Goal: Information Seeking & Learning: Learn about a topic

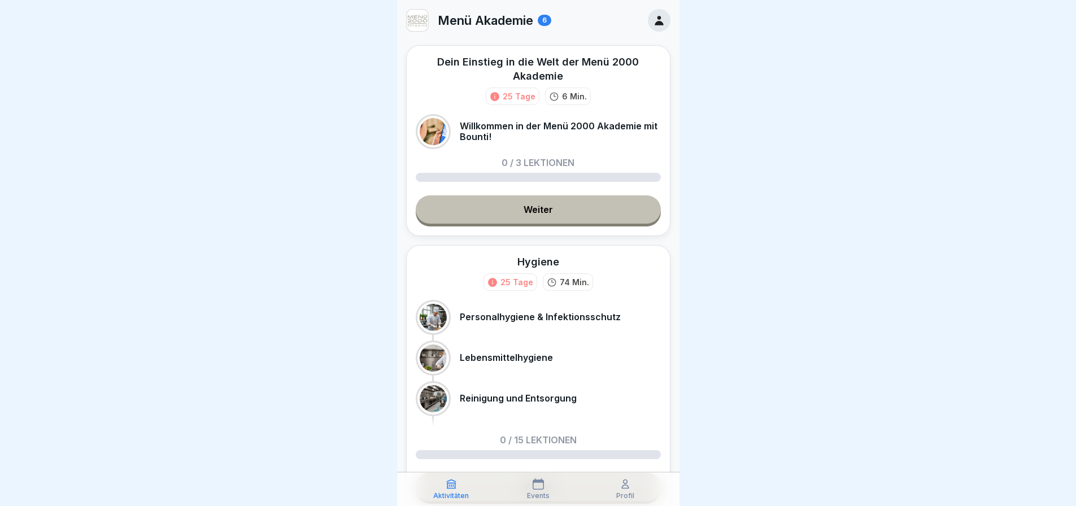
click at [552, 224] on link "Weiter" at bounding box center [538, 209] width 245 height 28
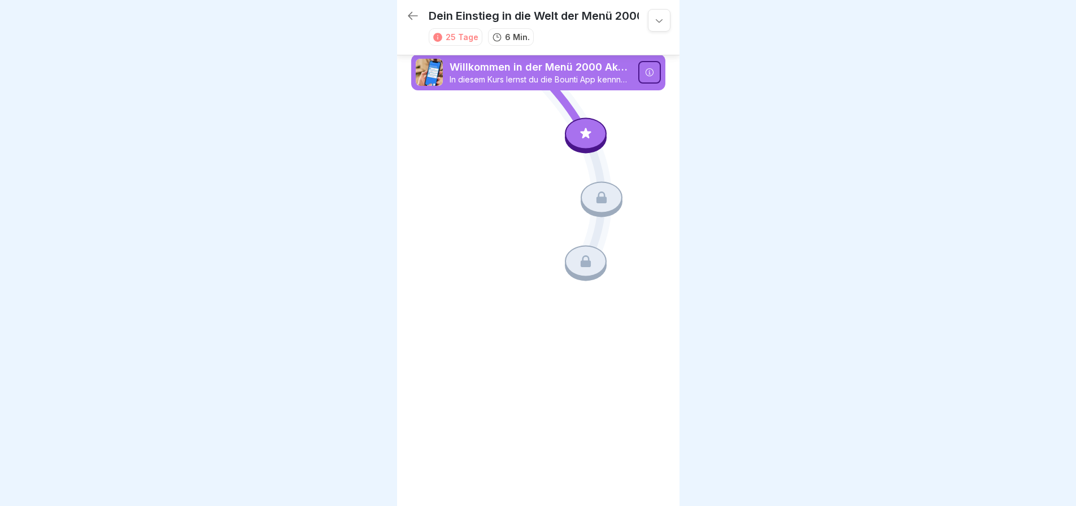
click at [587, 129] on div at bounding box center [586, 134] width 42 height 32
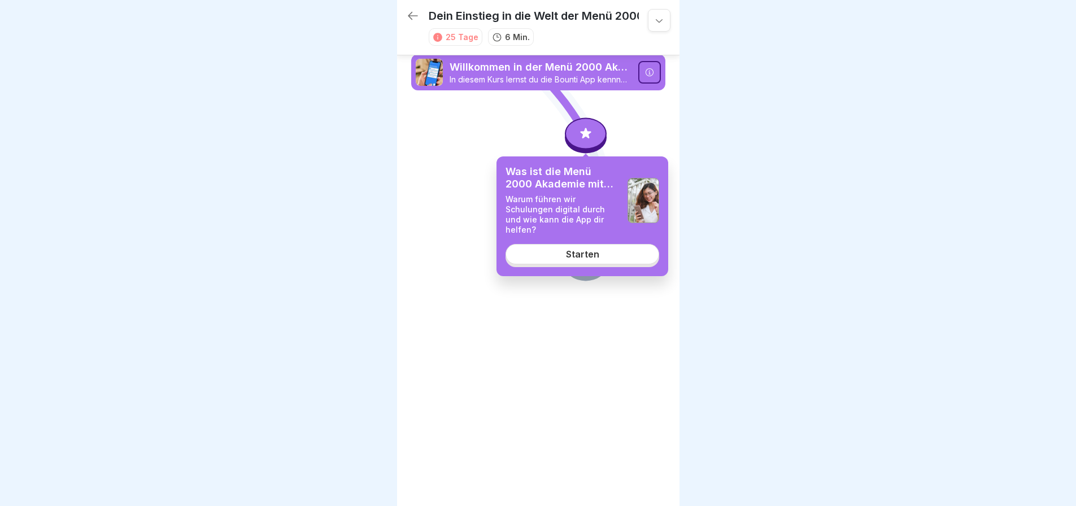
click at [584, 249] on div "Starten" at bounding box center [582, 254] width 33 height 10
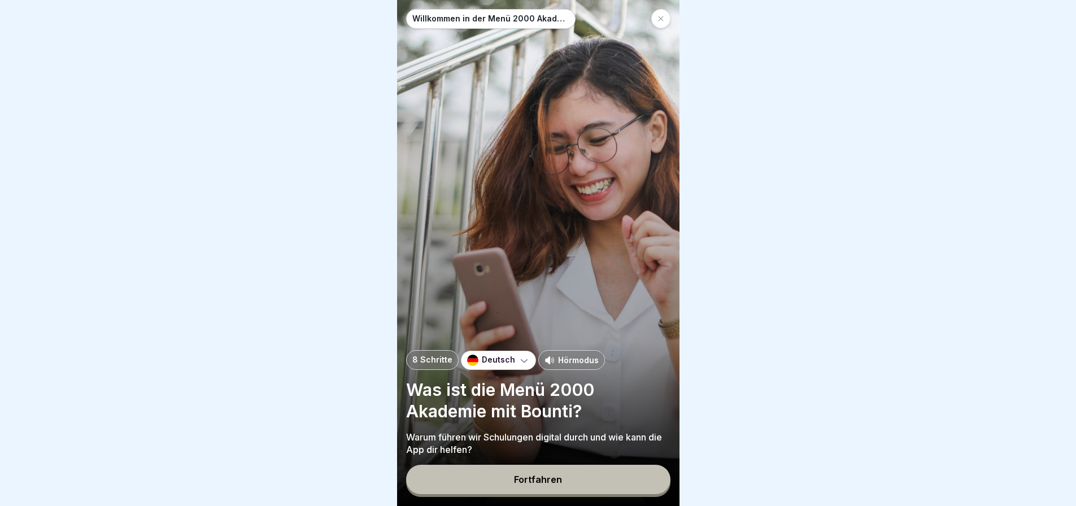
scroll to position [8, 0]
click at [545, 475] on div "Fortfahren" at bounding box center [538, 480] width 48 height 10
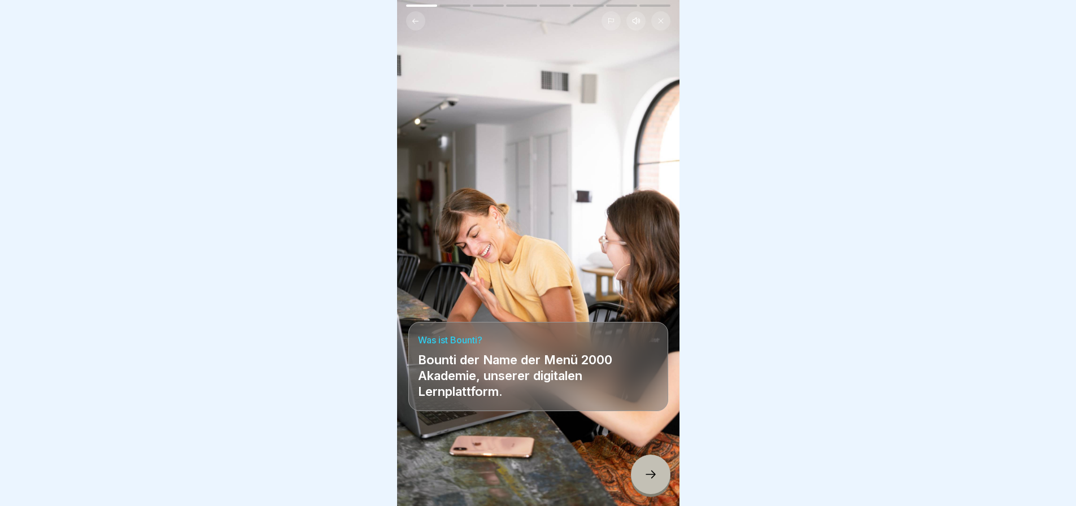
click at [648, 468] on icon at bounding box center [651, 475] width 14 height 14
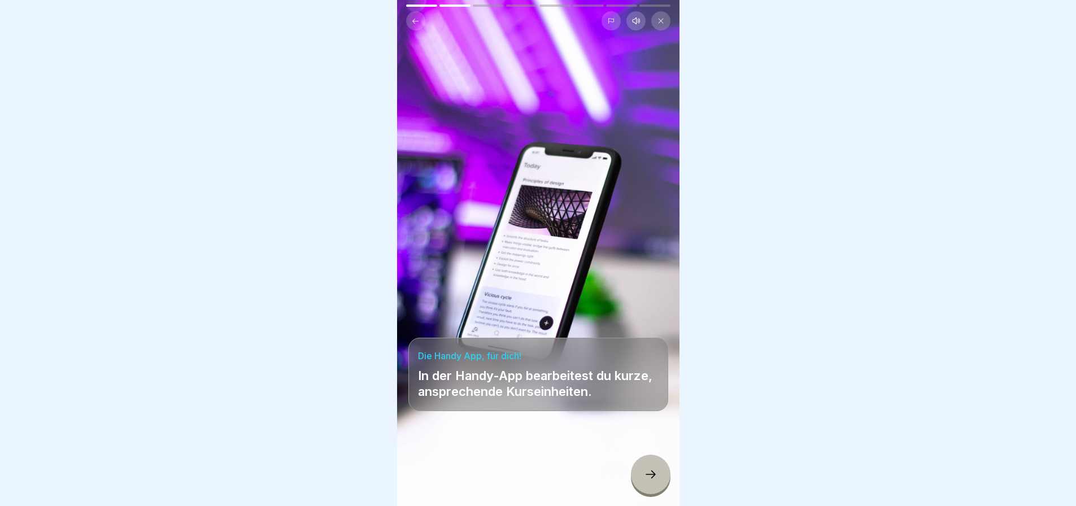
click at [653, 470] on icon at bounding box center [651, 475] width 14 height 14
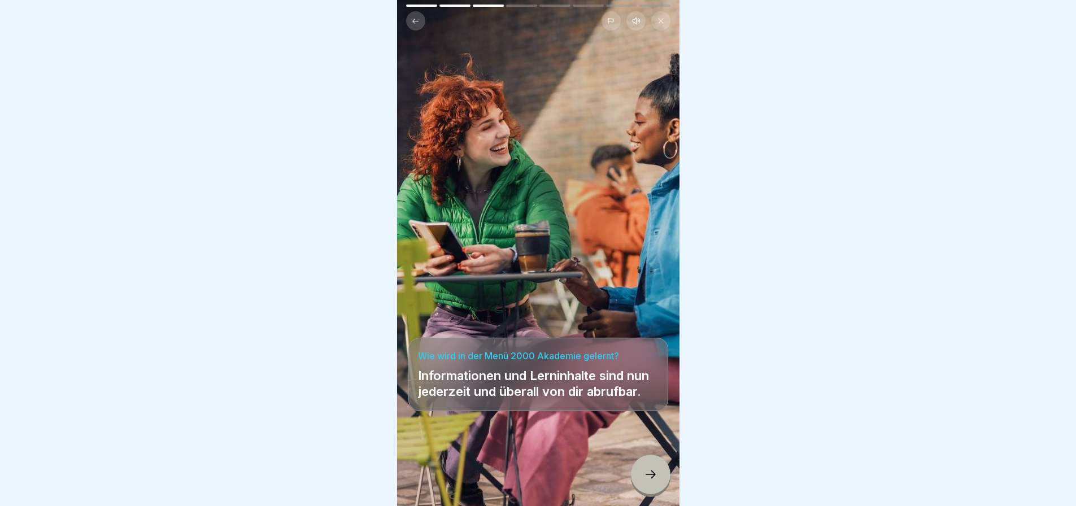
click at [649, 466] on div at bounding box center [651, 475] width 40 height 40
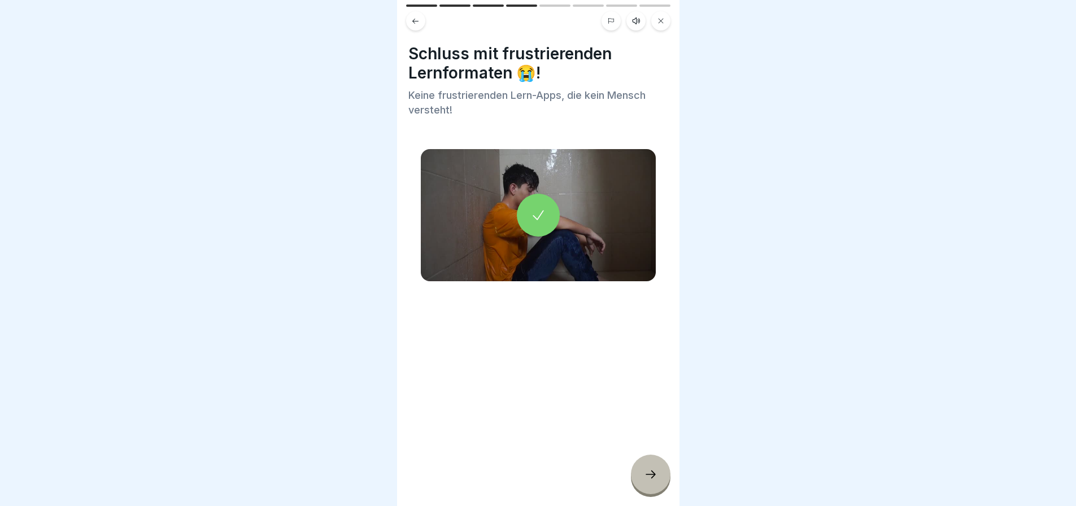
click at [646, 471] on icon at bounding box center [651, 475] width 14 height 14
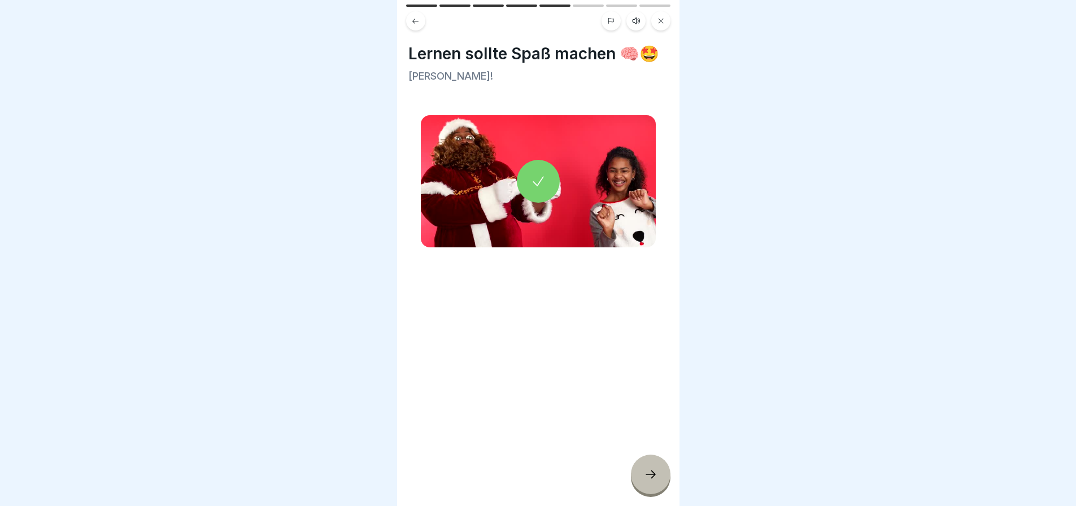
click at [649, 467] on div at bounding box center [651, 475] width 40 height 40
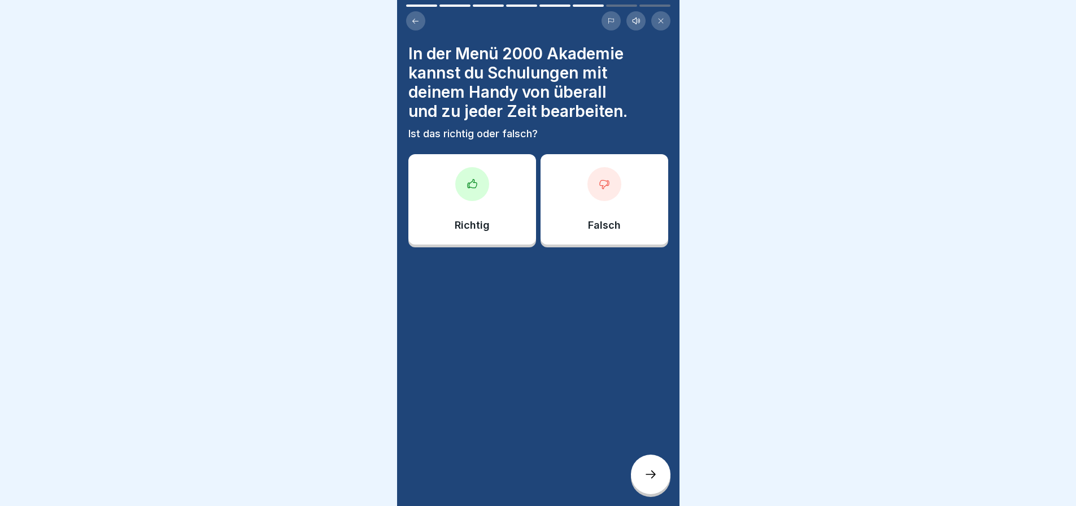
click at [482, 181] on div at bounding box center [472, 184] width 34 height 34
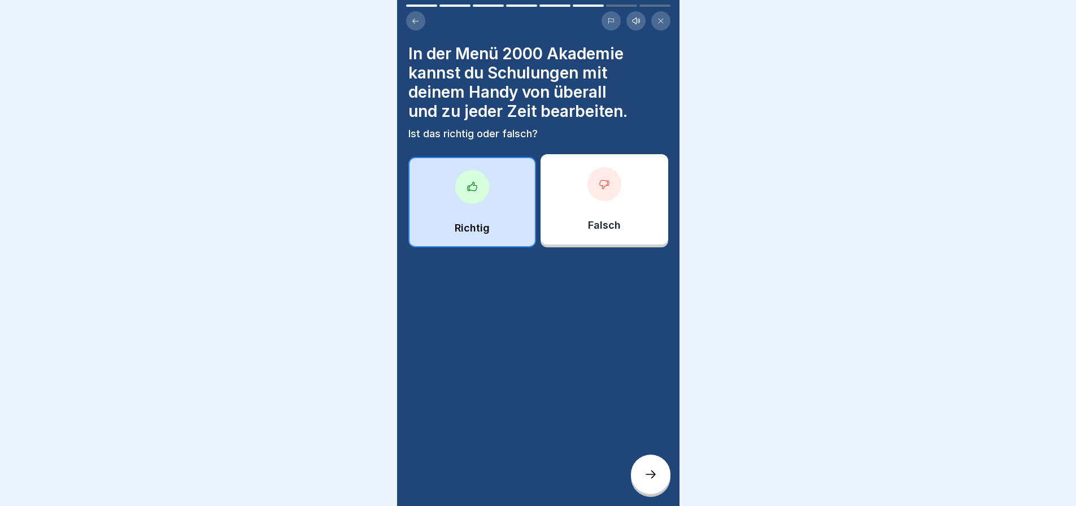
click at [650, 471] on icon at bounding box center [651, 475] width 14 height 14
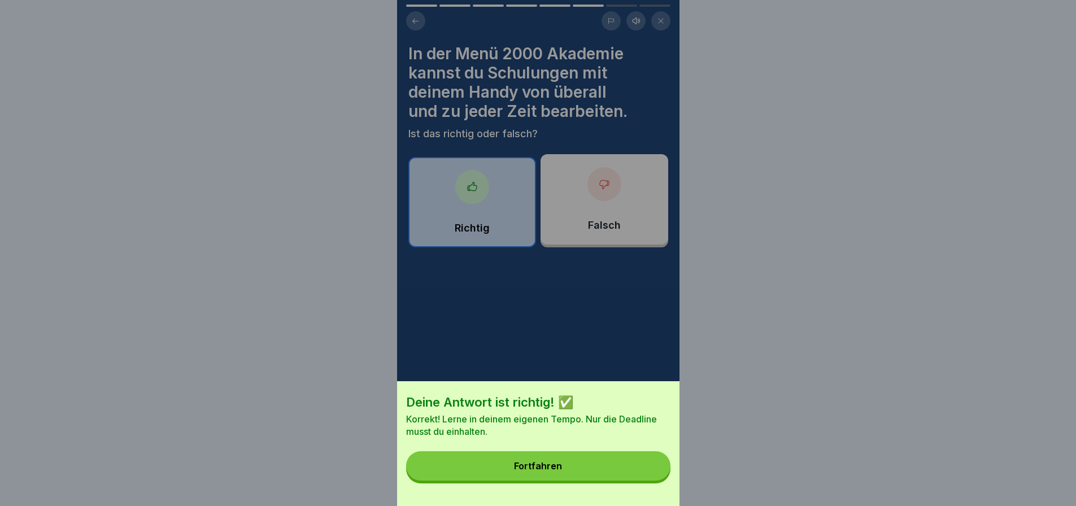
click at [541, 471] on div "Fortfahren" at bounding box center [538, 466] width 48 height 10
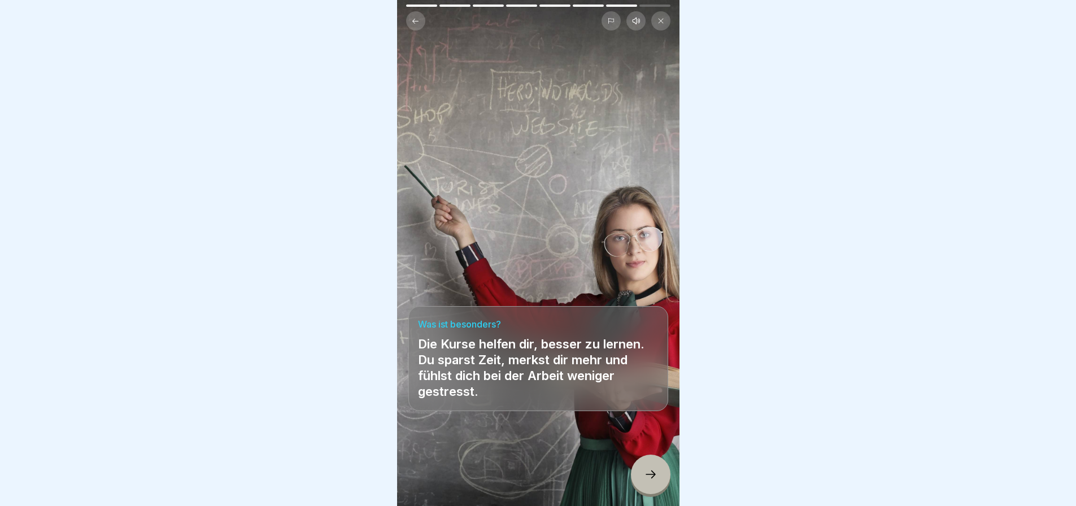
click at [651, 465] on div at bounding box center [651, 475] width 40 height 40
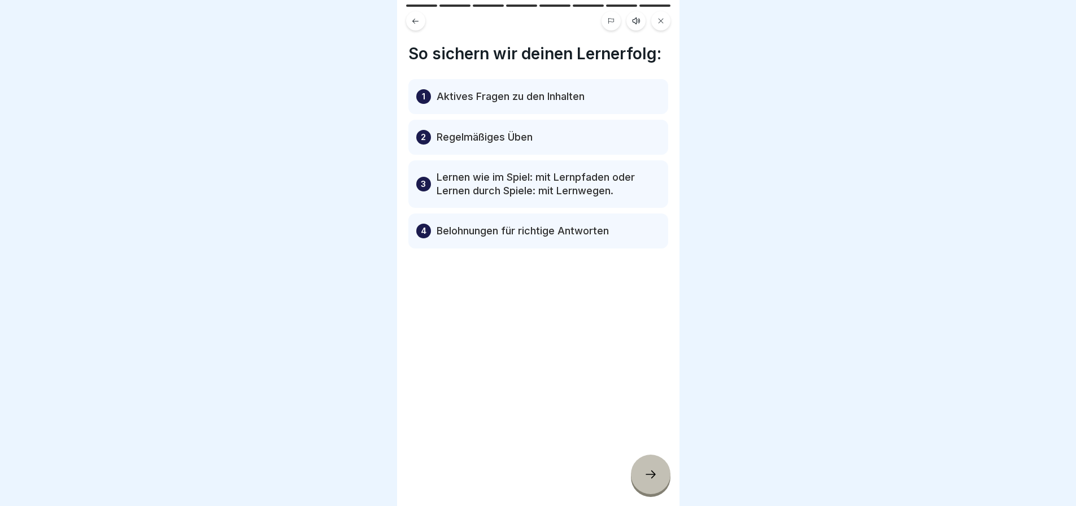
click at [590, 111] on div "1 Aktives Fragen zu den Inhalten" at bounding box center [538, 96] width 260 height 35
click at [652, 469] on icon at bounding box center [651, 475] width 14 height 14
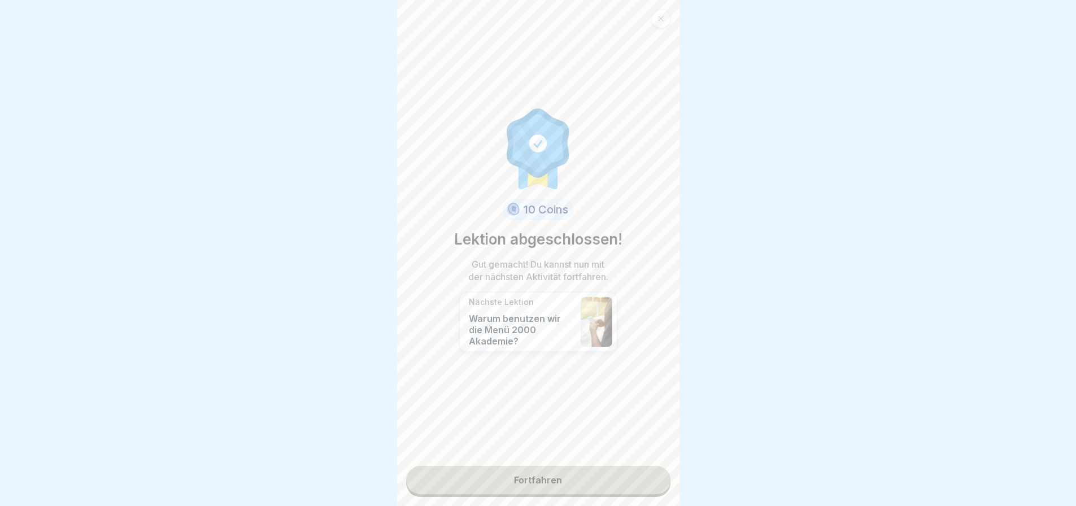
click at [546, 467] on link "Fortfahren" at bounding box center [538, 480] width 264 height 28
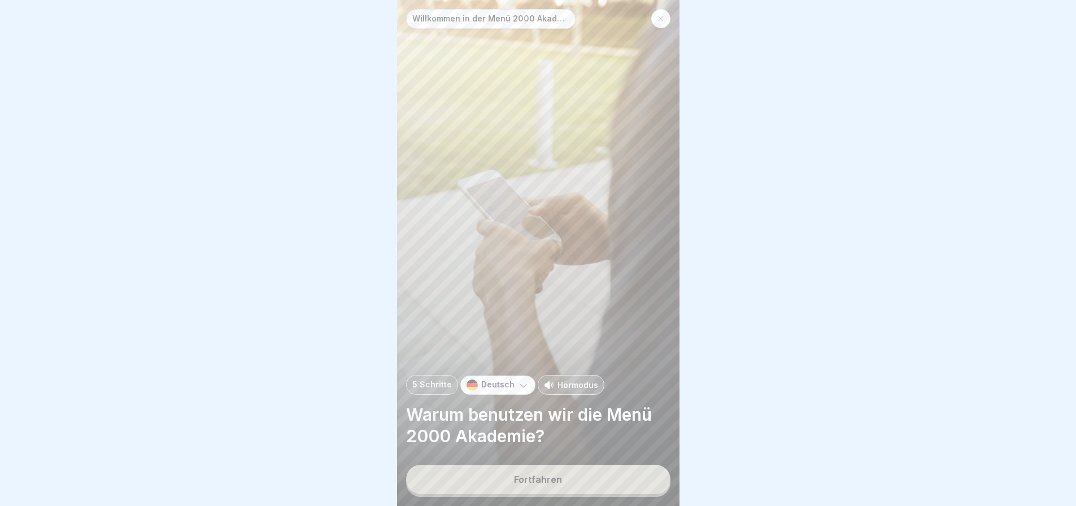
click at [546, 475] on div "Fortfahren" at bounding box center [538, 480] width 48 height 10
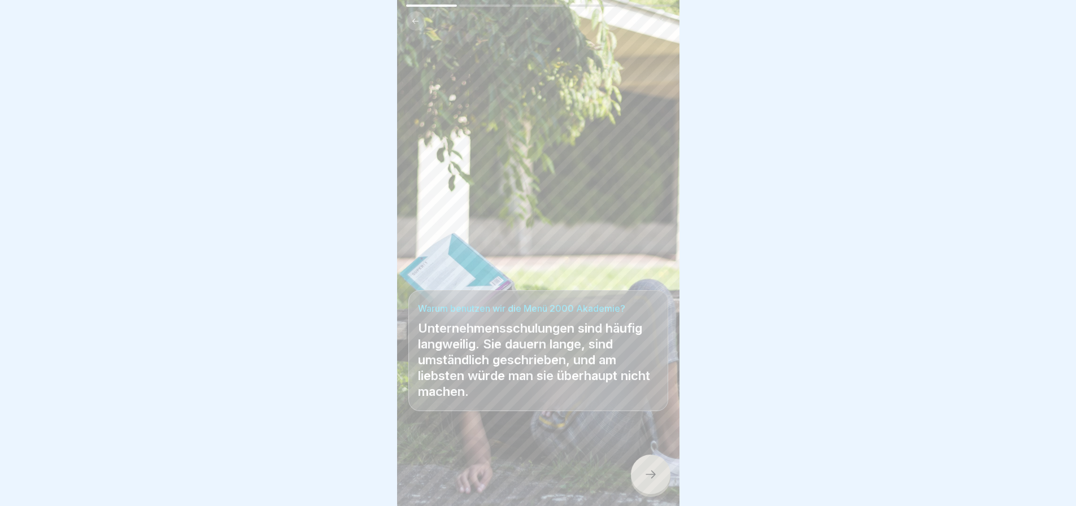
click at [647, 472] on icon at bounding box center [651, 475] width 14 height 14
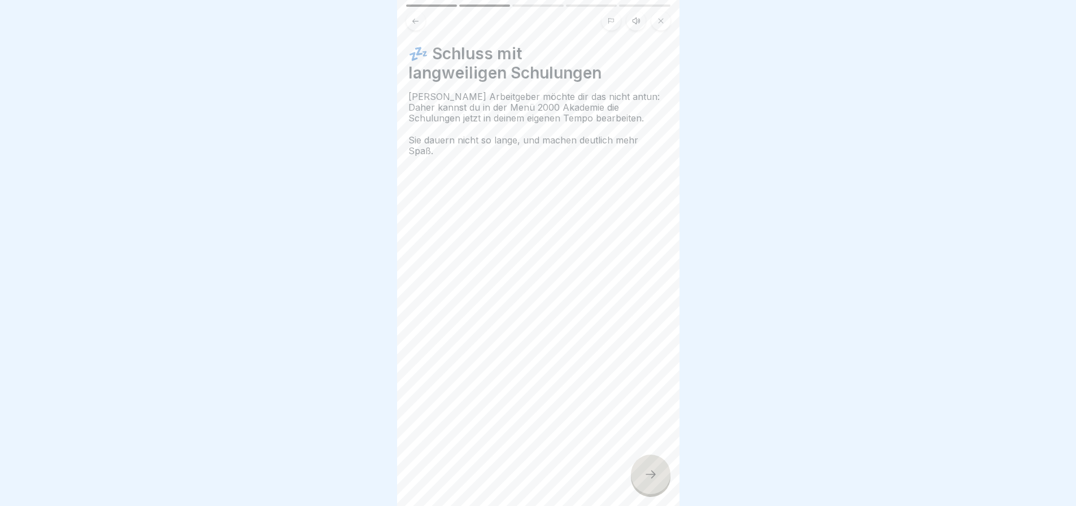
click at [651, 469] on icon at bounding box center [651, 475] width 14 height 14
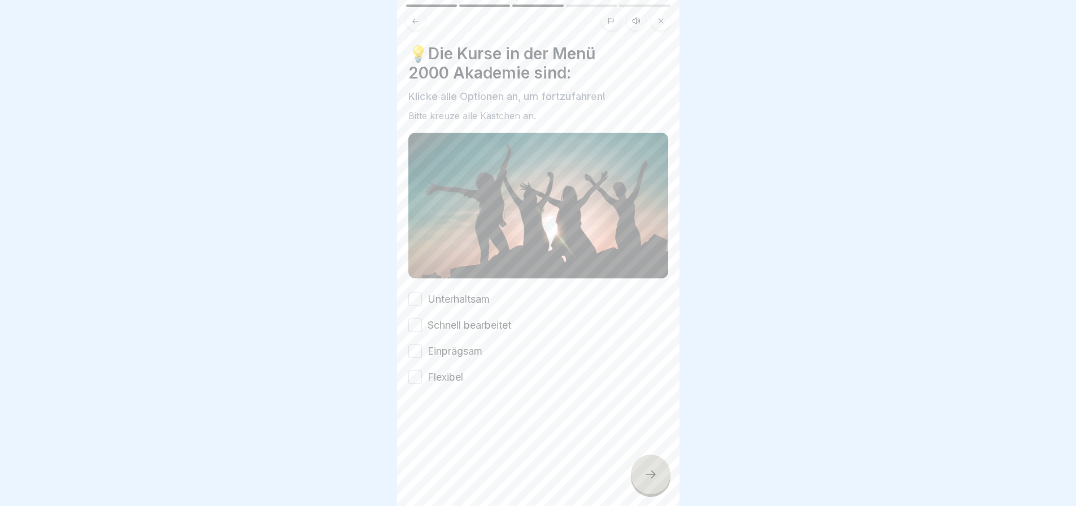
click at [415, 293] on button "Unterhaltsam" at bounding box center [415, 300] width 14 height 14
click at [414, 319] on button "Schnell bearbeitet" at bounding box center [415, 326] width 14 height 14
click at [416, 345] on button "Einprägsam" at bounding box center [415, 352] width 14 height 14
click at [415, 371] on button "Flexibel" at bounding box center [415, 378] width 14 height 14
click at [649, 469] on icon at bounding box center [651, 475] width 14 height 14
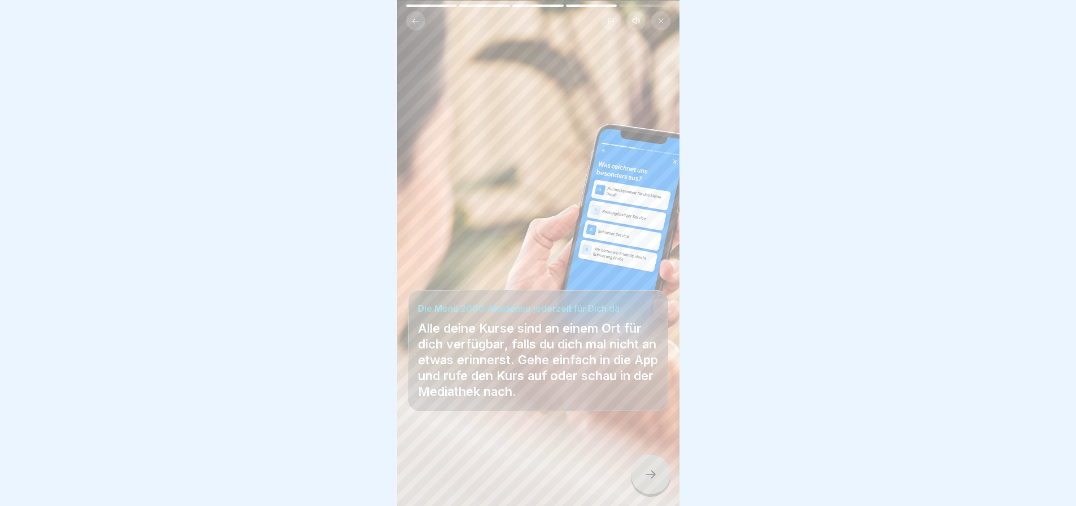
click at [646, 473] on icon at bounding box center [651, 475] width 14 height 14
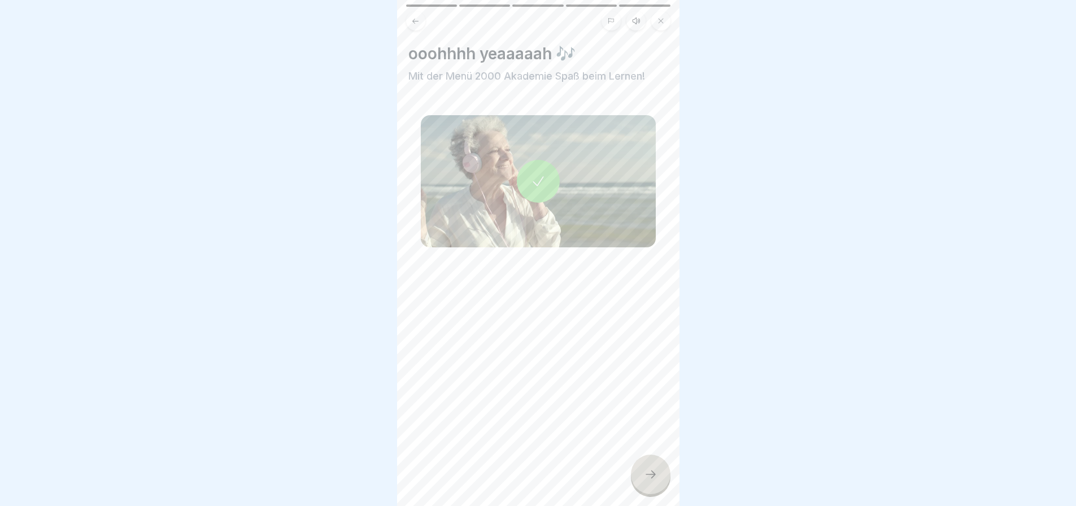
click at [646, 473] on icon at bounding box center [651, 475] width 14 height 14
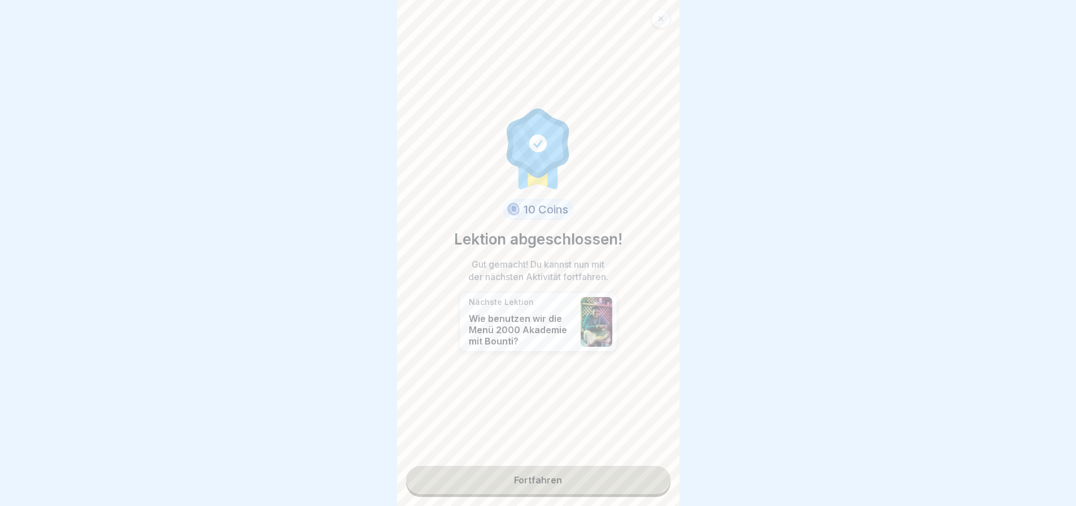
click at [540, 470] on link "Fortfahren" at bounding box center [538, 480] width 264 height 28
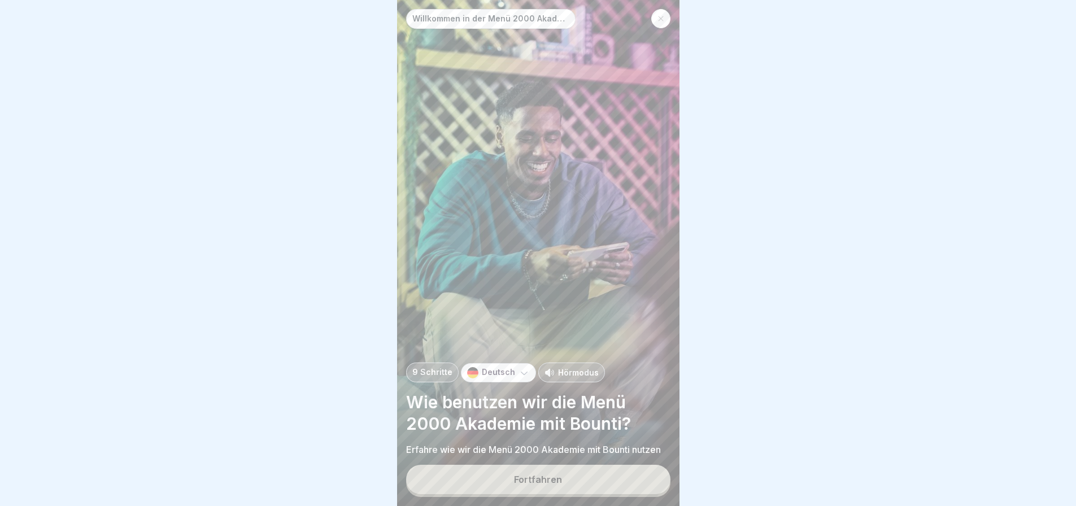
click at [555, 477] on div "Fortfahren" at bounding box center [538, 480] width 48 height 10
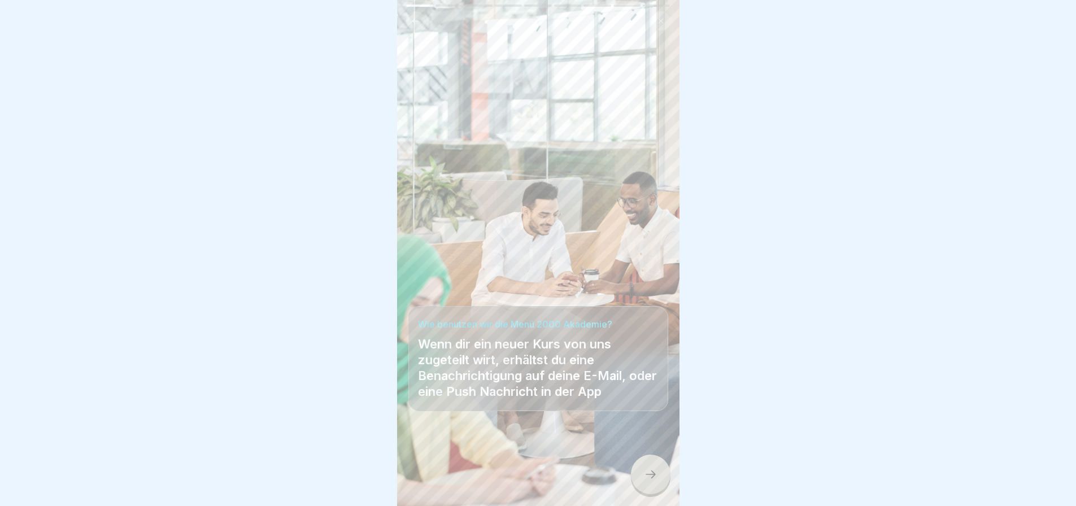
click at [645, 468] on icon at bounding box center [651, 475] width 14 height 14
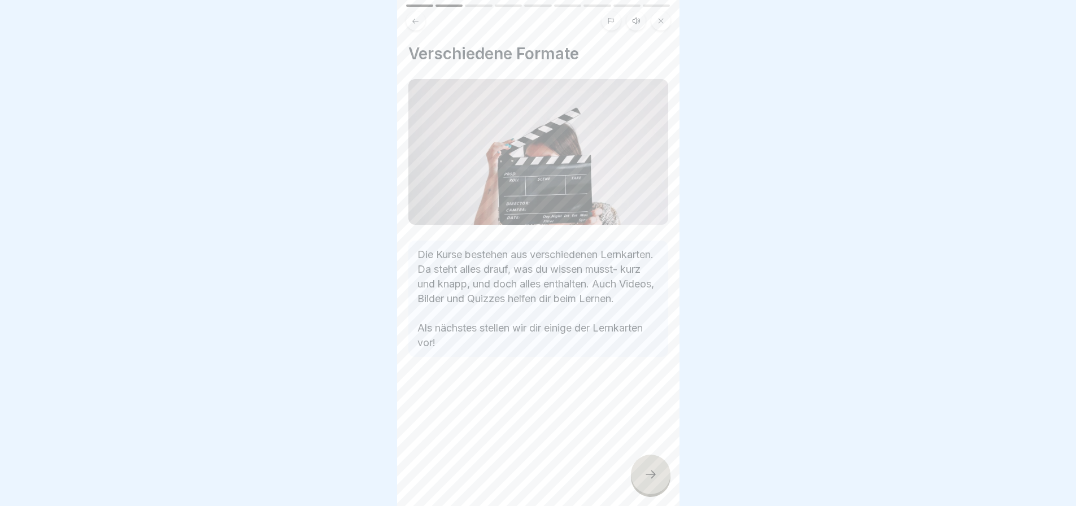
click at [651, 473] on icon at bounding box center [651, 475] width 14 height 14
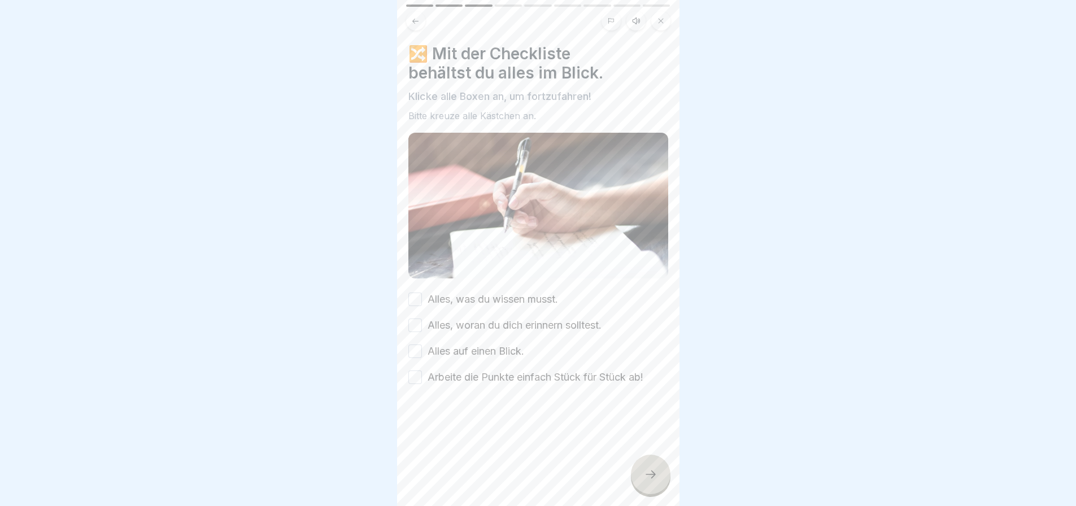
click at [413, 293] on button "Alles, was du wissen musst." at bounding box center [415, 300] width 14 height 14
click at [416, 319] on button "Alles, woran du dich erinnern solltest." at bounding box center [415, 326] width 14 height 14
click at [417, 345] on button "Alles auf einen Blick." at bounding box center [415, 352] width 14 height 14
drag, startPoint x: 413, startPoint y: 366, endPoint x: 419, endPoint y: 364, distance: 6.3
click at [413, 371] on button "Arbeite die Punkte einfach Stück für Stück ab!" at bounding box center [415, 378] width 14 height 14
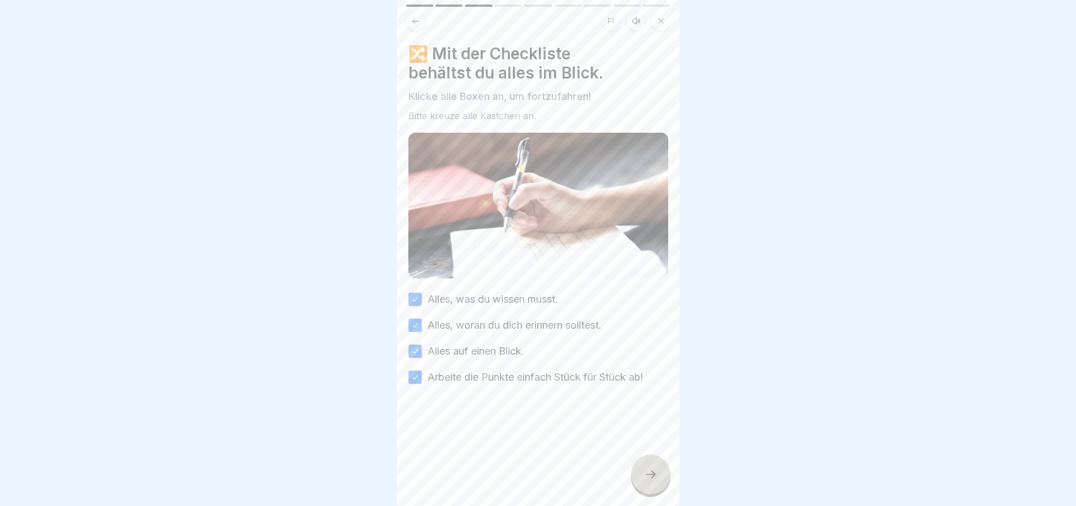
click at [651, 468] on icon at bounding box center [651, 475] width 14 height 14
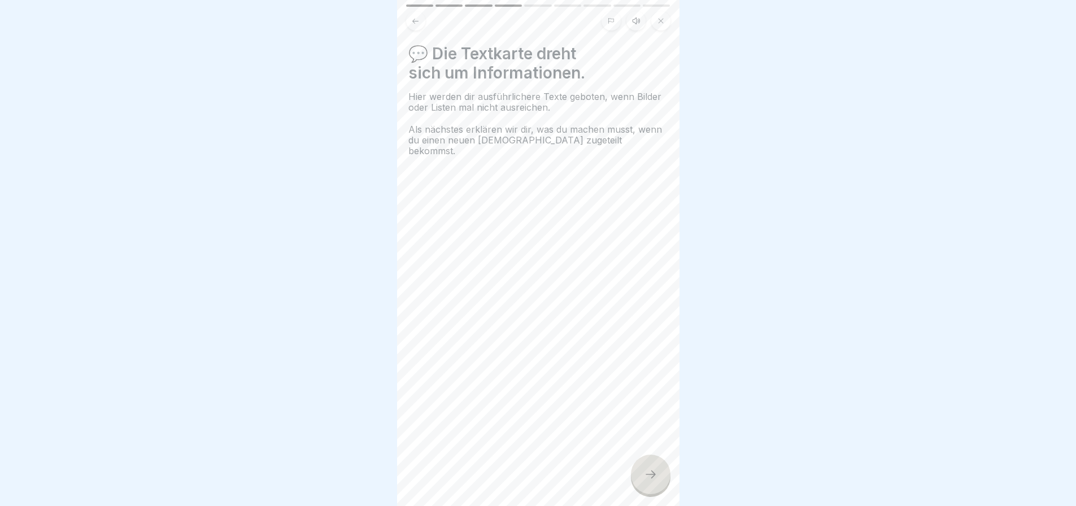
click at [644, 469] on icon at bounding box center [651, 475] width 14 height 14
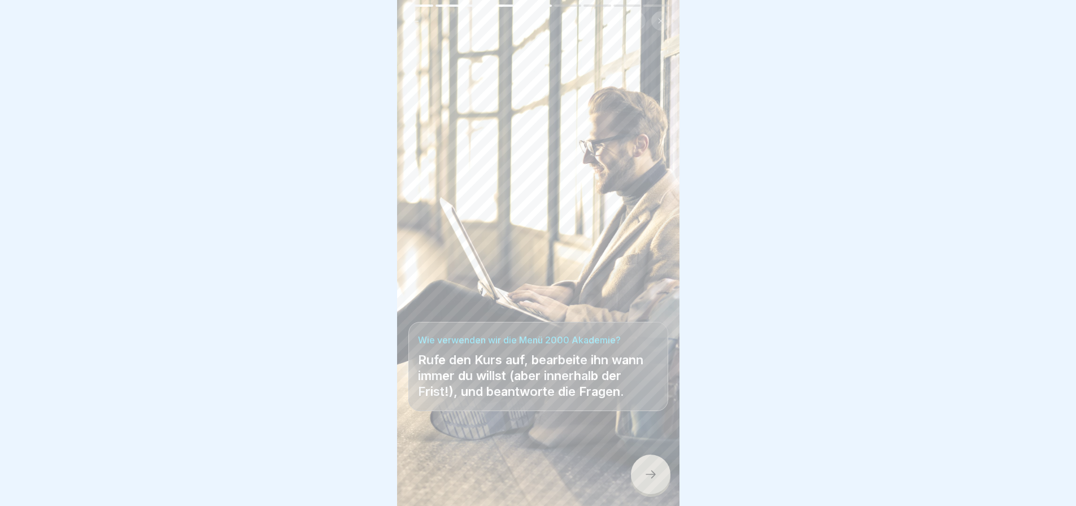
click at [651, 473] on icon at bounding box center [651, 475] width 14 height 14
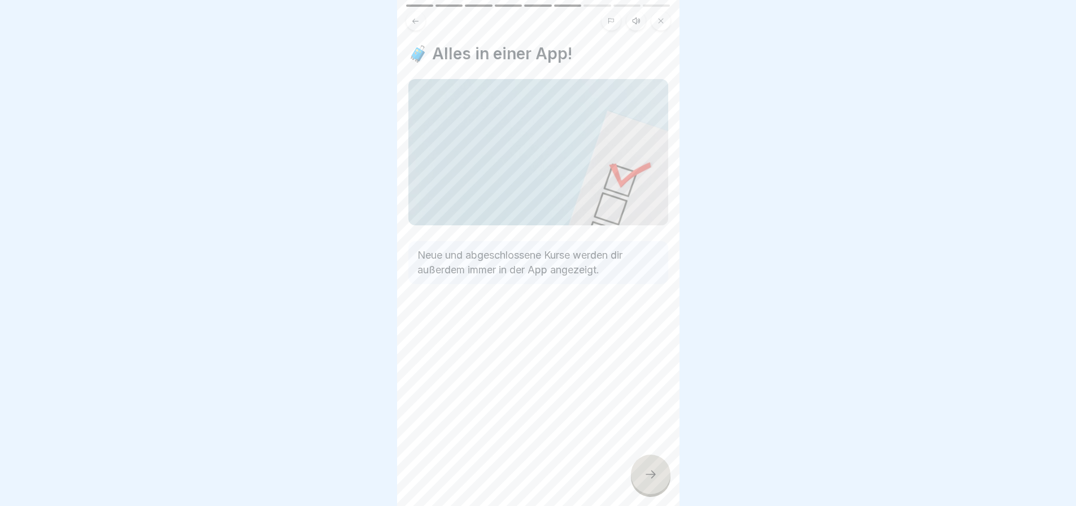
click at [651, 473] on icon at bounding box center [651, 475] width 14 height 14
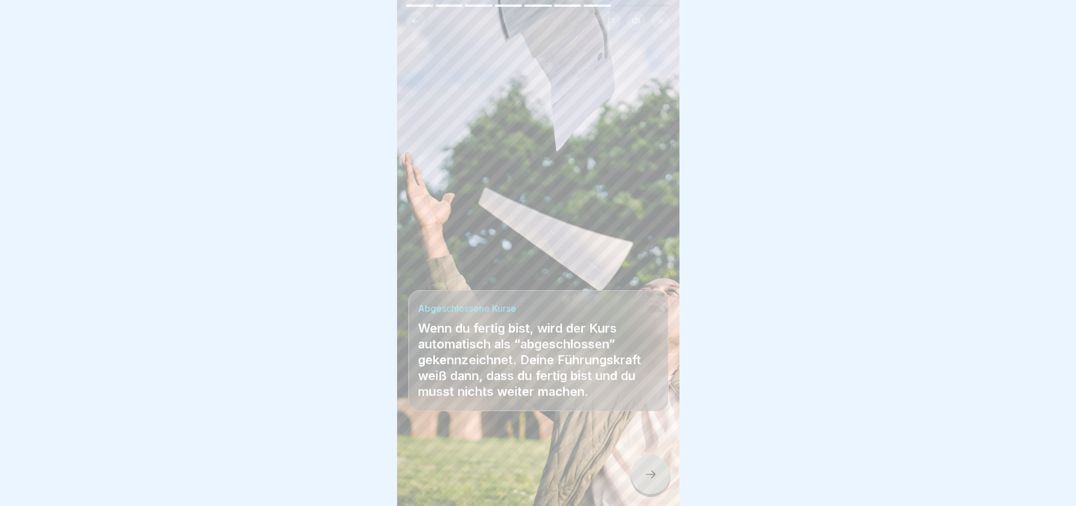
click at [647, 469] on icon at bounding box center [651, 475] width 14 height 14
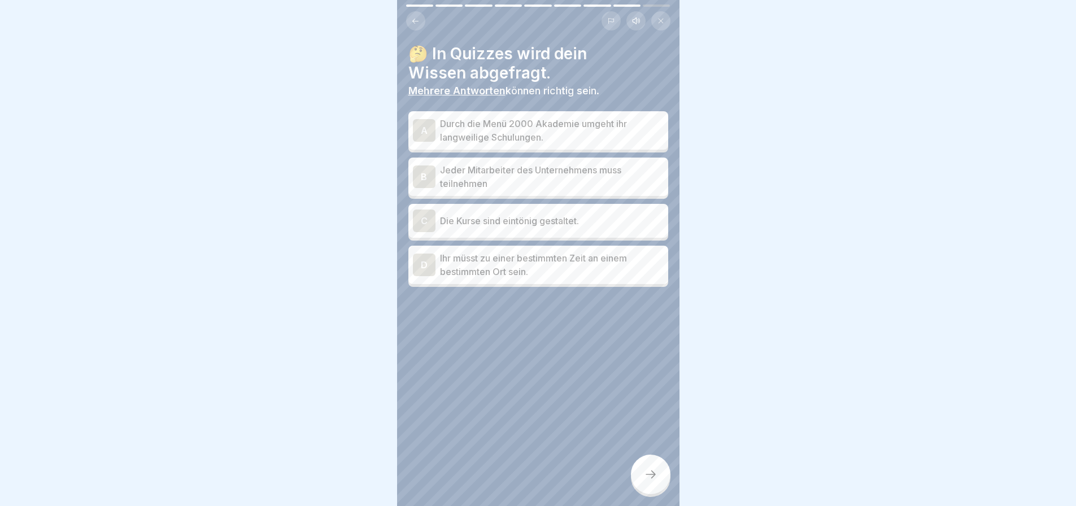
click at [461, 120] on p "Durch die Menü 2000 Akademie umgeht ihr langweilige Schulungen." at bounding box center [552, 130] width 224 height 27
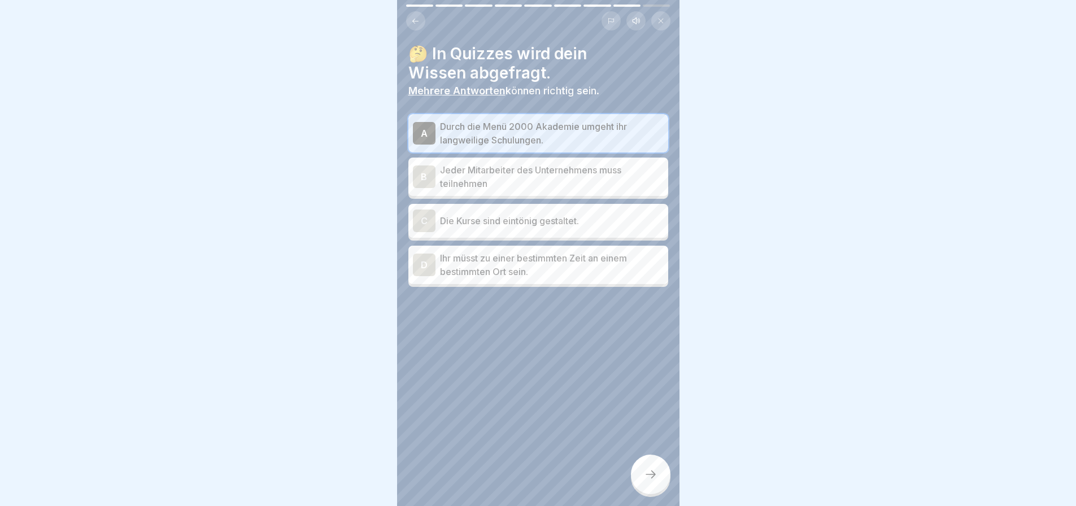
click at [485, 172] on p "Jeder Mitarbeiter des Unternehmens muss teilnehmen" at bounding box center [552, 176] width 224 height 27
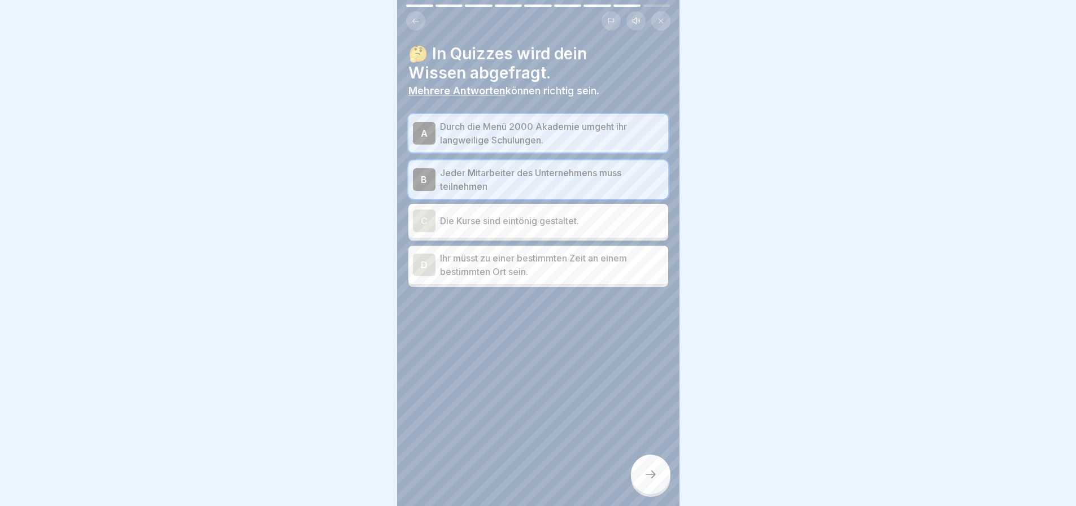
click at [647, 473] on icon at bounding box center [651, 475] width 14 height 14
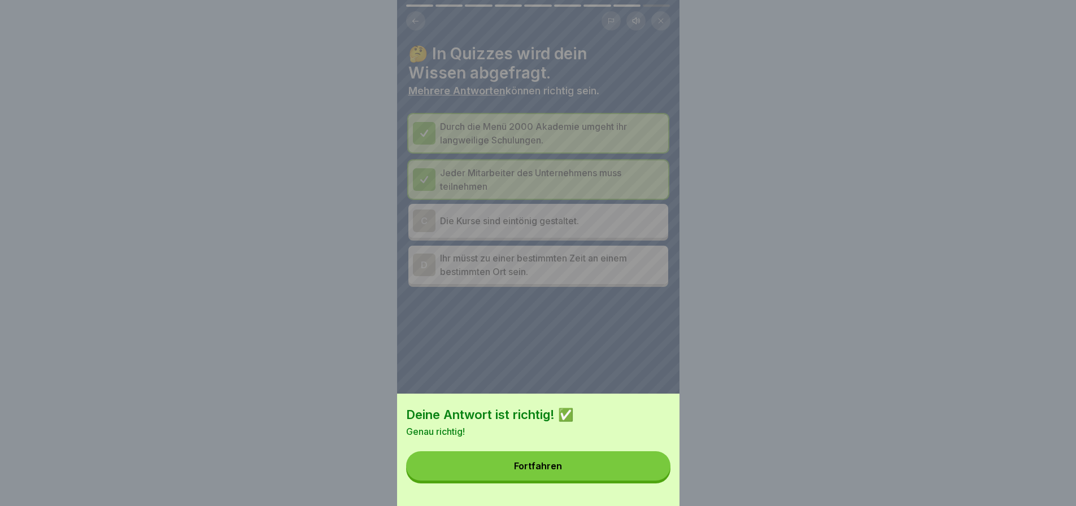
click at [550, 469] on button "Fortfahren" at bounding box center [538, 465] width 264 height 29
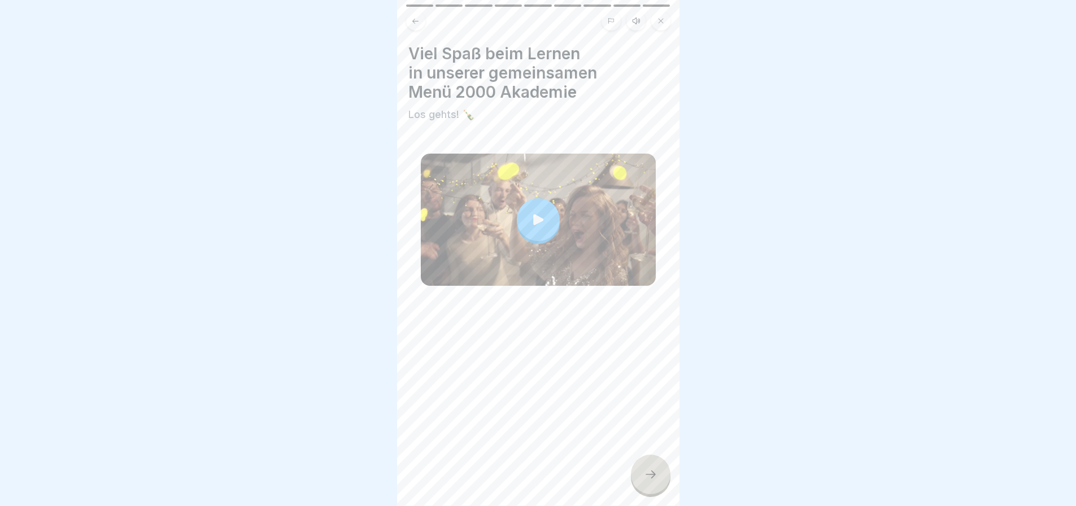
click at [644, 471] on icon at bounding box center [651, 475] width 14 height 14
click at [646, 472] on icon at bounding box center [651, 475] width 14 height 14
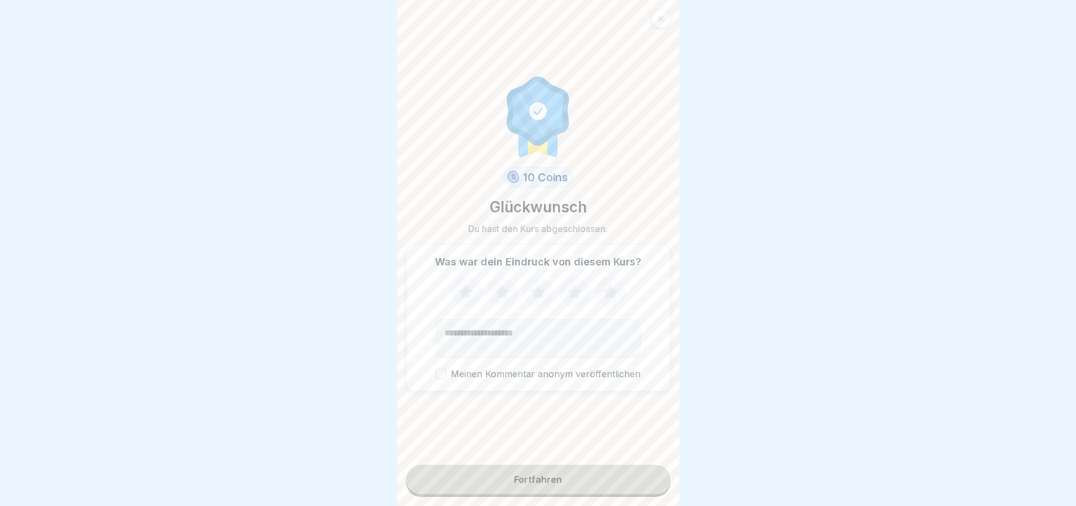
click at [459, 285] on icon at bounding box center [465, 292] width 15 height 14
click at [490, 285] on icon at bounding box center [502, 292] width 30 height 29
click at [525, 281] on icon at bounding box center [538, 292] width 30 height 29
click at [563, 282] on icon at bounding box center [574, 292] width 30 height 29
click at [609, 285] on icon at bounding box center [610, 292] width 15 height 14
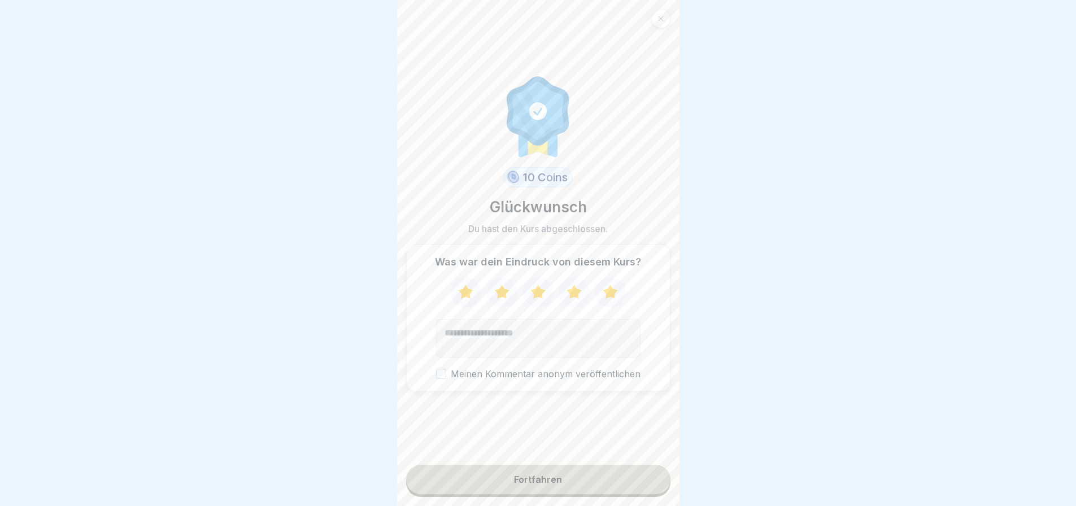
click at [446, 323] on textarea "Kommentar (optional)" at bounding box center [538, 338] width 205 height 38
type textarea "**********"
click at [436, 369] on button "Meinen Kommentar anonym veröffentlichen" at bounding box center [441, 374] width 10 height 10
click at [542, 479] on div "Fortfahren" at bounding box center [538, 480] width 48 height 10
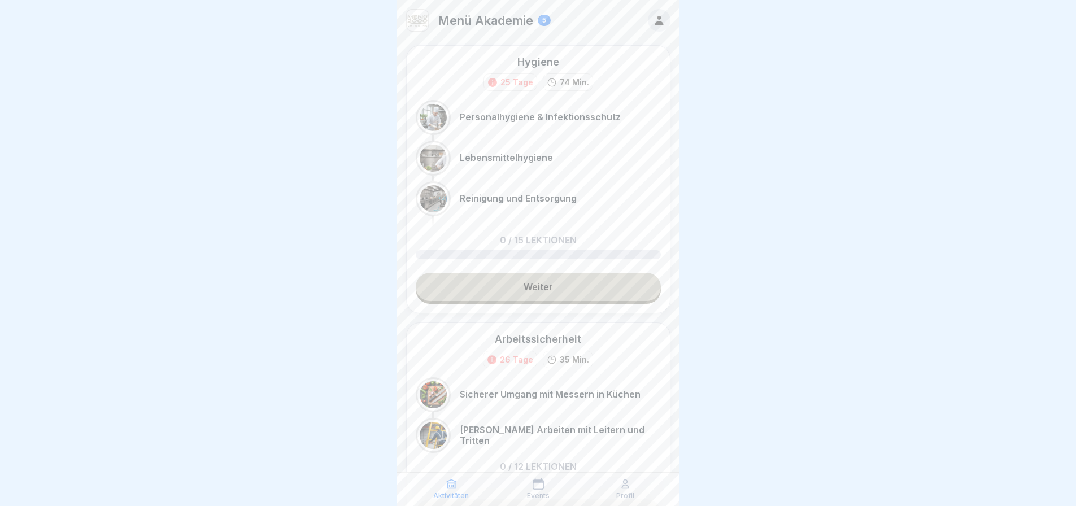
click at [545, 123] on p "Personalhygiene & Infektionsschutz" at bounding box center [540, 117] width 161 height 11
click at [515, 123] on p "Personalhygiene & Infektionsschutz" at bounding box center [540, 117] width 161 height 11
click at [441, 131] on div at bounding box center [433, 117] width 27 height 27
click at [541, 301] on link "Weiter" at bounding box center [538, 287] width 245 height 28
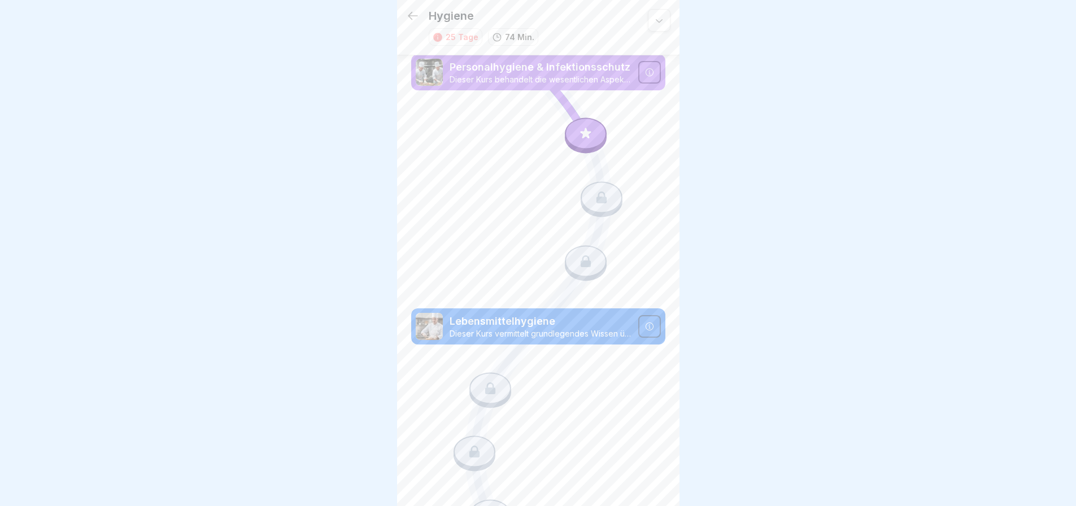
click at [582, 135] on icon at bounding box center [585, 133] width 11 height 11
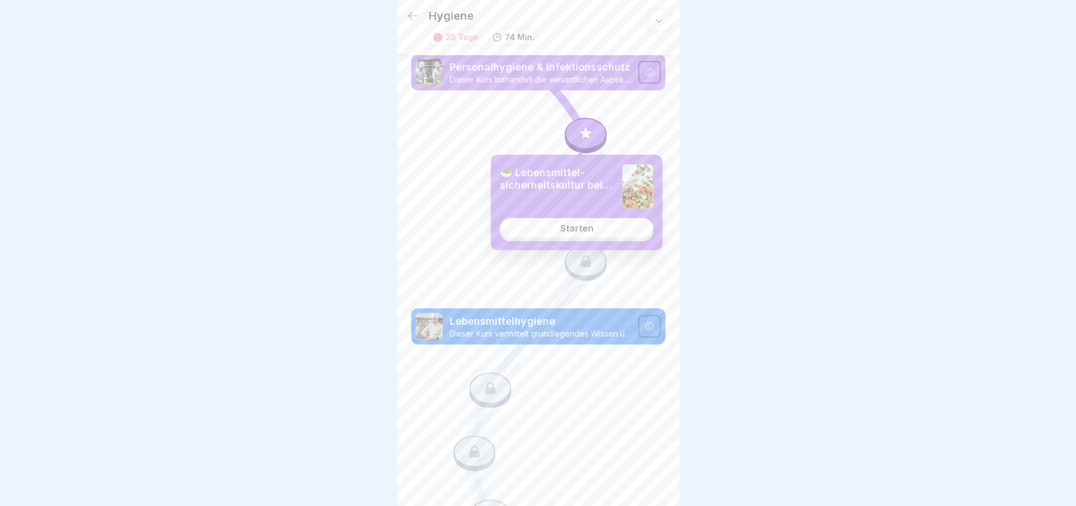
click at [580, 228] on link "Starten" at bounding box center [577, 228] width 154 height 20
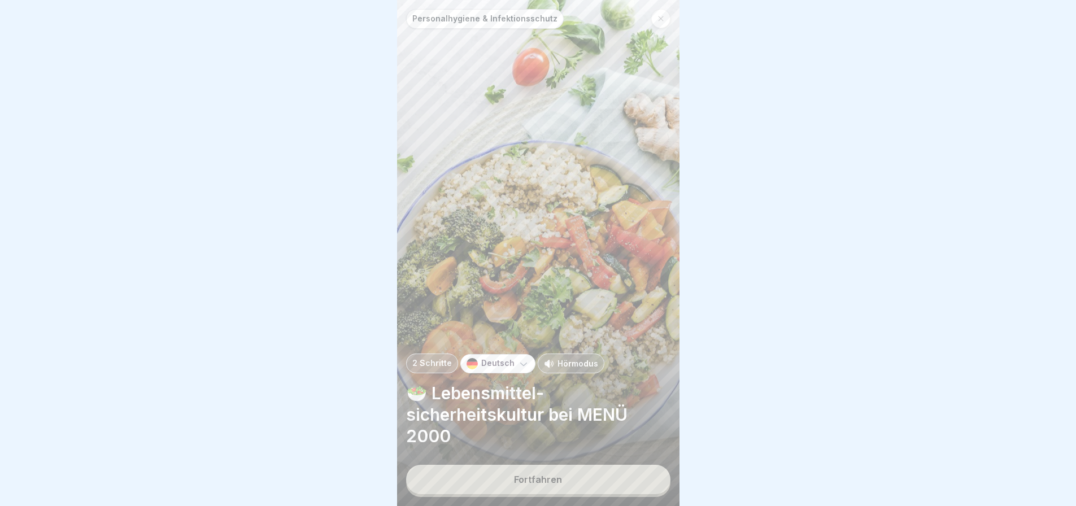
scroll to position [8, 0]
click at [540, 476] on div "Fortfahren" at bounding box center [538, 480] width 48 height 10
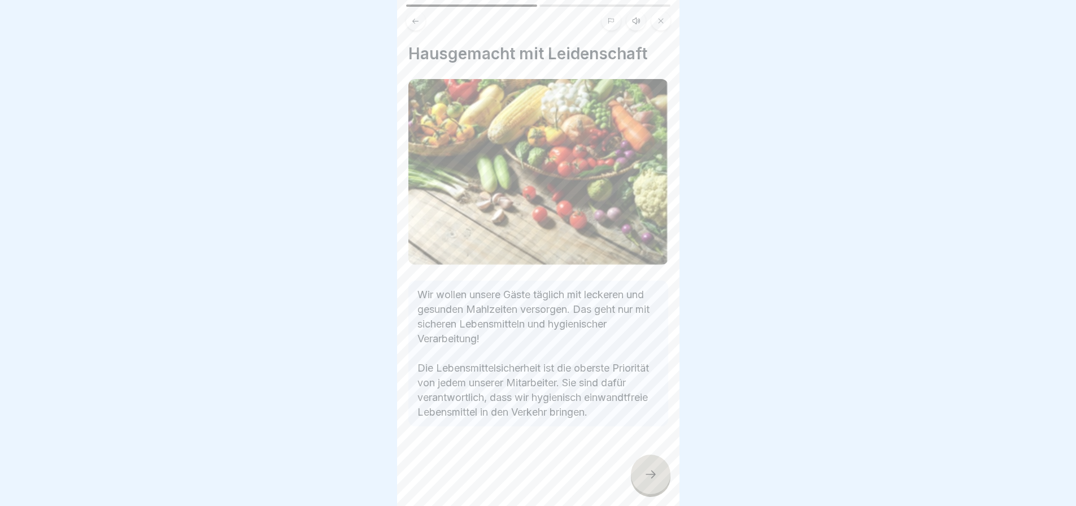
click at [650, 468] on icon at bounding box center [651, 475] width 14 height 14
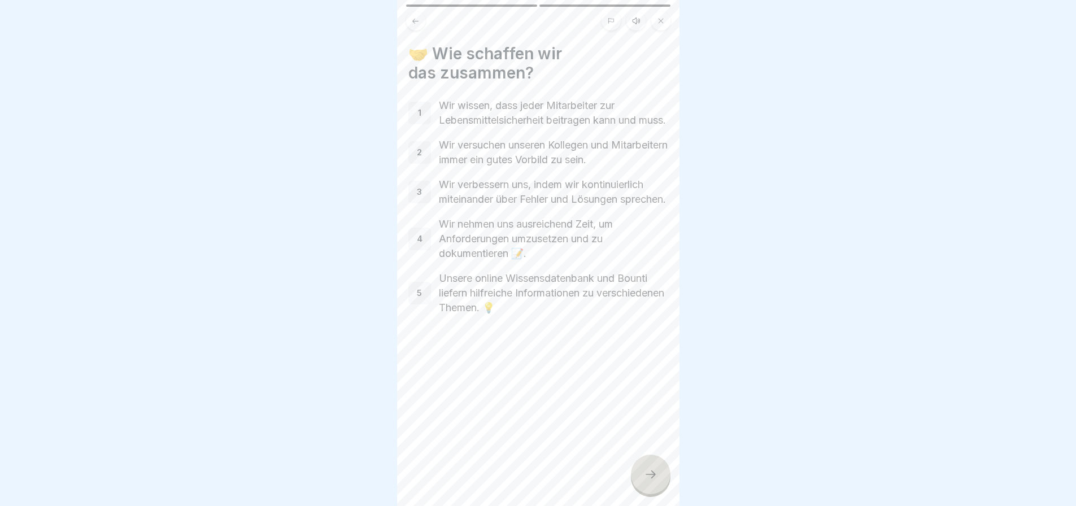
click at [535, 119] on p "Wir wissen, dass jeder Mitarbeiter zur Lebensmittelsicherheit beitragen kann un…" at bounding box center [553, 112] width 229 height 29
click at [652, 471] on icon at bounding box center [651, 475] width 14 height 14
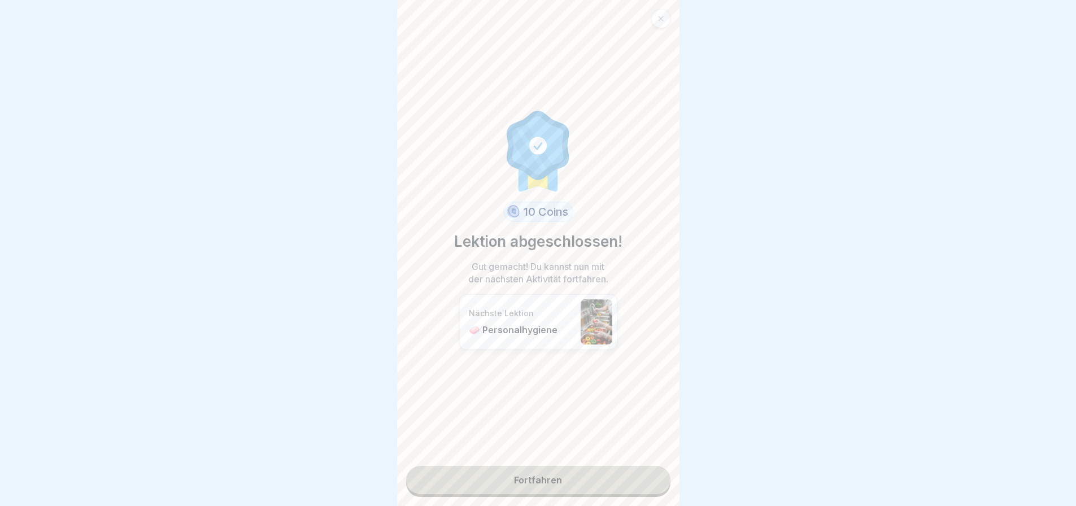
click at [554, 470] on link "Fortfahren" at bounding box center [538, 480] width 264 height 28
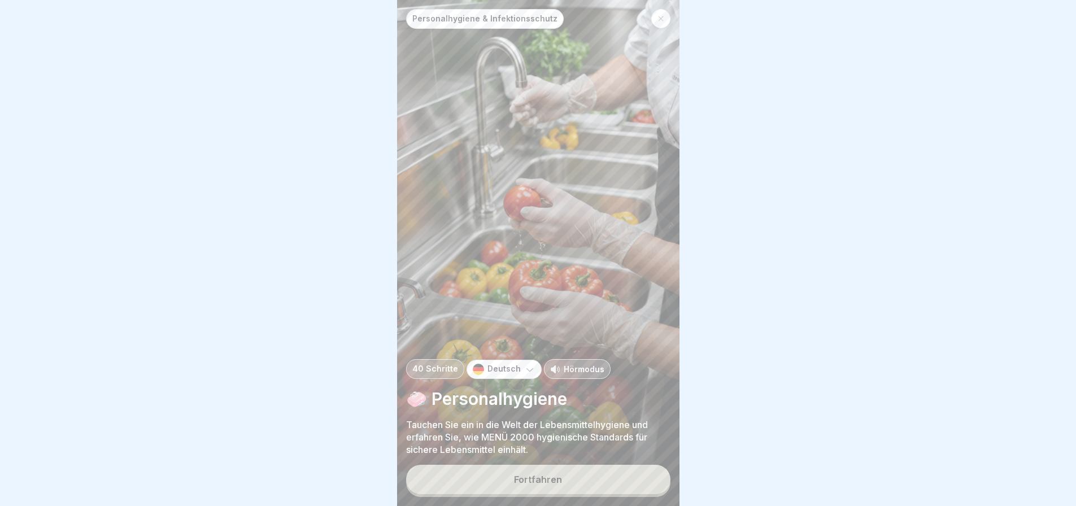
click at [546, 475] on div "Fortfahren" at bounding box center [538, 480] width 48 height 10
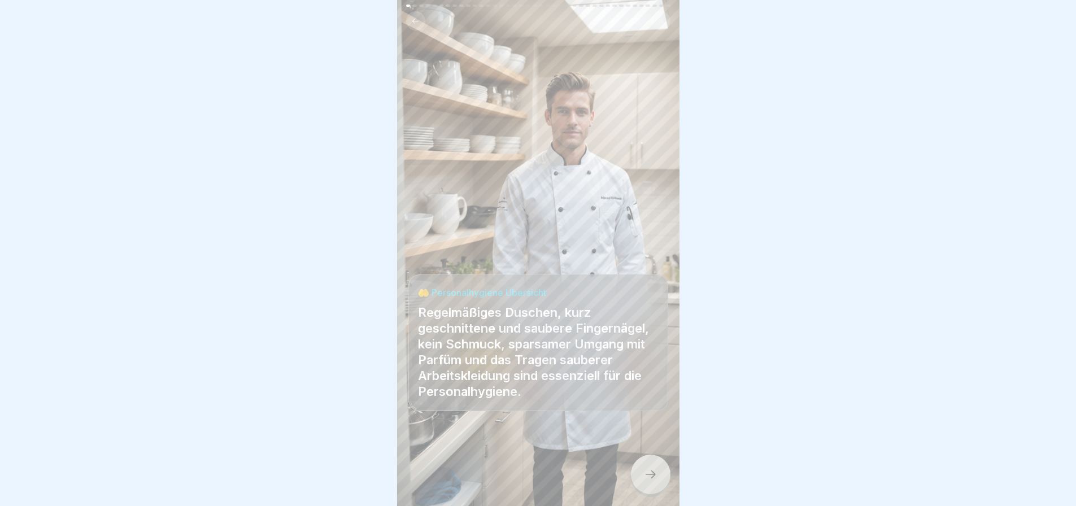
click at [645, 473] on icon at bounding box center [651, 475] width 14 height 14
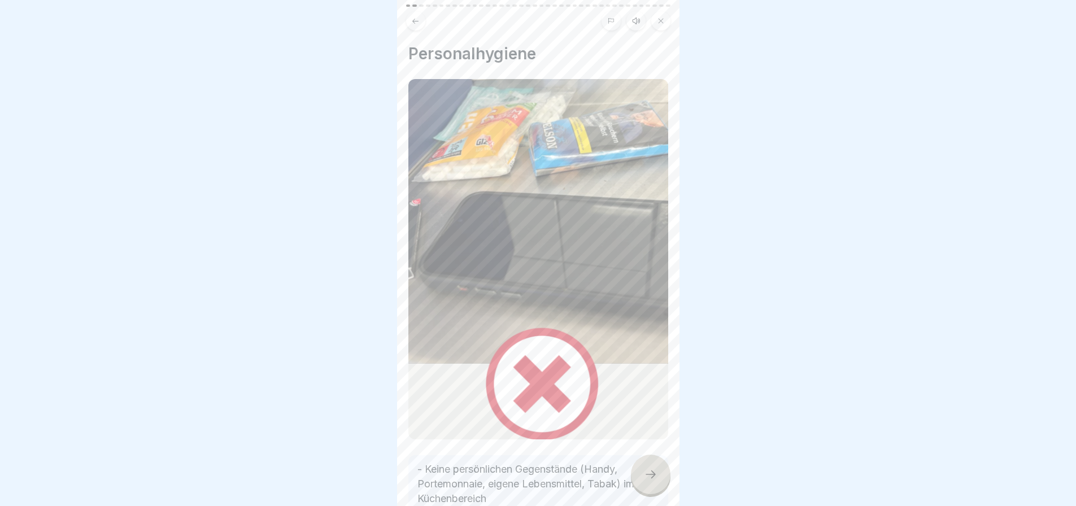
click at [646, 470] on icon at bounding box center [651, 475] width 14 height 14
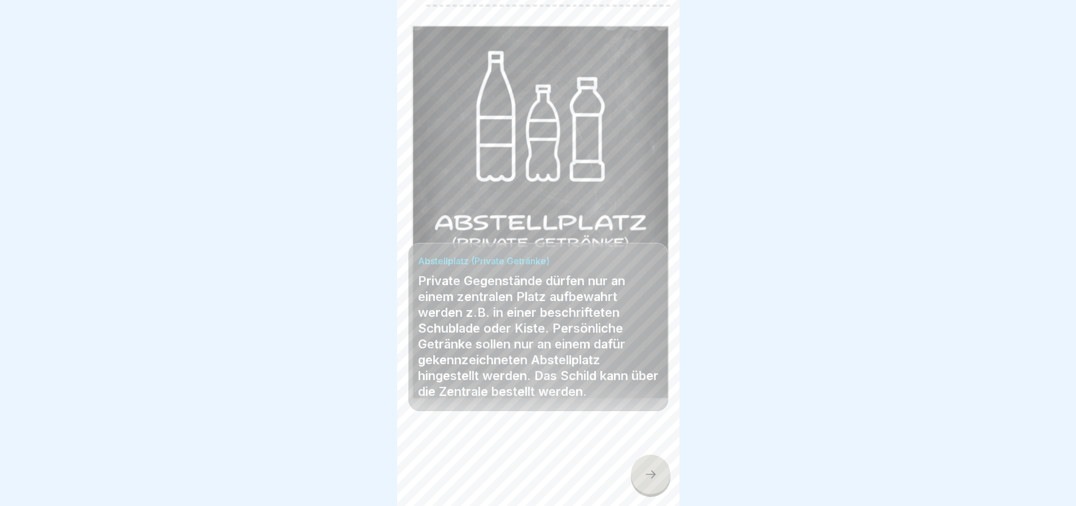
click at [644, 472] on icon at bounding box center [651, 475] width 14 height 14
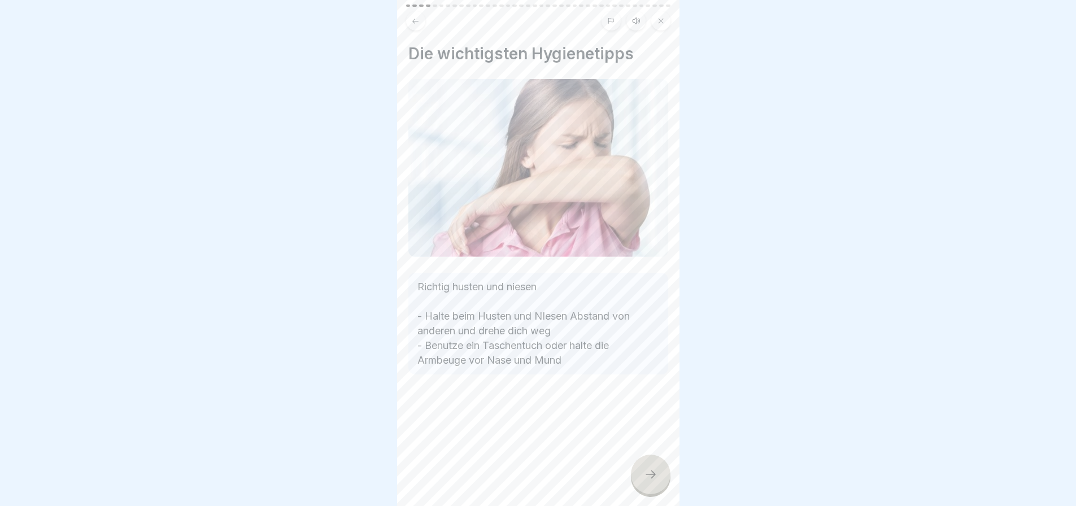
click at [646, 469] on icon at bounding box center [651, 475] width 14 height 14
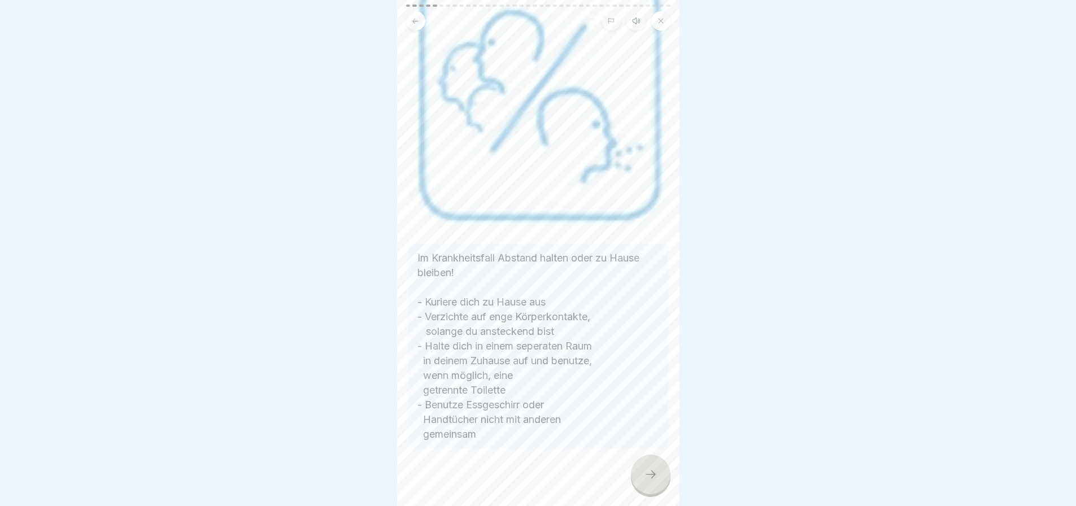
scroll to position [118, 0]
click at [644, 469] on icon at bounding box center [651, 475] width 14 height 14
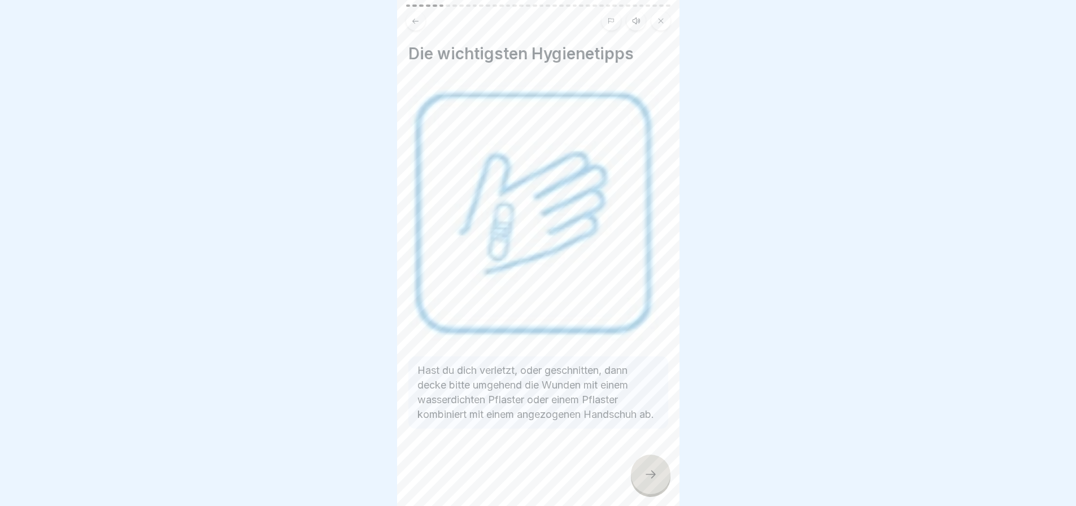
click at [651, 468] on icon at bounding box center [651, 475] width 14 height 14
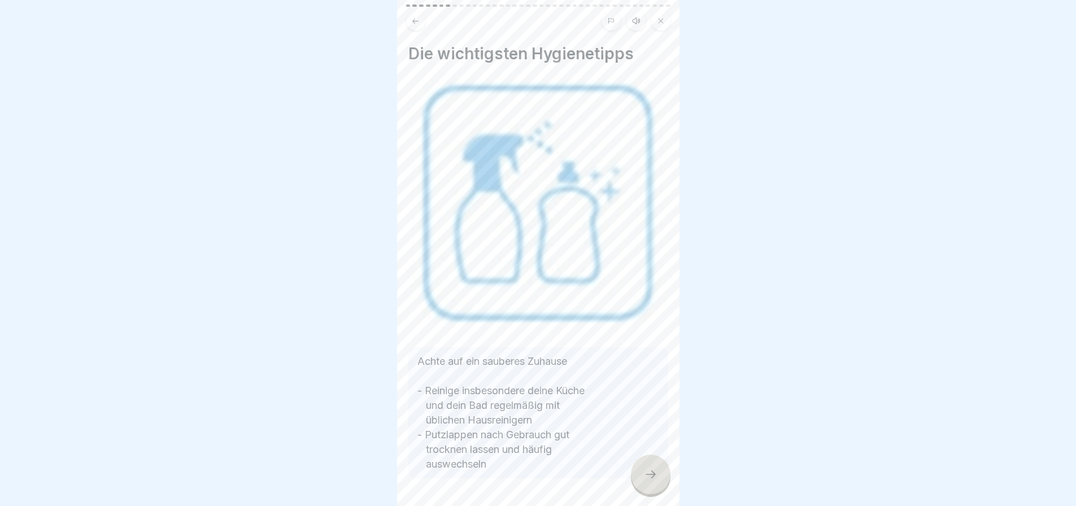
click at [646, 471] on icon at bounding box center [651, 475] width 14 height 14
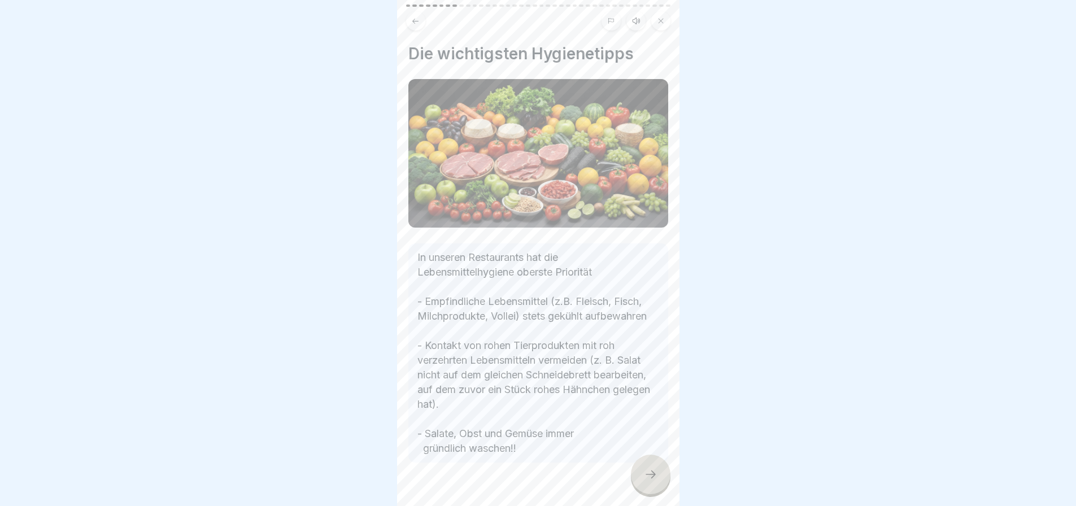
scroll to position [34, 0]
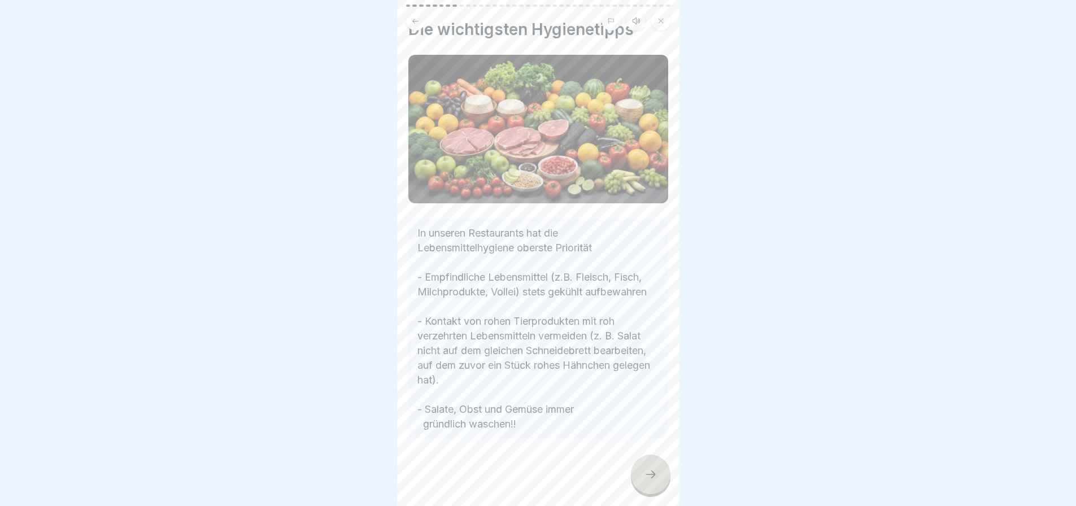
click at [651, 469] on icon at bounding box center [651, 475] width 14 height 14
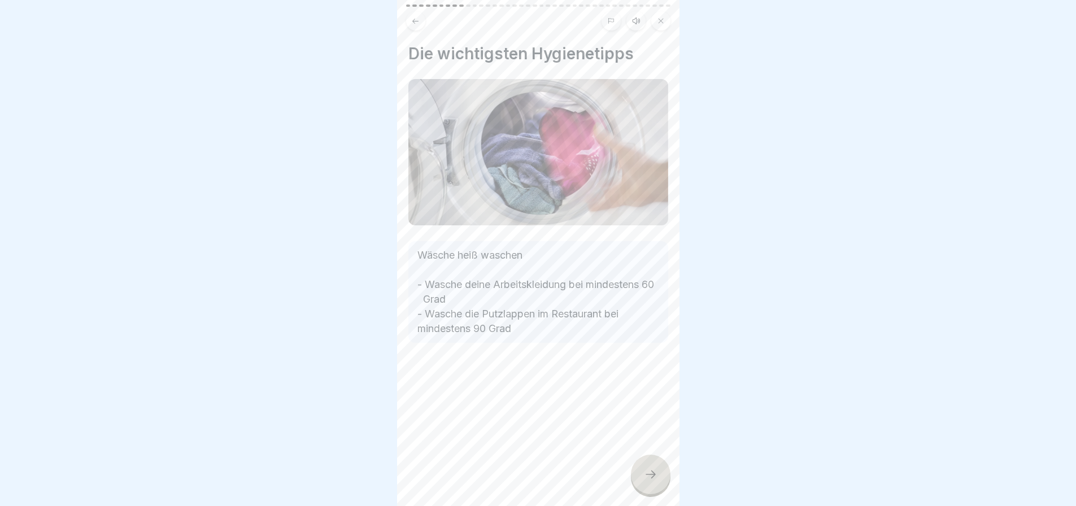
click at [654, 470] on icon at bounding box center [651, 475] width 14 height 14
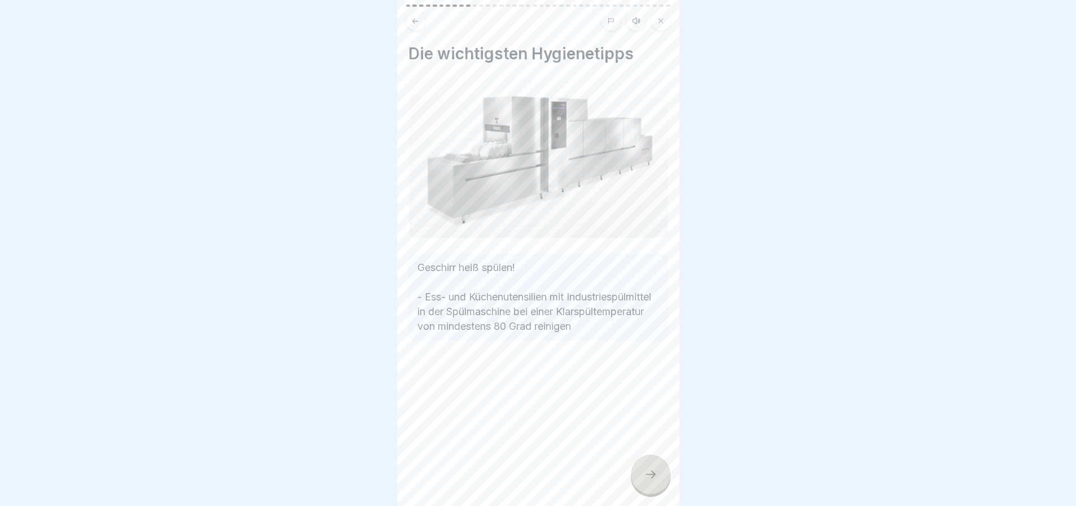
click at [652, 472] on icon at bounding box center [651, 475] width 14 height 14
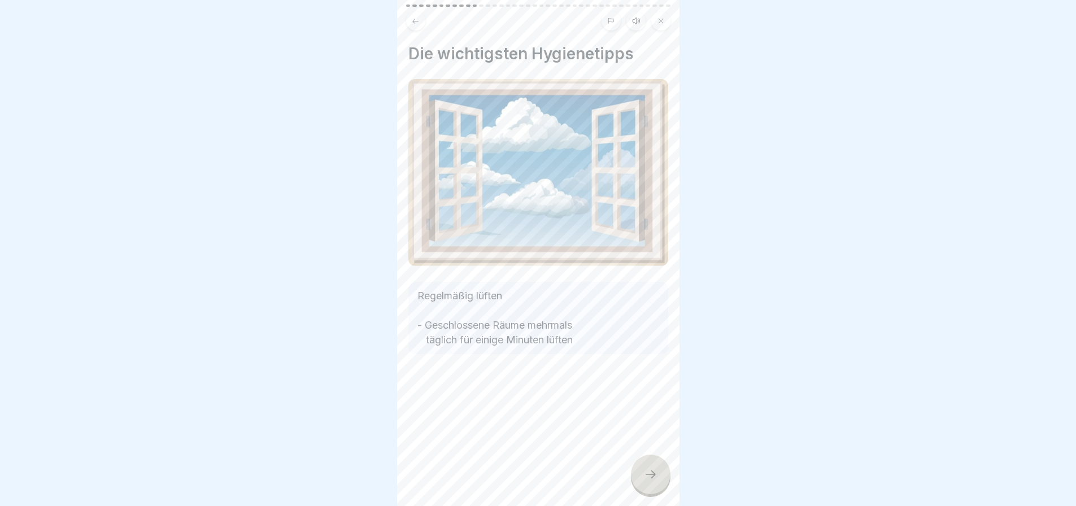
click at [644, 473] on icon at bounding box center [651, 475] width 14 height 14
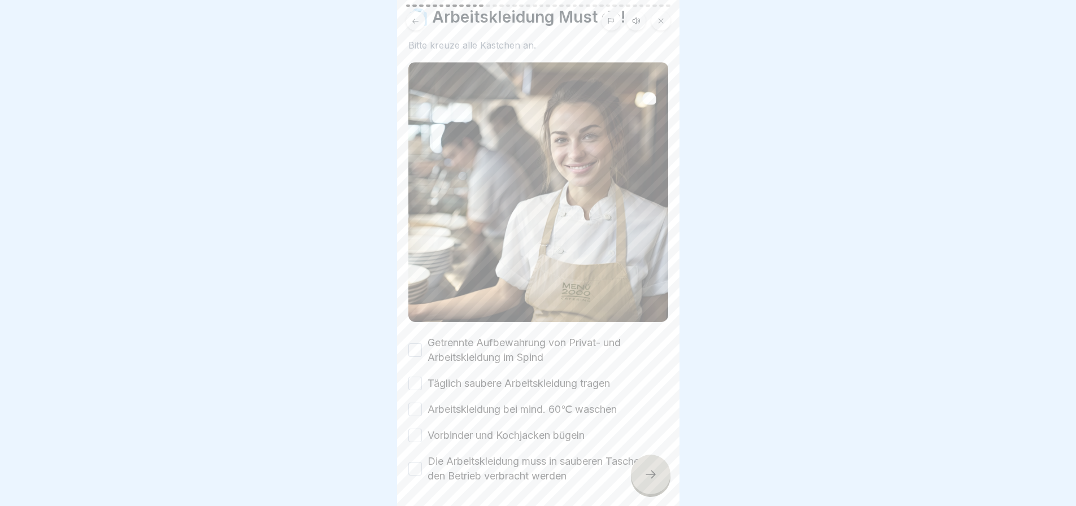
scroll to position [73, 0]
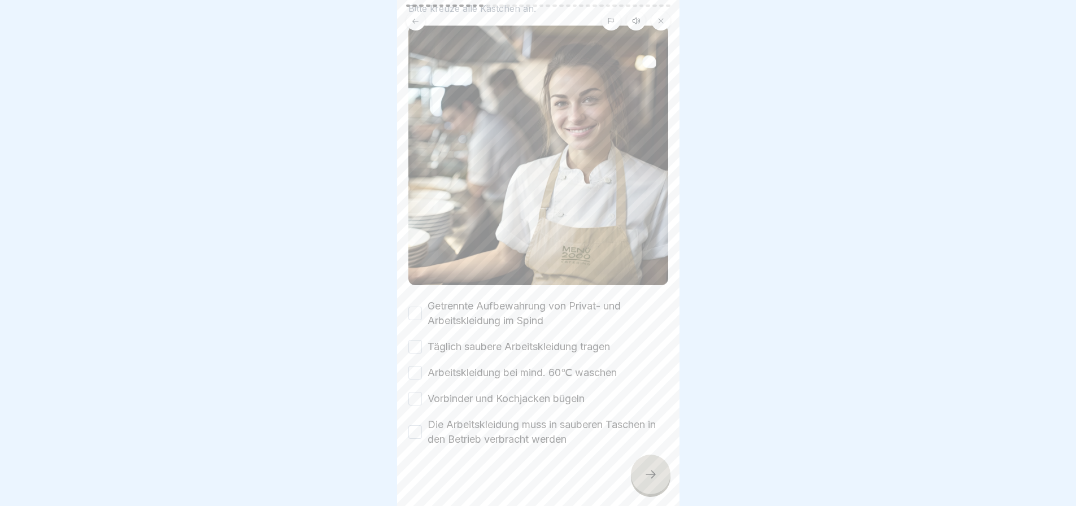
click at [415, 307] on button "Getrennte Aufbewahrung von Privat- und Arbeitskleidung im Spind" at bounding box center [415, 314] width 14 height 14
click at [412, 340] on button "Täglich saubere Arbeitskleidung tragen" at bounding box center [415, 347] width 14 height 14
click at [416, 366] on button "Arbeitskleidung bei mind. 60℃ waschen" at bounding box center [415, 373] width 14 height 14
click at [417, 392] on button "Vorbinder und Kochjacken bügeln" at bounding box center [415, 399] width 14 height 14
click at [416, 425] on button "Die Arbeitskleidung muss in sauberen Taschen in den Betrieb verbracht werden" at bounding box center [415, 432] width 14 height 14
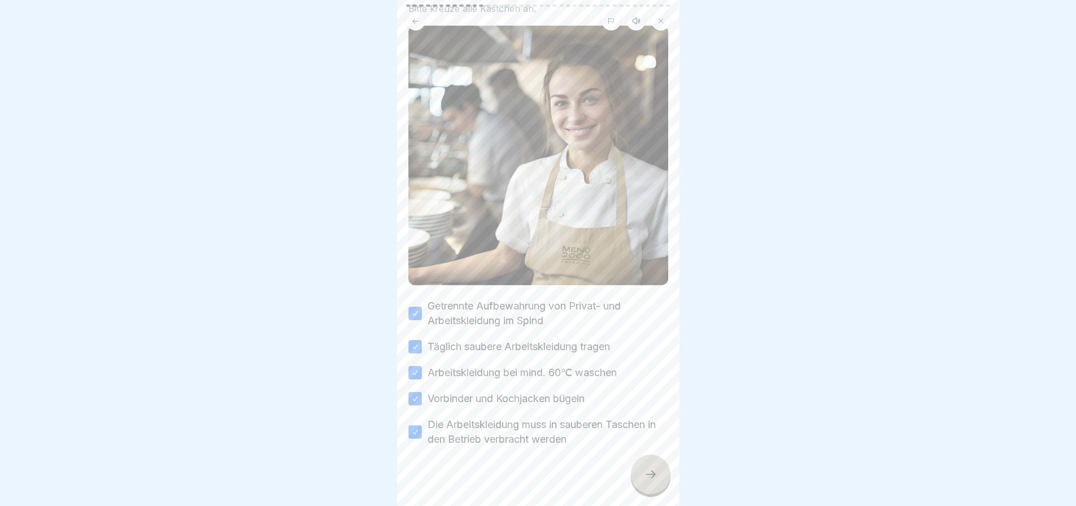
click at [649, 472] on icon at bounding box center [651, 475] width 14 height 14
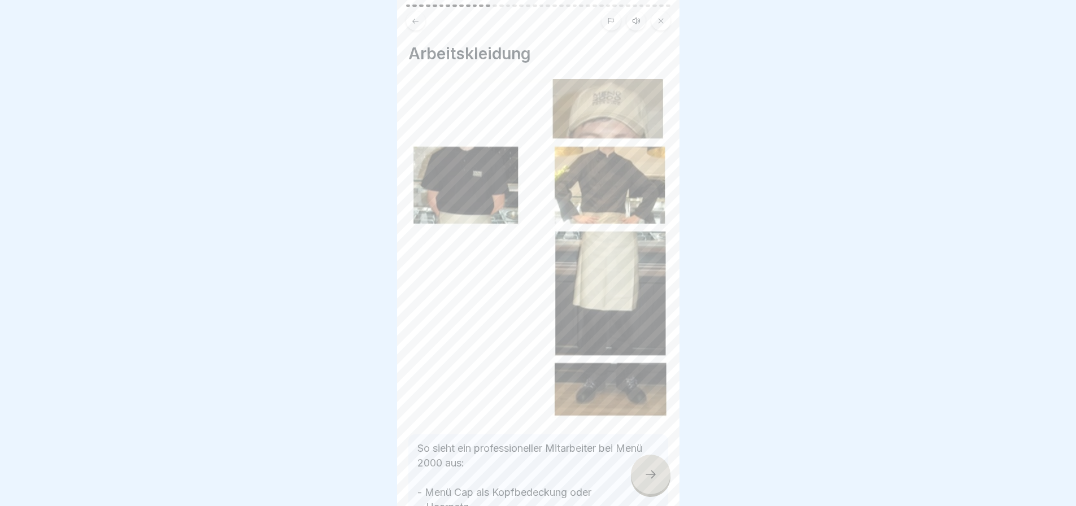
click at [646, 469] on icon at bounding box center [651, 475] width 14 height 14
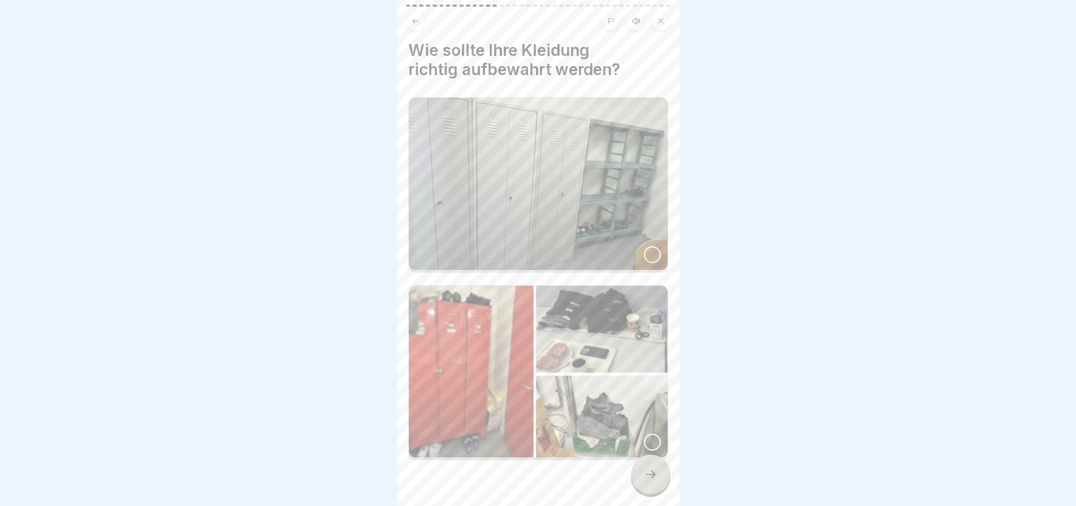
scroll to position [0, 0]
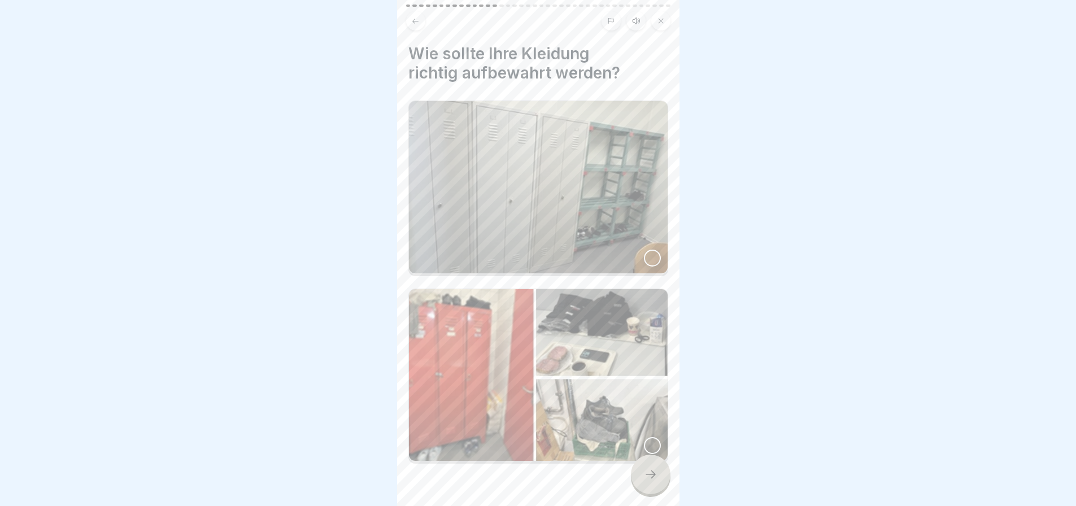
click at [420, 17] on icon at bounding box center [415, 21] width 8 height 8
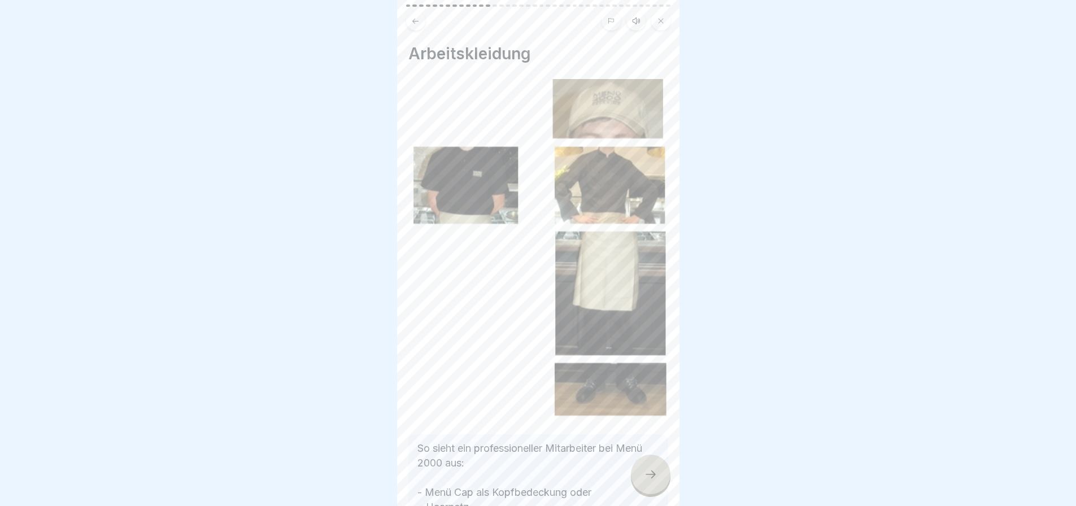
click at [609, 119] on img at bounding box center [538, 249] width 260 height 340
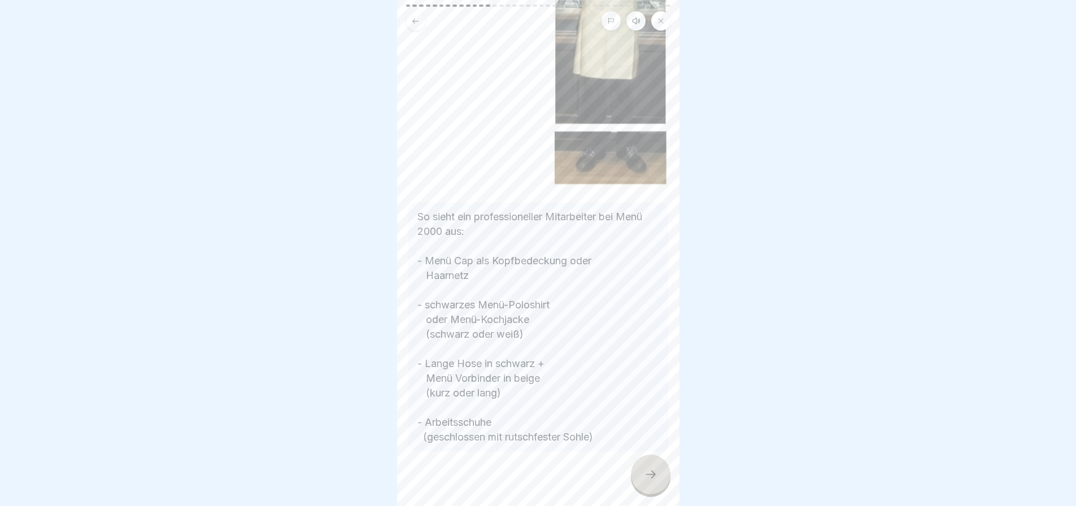
scroll to position [233, 0]
click at [651, 481] on icon at bounding box center [651, 475] width 14 height 14
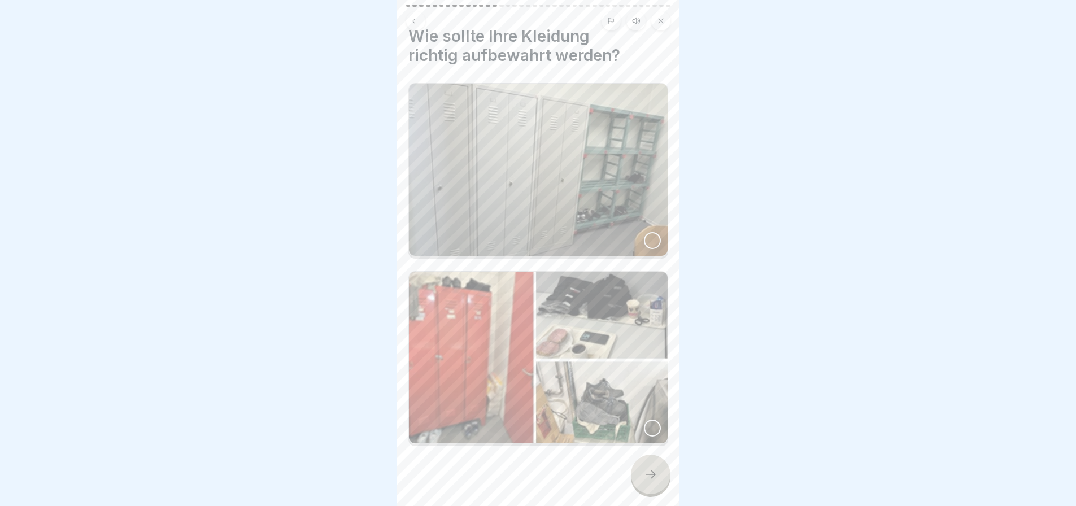
scroll to position [0, 0]
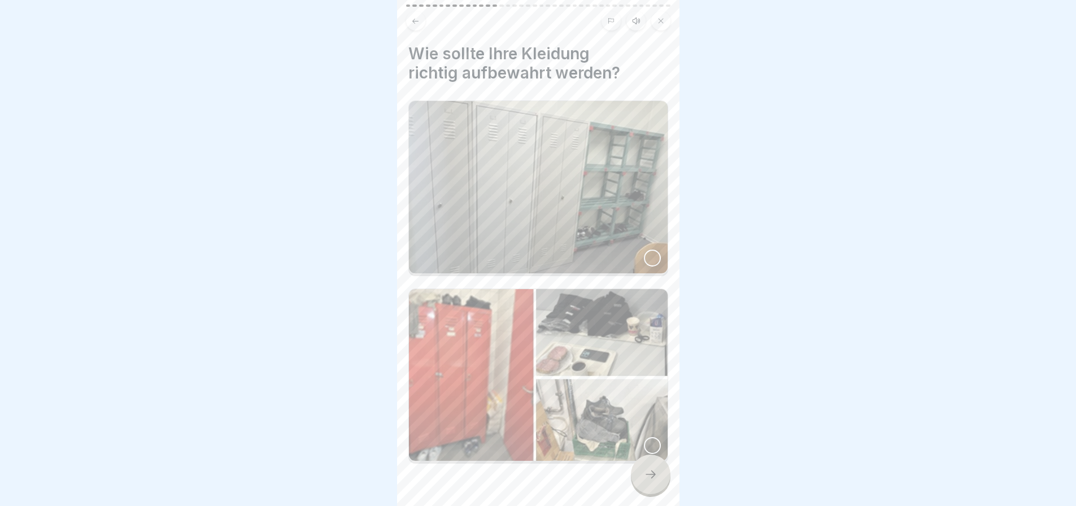
click at [644, 251] on div at bounding box center [652, 258] width 17 height 17
click at [644, 437] on div at bounding box center [652, 445] width 17 height 17
click at [647, 477] on icon at bounding box center [651, 475] width 14 height 14
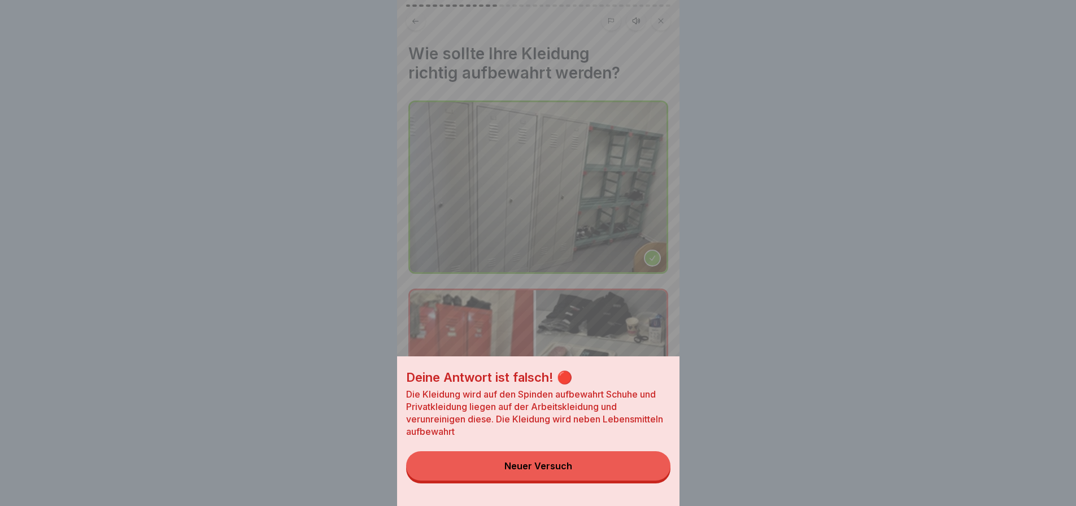
click at [548, 469] on button "Neuer Versuch" at bounding box center [538, 465] width 264 height 29
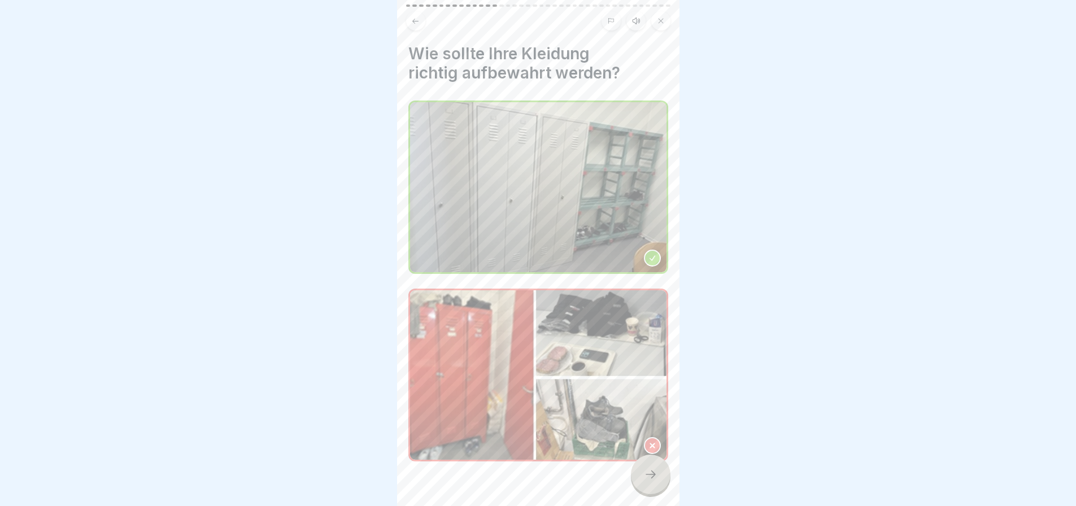
click at [607, 330] on img at bounding box center [538, 375] width 256 height 170
click at [649, 442] on icon at bounding box center [653, 446] width 8 height 8
click at [602, 335] on img at bounding box center [538, 375] width 256 height 170
click at [644, 481] on icon at bounding box center [651, 475] width 14 height 14
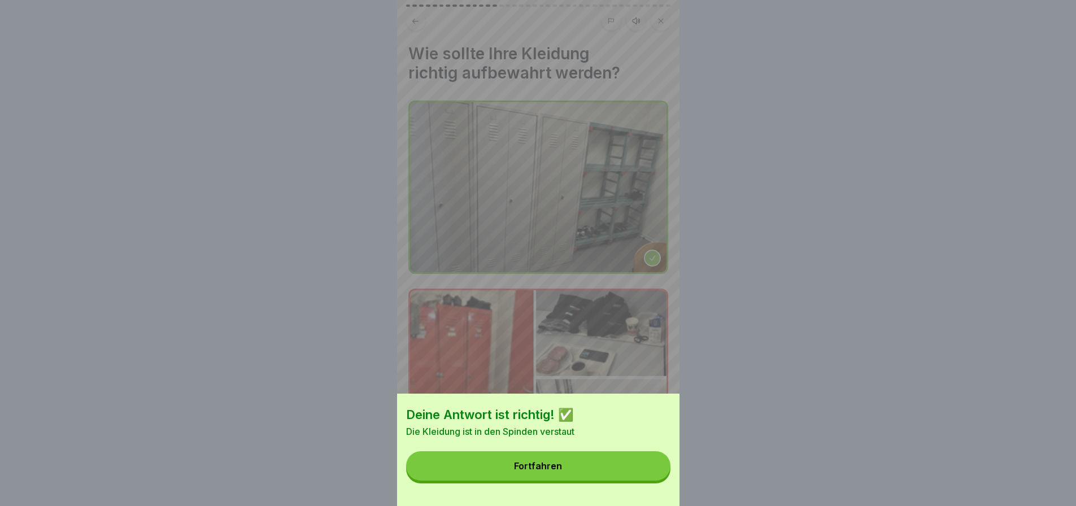
click at [571, 470] on button "Fortfahren" at bounding box center [538, 465] width 264 height 29
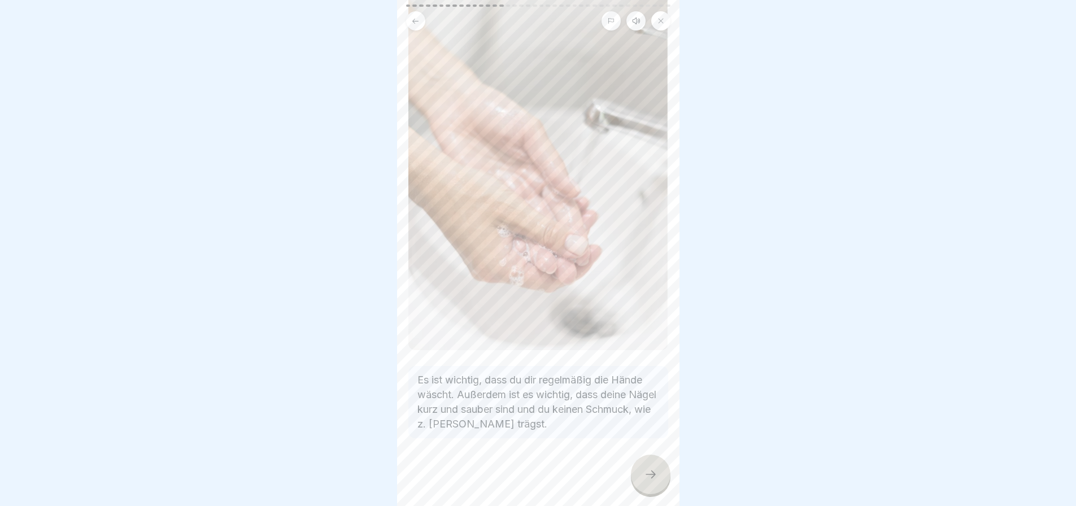
scroll to position [8, 0]
click at [644, 471] on icon at bounding box center [651, 475] width 14 height 14
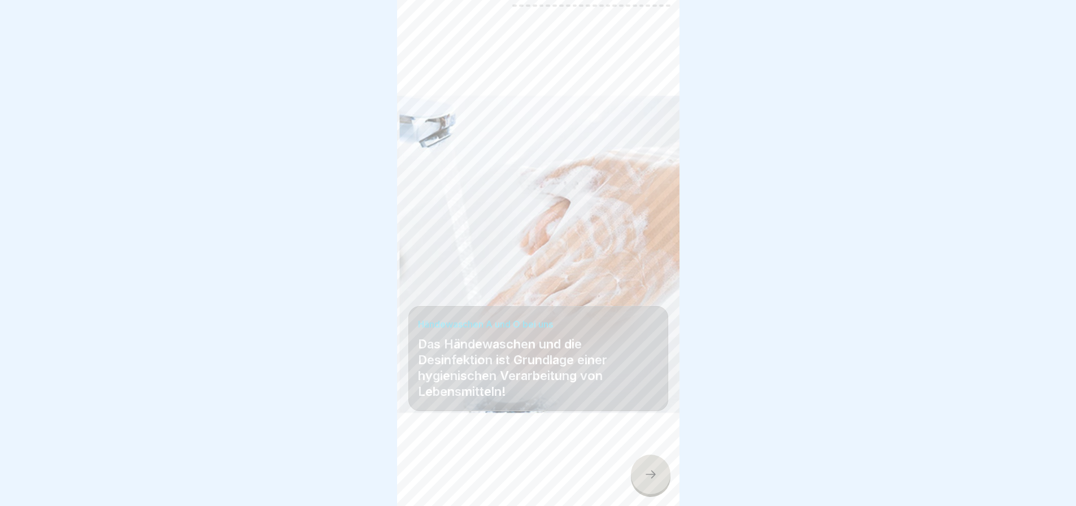
click at [645, 468] on icon at bounding box center [651, 475] width 14 height 14
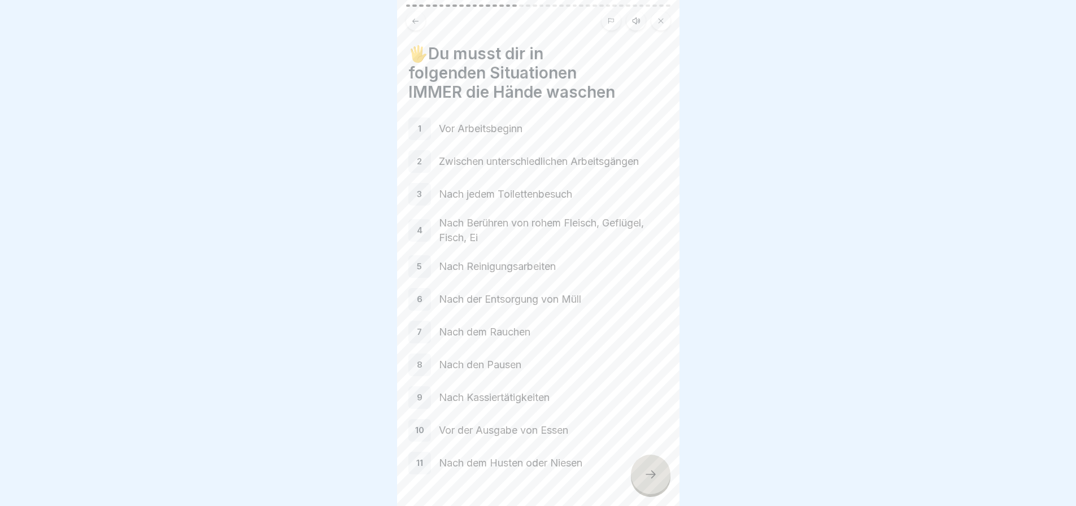
scroll to position [0, 0]
click at [536, 131] on p "Vor Arbeitsbeginn" at bounding box center [553, 128] width 229 height 15
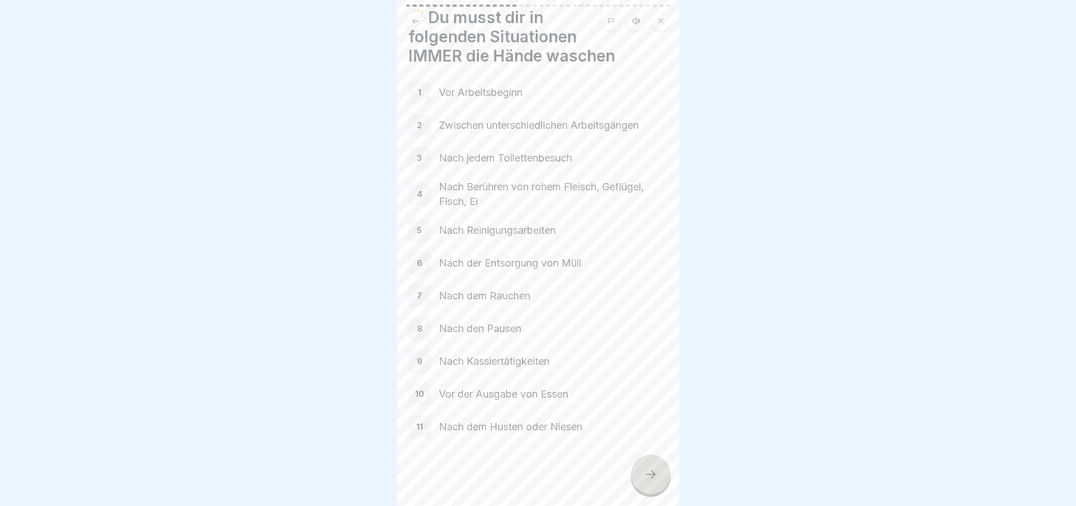
click at [650, 481] on icon at bounding box center [651, 475] width 14 height 14
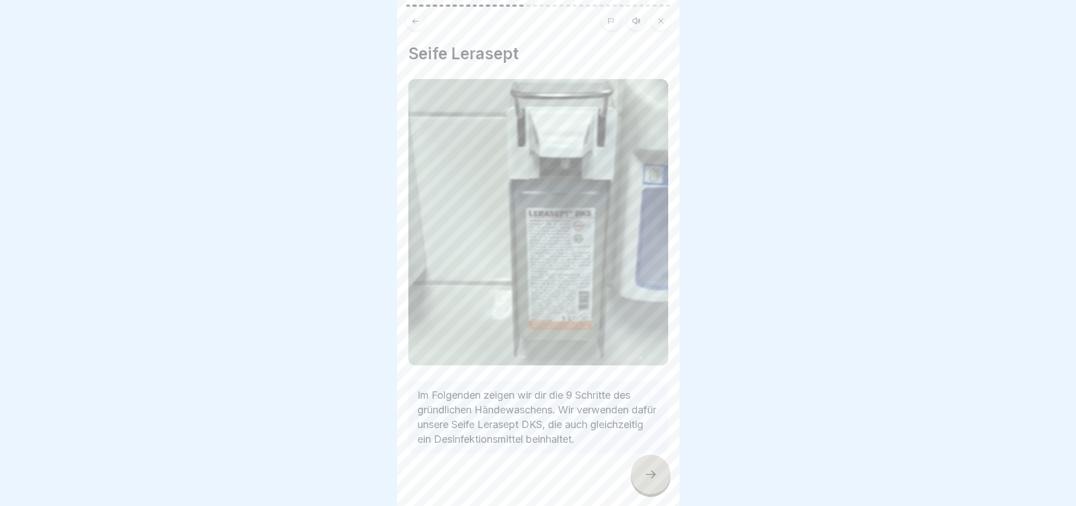
click at [648, 476] on icon at bounding box center [651, 475] width 14 height 14
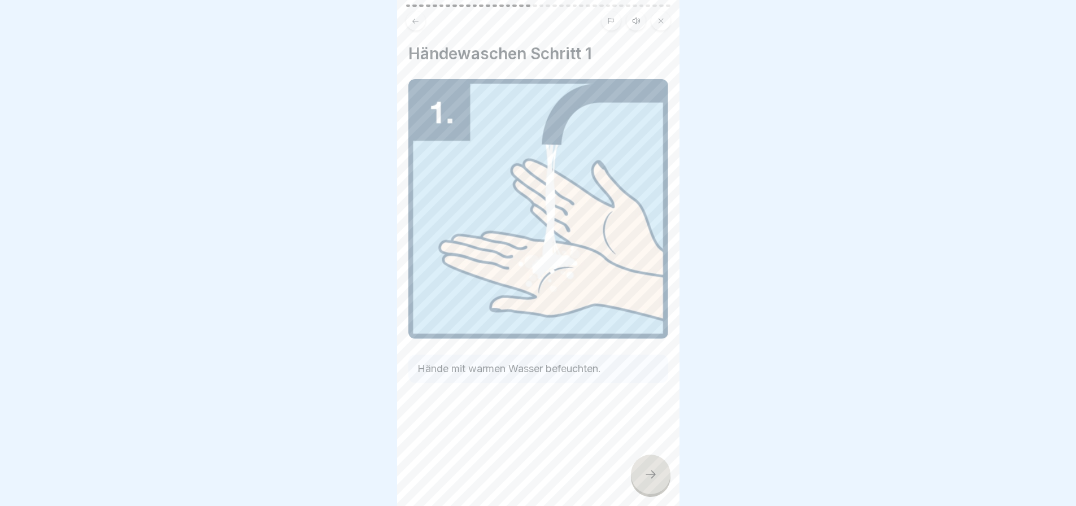
click at [648, 479] on icon at bounding box center [651, 475] width 14 height 14
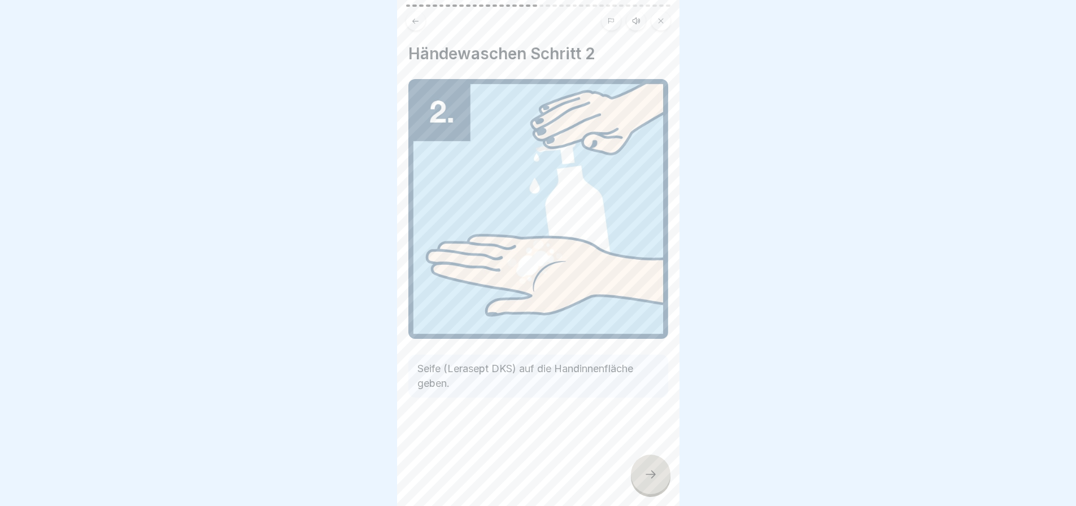
click at [648, 479] on icon at bounding box center [651, 475] width 14 height 14
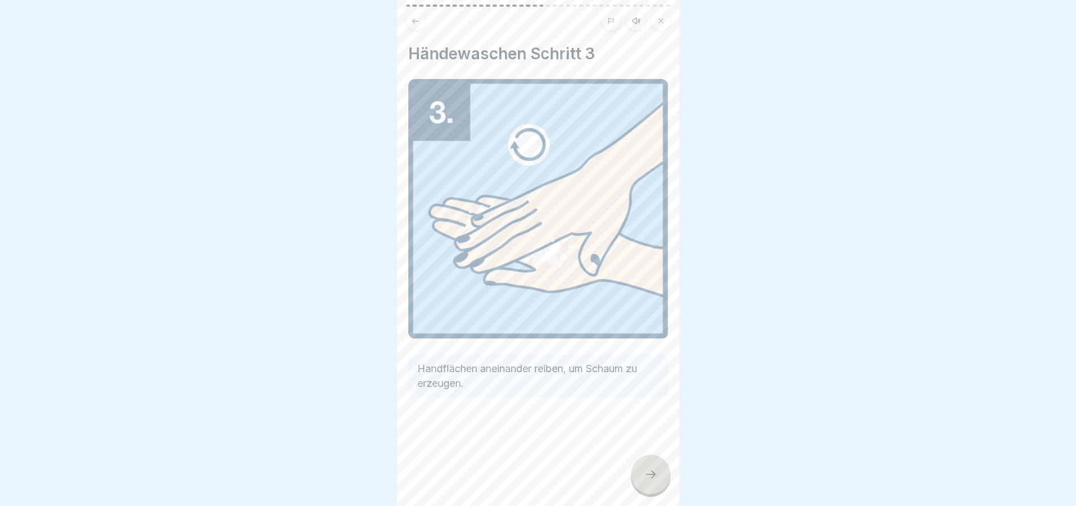
click at [648, 479] on icon at bounding box center [651, 475] width 14 height 14
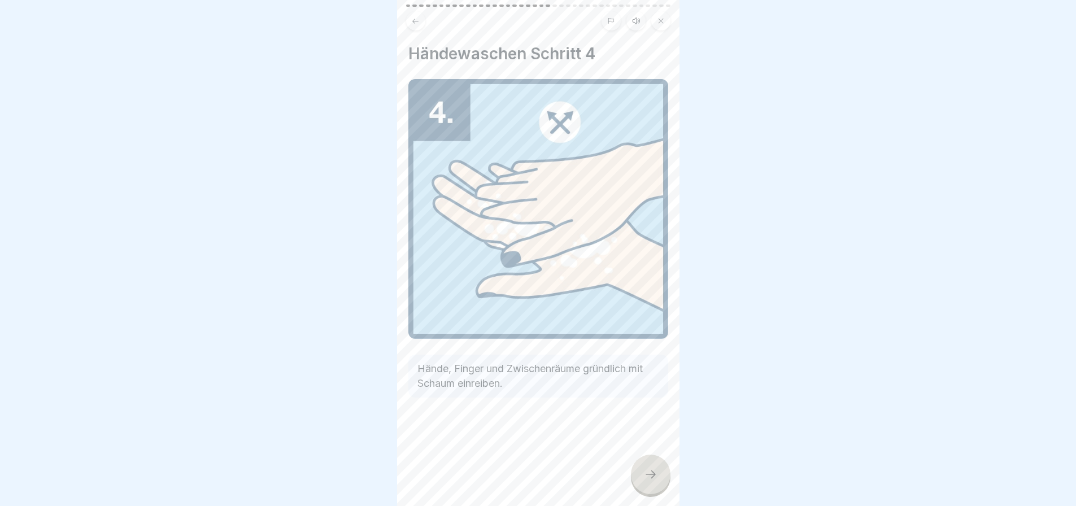
click at [648, 479] on icon at bounding box center [651, 475] width 14 height 14
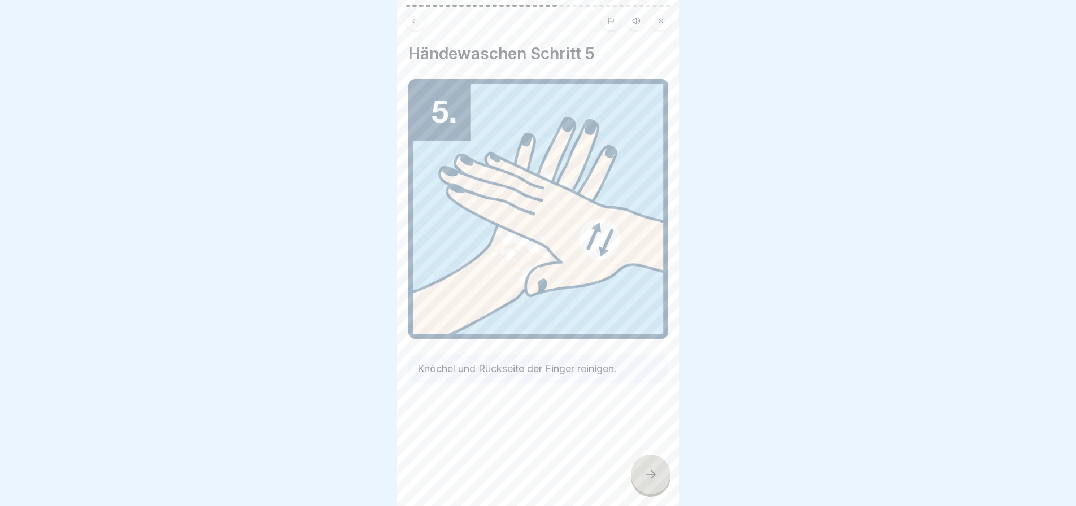
click at [648, 479] on icon at bounding box center [651, 475] width 14 height 14
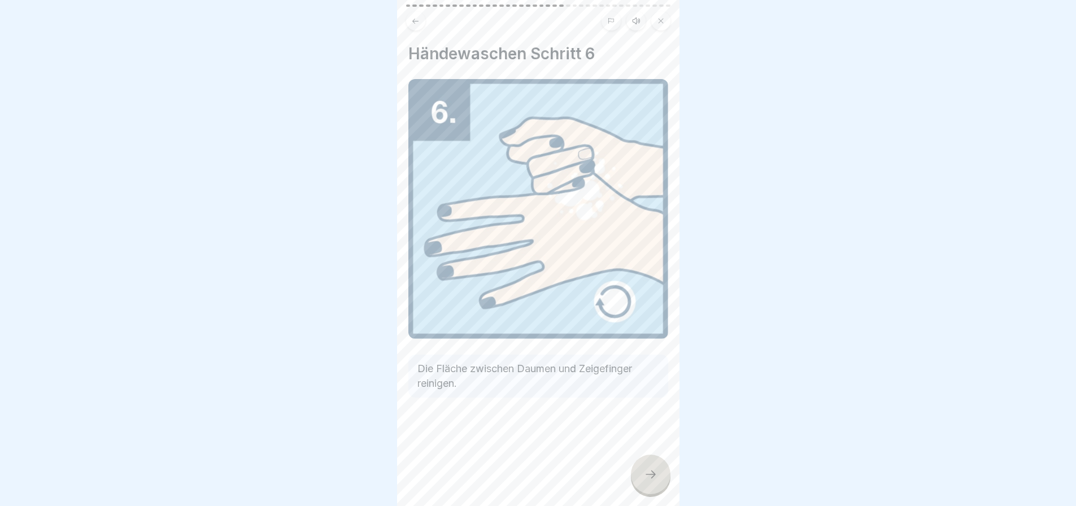
click at [648, 479] on icon at bounding box center [651, 475] width 14 height 14
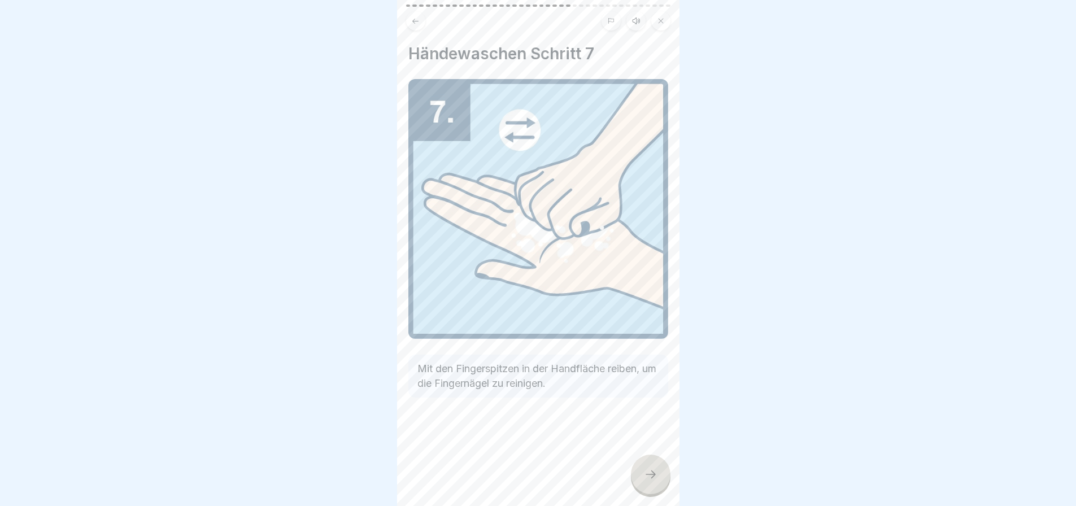
click at [648, 479] on icon at bounding box center [651, 475] width 14 height 14
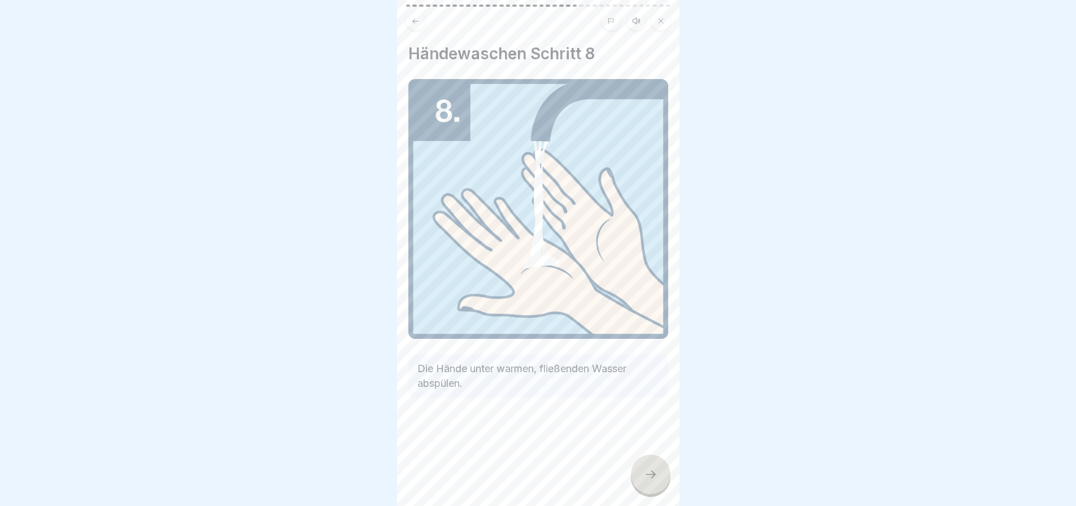
click at [648, 479] on icon at bounding box center [651, 475] width 14 height 14
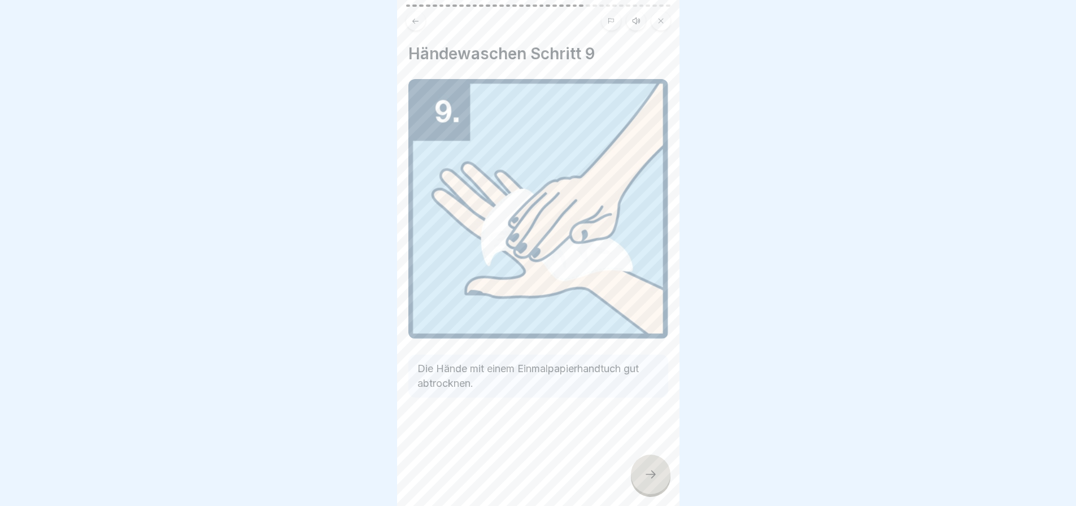
click at [648, 479] on icon at bounding box center [651, 475] width 14 height 14
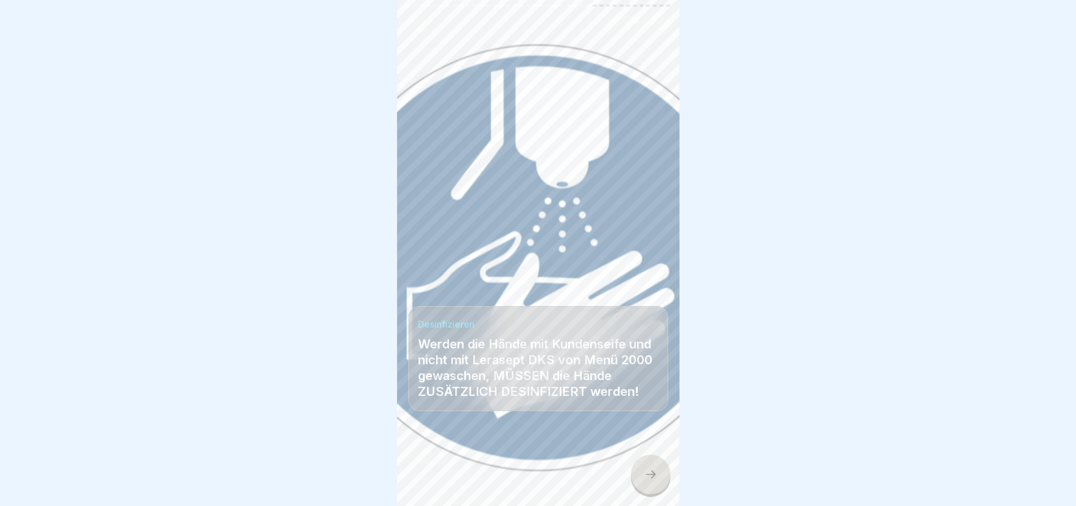
click at [649, 481] on icon at bounding box center [651, 475] width 14 height 14
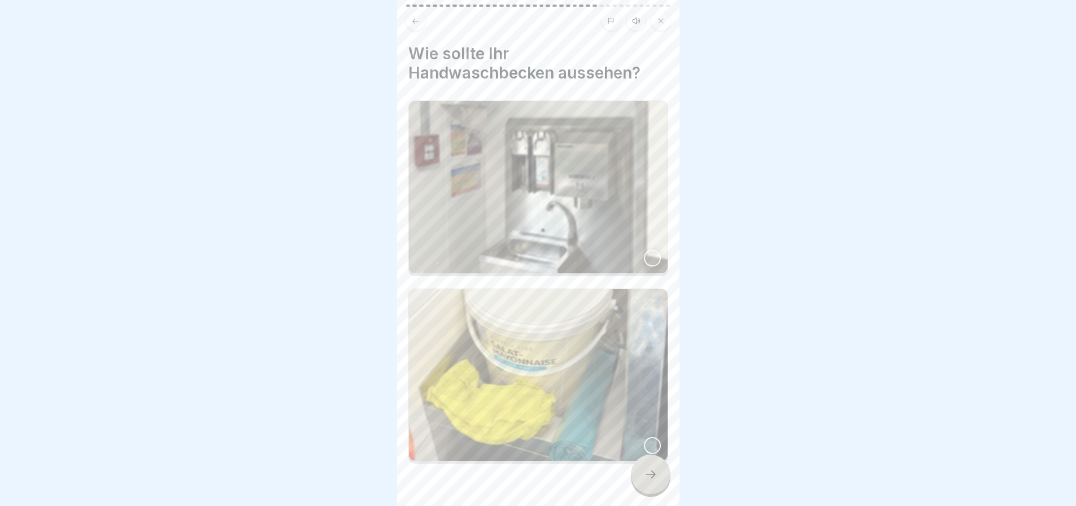
click at [644, 251] on div at bounding box center [652, 258] width 17 height 17
click at [646, 479] on icon at bounding box center [651, 475] width 14 height 14
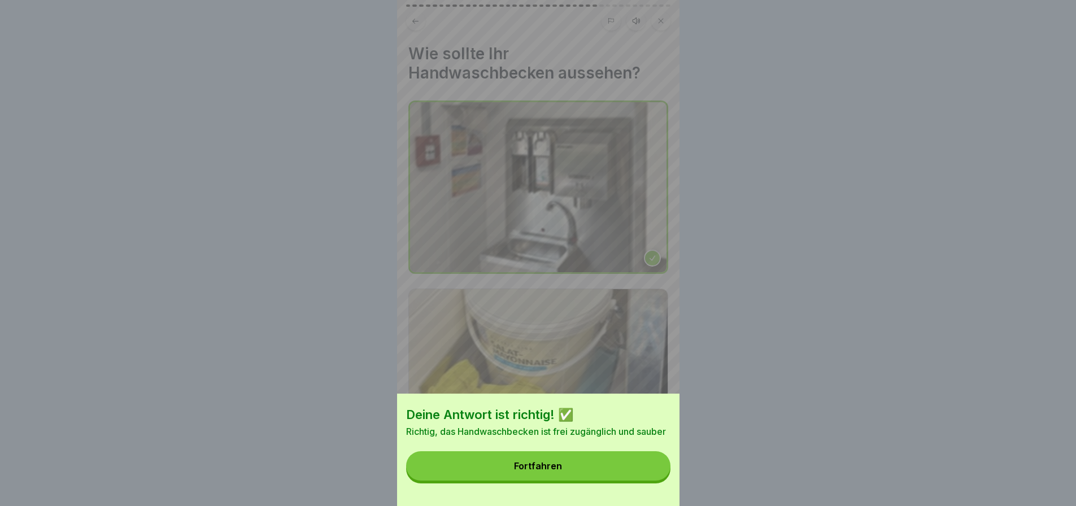
click at [585, 475] on button "Fortfahren" at bounding box center [538, 465] width 264 height 29
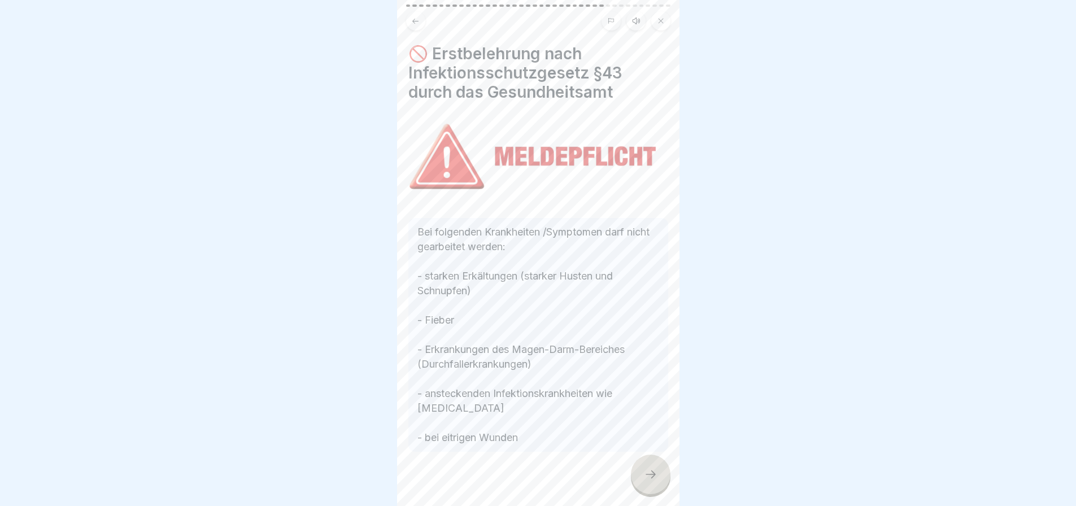
scroll to position [8, 0]
click at [645, 474] on icon at bounding box center [651, 475] width 14 height 14
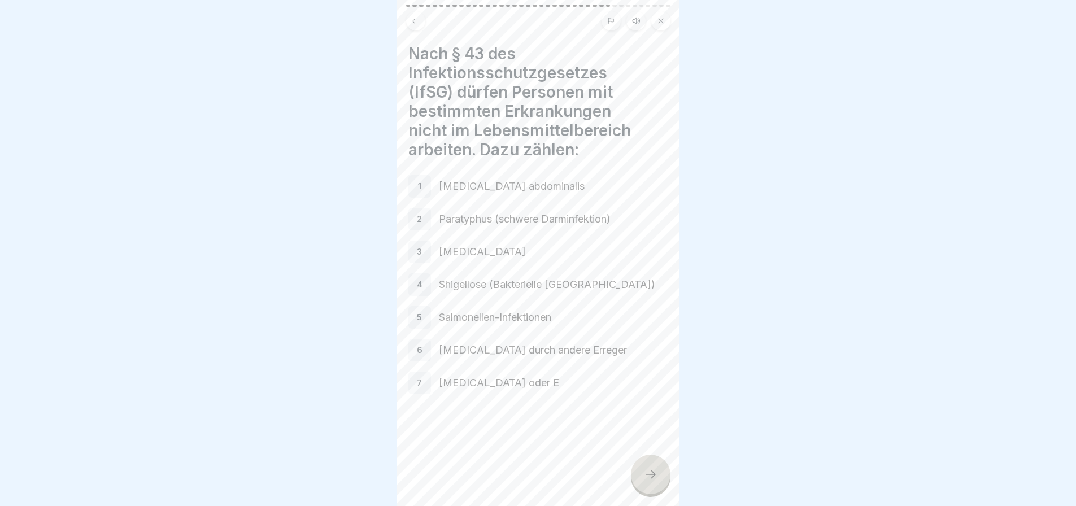
click at [647, 466] on div at bounding box center [651, 475] width 40 height 40
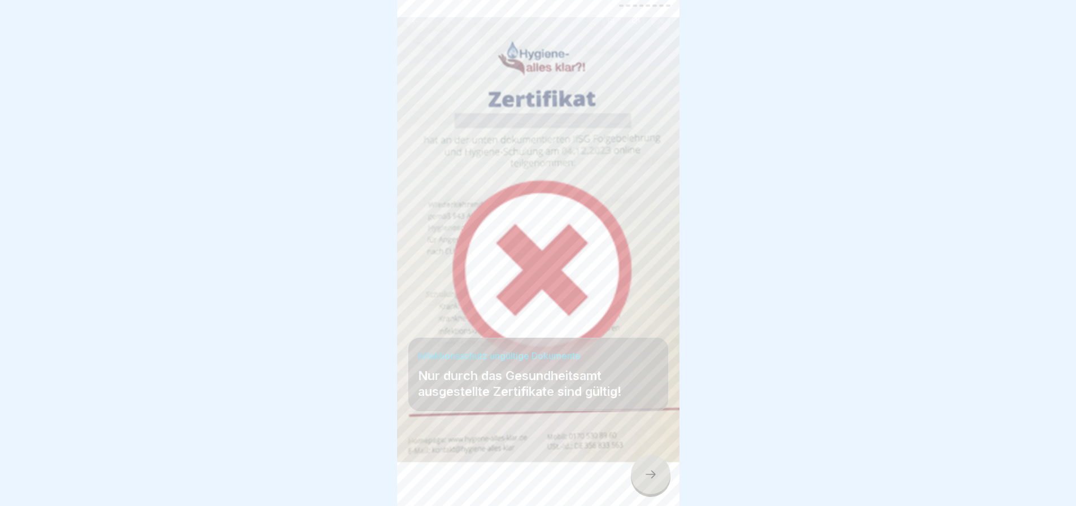
click at [645, 468] on icon at bounding box center [651, 475] width 14 height 14
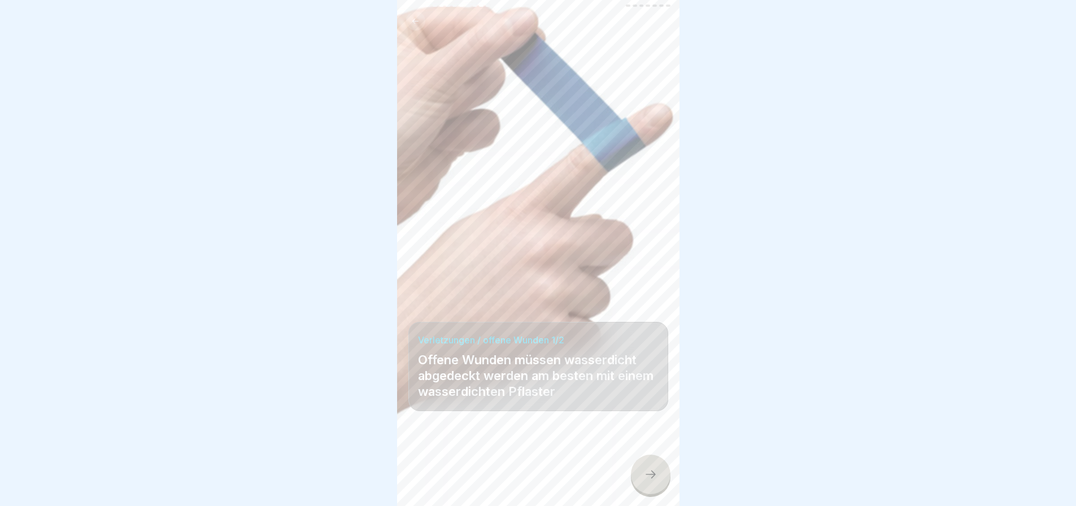
click at [645, 468] on icon at bounding box center [651, 475] width 14 height 14
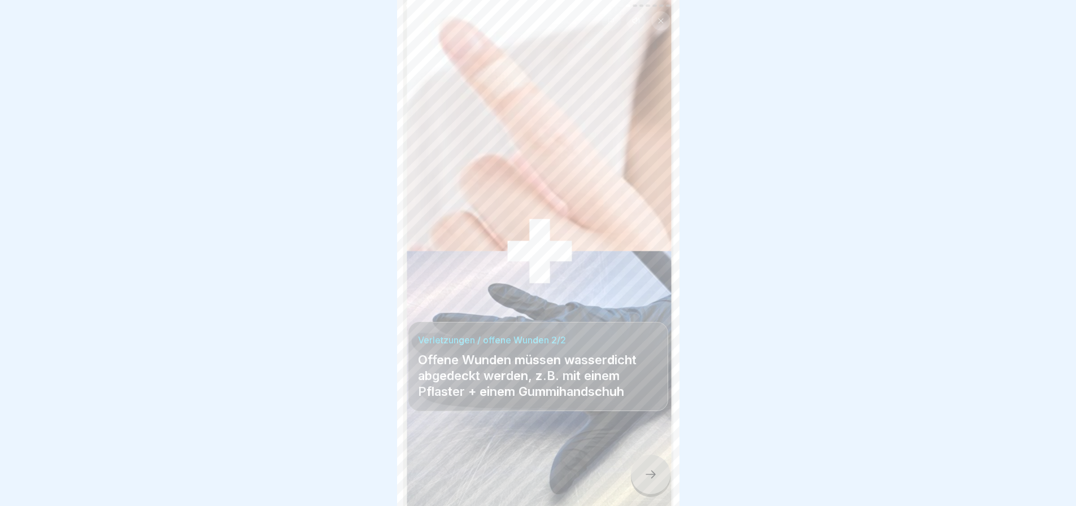
click at [651, 467] on div at bounding box center [651, 475] width 40 height 40
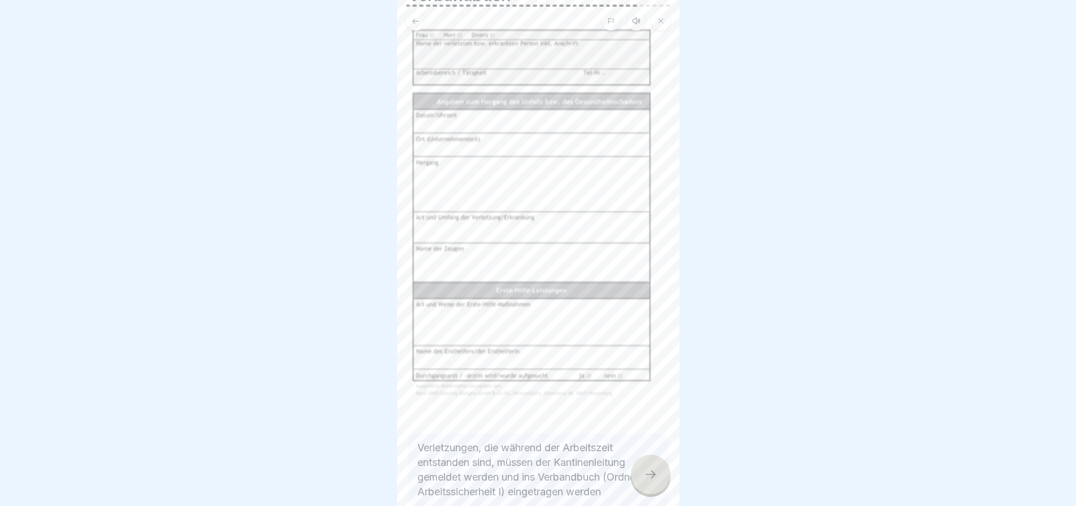
scroll to position [113, 0]
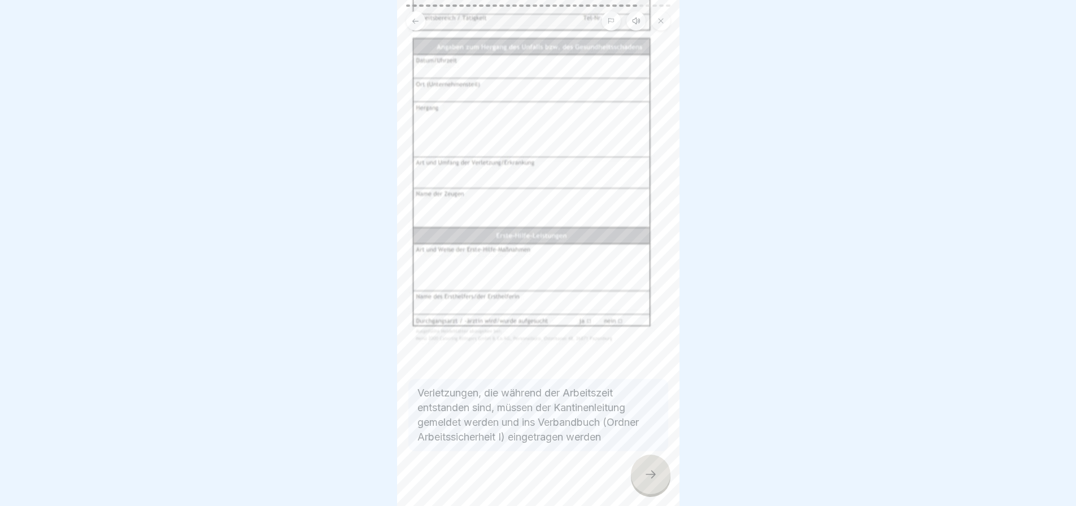
click at [646, 469] on icon at bounding box center [651, 475] width 14 height 14
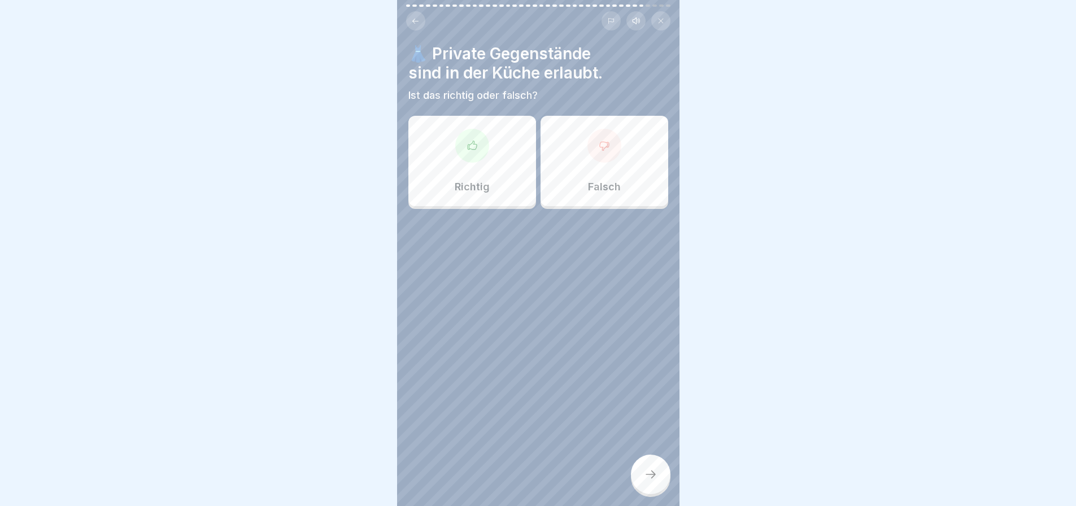
scroll to position [0, 0]
click at [602, 157] on div at bounding box center [605, 146] width 34 height 34
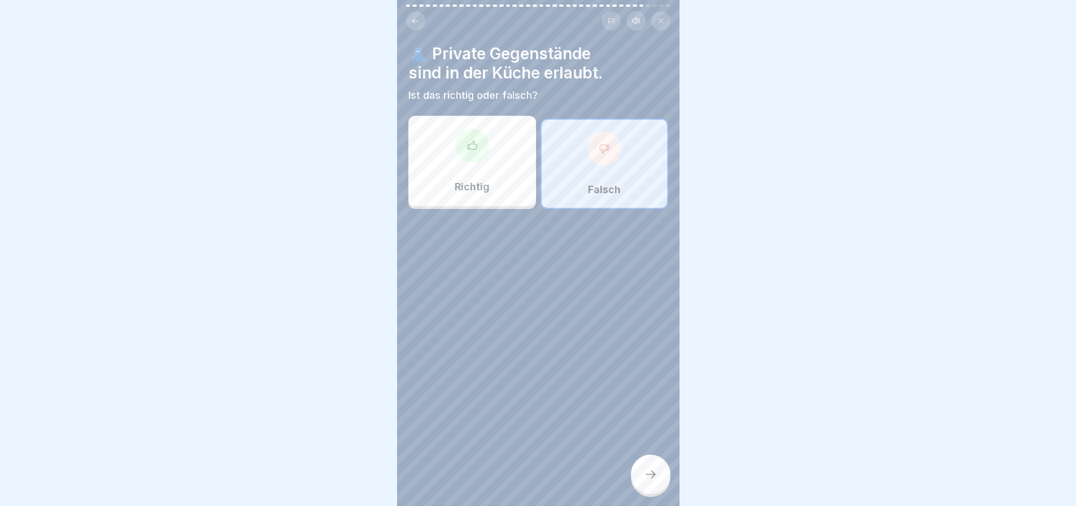
click at [646, 481] on icon at bounding box center [651, 475] width 14 height 14
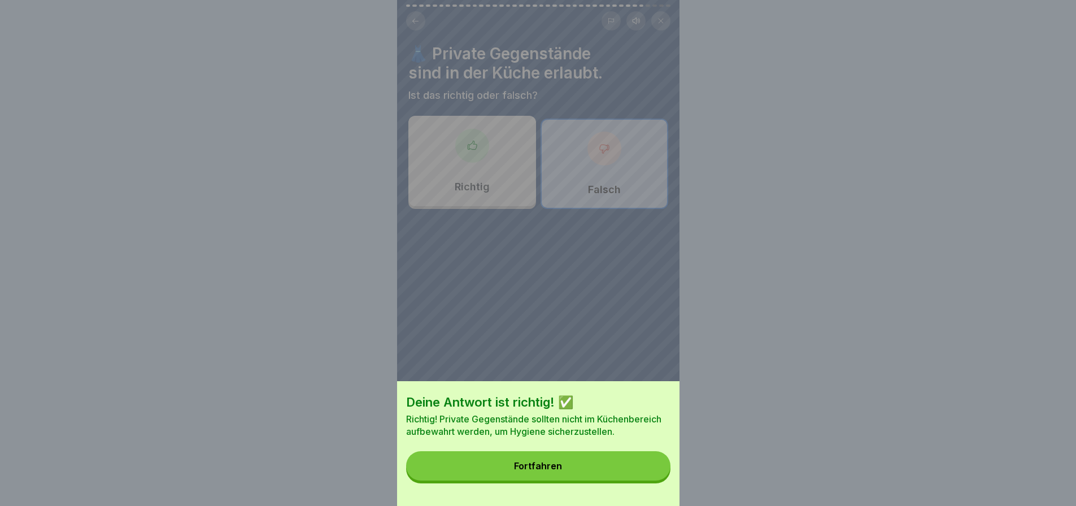
click at [581, 469] on button "Fortfahren" at bounding box center [538, 465] width 264 height 29
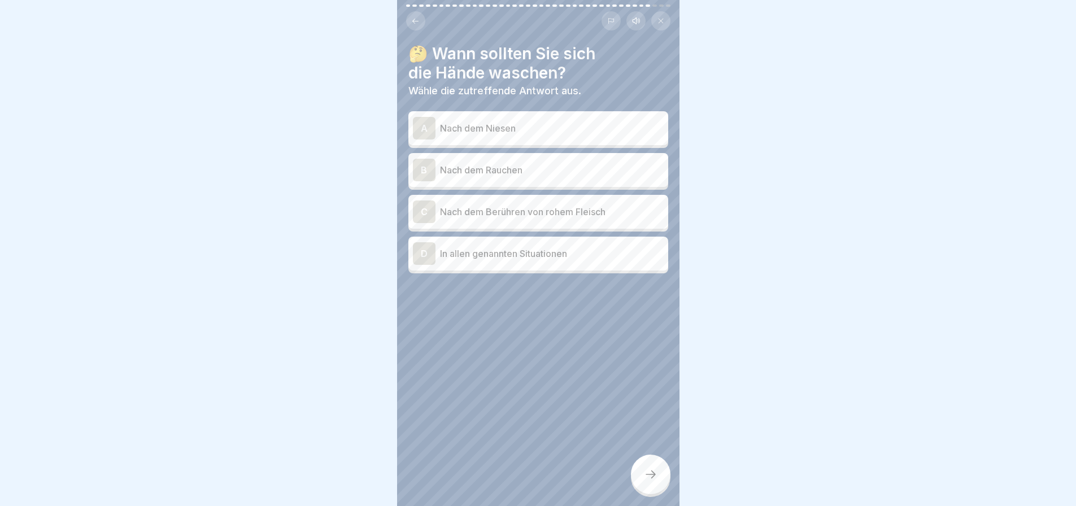
click at [554, 140] on div "A Nach dem Niesen" at bounding box center [538, 128] width 251 height 23
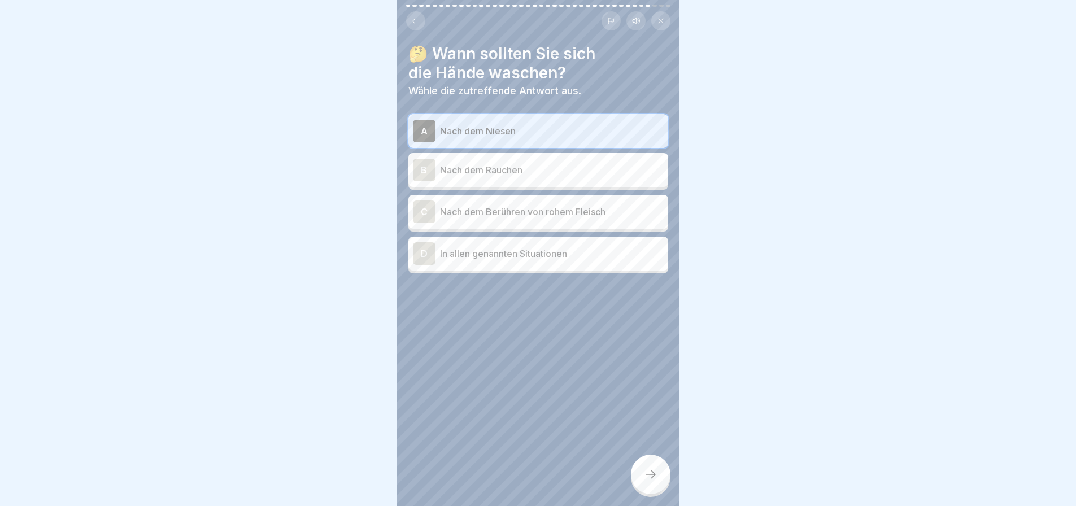
click at [562, 177] on p "Nach dem Rauchen" at bounding box center [552, 170] width 224 height 14
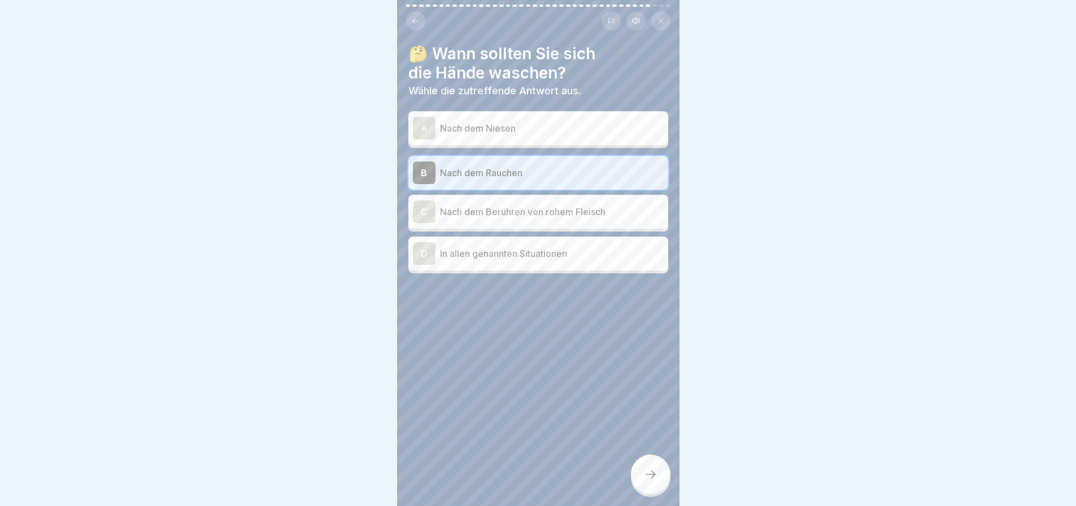
click at [554, 219] on p "Nach dem Berühren von rohem Fleisch" at bounding box center [552, 212] width 224 height 14
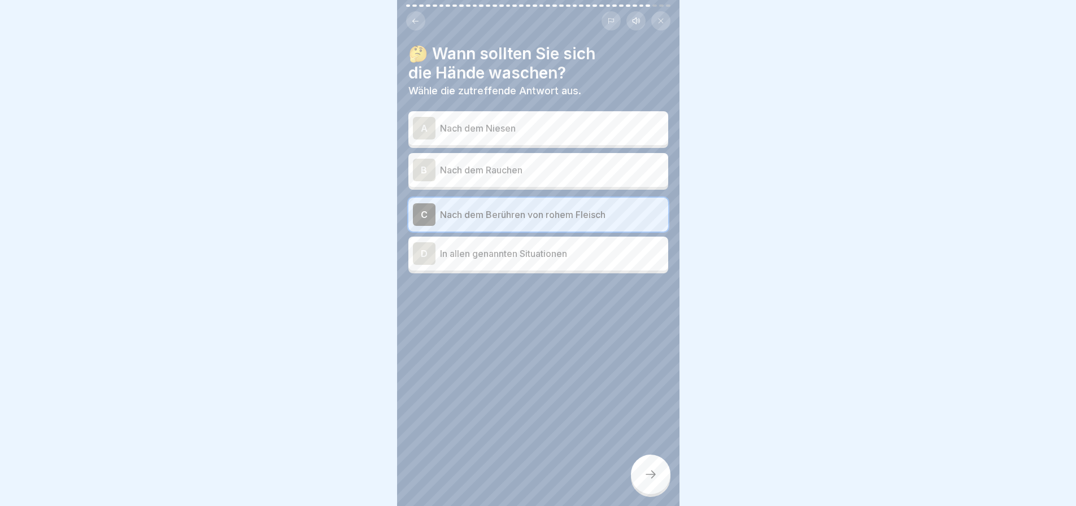
click at [556, 260] on p "In allen genannten Situationen" at bounding box center [552, 254] width 224 height 14
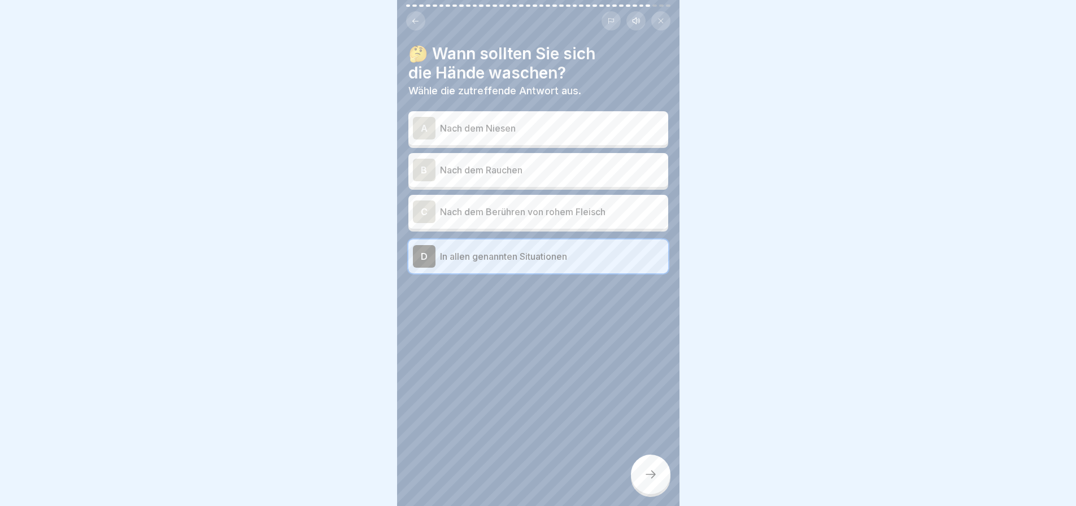
click at [650, 481] on icon at bounding box center [651, 475] width 14 height 14
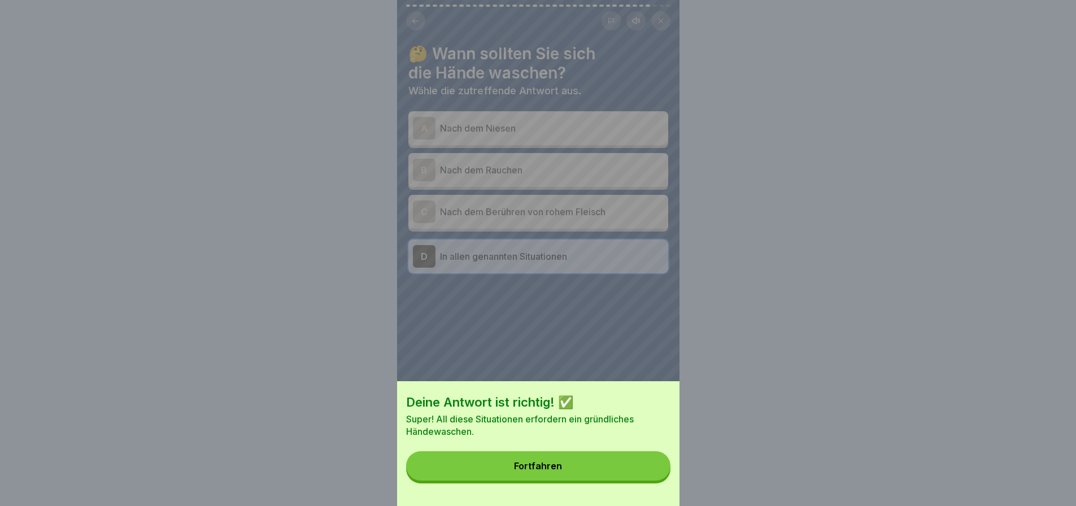
click at [593, 479] on button "Fortfahren" at bounding box center [538, 465] width 264 height 29
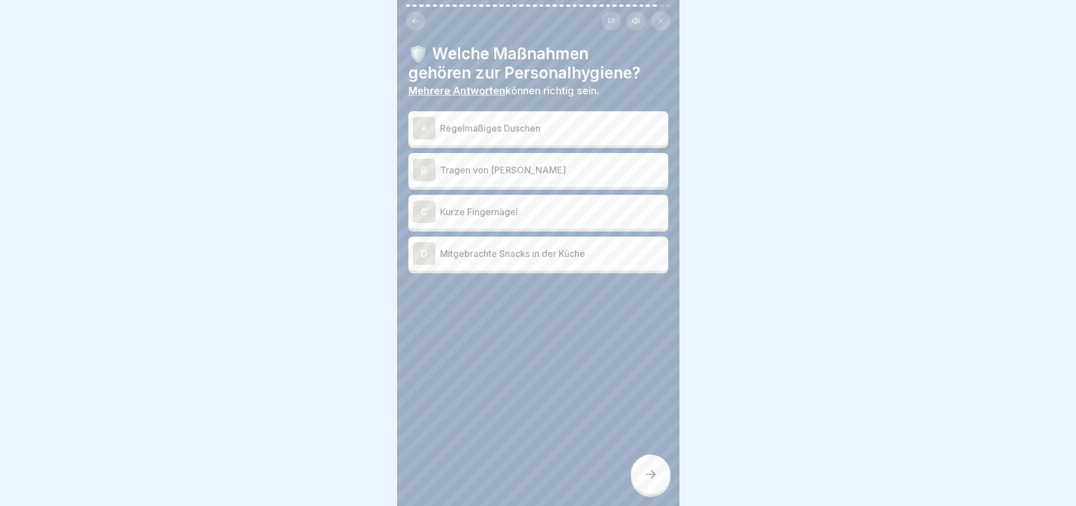
click at [511, 127] on p "Regelmäßiges Duschen" at bounding box center [552, 128] width 224 height 14
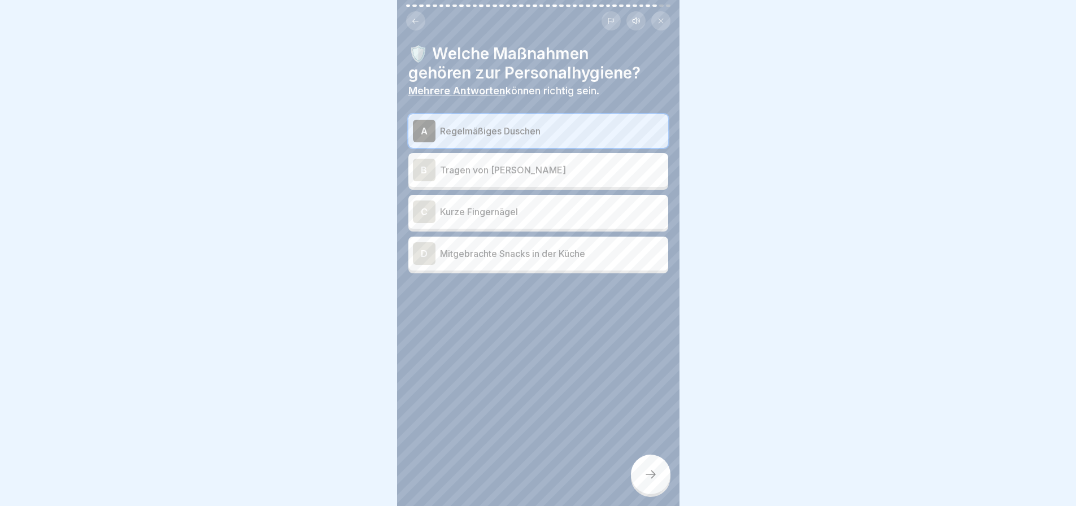
click at [512, 219] on p "Kurze Fingernägel" at bounding box center [552, 212] width 224 height 14
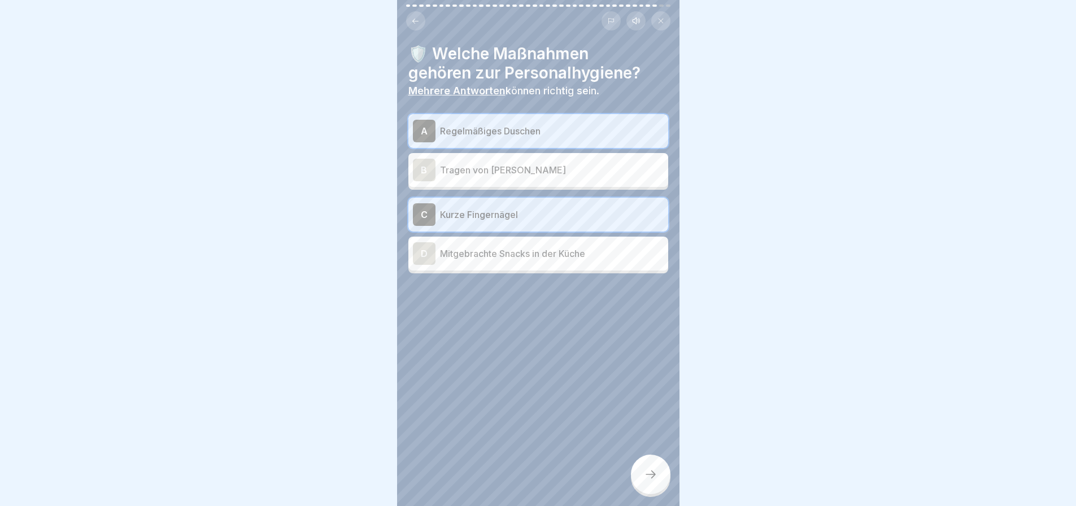
click at [651, 477] on icon at bounding box center [651, 475] width 14 height 14
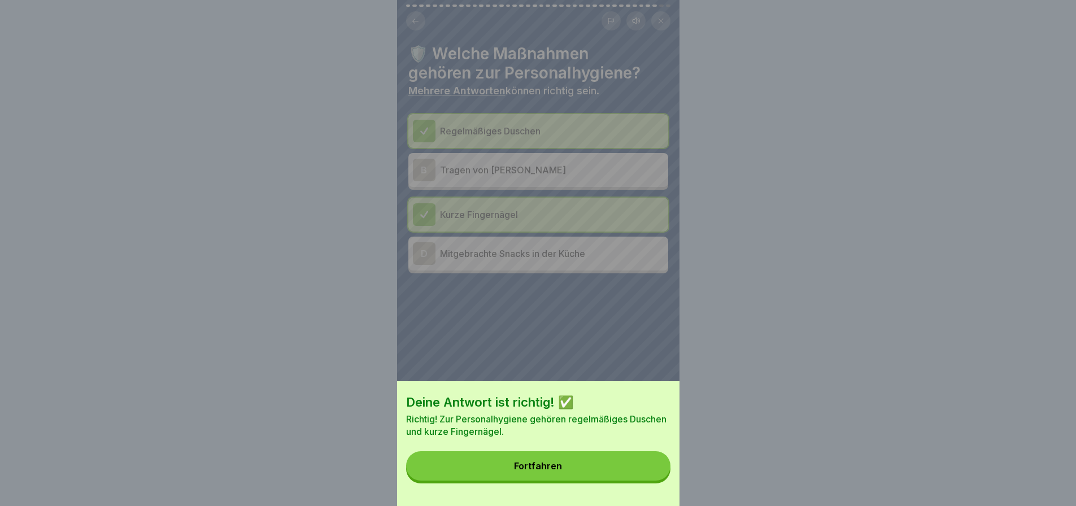
click at [584, 473] on button "Fortfahren" at bounding box center [538, 465] width 264 height 29
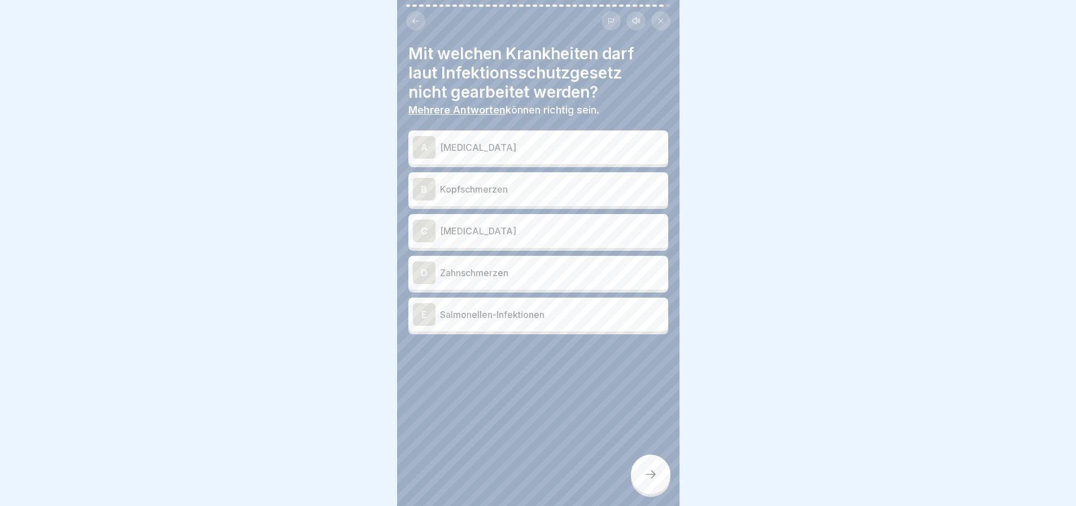
click at [503, 147] on p "[MEDICAL_DATA]" at bounding box center [552, 148] width 224 height 14
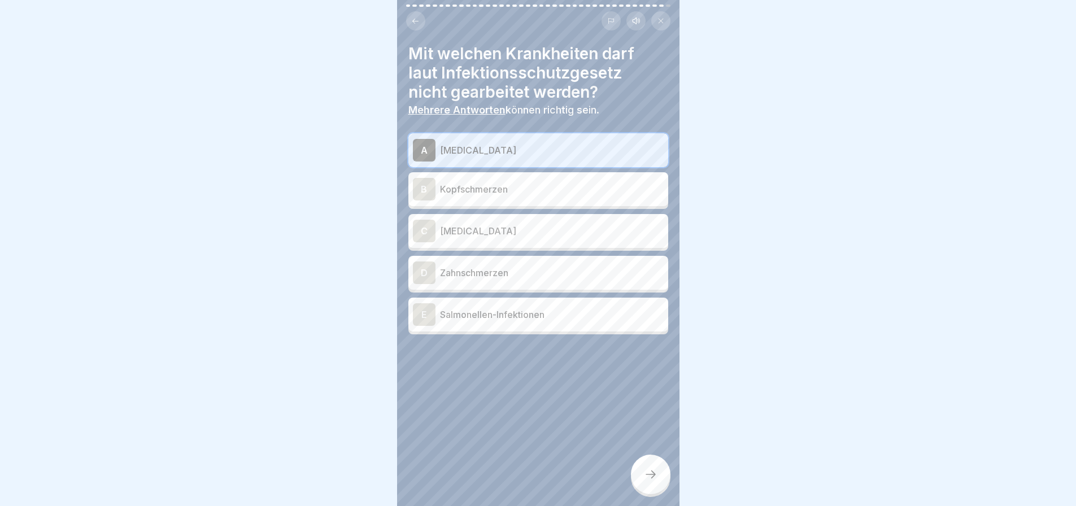
click at [502, 242] on div "C [MEDICAL_DATA]" at bounding box center [538, 231] width 251 height 23
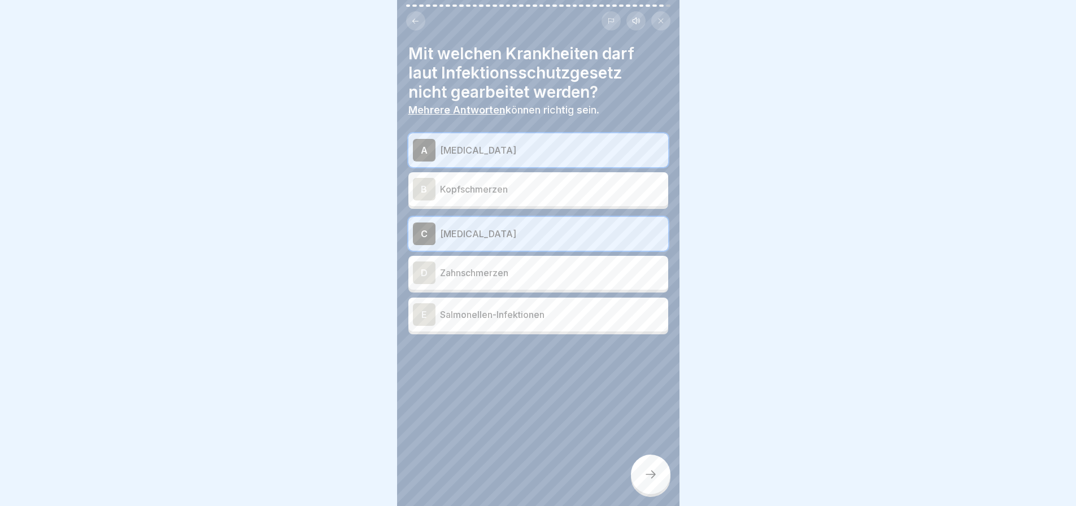
click at [505, 321] on p "Salmonellen-Infektionen" at bounding box center [552, 315] width 224 height 14
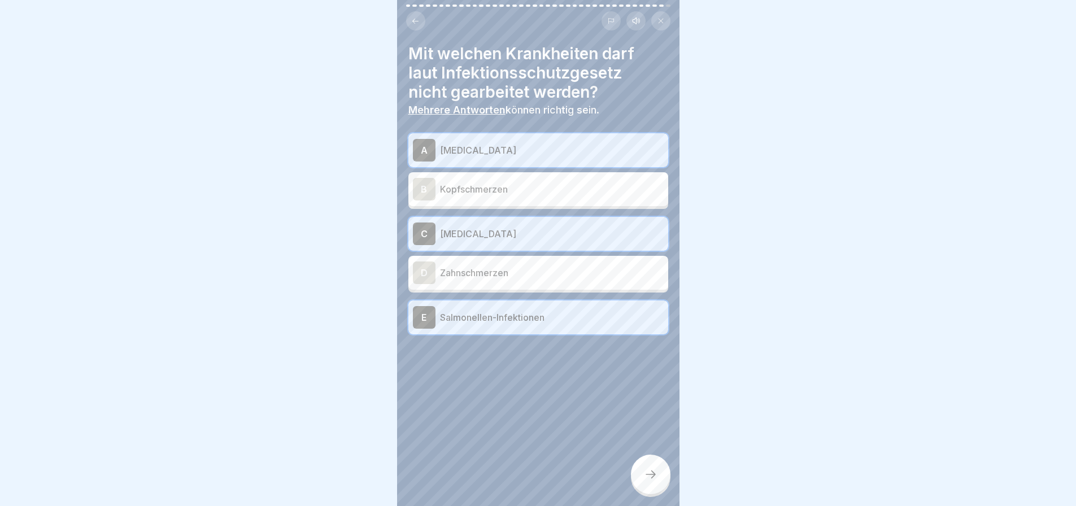
click at [651, 480] on icon at bounding box center [651, 475] width 14 height 14
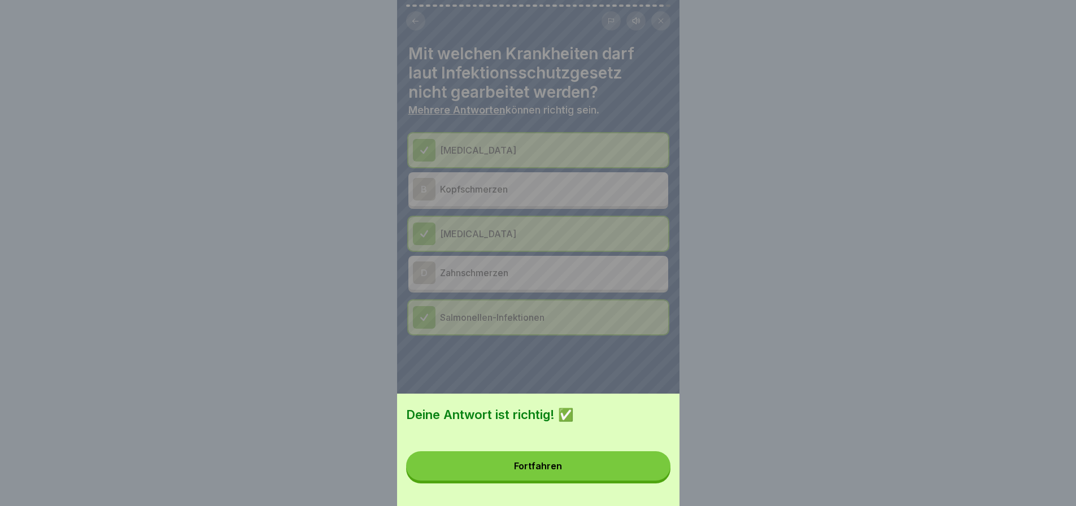
drag, startPoint x: 605, startPoint y: 460, endPoint x: 600, endPoint y: 469, distance: 10.4
click at [602, 467] on button "Fortfahren" at bounding box center [538, 465] width 264 height 29
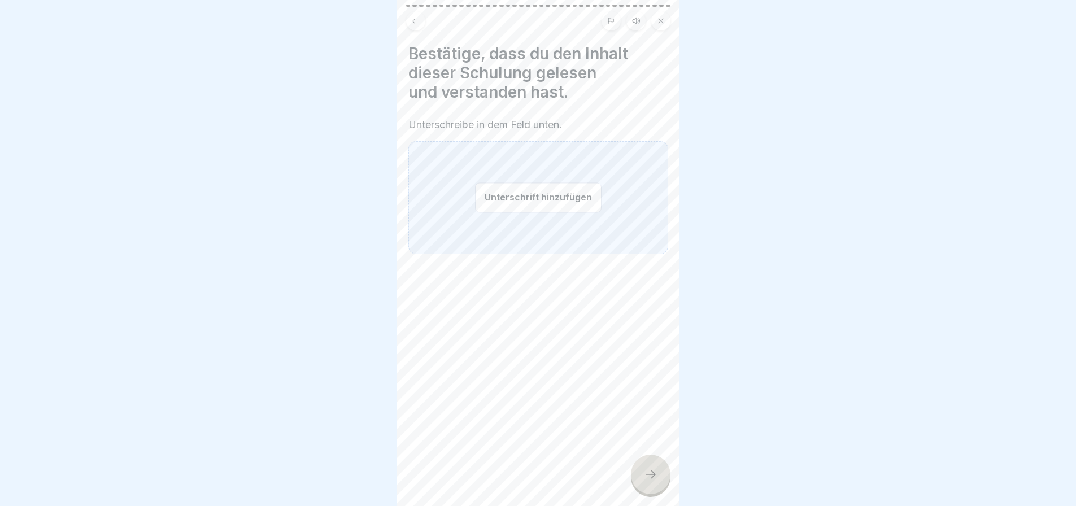
click at [533, 204] on button "Unterschrift hinzufügen" at bounding box center [538, 197] width 127 height 30
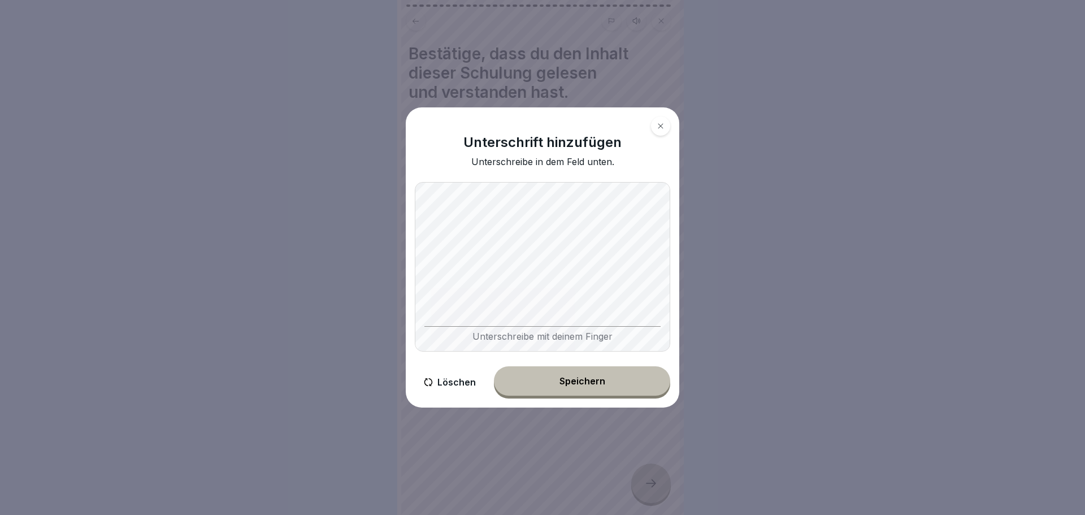
click at [580, 380] on button "Speichern" at bounding box center [582, 380] width 176 height 29
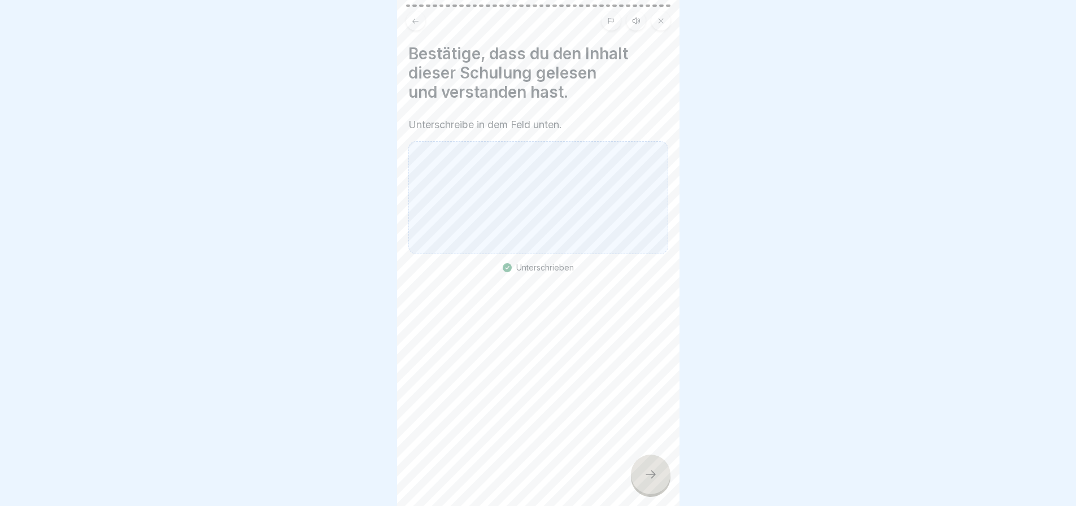
scroll to position [8, 0]
click at [647, 468] on icon at bounding box center [651, 475] width 14 height 14
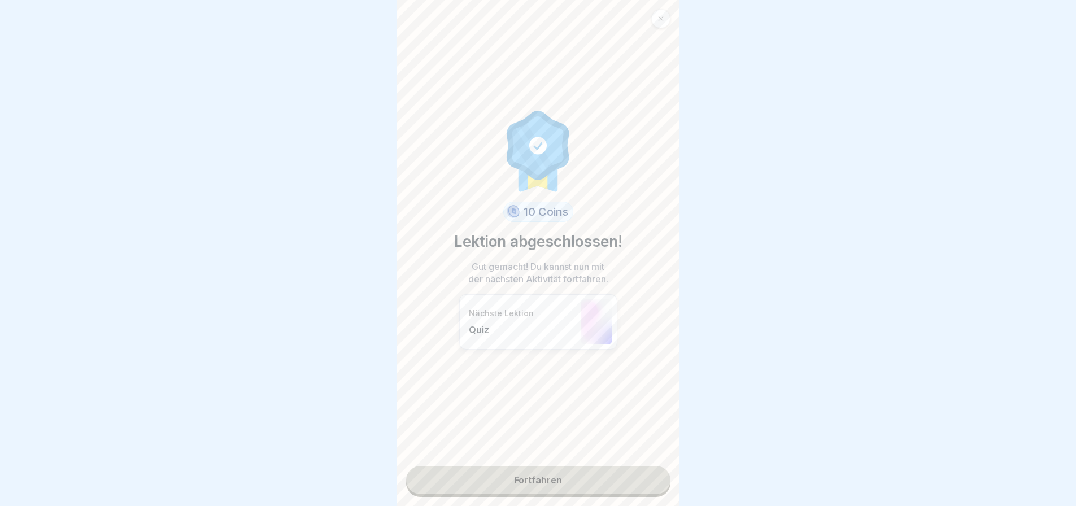
click at [579, 466] on link "Fortfahren" at bounding box center [538, 480] width 264 height 28
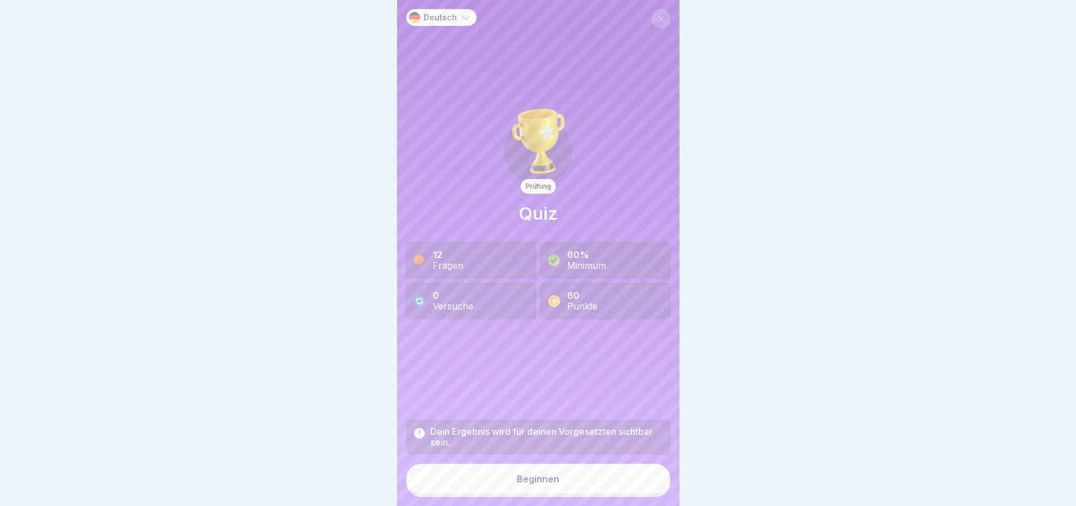
click at [537, 475] on div "Beginnen" at bounding box center [538, 479] width 42 height 10
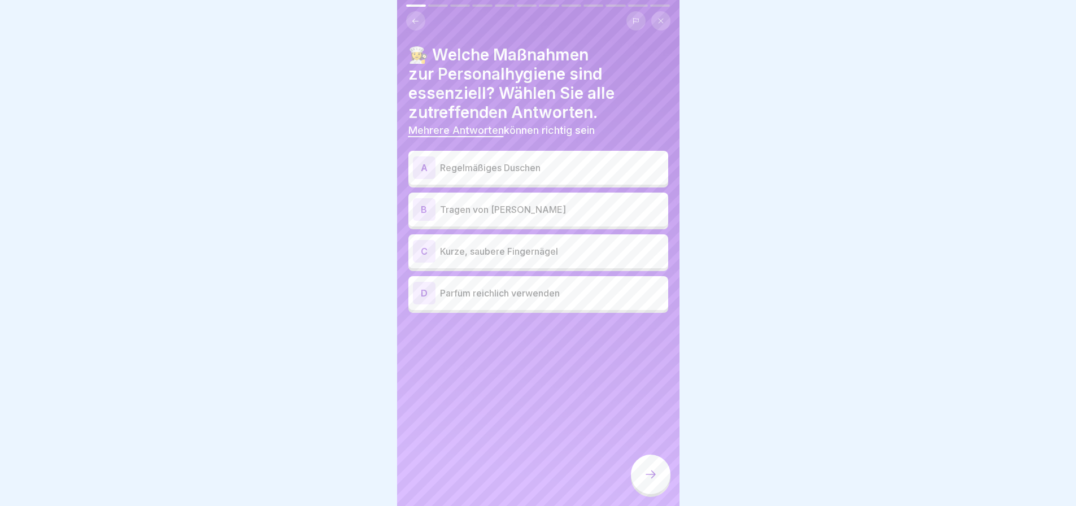
click at [536, 171] on p "Regelmäßiges Duschen" at bounding box center [552, 168] width 224 height 14
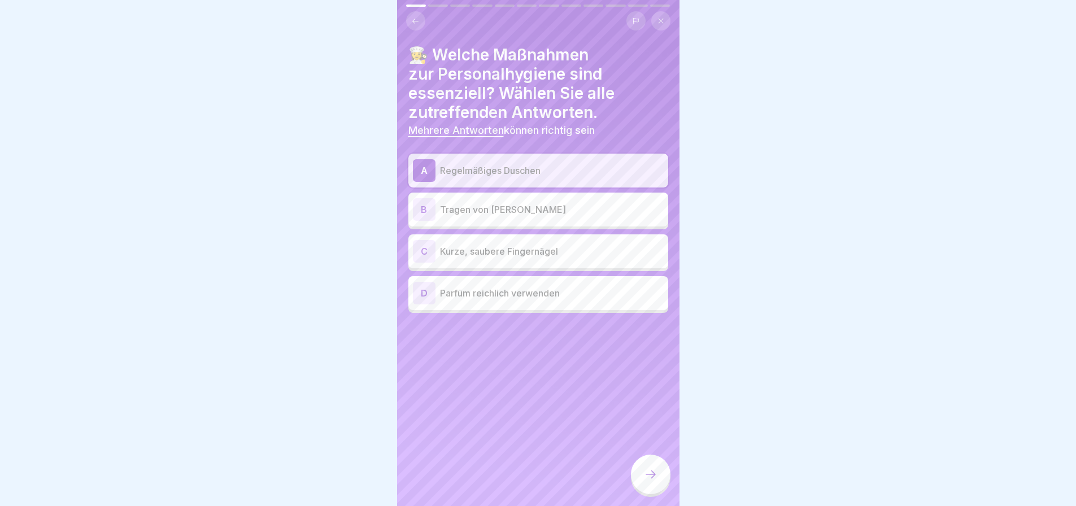
click at [531, 258] on p "Kurze, saubere Fingernägel" at bounding box center [552, 252] width 224 height 14
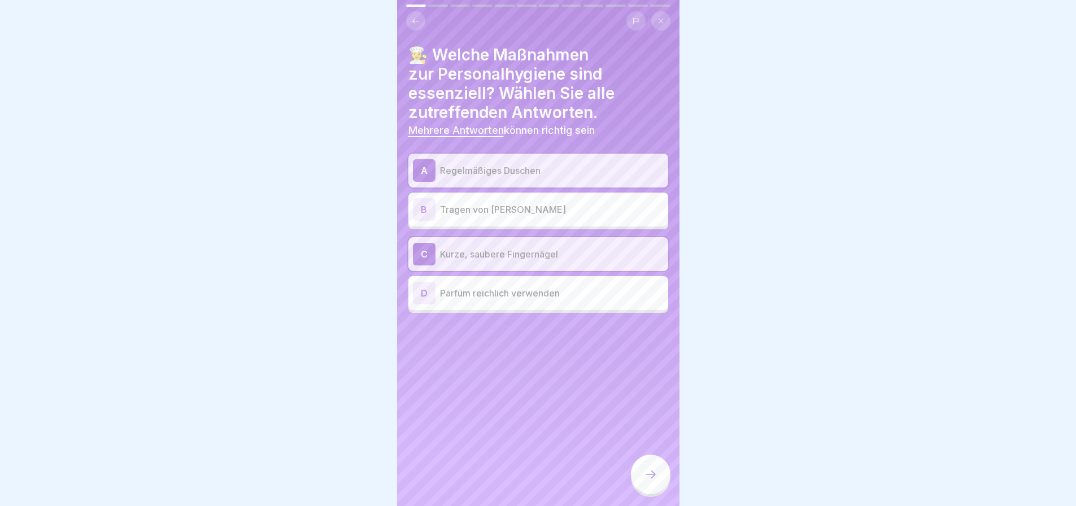
click at [654, 471] on icon at bounding box center [651, 475] width 14 height 14
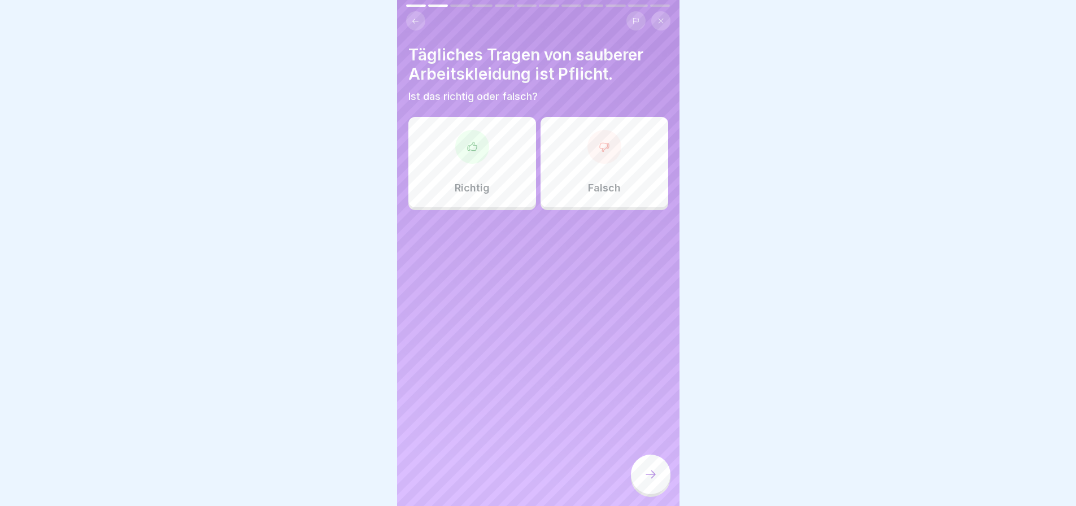
click at [468, 162] on div at bounding box center [472, 147] width 34 height 34
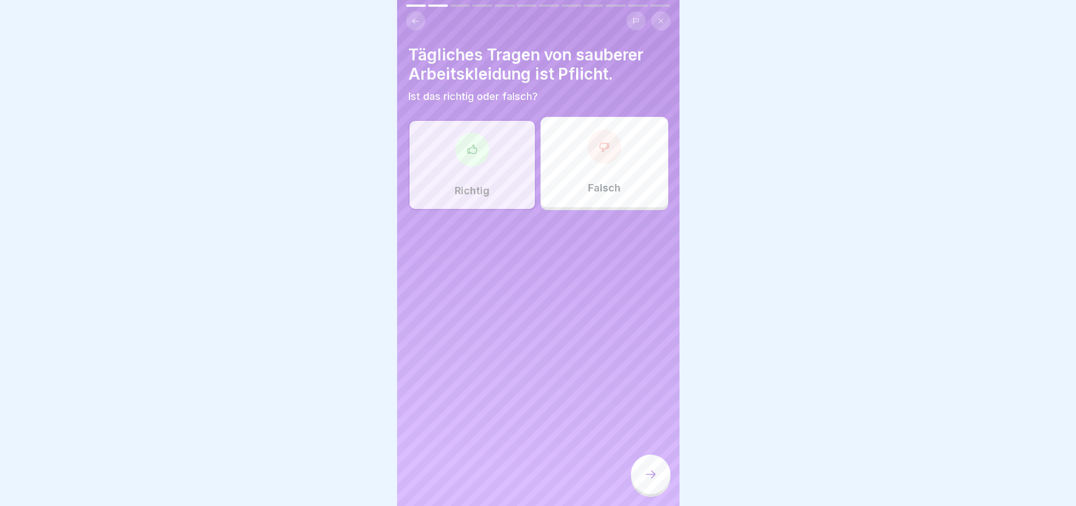
click at [645, 473] on icon at bounding box center [651, 475] width 14 height 14
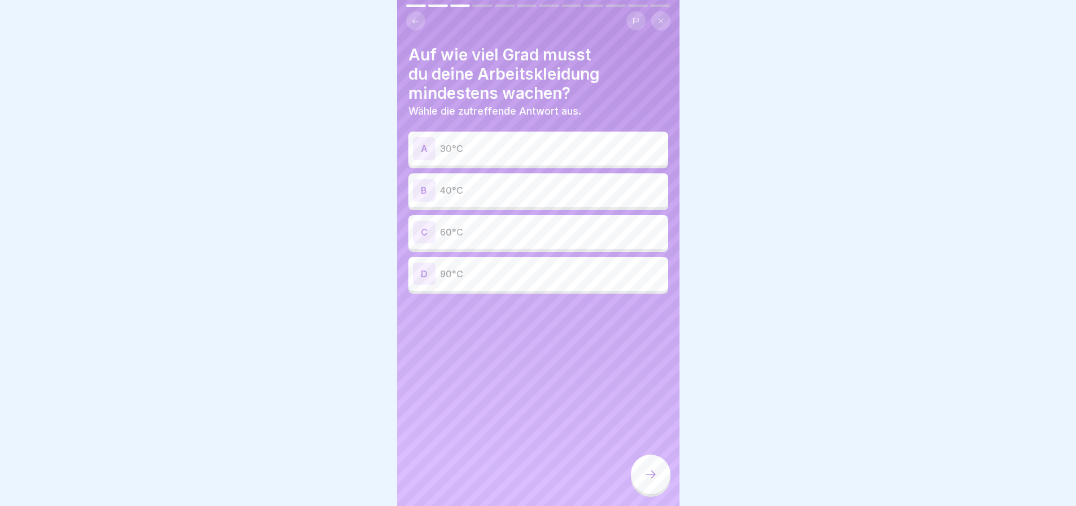
click at [521, 239] on p "60°C" at bounding box center [552, 232] width 224 height 14
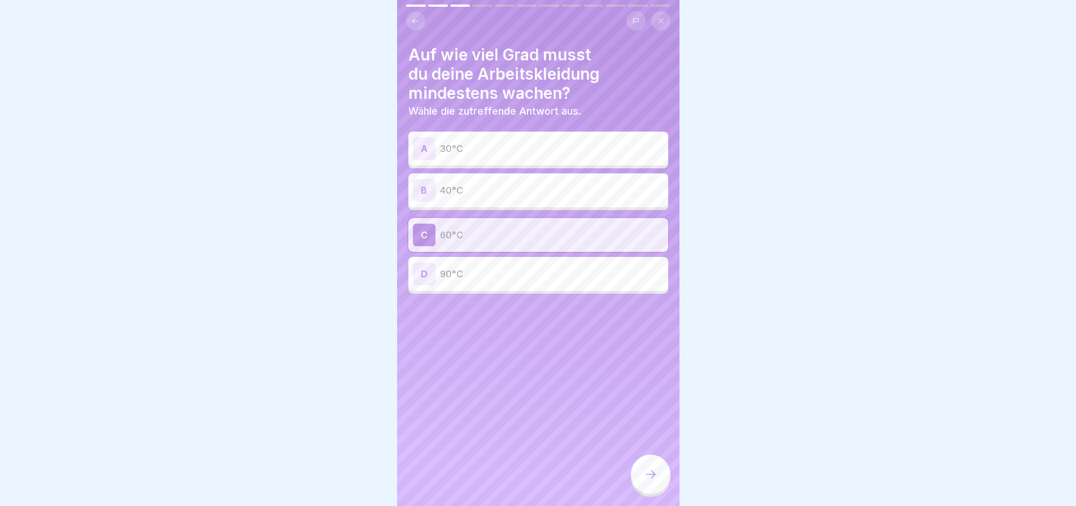
click at [645, 477] on icon at bounding box center [651, 475] width 14 height 14
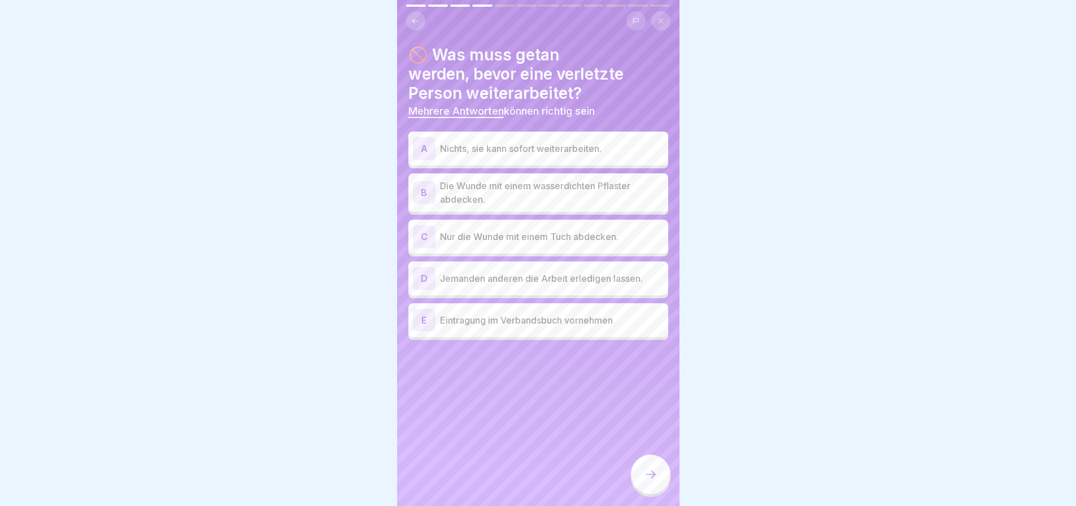
click at [598, 201] on p "Die Wunde mit einem wasserdichten Pflaster abdecken." at bounding box center [552, 192] width 224 height 27
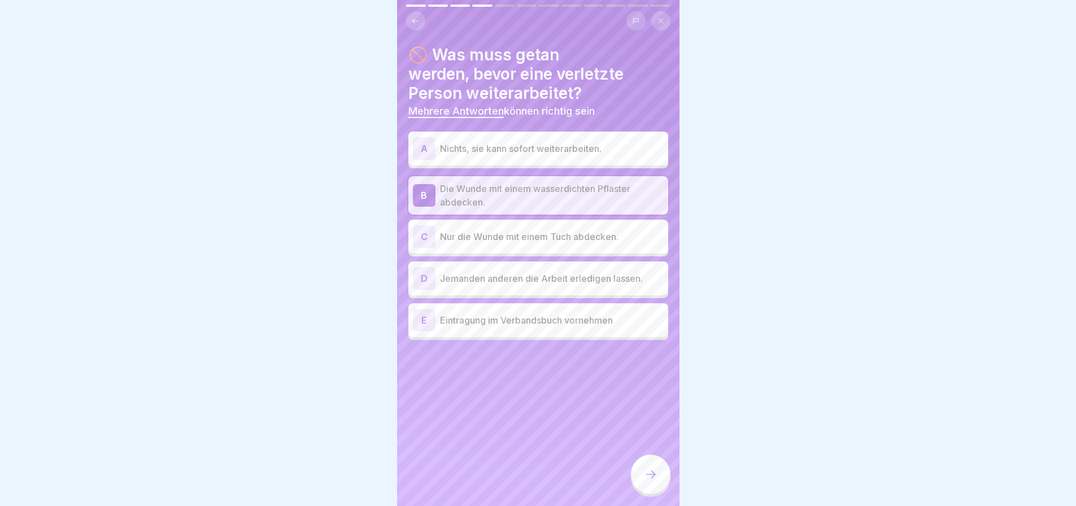
click at [584, 327] on p "Eintragung im Verbandsbuch vornehmen" at bounding box center [552, 321] width 224 height 14
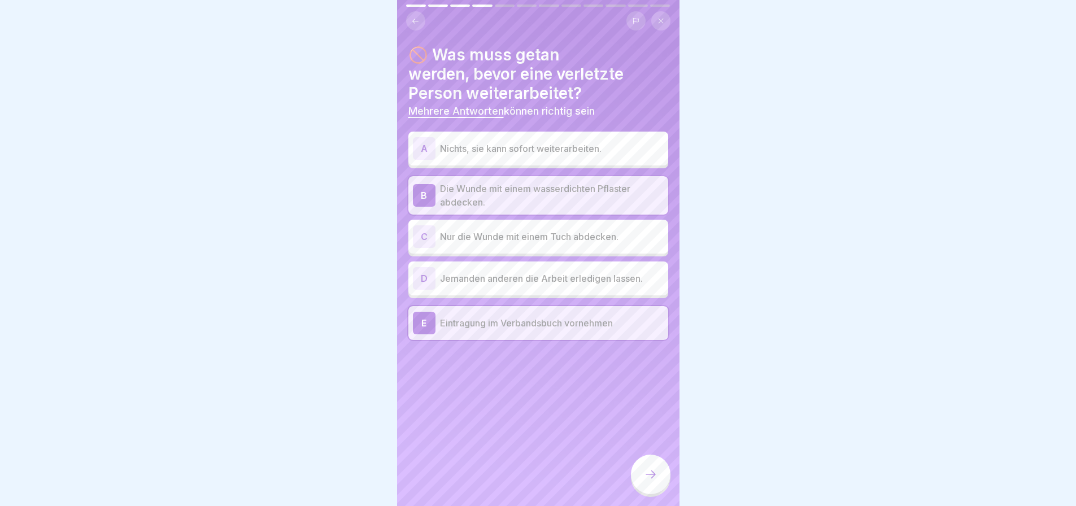
click at [647, 469] on icon at bounding box center [651, 475] width 14 height 14
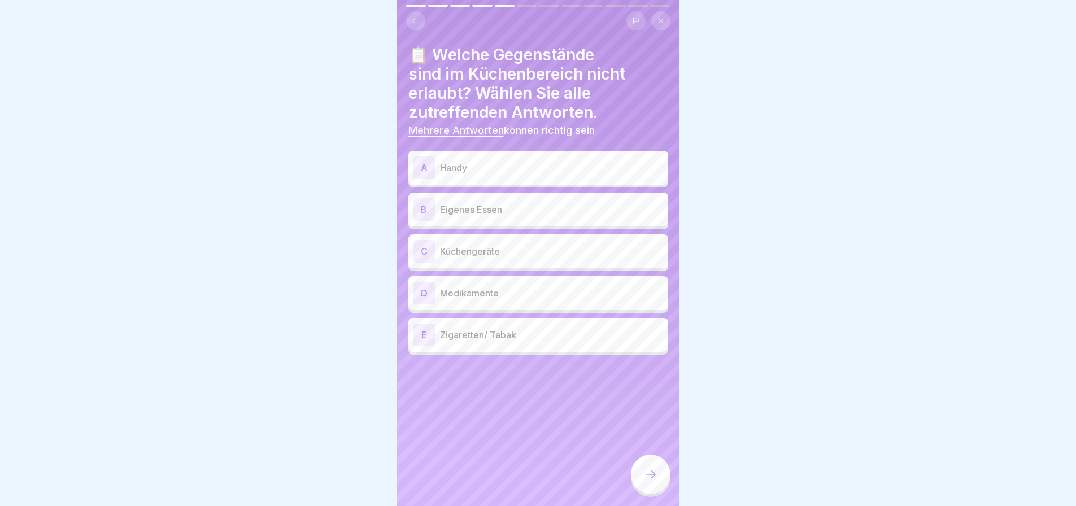
click at [547, 175] on p "Handy" at bounding box center [552, 168] width 224 height 14
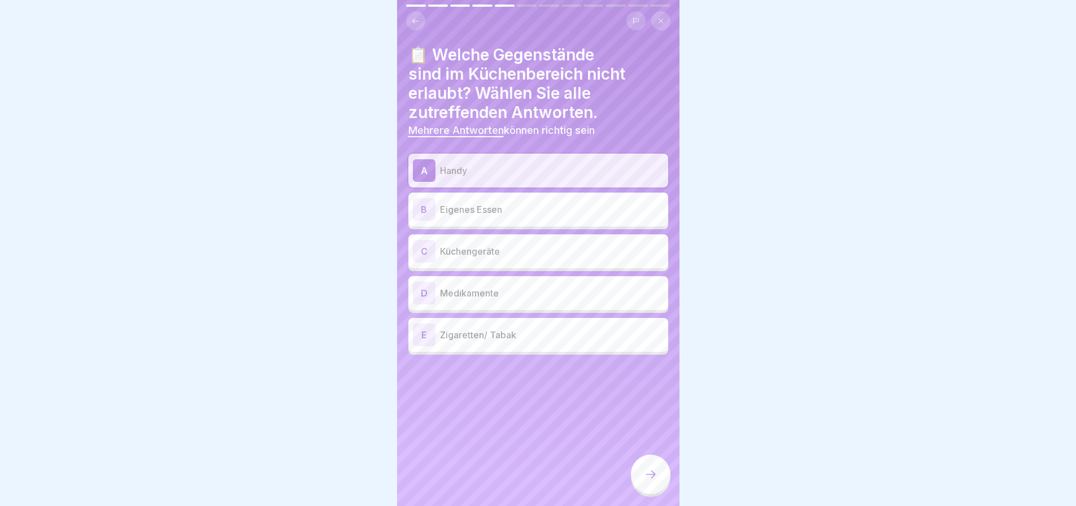
click at [549, 216] on p "Eigenes Essen" at bounding box center [552, 210] width 224 height 14
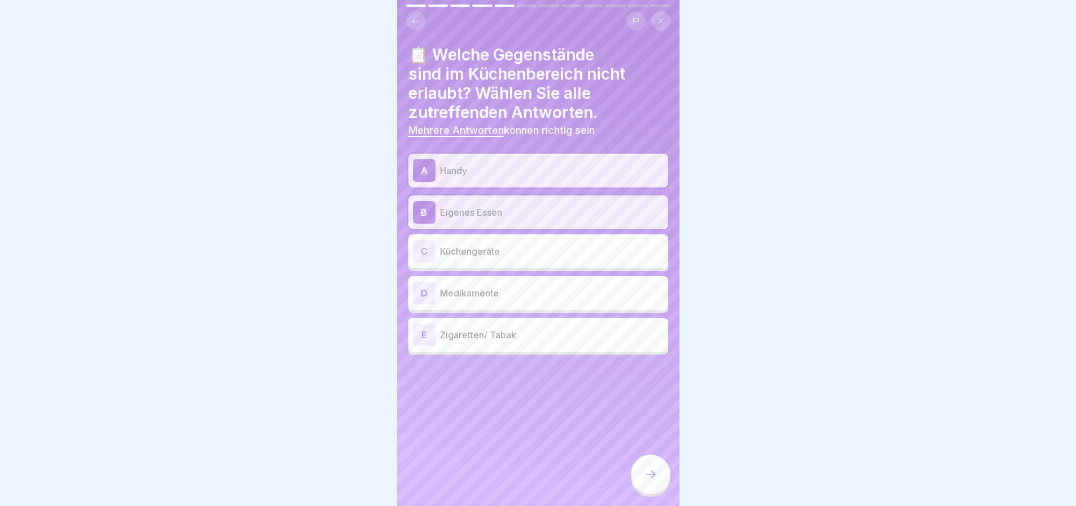
click at [553, 342] on p "Zigaretten/ Tabak" at bounding box center [552, 335] width 224 height 14
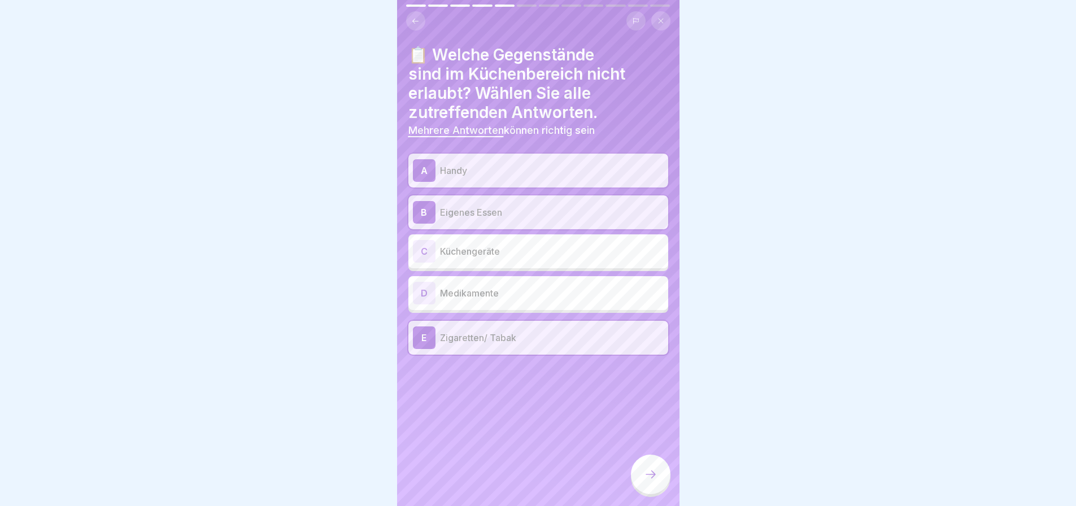
click at [561, 300] on p "Medikamente" at bounding box center [552, 293] width 224 height 14
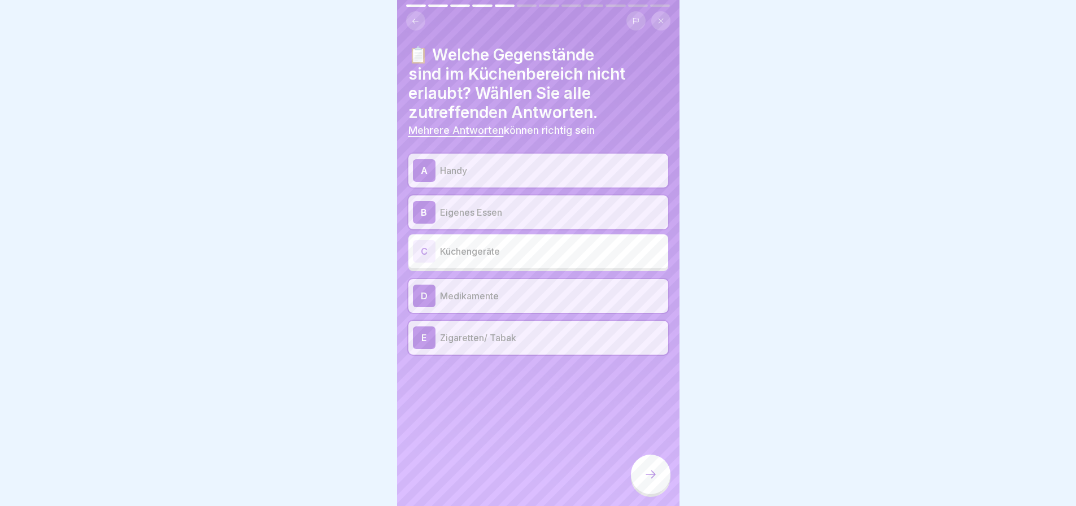
click at [649, 469] on icon at bounding box center [651, 475] width 14 height 14
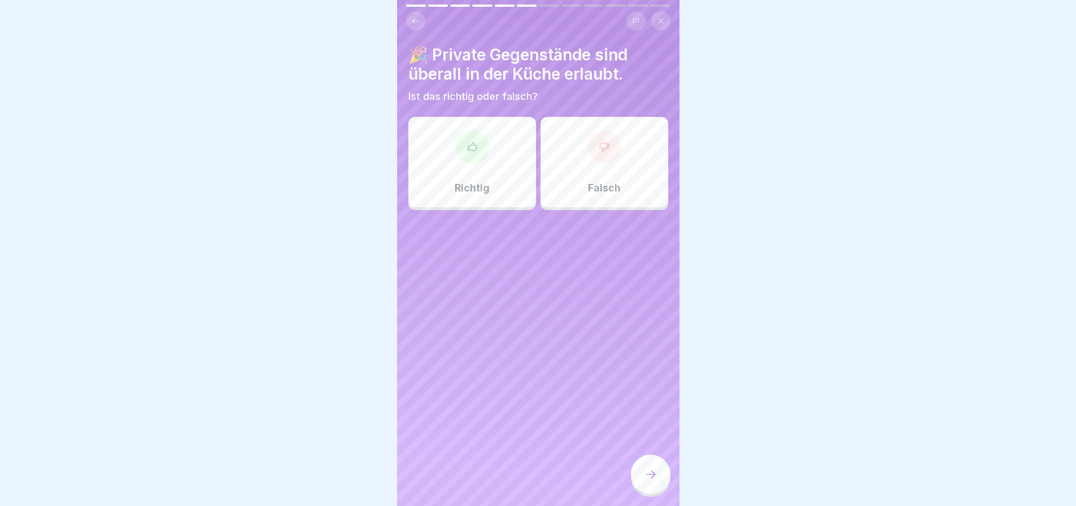
click at [601, 157] on div at bounding box center [605, 147] width 34 height 34
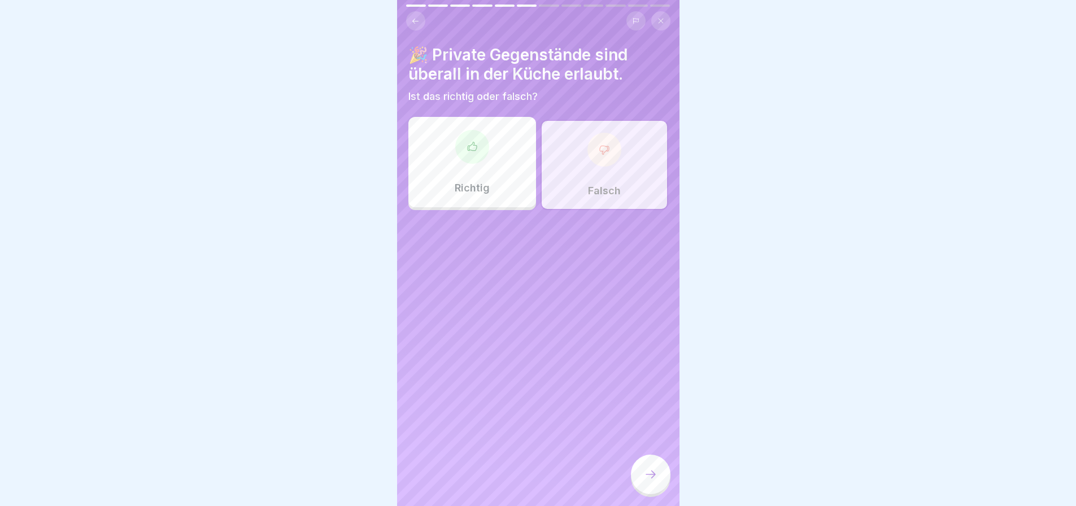
click at [649, 473] on icon at bounding box center [651, 475] width 14 height 14
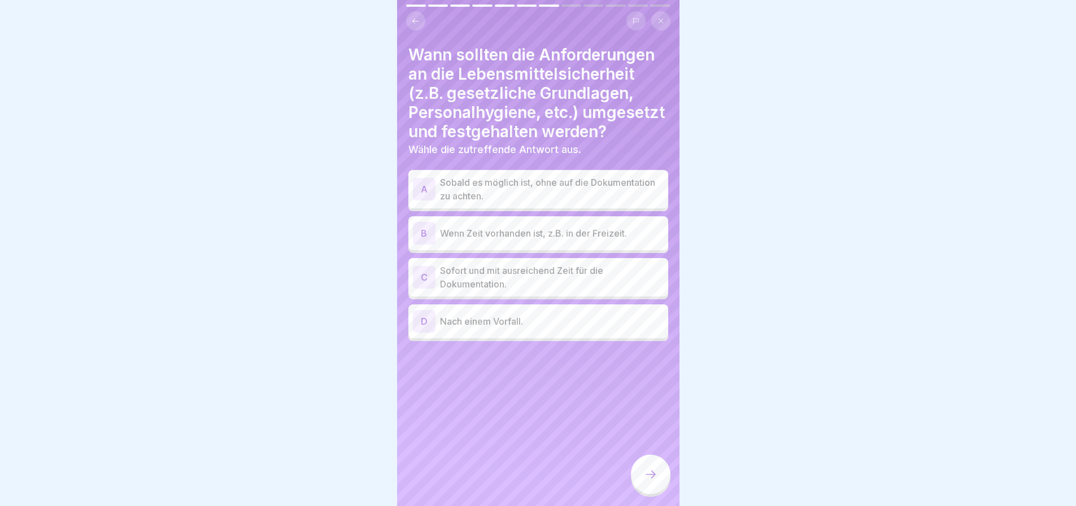
click at [501, 328] on p "Nach einem Vorfall." at bounding box center [552, 322] width 224 height 14
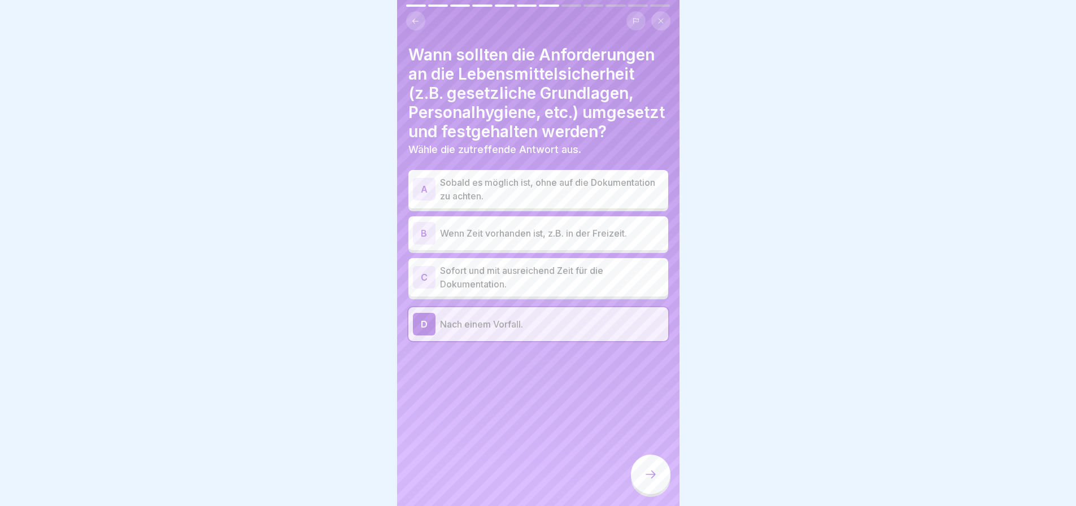
click at [518, 291] on p "Sofort und mit ausreichend Zeit für die Dokumentation." at bounding box center [552, 277] width 224 height 27
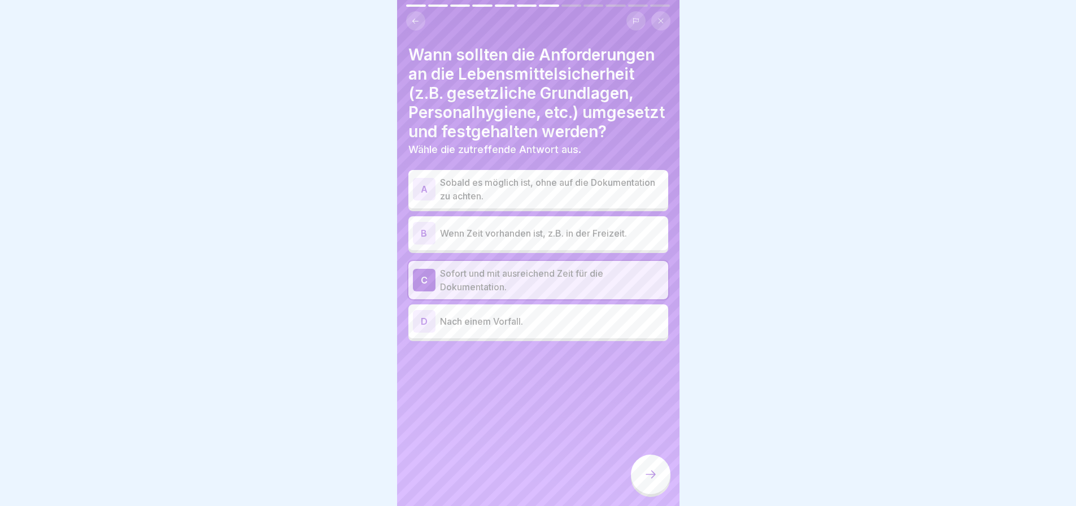
click at [648, 471] on icon at bounding box center [651, 475] width 14 height 14
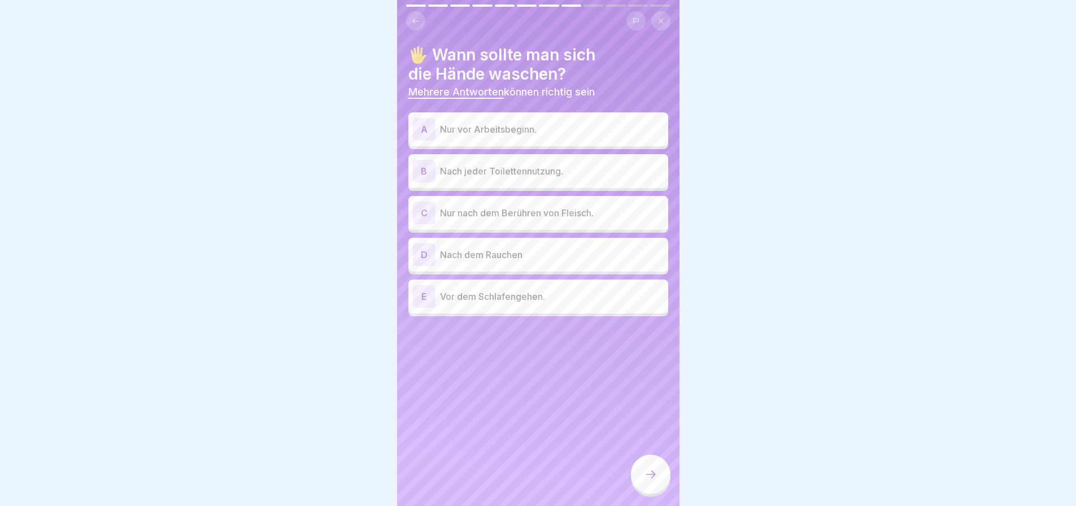
click at [560, 220] on p "Nur nach dem Berühren von Fleisch." at bounding box center [552, 213] width 224 height 14
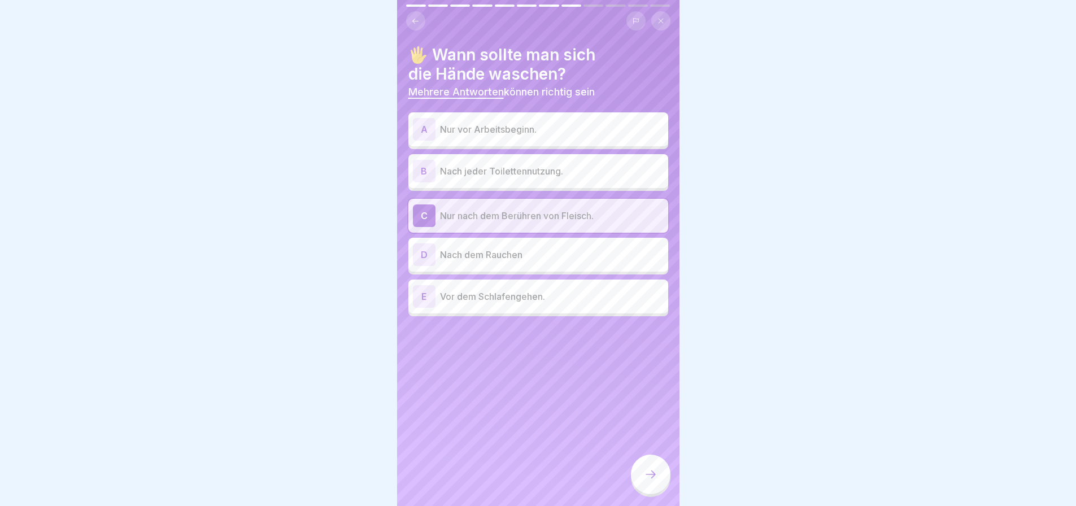
click at [546, 176] on p "Nach jeder Toilettennutzung." at bounding box center [552, 171] width 224 height 14
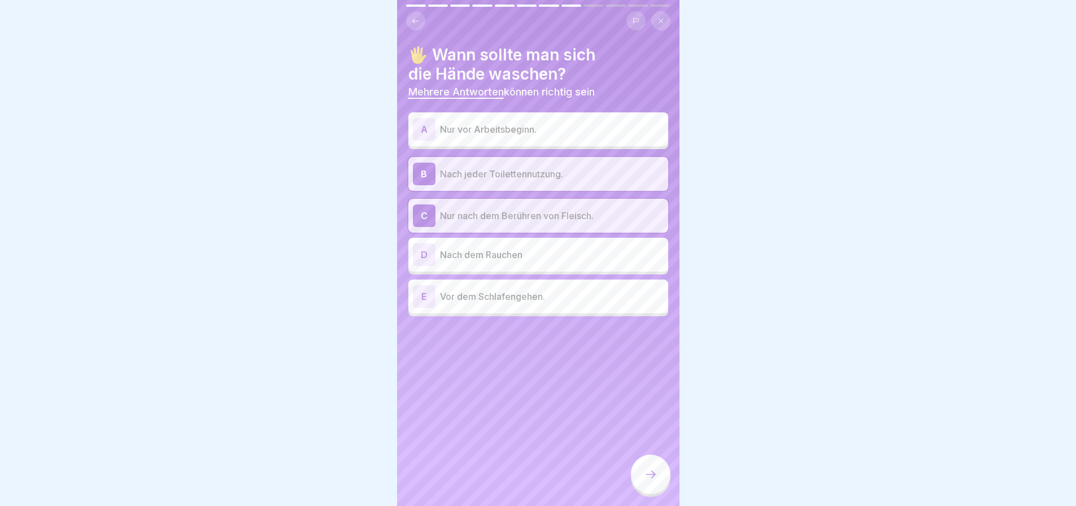
click at [532, 262] on p "Nach dem Rauchen" at bounding box center [552, 255] width 224 height 14
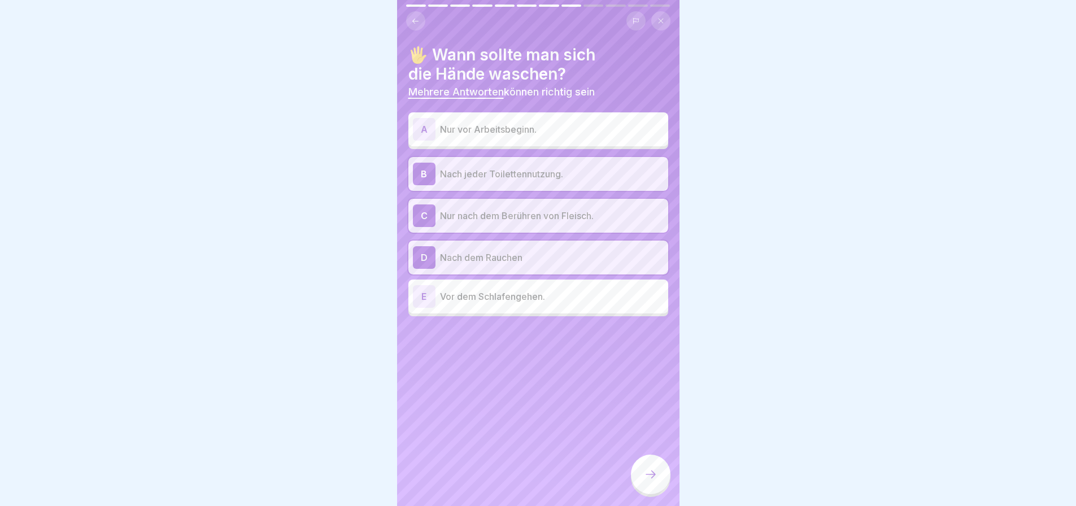
click at [646, 472] on icon at bounding box center [651, 475] width 14 height 14
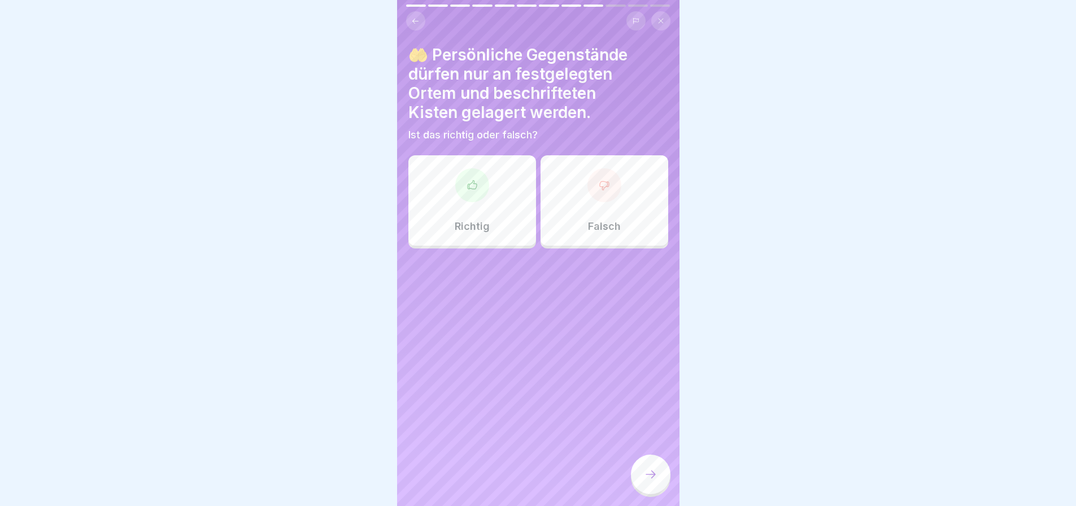
click at [471, 198] on div at bounding box center [472, 185] width 34 height 34
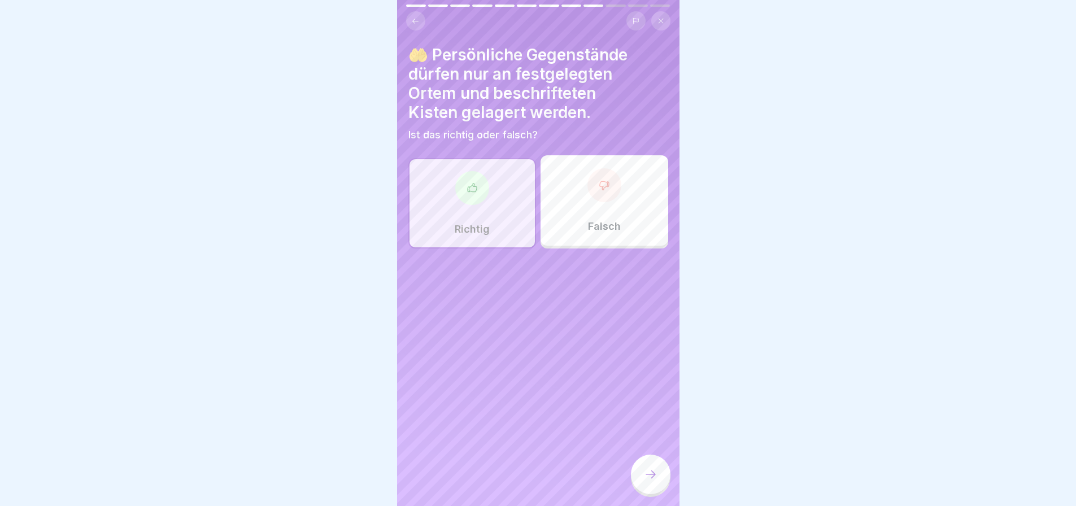
click at [650, 468] on icon at bounding box center [651, 475] width 14 height 14
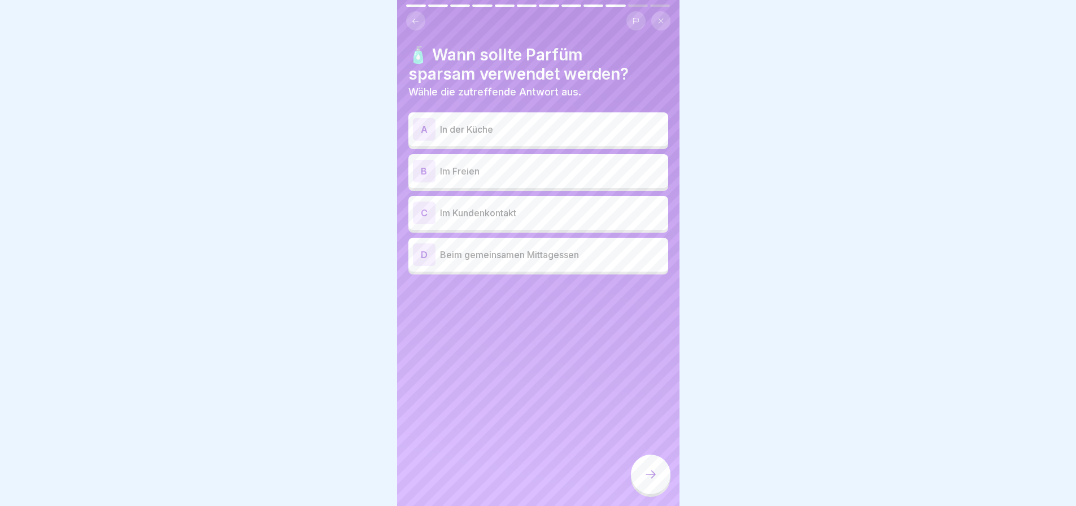
click at [471, 178] on p "Im Freien" at bounding box center [552, 171] width 224 height 14
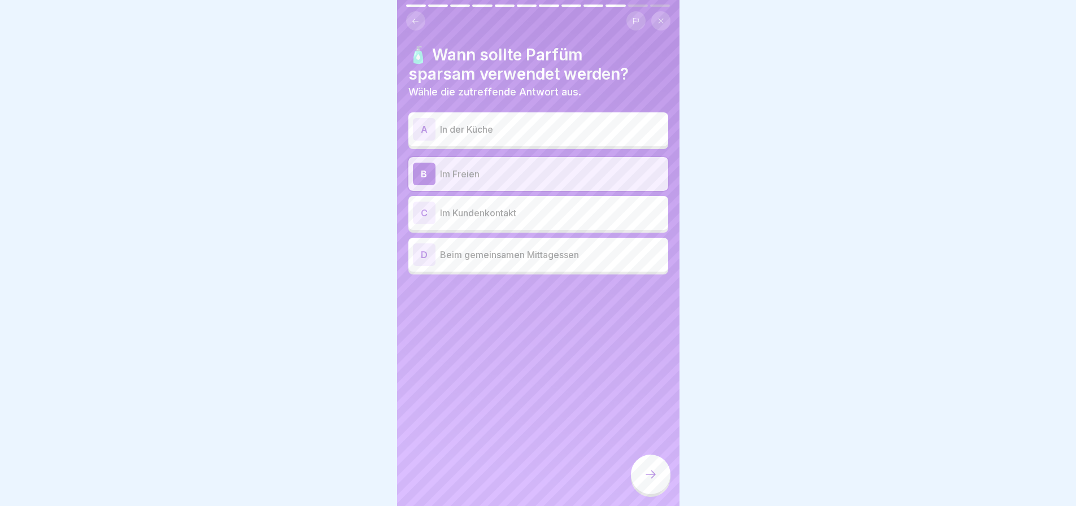
click at [651, 466] on div at bounding box center [651, 475] width 40 height 40
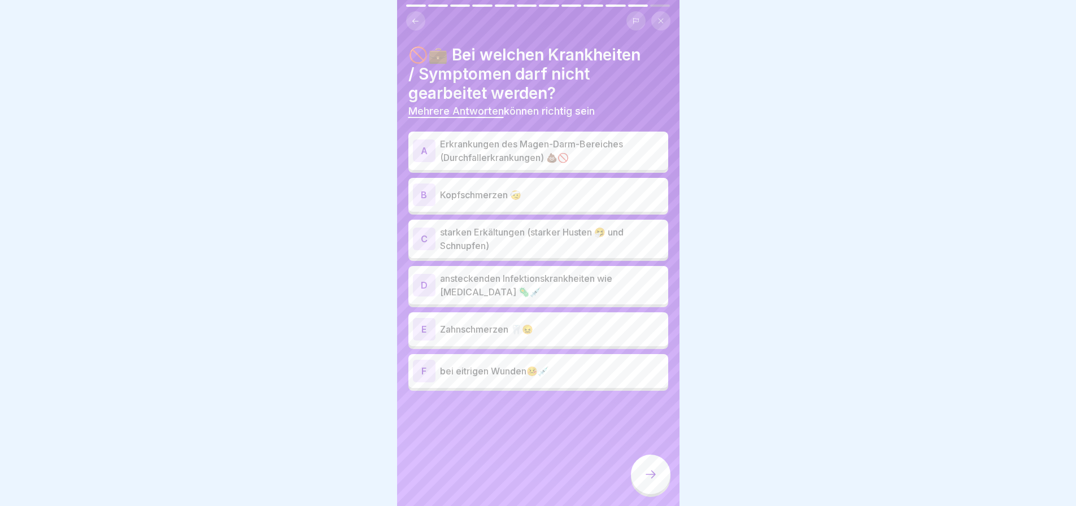
click at [527, 153] on p "Erkrankungen des Magen-Darm-Bereiches (Durchfallerkrankungen) 💩🚫" at bounding box center [552, 150] width 224 height 27
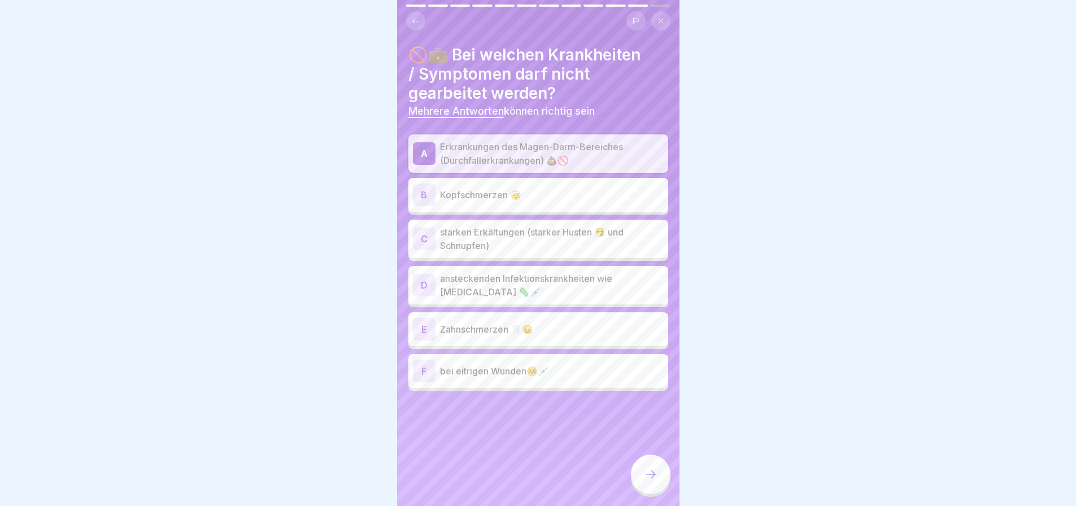
click at [564, 253] on p "starken Erkältungen (starker Husten 🤧 und Schnupfen)" at bounding box center [552, 238] width 224 height 27
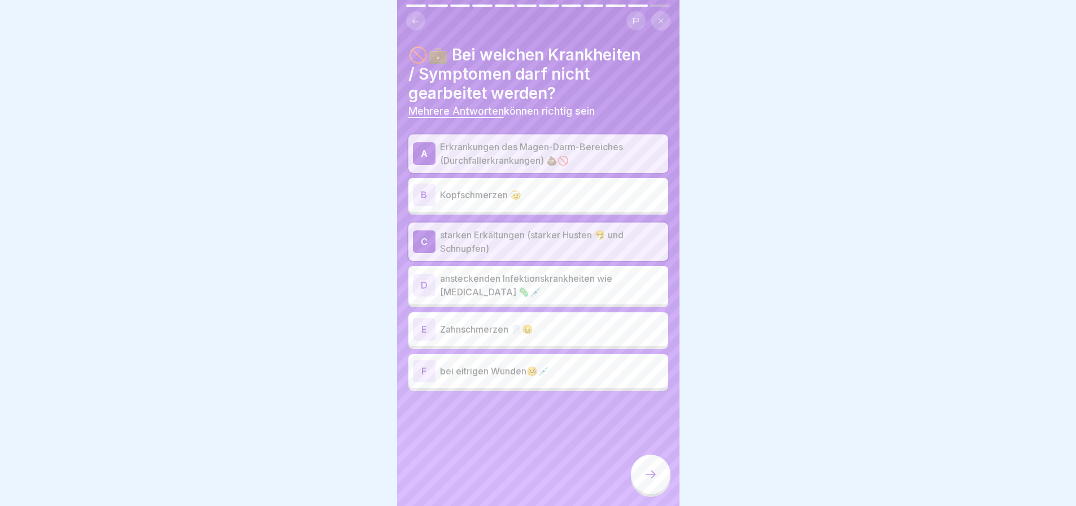
click at [559, 299] on p "ansteckenden Infektionskrankheiten wie [MEDICAL_DATA] 🦠💉" at bounding box center [552, 285] width 224 height 27
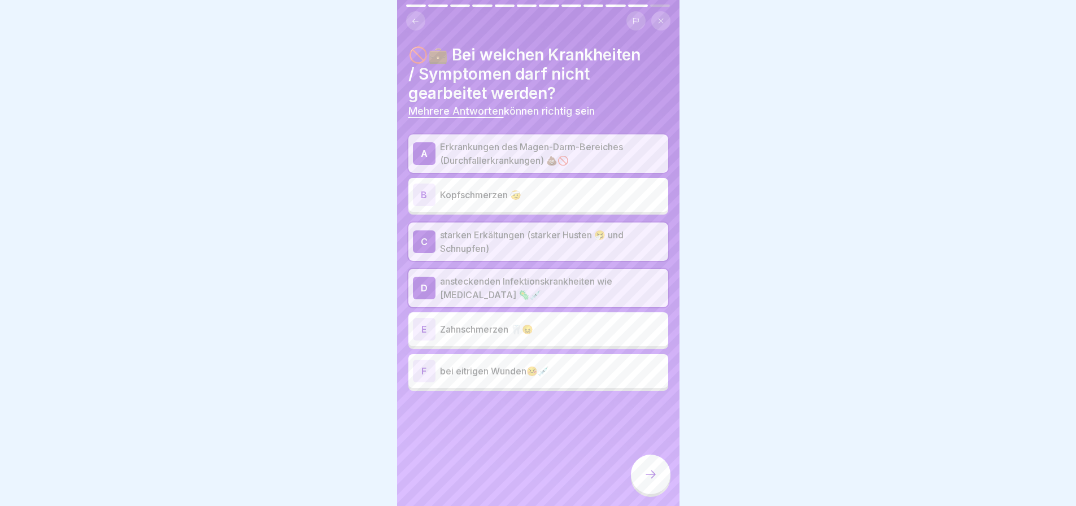
click at [566, 378] on p "bei eitrigen Wunden🤒💉" at bounding box center [552, 371] width 224 height 14
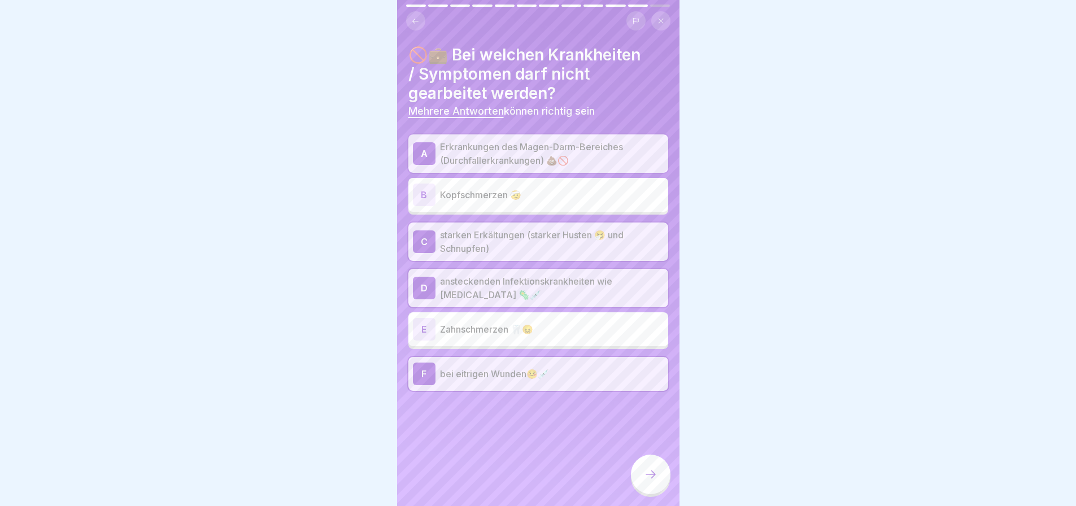
click at [647, 471] on icon at bounding box center [651, 475] width 14 height 14
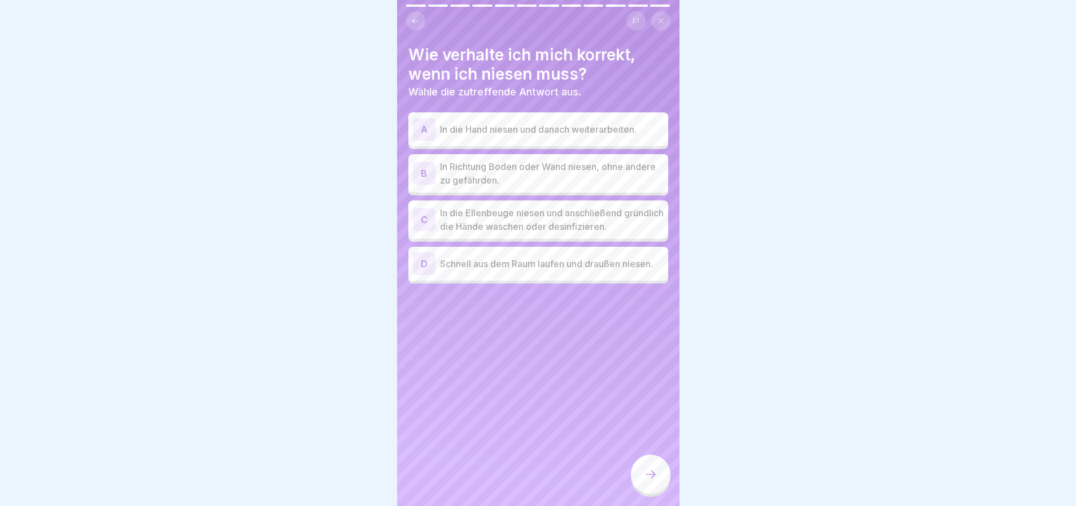
click at [602, 221] on p "In die Ellenbeuge niesen und anschließend gründlich die Hände waschen oder desi…" at bounding box center [552, 219] width 224 height 27
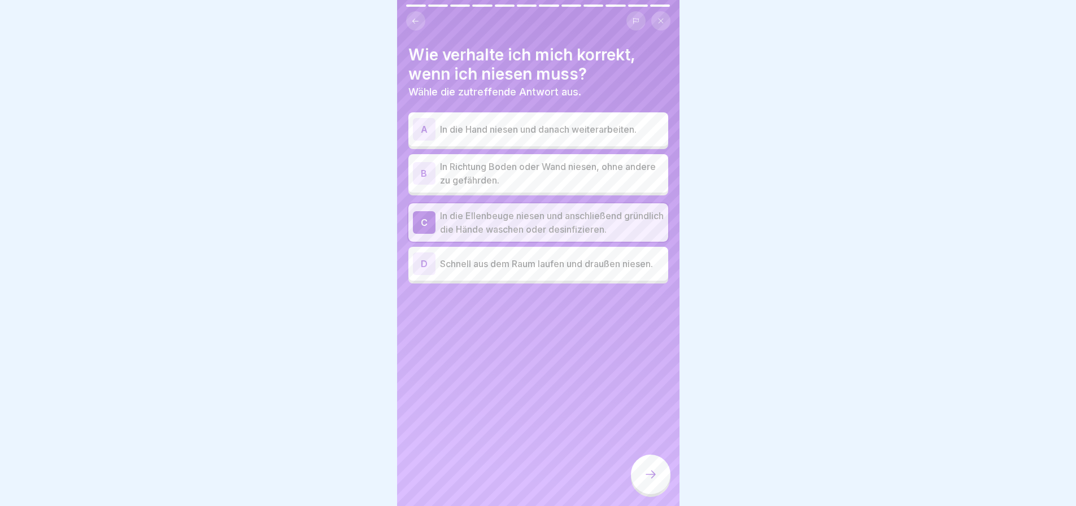
click at [645, 475] on icon at bounding box center [651, 475] width 14 height 14
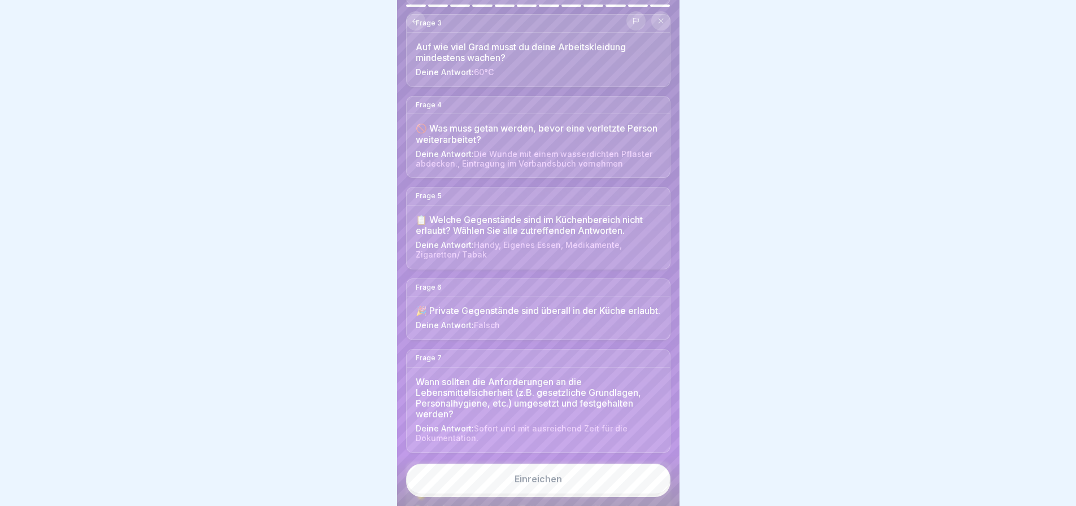
scroll to position [282, 0]
click at [585, 165] on span "Die Wunde mit einem wasserdichten Pflaster abdecken., Eintragung im Verbandsbuc…" at bounding box center [534, 155] width 237 height 19
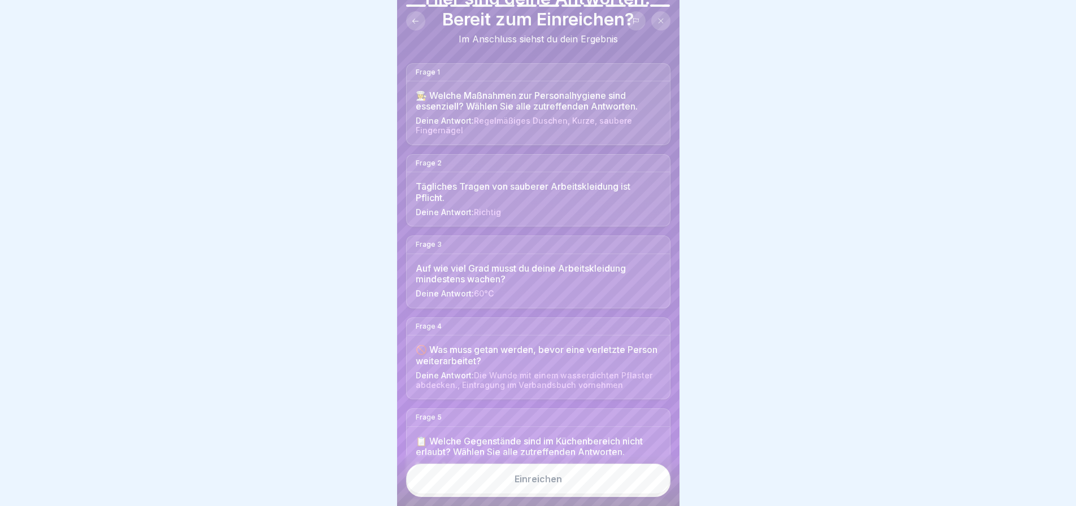
scroll to position [0, 0]
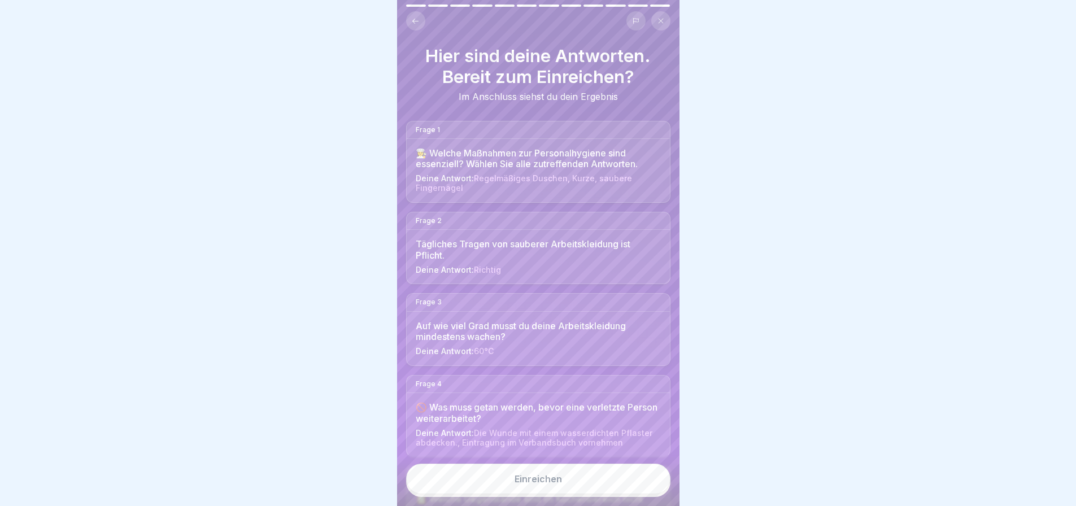
click at [420, 17] on icon at bounding box center [415, 21] width 8 height 8
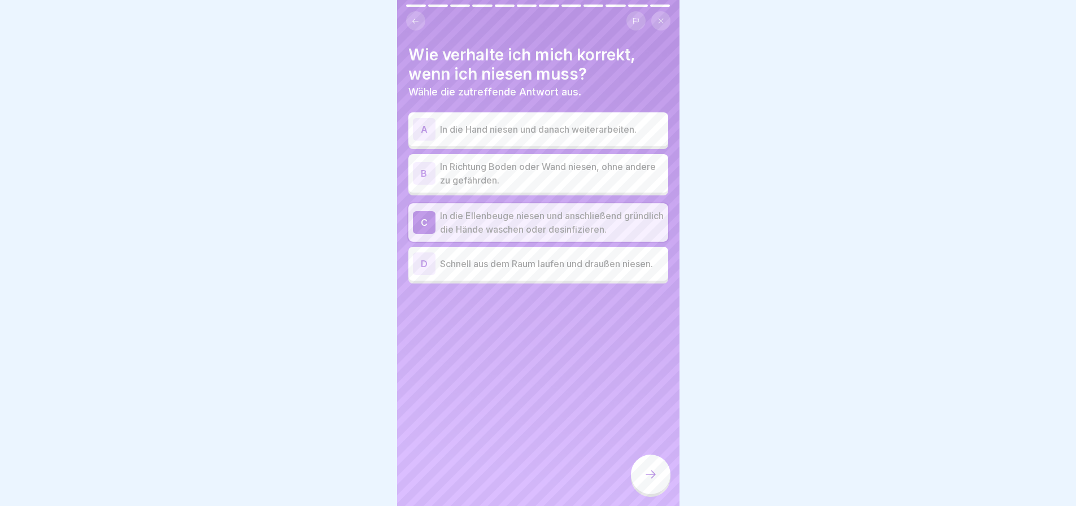
click at [416, 17] on icon at bounding box center [415, 21] width 8 height 8
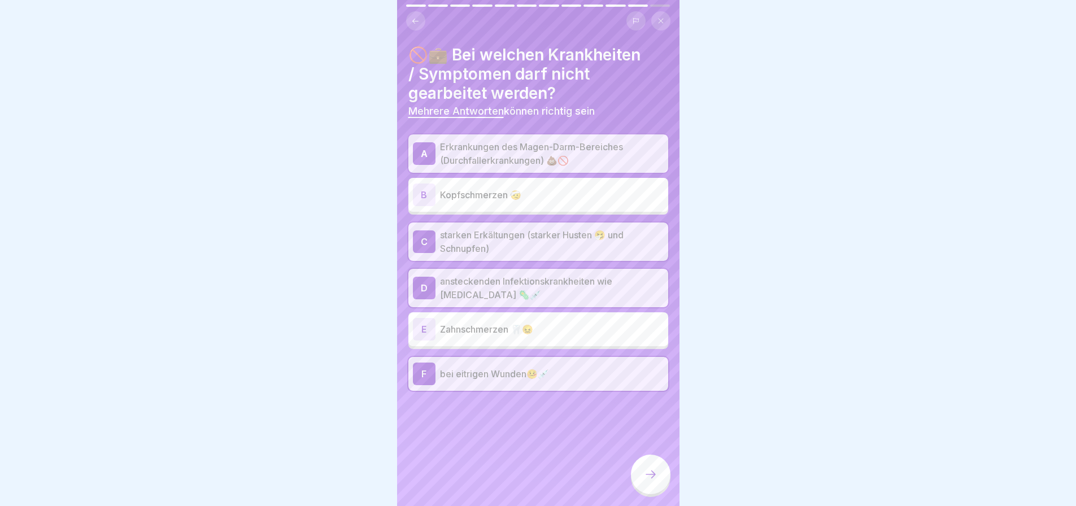
click at [416, 19] on icon at bounding box center [415, 21] width 8 height 8
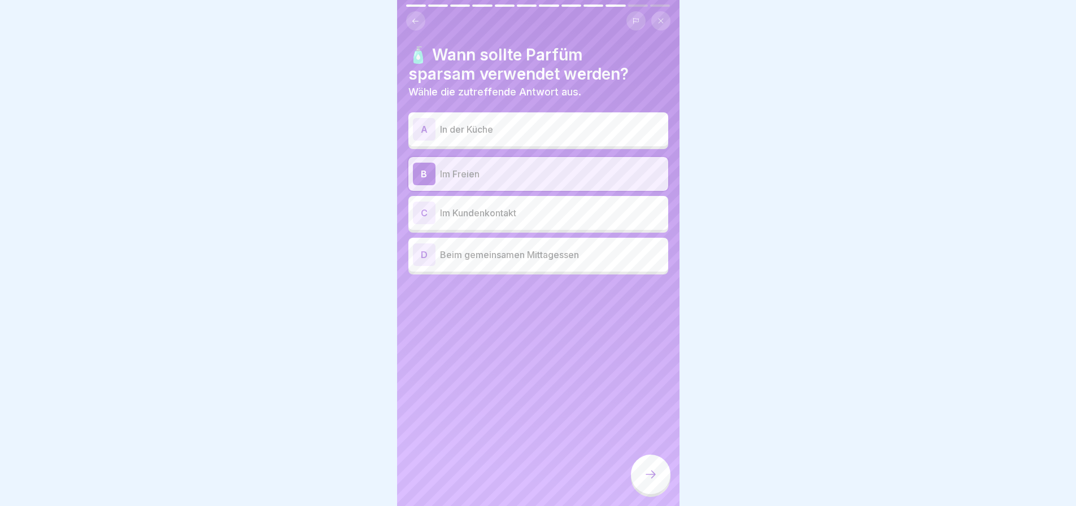
click at [416, 19] on button at bounding box center [415, 20] width 19 height 19
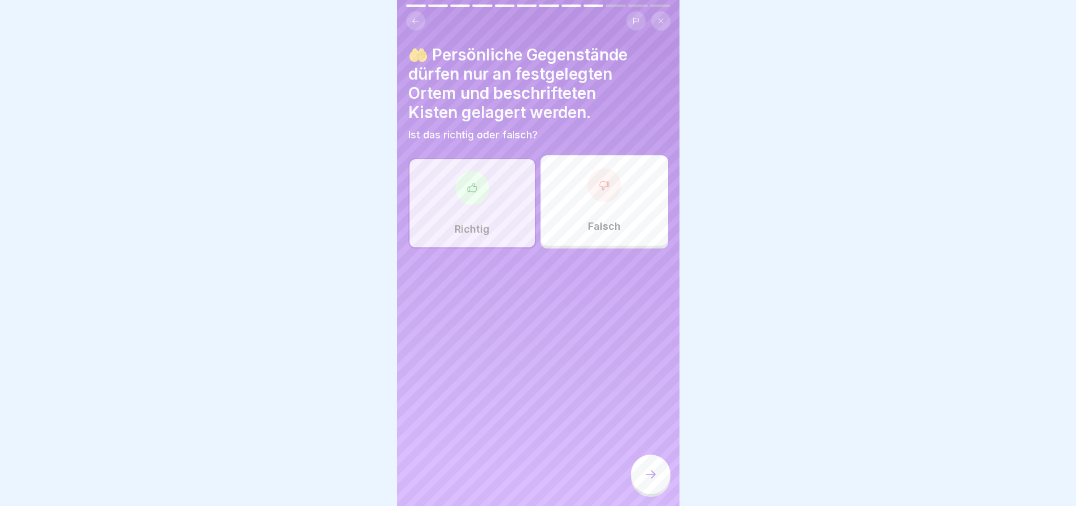
click at [416, 17] on icon at bounding box center [415, 21] width 8 height 8
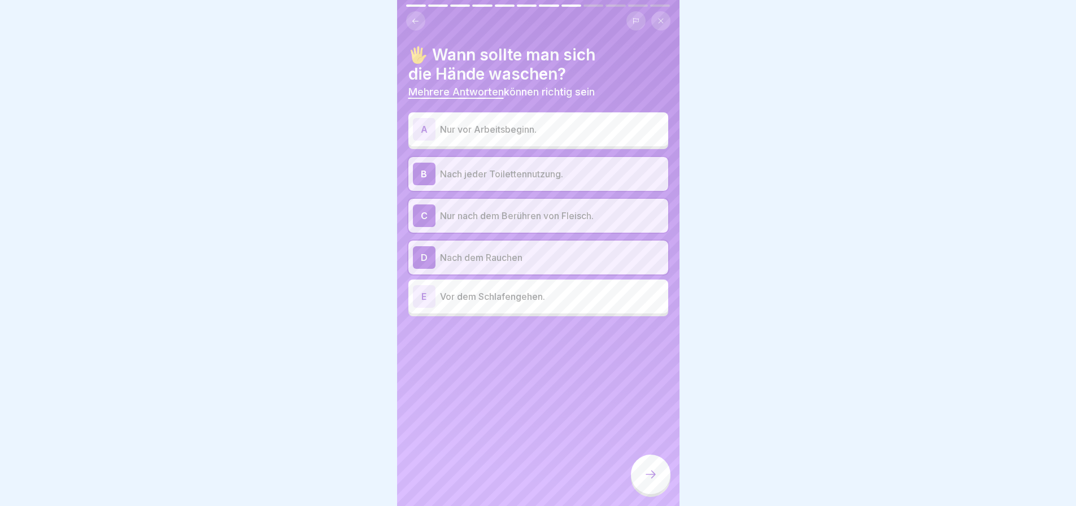
click at [416, 18] on icon at bounding box center [415, 20] width 6 height 5
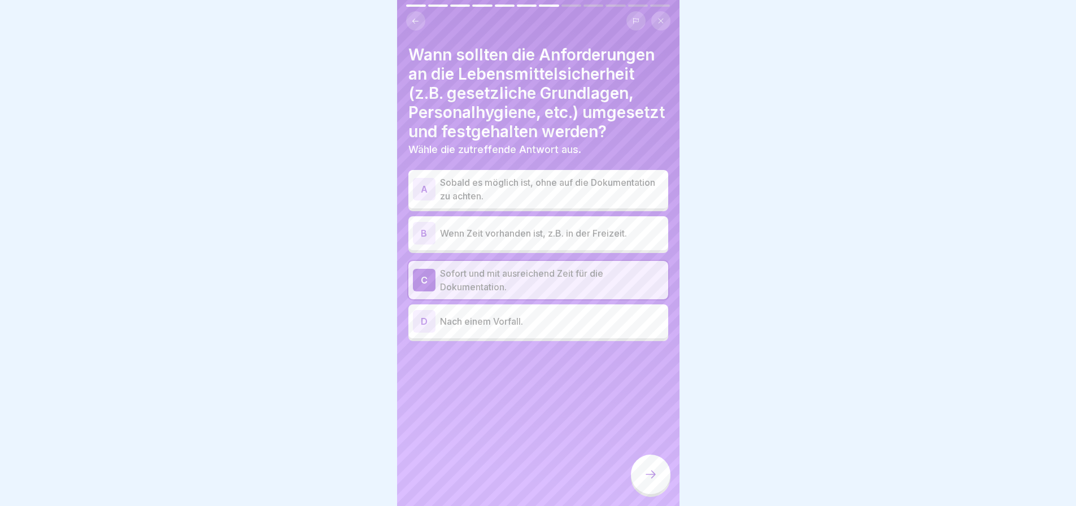
click at [416, 18] on icon at bounding box center [415, 20] width 6 height 5
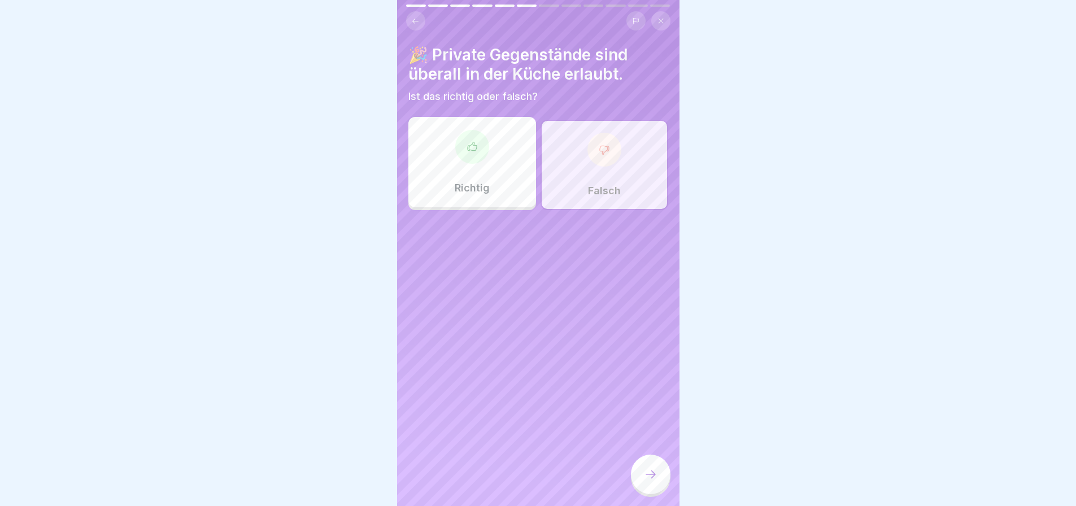
click at [647, 470] on icon at bounding box center [651, 475] width 14 height 14
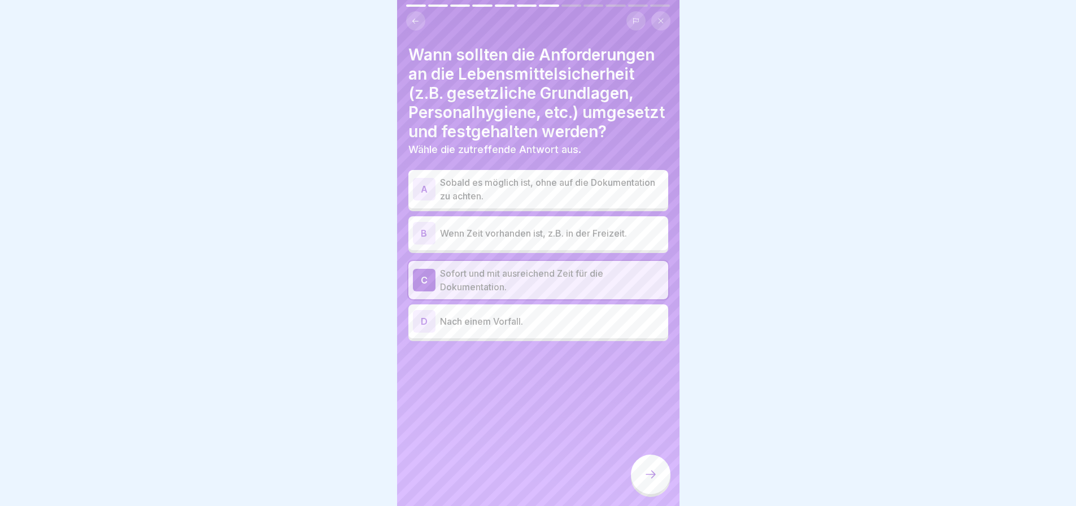
click at [647, 470] on icon at bounding box center [651, 475] width 14 height 14
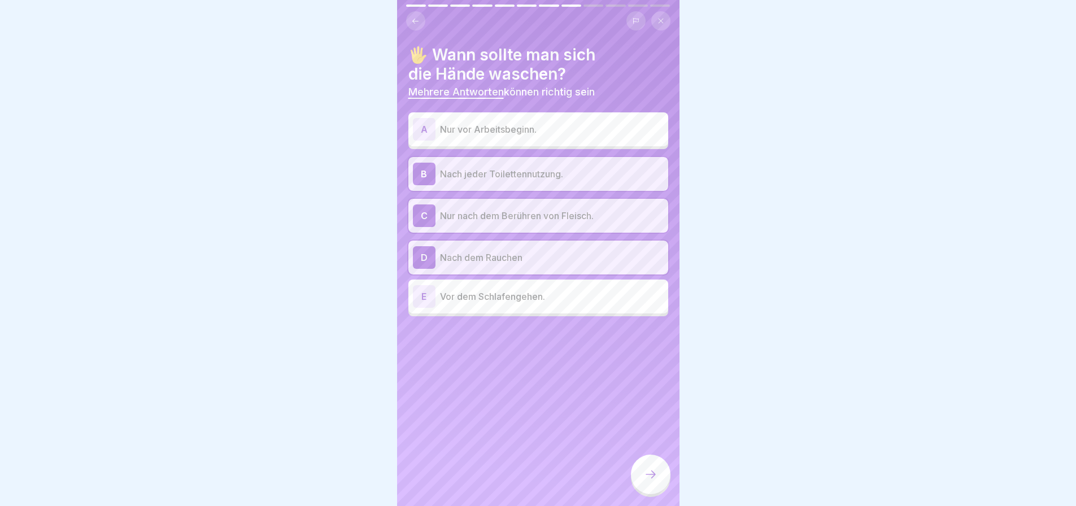
click at [647, 470] on icon at bounding box center [651, 475] width 14 height 14
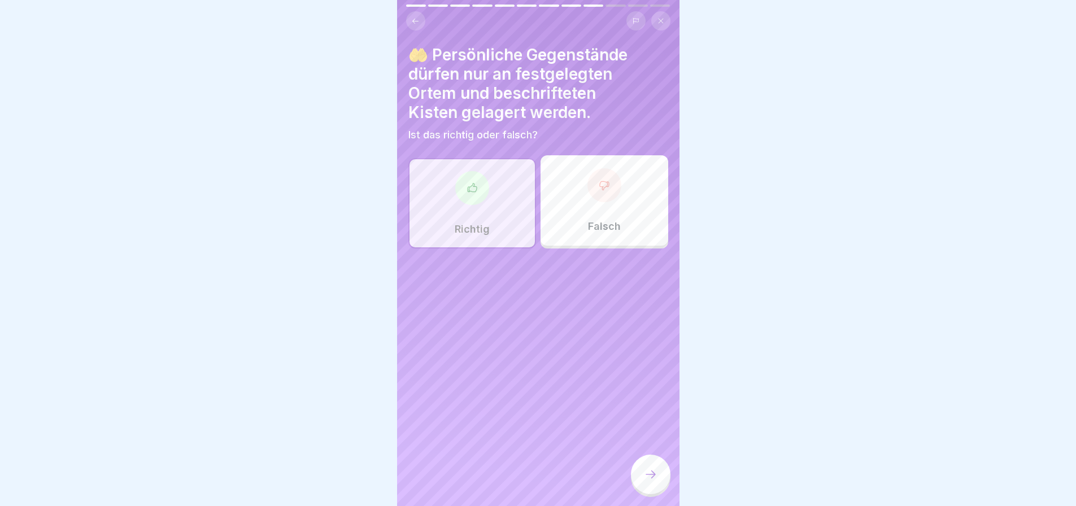
click at [647, 470] on icon at bounding box center [651, 475] width 14 height 14
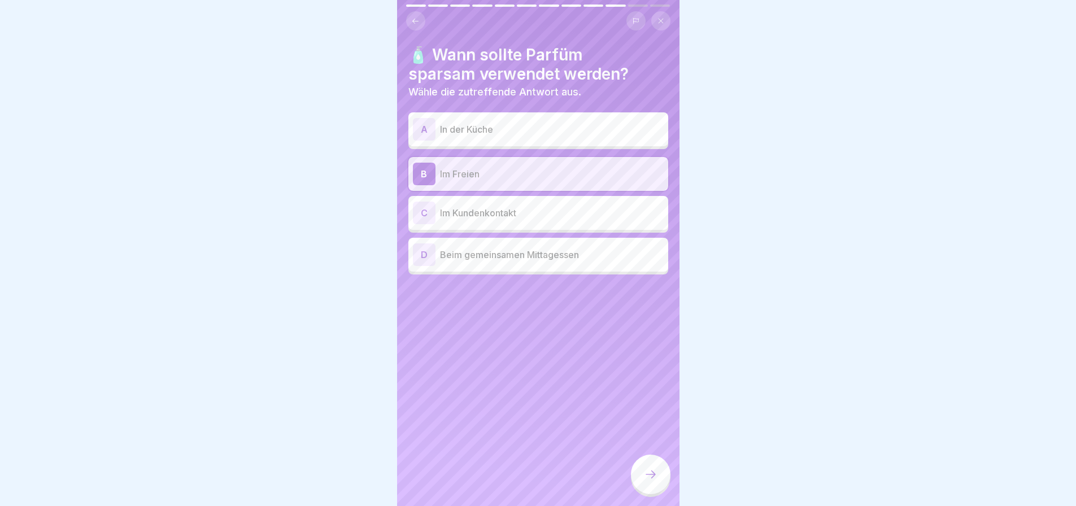
click at [647, 470] on icon at bounding box center [651, 475] width 14 height 14
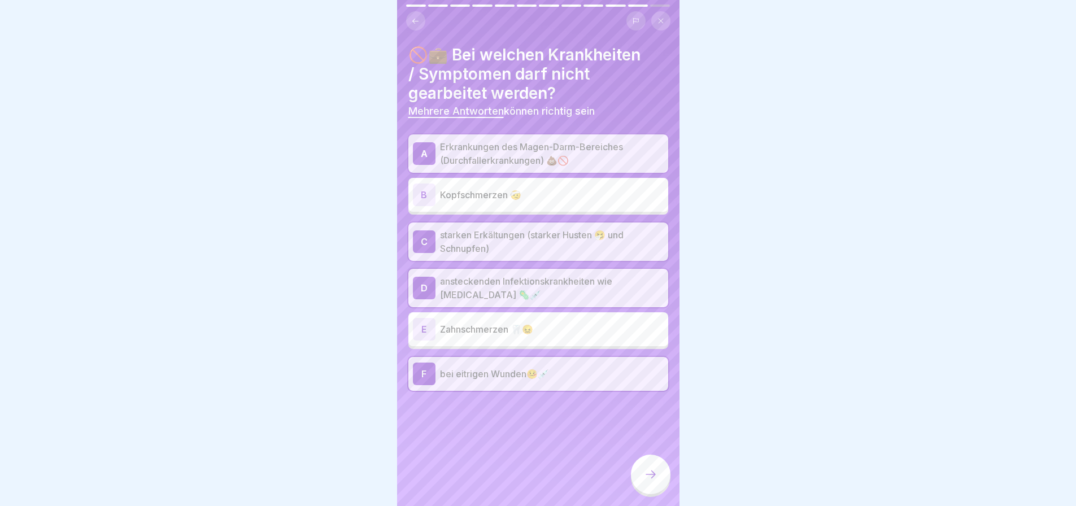
click at [649, 463] on div at bounding box center [651, 475] width 40 height 40
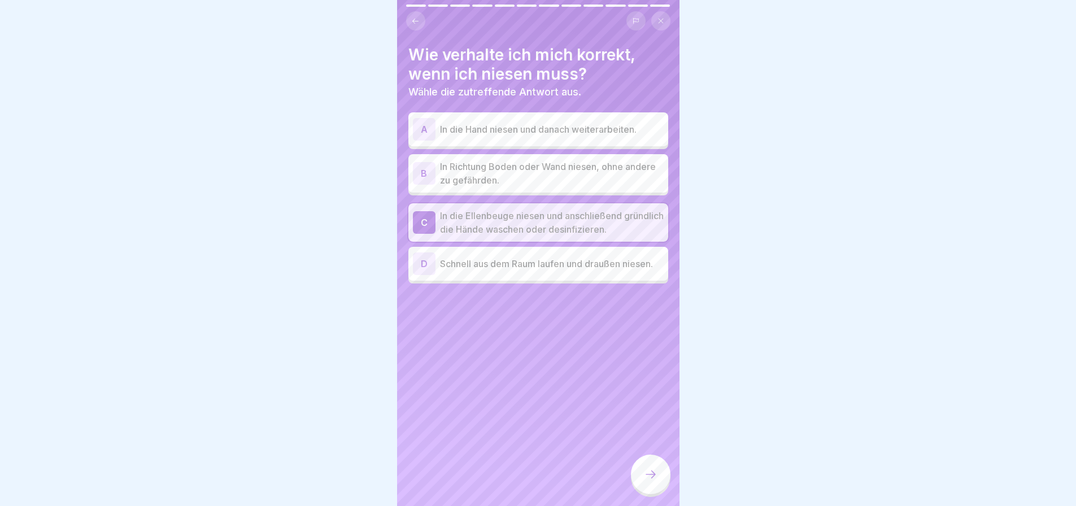
click at [649, 463] on div at bounding box center [651, 475] width 40 height 40
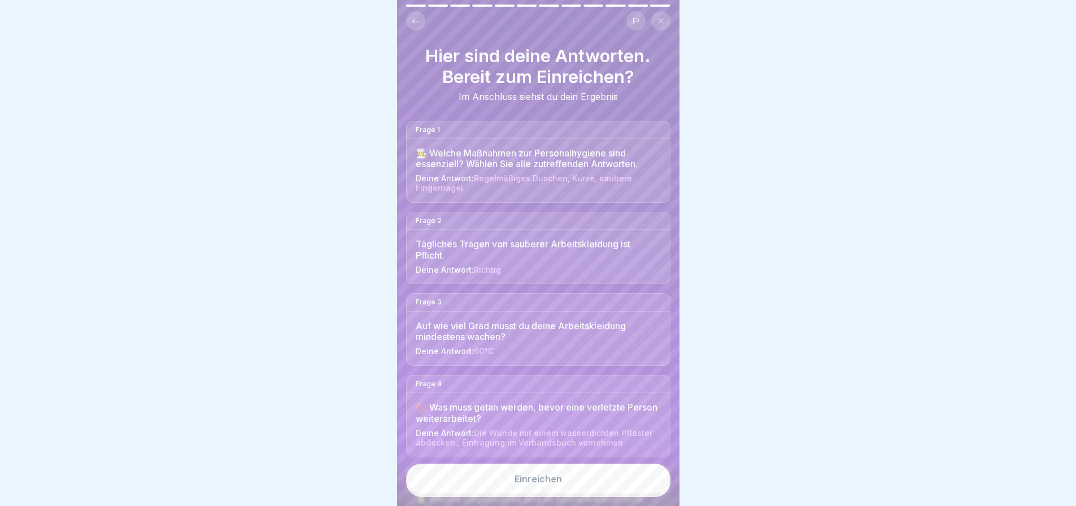
click at [414, 20] on button at bounding box center [415, 20] width 19 height 19
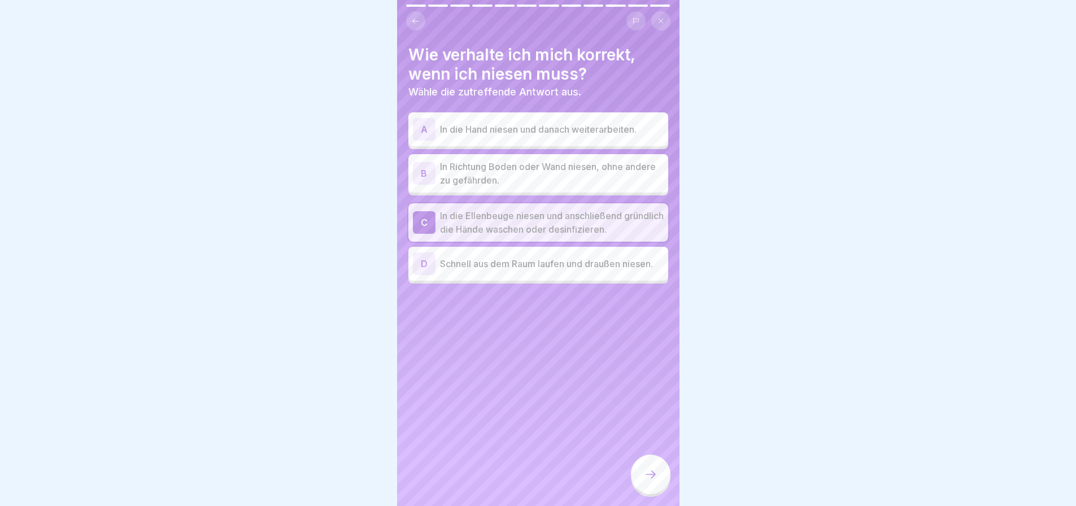
click at [414, 19] on button at bounding box center [415, 20] width 19 height 19
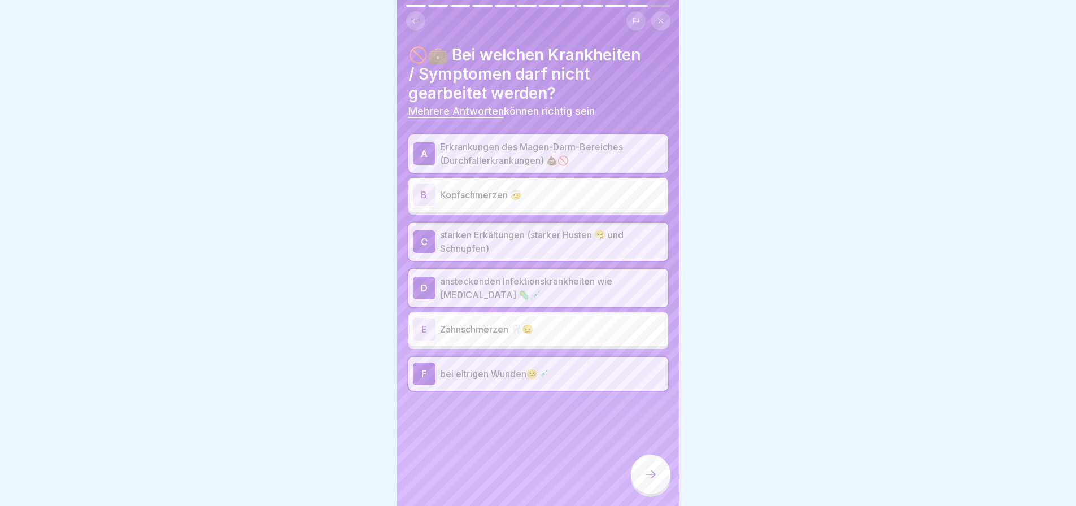
click at [414, 19] on button at bounding box center [415, 20] width 19 height 19
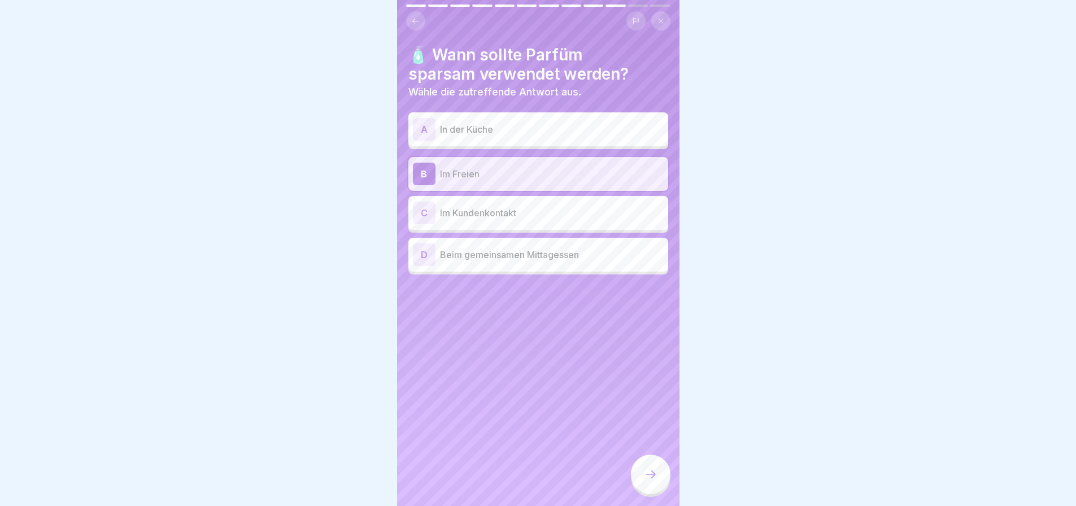
click at [414, 19] on button at bounding box center [415, 20] width 19 height 19
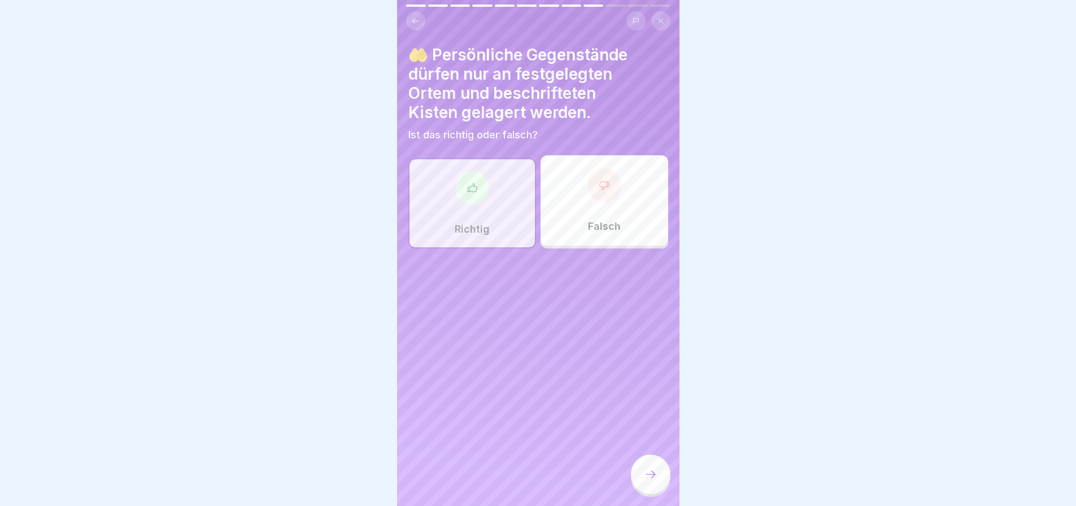
click at [414, 19] on button at bounding box center [415, 20] width 19 height 19
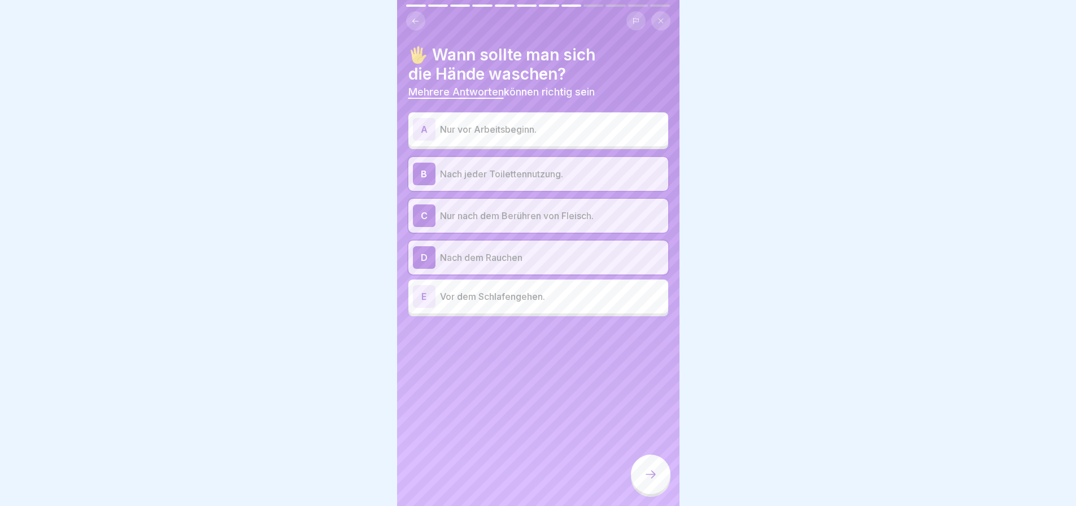
click at [414, 19] on button at bounding box center [415, 20] width 19 height 19
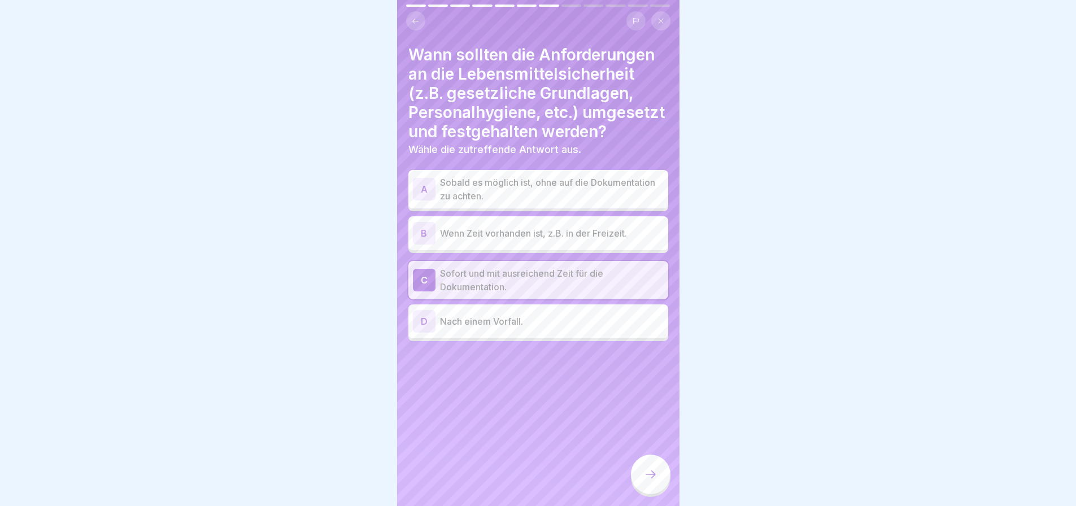
click at [414, 19] on button at bounding box center [415, 20] width 19 height 19
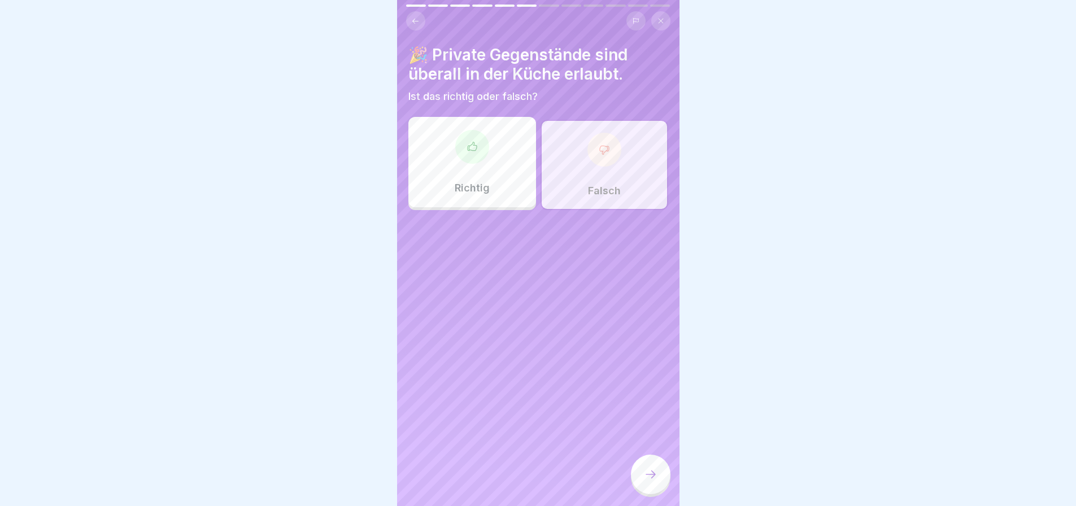
click at [414, 19] on button at bounding box center [415, 20] width 19 height 19
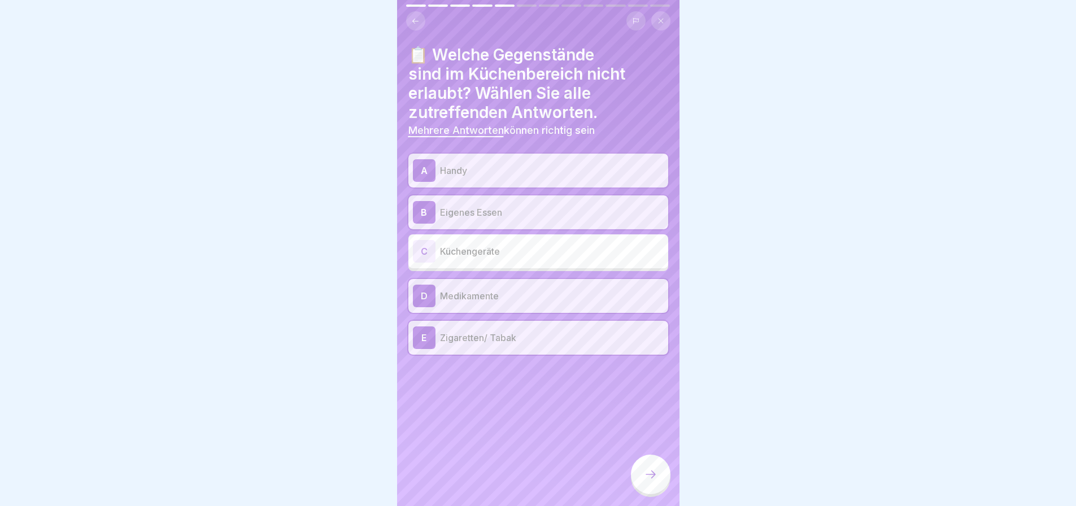
click at [414, 19] on button at bounding box center [415, 20] width 19 height 19
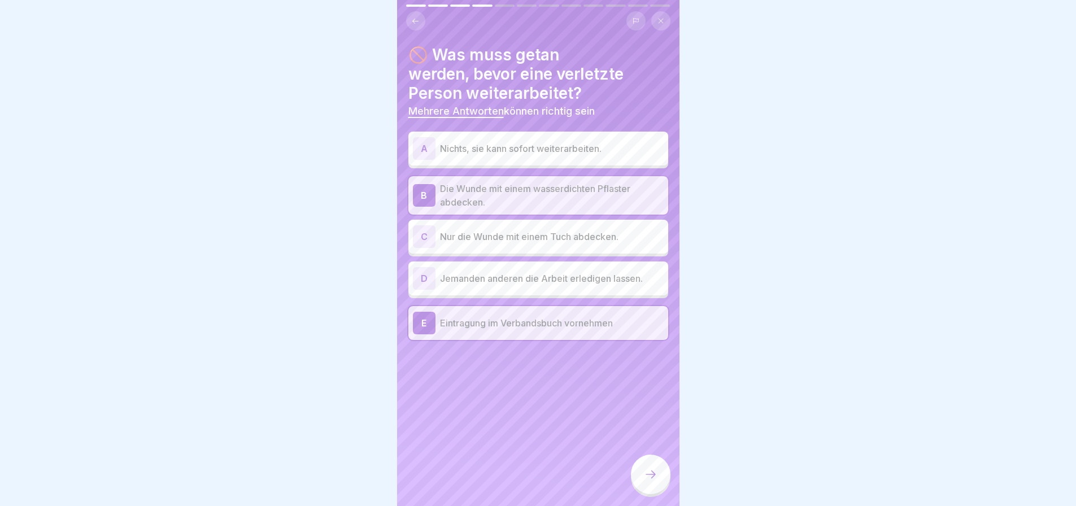
click at [525, 243] on p "Nur die Wunde mit einem Tuch abdecken." at bounding box center [552, 237] width 224 height 14
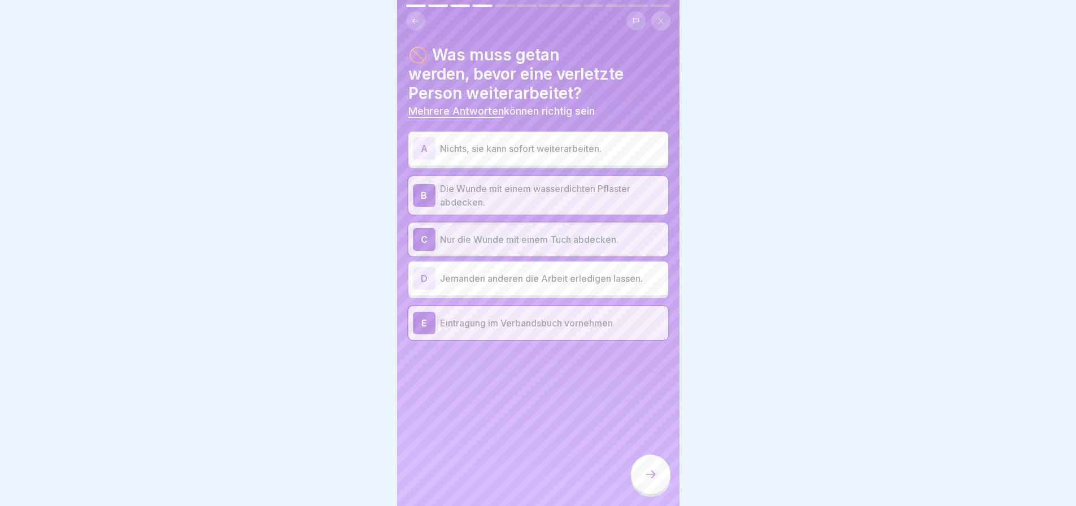
click at [516, 285] on p "Jemanden anderen die Arbeit erledigen lassen." at bounding box center [552, 279] width 224 height 14
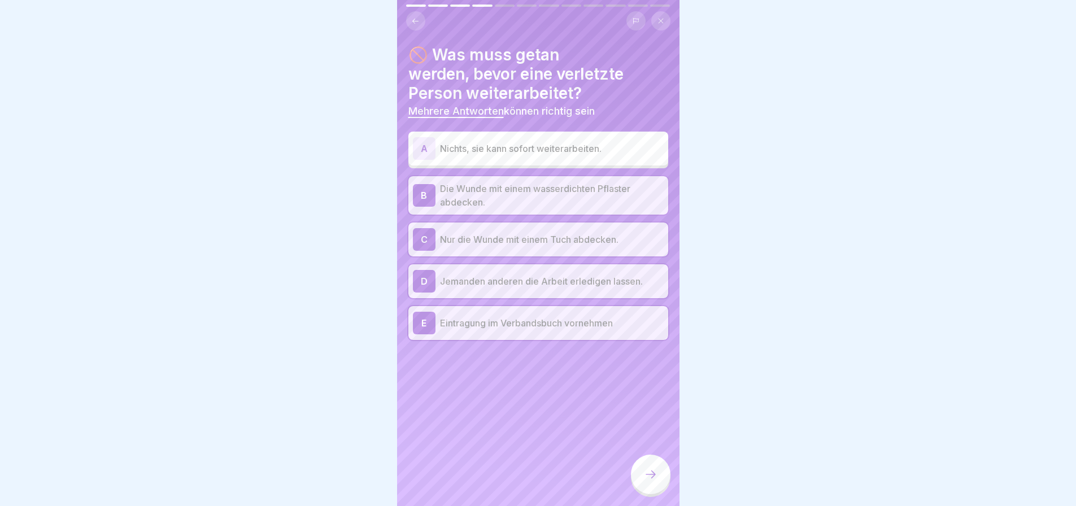
click at [646, 472] on icon at bounding box center [651, 475] width 14 height 14
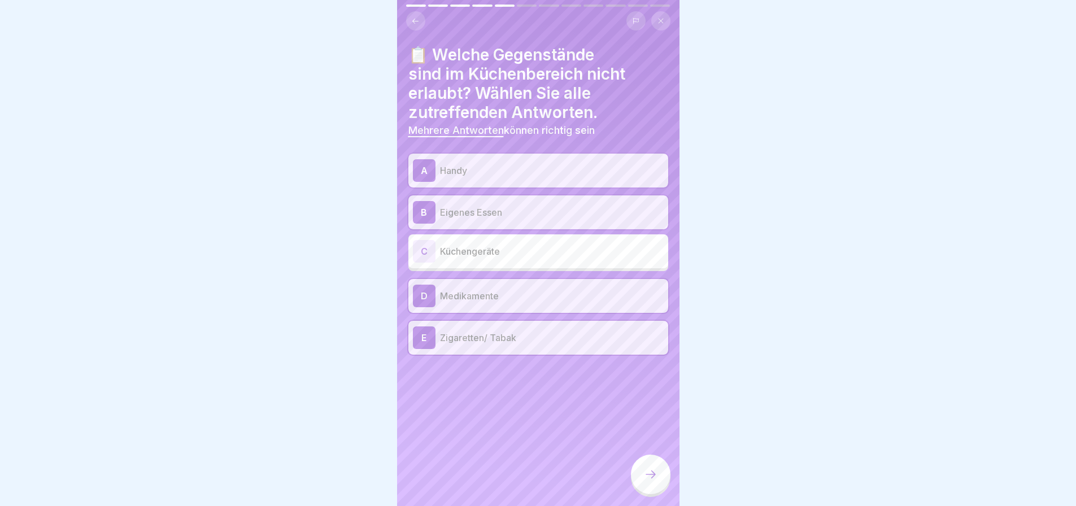
click at [646, 472] on icon at bounding box center [651, 475] width 14 height 14
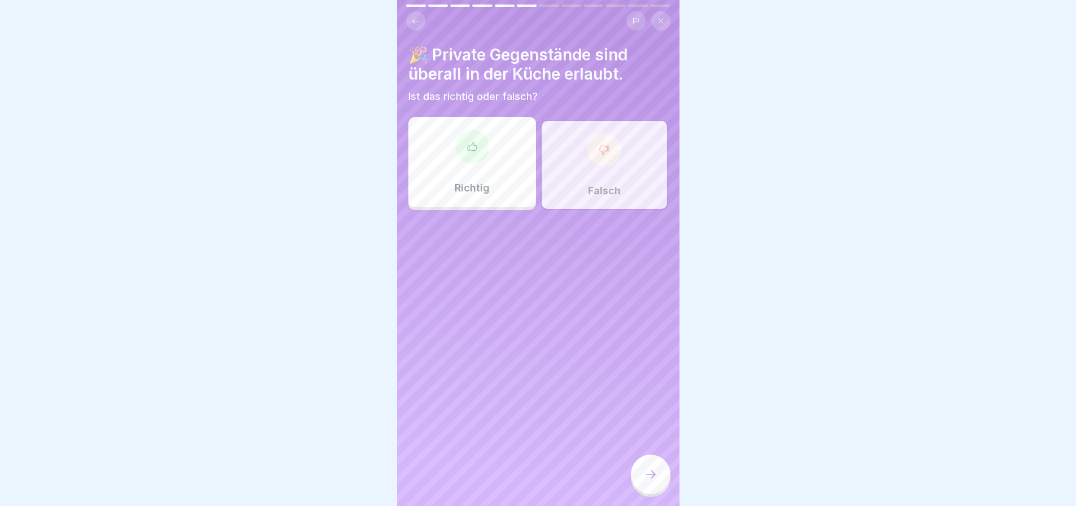
click at [646, 472] on icon at bounding box center [651, 475] width 14 height 14
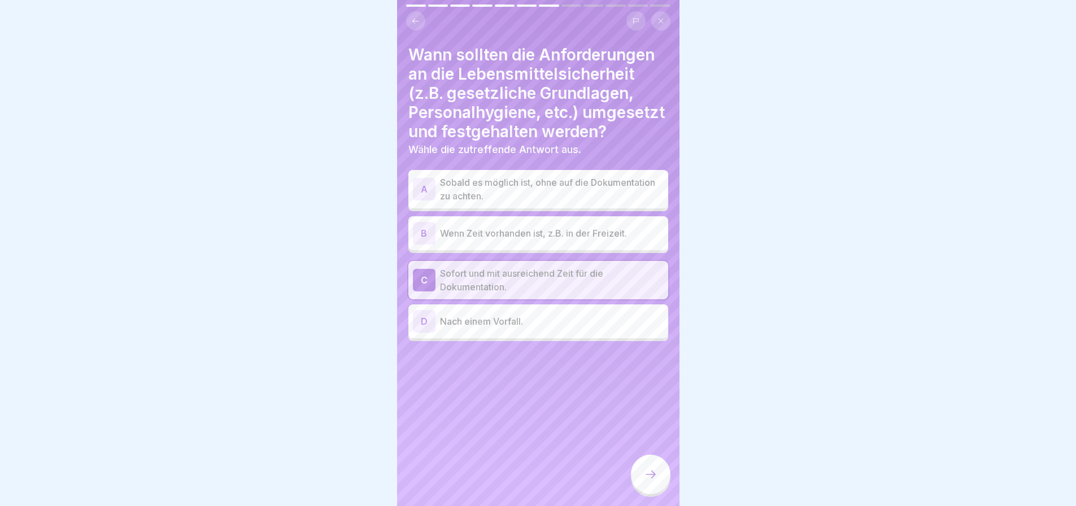
click at [646, 472] on icon at bounding box center [651, 475] width 14 height 14
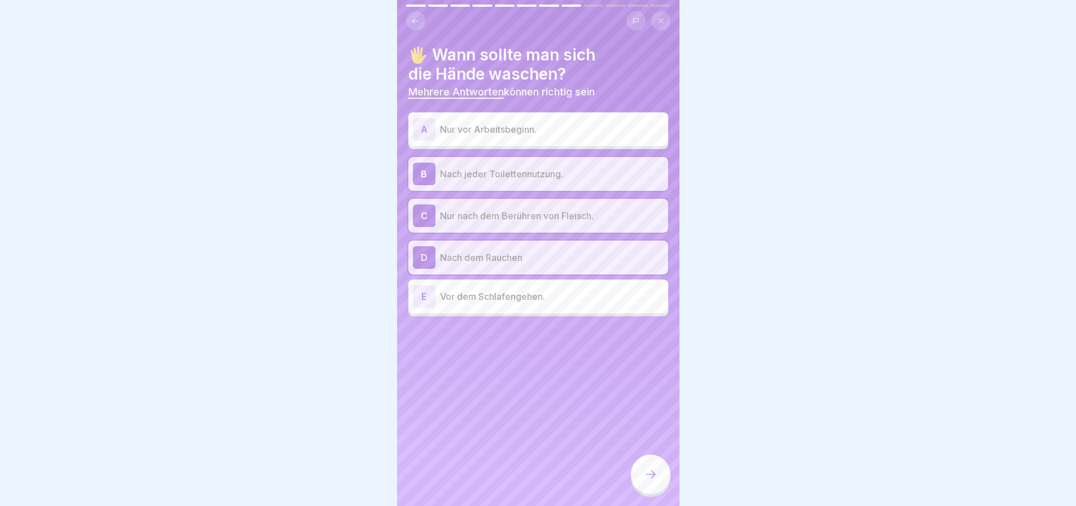
click at [646, 472] on icon at bounding box center [651, 475] width 14 height 14
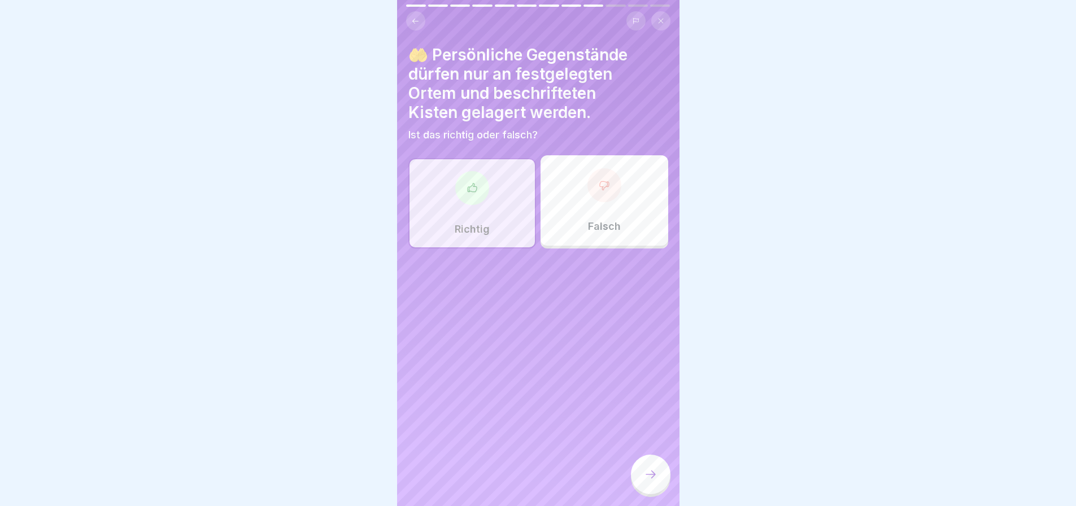
click at [646, 472] on icon at bounding box center [651, 475] width 14 height 14
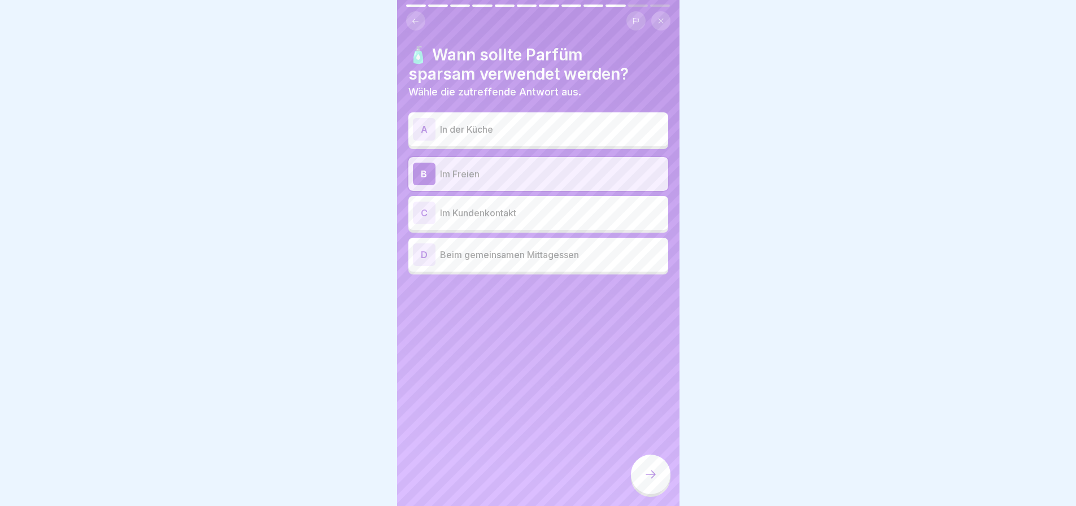
click at [646, 472] on icon at bounding box center [651, 475] width 14 height 14
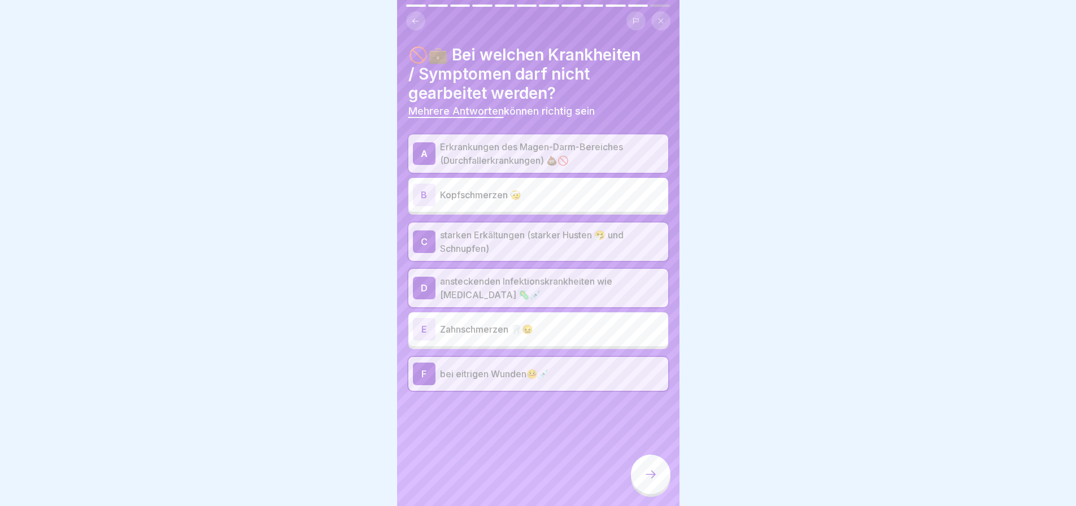
click at [646, 472] on icon at bounding box center [651, 475] width 14 height 14
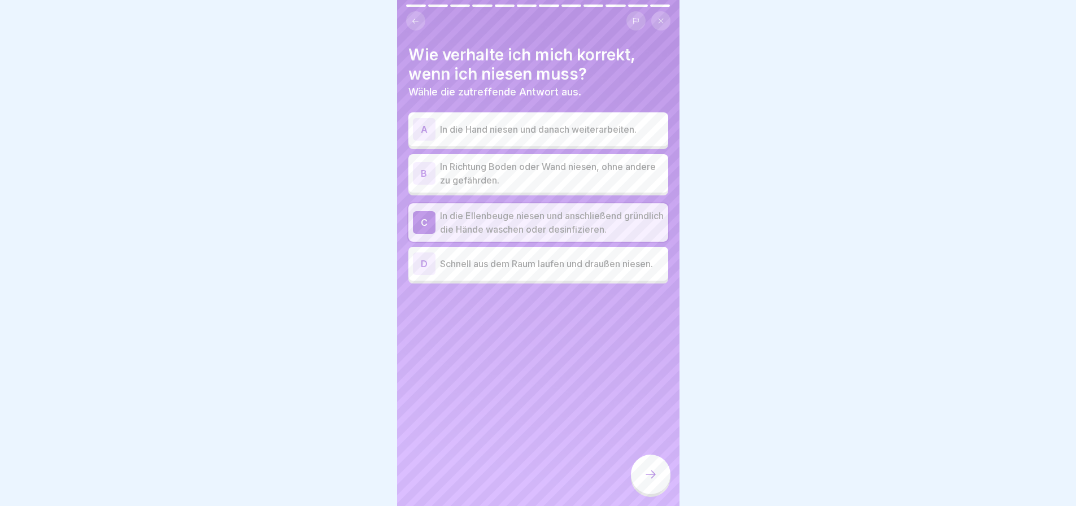
click at [646, 472] on icon at bounding box center [651, 475] width 14 height 14
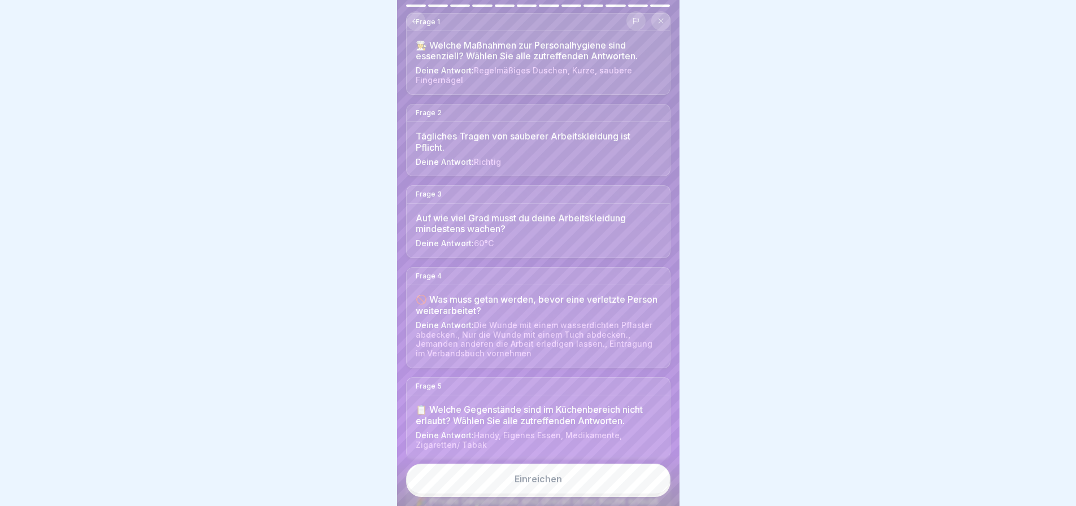
scroll to position [113, 0]
click at [415, 17] on icon at bounding box center [415, 21] width 8 height 8
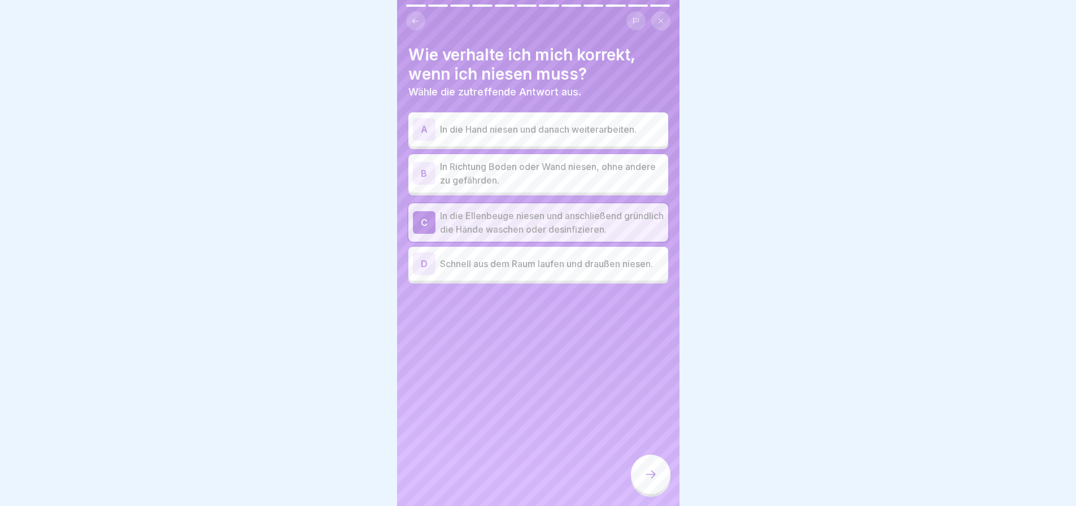
click at [415, 17] on icon at bounding box center [415, 21] width 8 height 8
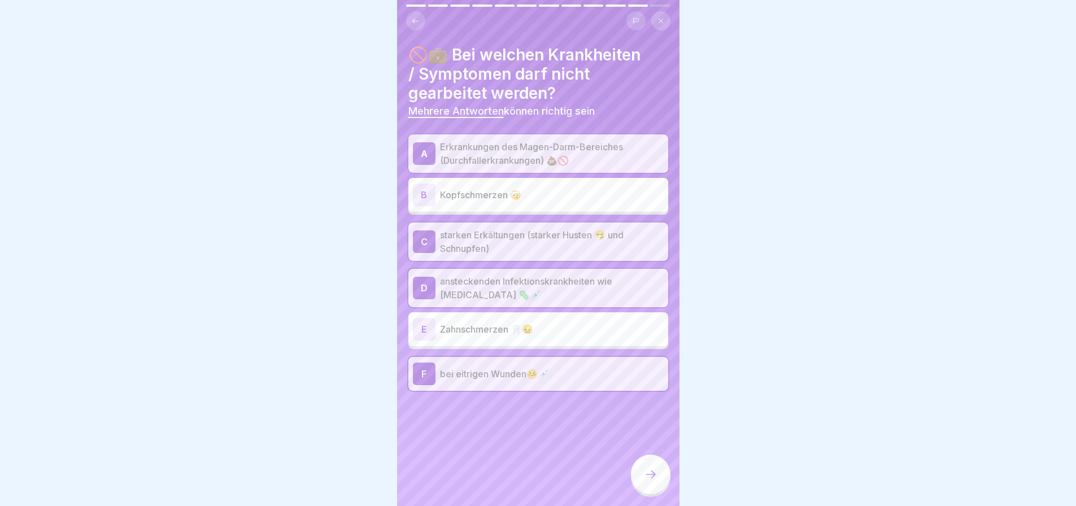
click at [415, 17] on icon at bounding box center [415, 21] width 8 height 8
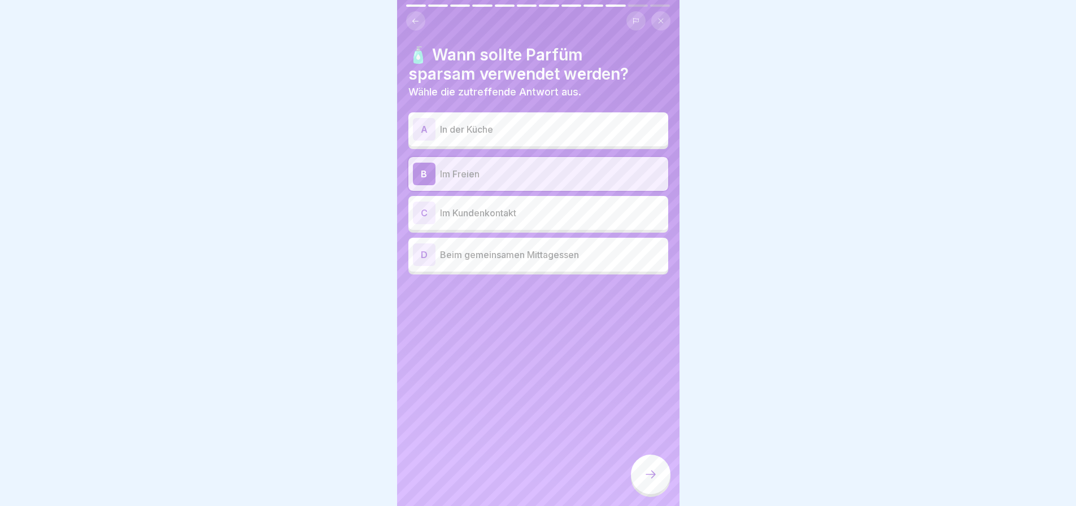
click at [415, 17] on icon at bounding box center [415, 21] width 8 height 8
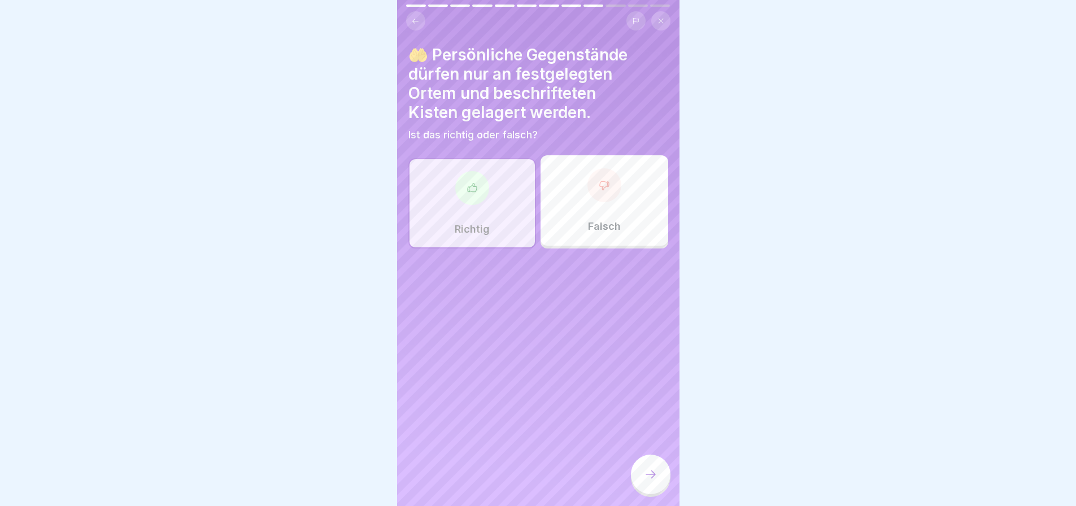
click at [415, 17] on icon at bounding box center [415, 21] width 8 height 8
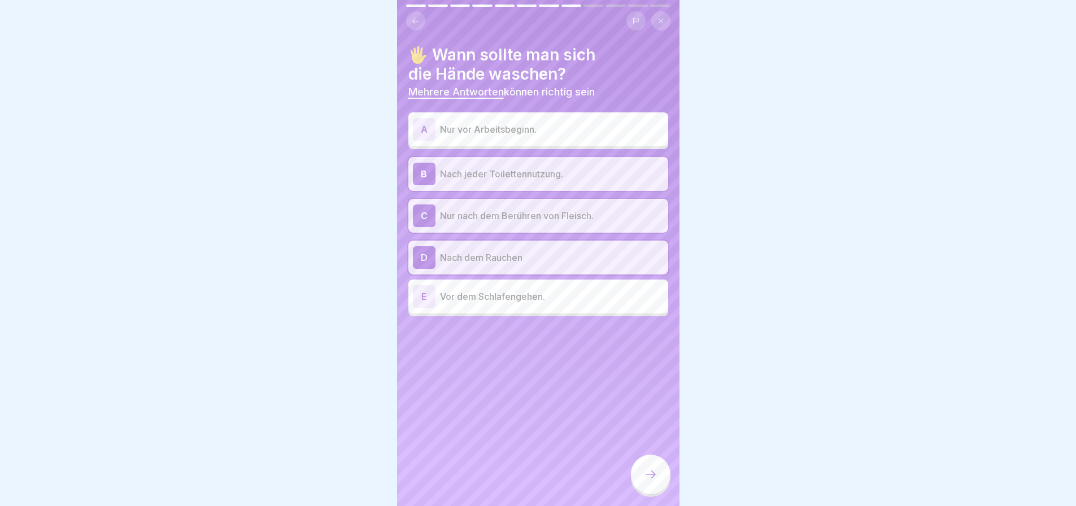
click at [415, 17] on icon at bounding box center [415, 21] width 8 height 8
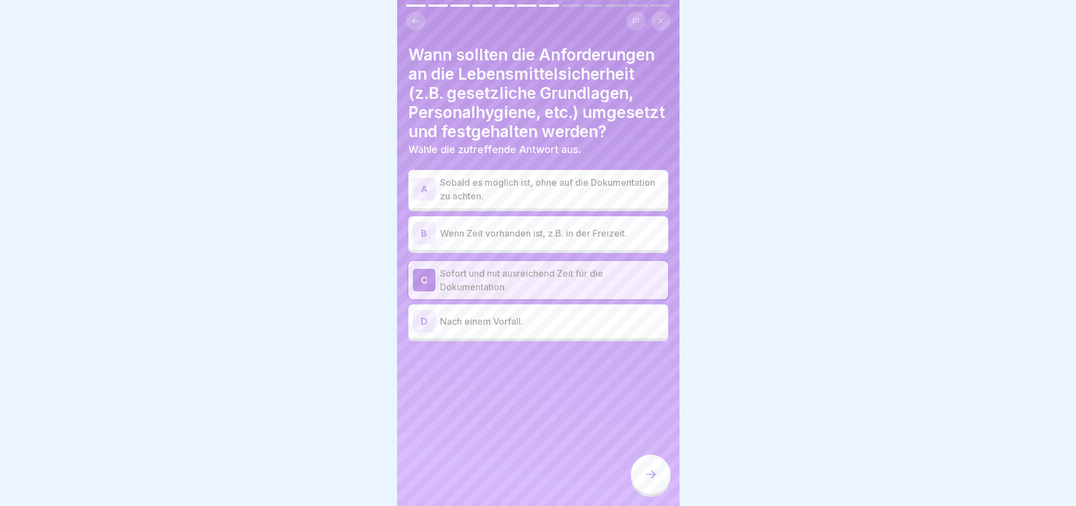
click at [415, 17] on icon at bounding box center [415, 21] width 8 height 8
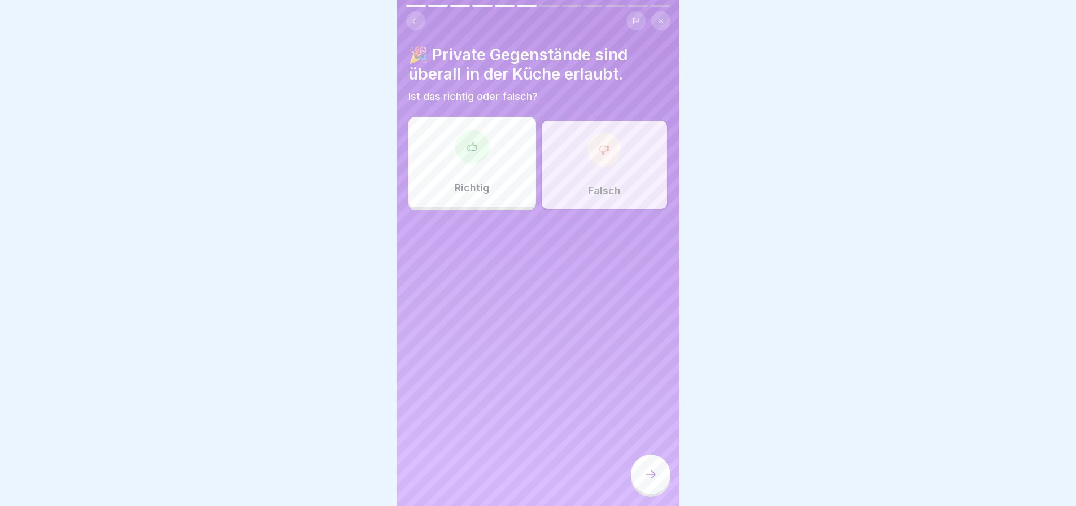
click at [415, 17] on icon at bounding box center [415, 21] width 8 height 8
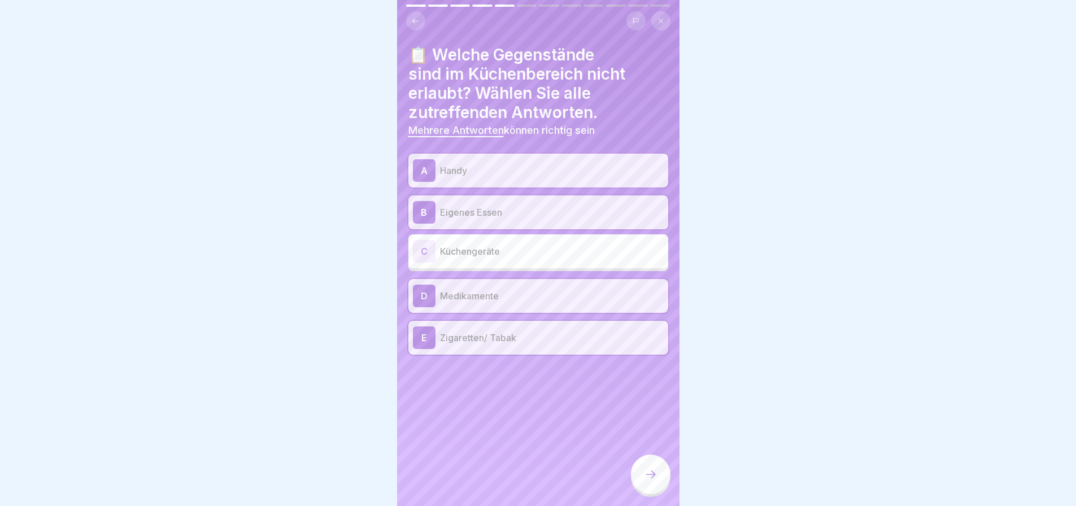
click at [415, 17] on icon at bounding box center [415, 21] width 8 height 8
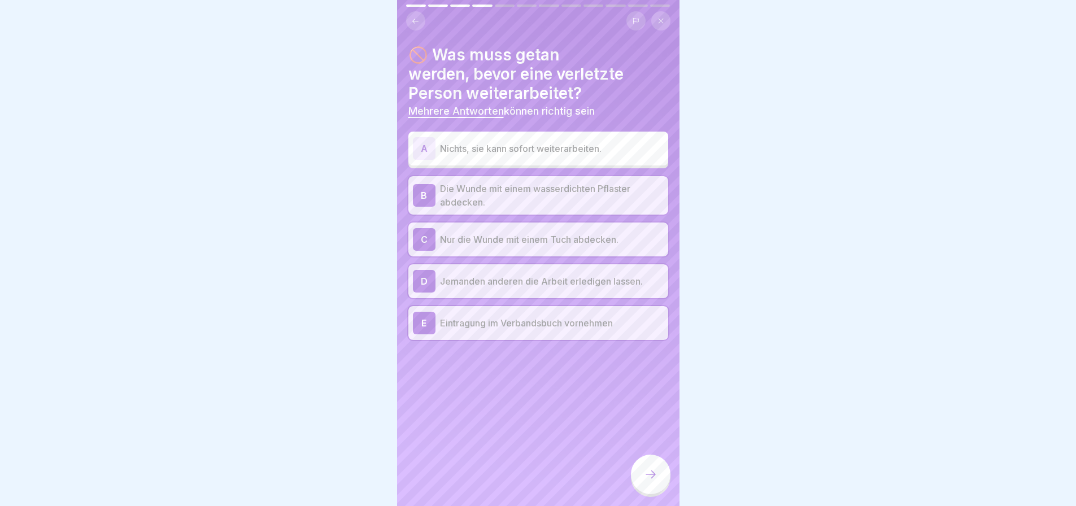
click at [546, 245] on p "Nur die Wunde mit einem Tuch abdecken." at bounding box center [552, 240] width 224 height 14
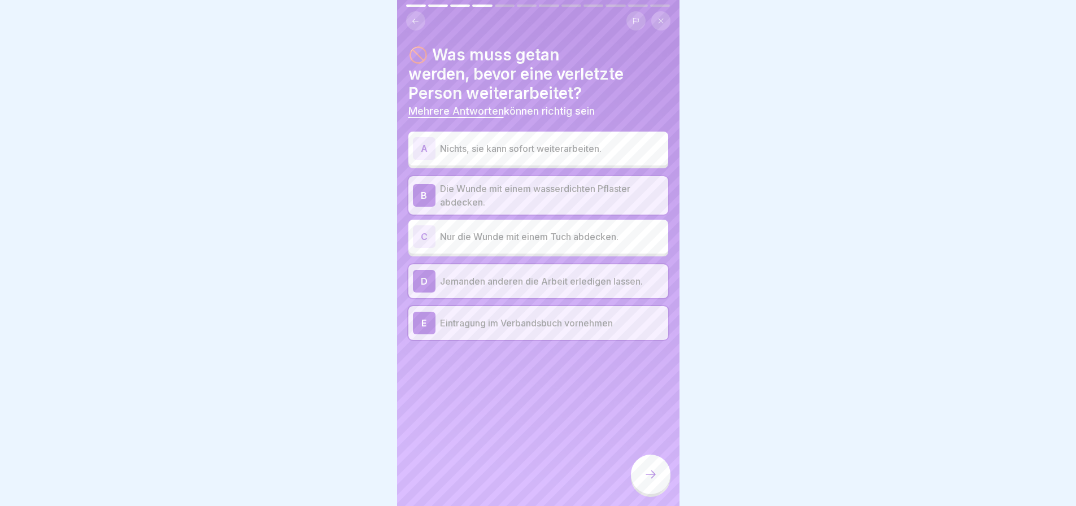
click at [518, 198] on p "Die Wunde mit einem wasserdichten Pflaster abdecken." at bounding box center [552, 195] width 224 height 27
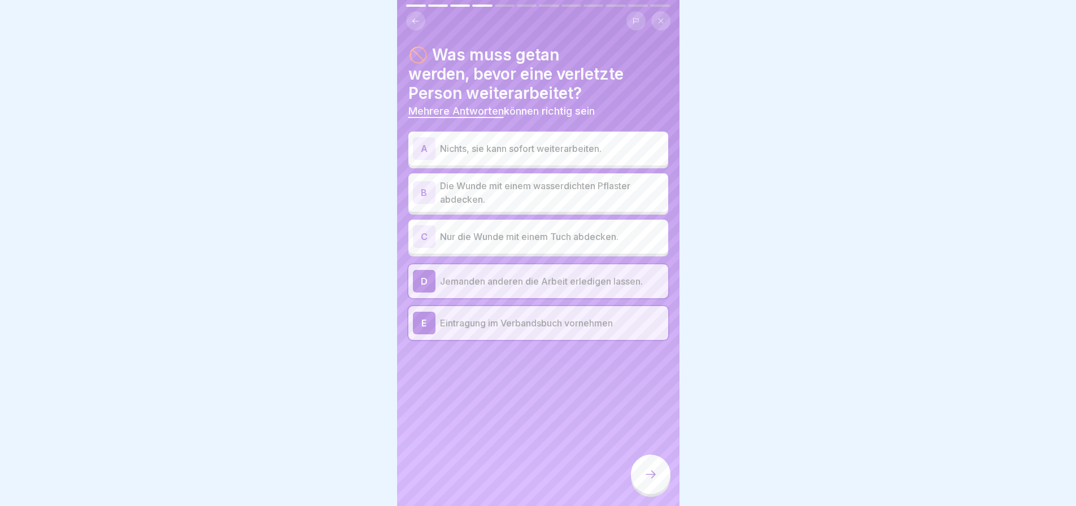
click at [646, 477] on icon at bounding box center [651, 475] width 14 height 14
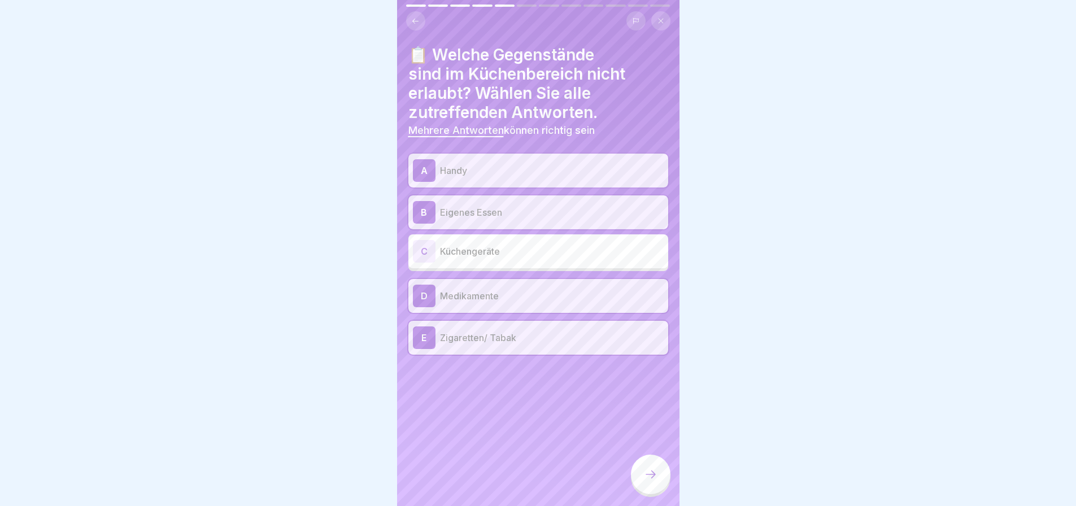
click at [646, 477] on icon at bounding box center [651, 475] width 14 height 14
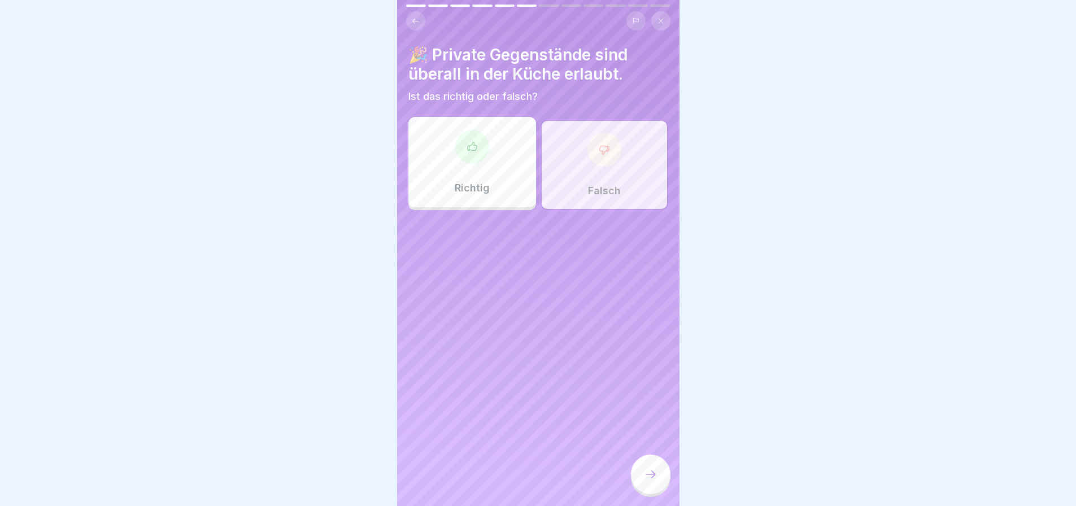
click at [646, 477] on icon at bounding box center [651, 475] width 14 height 14
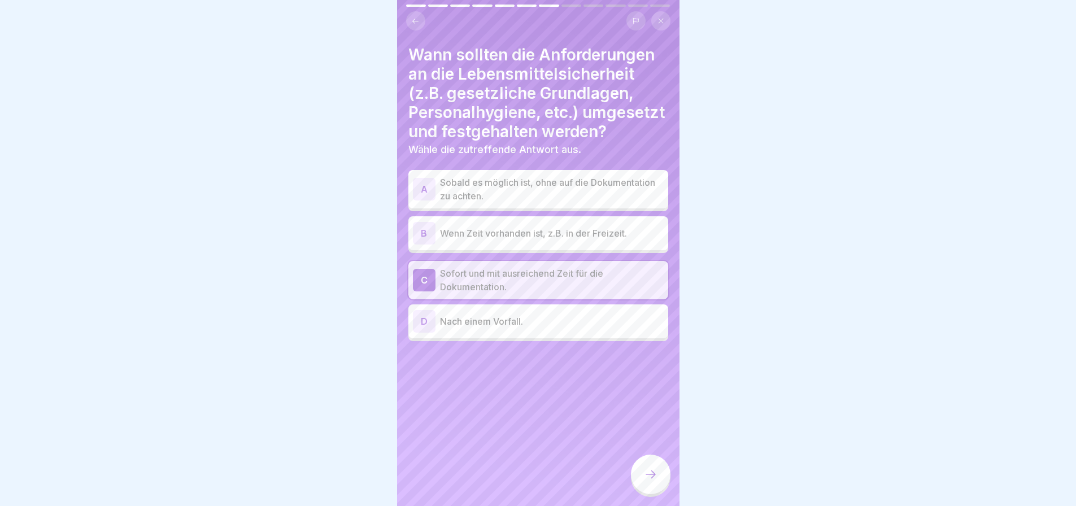
click at [646, 477] on icon at bounding box center [651, 475] width 14 height 14
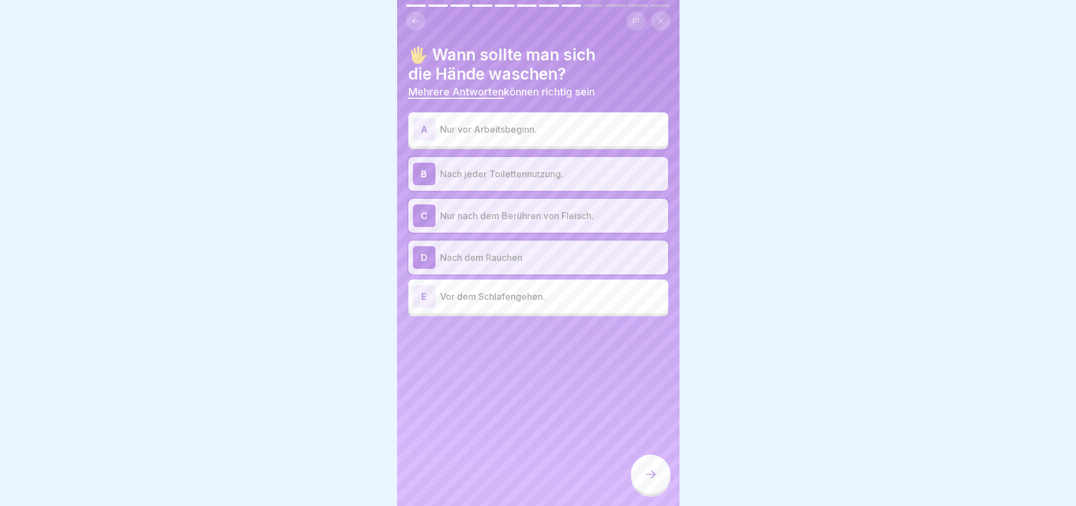
click at [646, 477] on icon at bounding box center [651, 475] width 14 height 14
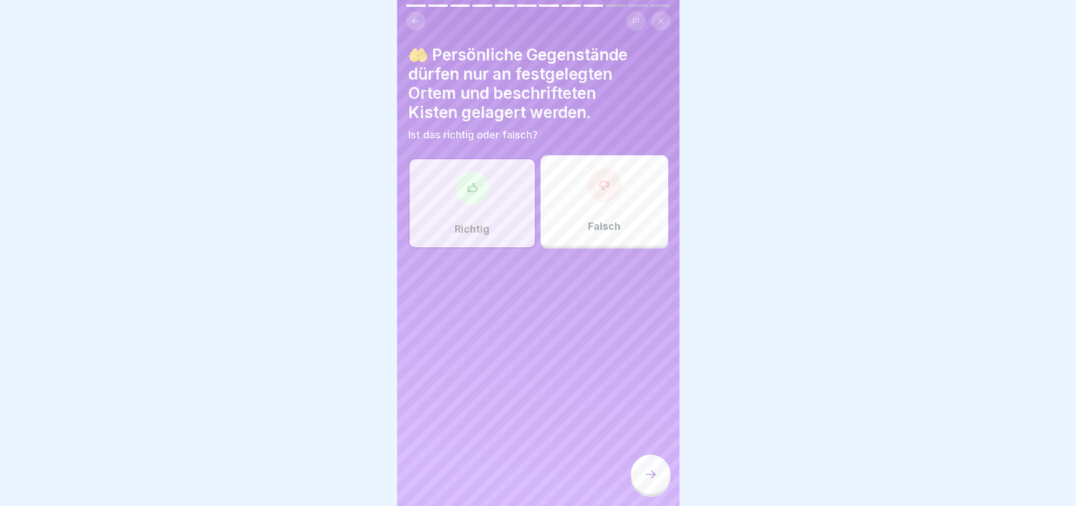
click at [646, 477] on icon at bounding box center [651, 475] width 14 height 14
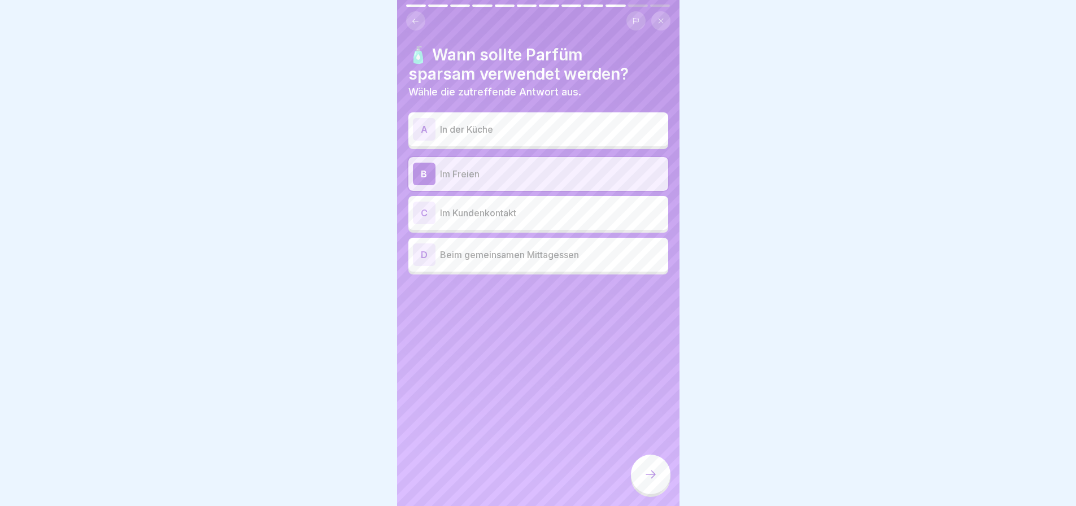
click at [646, 477] on icon at bounding box center [651, 475] width 14 height 14
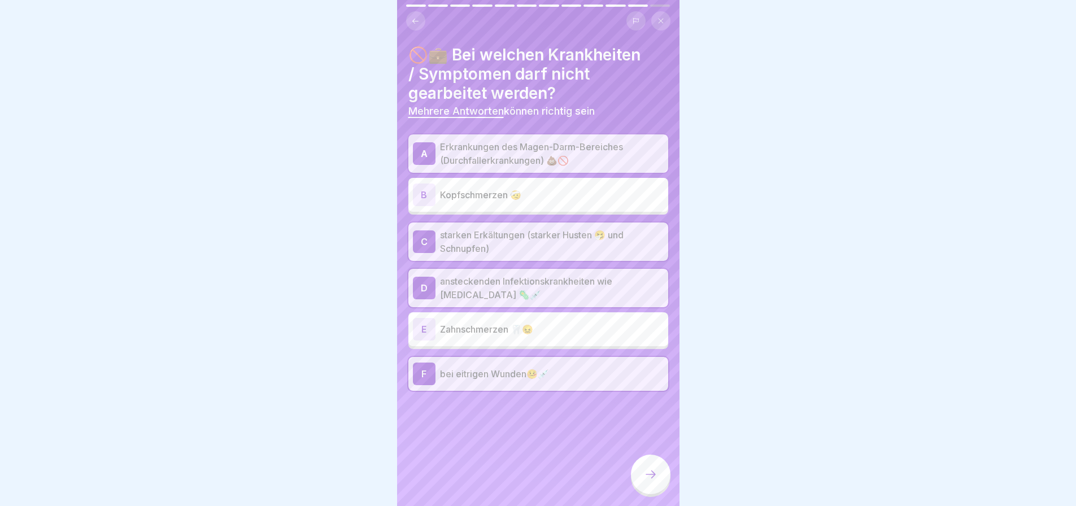
click at [646, 477] on icon at bounding box center [651, 475] width 14 height 14
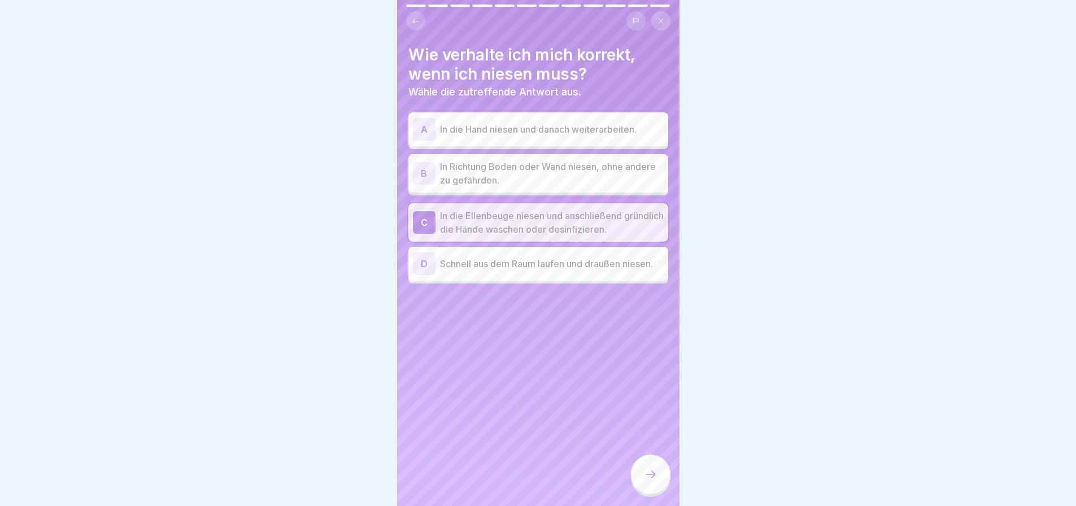
click at [646, 477] on icon at bounding box center [651, 475] width 14 height 14
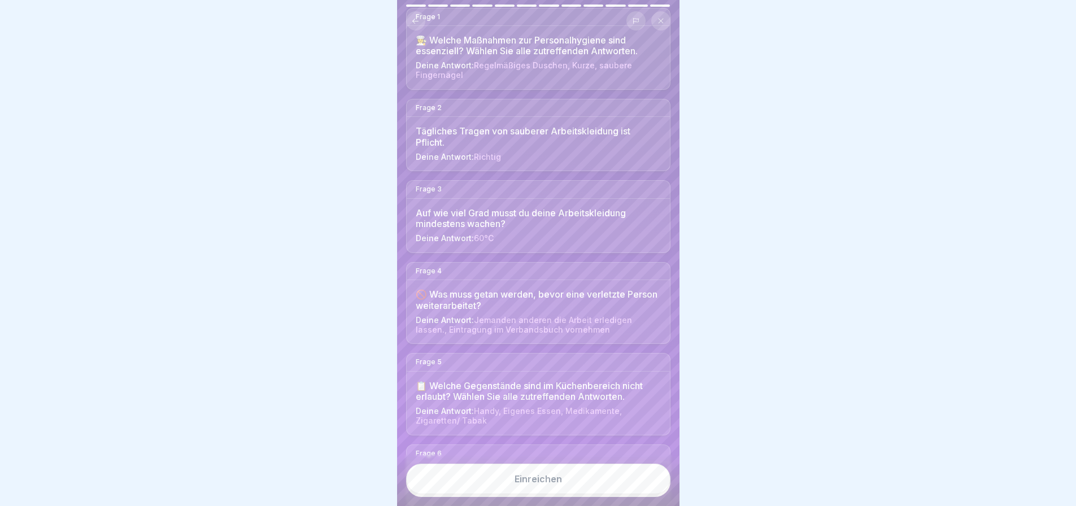
click at [417, 17] on icon at bounding box center [415, 21] width 8 height 8
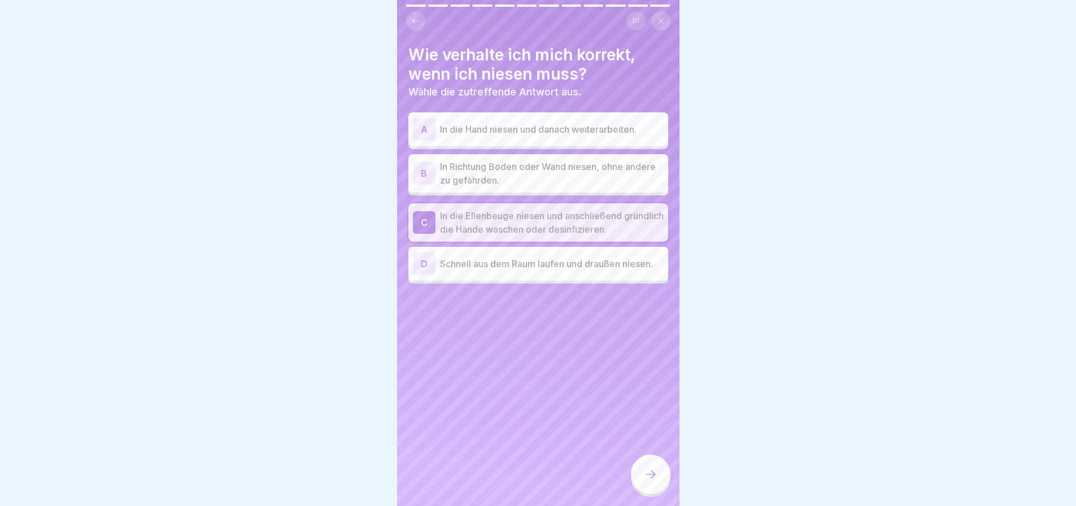
click at [417, 17] on icon at bounding box center [415, 21] width 8 height 8
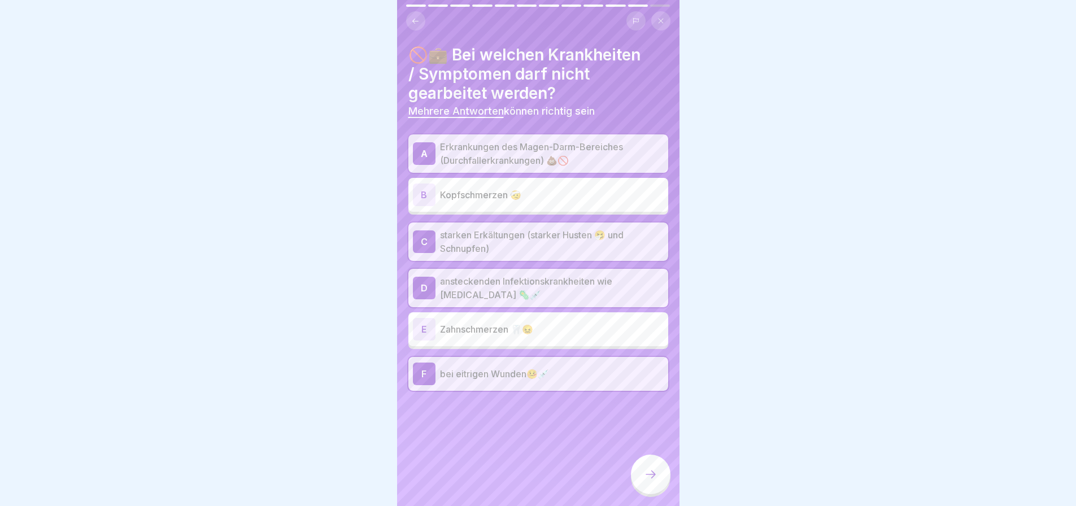
click at [417, 17] on icon at bounding box center [415, 21] width 8 height 8
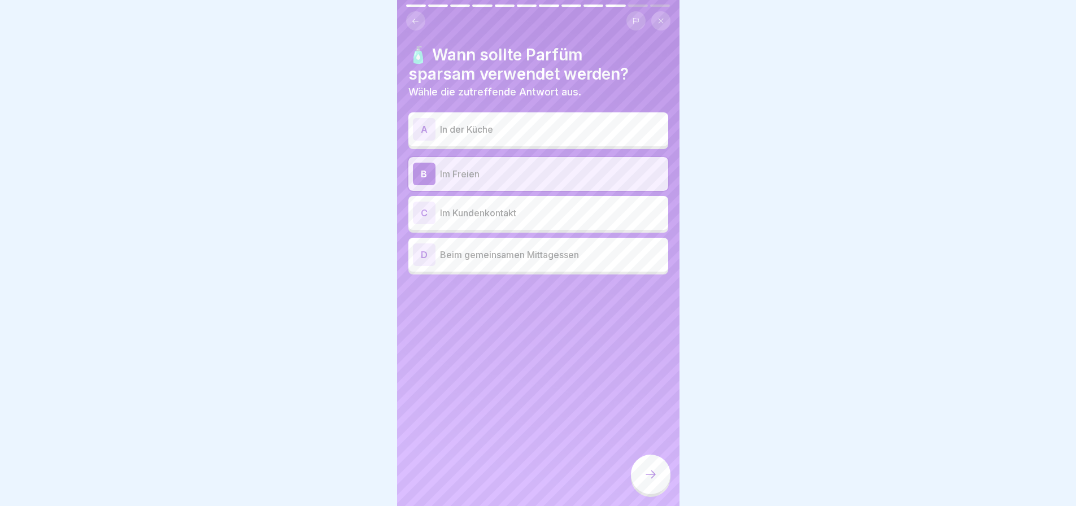
click at [417, 17] on icon at bounding box center [415, 21] width 8 height 8
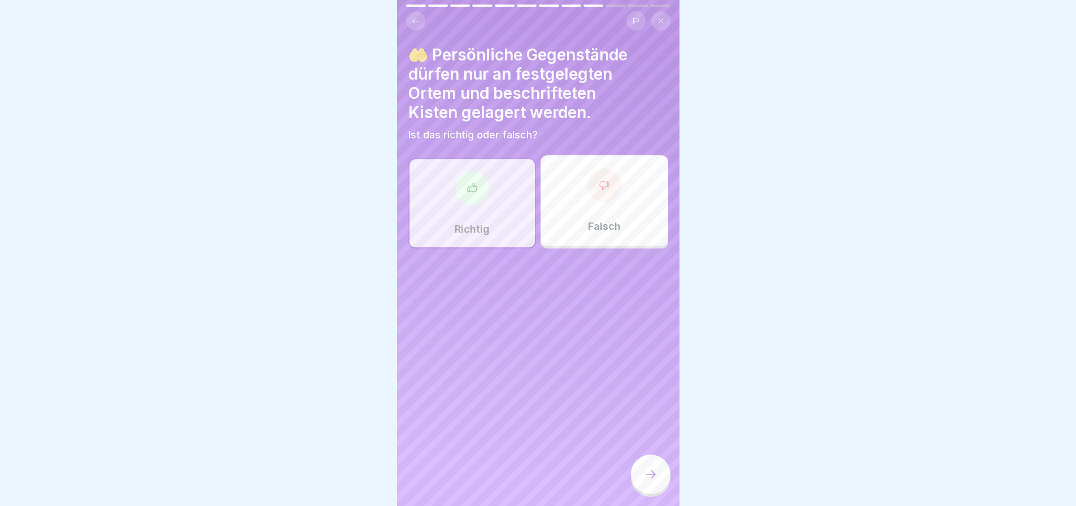
click at [417, 17] on icon at bounding box center [415, 21] width 8 height 8
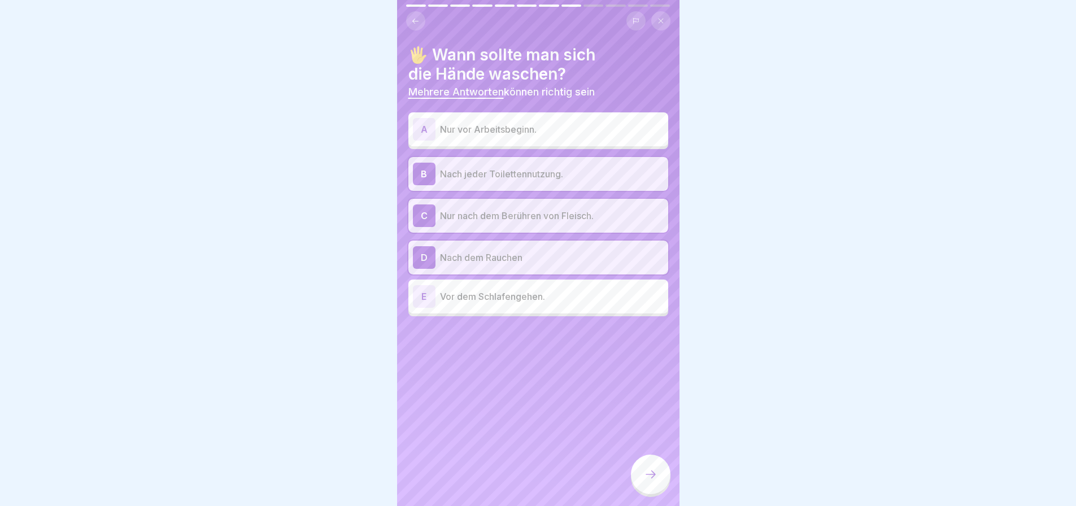
click at [417, 17] on icon at bounding box center [415, 21] width 8 height 8
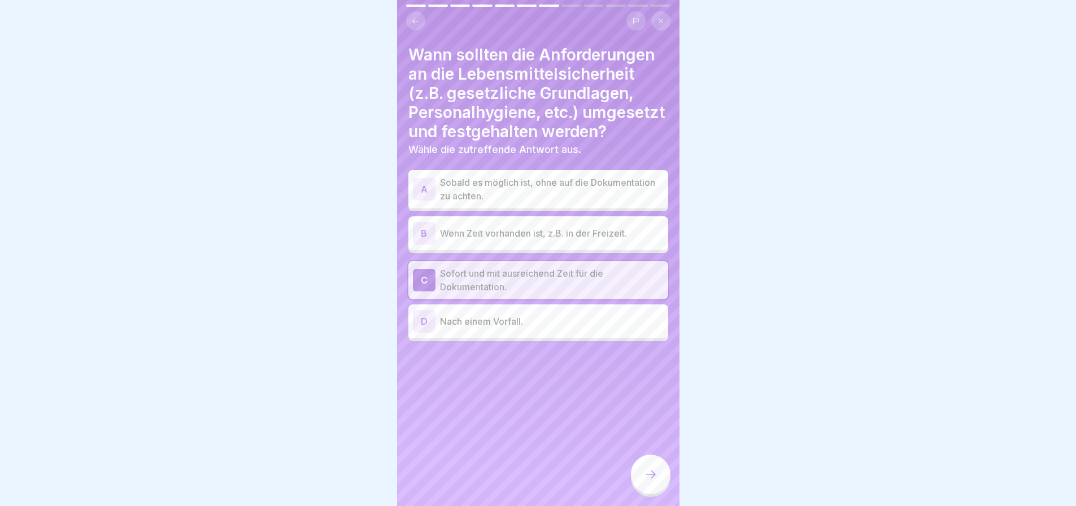
click at [417, 17] on icon at bounding box center [415, 21] width 8 height 8
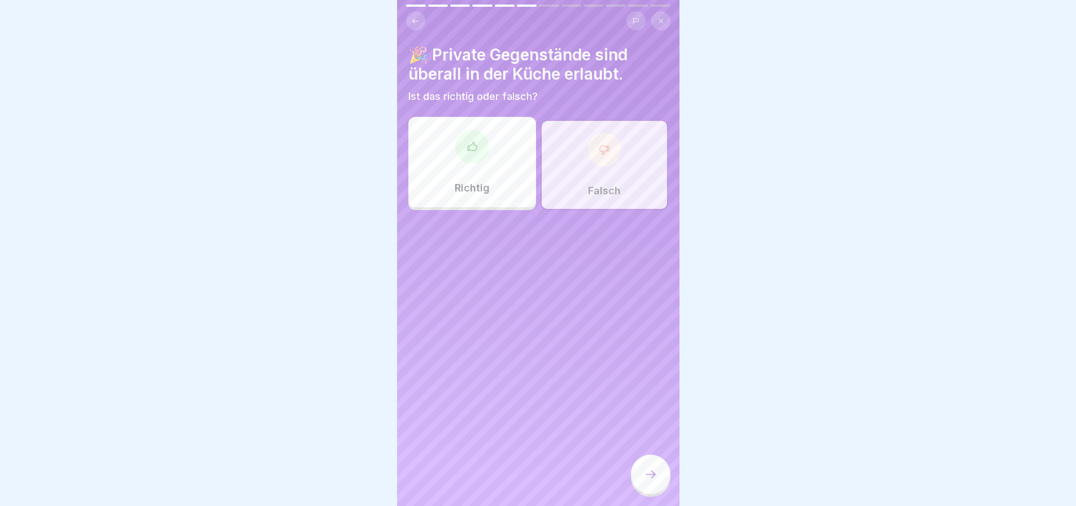
click at [417, 17] on icon at bounding box center [415, 21] width 8 height 8
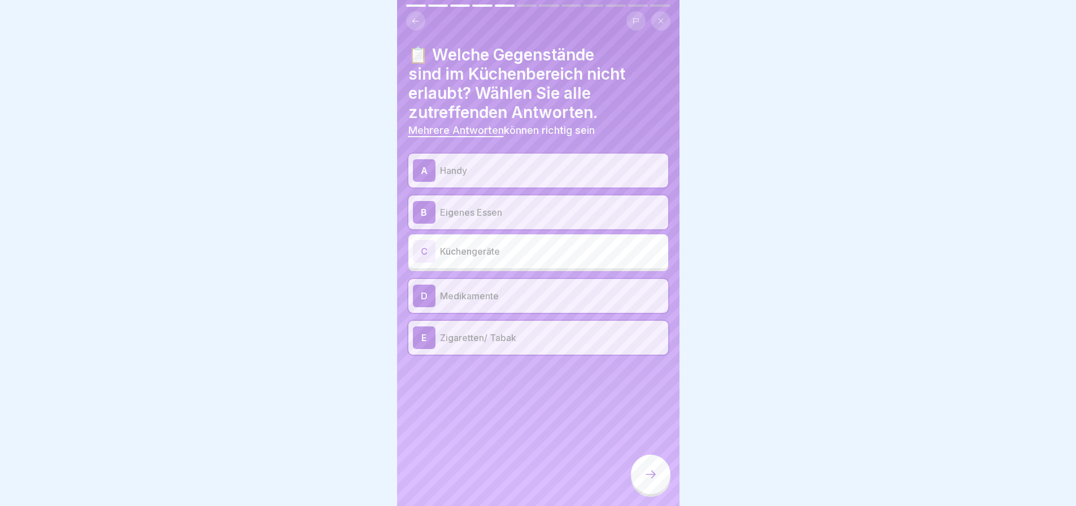
click at [417, 17] on icon at bounding box center [415, 21] width 8 height 8
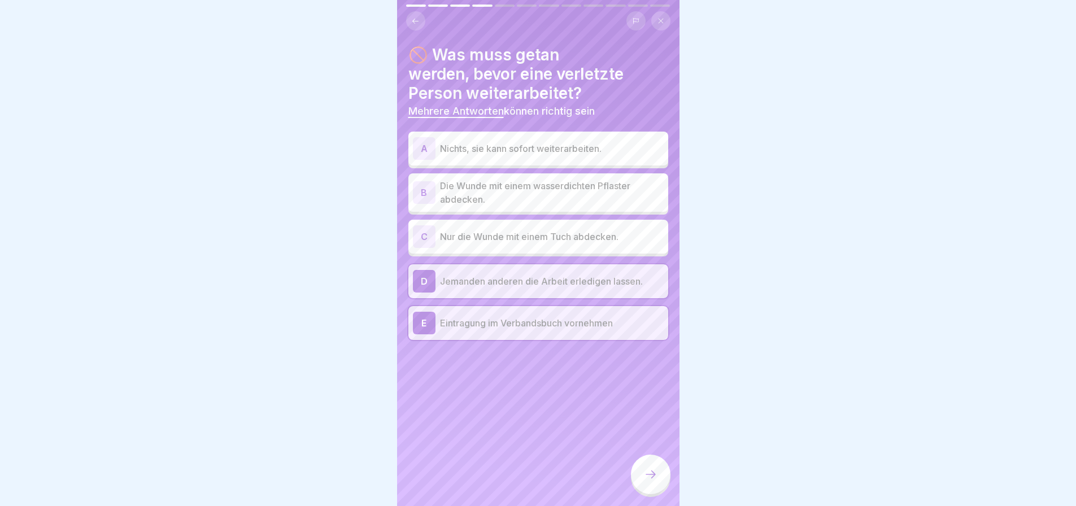
click at [446, 288] on p "Jemanden anderen die Arbeit erledigen lassen." at bounding box center [552, 282] width 224 height 14
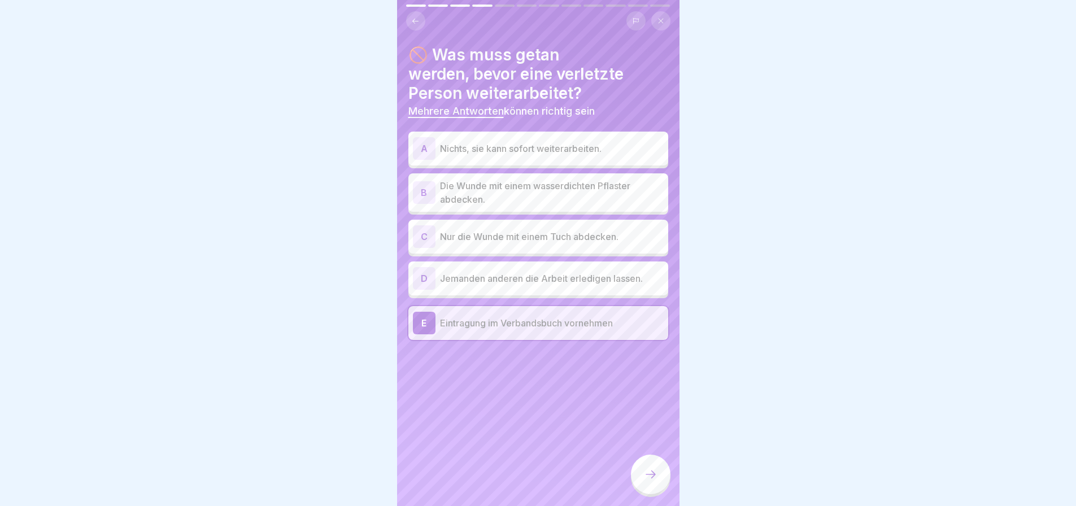
click at [649, 471] on icon at bounding box center [651, 475] width 14 height 14
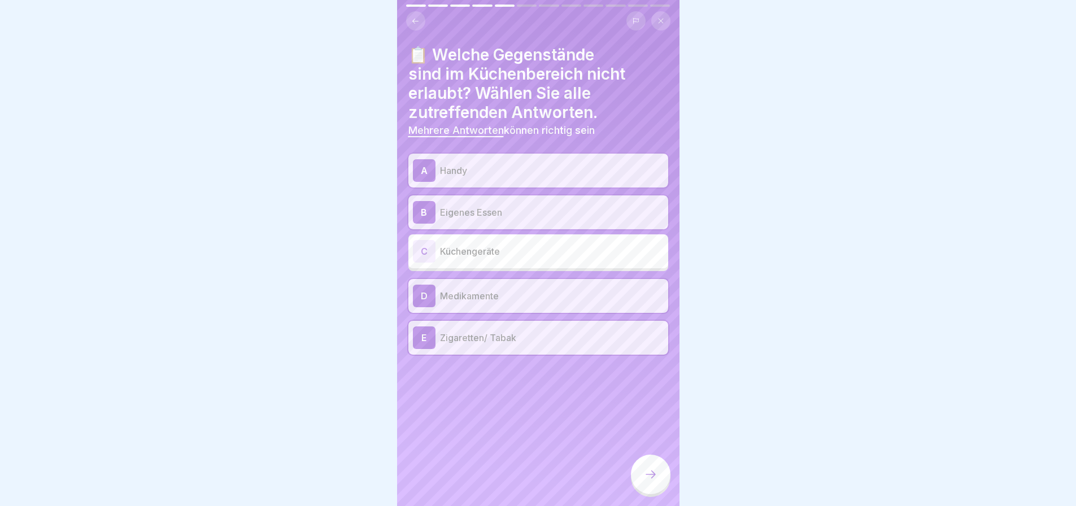
click at [649, 471] on icon at bounding box center [651, 475] width 14 height 14
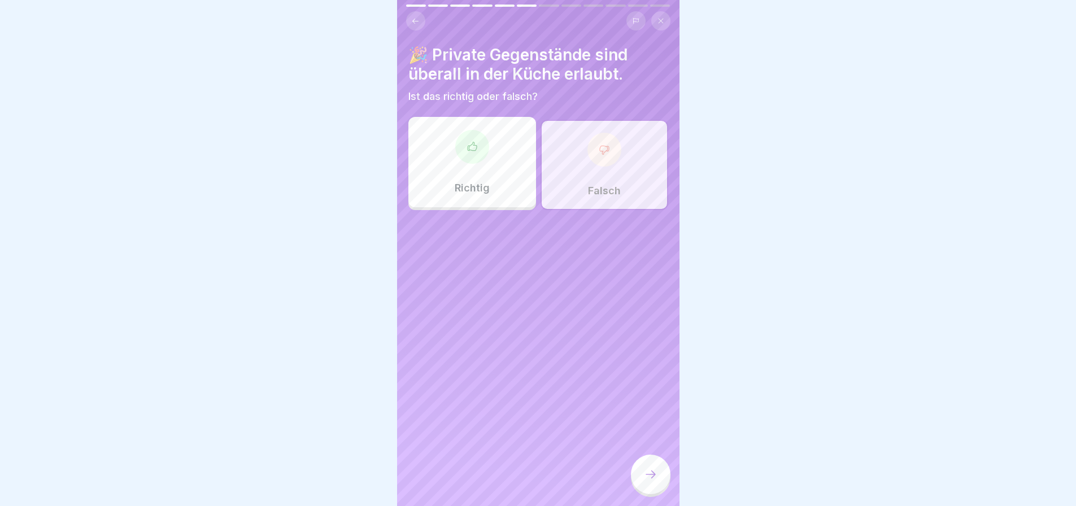
click at [649, 471] on icon at bounding box center [651, 475] width 14 height 14
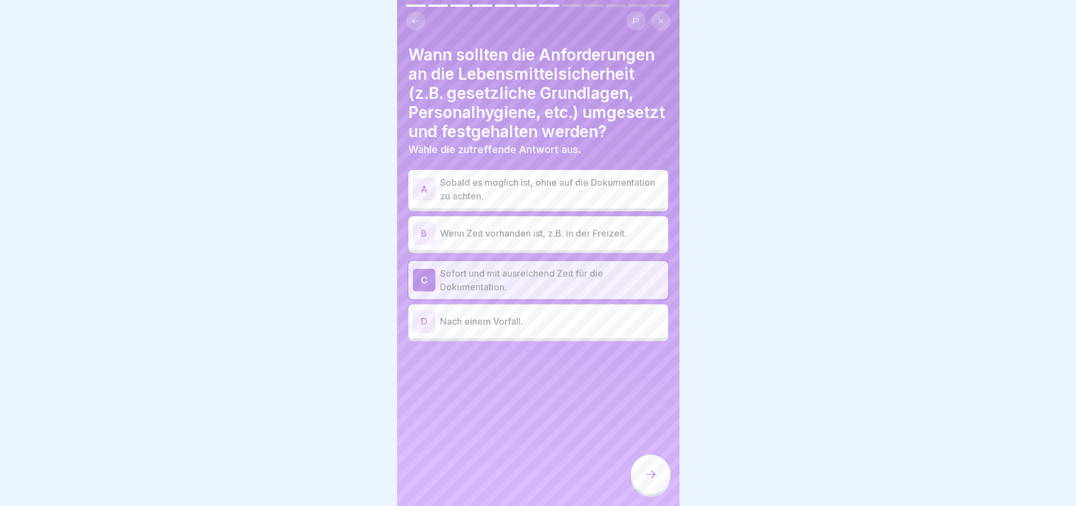
click at [649, 471] on icon at bounding box center [651, 475] width 14 height 14
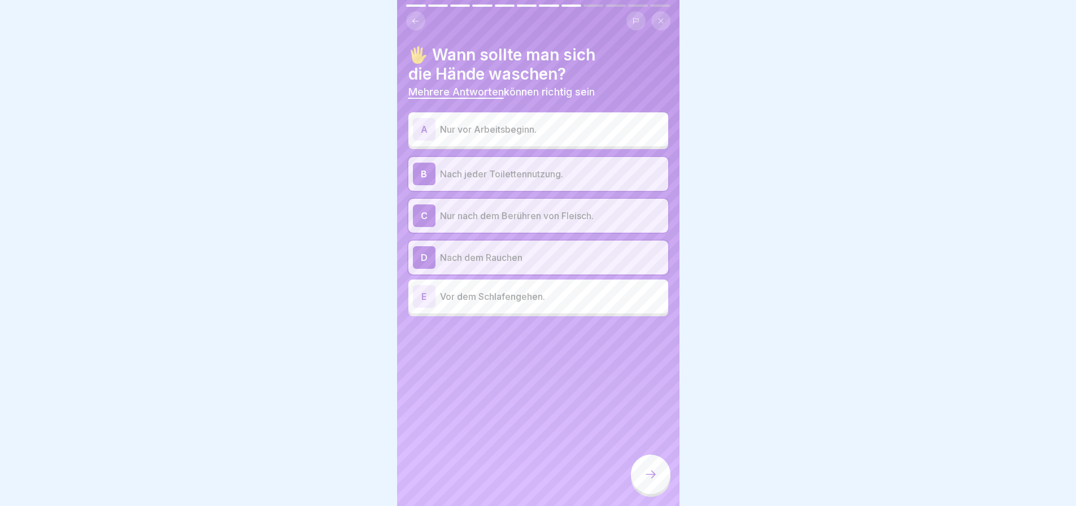
click at [649, 471] on icon at bounding box center [651, 475] width 14 height 14
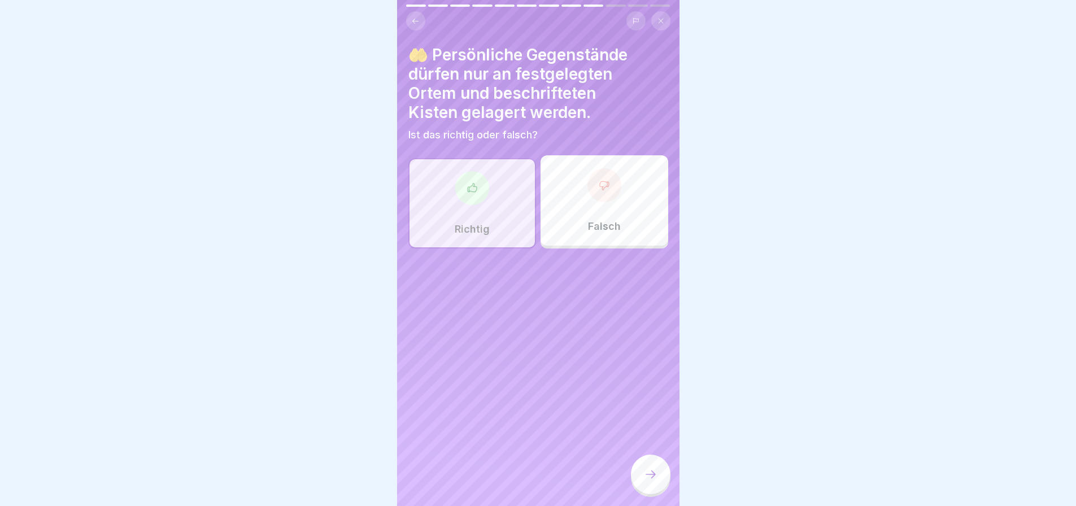
click at [649, 471] on icon at bounding box center [651, 475] width 14 height 14
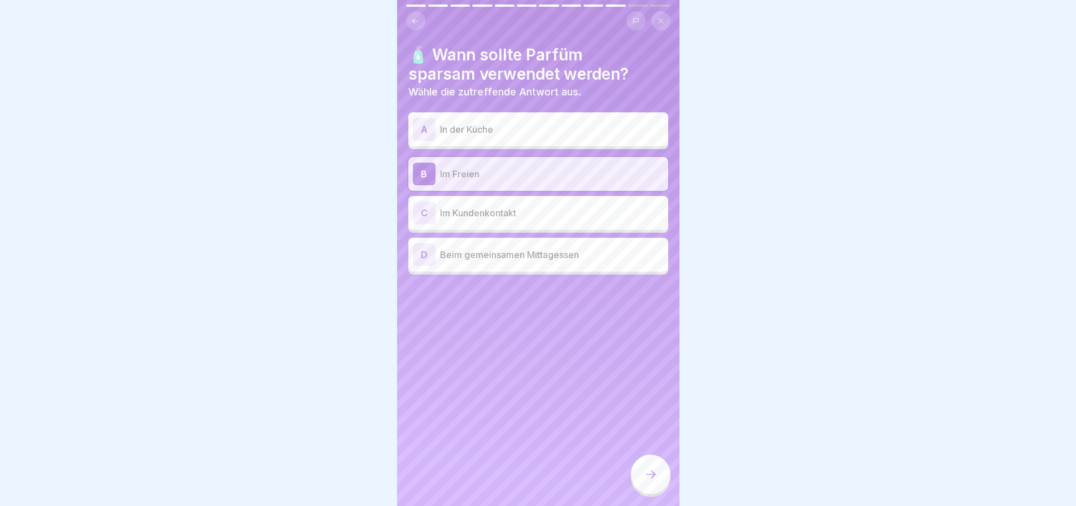
click at [649, 472] on icon at bounding box center [651, 475] width 14 height 14
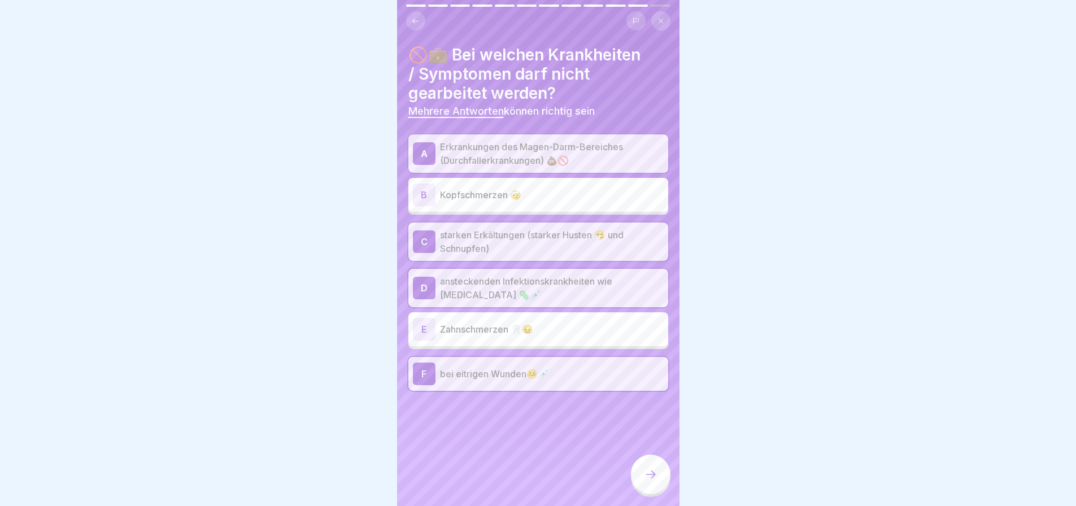
click at [649, 472] on icon at bounding box center [651, 475] width 14 height 14
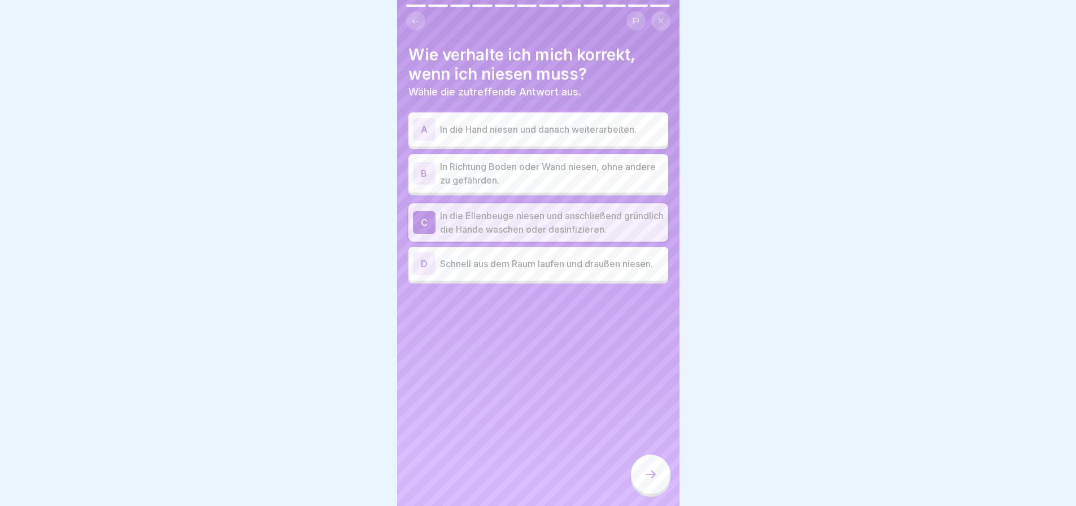
click at [649, 472] on icon at bounding box center [651, 475] width 14 height 14
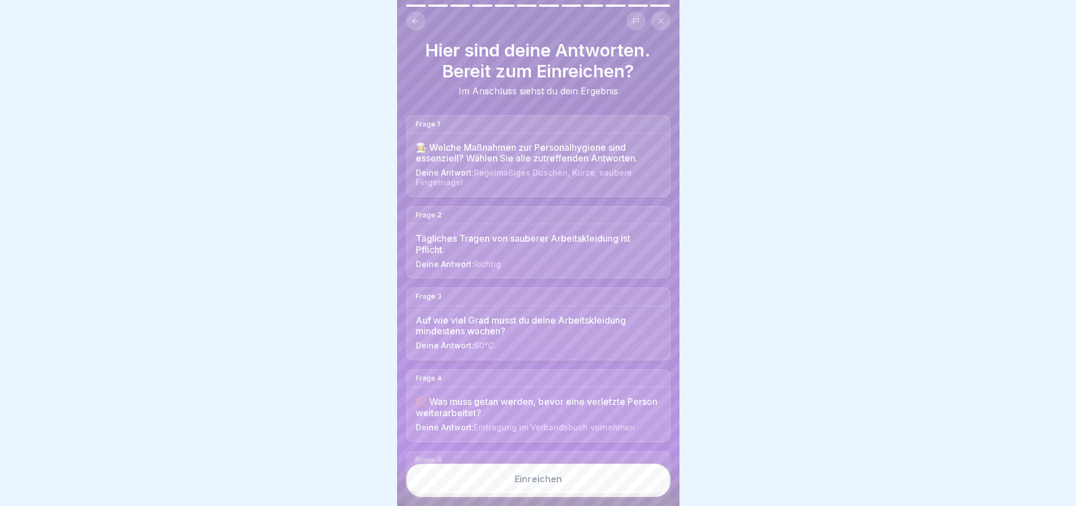
scroll to position [0, 0]
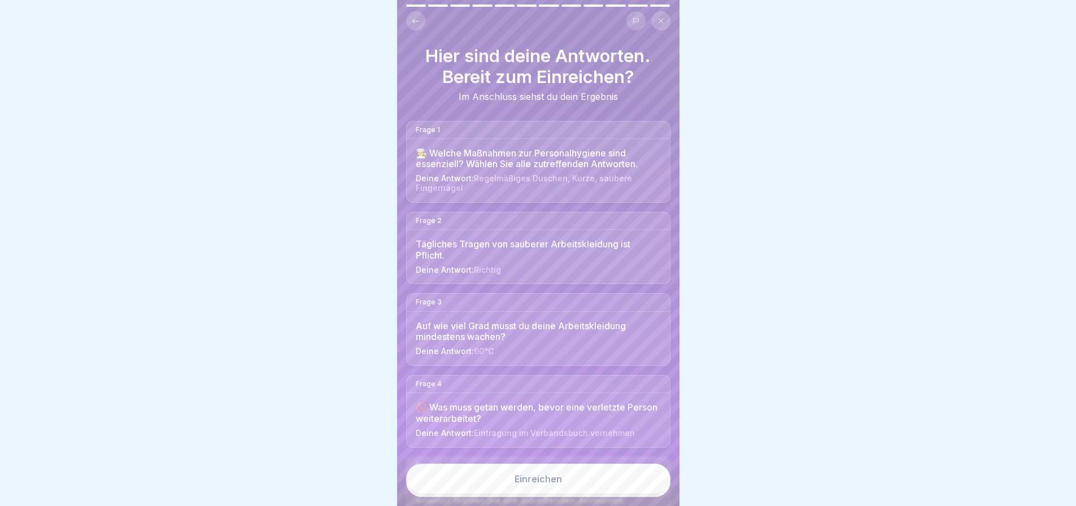
click at [417, 18] on icon at bounding box center [415, 20] width 6 height 5
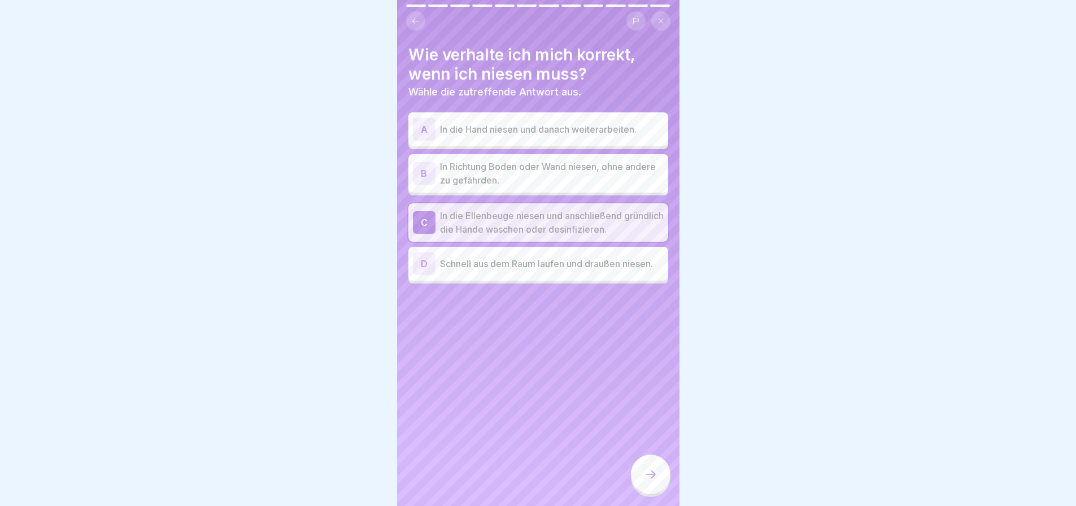
click at [417, 18] on icon at bounding box center [415, 20] width 6 height 5
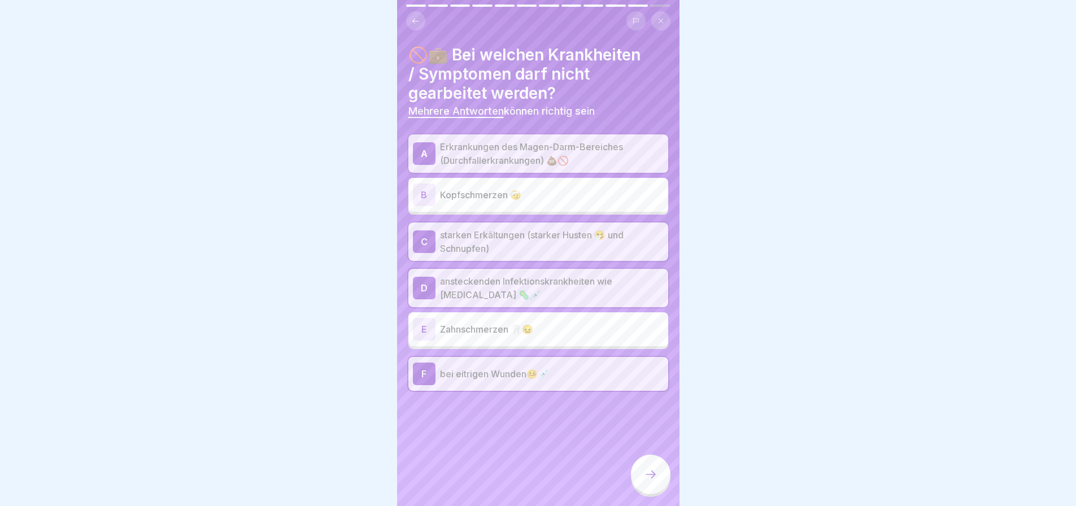
click at [417, 18] on icon at bounding box center [415, 20] width 6 height 5
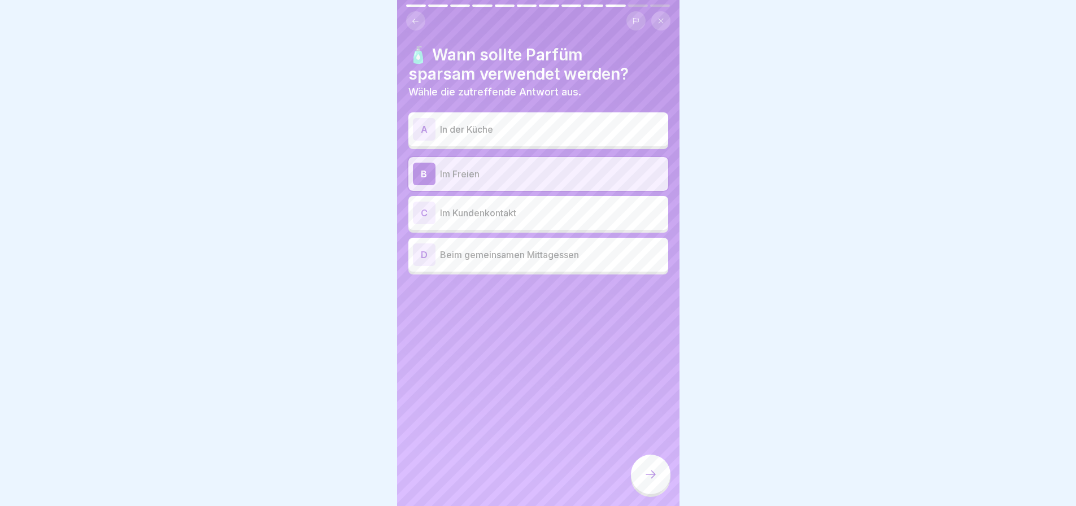
click at [417, 18] on icon at bounding box center [415, 20] width 6 height 5
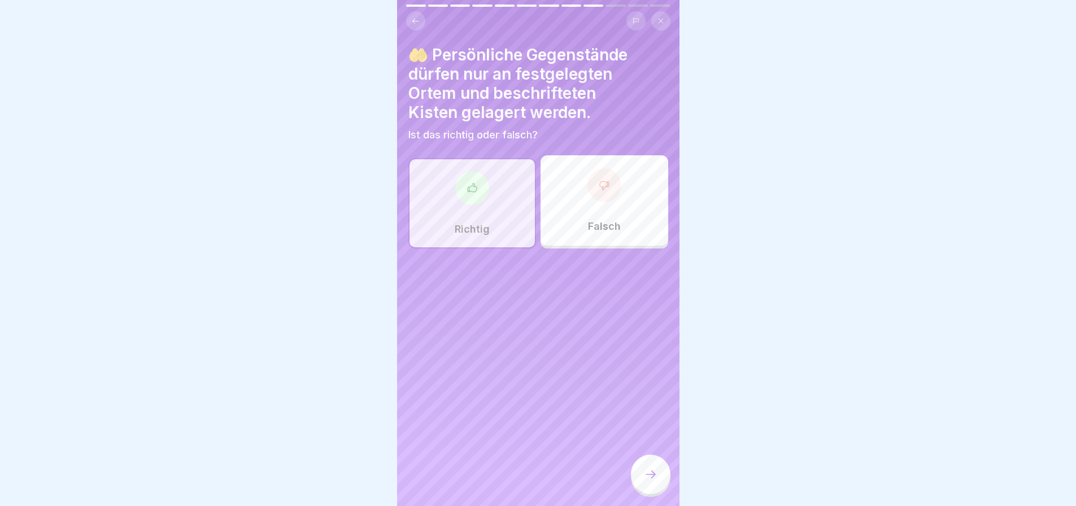
click at [417, 17] on icon at bounding box center [415, 21] width 8 height 8
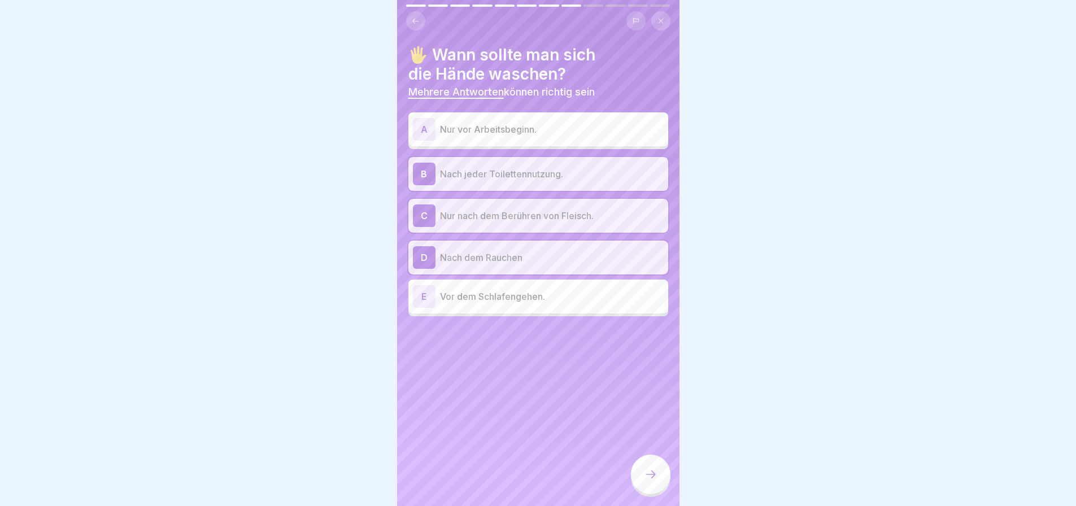
click at [417, 17] on icon at bounding box center [415, 21] width 8 height 8
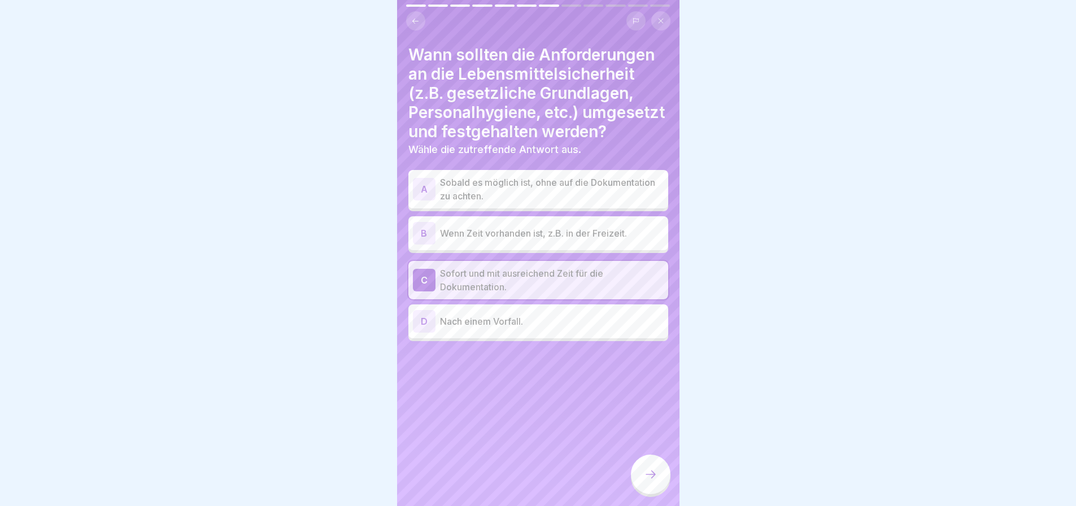
click at [417, 17] on icon at bounding box center [415, 21] width 8 height 8
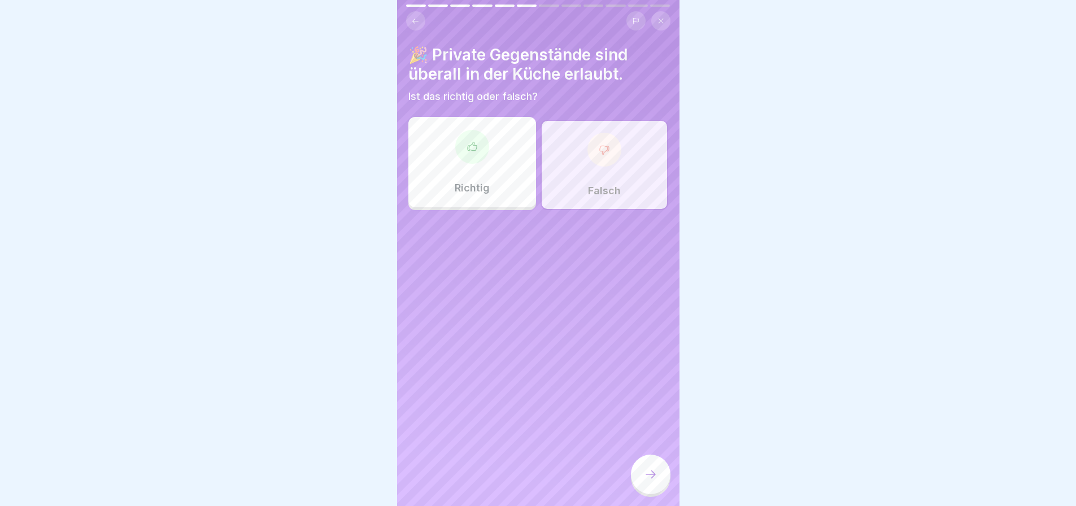
click at [417, 17] on icon at bounding box center [415, 21] width 8 height 8
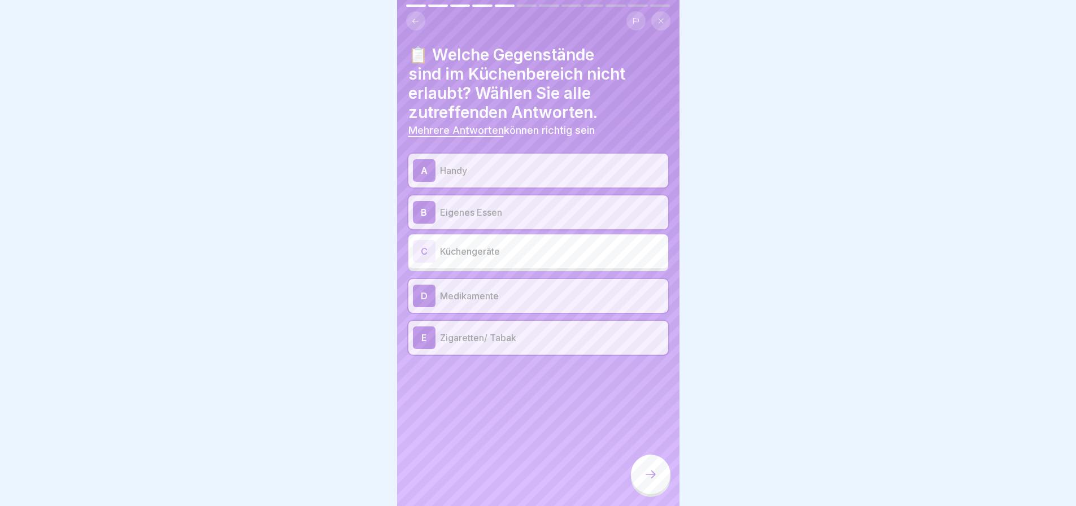
click at [417, 18] on icon at bounding box center [415, 20] width 6 height 5
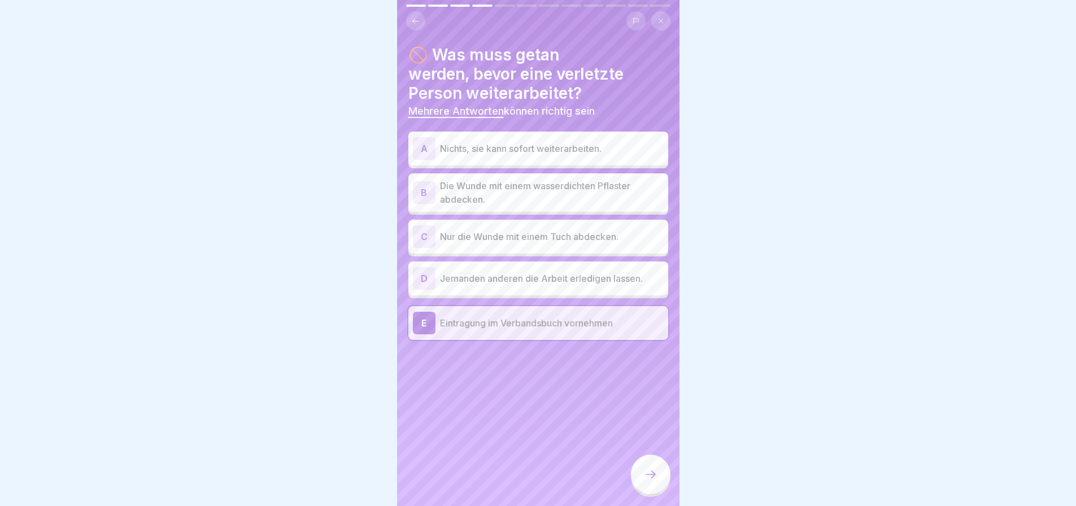
click at [548, 198] on p "Die Wunde mit einem wasserdichten Pflaster abdecken." at bounding box center [552, 192] width 224 height 27
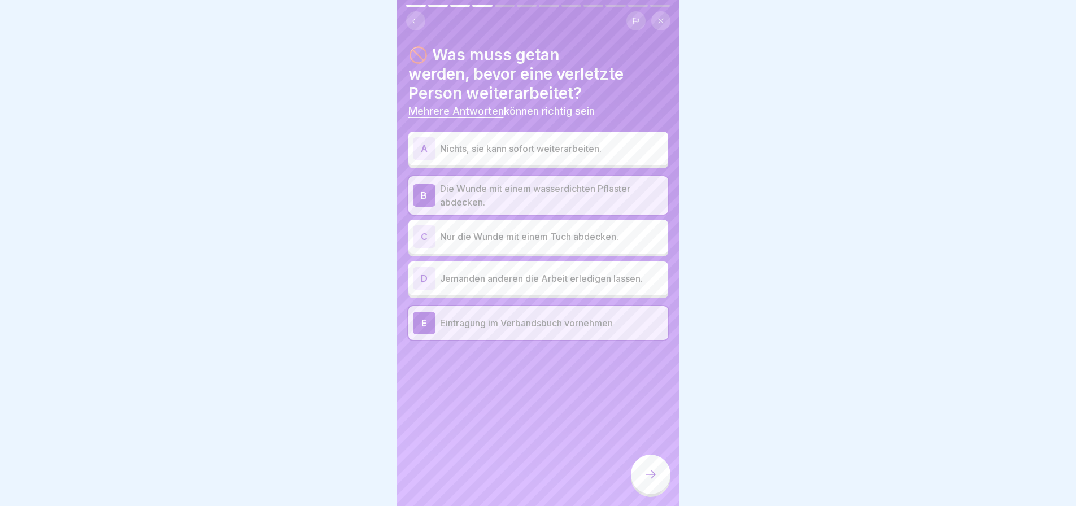
click at [508, 243] on p "Nur die Wunde mit einem Tuch abdecken." at bounding box center [552, 237] width 224 height 14
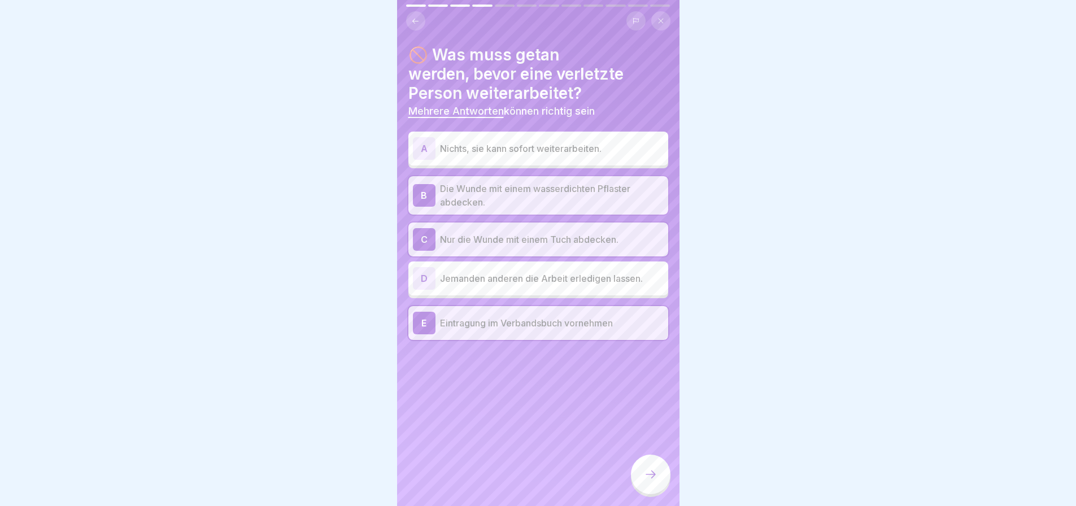
click at [514, 285] on p "Jemanden anderen die Arbeit erledigen lassen." at bounding box center [552, 279] width 224 height 14
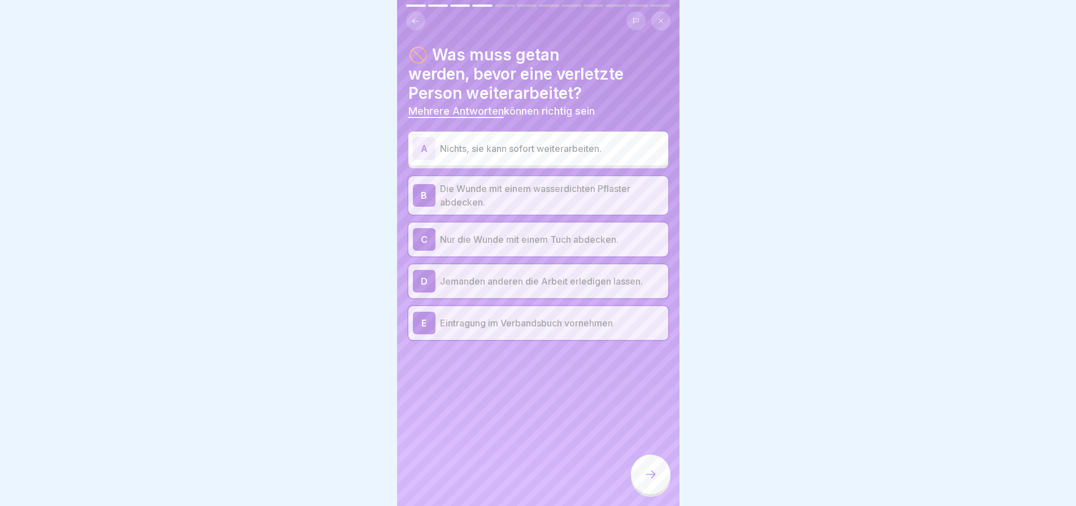
click at [564, 155] on p "Nichts, sie kann sofort weiterarbeiten." at bounding box center [552, 149] width 224 height 14
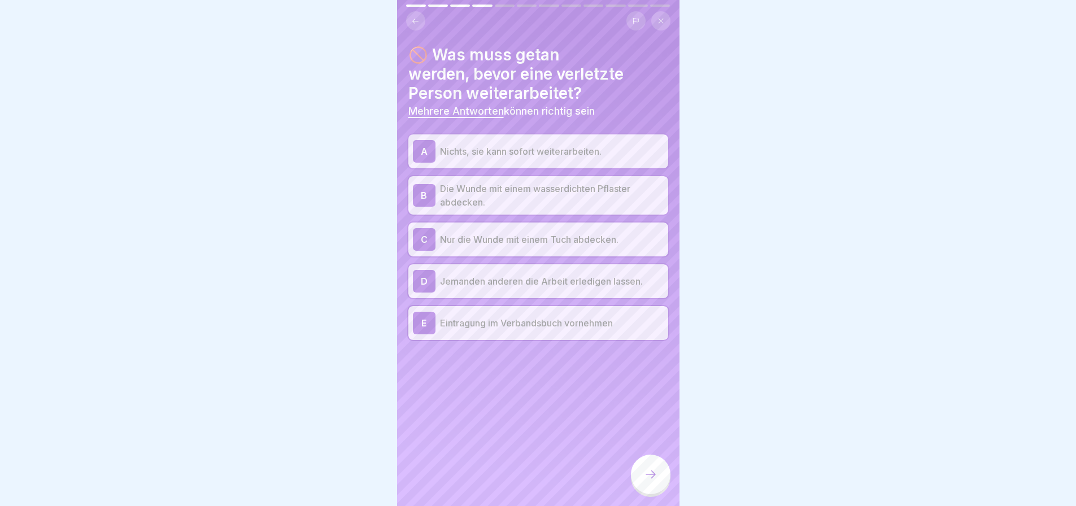
click at [533, 147] on div "A Nichts, sie kann sofort weiterarbeiten." at bounding box center [538, 151] width 251 height 23
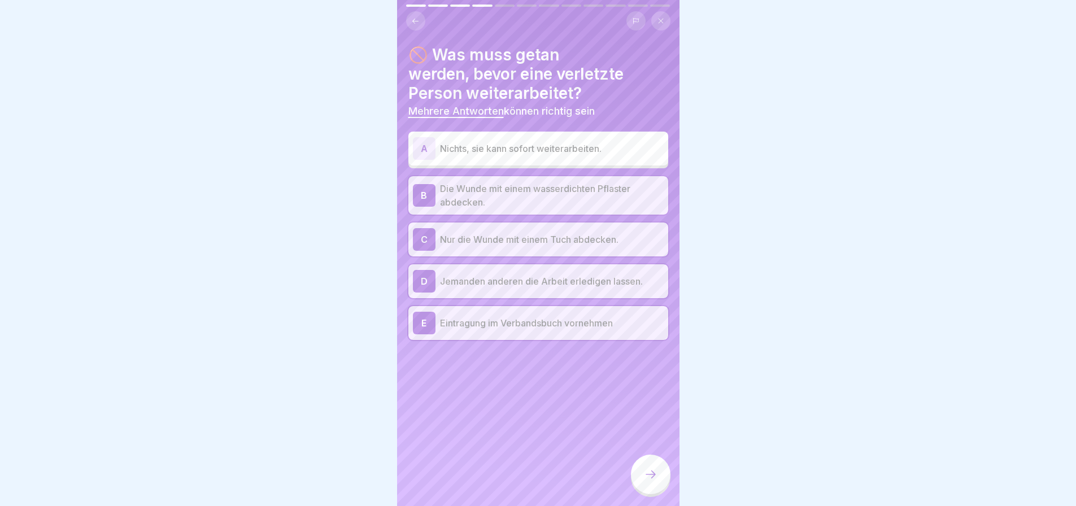
click at [590, 246] on p "Nur die Wunde mit einem Tuch abdecken." at bounding box center [552, 240] width 224 height 14
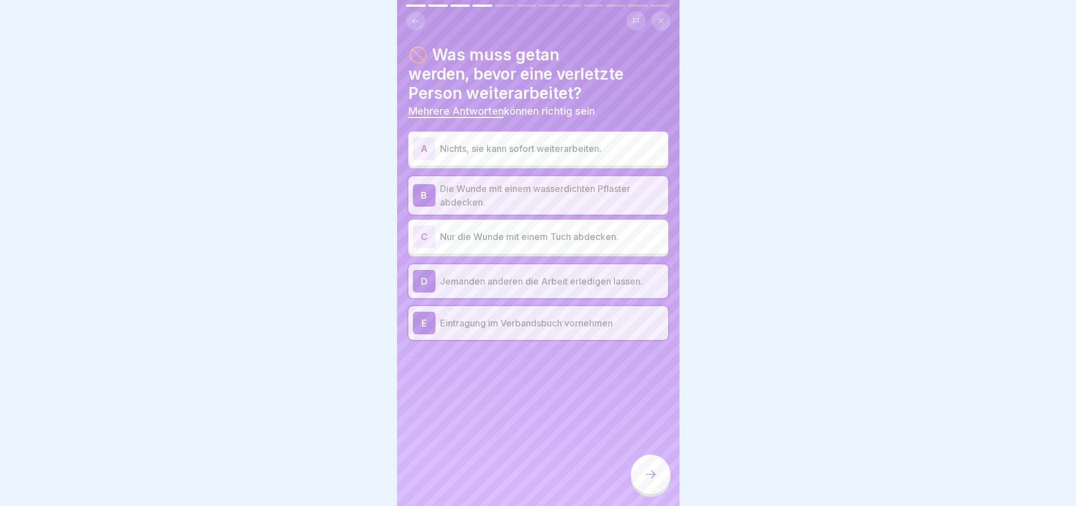
click at [644, 480] on icon at bounding box center [651, 475] width 14 height 14
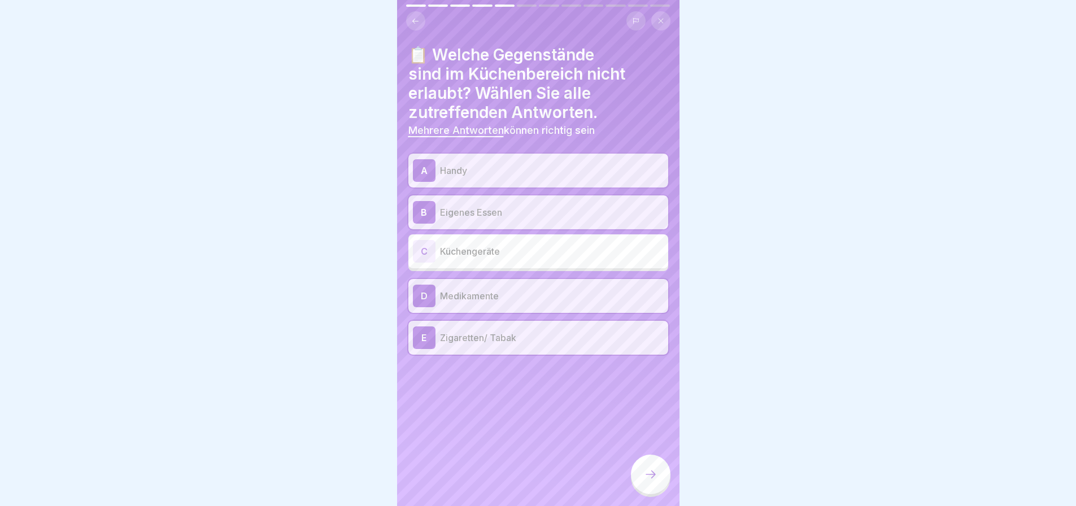
click at [650, 473] on div at bounding box center [651, 475] width 40 height 40
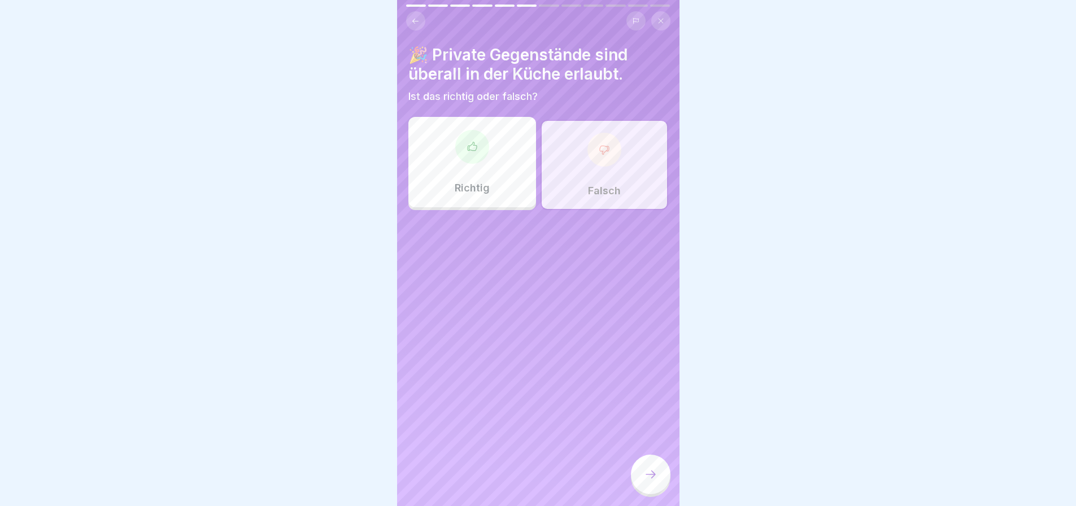
click at [650, 473] on div at bounding box center [651, 475] width 40 height 40
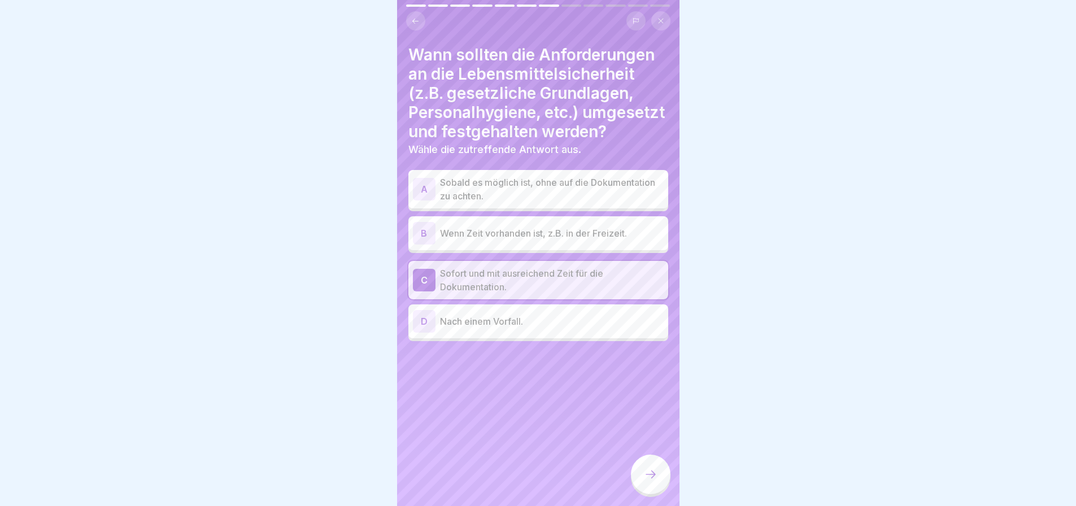
click at [645, 473] on div at bounding box center [651, 475] width 40 height 40
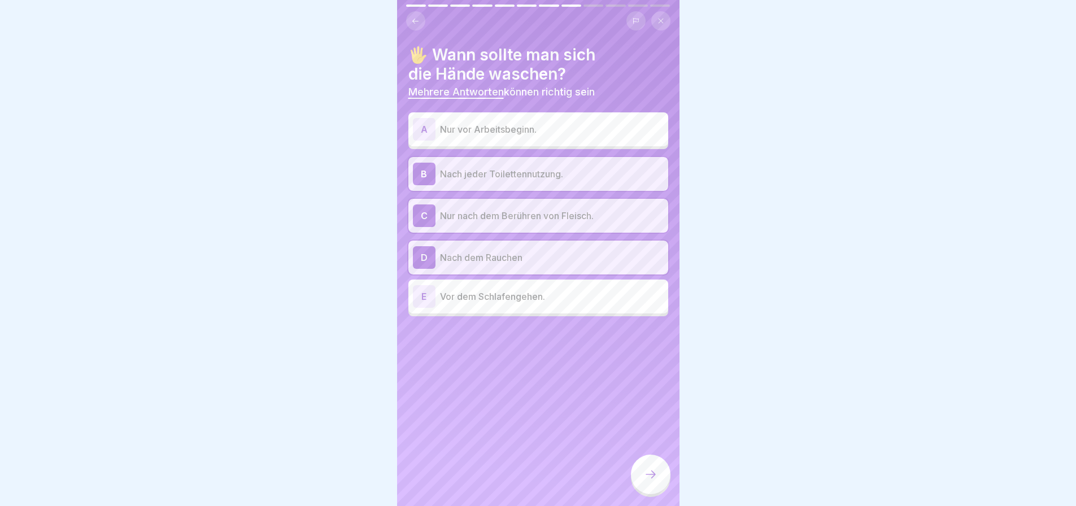
click at [645, 473] on div at bounding box center [651, 475] width 40 height 40
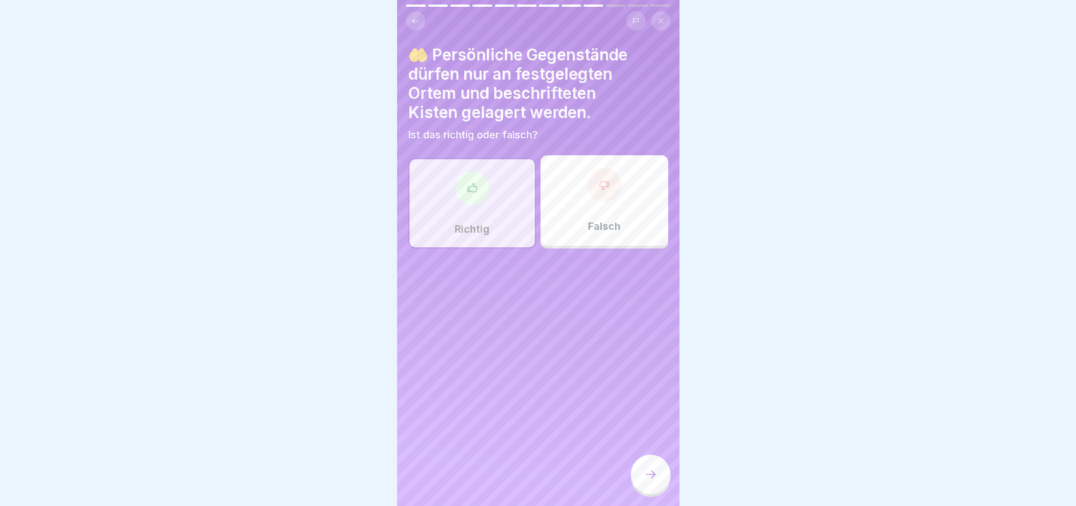
click at [645, 473] on div at bounding box center [651, 475] width 40 height 40
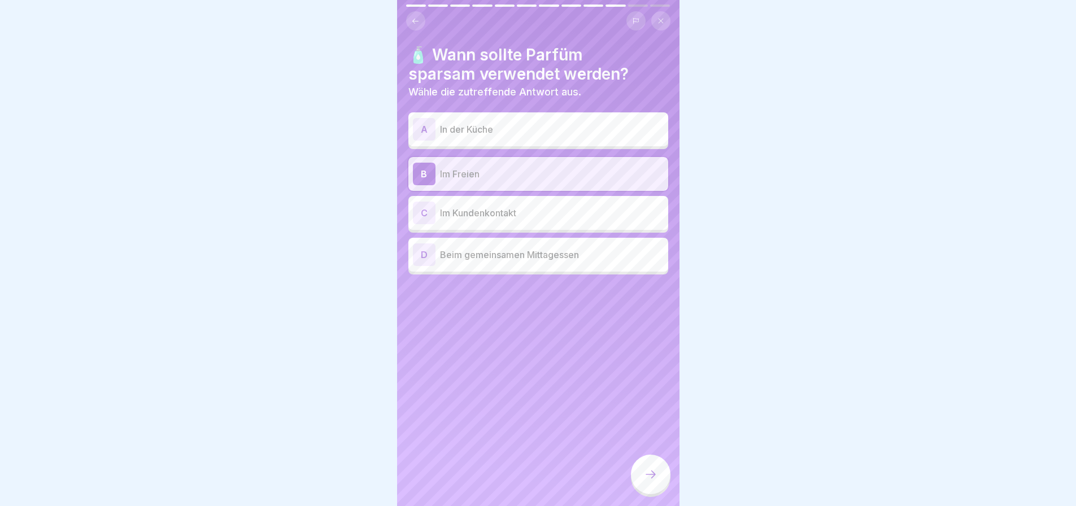
click at [645, 473] on div at bounding box center [651, 475] width 40 height 40
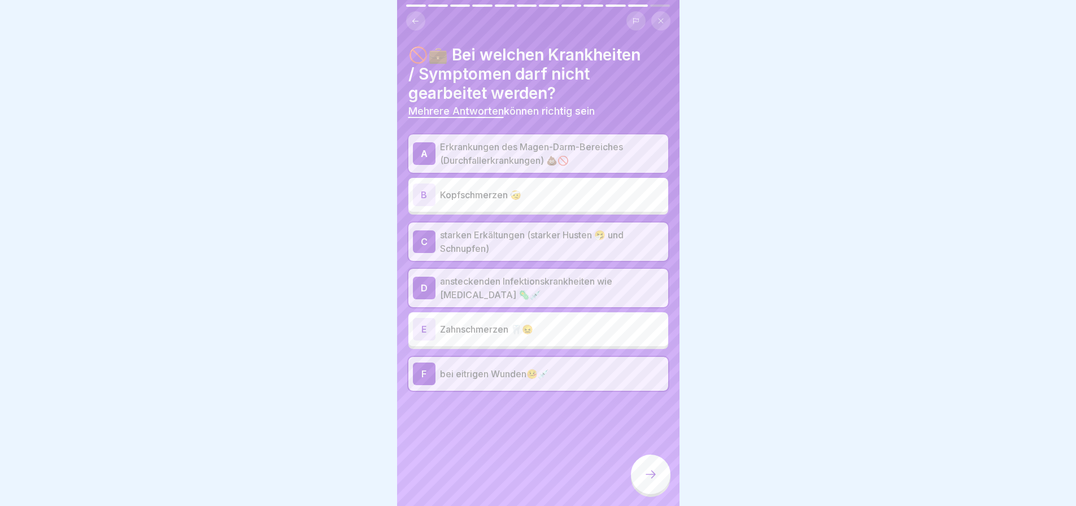
click at [645, 473] on div at bounding box center [651, 475] width 40 height 40
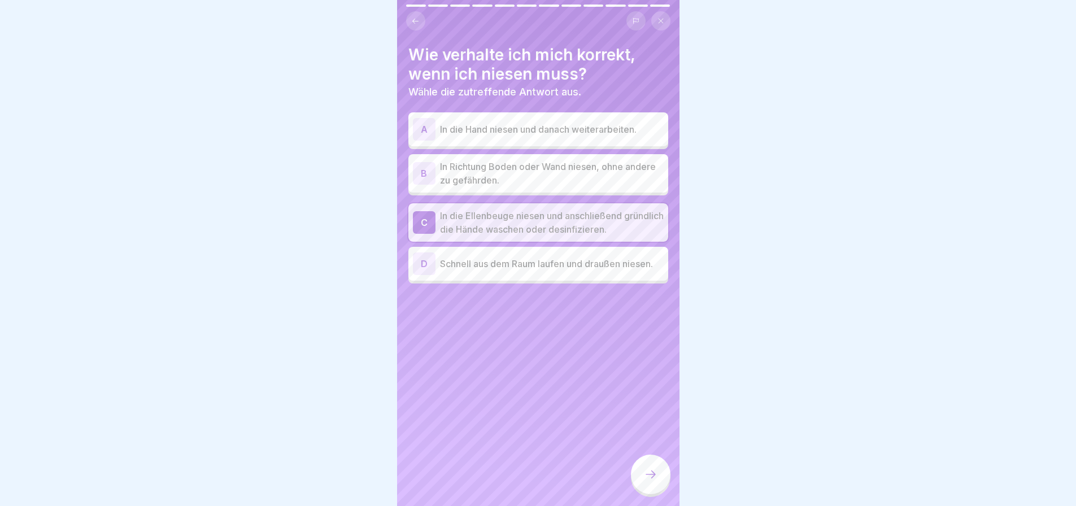
click at [645, 473] on div at bounding box center [651, 475] width 40 height 40
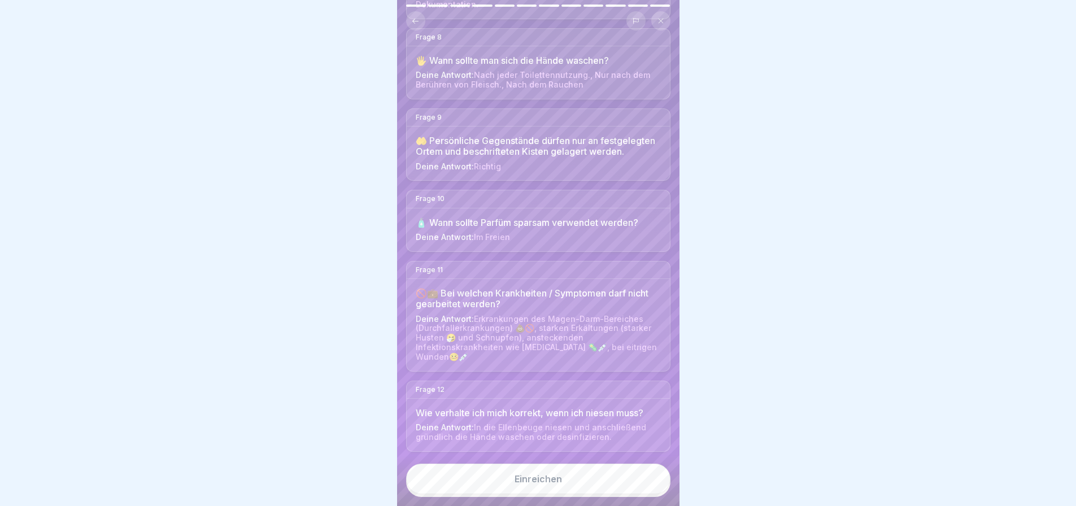
scroll to position [910, 0]
click at [545, 481] on button "Einreichen" at bounding box center [538, 479] width 264 height 31
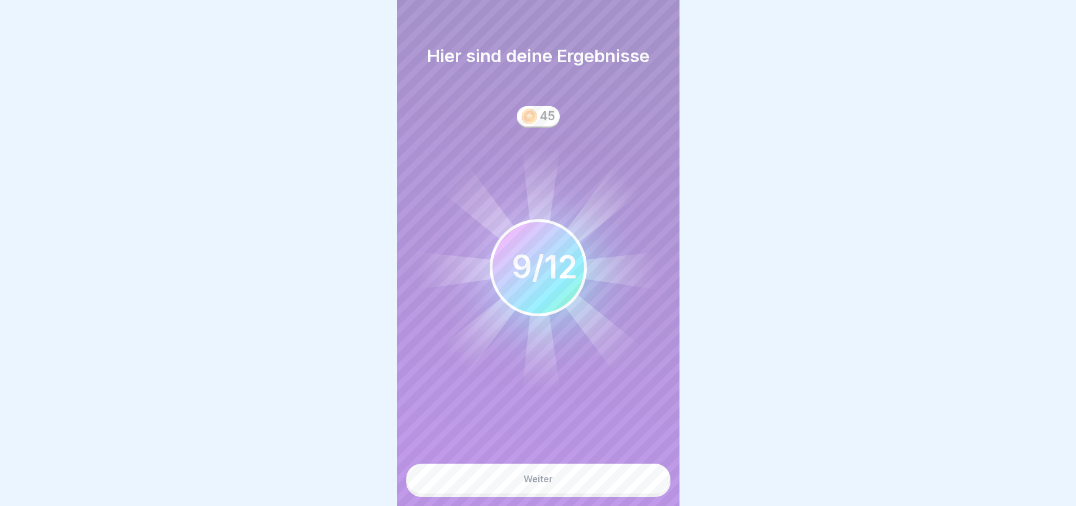
scroll to position [0, 0]
click at [564, 271] on div "9 12 / 12" at bounding box center [538, 268] width 79 height 38
click at [640, 146] on icon at bounding box center [538, 268] width 249 height 249
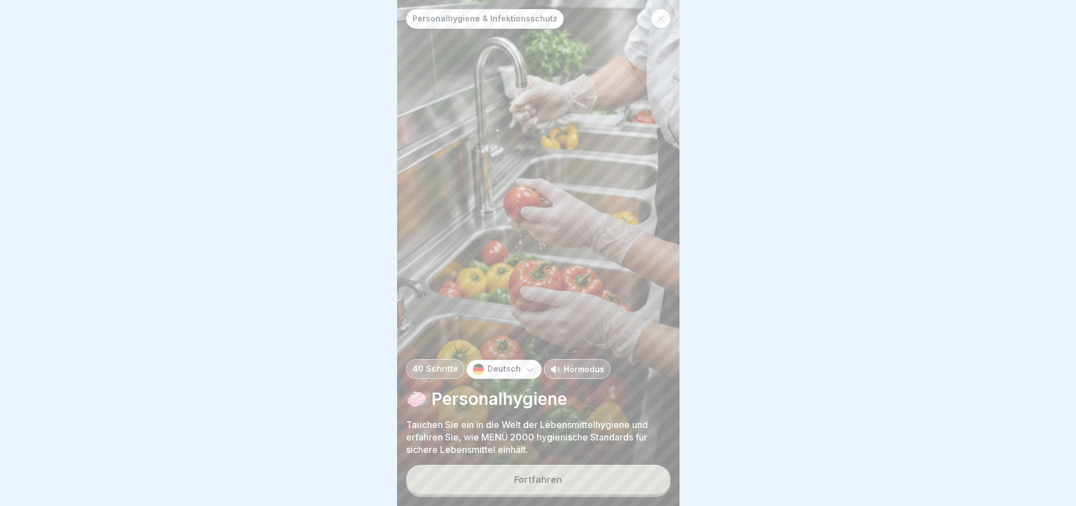
click at [549, 475] on div "Fortfahren" at bounding box center [538, 480] width 48 height 10
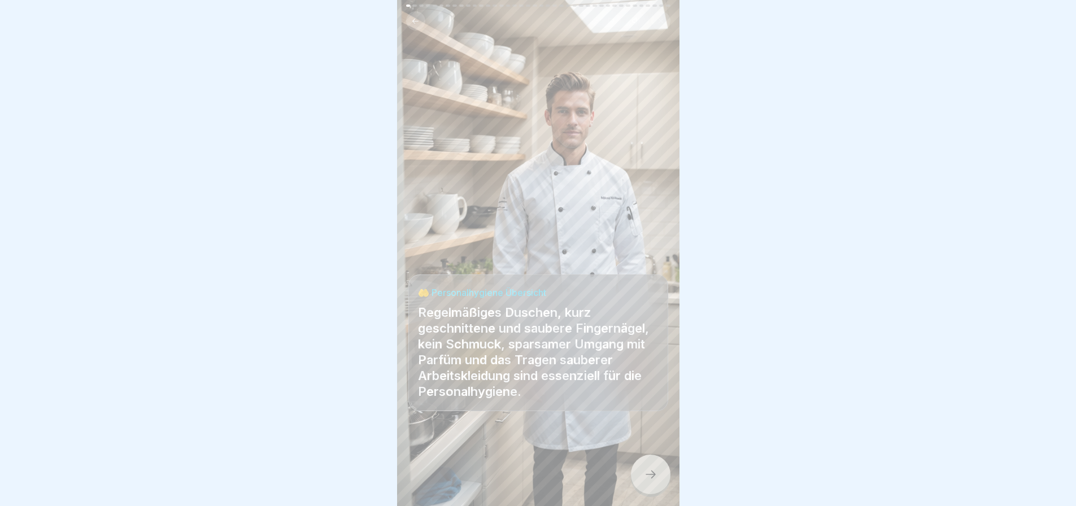
click at [649, 467] on div at bounding box center [651, 475] width 40 height 40
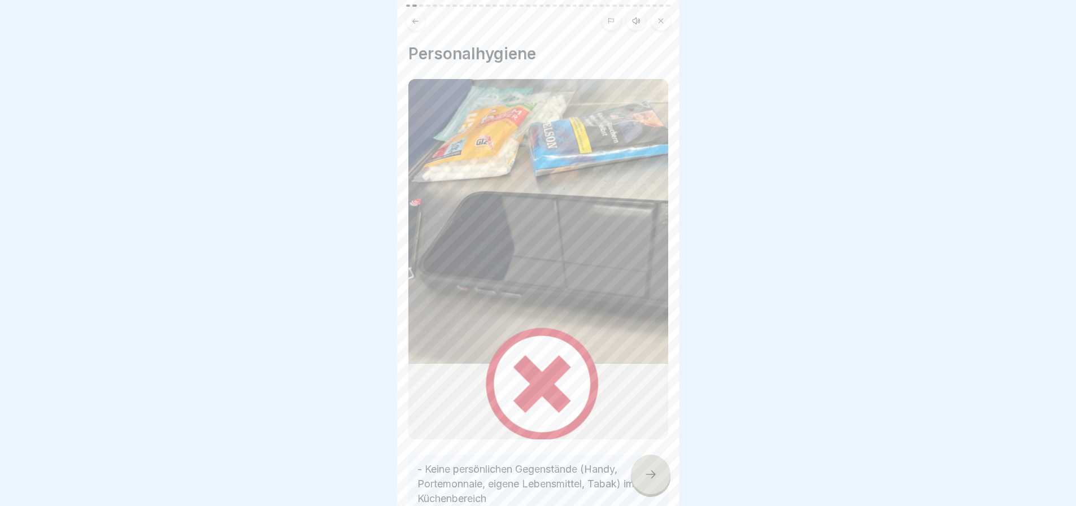
click at [649, 467] on div at bounding box center [651, 475] width 40 height 40
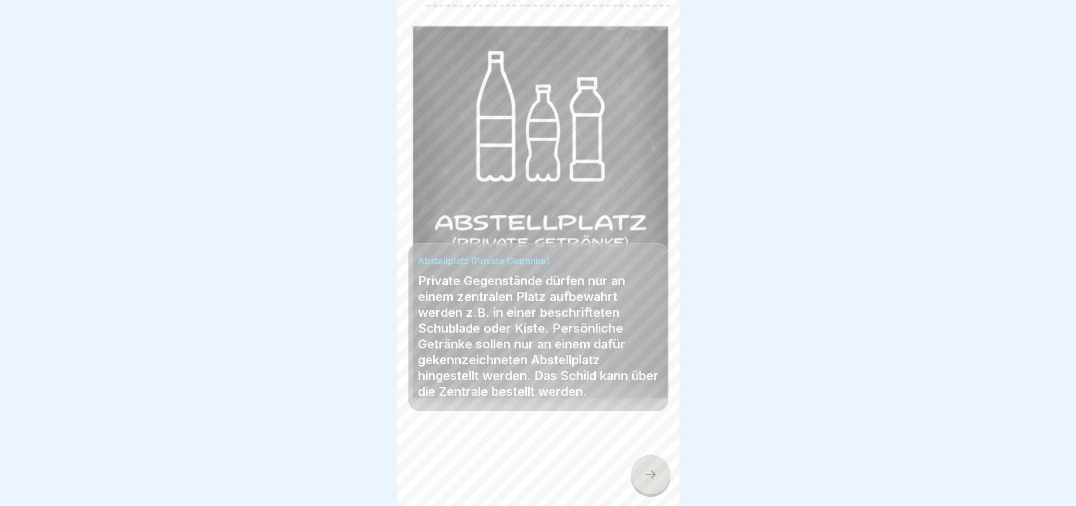
click at [649, 467] on div at bounding box center [651, 475] width 40 height 40
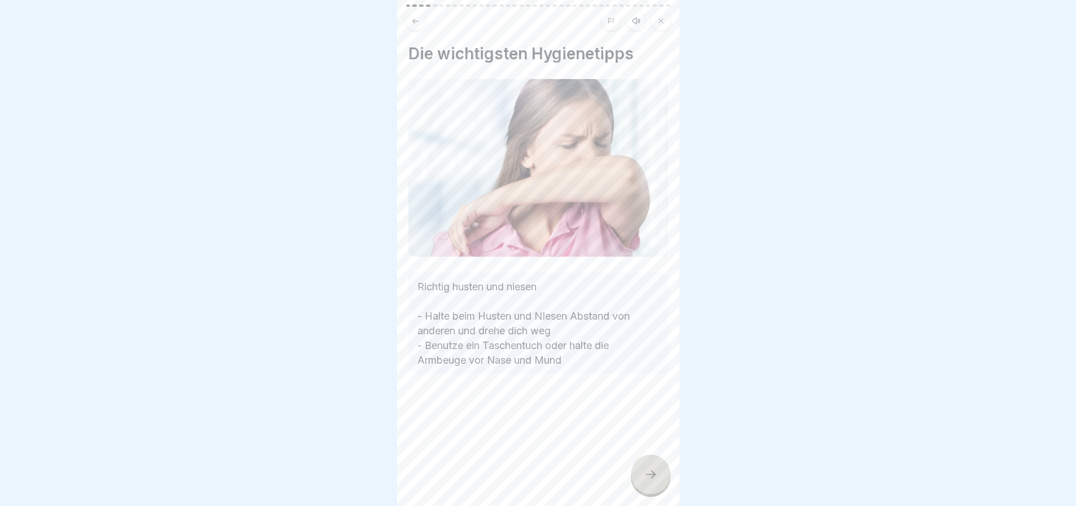
click at [649, 466] on div at bounding box center [651, 475] width 40 height 40
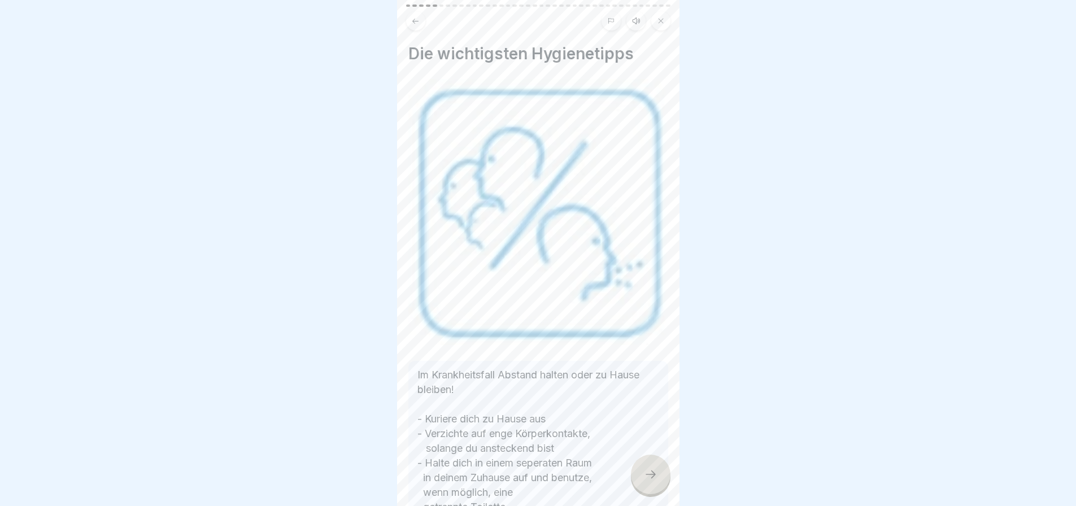
click at [641, 466] on div at bounding box center [651, 475] width 40 height 40
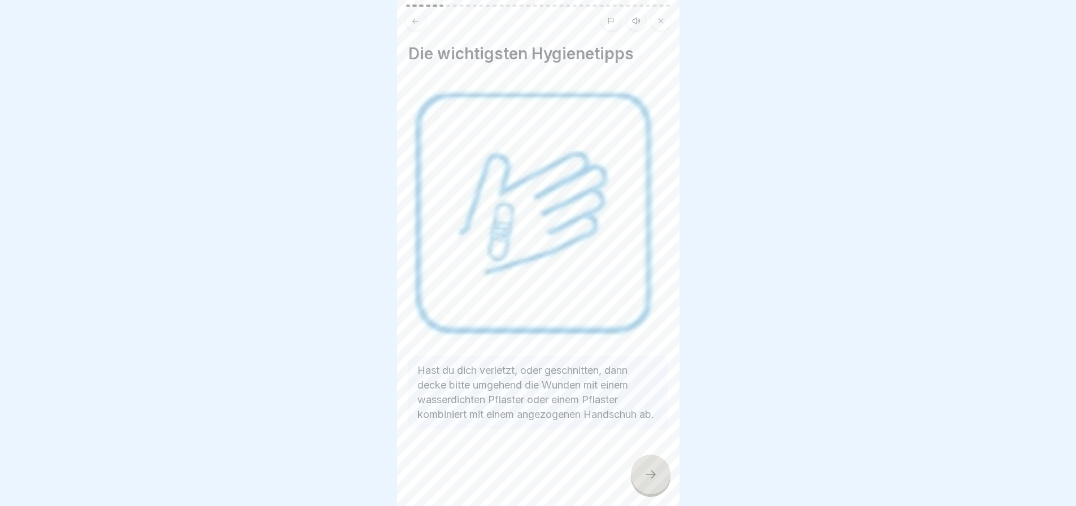
click at [650, 472] on icon at bounding box center [651, 475] width 14 height 14
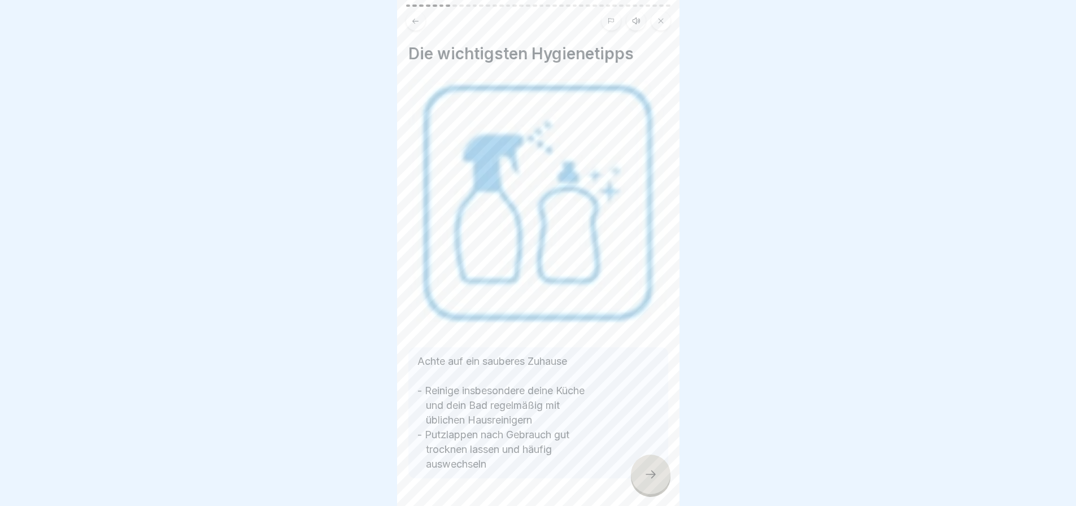
click at [650, 472] on icon at bounding box center [651, 475] width 14 height 14
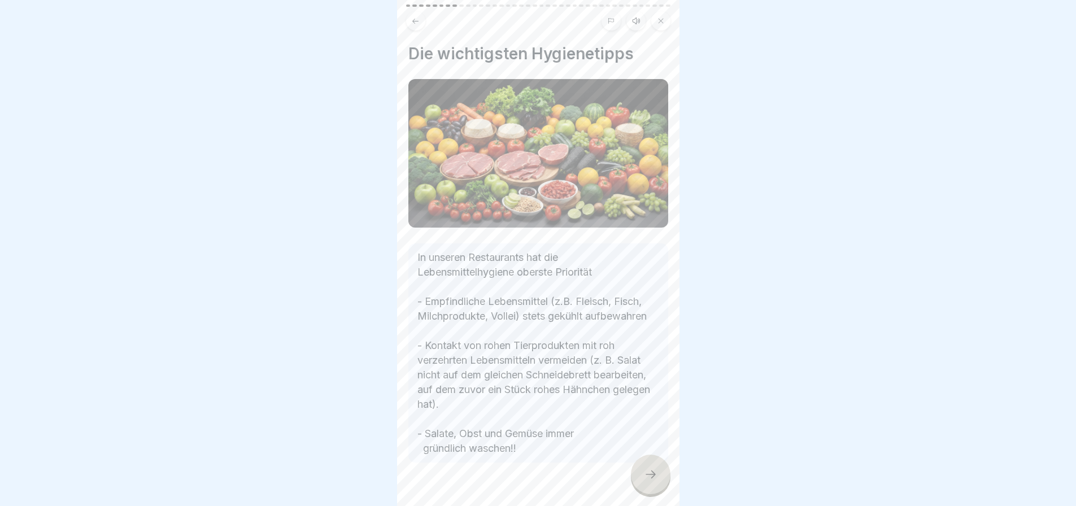
click at [650, 472] on icon at bounding box center [651, 475] width 14 height 14
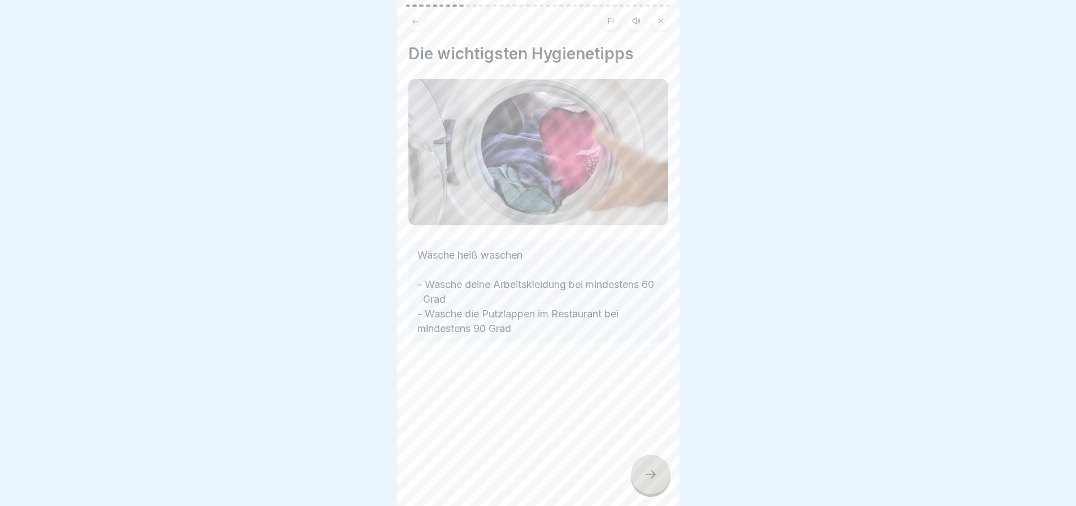
click at [650, 472] on icon at bounding box center [651, 475] width 14 height 14
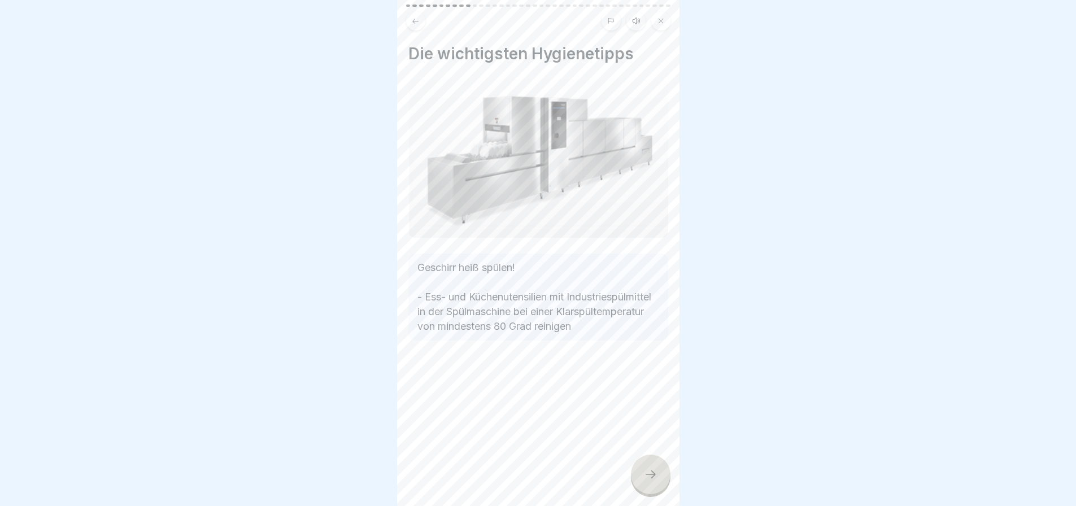
click at [650, 472] on icon at bounding box center [651, 475] width 14 height 14
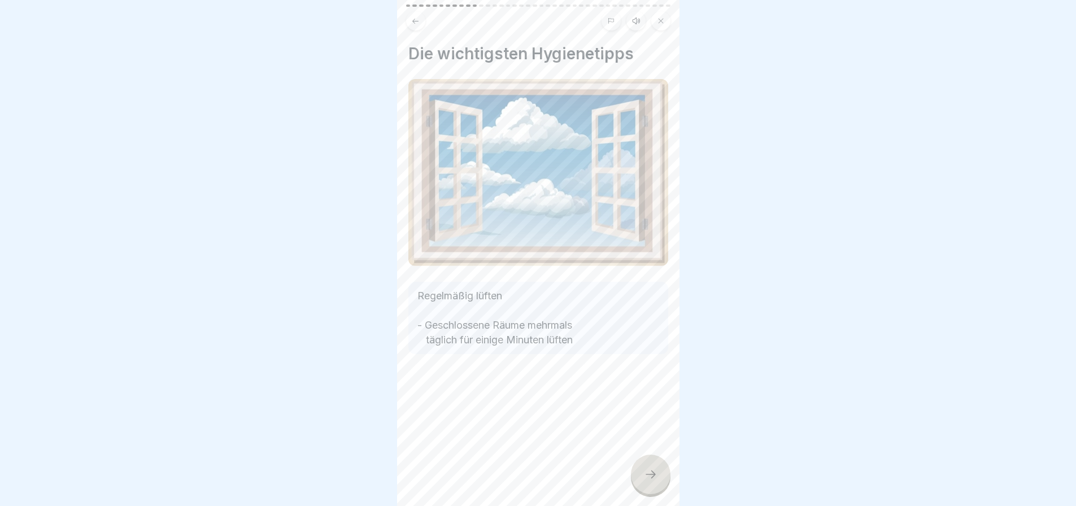
click at [650, 472] on icon at bounding box center [651, 475] width 14 height 14
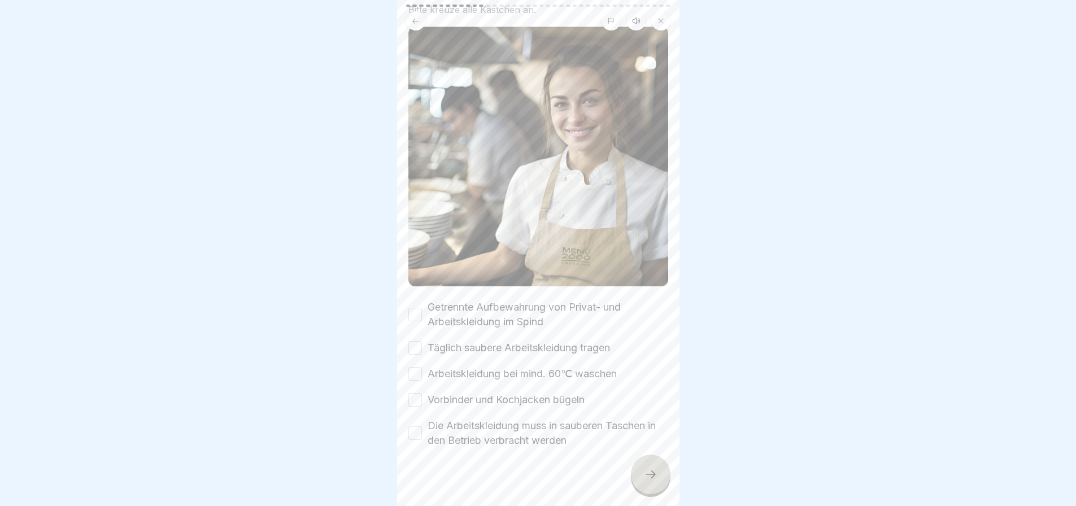
scroll to position [73, 0]
click at [414, 307] on button "Getrennte Aufbewahrung von Privat- und Arbeitskleidung im Spind" at bounding box center [415, 314] width 14 height 14
click at [414, 340] on button "Täglich saubere Arbeitskleidung tragen" at bounding box center [415, 347] width 14 height 14
click at [414, 366] on button "Arbeitskleidung bei mind. 60℃ waschen" at bounding box center [415, 373] width 14 height 14
click at [415, 392] on button "Vorbinder und Kochjacken bügeln" at bounding box center [415, 399] width 14 height 14
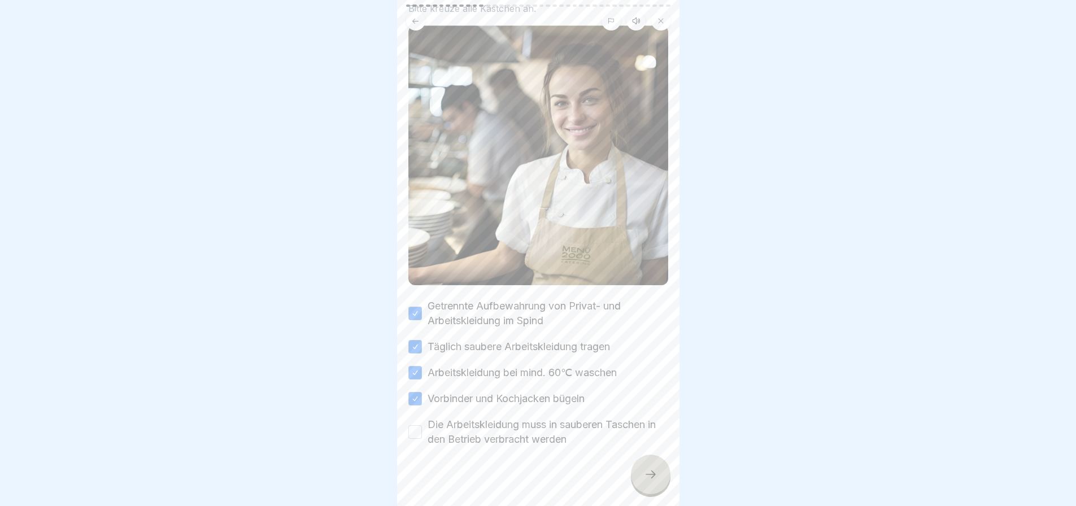
click at [414, 425] on button "Die Arbeitskleidung muss in sauberen Taschen in den Betrieb verbracht werden" at bounding box center [415, 432] width 14 height 14
click at [645, 471] on icon at bounding box center [651, 475] width 14 height 14
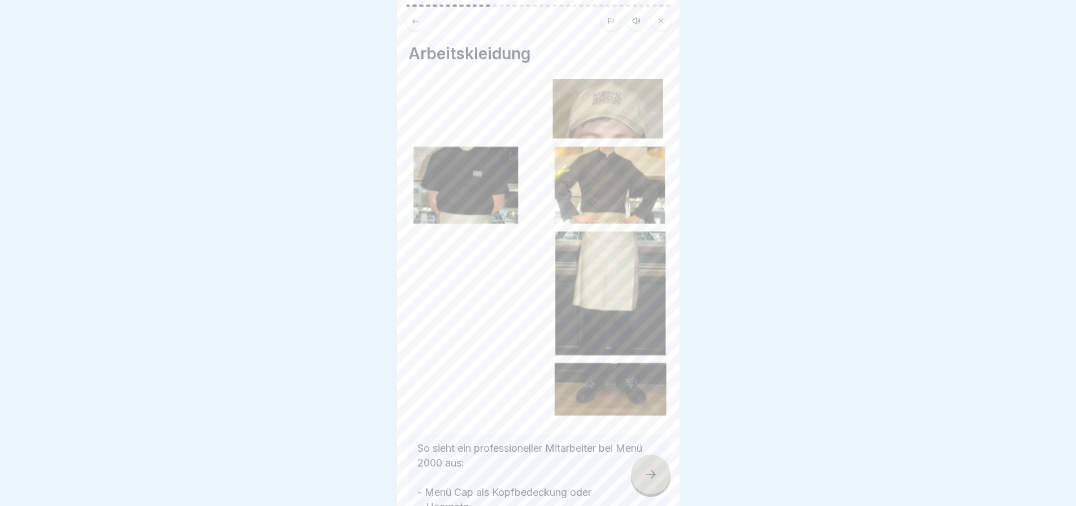
click at [647, 474] on icon at bounding box center [651, 475] width 14 height 14
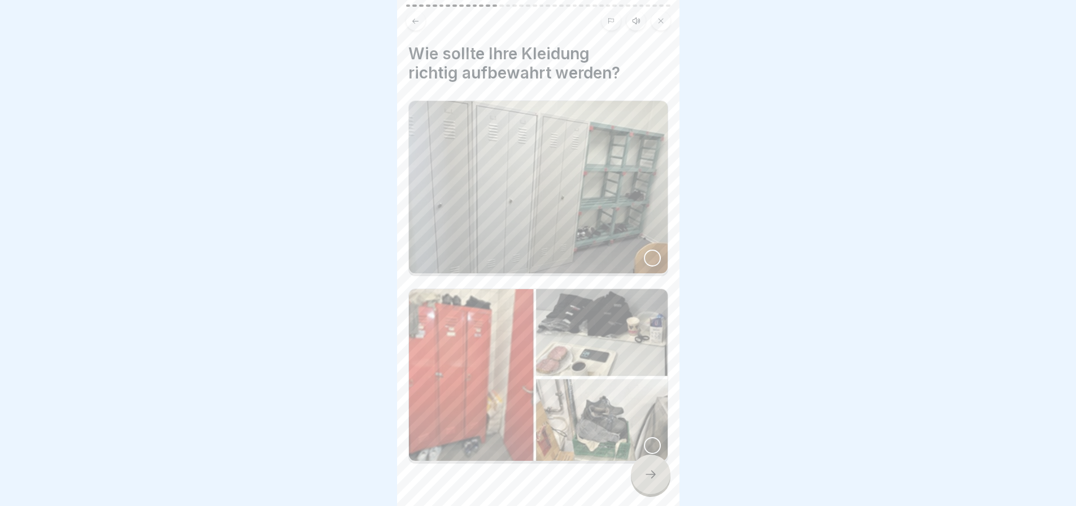
click at [644, 250] on div at bounding box center [652, 258] width 17 height 17
click at [647, 470] on icon at bounding box center [651, 475] width 14 height 14
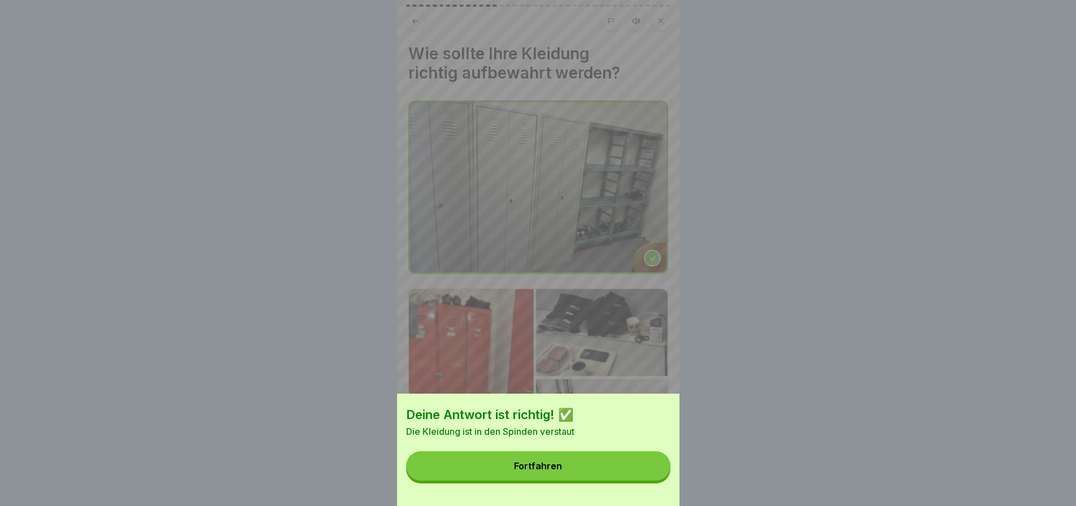
click at [571, 473] on button "Fortfahren" at bounding box center [538, 465] width 264 height 29
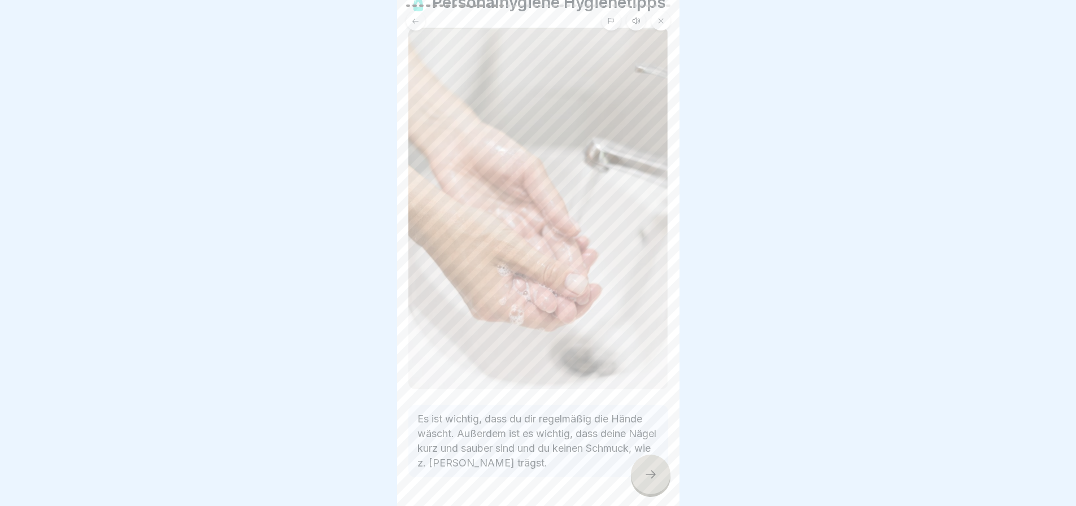
scroll to position [98, 0]
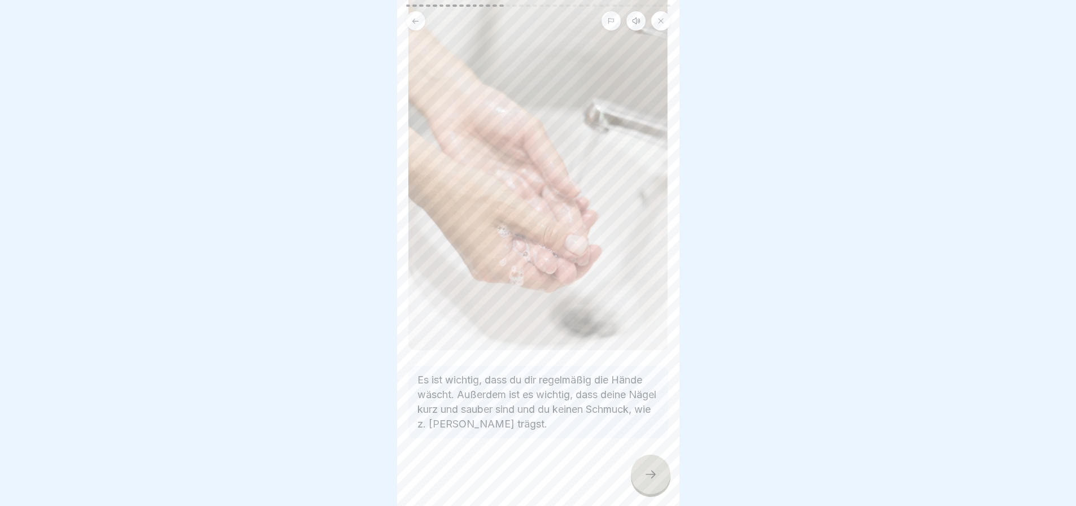
click at [649, 474] on icon at bounding box center [651, 475] width 14 height 14
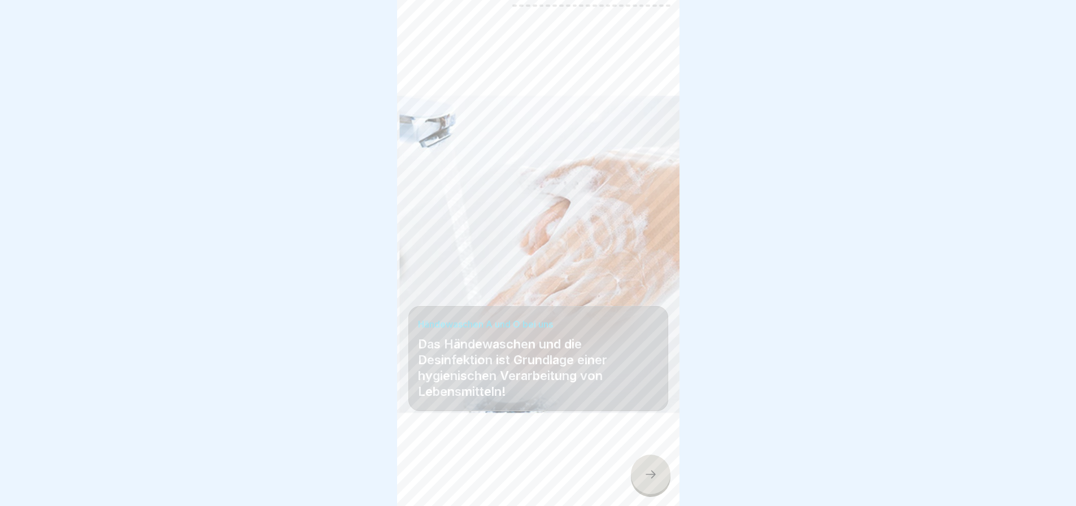
click at [646, 476] on icon at bounding box center [651, 475] width 14 height 14
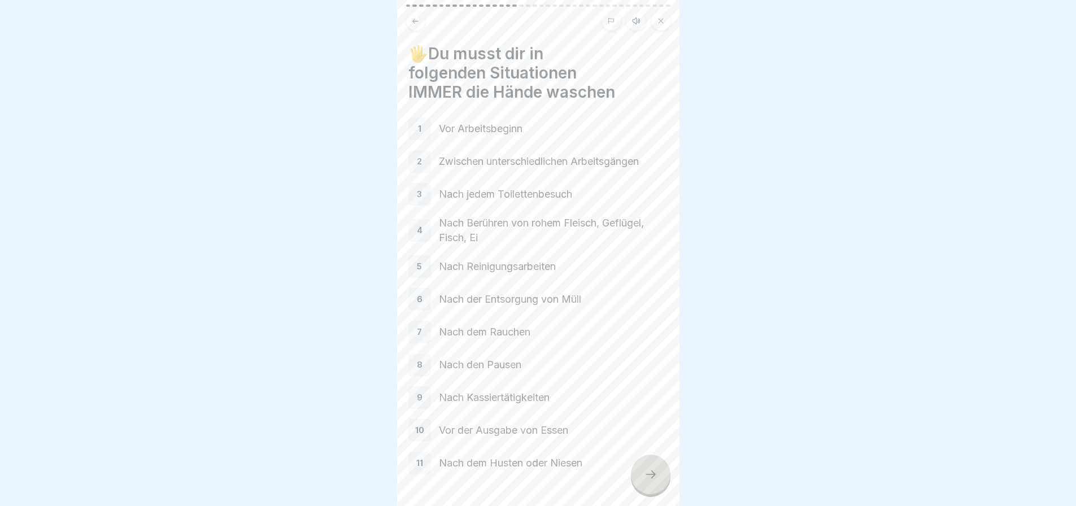
click at [649, 468] on icon at bounding box center [651, 475] width 14 height 14
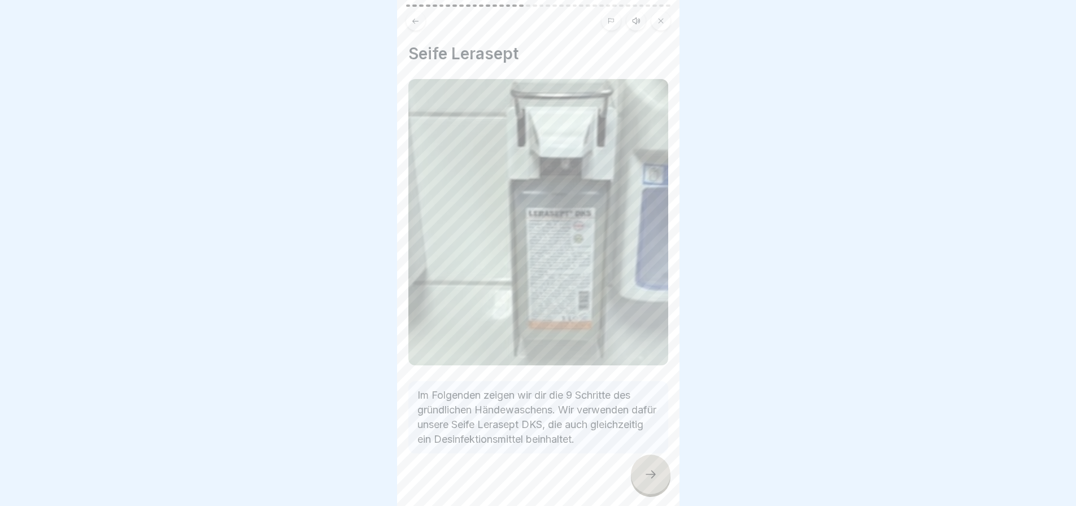
click at [649, 468] on icon at bounding box center [651, 475] width 14 height 14
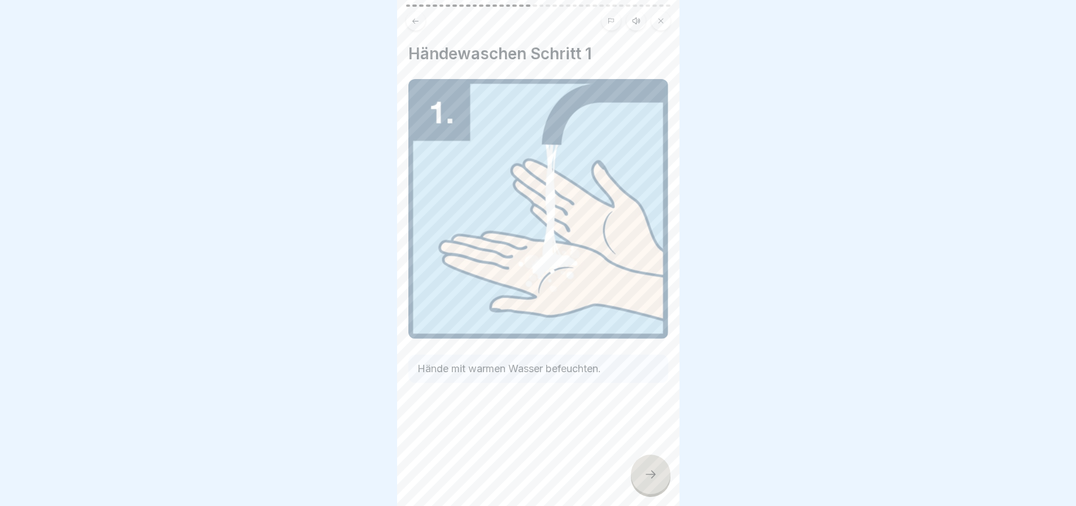
click at [649, 468] on icon at bounding box center [651, 475] width 14 height 14
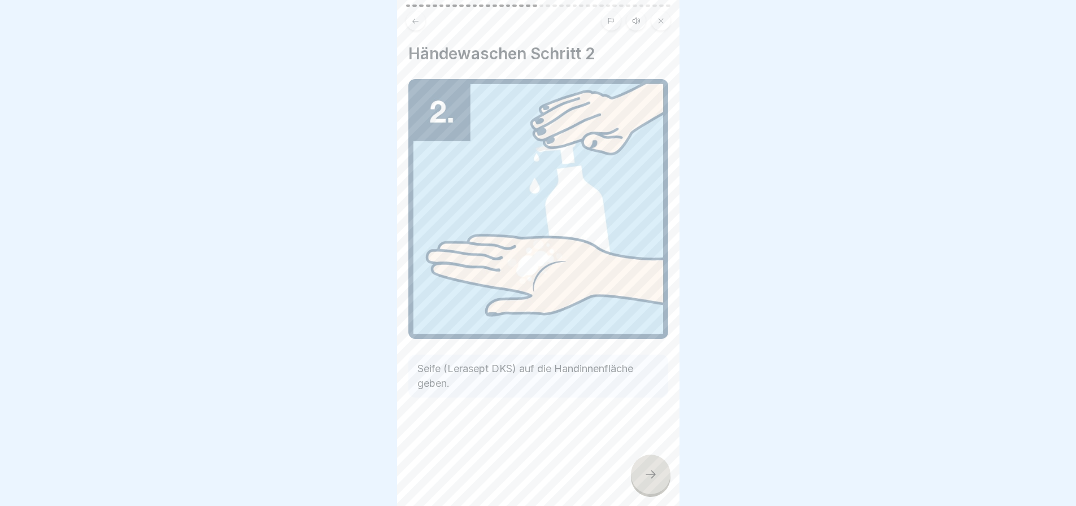
click at [649, 468] on icon at bounding box center [651, 475] width 14 height 14
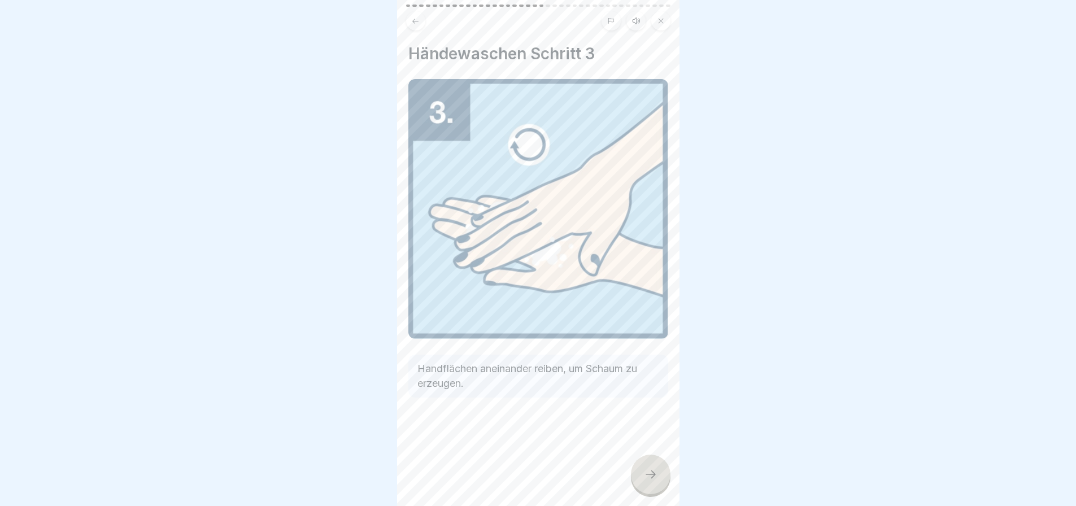
click at [649, 468] on icon at bounding box center [651, 475] width 14 height 14
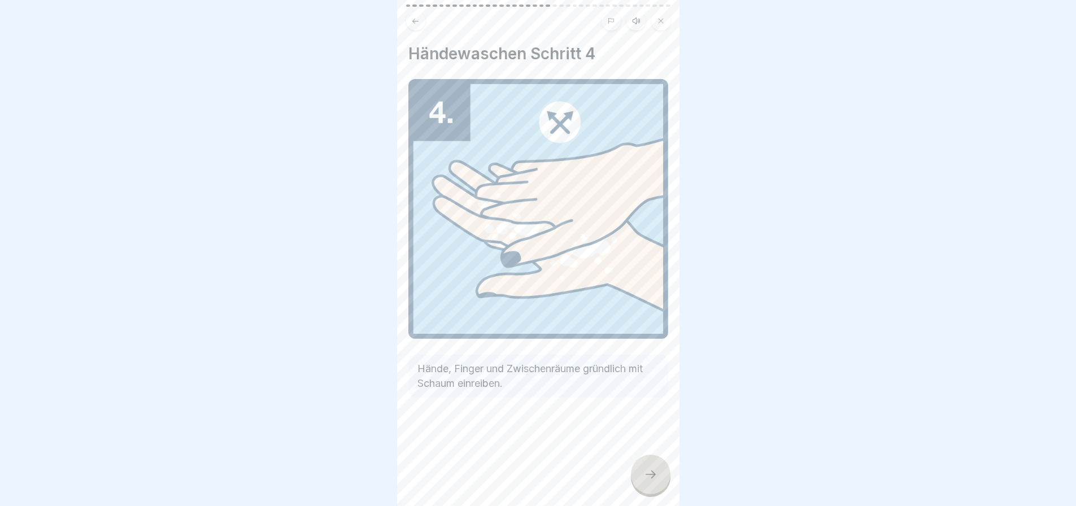
click at [649, 468] on icon at bounding box center [651, 475] width 14 height 14
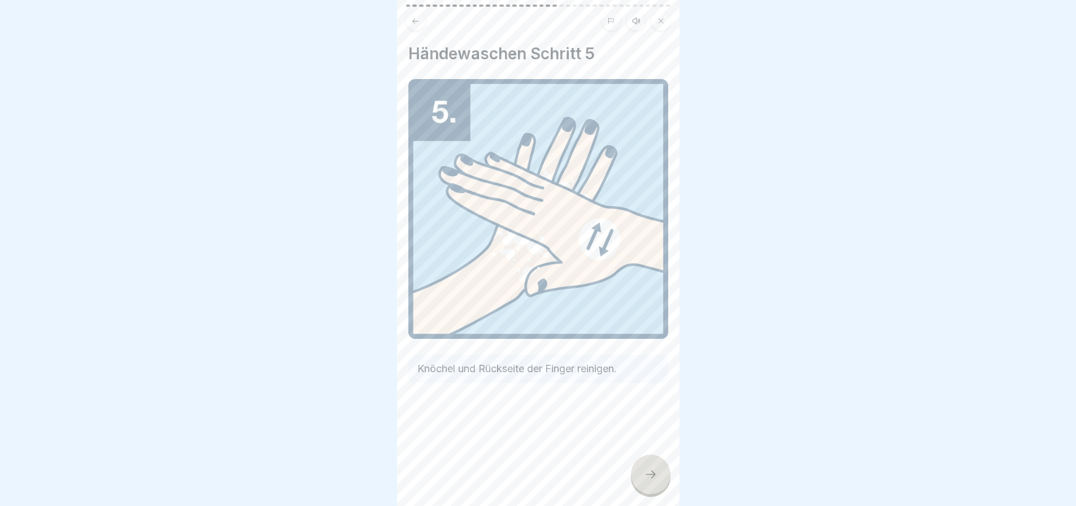
click at [649, 468] on icon at bounding box center [651, 475] width 14 height 14
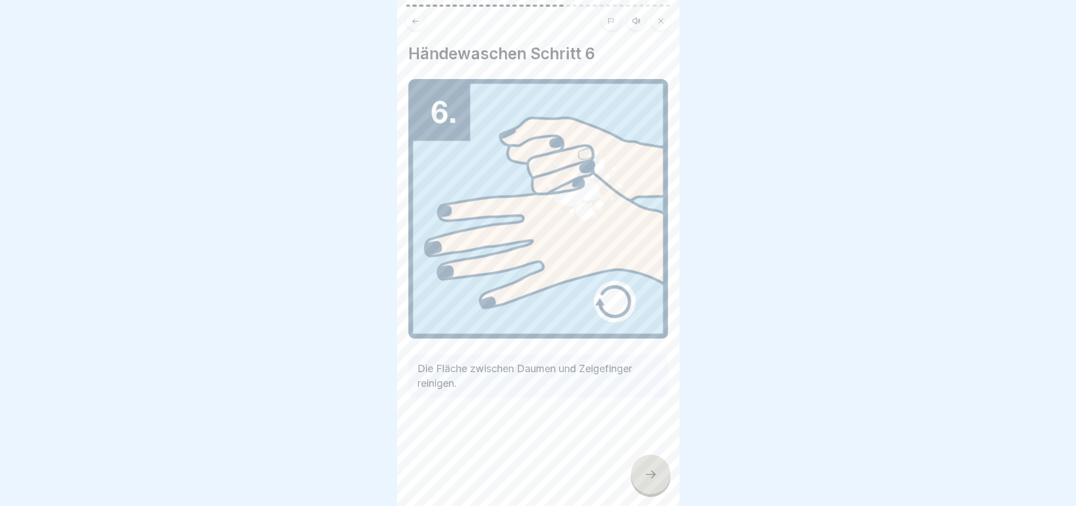
click at [649, 468] on icon at bounding box center [651, 475] width 14 height 14
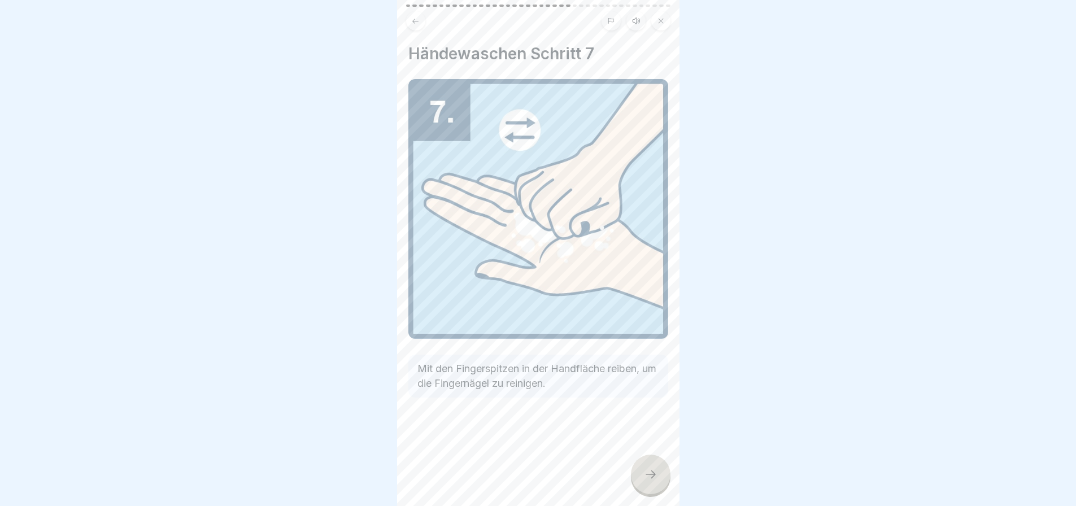
click at [649, 468] on icon at bounding box center [651, 475] width 14 height 14
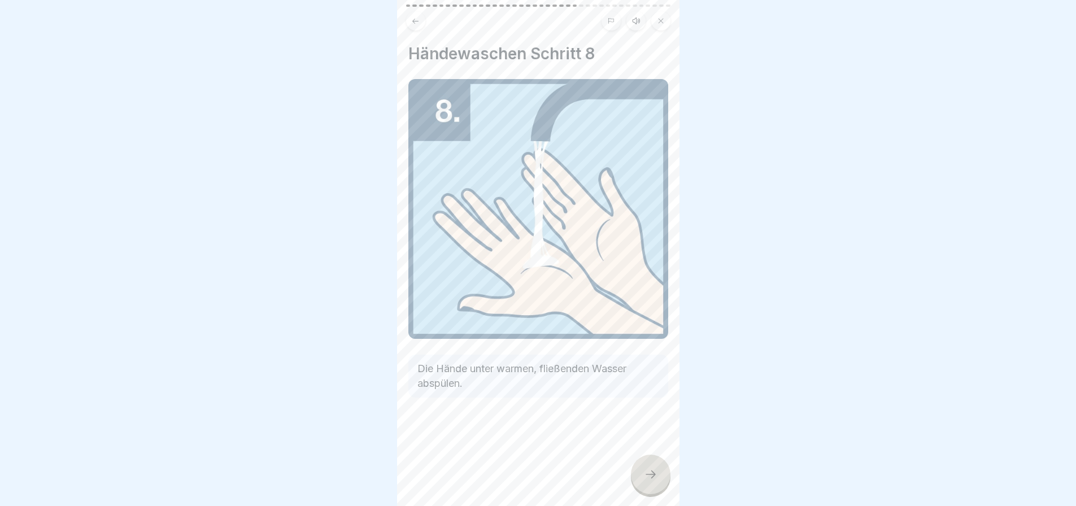
click at [649, 468] on icon at bounding box center [651, 475] width 14 height 14
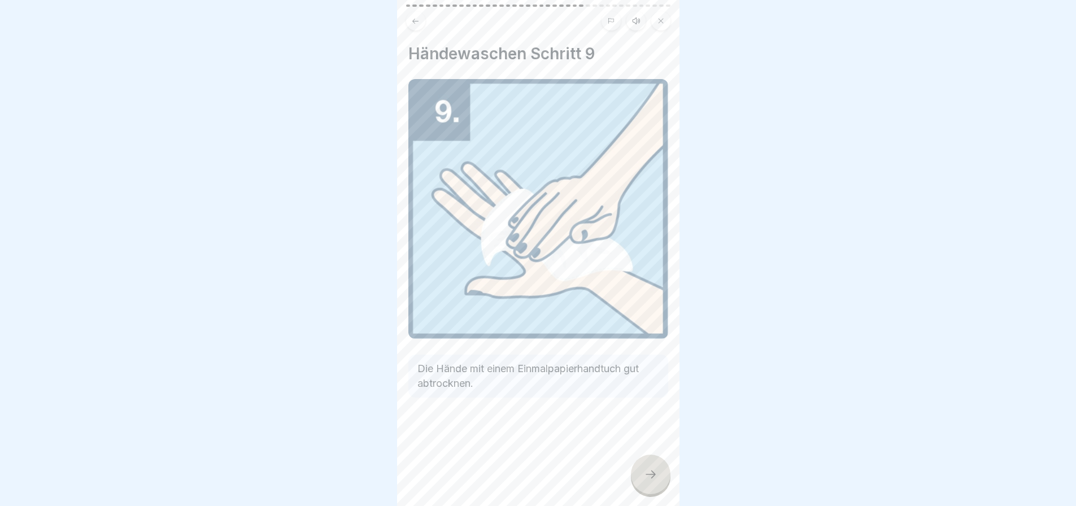
click at [649, 468] on icon at bounding box center [651, 475] width 14 height 14
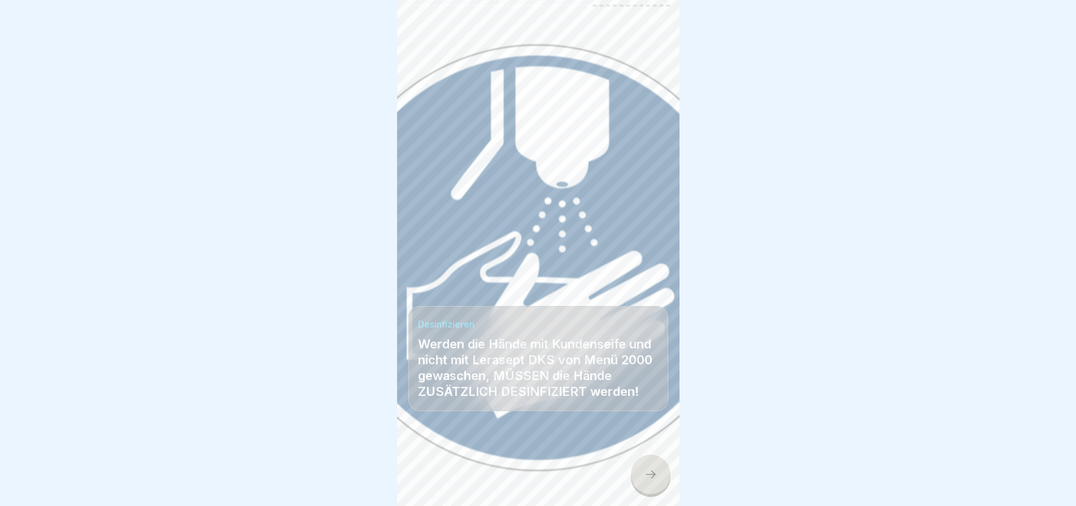
click at [649, 468] on icon at bounding box center [651, 475] width 14 height 14
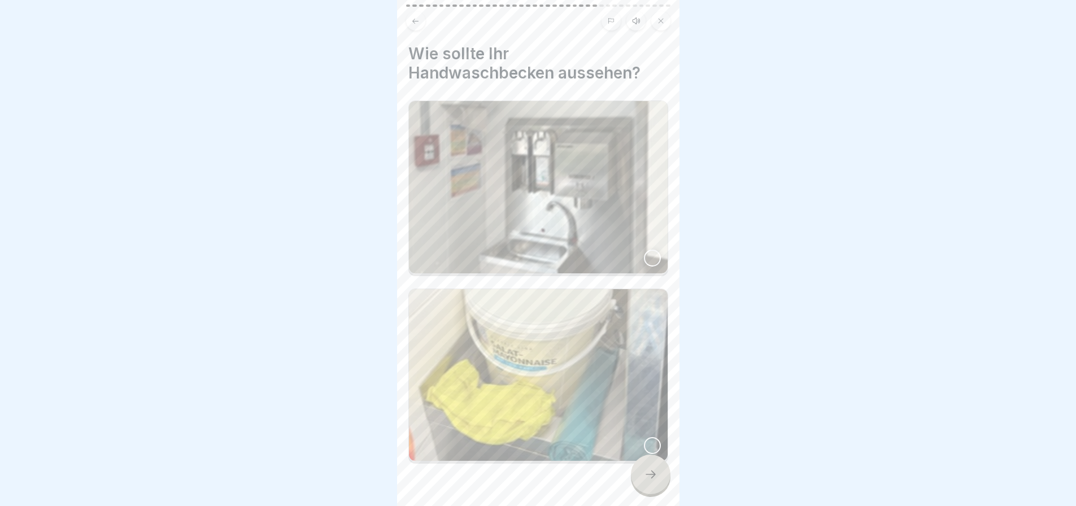
click at [645, 250] on div at bounding box center [652, 258] width 17 height 17
click at [651, 472] on icon at bounding box center [651, 475] width 14 height 14
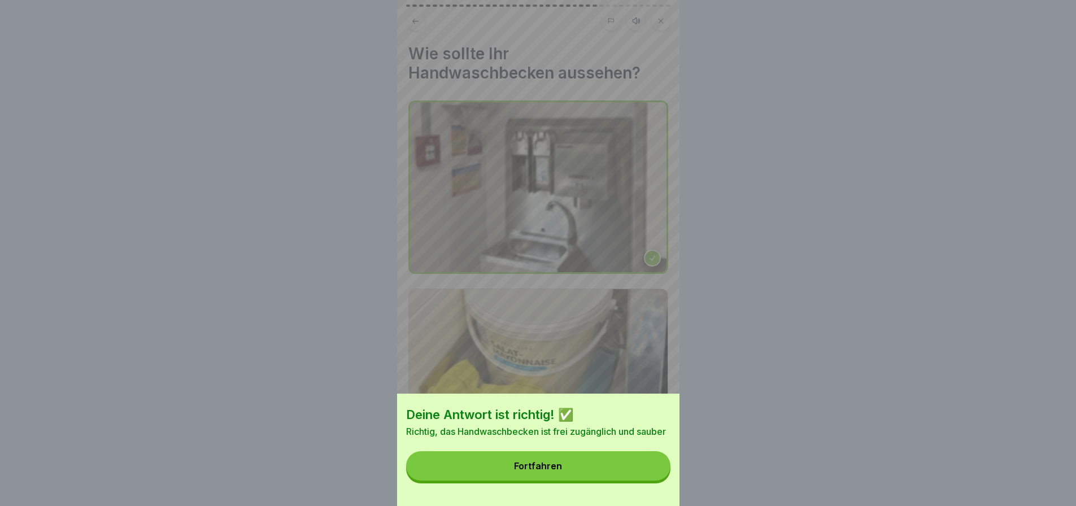
click at [602, 472] on button "Fortfahren" at bounding box center [538, 465] width 264 height 29
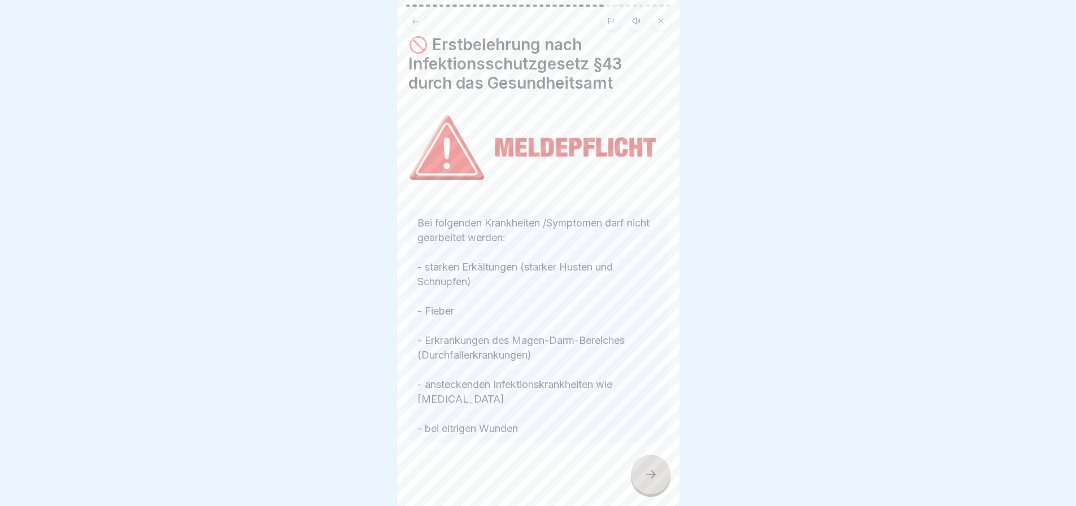
scroll to position [11, 0]
click at [648, 468] on icon at bounding box center [651, 475] width 14 height 14
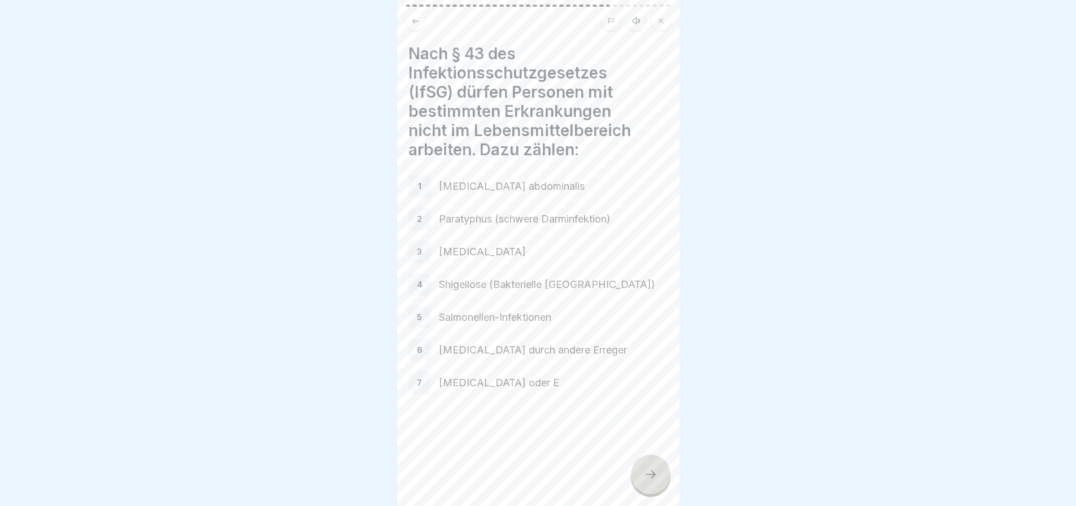
click at [648, 471] on icon at bounding box center [651, 475] width 14 height 14
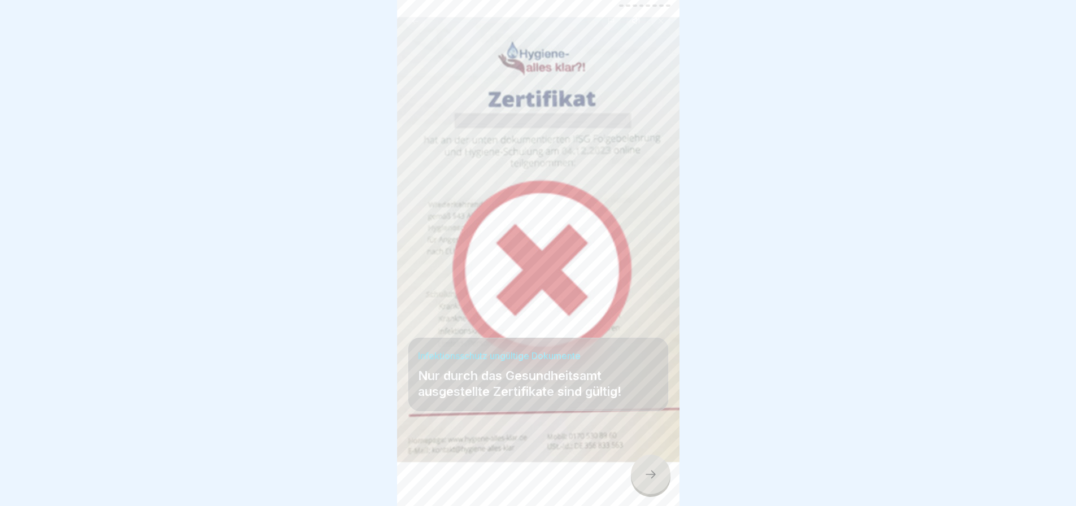
click at [649, 471] on icon at bounding box center [651, 475] width 14 height 14
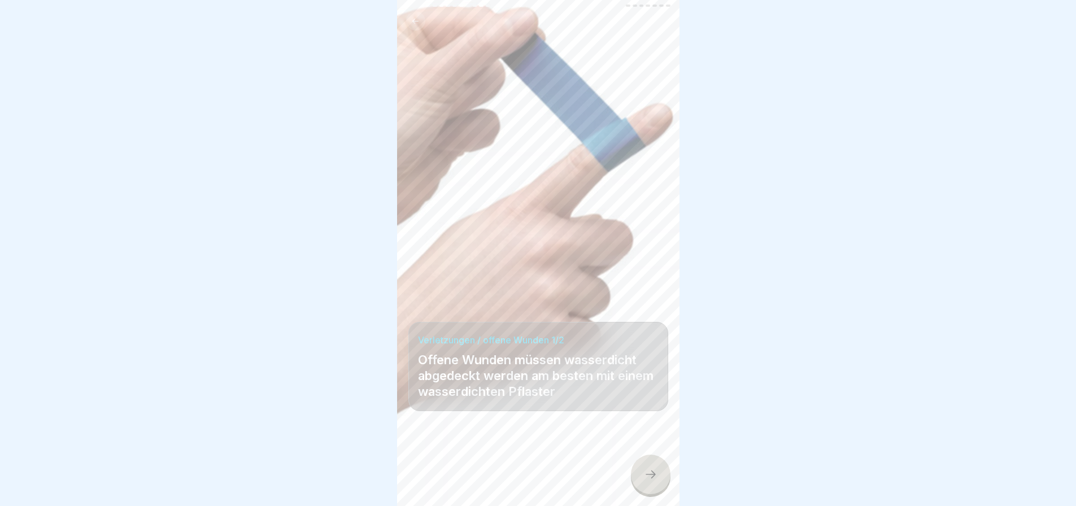
click at [649, 471] on icon at bounding box center [651, 475] width 14 height 14
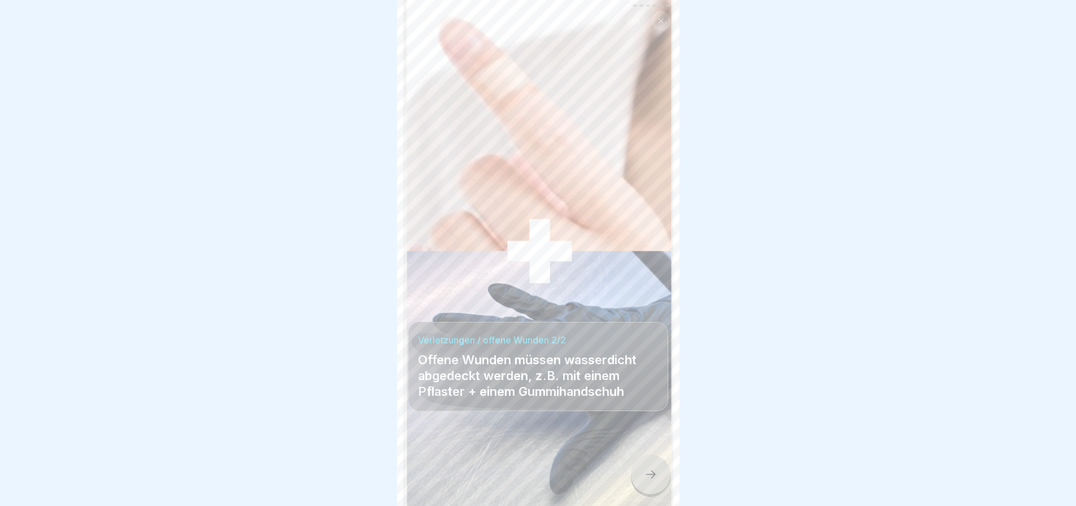
click at [649, 471] on icon at bounding box center [651, 475] width 14 height 14
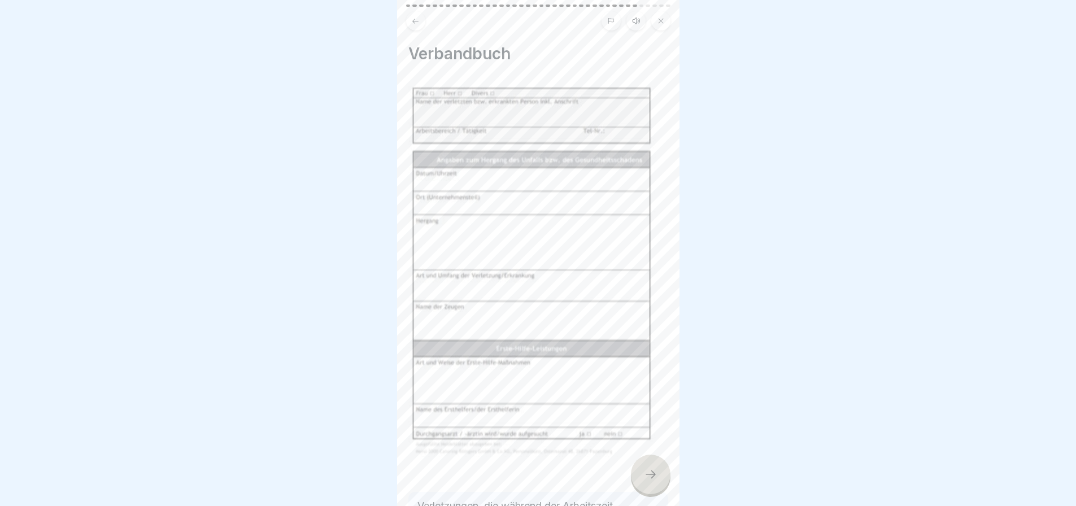
click at [649, 471] on icon at bounding box center [651, 475] width 14 height 14
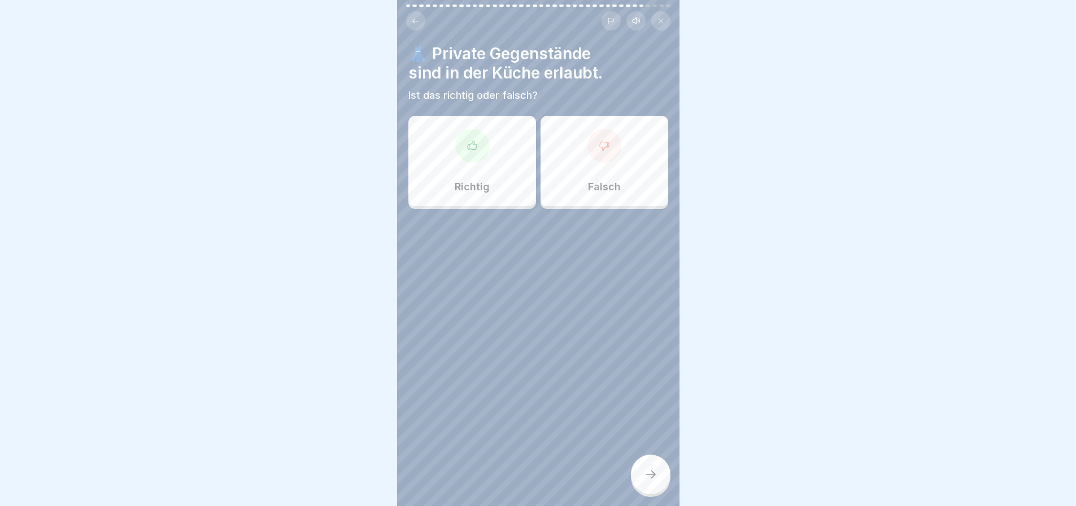
click at [601, 142] on icon at bounding box center [604, 145] width 11 height 11
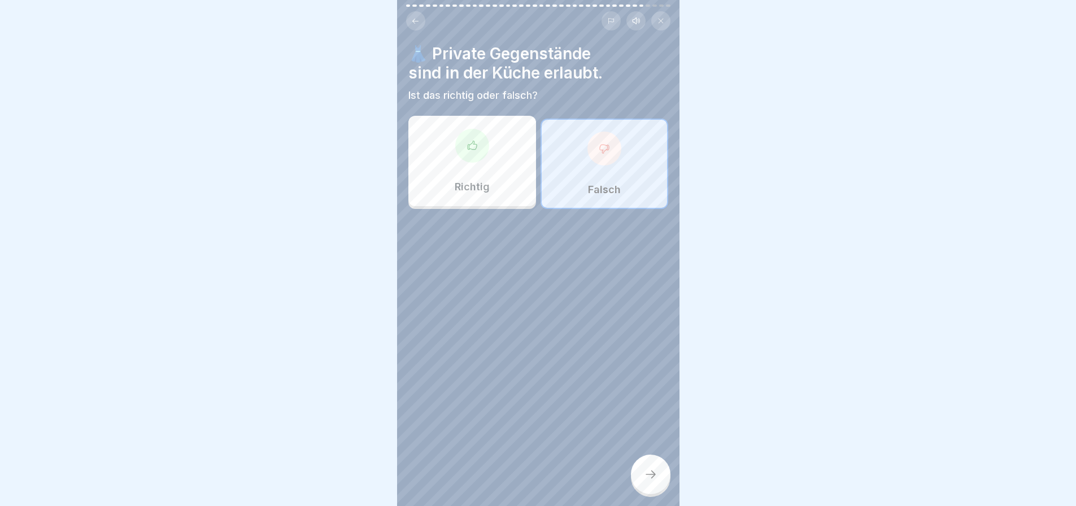
click at [644, 471] on icon at bounding box center [651, 475] width 14 height 14
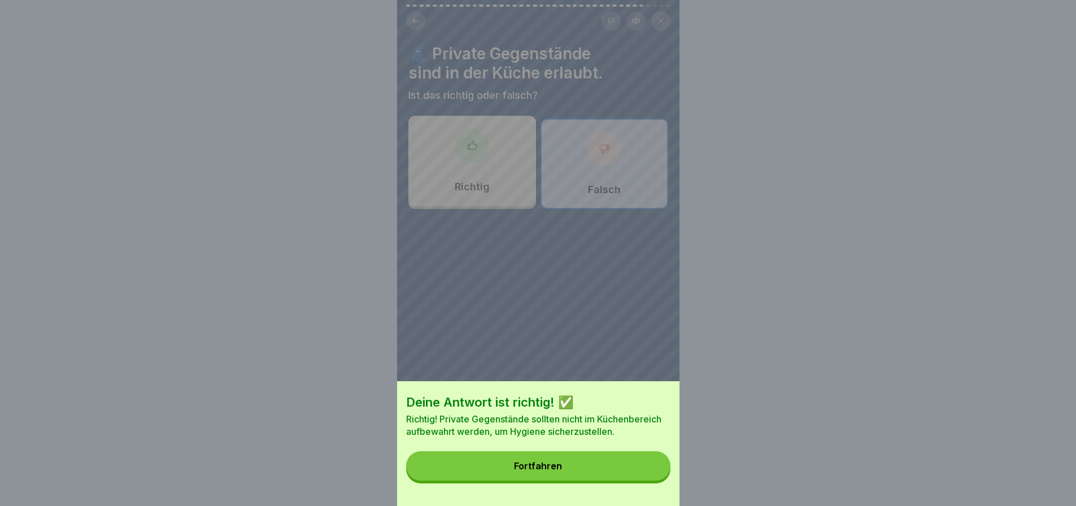
click at [600, 474] on button "Fortfahren" at bounding box center [538, 465] width 264 height 29
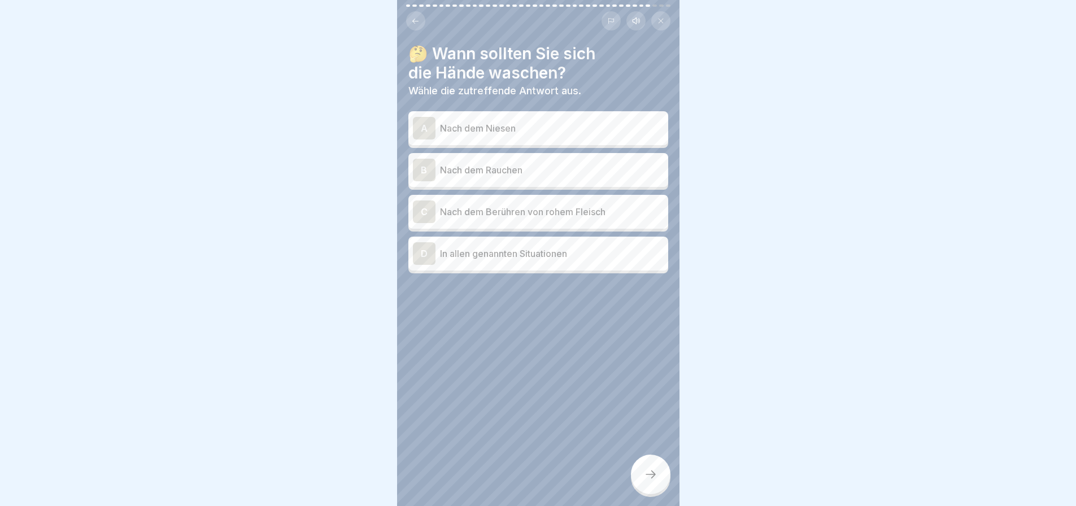
click at [519, 258] on p "In allen genannten Situationen" at bounding box center [552, 254] width 224 height 14
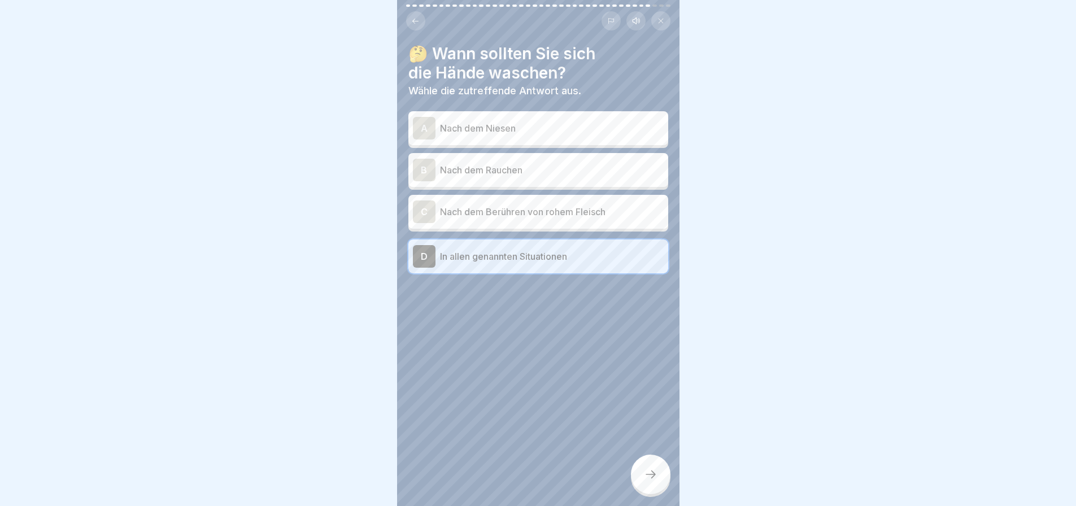
click at [650, 471] on icon at bounding box center [651, 475] width 14 height 14
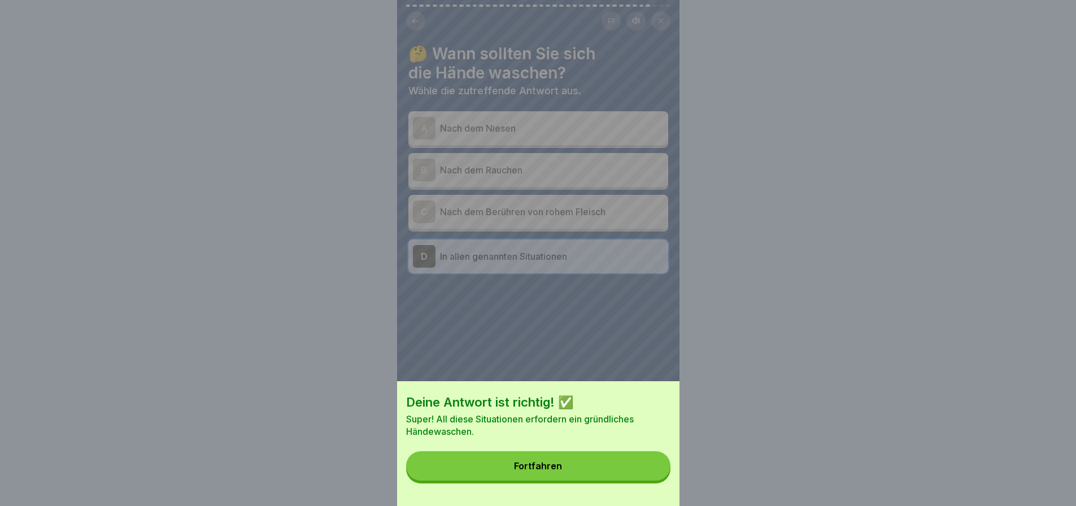
drag, startPoint x: 566, startPoint y: 475, endPoint x: 588, endPoint y: 464, distance: 24.3
click at [566, 475] on button "Fortfahren" at bounding box center [538, 465] width 264 height 29
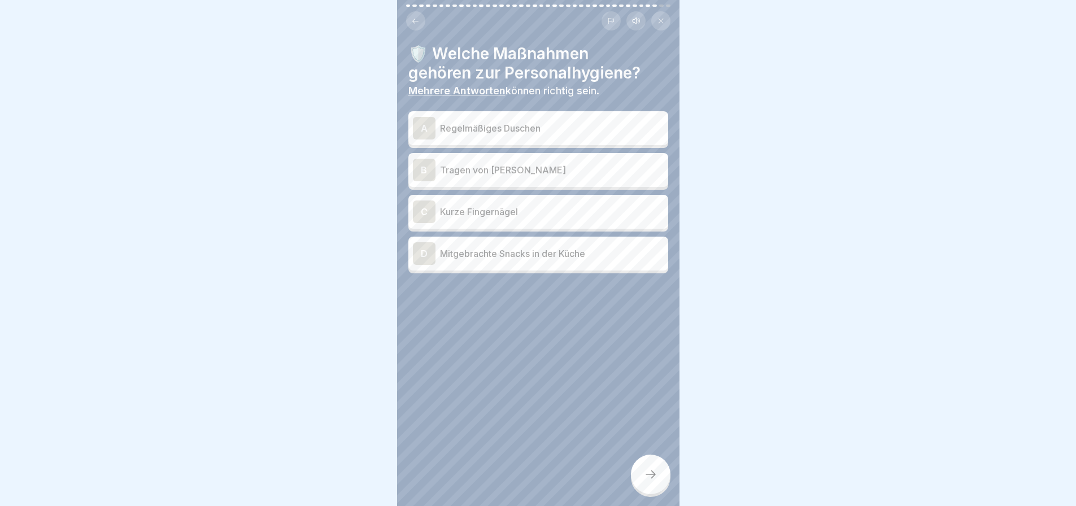
click at [565, 121] on p "Regelmäßiges Duschen" at bounding box center [552, 128] width 224 height 14
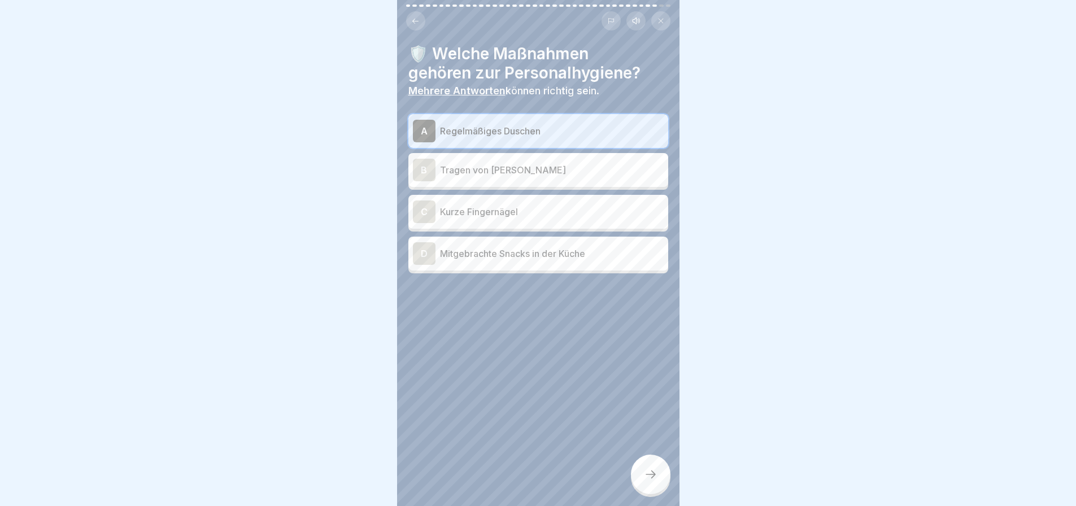
click at [530, 211] on p "Kurze Fingernägel" at bounding box center [552, 212] width 224 height 14
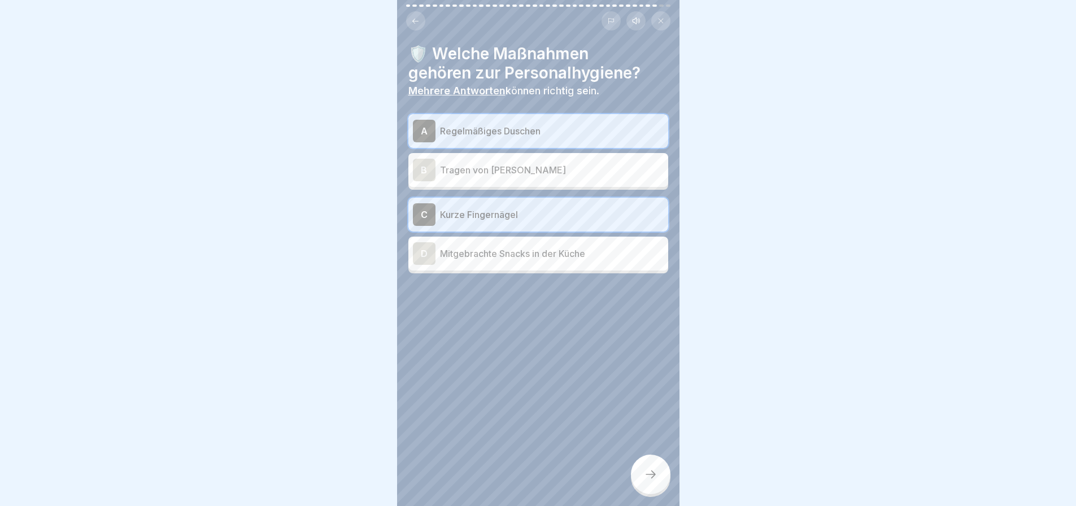
click at [649, 473] on icon at bounding box center [651, 475] width 14 height 14
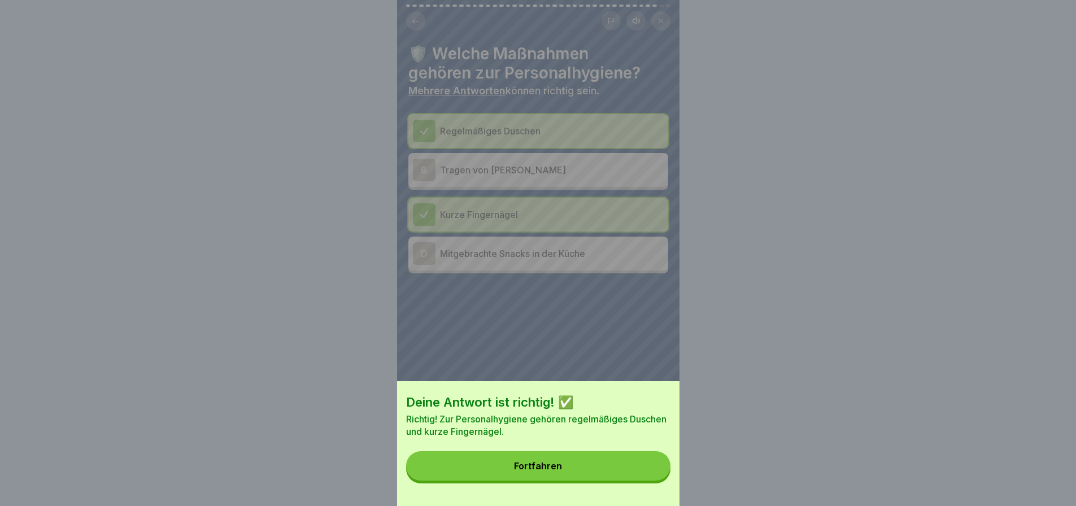
click at [585, 472] on button "Fortfahren" at bounding box center [538, 465] width 264 height 29
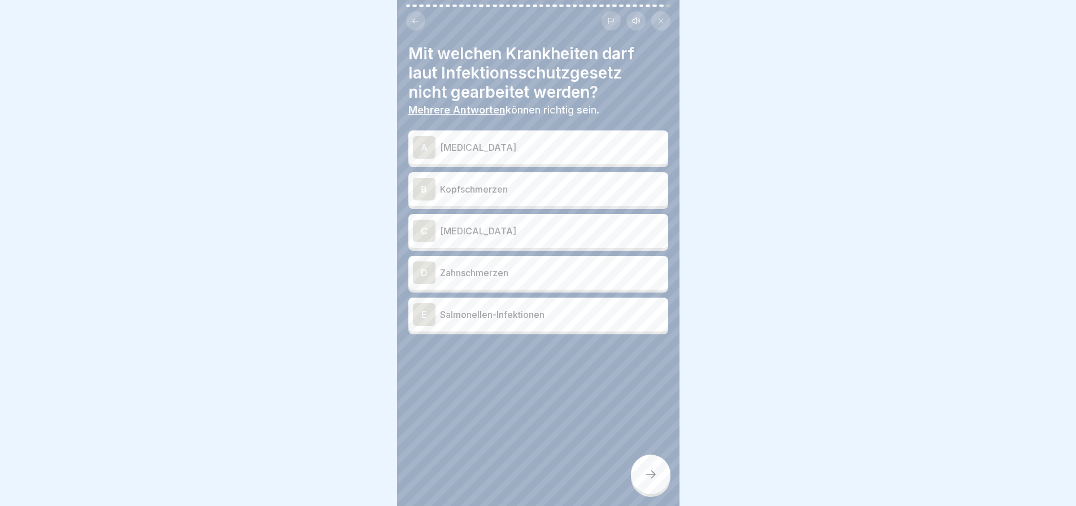
click at [571, 142] on p "[MEDICAL_DATA]" at bounding box center [552, 148] width 224 height 14
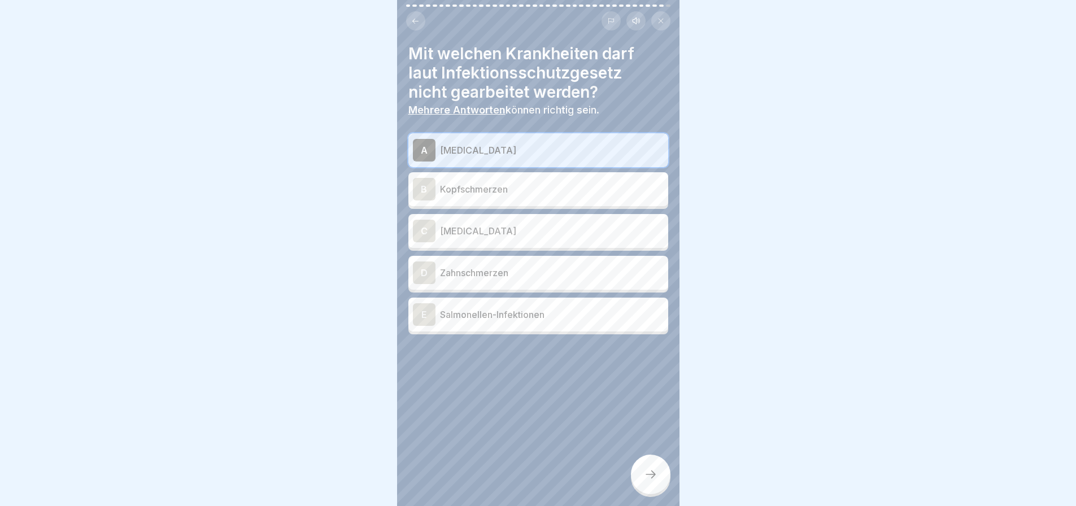
click at [545, 225] on p "[MEDICAL_DATA]" at bounding box center [552, 231] width 224 height 14
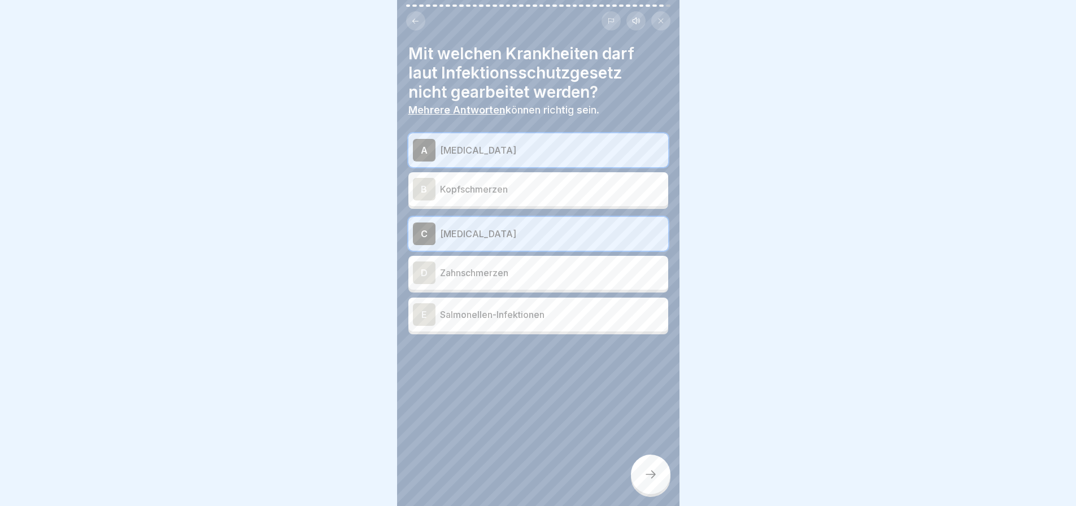
click at [538, 321] on p "Salmonellen-Infektionen" at bounding box center [552, 315] width 224 height 14
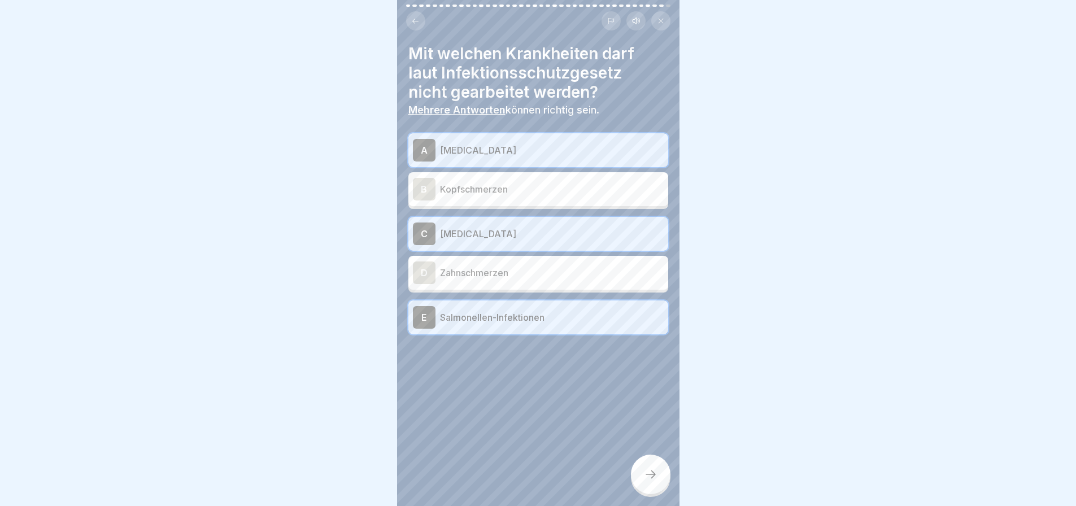
click at [653, 476] on icon at bounding box center [651, 475] width 14 height 14
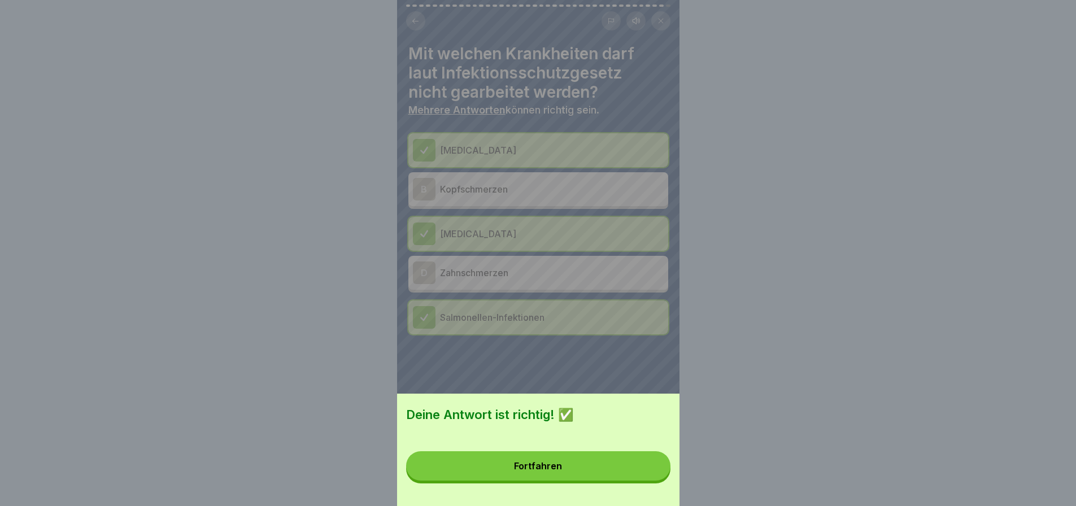
click at [595, 472] on button "Fortfahren" at bounding box center [538, 465] width 264 height 29
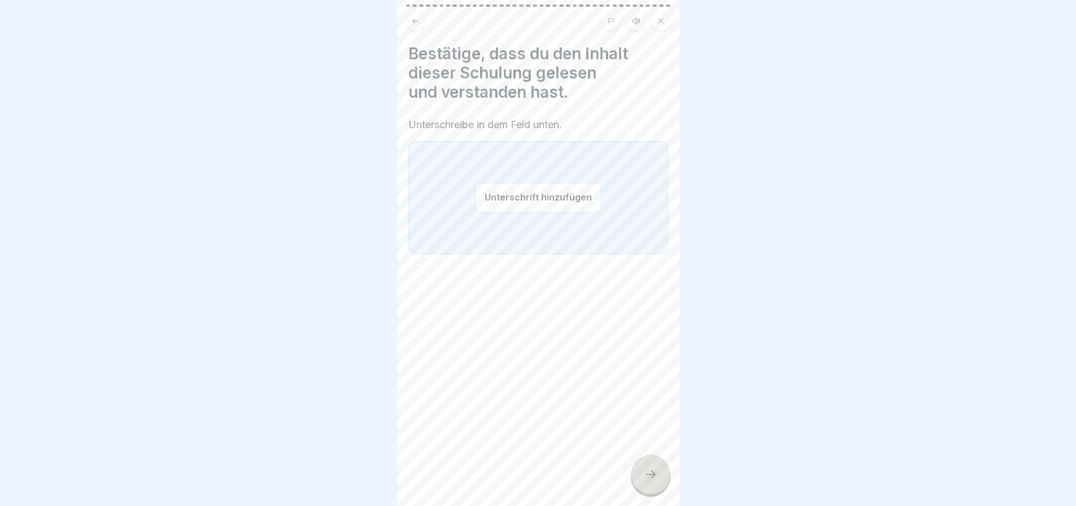
click at [556, 192] on button "Unterschrift hinzufügen" at bounding box center [538, 197] width 127 height 30
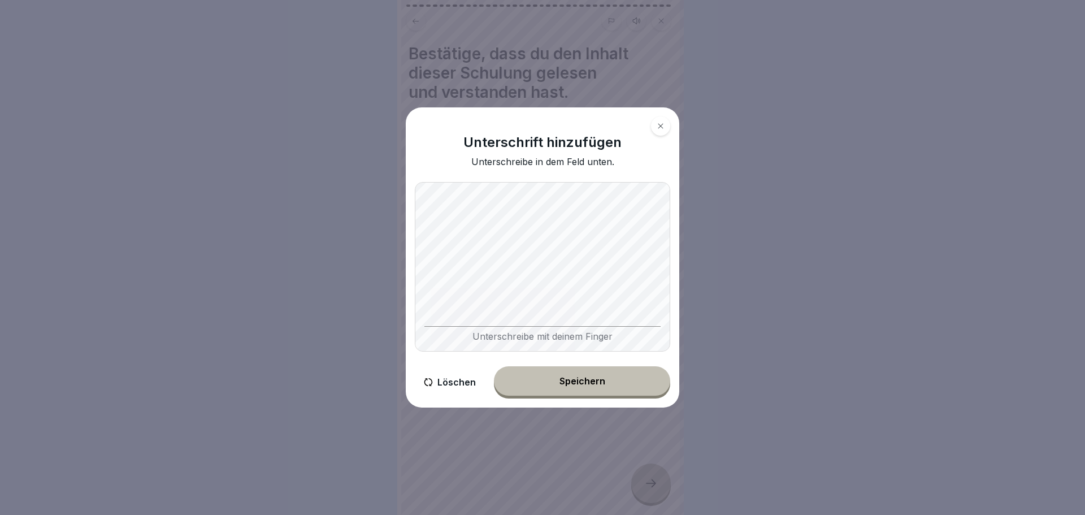
click at [662, 120] on button at bounding box center [660, 125] width 19 height 19
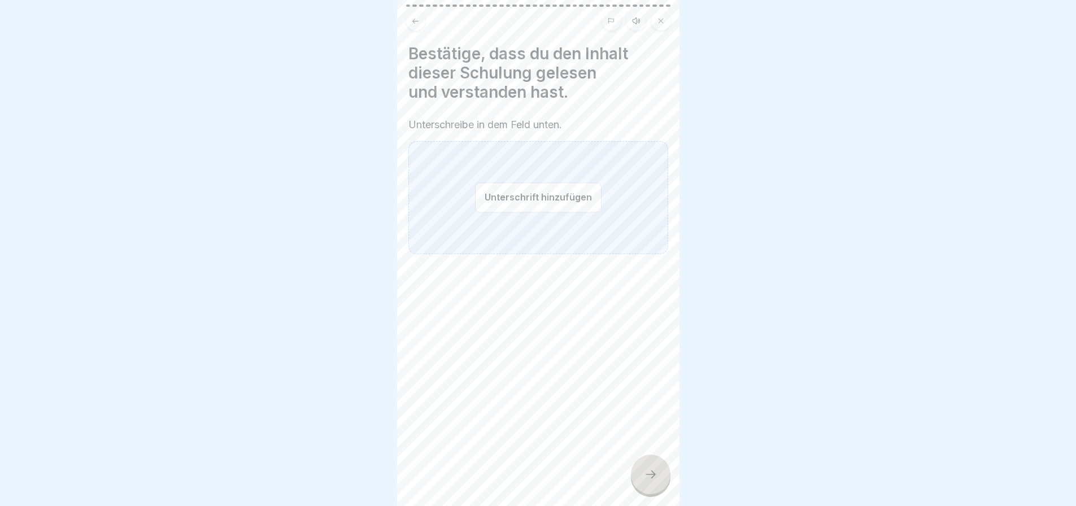
click at [571, 199] on button "Unterschrift hinzufügen" at bounding box center [538, 197] width 127 height 30
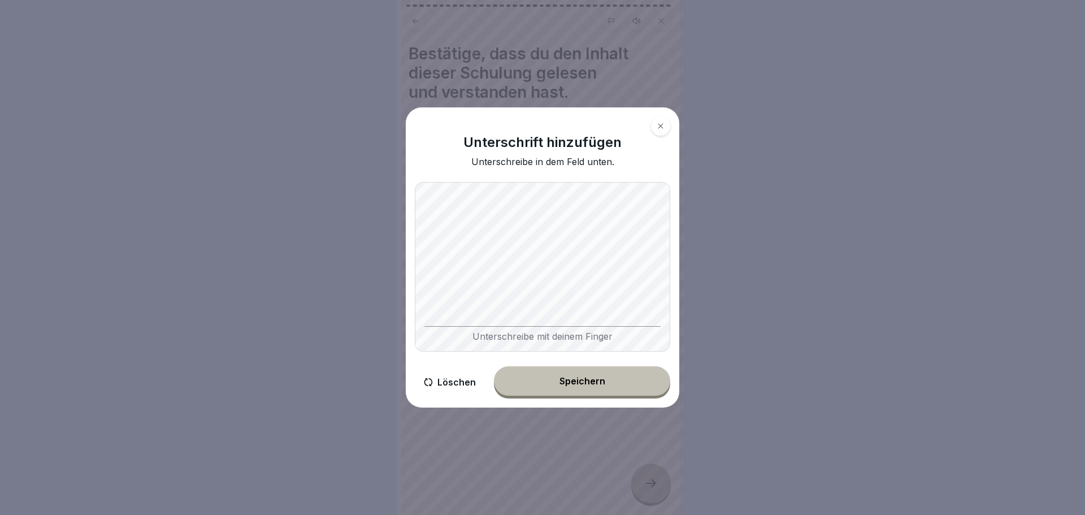
click at [622, 389] on button "Speichern" at bounding box center [582, 380] width 176 height 29
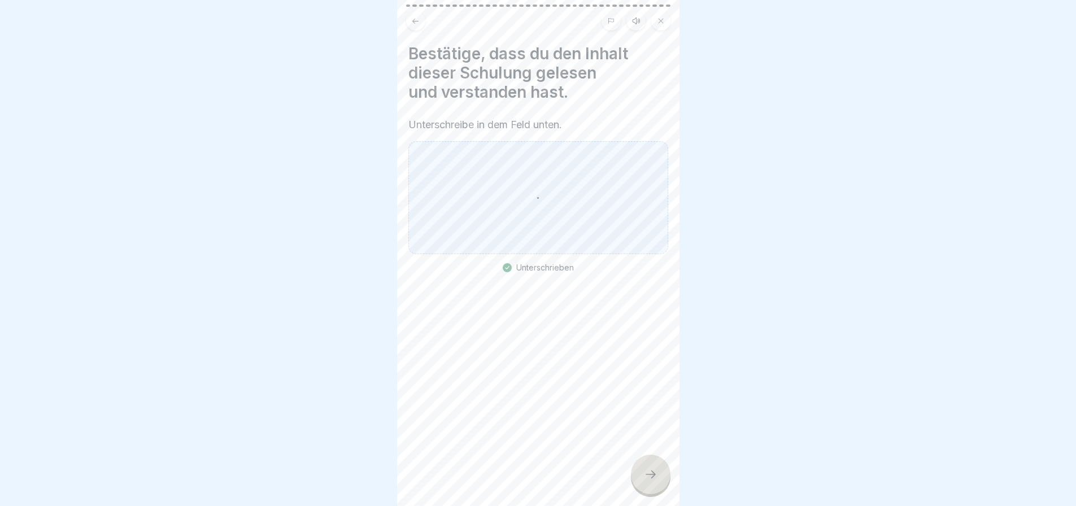
scroll to position [8, 0]
click at [650, 474] on icon at bounding box center [651, 475] width 14 height 14
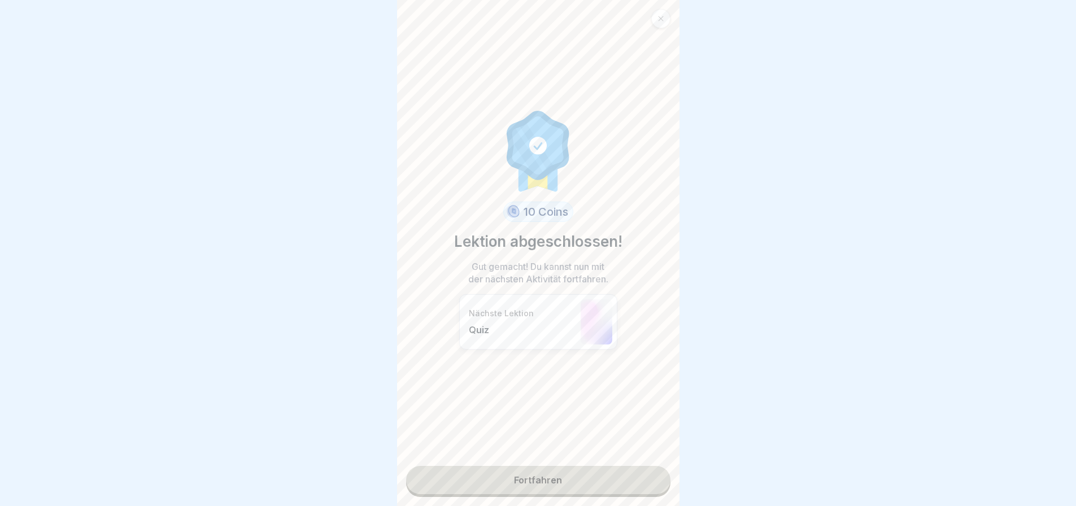
click at [567, 466] on link "Fortfahren" at bounding box center [538, 480] width 264 height 28
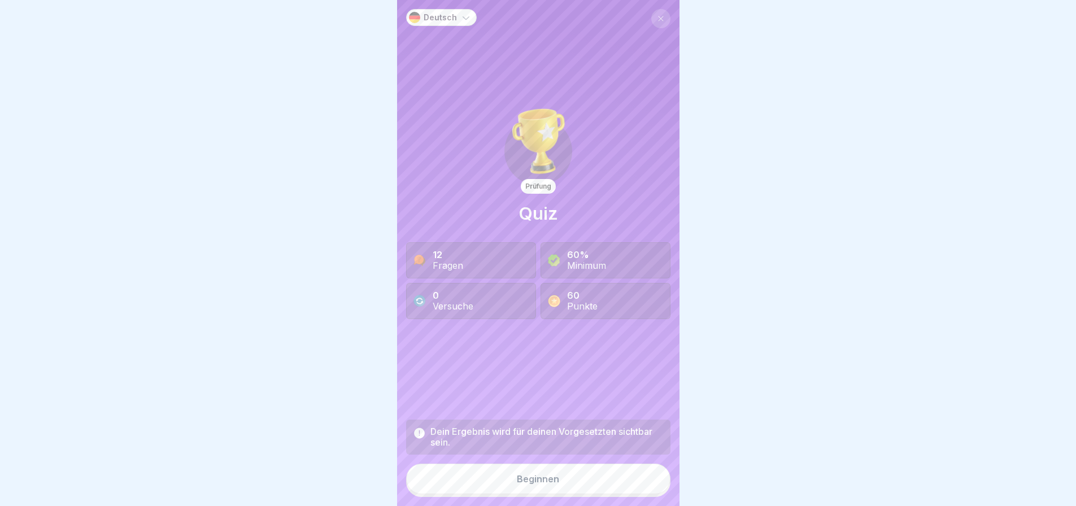
click at [539, 476] on div "Beginnen" at bounding box center [538, 479] width 42 height 10
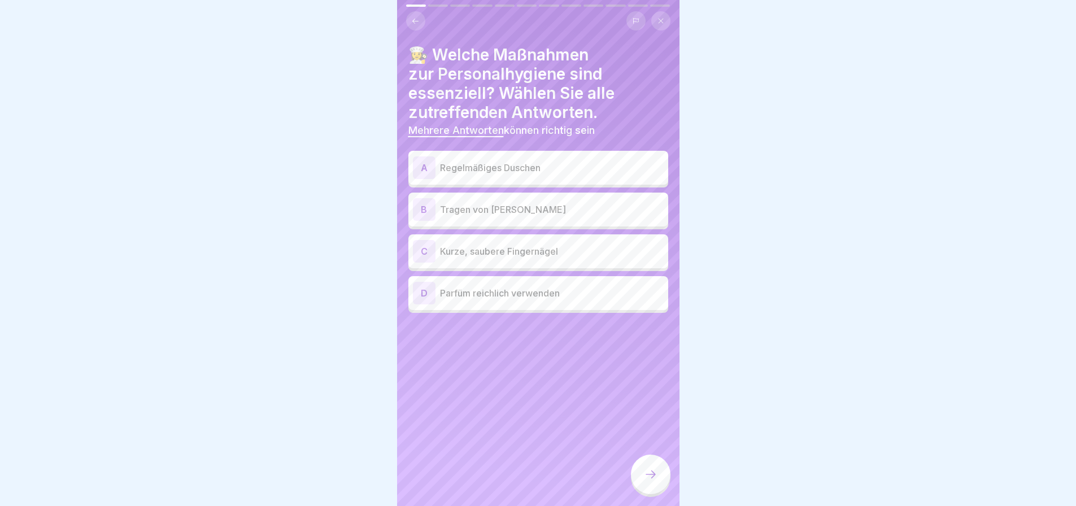
click at [607, 175] on p "Regelmäßiges Duschen" at bounding box center [552, 168] width 224 height 14
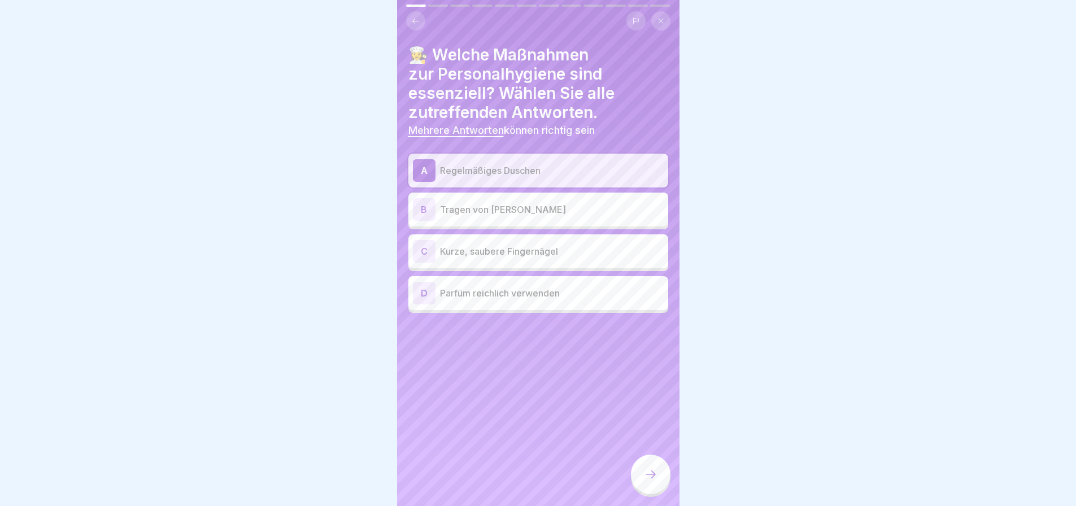
click at [599, 263] on div "C Kurze, saubere Fingernägel" at bounding box center [538, 251] width 251 height 23
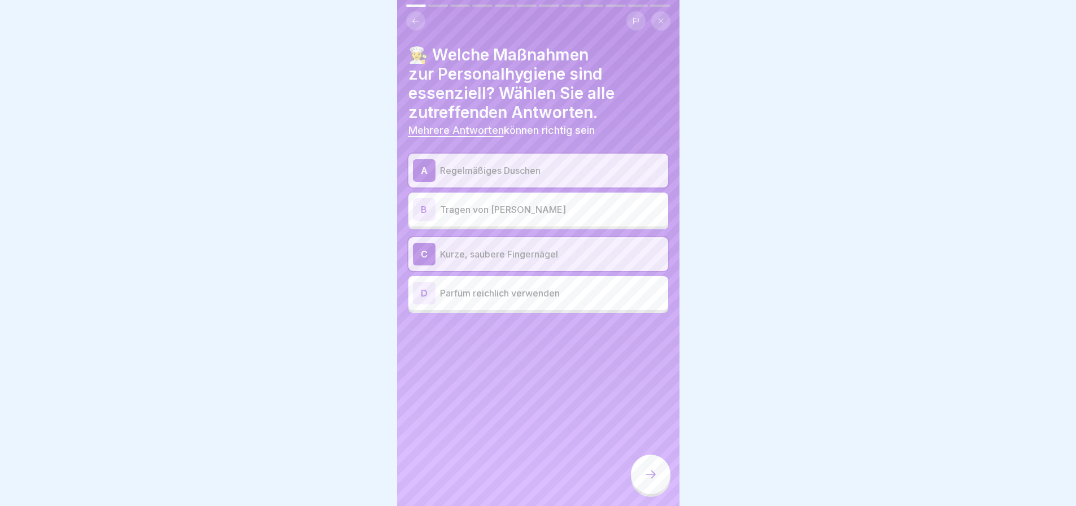
click at [654, 471] on icon at bounding box center [651, 475] width 14 height 14
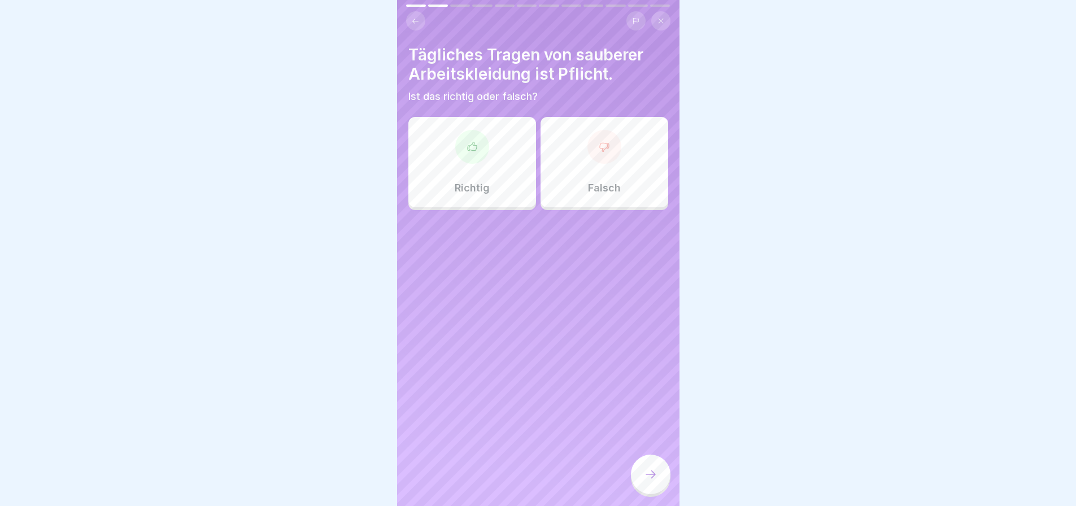
click at [474, 163] on div at bounding box center [472, 147] width 34 height 34
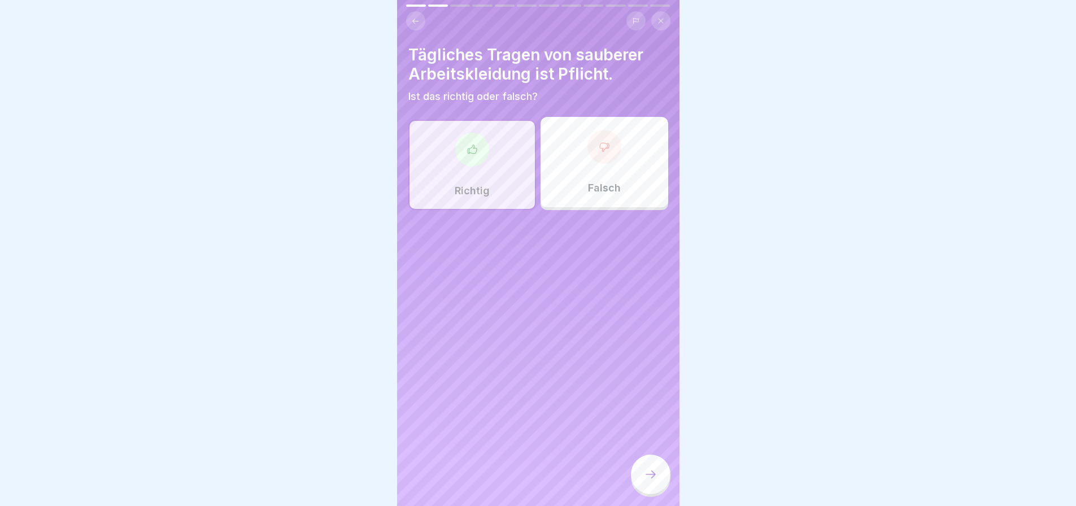
click at [650, 467] on div at bounding box center [651, 475] width 40 height 40
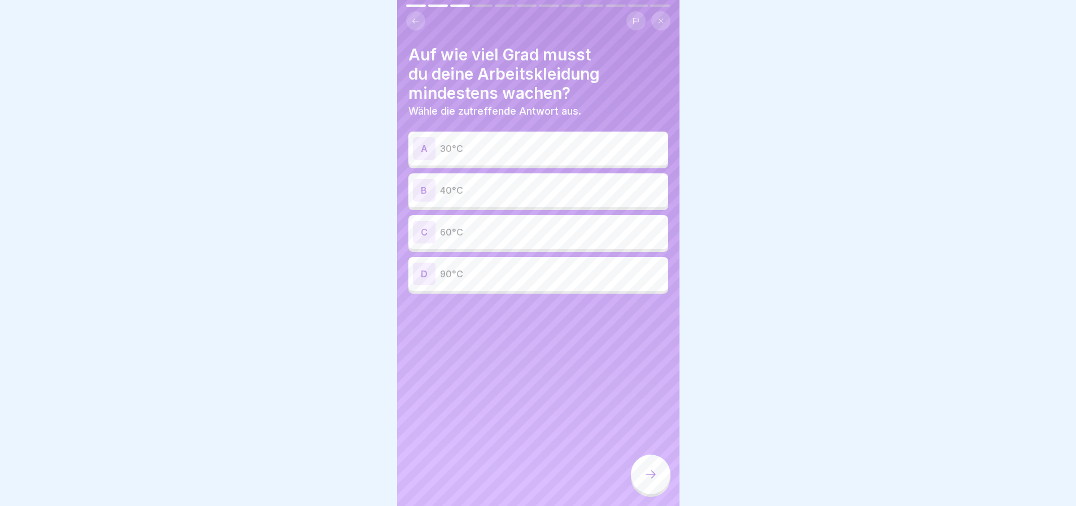
click at [535, 239] on p "60°C" at bounding box center [552, 232] width 224 height 14
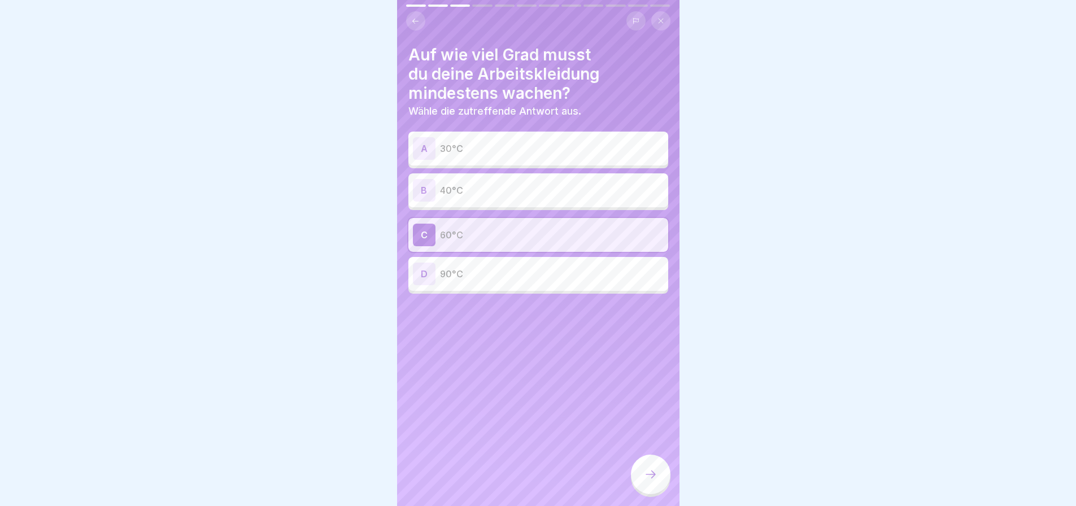
click at [528, 281] on p "90°C" at bounding box center [552, 274] width 224 height 14
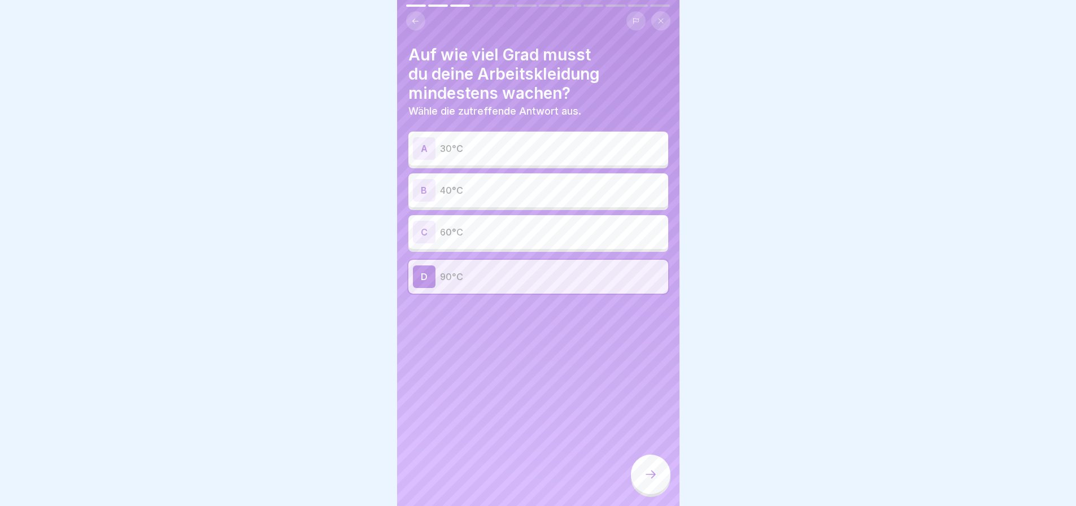
click at [544, 239] on p "60°C" at bounding box center [552, 232] width 224 height 14
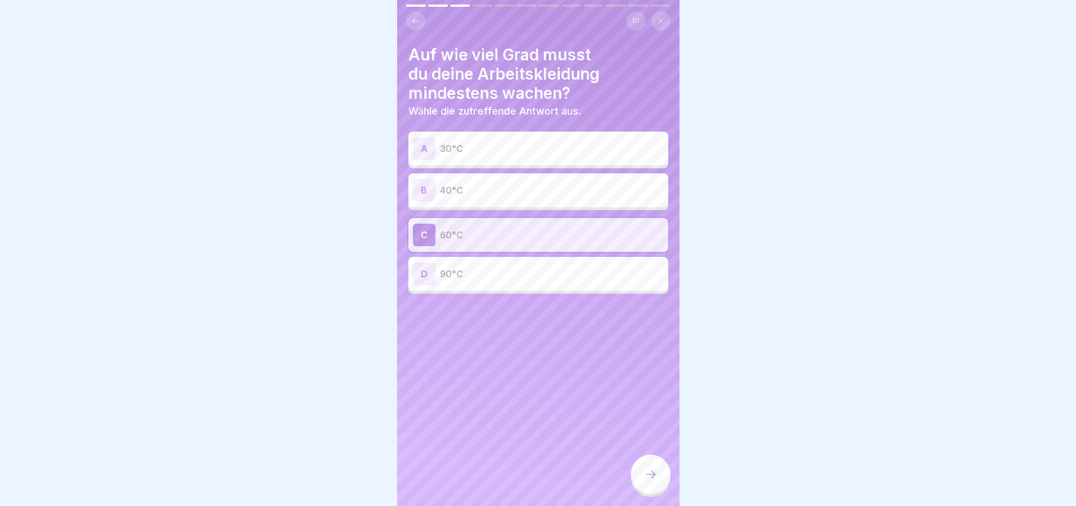
click at [649, 471] on icon at bounding box center [651, 475] width 14 height 14
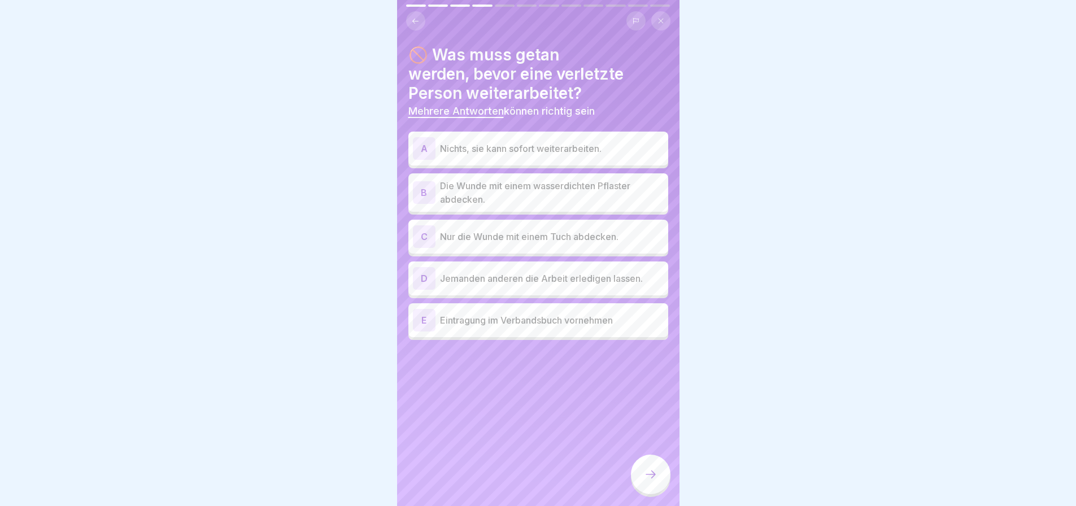
click at [608, 194] on p "Die Wunde mit einem wasserdichten Pflaster abdecken." at bounding box center [552, 192] width 224 height 27
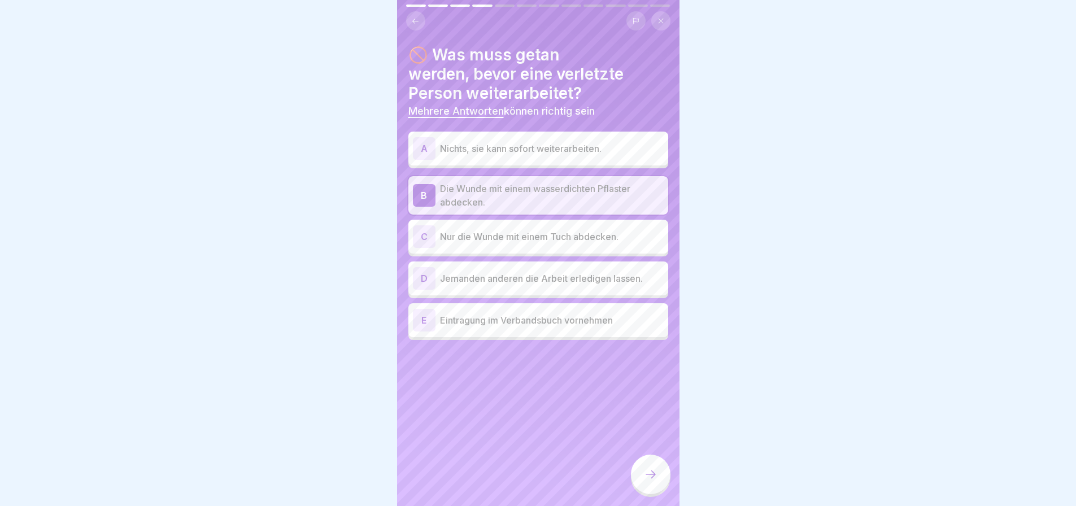
click at [596, 243] on p "Nur die Wunde mit einem Tuch abdecken." at bounding box center [552, 237] width 224 height 14
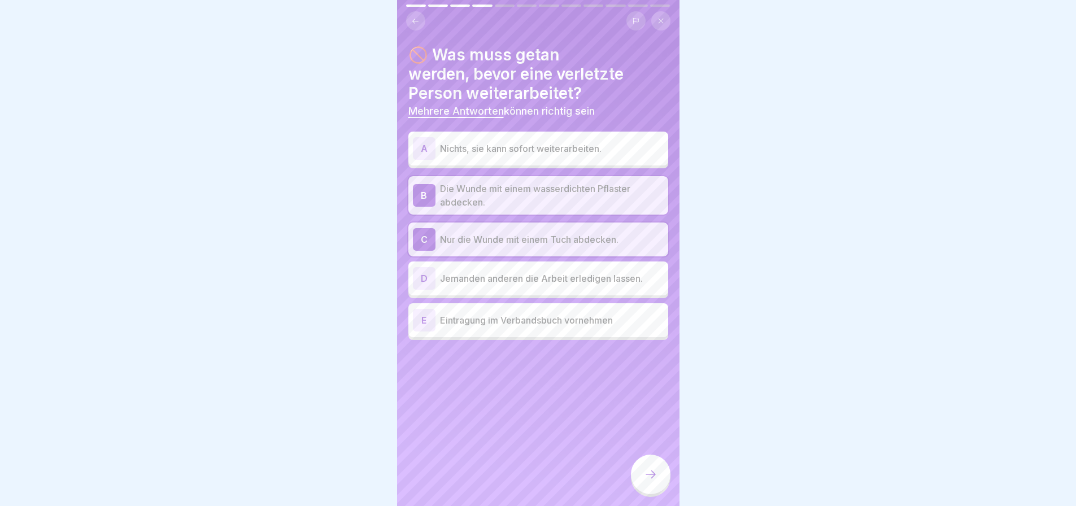
click at [594, 327] on p "Eintragung im Verbandsbuch vornehmen" at bounding box center [552, 321] width 224 height 14
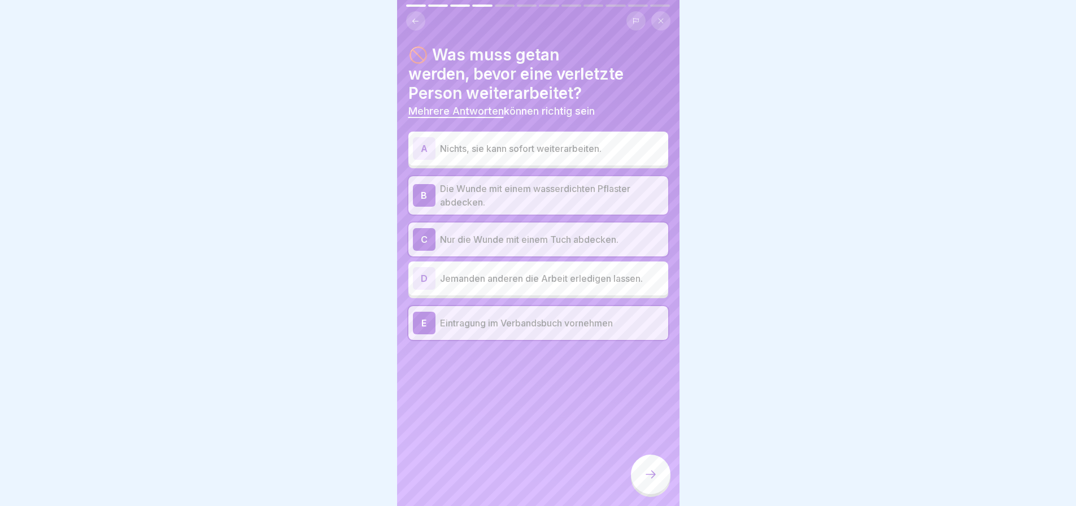
click at [650, 471] on icon at bounding box center [651, 475] width 14 height 14
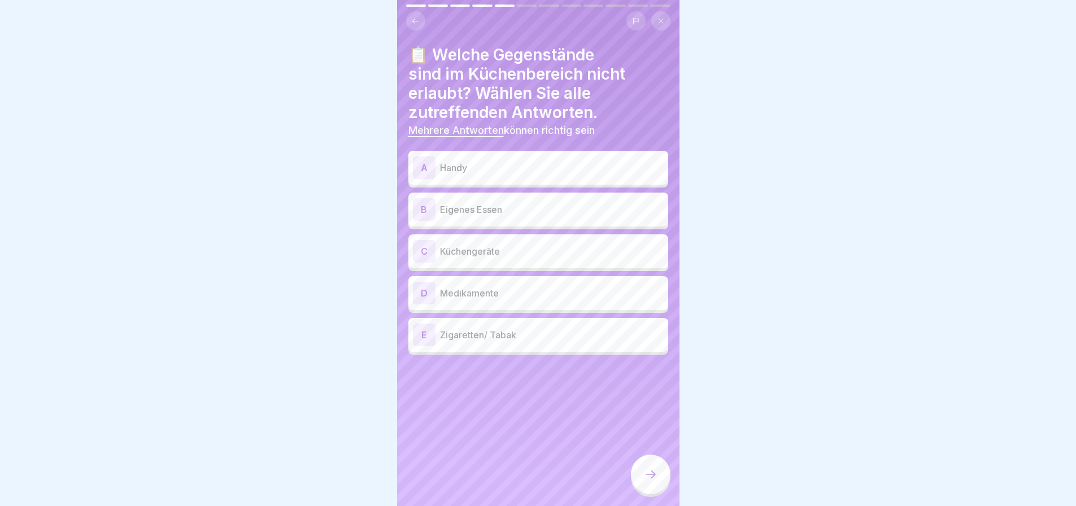
click at [568, 173] on p "Handy" at bounding box center [552, 168] width 224 height 14
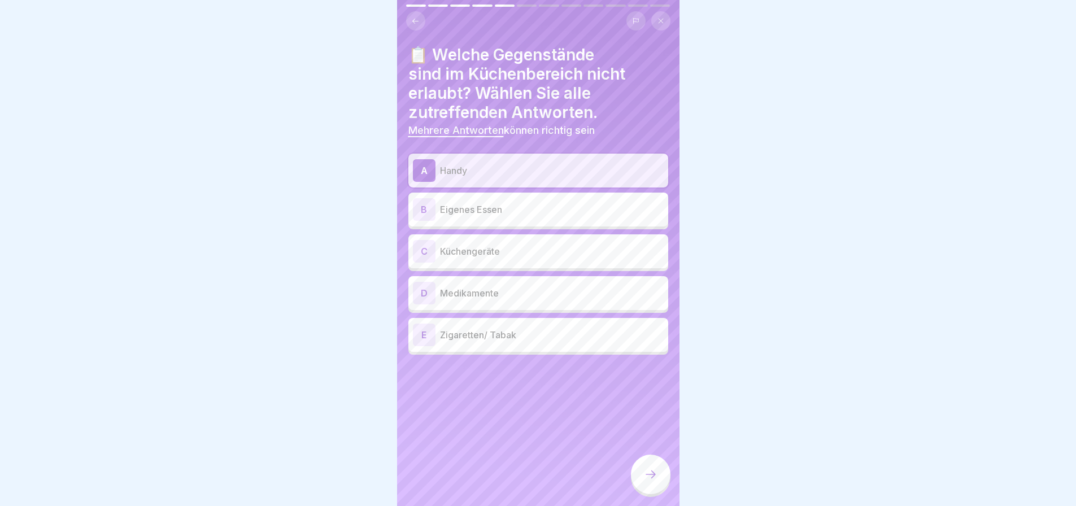
click at [566, 216] on p "Eigenes Essen" at bounding box center [552, 210] width 224 height 14
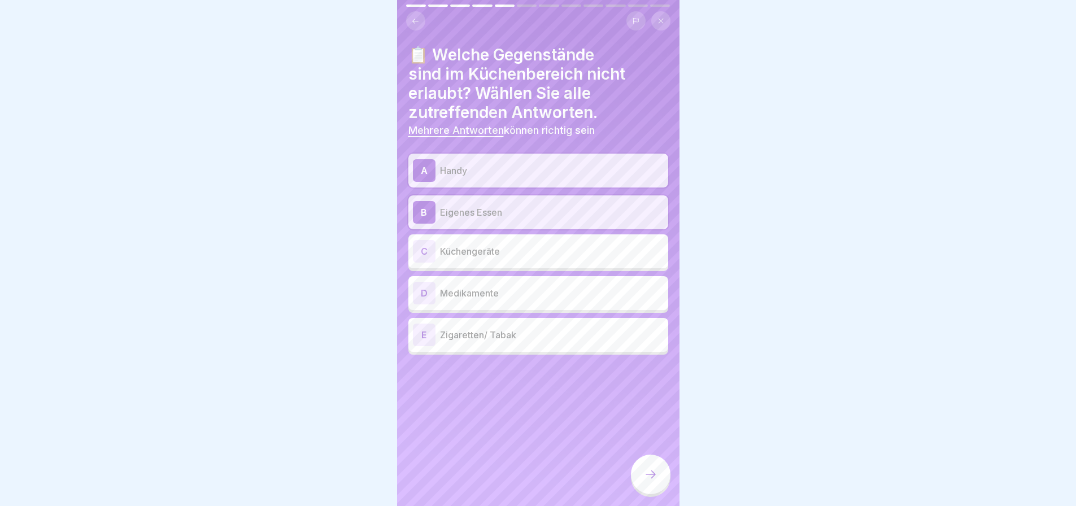
click at [543, 300] on p "Medikamente" at bounding box center [552, 293] width 224 height 14
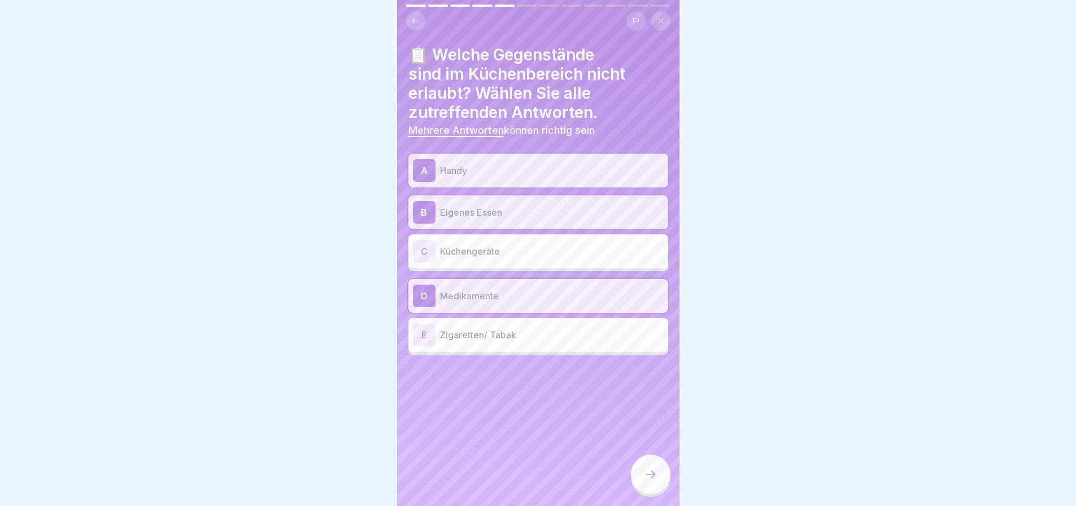
click at [546, 342] on p "Zigaretten/ Tabak" at bounding box center [552, 335] width 224 height 14
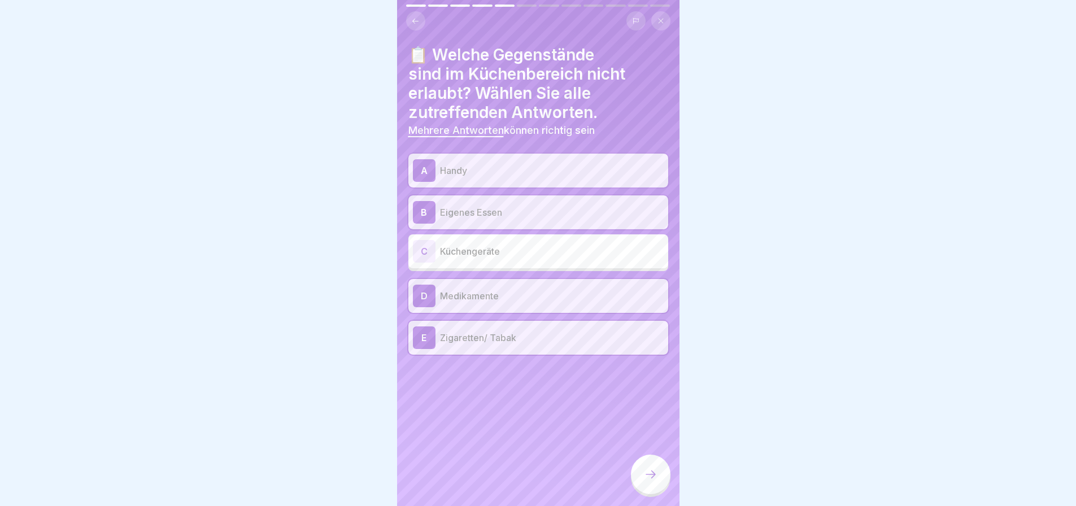
click at [648, 466] on div at bounding box center [651, 475] width 40 height 40
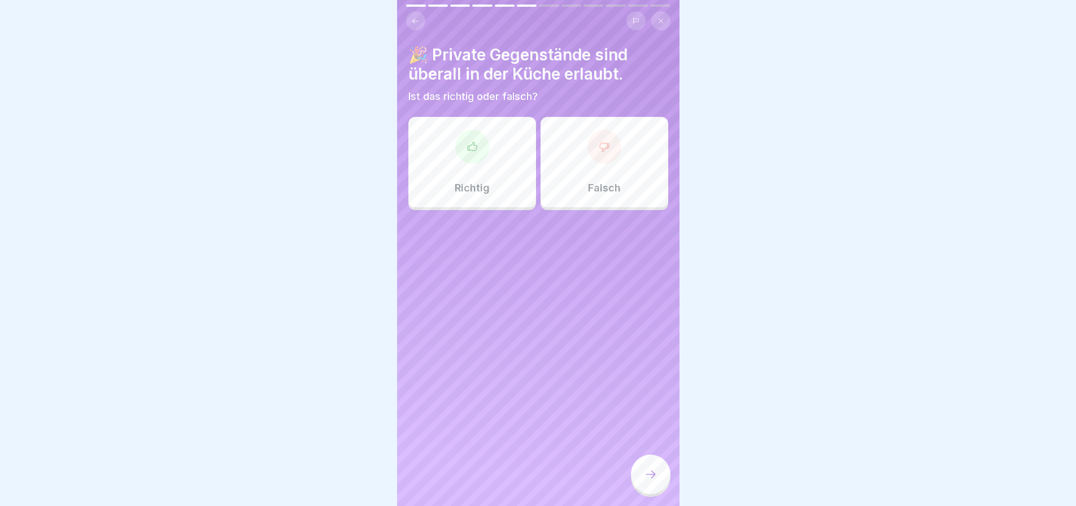
click at [481, 164] on div "Richtig" at bounding box center [472, 162] width 128 height 90
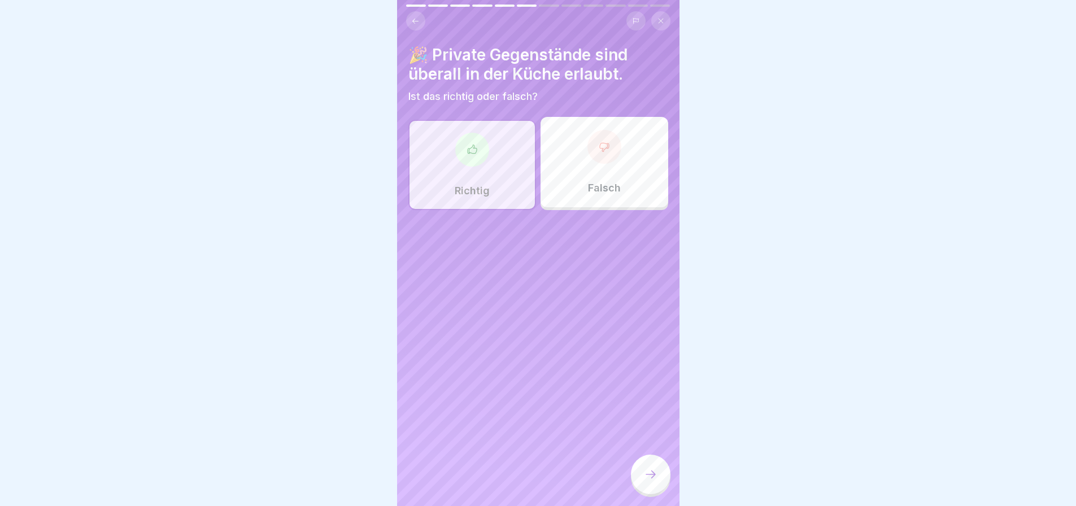
click at [610, 166] on div "Falsch" at bounding box center [605, 162] width 128 height 90
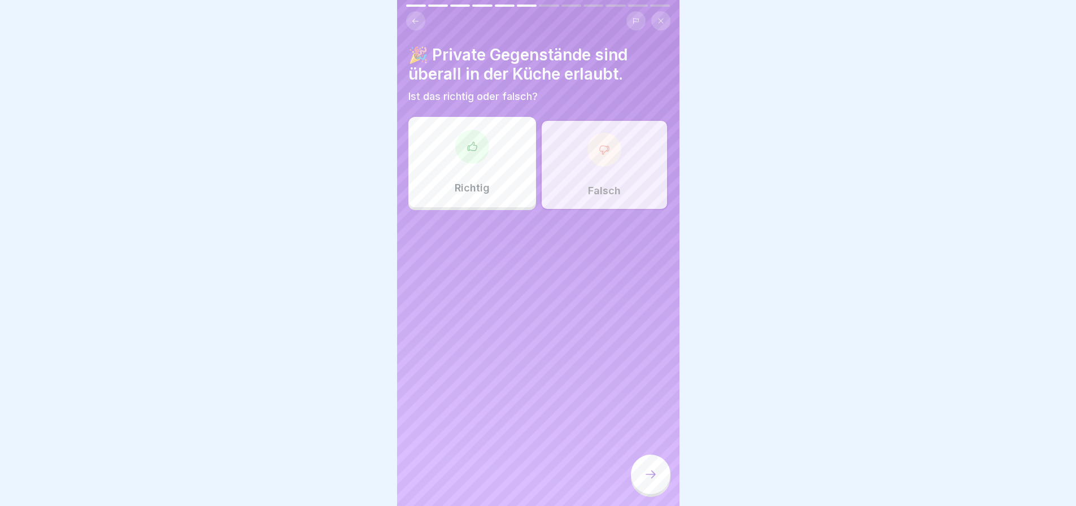
click at [647, 468] on icon at bounding box center [651, 475] width 14 height 14
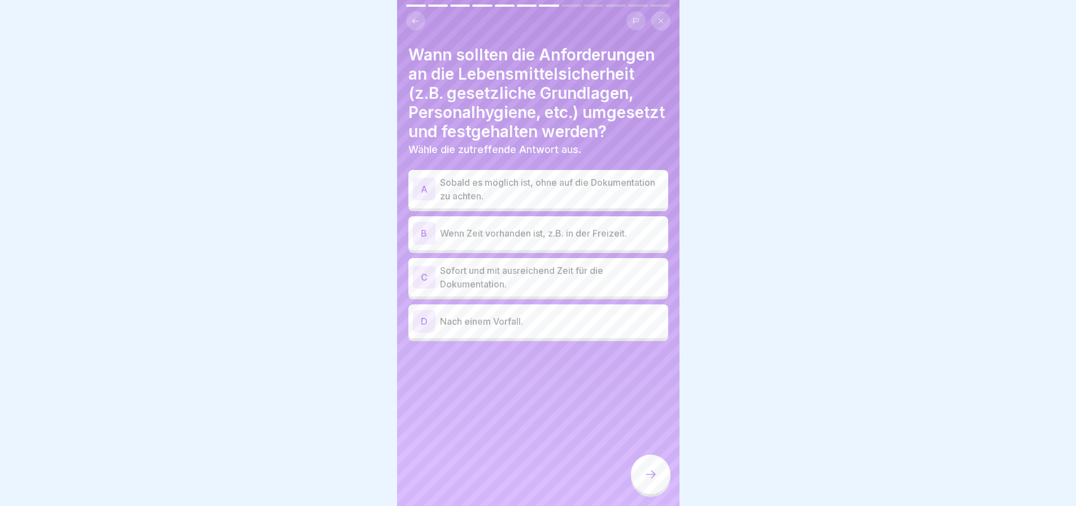
click at [576, 291] on p "Sofort und mit ausreichend Zeit für die Dokumentation." at bounding box center [552, 277] width 224 height 27
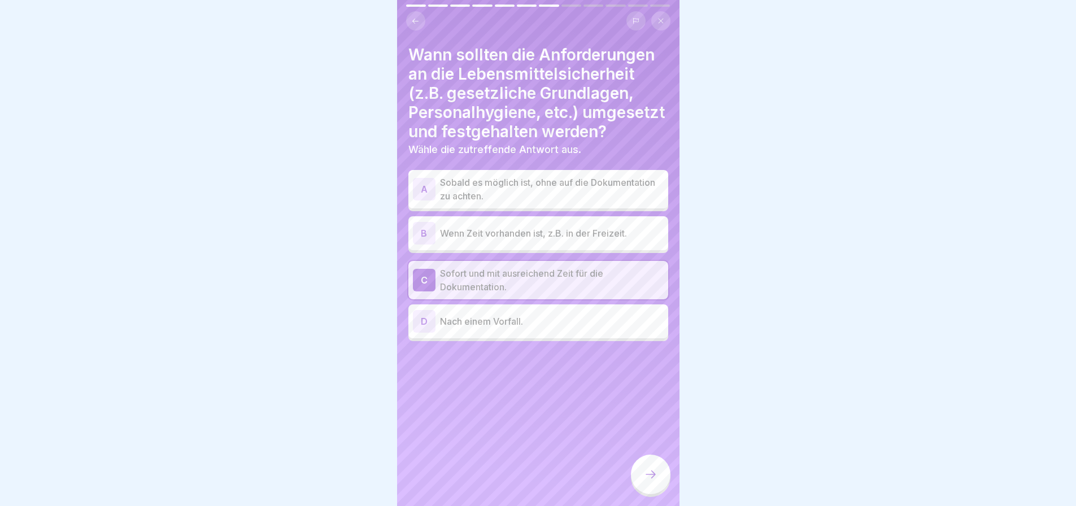
click at [653, 468] on icon at bounding box center [651, 475] width 14 height 14
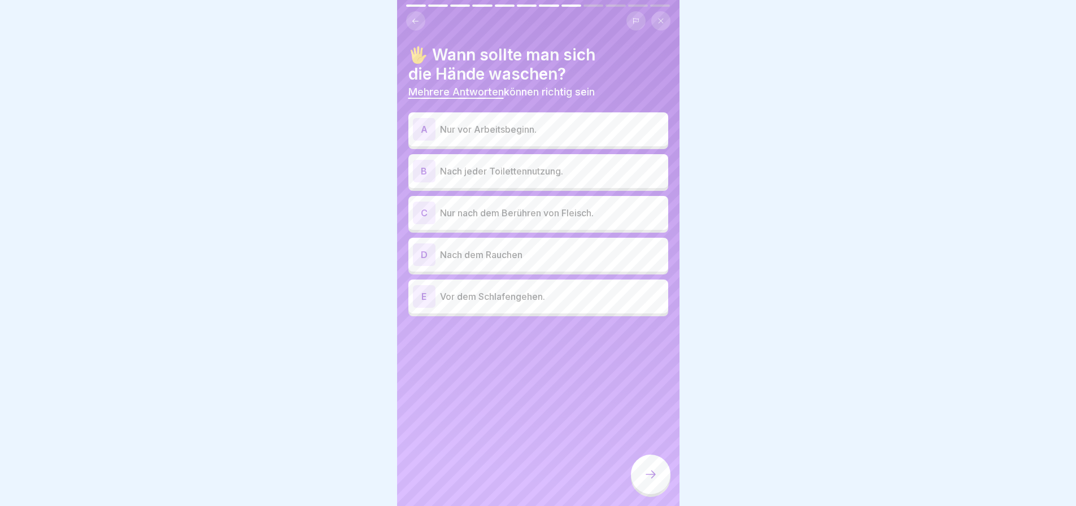
click at [567, 178] on p "Nach jeder Toilettennutzung." at bounding box center [552, 171] width 224 height 14
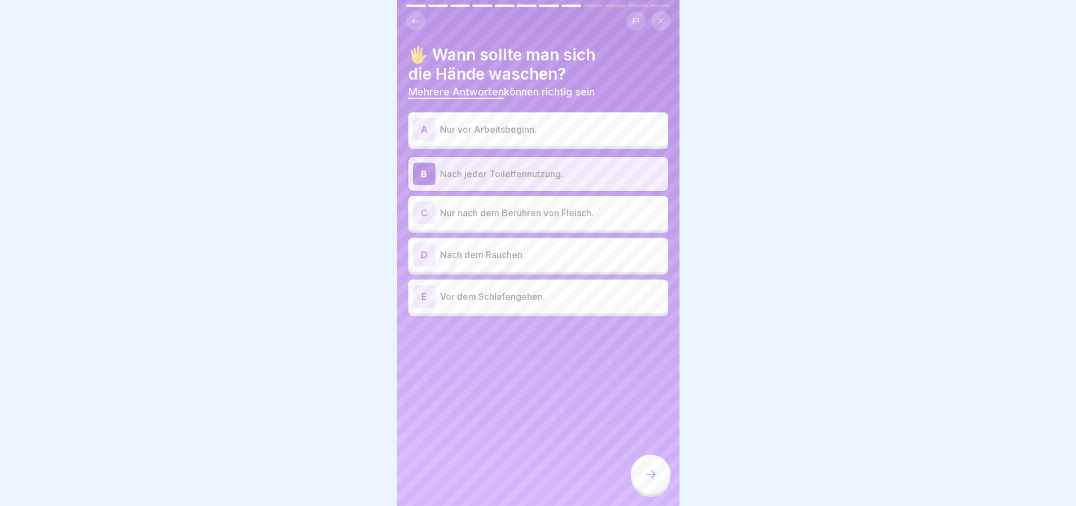
click at [555, 220] on p "Nur nach dem Berühren von Fleisch." at bounding box center [552, 213] width 224 height 14
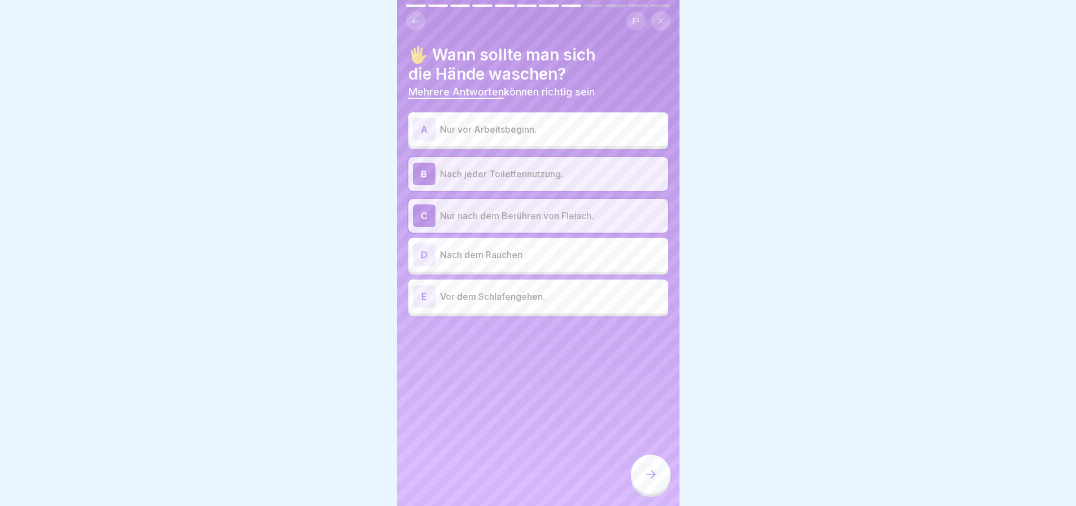
click at [553, 262] on p "Nach dem Rauchen" at bounding box center [552, 255] width 224 height 14
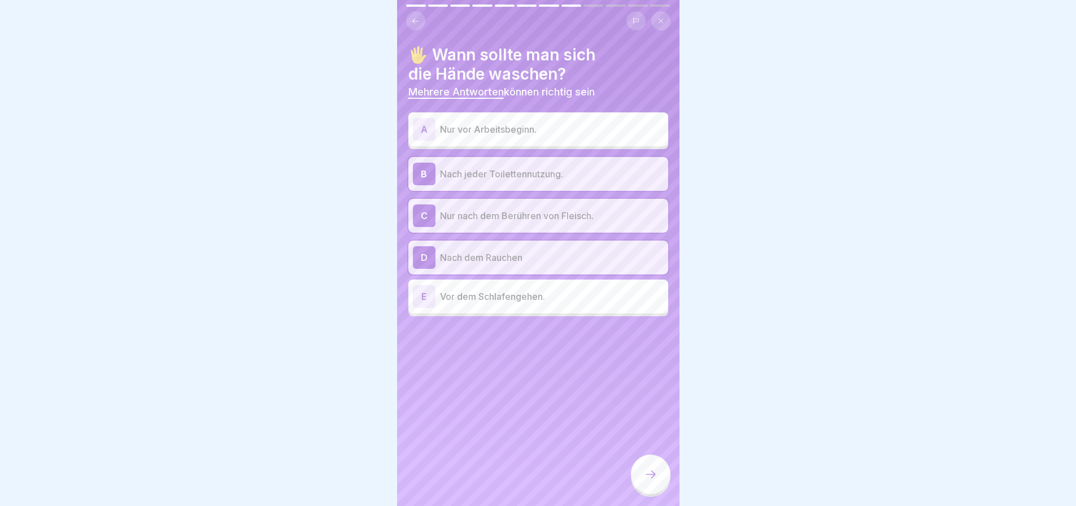
click at [649, 473] on icon at bounding box center [651, 475] width 14 height 14
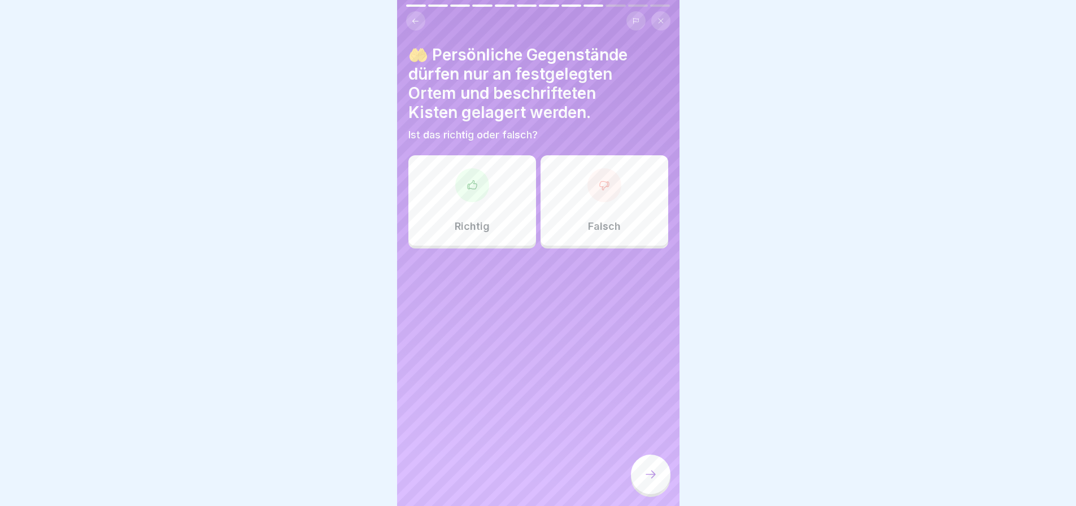
click at [472, 200] on div at bounding box center [472, 185] width 34 height 34
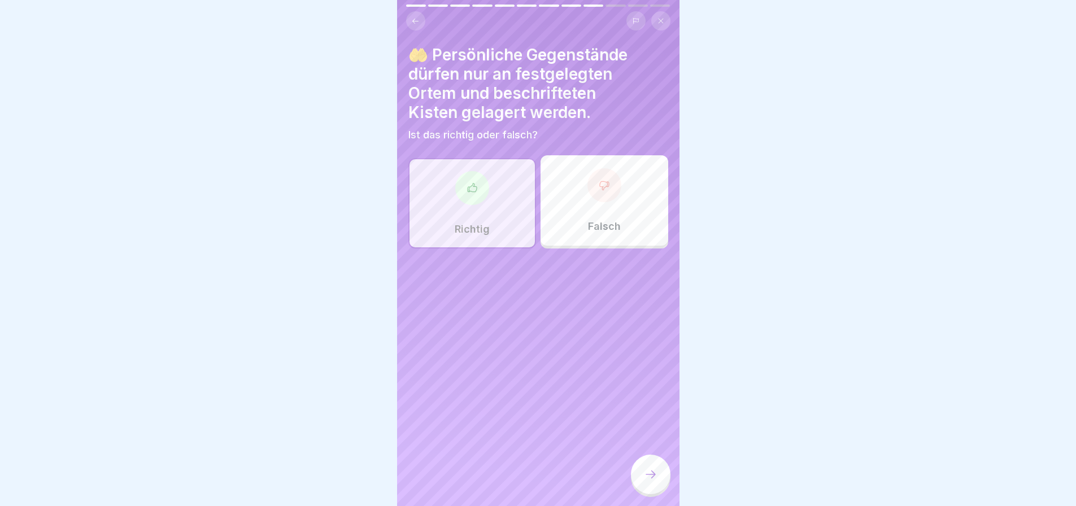
click at [644, 472] on icon at bounding box center [651, 475] width 14 height 14
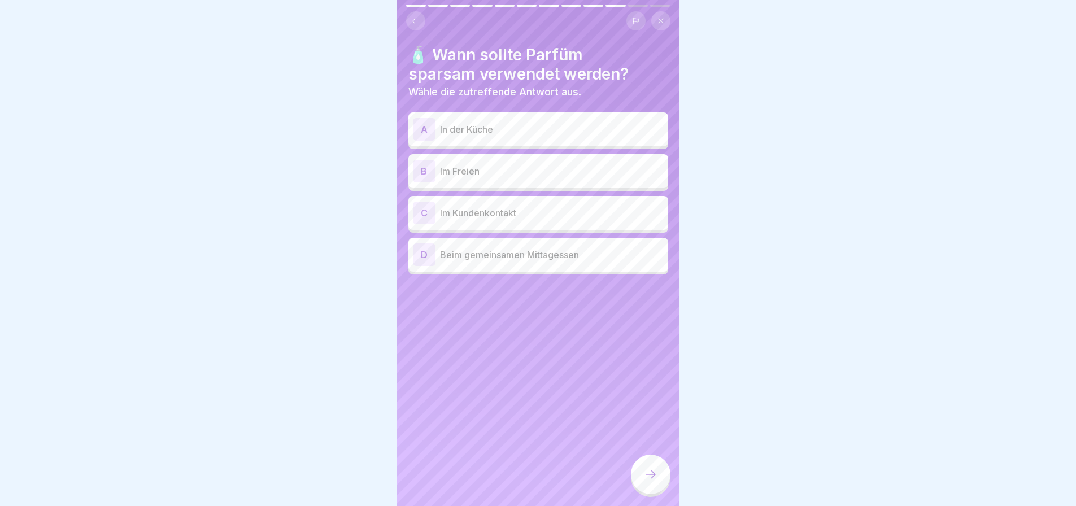
click at [537, 177] on p "Im Freien" at bounding box center [552, 171] width 224 height 14
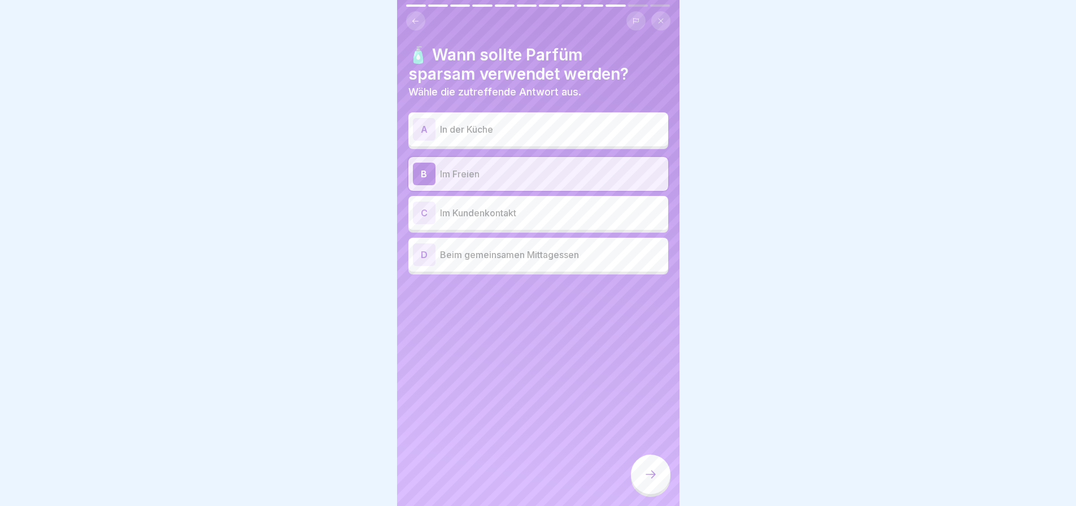
click at [642, 469] on div at bounding box center [651, 475] width 40 height 40
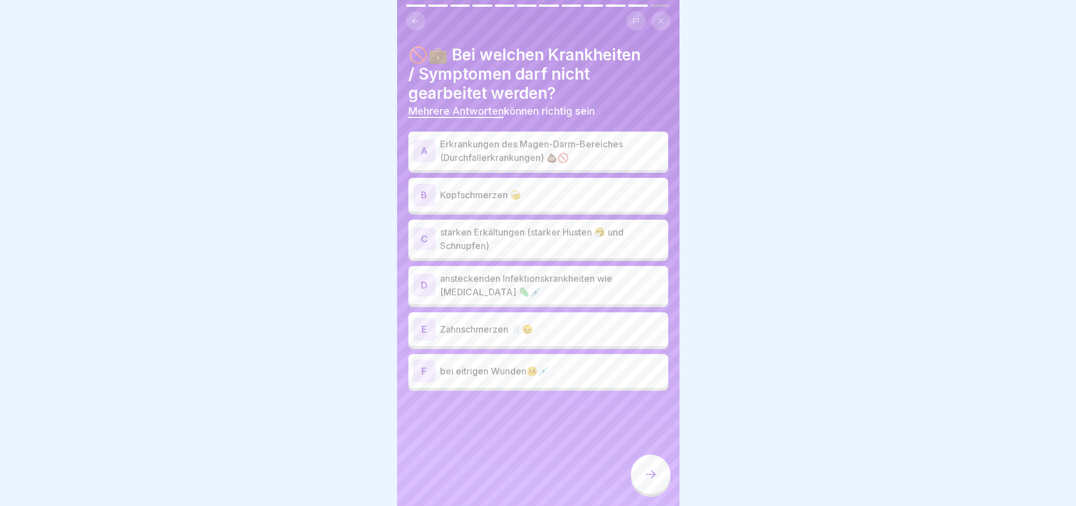
click at [514, 152] on p "Erkrankungen des Magen-Darm-Bereiches (Durchfallerkrankungen) 💩🚫" at bounding box center [552, 150] width 224 height 27
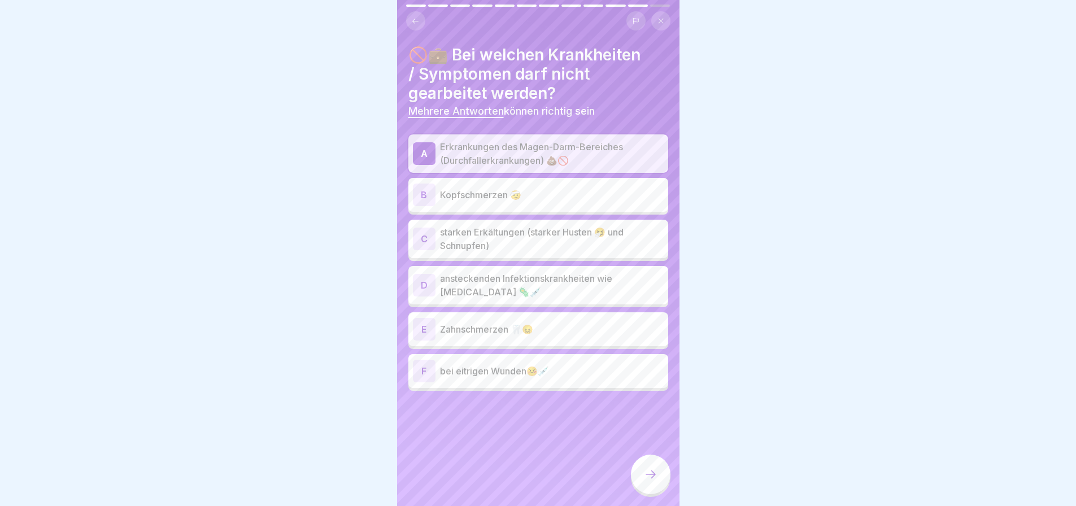
click at [558, 253] on p "starken Erkältungen (starker Husten 🤧 und Schnupfen)" at bounding box center [552, 238] width 224 height 27
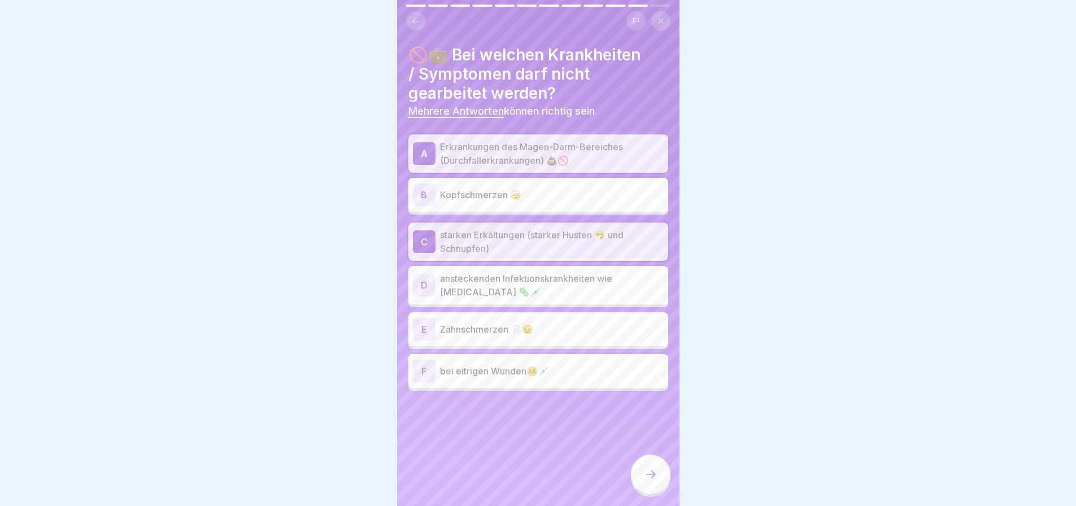
click at [550, 299] on p "ansteckenden Infektionskrankheiten wie [MEDICAL_DATA] 🦠💉" at bounding box center [552, 285] width 224 height 27
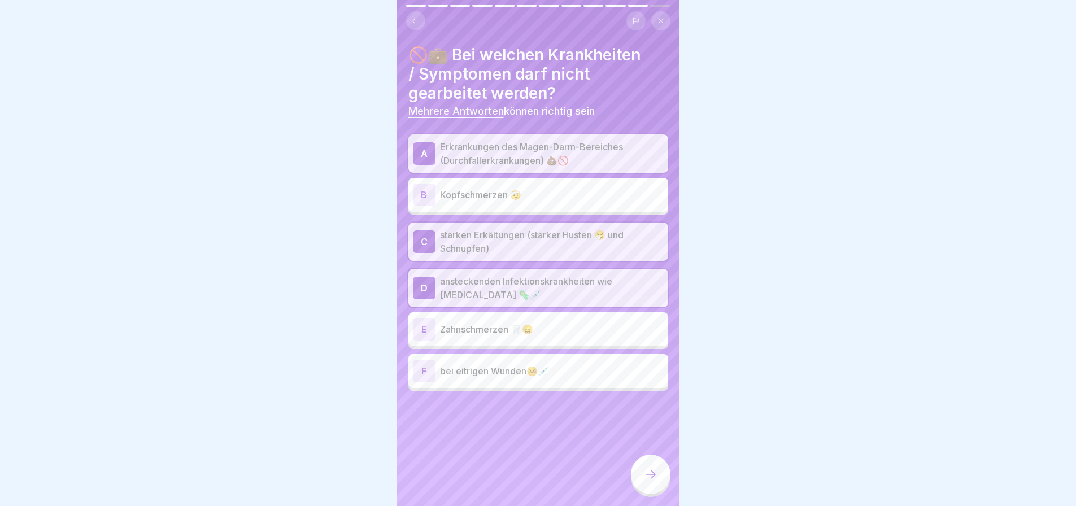
click at [568, 378] on p "bei eitrigen Wunden🤒💉" at bounding box center [552, 371] width 224 height 14
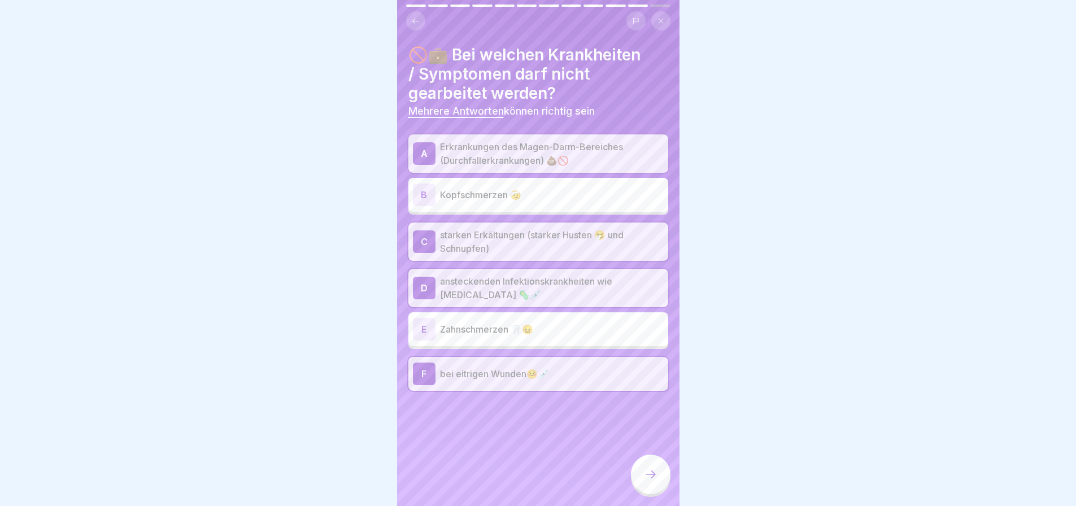
click at [649, 468] on icon at bounding box center [651, 475] width 14 height 14
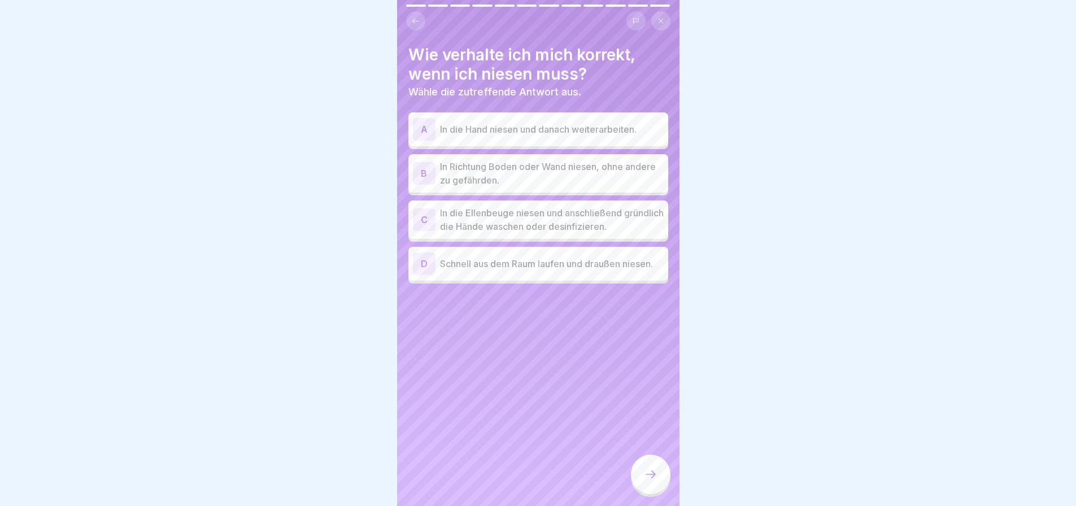
click at [569, 231] on p "In die Ellenbeuge niesen und anschließend gründlich die Hände waschen oder desi…" at bounding box center [552, 219] width 224 height 27
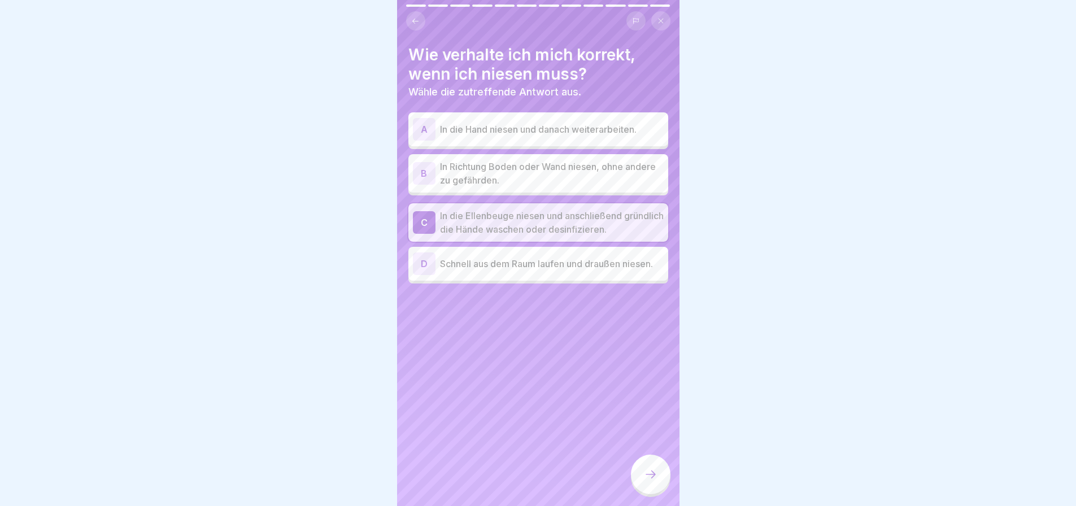
click at [646, 466] on div at bounding box center [651, 475] width 40 height 40
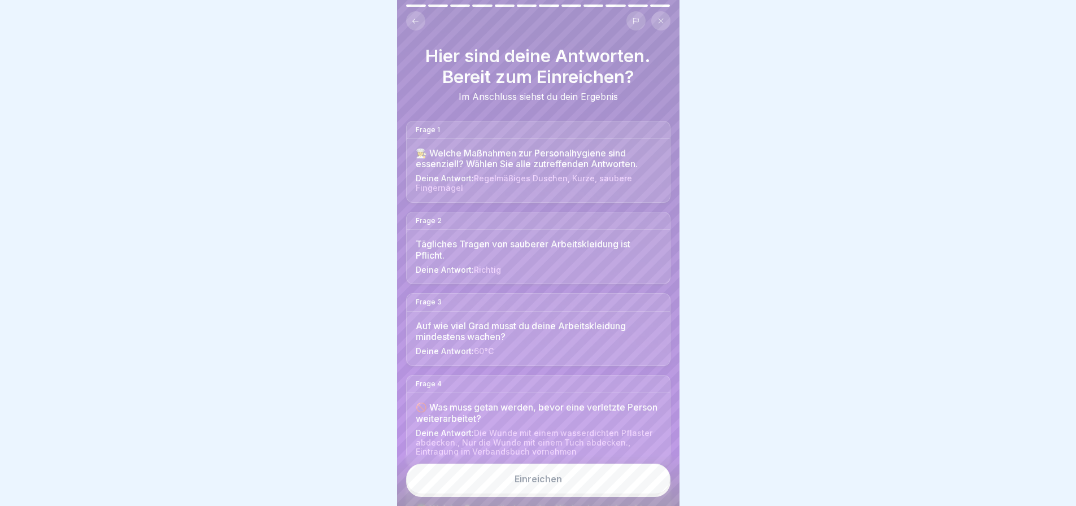
click at [418, 17] on icon at bounding box center [415, 21] width 8 height 8
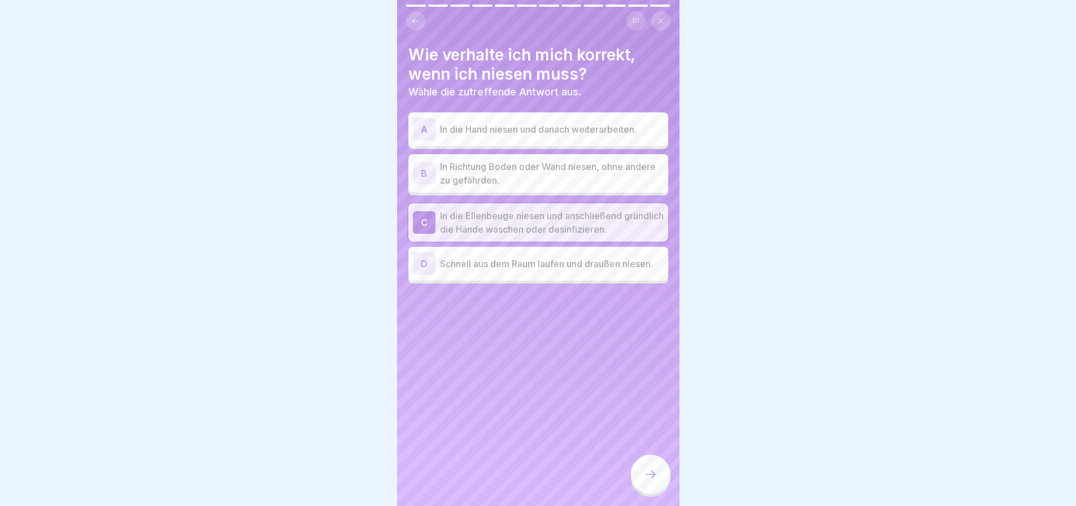
click at [418, 17] on icon at bounding box center [415, 21] width 8 height 8
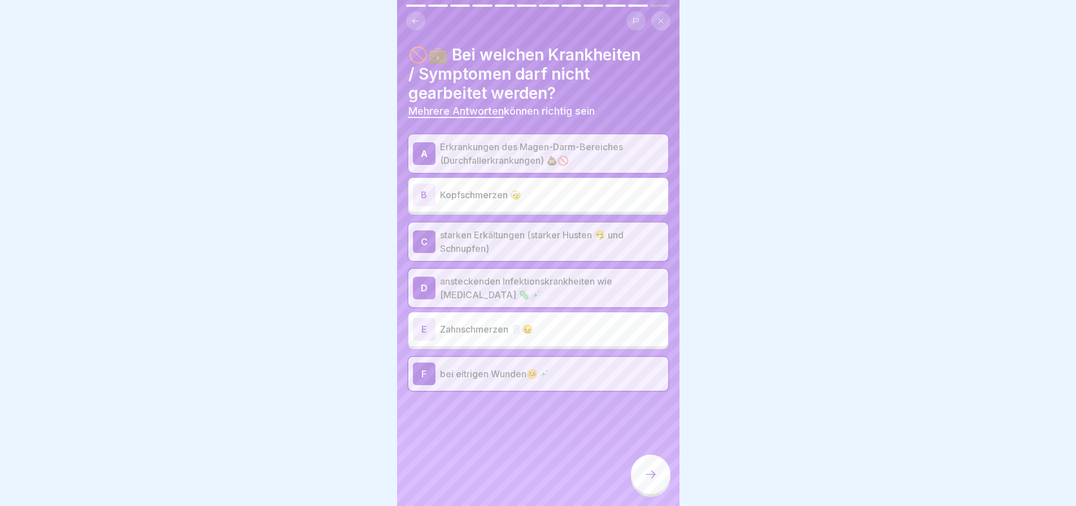
click at [418, 17] on icon at bounding box center [415, 21] width 8 height 8
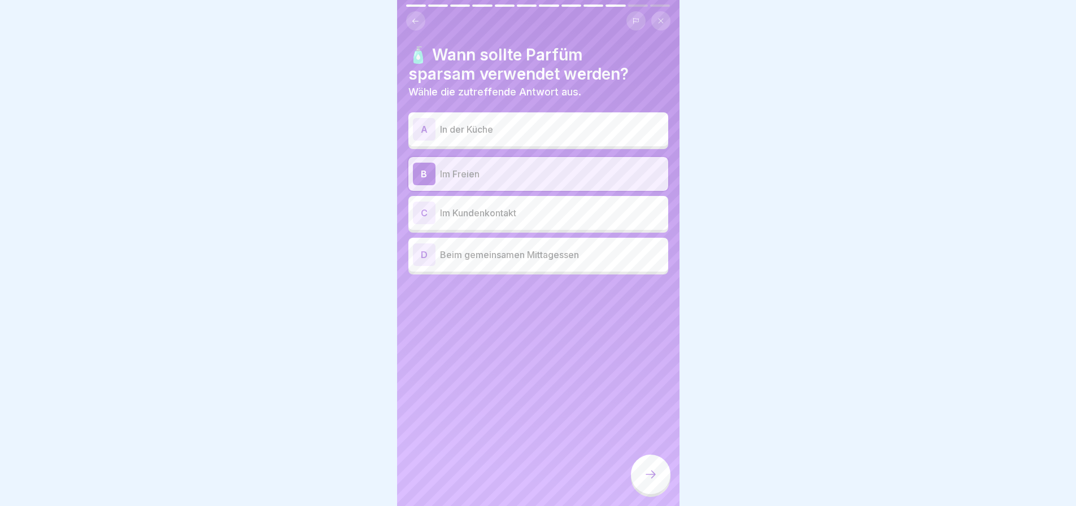
click at [418, 17] on icon at bounding box center [415, 21] width 8 height 8
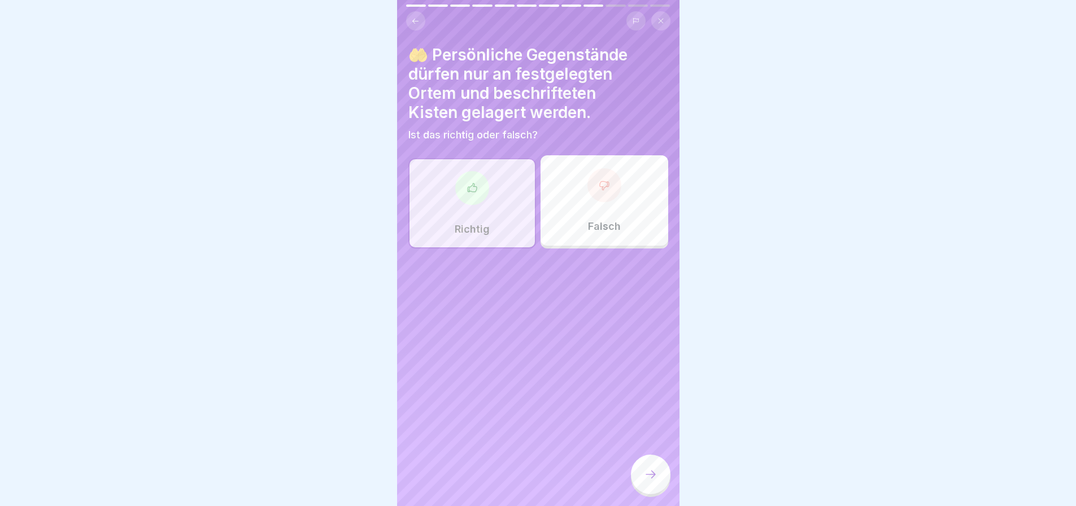
click at [418, 17] on icon at bounding box center [415, 21] width 8 height 8
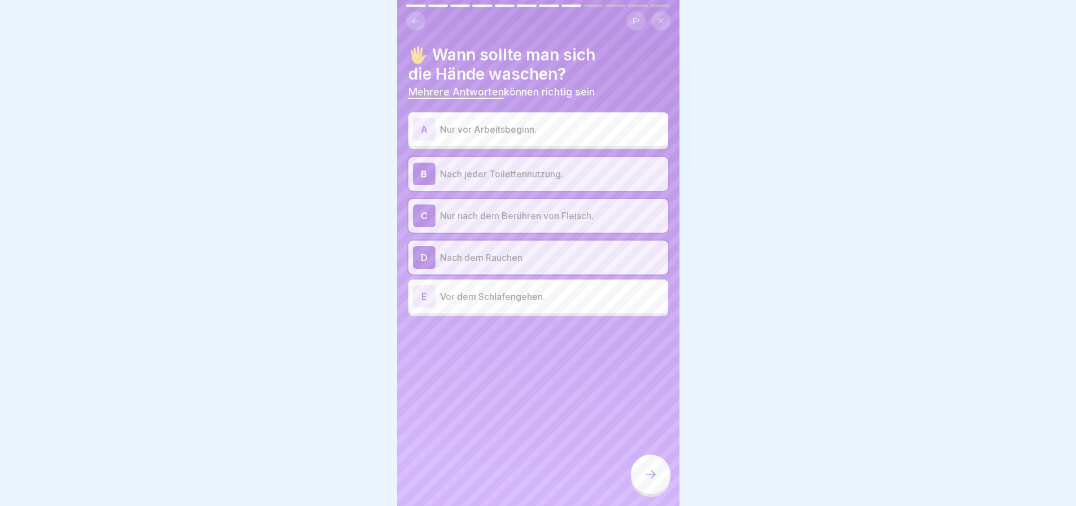
click at [418, 17] on icon at bounding box center [415, 21] width 8 height 8
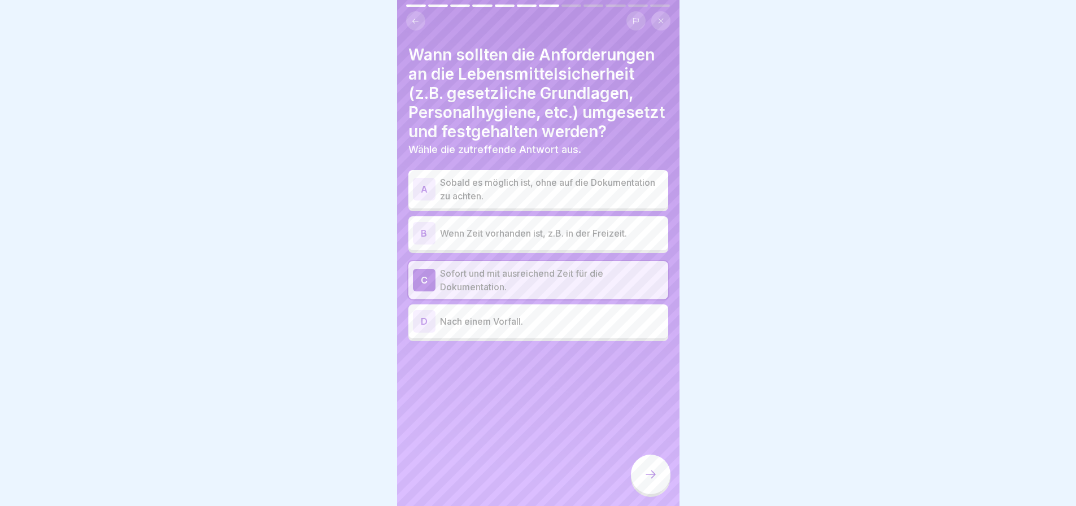
click at [418, 17] on icon at bounding box center [415, 21] width 8 height 8
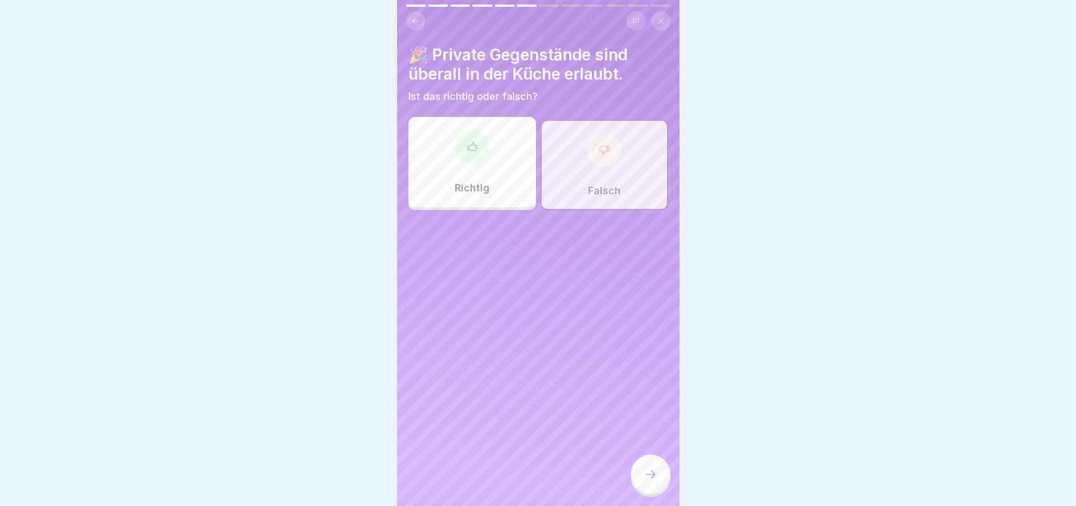
click at [418, 17] on icon at bounding box center [415, 21] width 8 height 8
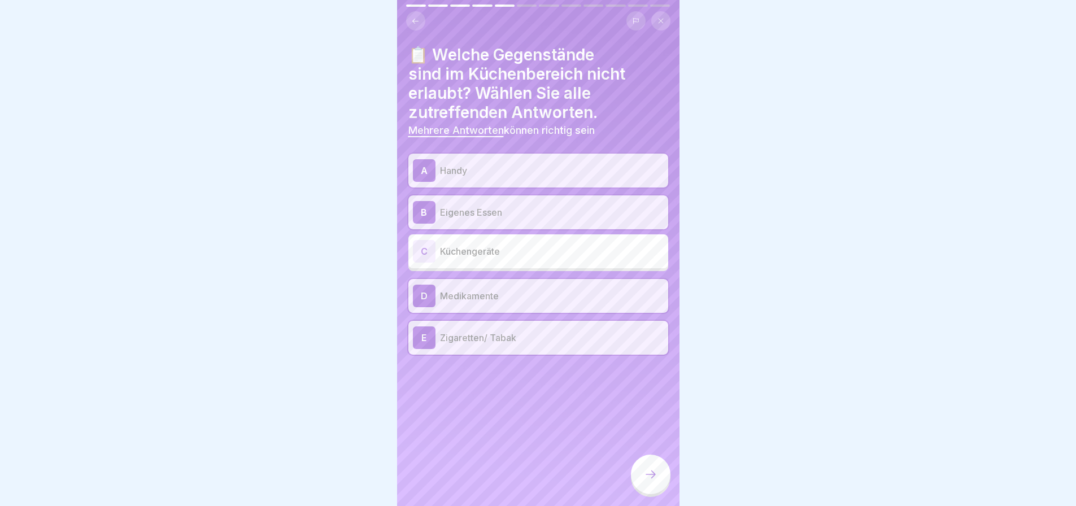
click at [418, 17] on icon at bounding box center [415, 21] width 8 height 8
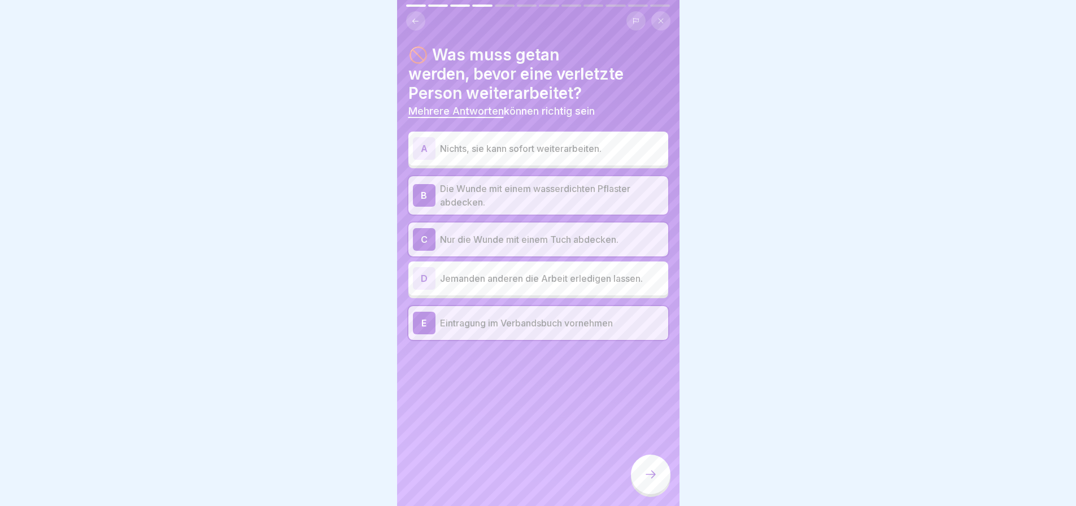
click at [510, 242] on div "C Nur die Wunde mit einem Tuch abdecken." at bounding box center [538, 239] width 251 height 23
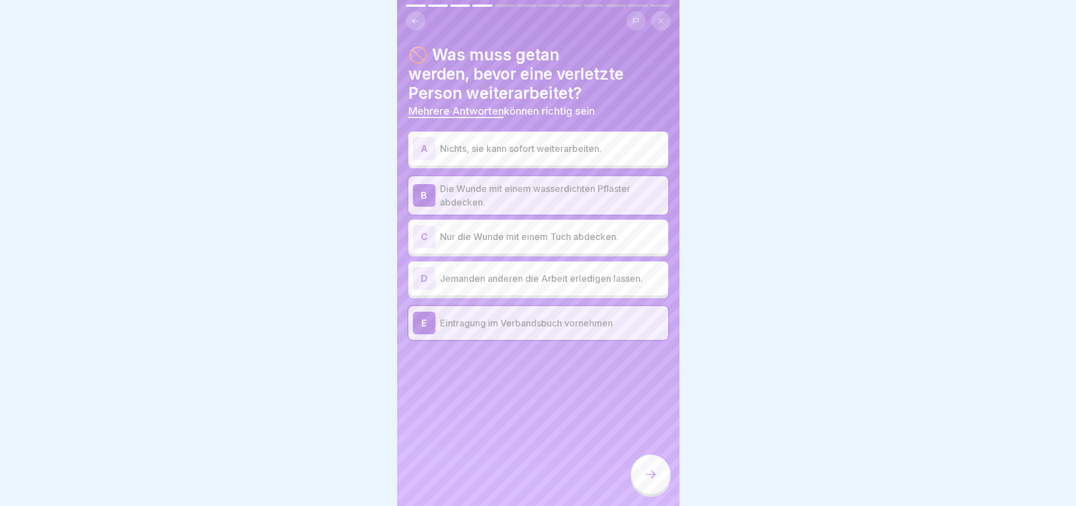
click at [648, 468] on icon at bounding box center [651, 475] width 14 height 14
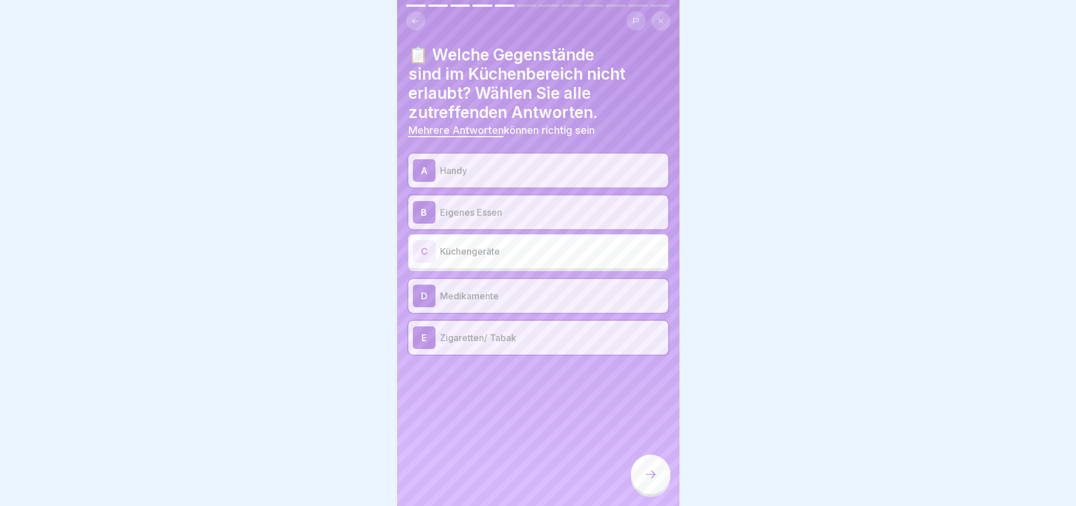
click at [649, 468] on icon at bounding box center [651, 475] width 14 height 14
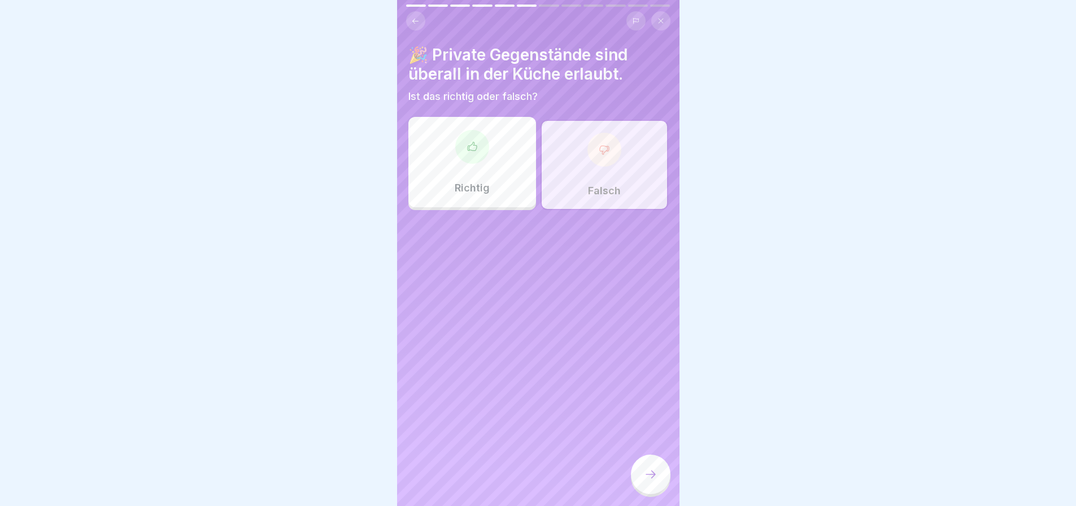
click at [649, 468] on icon at bounding box center [651, 475] width 14 height 14
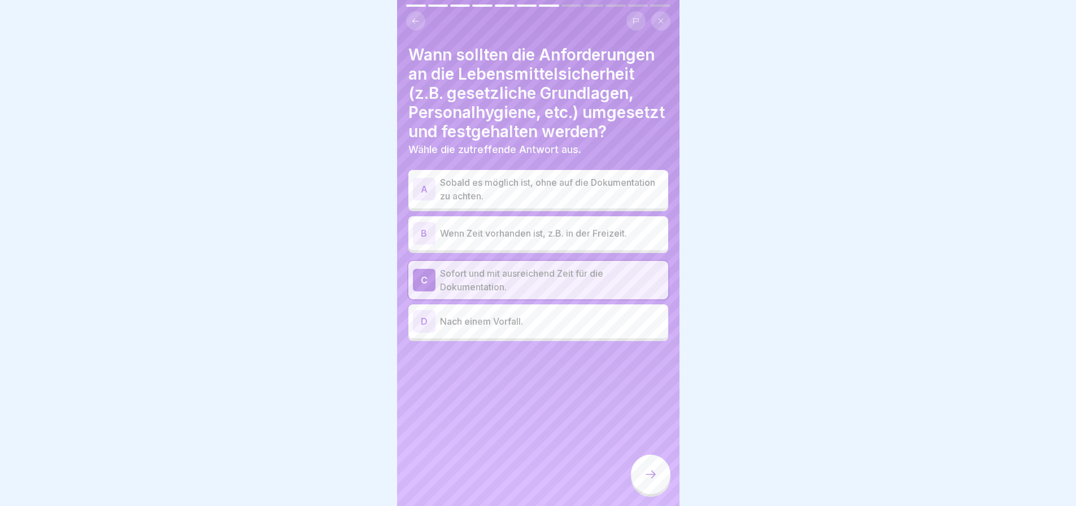
click at [649, 468] on icon at bounding box center [651, 475] width 14 height 14
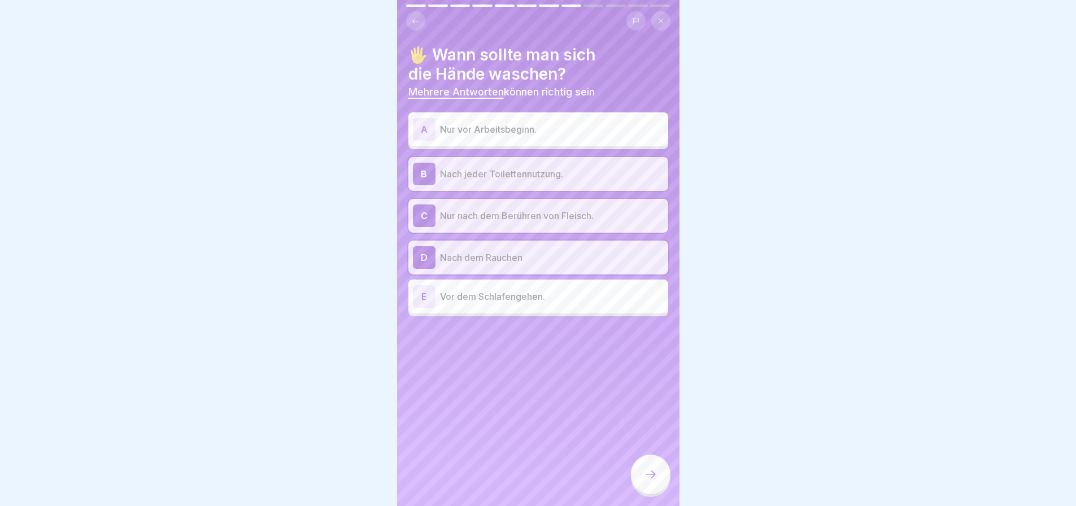
click at [649, 468] on icon at bounding box center [651, 475] width 14 height 14
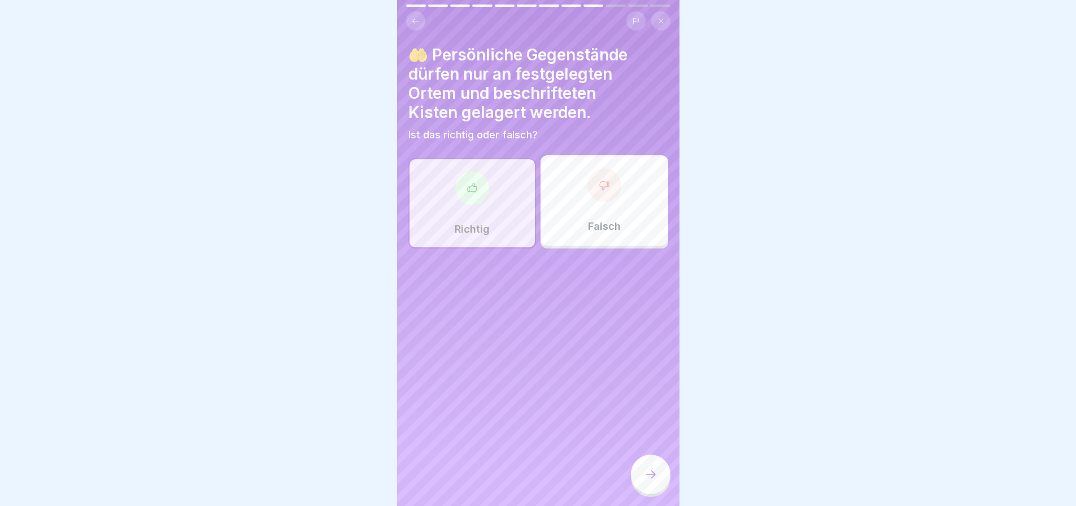
click at [649, 468] on icon at bounding box center [651, 475] width 14 height 14
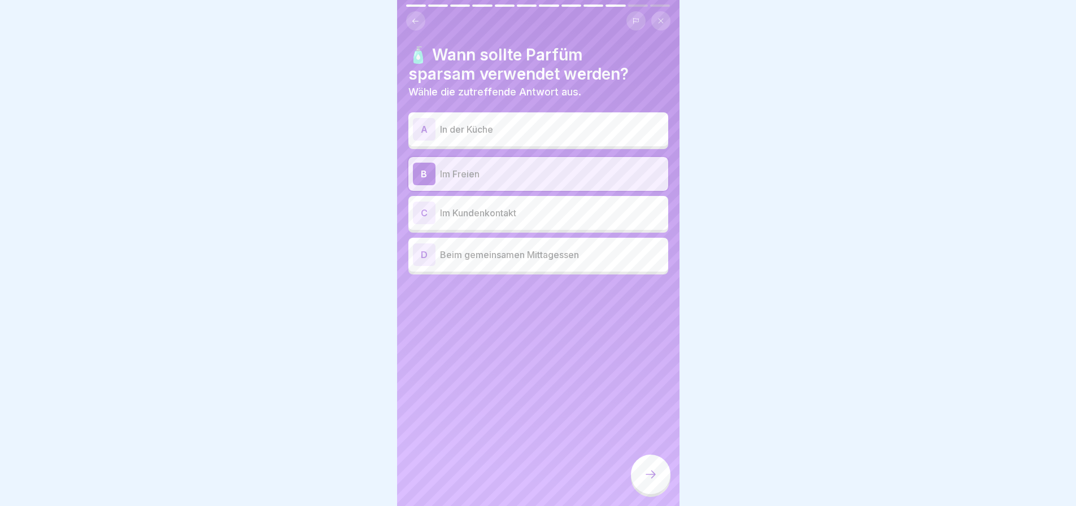
click at [649, 468] on icon at bounding box center [651, 475] width 14 height 14
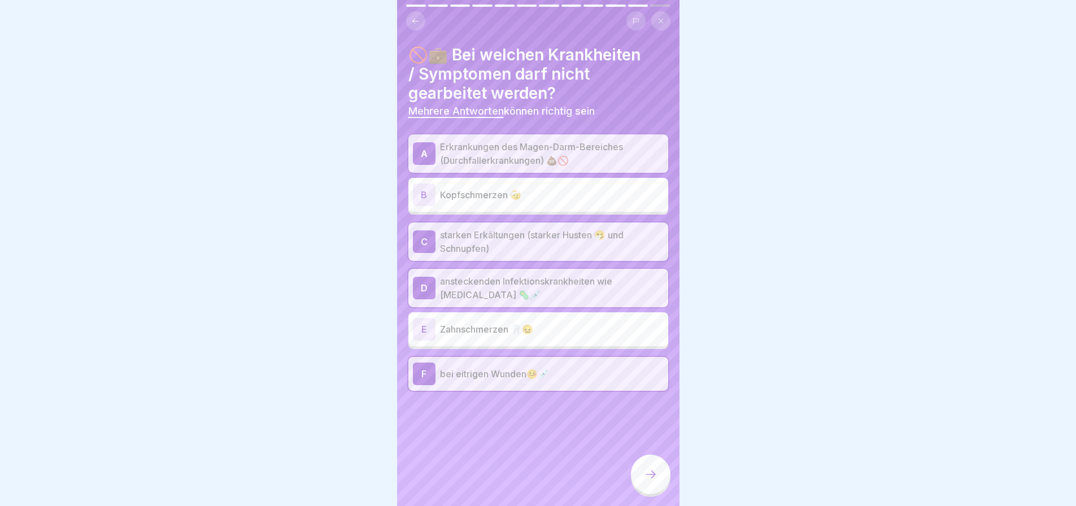
click at [649, 468] on icon at bounding box center [651, 475] width 14 height 14
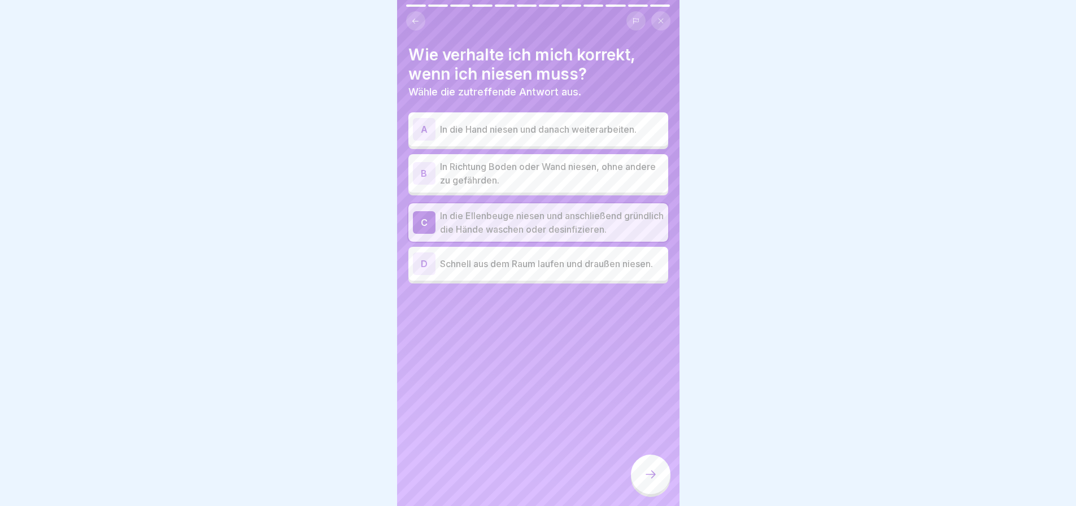
click at [649, 468] on icon at bounding box center [651, 475] width 14 height 14
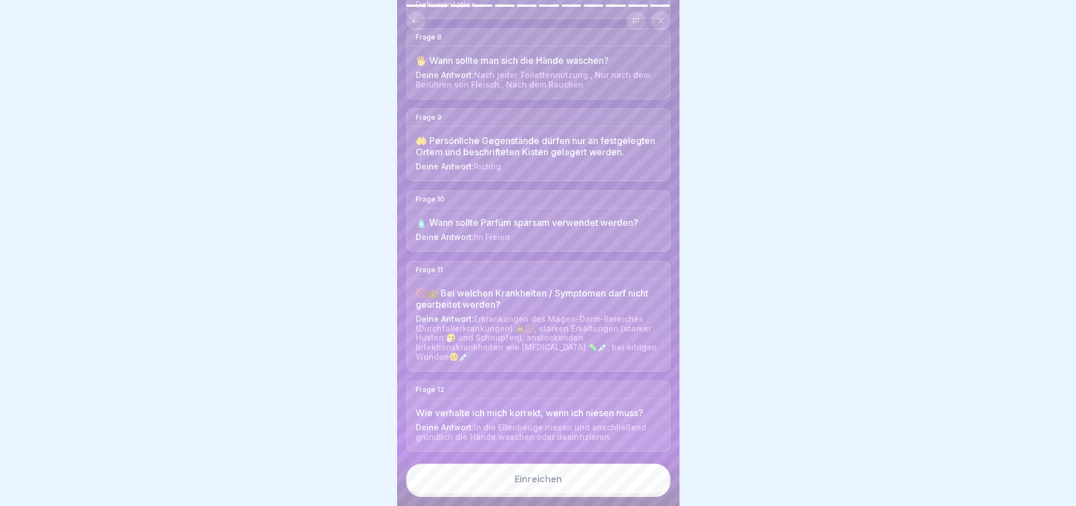
scroll to position [910, 0]
click at [562, 475] on button "Einreichen" at bounding box center [538, 479] width 264 height 31
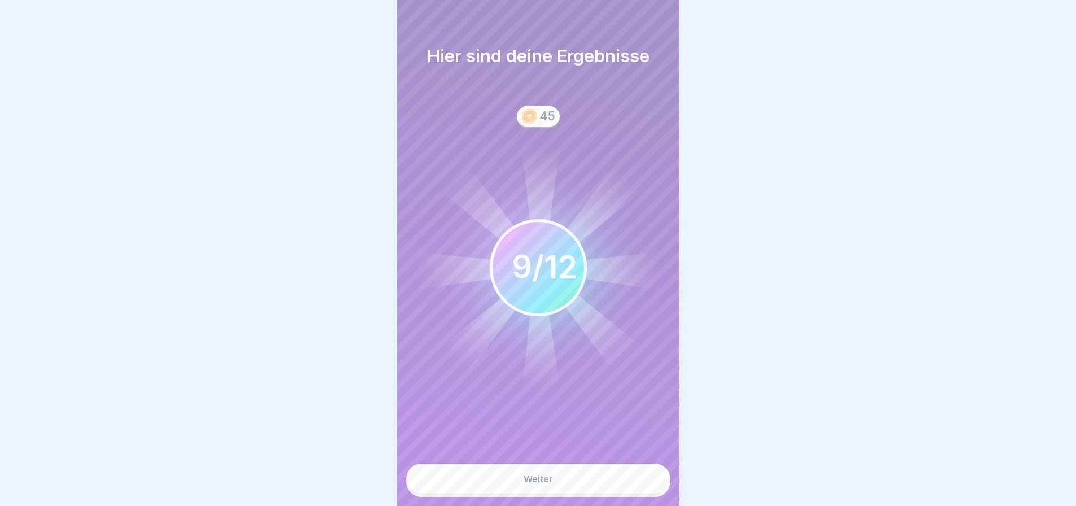
click at [542, 472] on button "Weiter" at bounding box center [538, 479] width 264 height 31
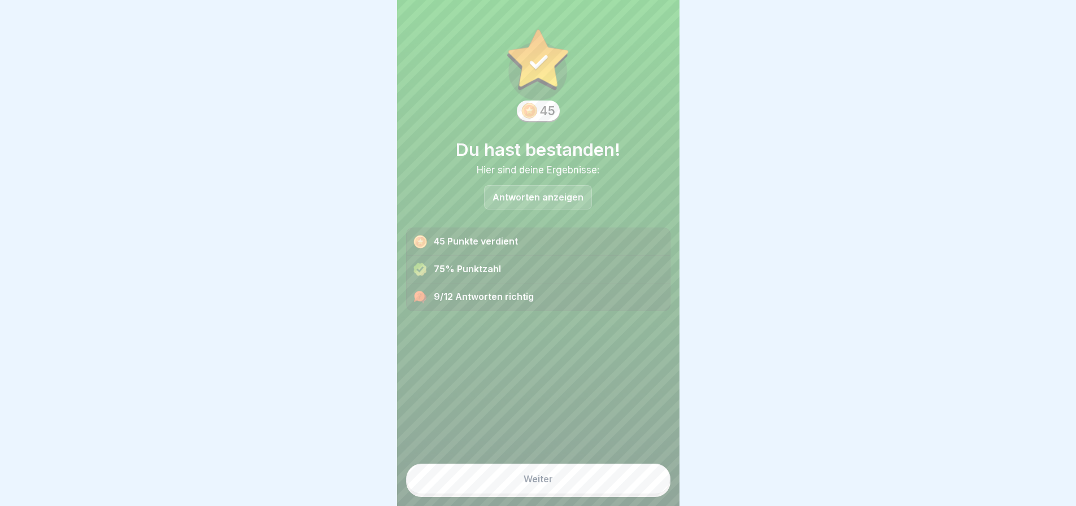
click at [550, 199] on p "Antworten anzeigen" at bounding box center [538, 198] width 91 height 10
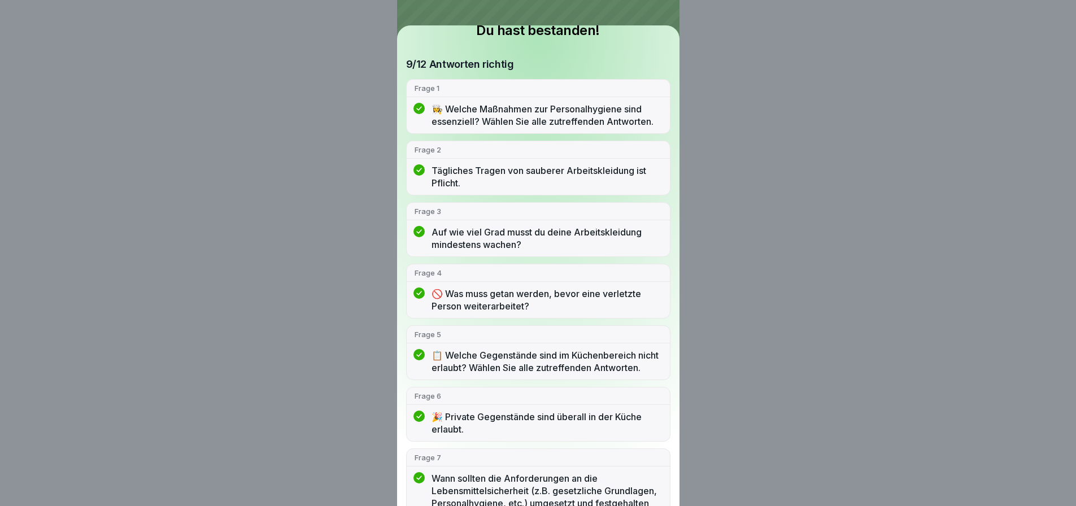
scroll to position [0, 0]
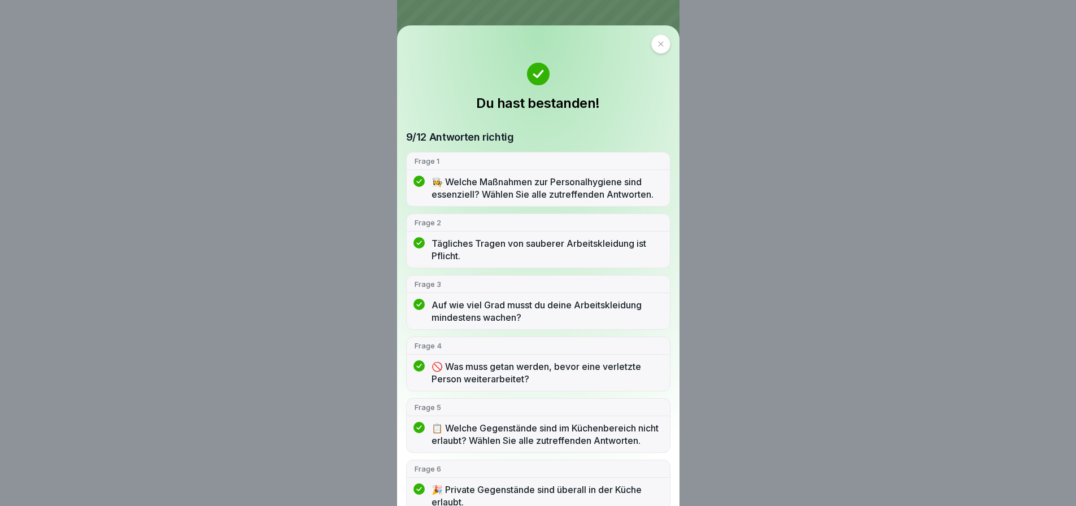
click at [658, 42] on icon at bounding box center [660, 43] width 5 height 5
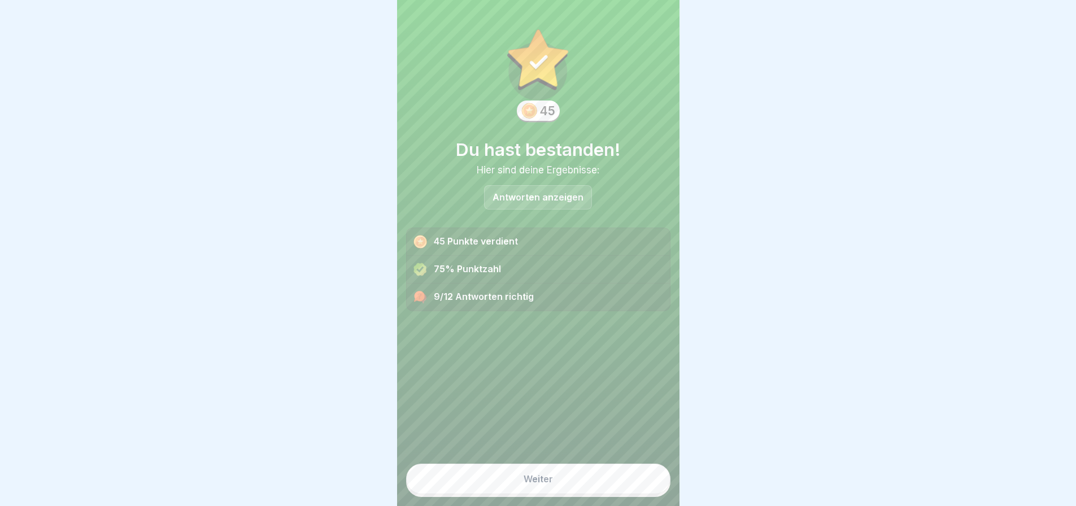
click at [536, 474] on div "Weiter" at bounding box center [538, 479] width 29 height 10
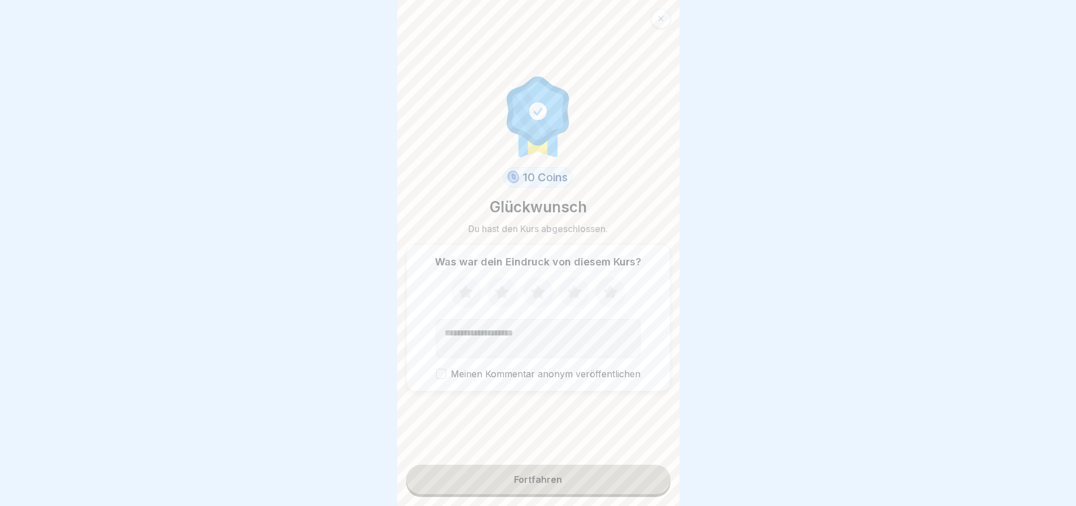
click at [468, 281] on icon at bounding box center [466, 292] width 30 height 29
click at [493, 285] on icon at bounding box center [502, 292] width 30 height 29
click at [533, 286] on icon at bounding box center [538, 292] width 30 height 29
click at [574, 285] on icon at bounding box center [574, 292] width 15 height 14
click at [606, 285] on icon at bounding box center [610, 292] width 15 height 14
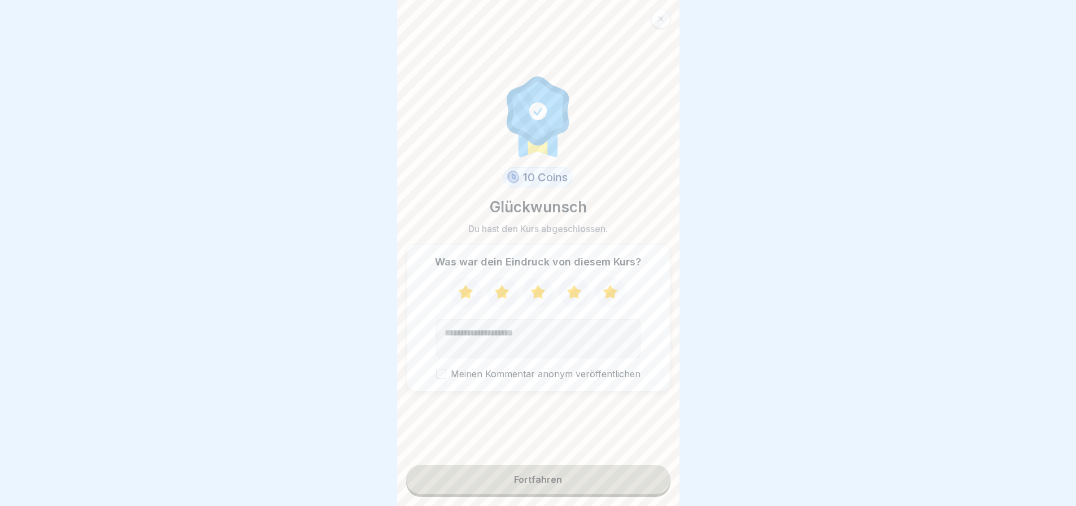
click at [436, 369] on button "Meinen Kommentar anonym veröffentlichen" at bounding box center [441, 374] width 10 height 10
click at [539, 475] on div "Fortfahren" at bounding box center [538, 480] width 48 height 10
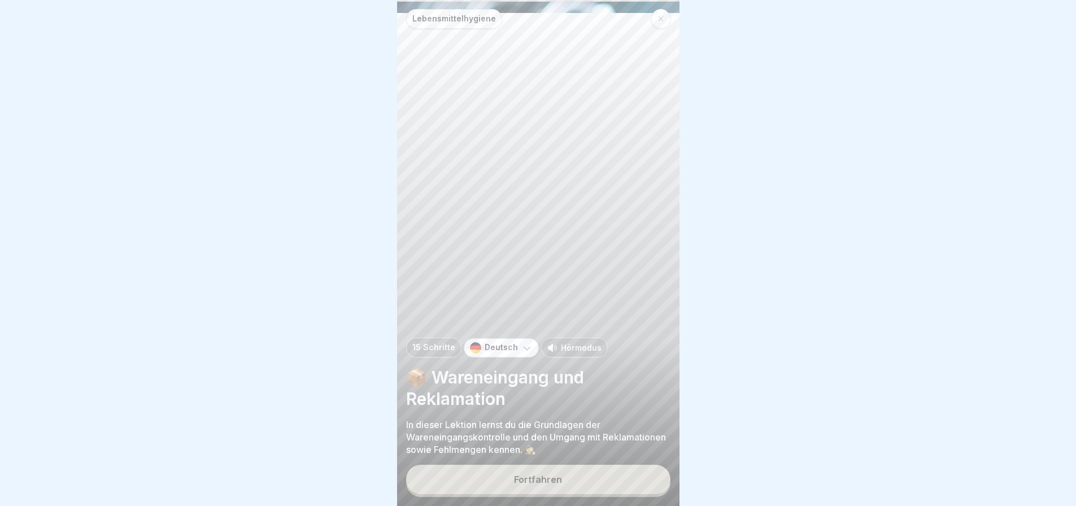
click at [543, 475] on div "Fortfahren" at bounding box center [538, 480] width 48 height 10
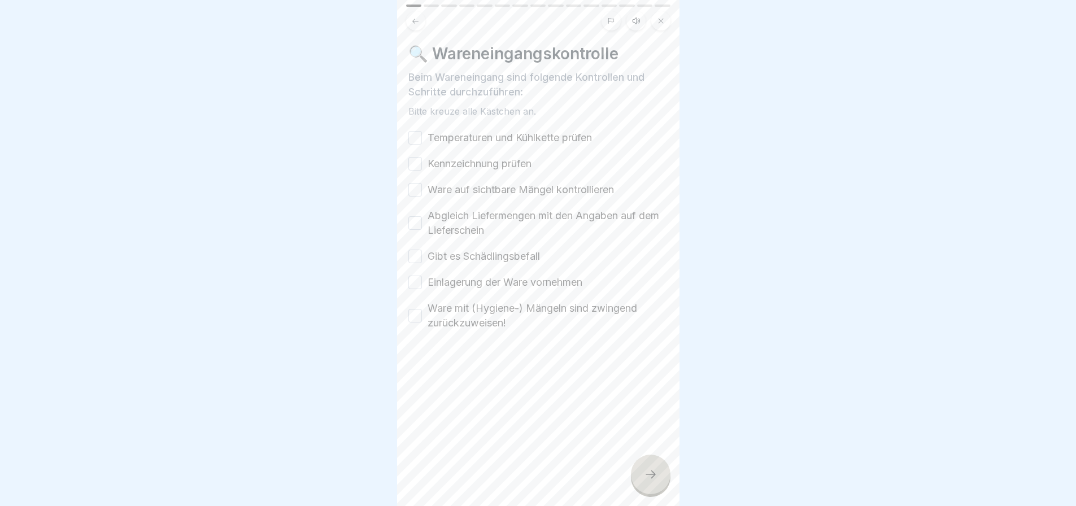
click at [417, 131] on button "Temperaturen und Kühlkette prüfen" at bounding box center [415, 138] width 14 height 14
click at [418, 157] on button "Kennzeichnung prüfen" at bounding box center [415, 164] width 14 height 14
click at [413, 183] on button "Ware auf sichtbare Mängel kontrollieren" at bounding box center [415, 190] width 14 height 14
click at [412, 216] on button "Abgleich Liefermengen mit den Angaben auf dem Lieferschein" at bounding box center [415, 223] width 14 height 14
click at [417, 250] on button "Gibt es Schädlingsbefall" at bounding box center [415, 257] width 14 height 14
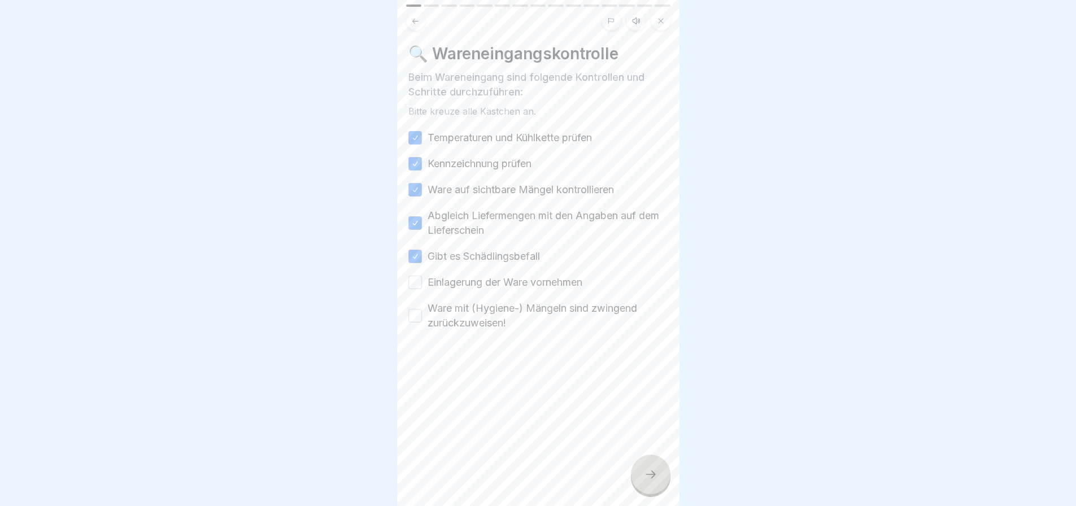
click at [414, 276] on button "Einlagerung der Ware vornehmen" at bounding box center [415, 283] width 14 height 14
click at [418, 310] on button "Ware mit (Hygiene-) Mängeln sind zwingend zurückzuweisen!" at bounding box center [415, 316] width 14 height 14
click at [644, 468] on icon at bounding box center [651, 475] width 14 height 14
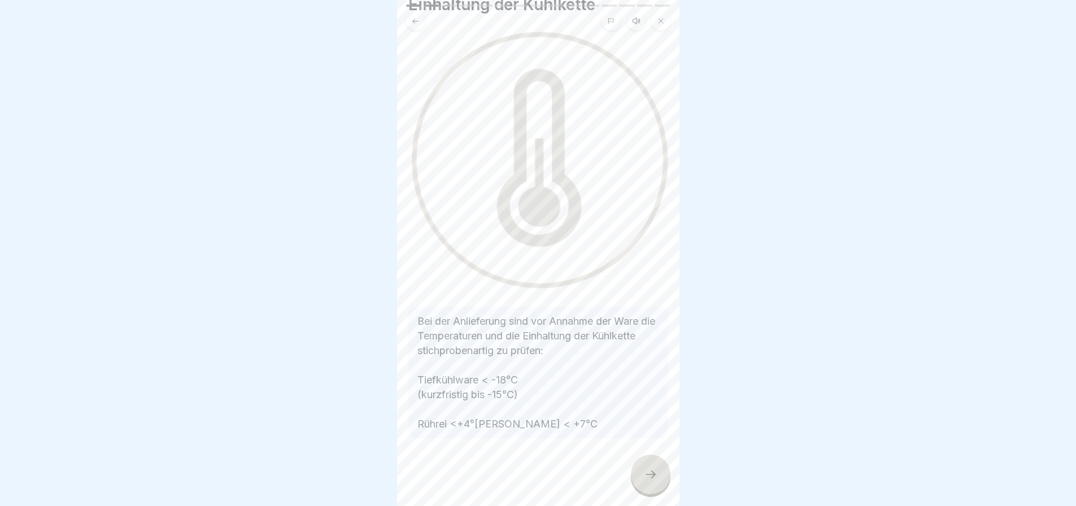
scroll to position [89, 0]
click at [647, 465] on div at bounding box center [651, 475] width 40 height 40
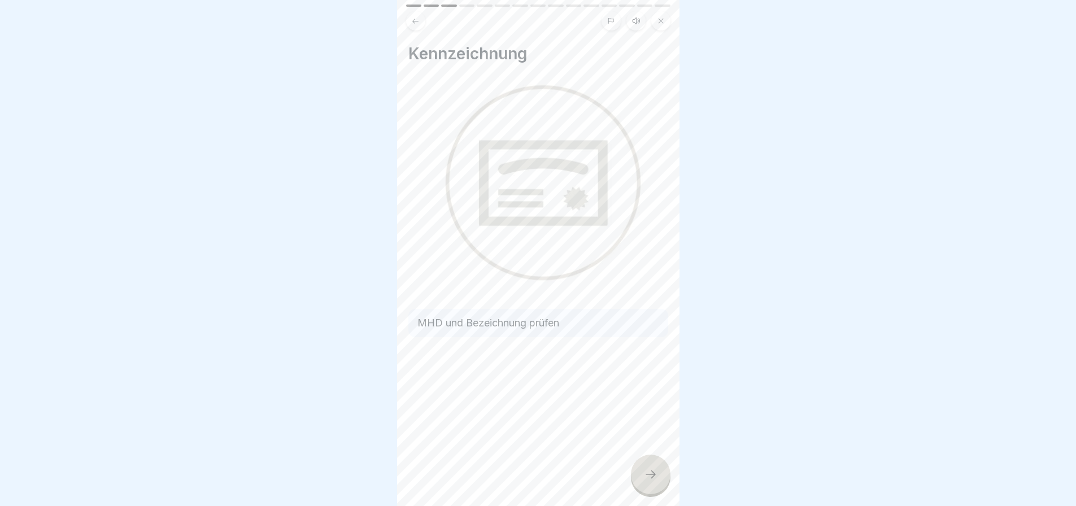
click at [536, 316] on p "MHD und Bezeichnung prüfen" at bounding box center [539, 323] width 242 height 15
click at [648, 468] on icon at bounding box center [651, 475] width 14 height 14
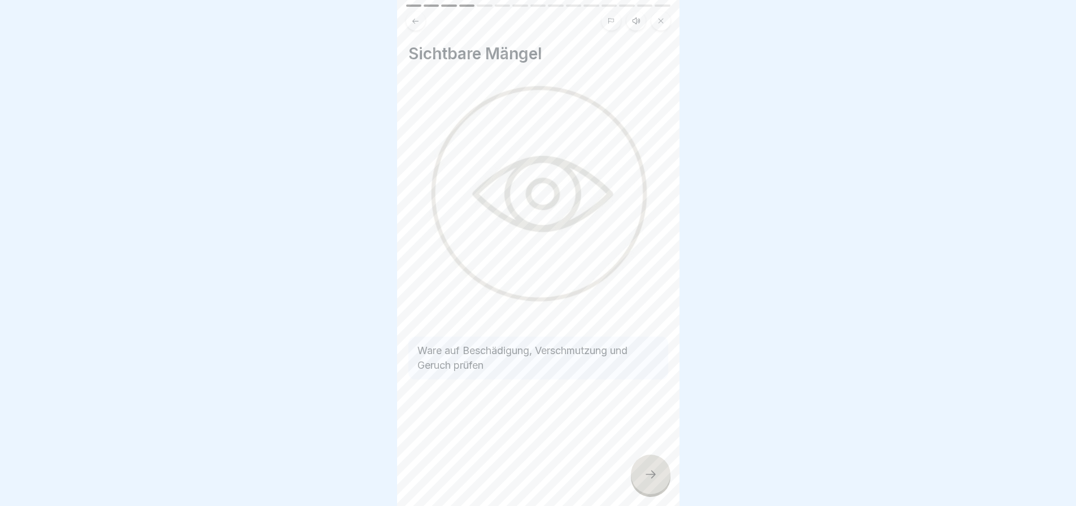
click at [648, 467] on div at bounding box center [651, 475] width 40 height 40
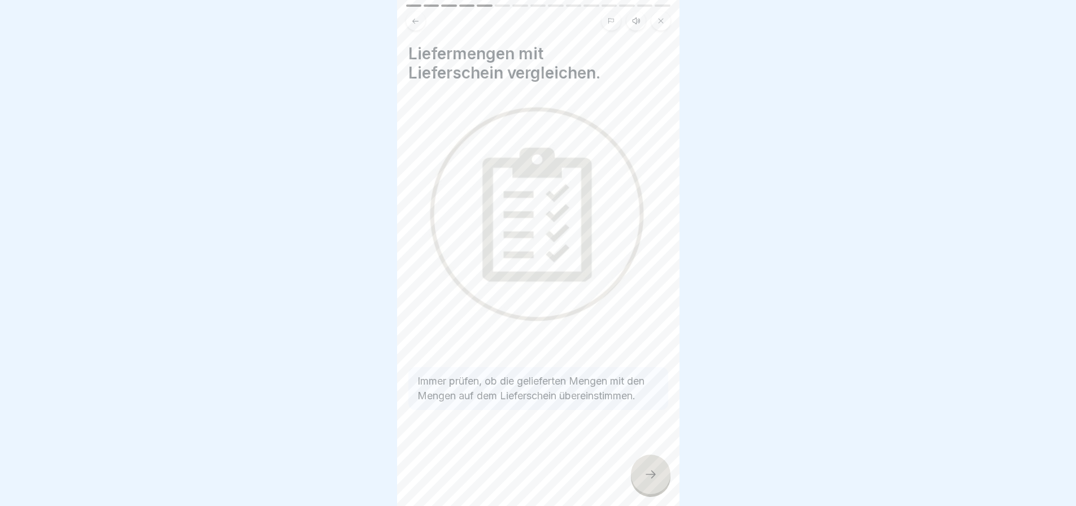
click at [648, 467] on div at bounding box center [651, 475] width 40 height 40
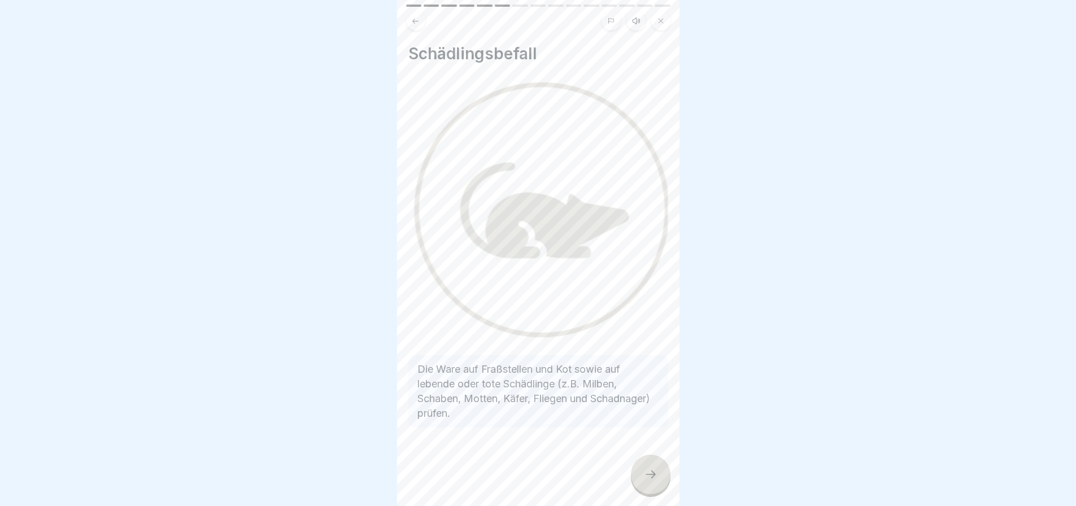
click at [648, 467] on div at bounding box center [651, 475] width 40 height 40
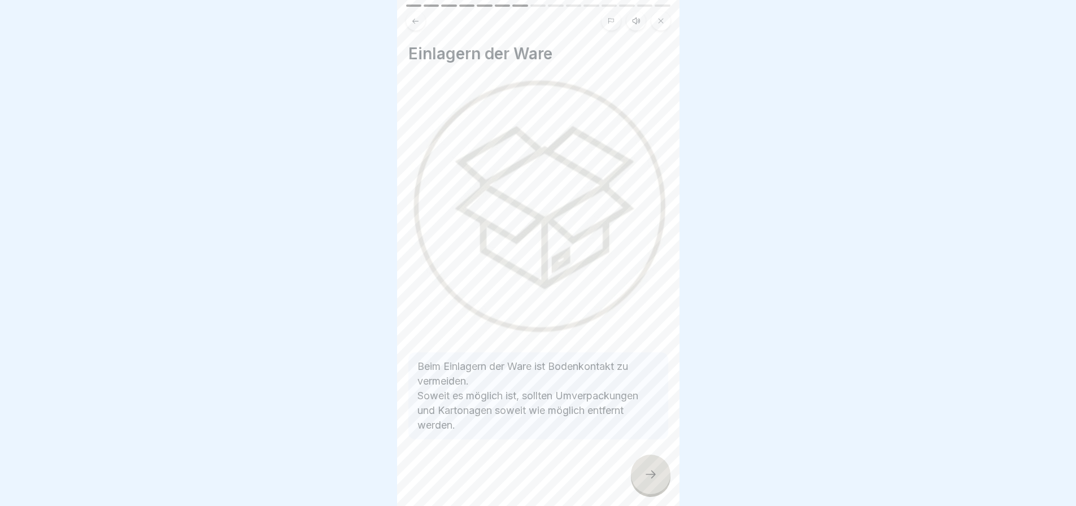
click at [638, 466] on div at bounding box center [651, 475] width 40 height 40
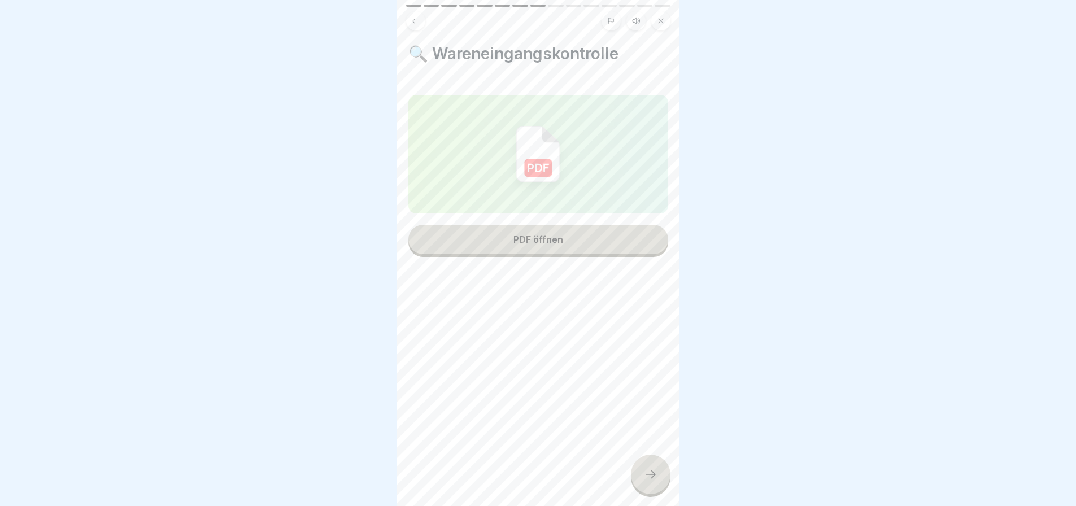
click at [537, 241] on div "PDF öffnen" at bounding box center [539, 239] width 50 height 10
click at [647, 471] on icon at bounding box center [651, 475] width 14 height 14
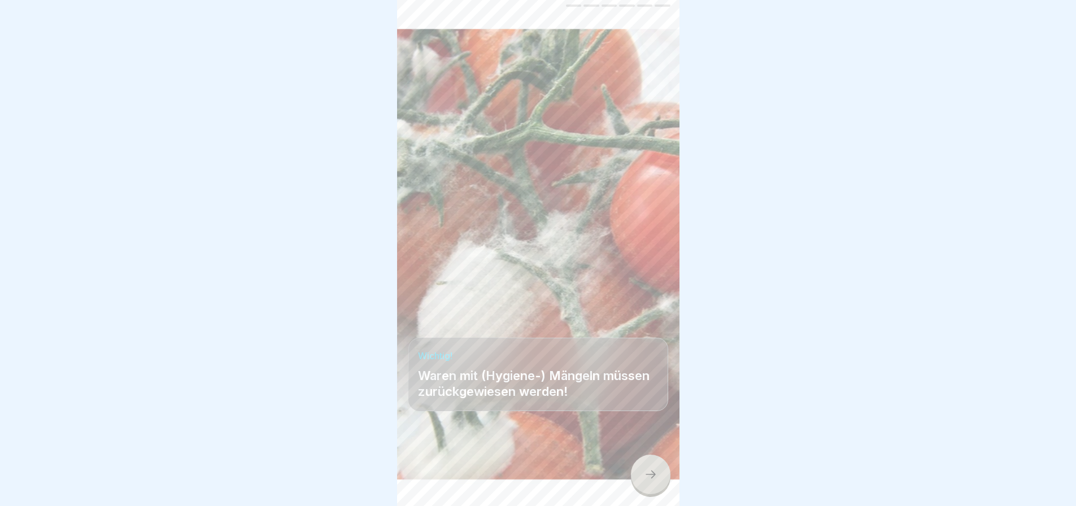
click at [646, 473] on icon at bounding box center [651, 475] width 14 height 14
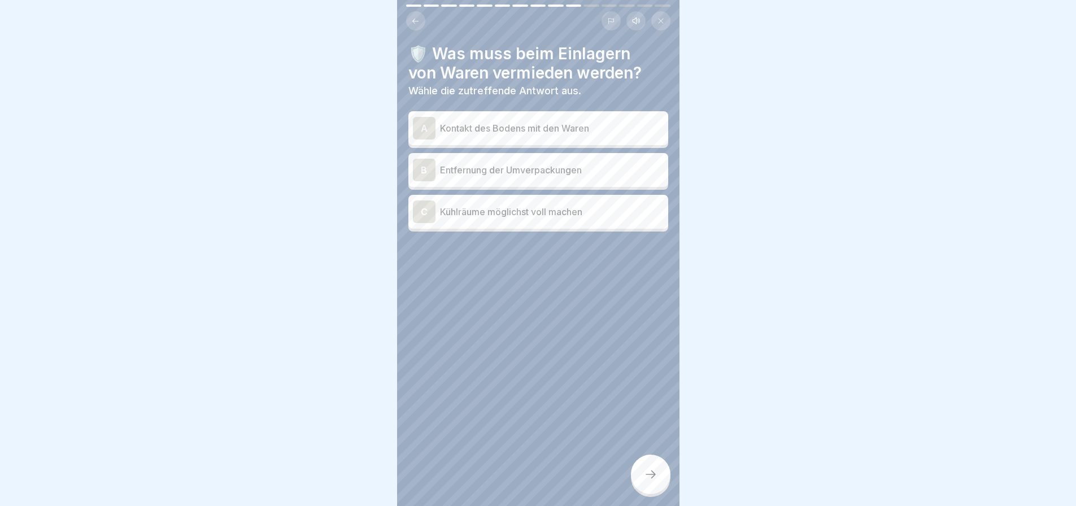
click at [468, 121] on p "Kontakt des Bodens mit den Waren" at bounding box center [552, 128] width 224 height 14
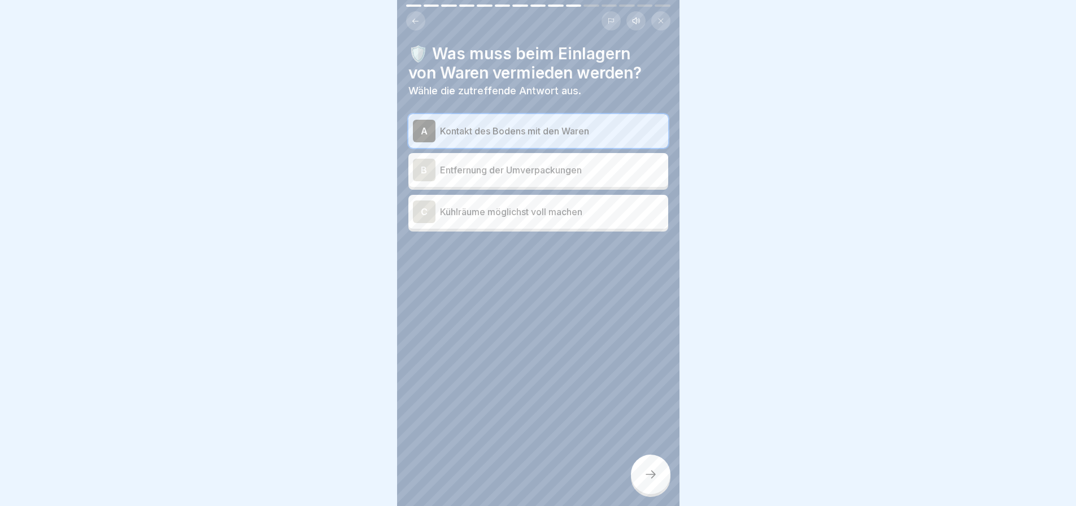
click at [647, 472] on icon at bounding box center [651, 475] width 14 height 14
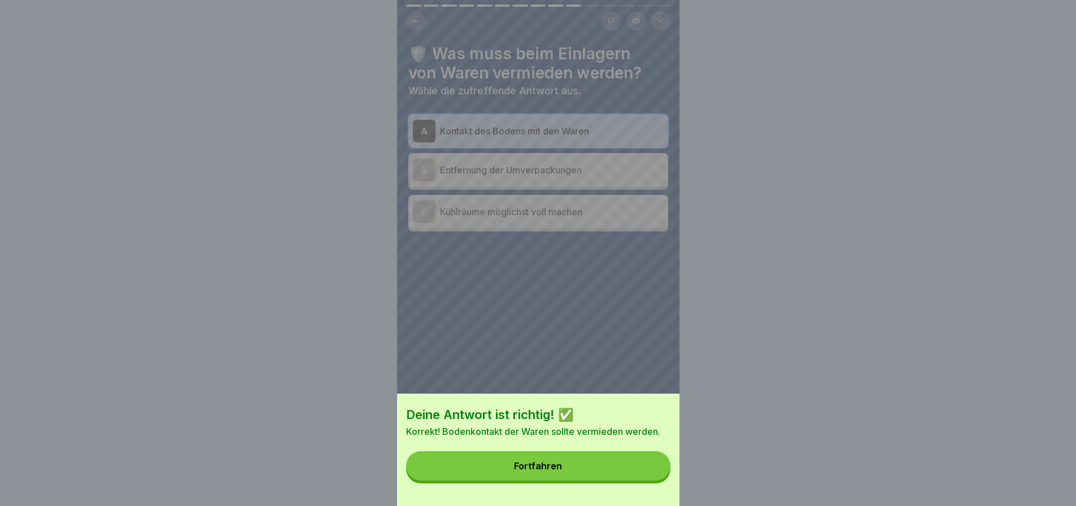
click at [598, 472] on button "Fortfahren" at bounding box center [538, 465] width 264 height 29
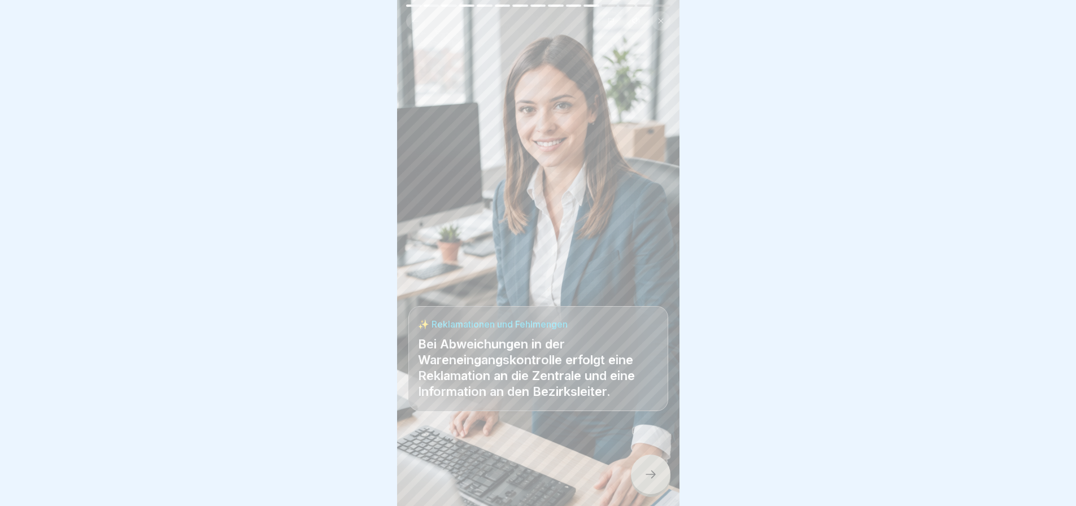
click at [647, 468] on icon at bounding box center [651, 475] width 14 height 14
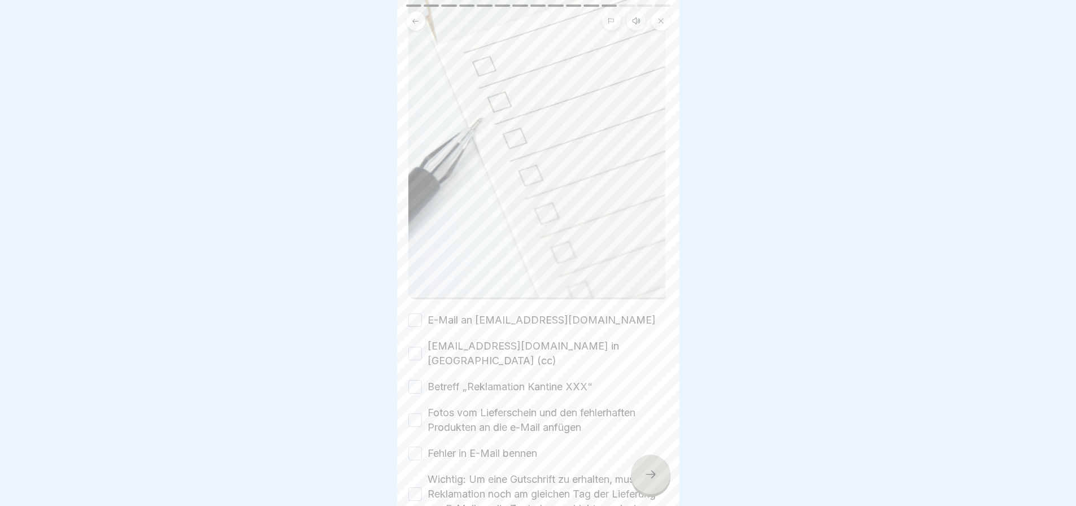
scroll to position [389, 0]
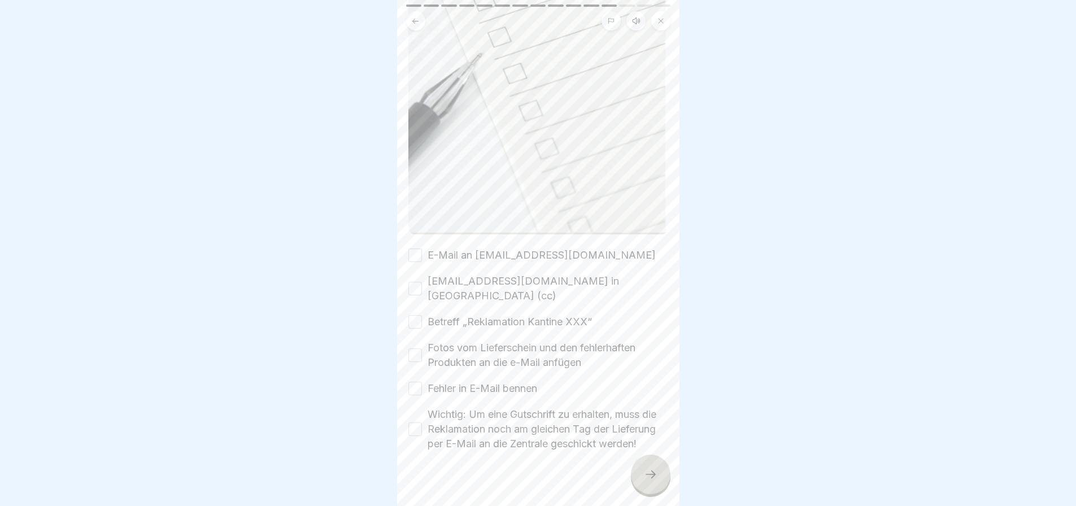
click at [419, 249] on button "E-Mail an [EMAIL_ADDRESS][DOMAIN_NAME]" at bounding box center [415, 256] width 14 height 14
click at [413, 349] on button "Fotos vom Lieferschein und den fehlerhaften Produkten an die e-Mail anfügen" at bounding box center [415, 356] width 14 height 14
click at [418, 382] on button "Fehler in E-Mail bennen" at bounding box center [415, 389] width 14 height 14
click at [419, 423] on button "Wichtig: Um eine Gutschrift zu erhalten, muss die Reklamation noch am gleichen …" at bounding box center [415, 430] width 14 height 14
click at [419, 315] on button "Betreff „Reklamation Kantine XXX“" at bounding box center [415, 322] width 14 height 14
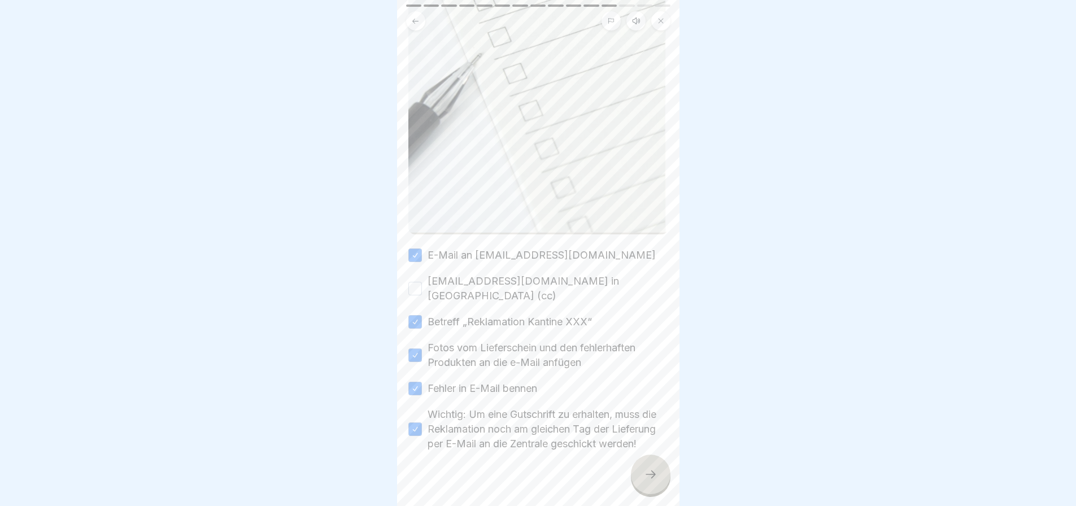
click at [415, 282] on button "[EMAIL_ADDRESS][DOMAIN_NAME] in [GEOGRAPHIC_DATA] (cc)" at bounding box center [415, 289] width 14 height 14
click at [646, 465] on div at bounding box center [651, 475] width 40 height 40
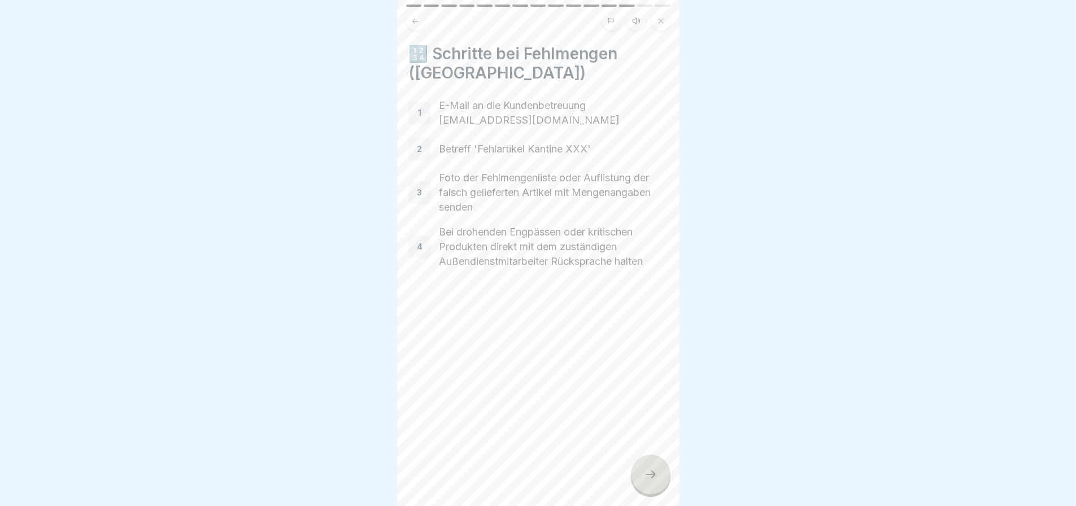
click at [649, 472] on icon at bounding box center [651, 475] width 14 height 14
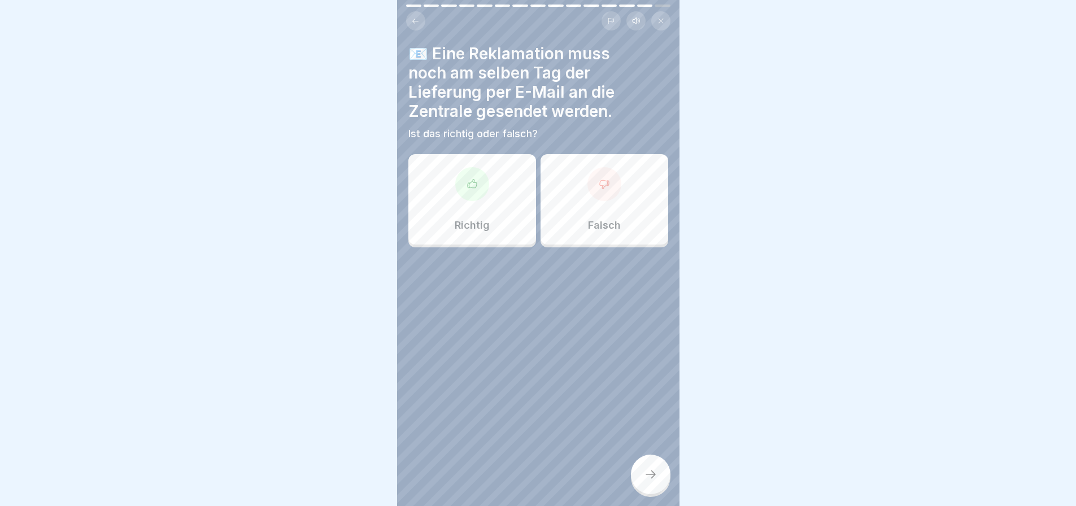
click at [474, 188] on div at bounding box center [472, 184] width 34 height 34
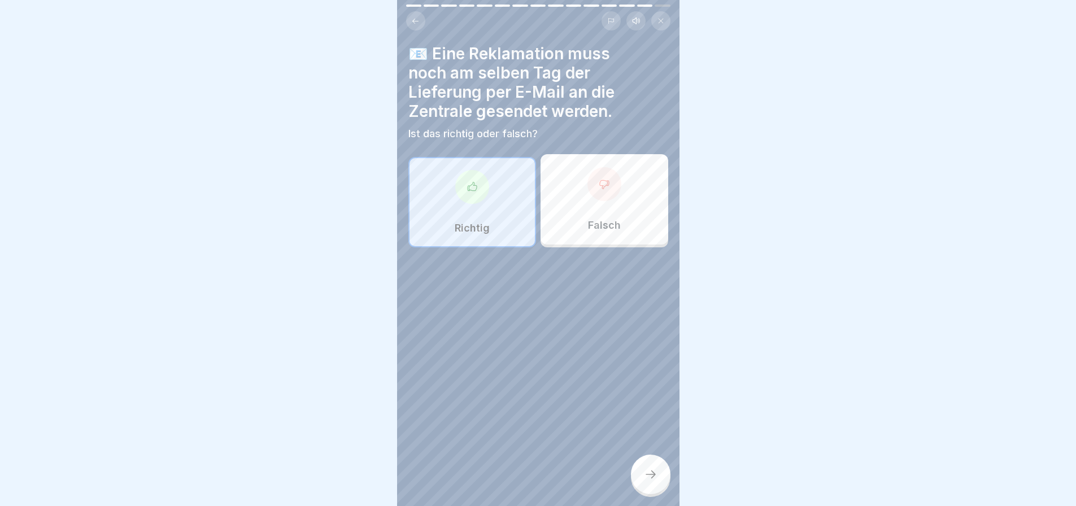
click at [648, 474] on icon at bounding box center [651, 475] width 14 height 14
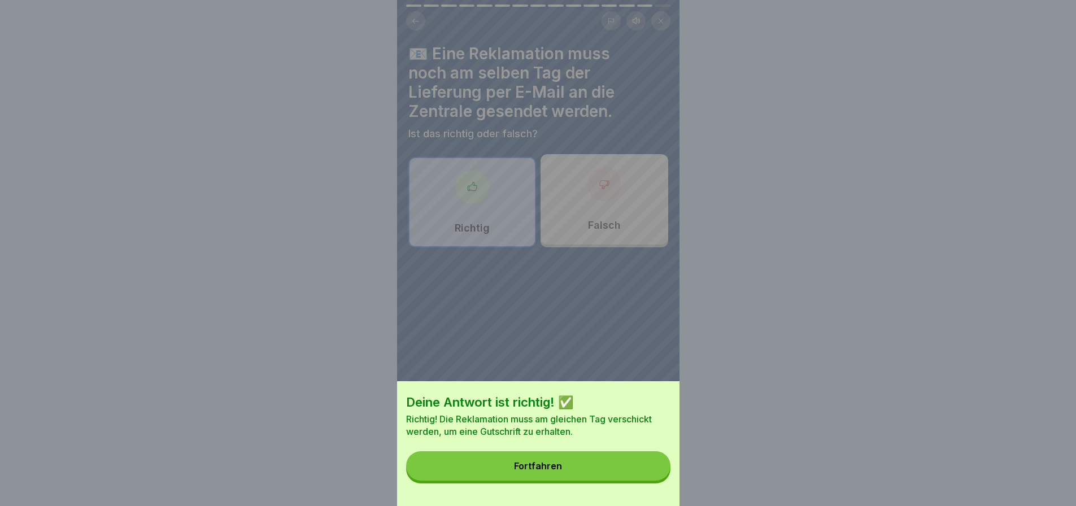
click at [615, 477] on button "Fortfahren" at bounding box center [538, 465] width 264 height 29
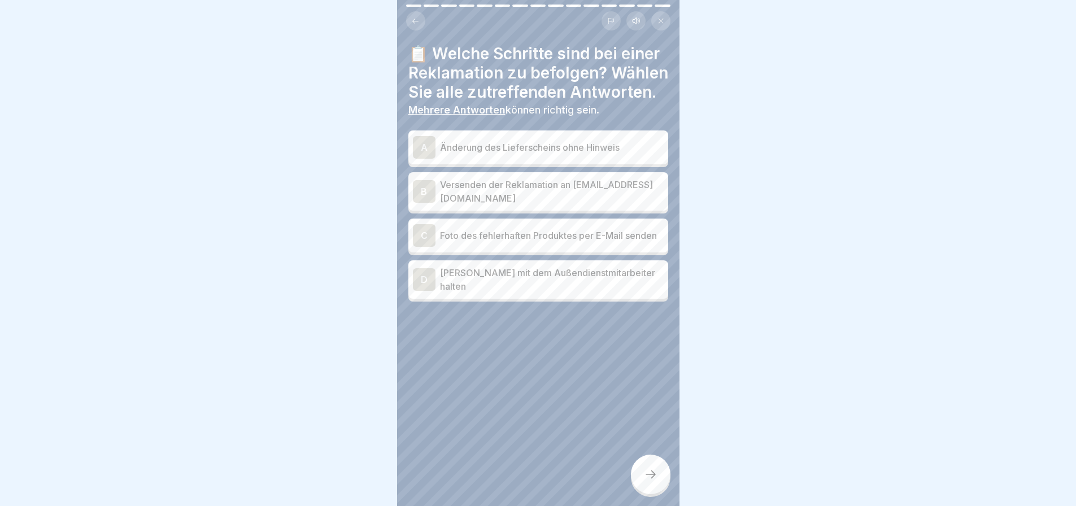
click at [598, 203] on p "Versenden der Reklamation an [EMAIL_ADDRESS][DOMAIN_NAME]" at bounding box center [552, 191] width 224 height 27
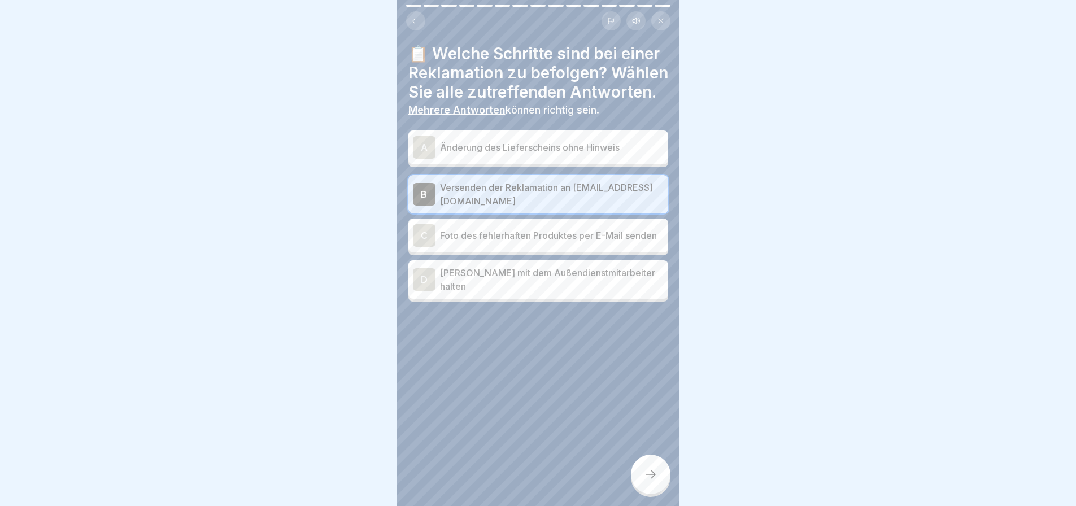
click at [546, 242] on p "Foto des fehlerhaften Produktes per E-Mail senden" at bounding box center [552, 236] width 224 height 14
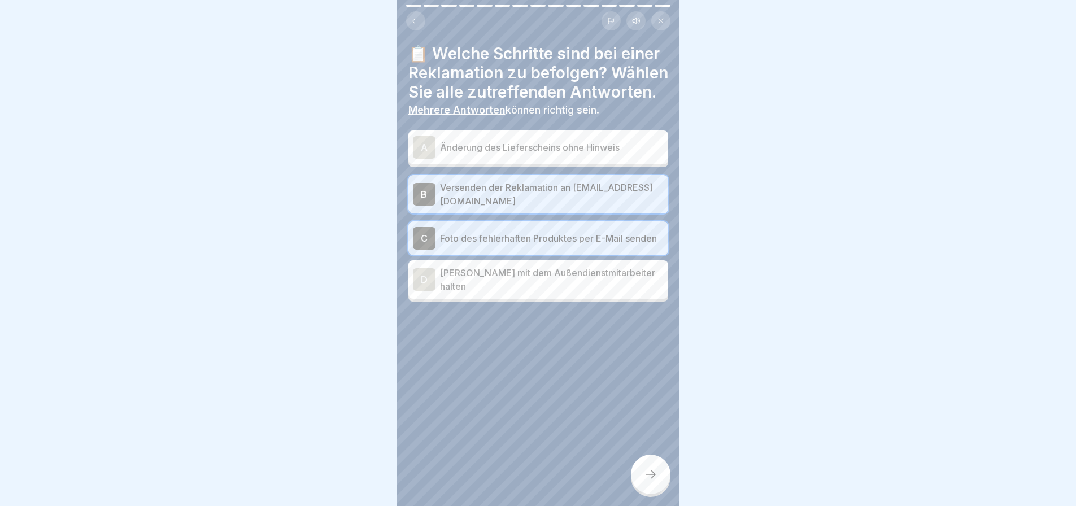
click at [645, 471] on icon at bounding box center [651, 475] width 14 height 14
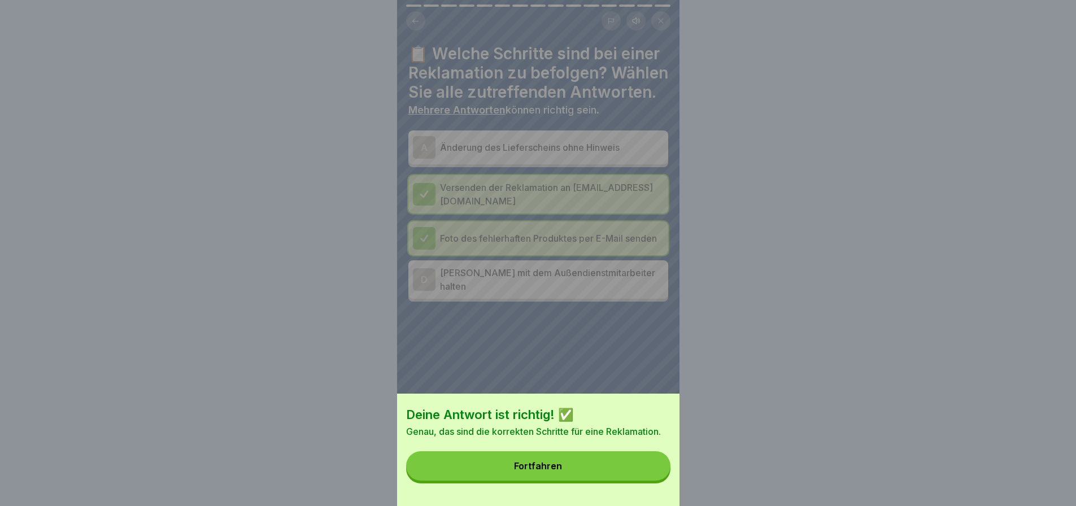
click at [580, 470] on button "Fortfahren" at bounding box center [538, 465] width 264 height 29
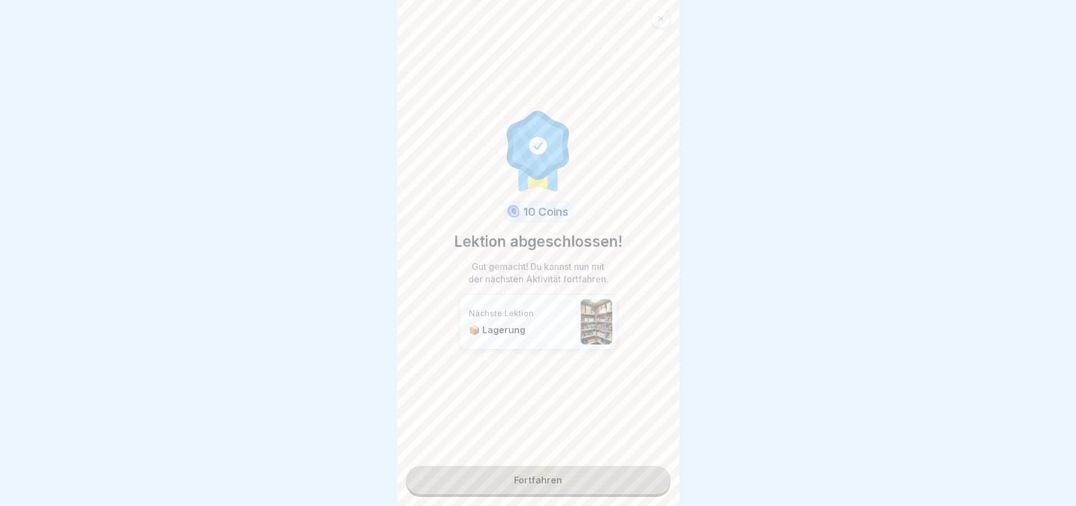
click at [587, 466] on link "Fortfahren" at bounding box center [538, 480] width 264 height 28
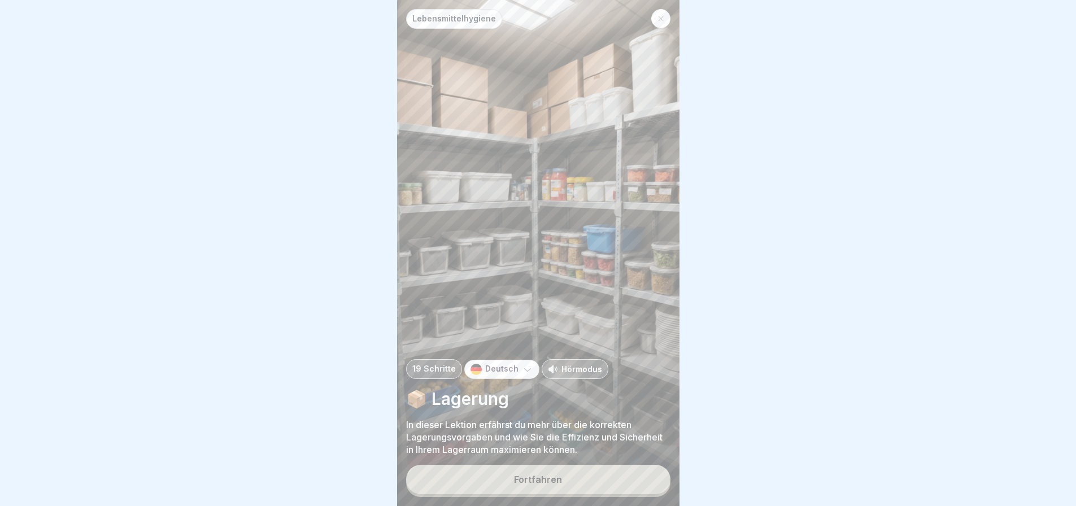
click at [566, 475] on button "Fortfahren" at bounding box center [538, 479] width 264 height 29
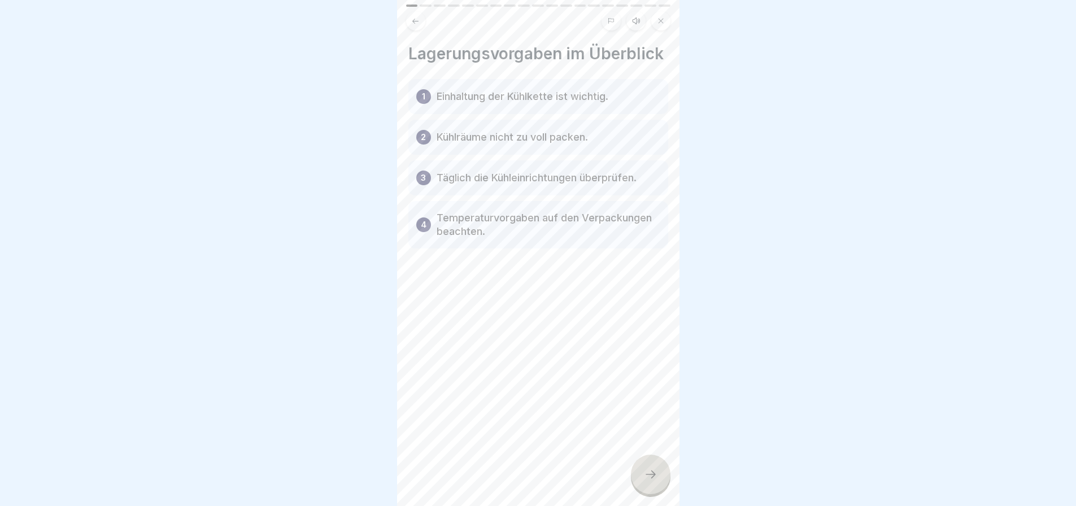
click at [567, 114] on div "1 Einhaltung der Kühlkette ist wichtig." at bounding box center [538, 96] width 260 height 35
click at [651, 468] on icon at bounding box center [651, 475] width 14 height 14
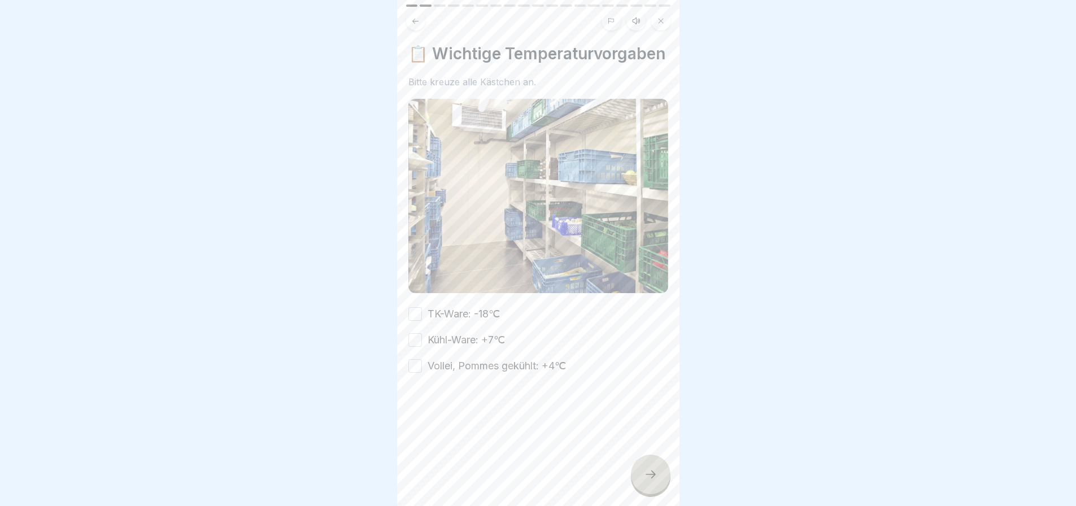
click at [420, 316] on button "TK-Ware: -18℃" at bounding box center [415, 314] width 14 height 14
click at [412, 368] on button "Vollei, Pommes gekühlt: +4℃" at bounding box center [415, 366] width 14 height 14
click at [414, 343] on button "Kühl-Ware: +7℃" at bounding box center [415, 340] width 14 height 14
click at [646, 466] on div at bounding box center [651, 475] width 40 height 40
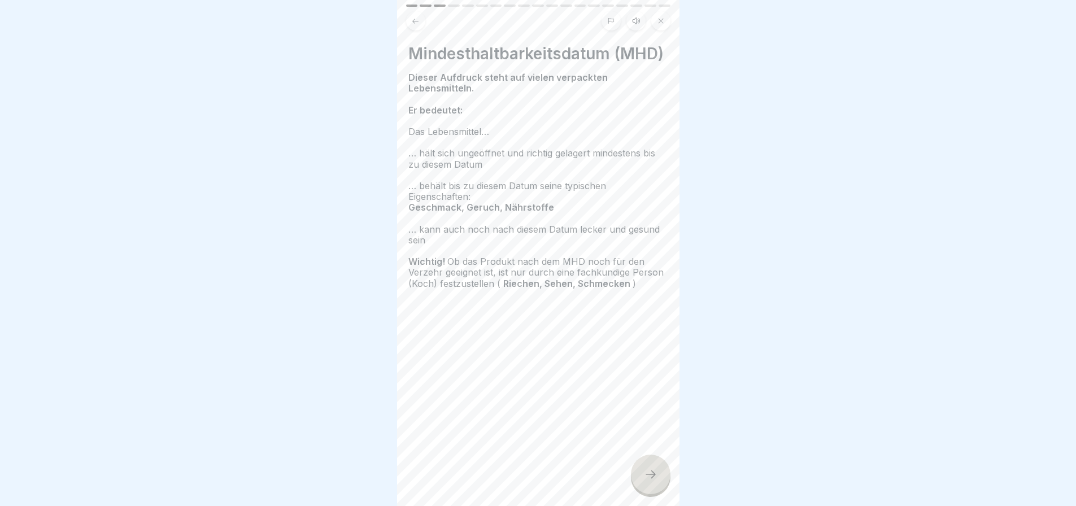
click at [649, 467] on div at bounding box center [651, 475] width 40 height 40
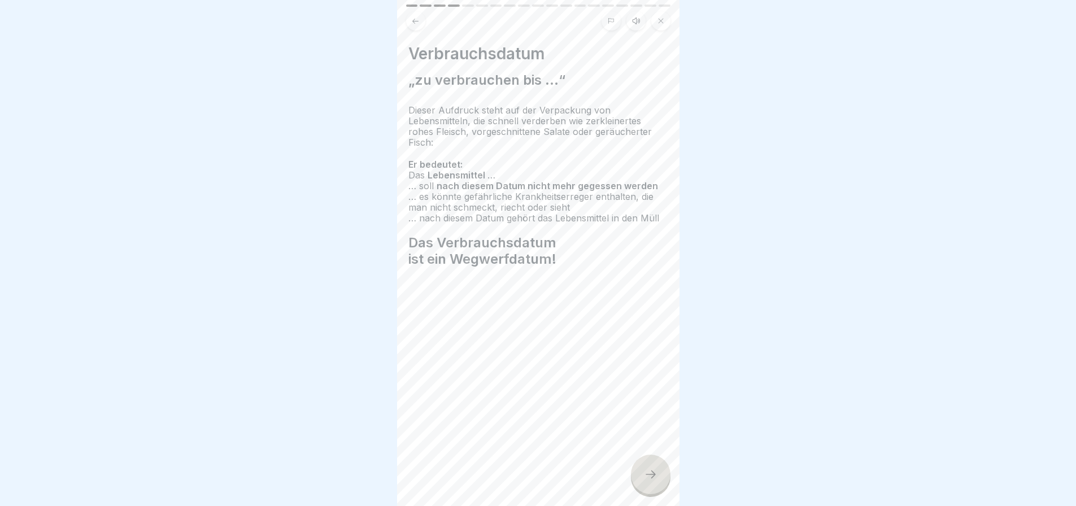
click at [649, 473] on icon at bounding box center [651, 475] width 14 height 14
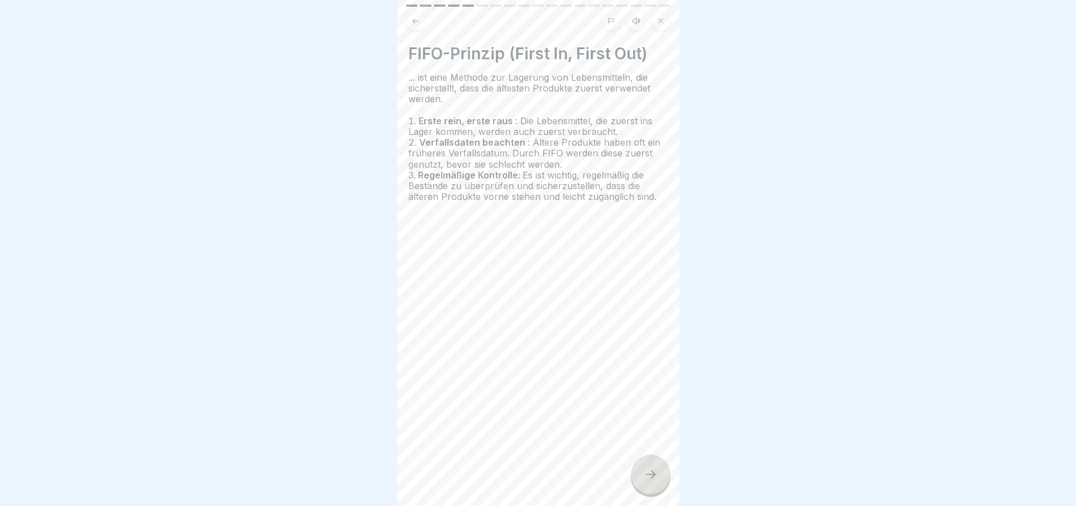
click at [649, 473] on icon at bounding box center [651, 475] width 14 height 14
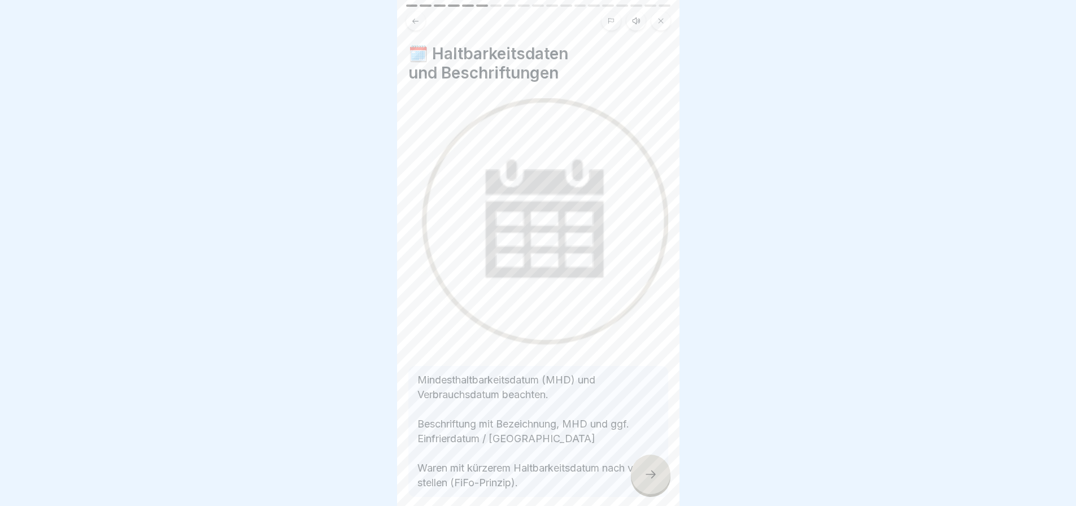
click at [649, 473] on icon at bounding box center [651, 475] width 14 height 14
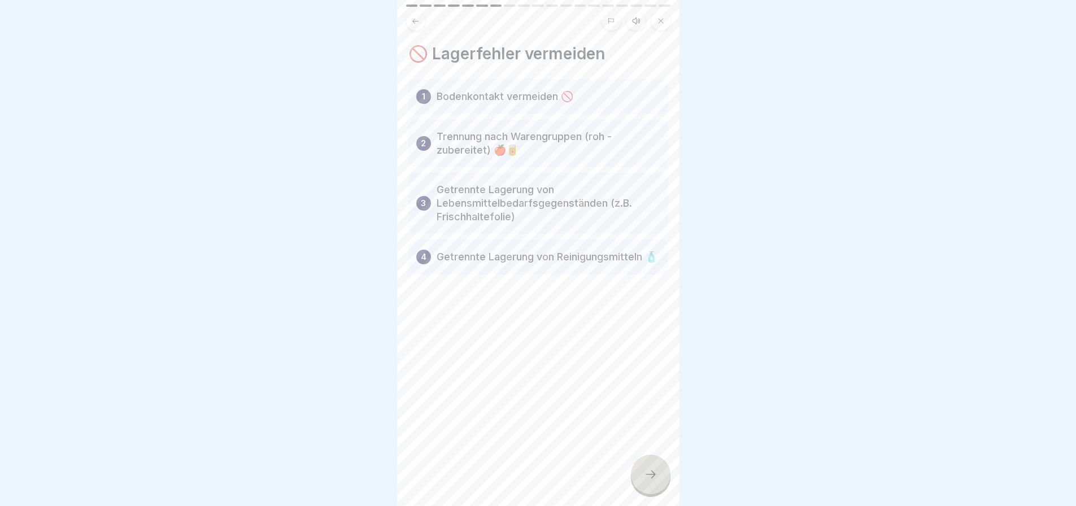
click at [582, 92] on div "1 Bodenkontakt vermeiden 🚫" at bounding box center [538, 96] width 260 height 35
click at [647, 468] on icon at bounding box center [651, 475] width 14 height 14
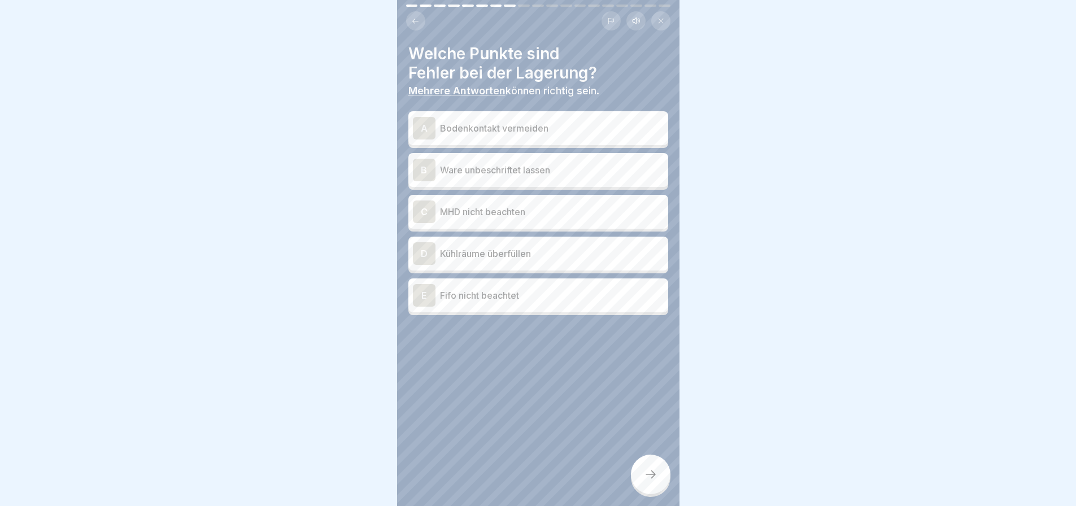
click at [572, 123] on p "Bodenkontakt vermeiden" at bounding box center [552, 128] width 224 height 14
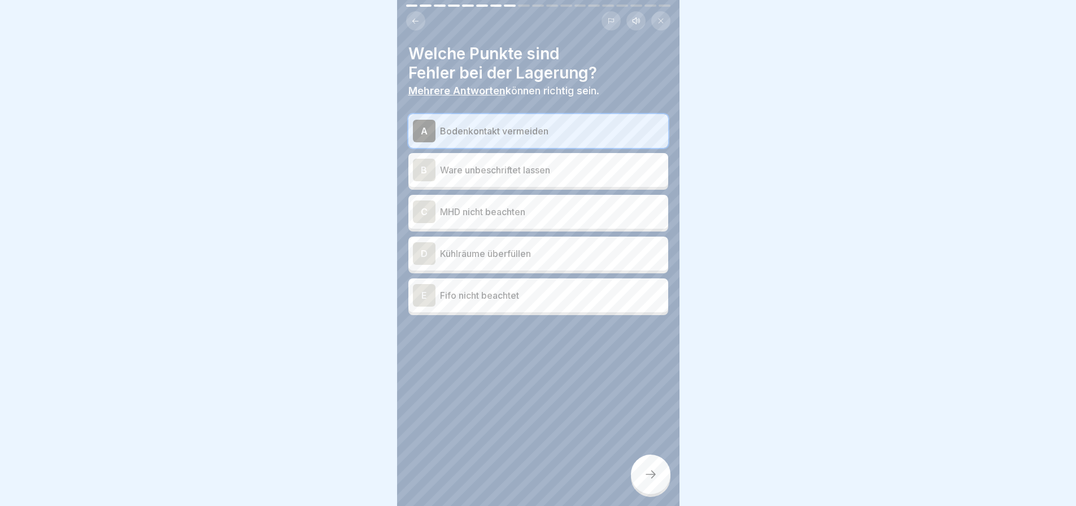
click at [576, 124] on p "Bodenkontakt vermeiden" at bounding box center [552, 131] width 224 height 14
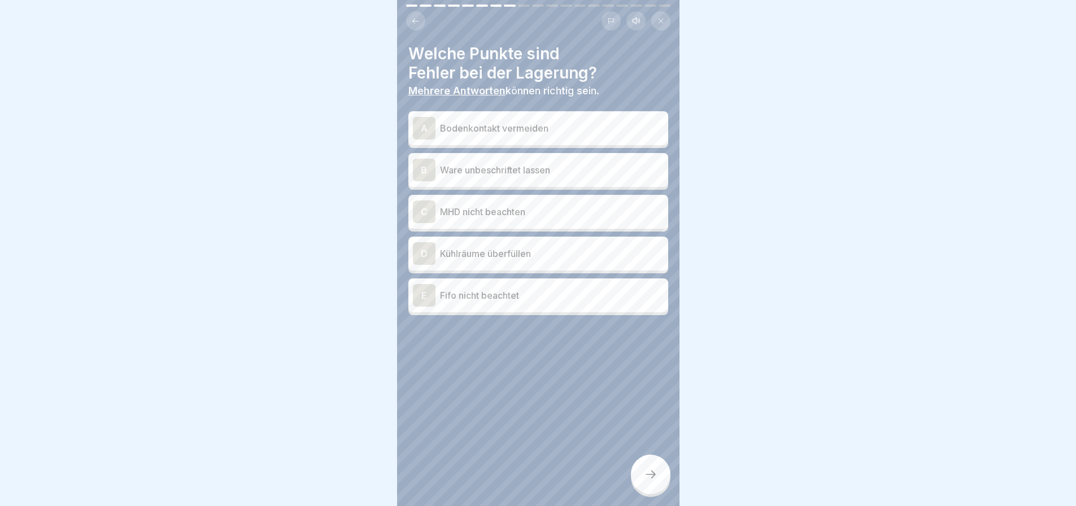
click at [569, 163] on p "Ware unbeschriftet lassen" at bounding box center [552, 170] width 224 height 14
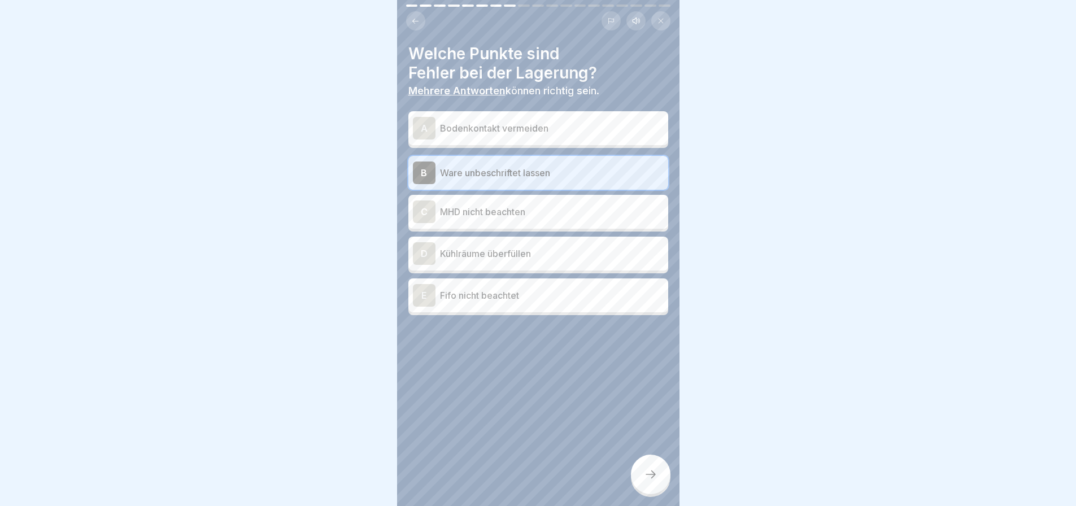
click at [556, 208] on p "MHD nicht beachten" at bounding box center [552, 212] width 224 height 14
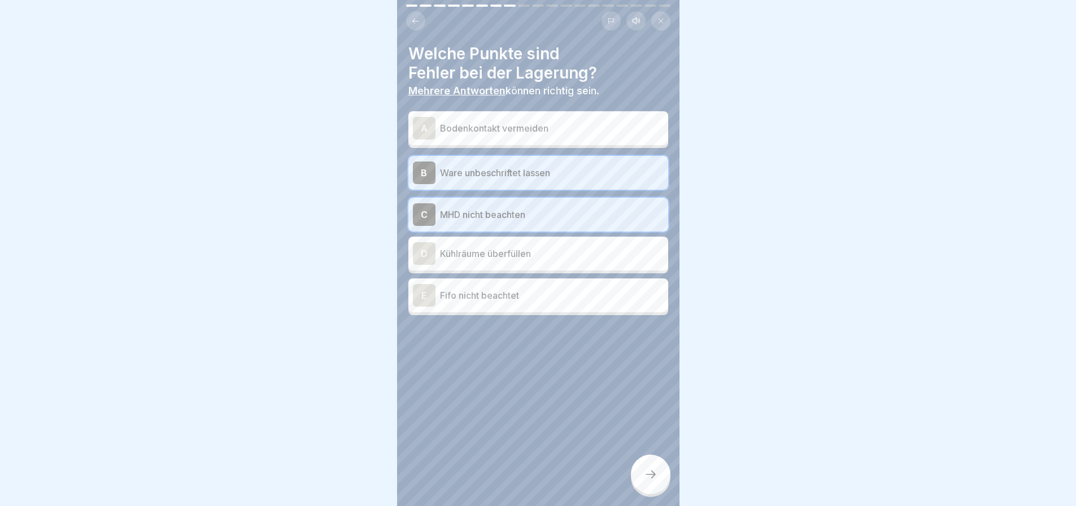
click at [560, 257] on p "Kühlräume überfüllen" at bounding box center [552, 254] width 224 height 14
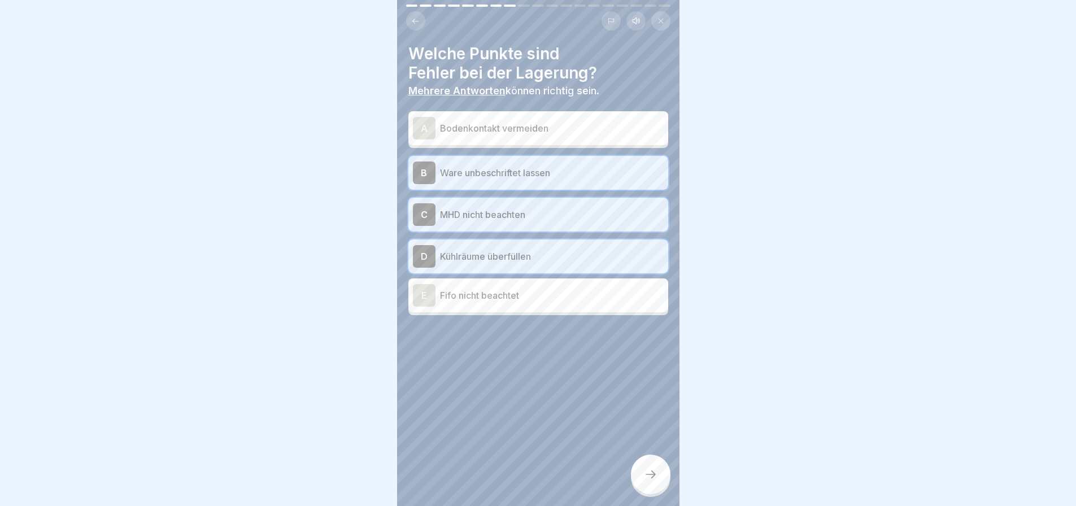
click at [547, 295] on p "Fifo nicht beachtet" at bounding box center [552, 296] width 224 height 14
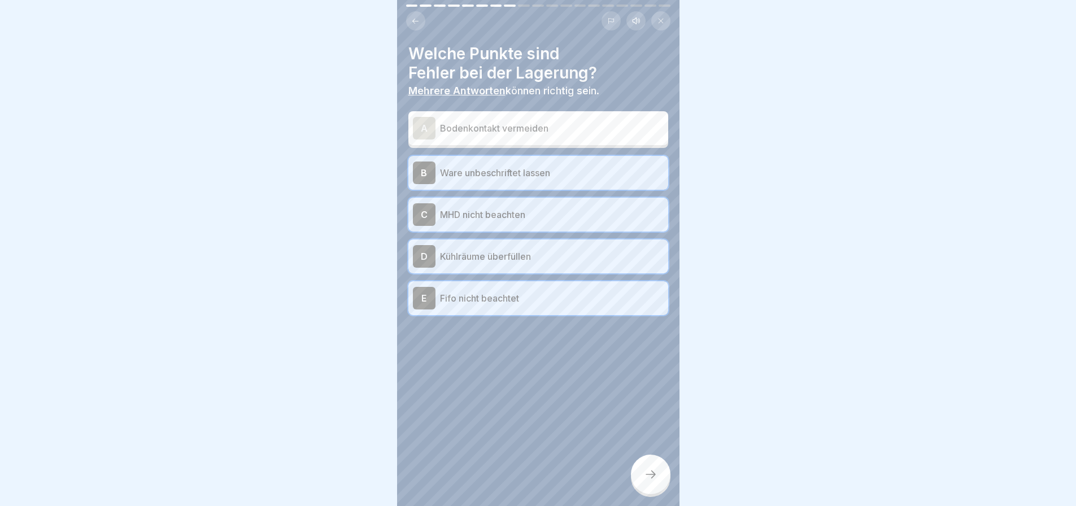
click at [649, 471] on icon at bounding box center [651, 475] width 14 height 14
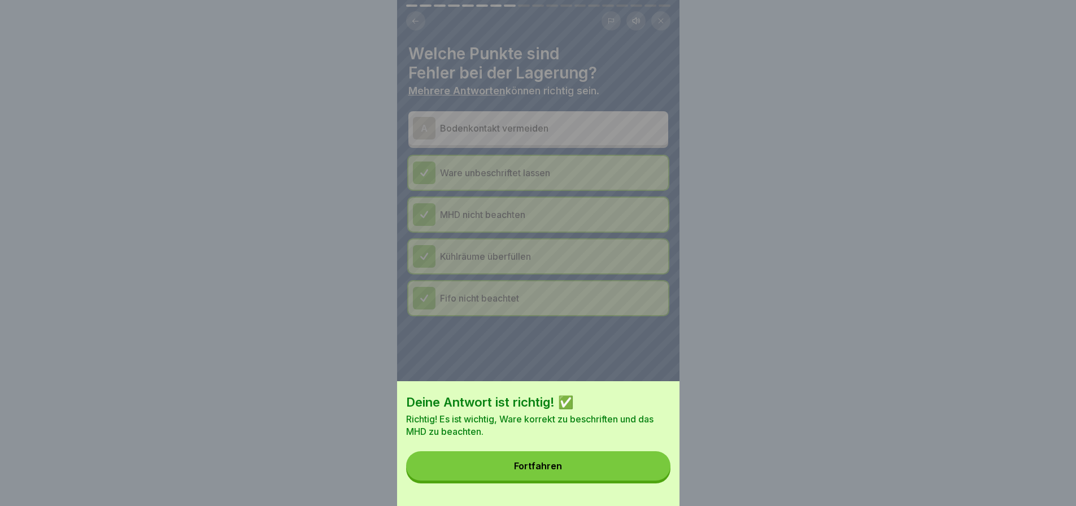
click at [603, 470] on button "Fortfahren" at bounding box center [538, 465] width 264 height 29
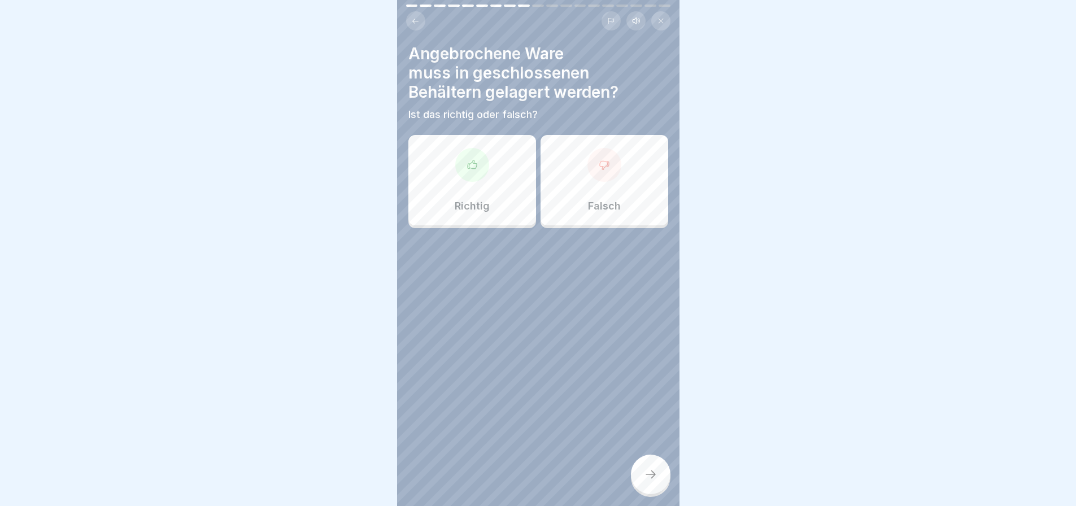
click at [476, 163] on div at bounding box center [472, 165] width 34 height 34
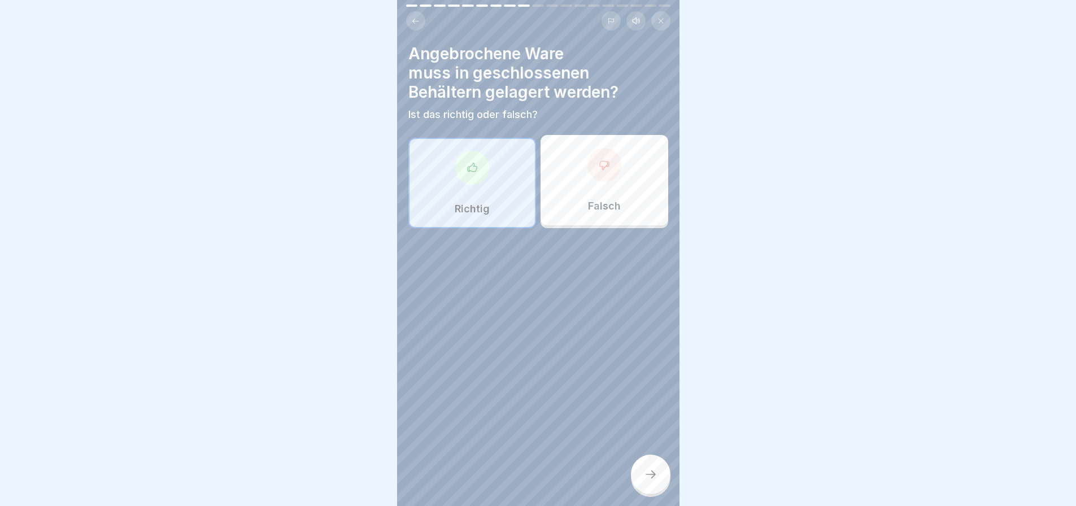
click at [650, 468] on icon at bounding box center [651, 475] width 14 height 14
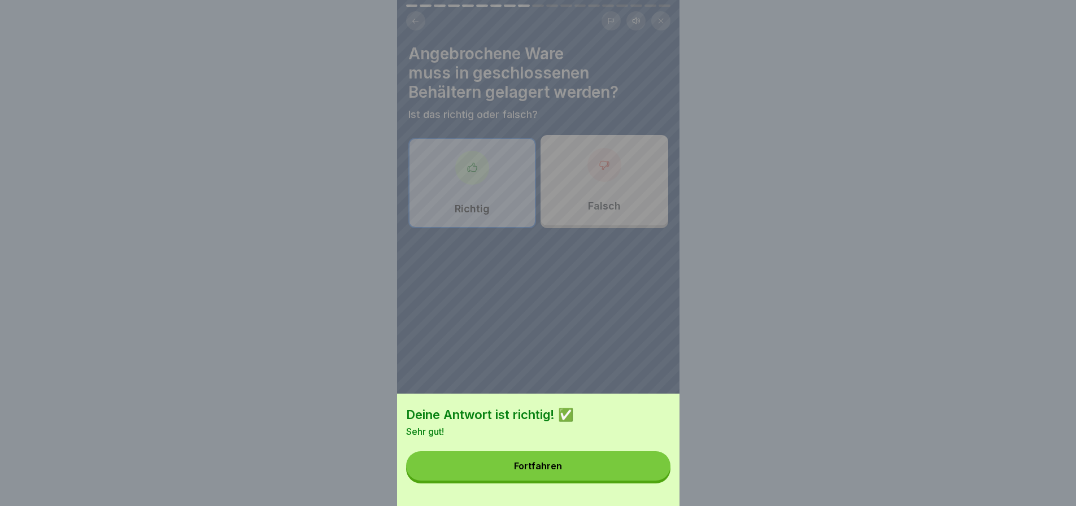
click at [576, 472] on button "Fortfahren" at bounding box center [538, 465] width 264 height 29
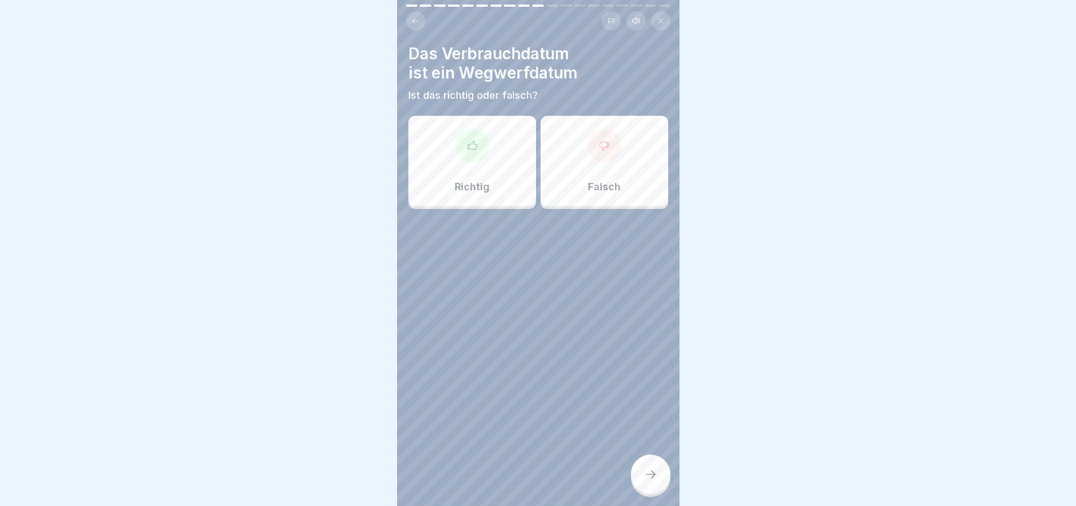
click at [477, 140] on div at bounding box center [472, 146] width 34 height 34
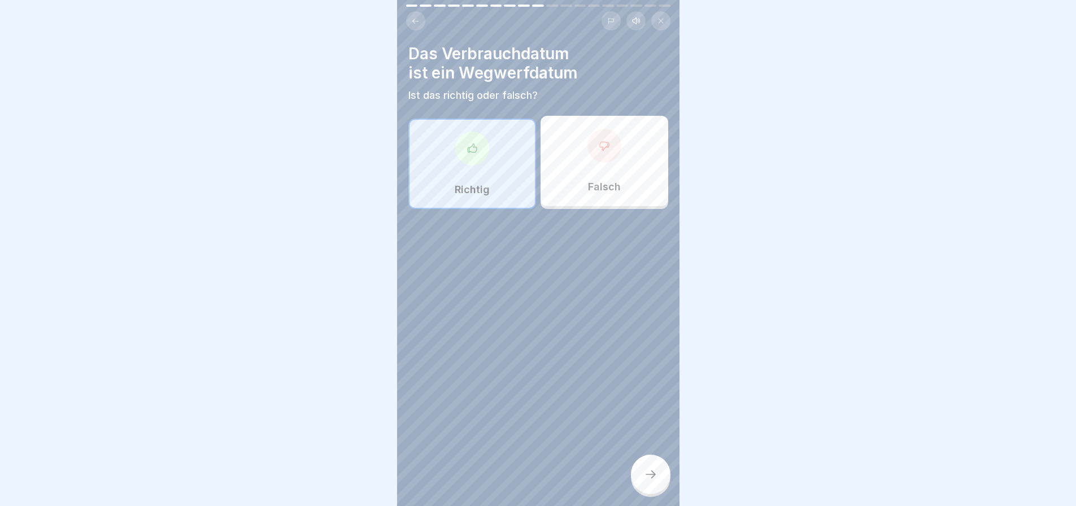
click at [649, 469] on icon at bounding box center [651, 475] width 14 height 14
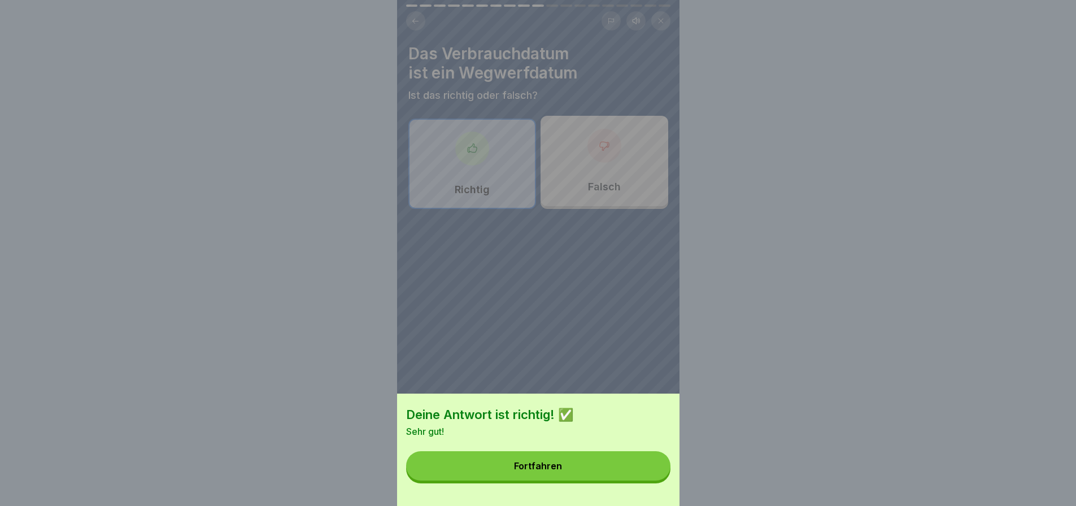
click at [567, 470] on button "Fortfahren" at bounding box center [538, 465] width 264 height 29
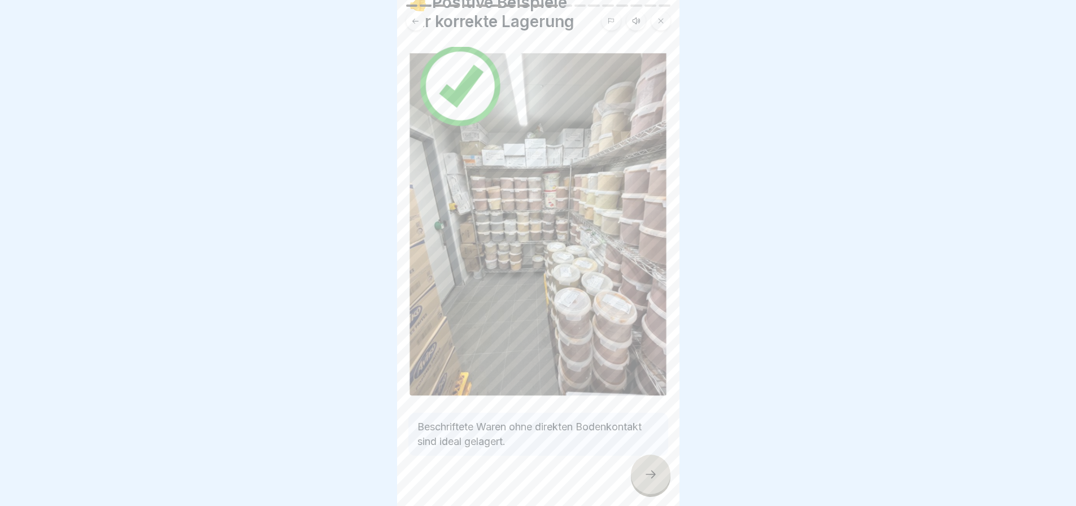
scroll to position [57, 0]
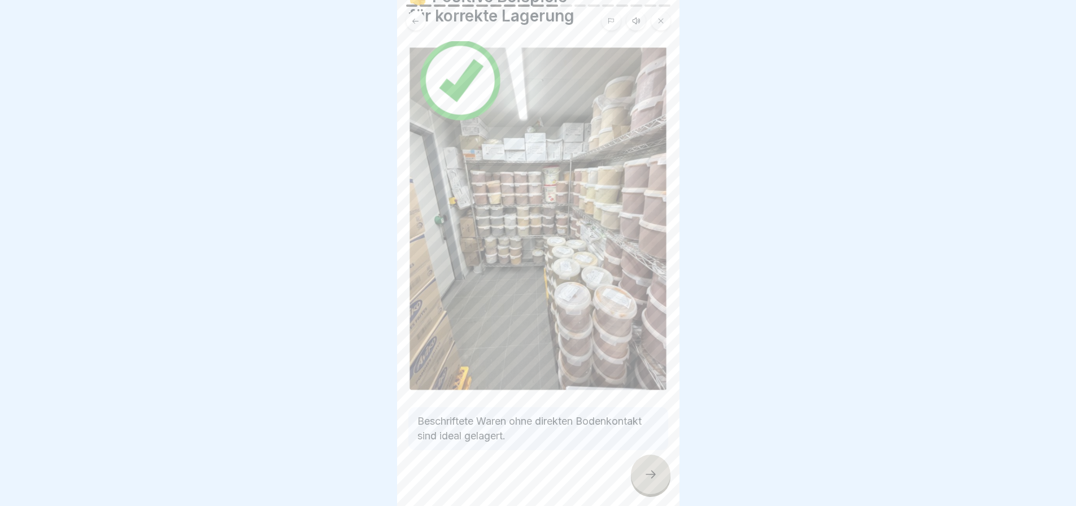
click at [650, 469] on icon at bounding box center [651, 475] width 14 height 14
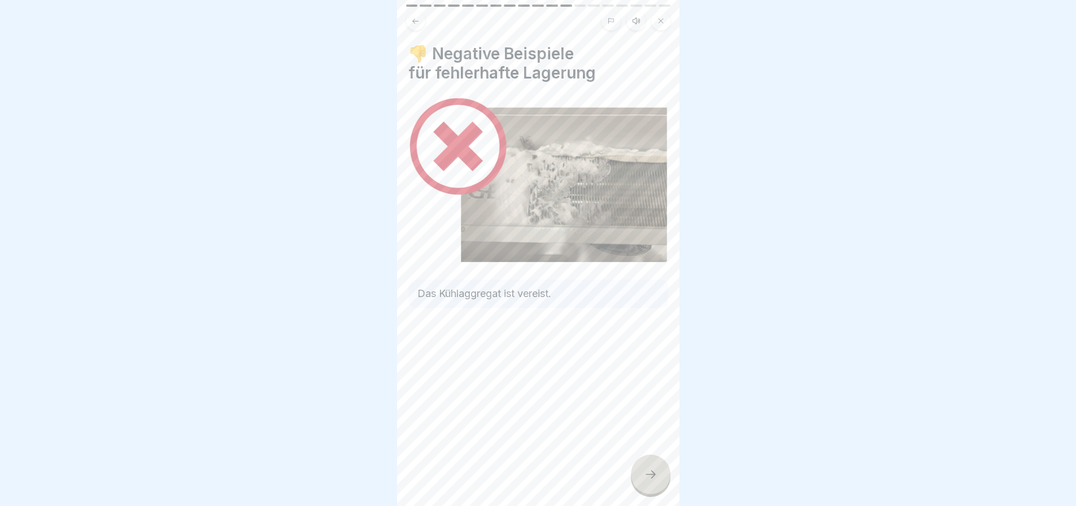
click at [644, 471] on icon at bounding box center [651, 475] width 14 height 14
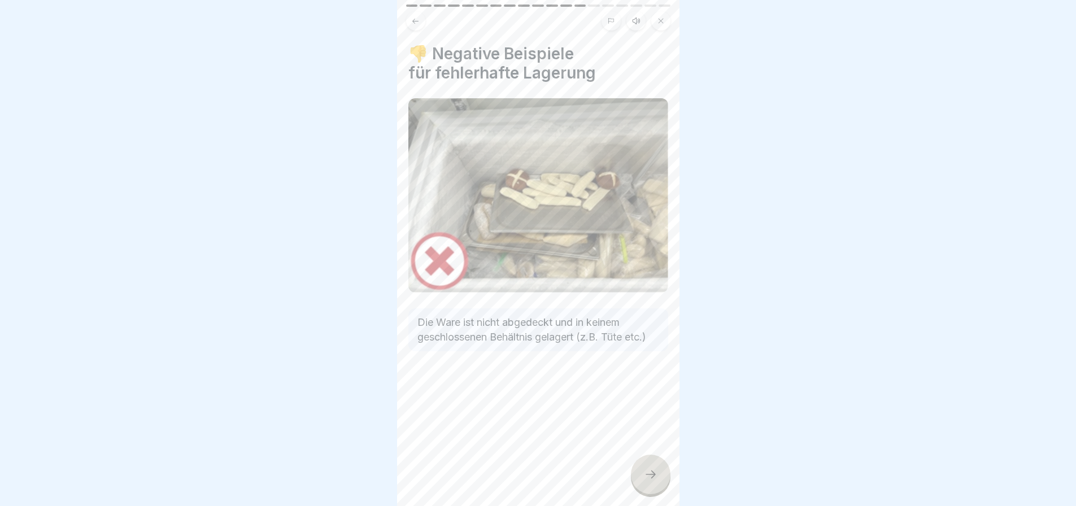
click at [645, 469] on icon at bounding box center [651, 475] width 14 height 14
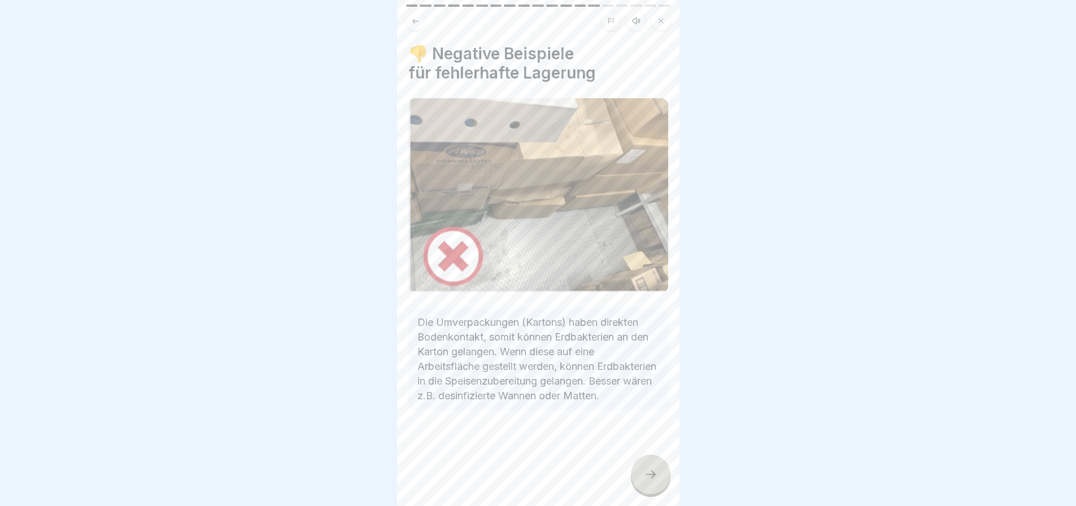
click at [645, 469] on icon at bounding box center [651, 475] width 14 height 14
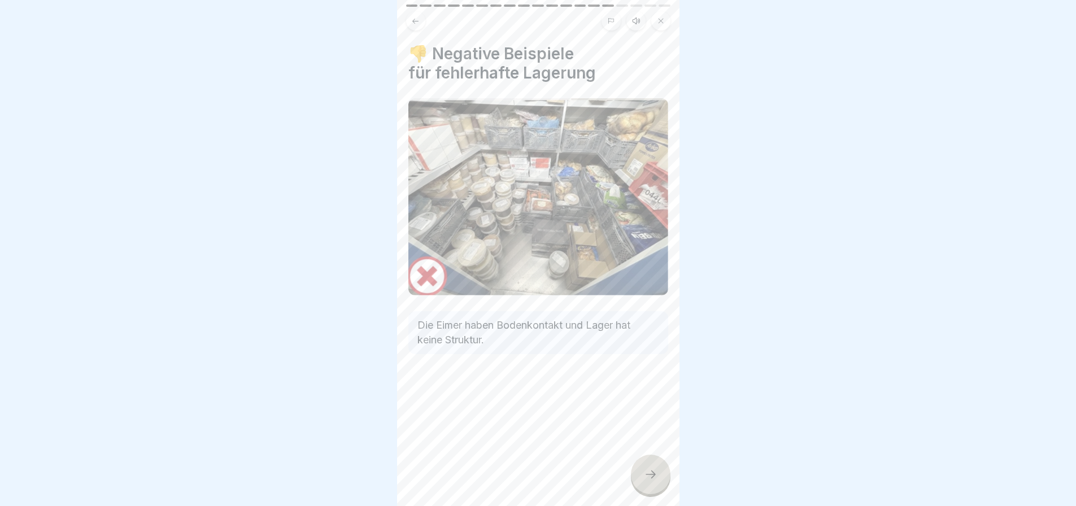
click at [645, 469] on icon at bounding box center [651, 475] width 14 height 14
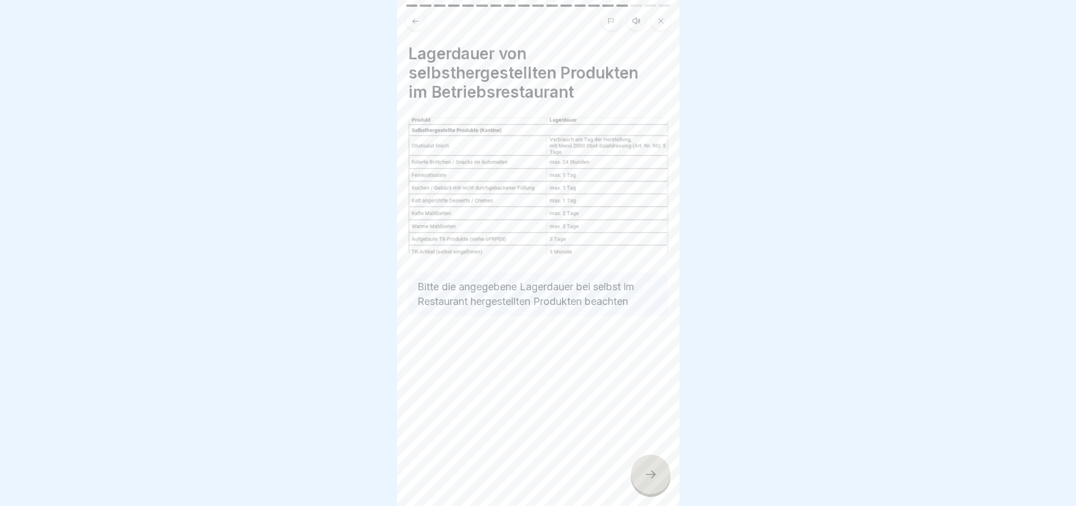
click at [646, 469] on icon at bounding box center [651, 475] width 14 height 14
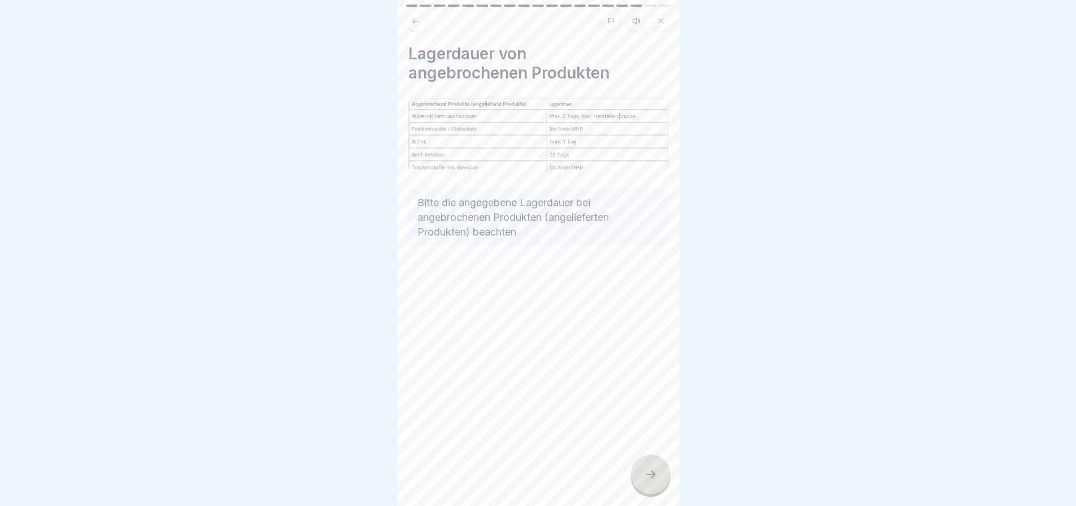
click at [646, 469] on icon at bounding box center [651, 475] width 14 height 14
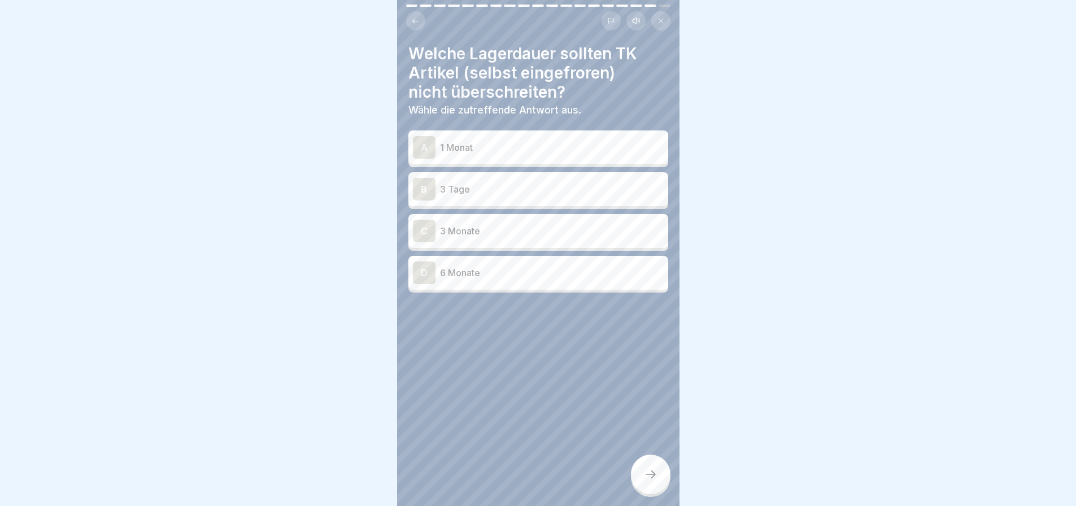
click at [563, 233] on p "3 Monate" at bounding box center [552, 231] width 224 height 14
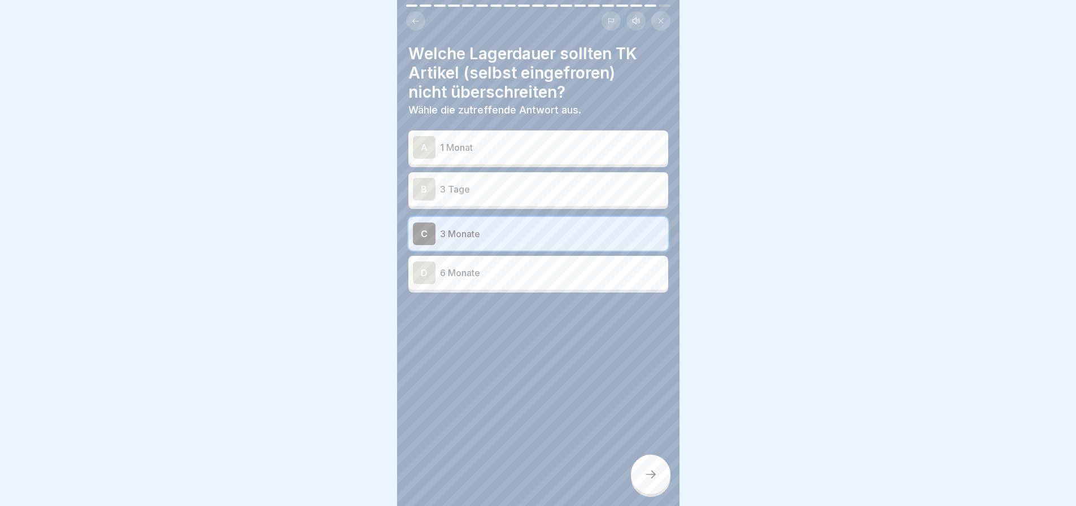
click at [646, 472] on icon at bounding box center [651, 475] width 14 height 14
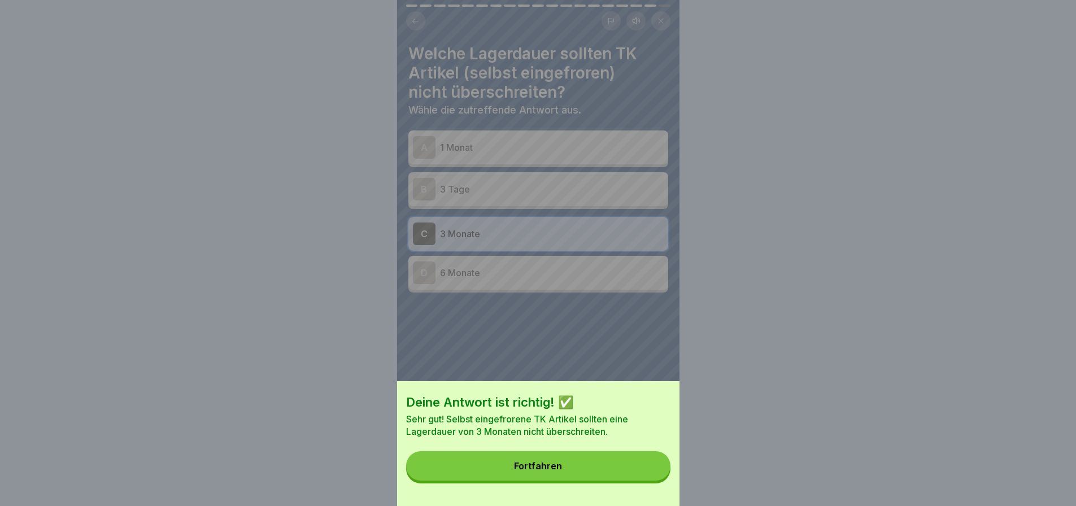
click at [606, 470] on button "Fortfahren" at bounding box center [538, 465] width 264 height 29
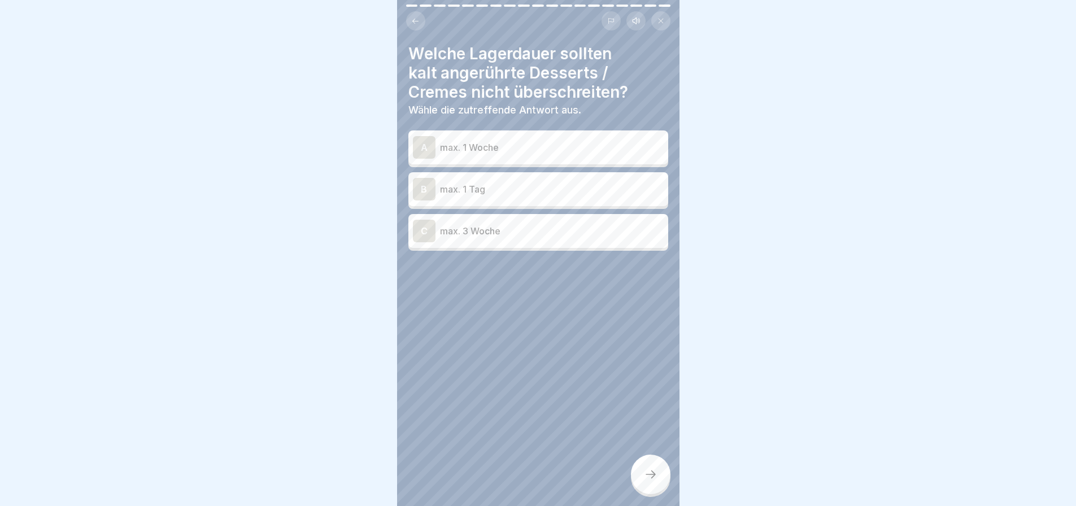
click at [584, 190] on p "max. 1 Tag" at bounding box center [552, 189] width 224 height 14
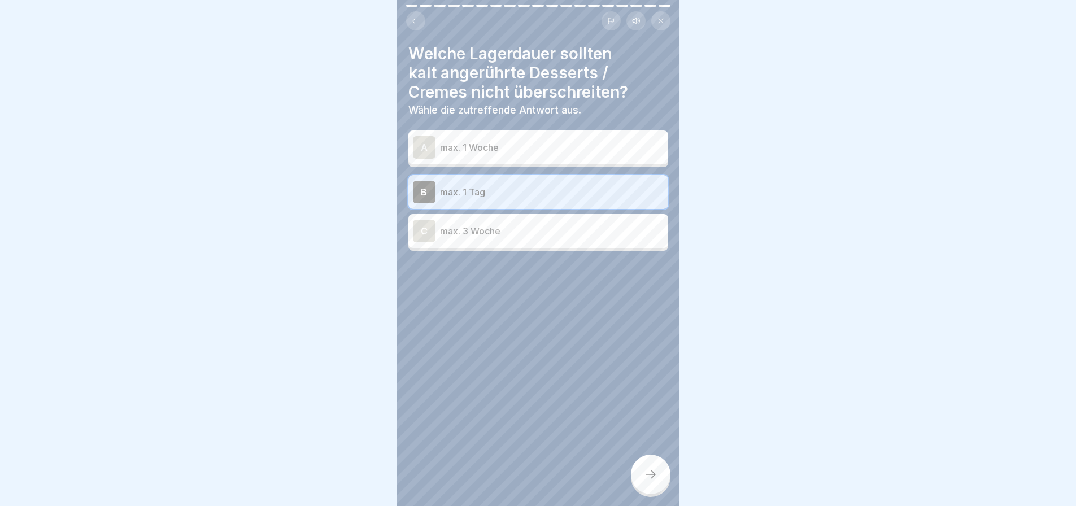
click at [647, 474] on icon at bounding box center [651, 475] width 14 height 14
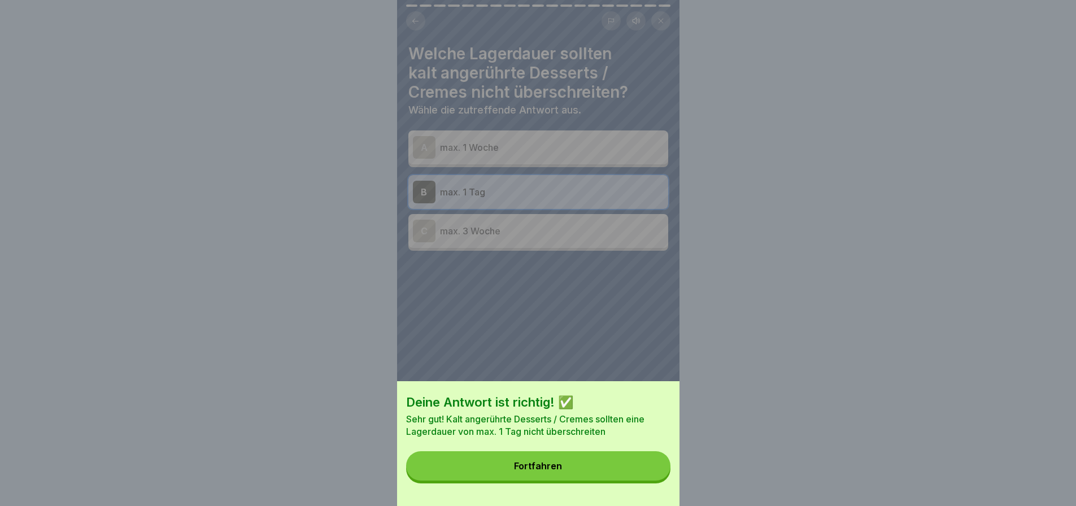
click at [592, 468] on button "Fortfahren" at bounding box center [538, 465] width 264 height 29
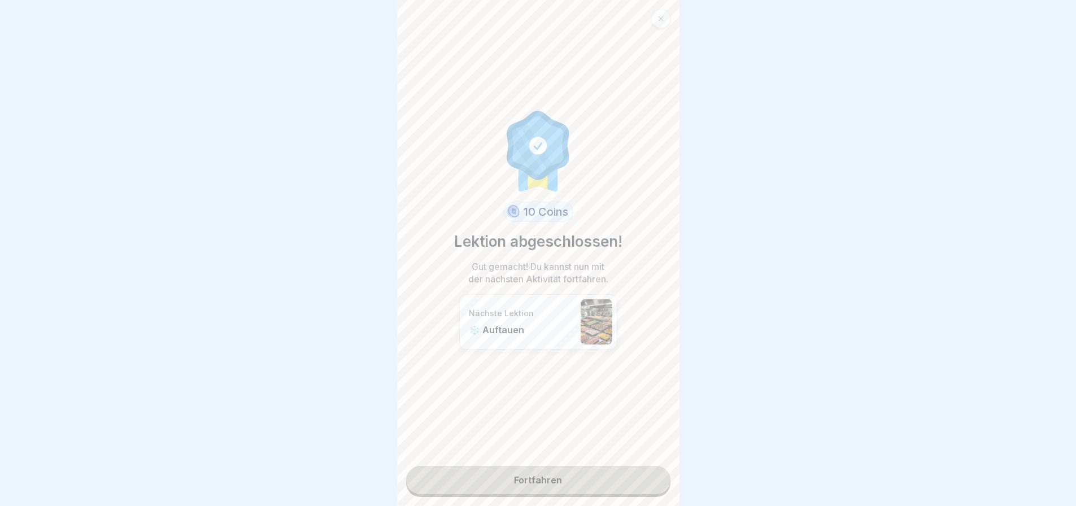
click at [546, 466] on link "Fortfahren" at bounding box center [538, 480] width 264 height 28
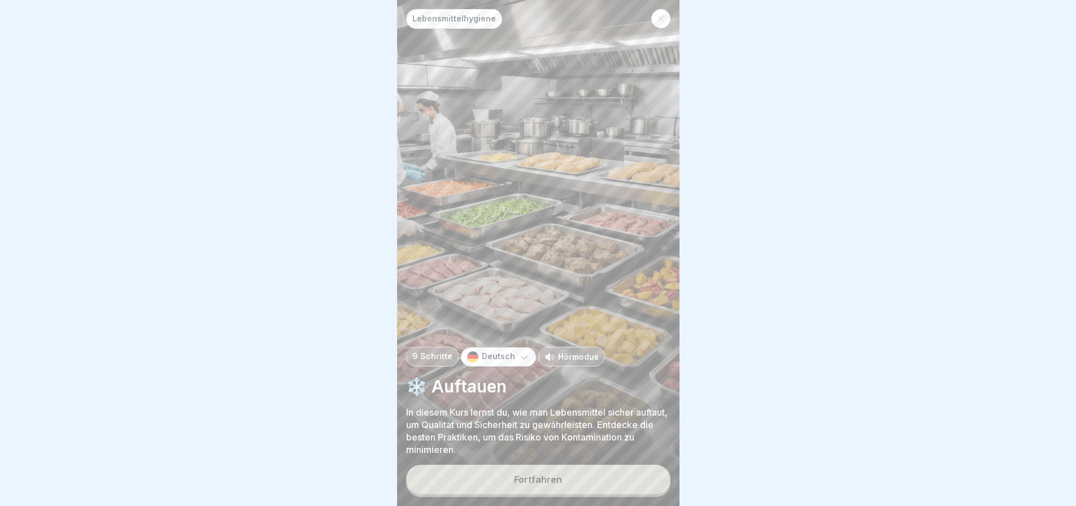
click at [545, 475] on div "Fortfahren" at bounding box center [538, 480] width 48 height 10
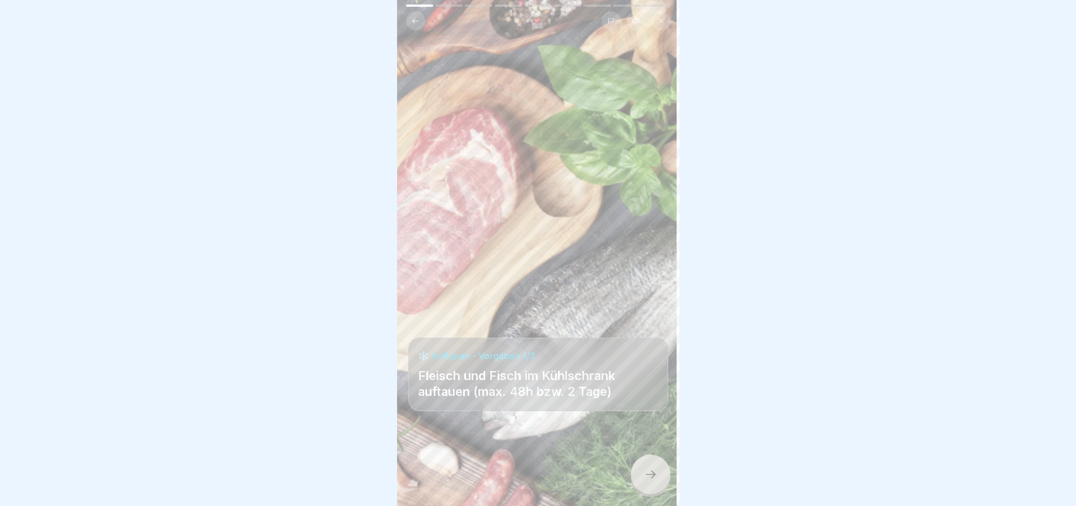
click at [646, 464] on div at bounding box center [651, 475] width 40 height 40
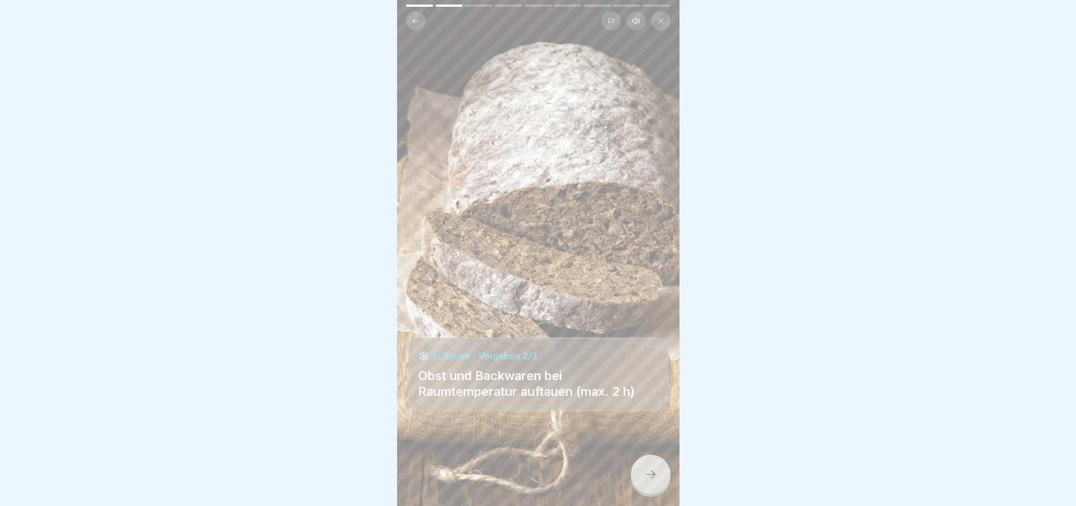
click at [645, 466] on div at bounding box center [651, 475] width 40 height 40
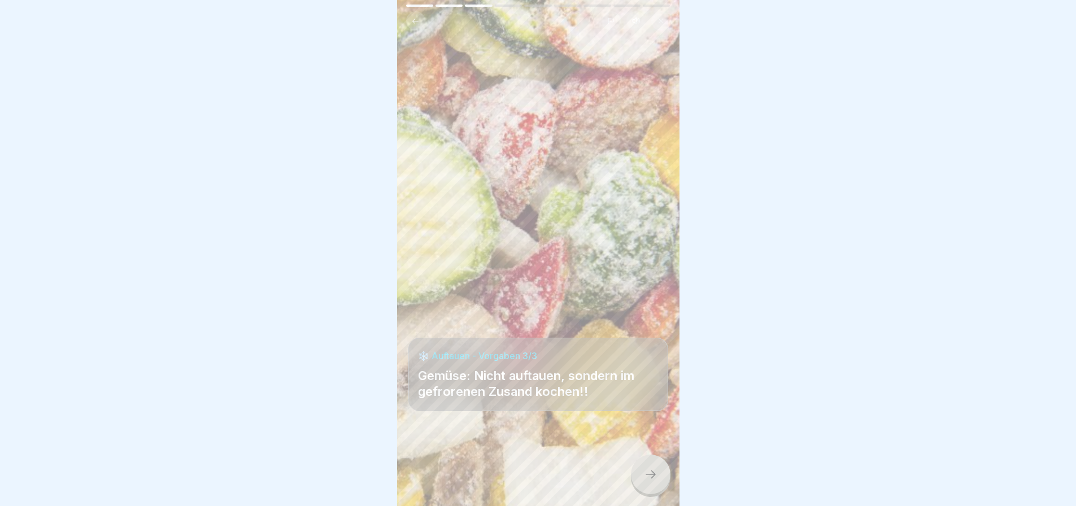
click at [645, 466] on div at bounding box center [651, 475] width 40 height 40
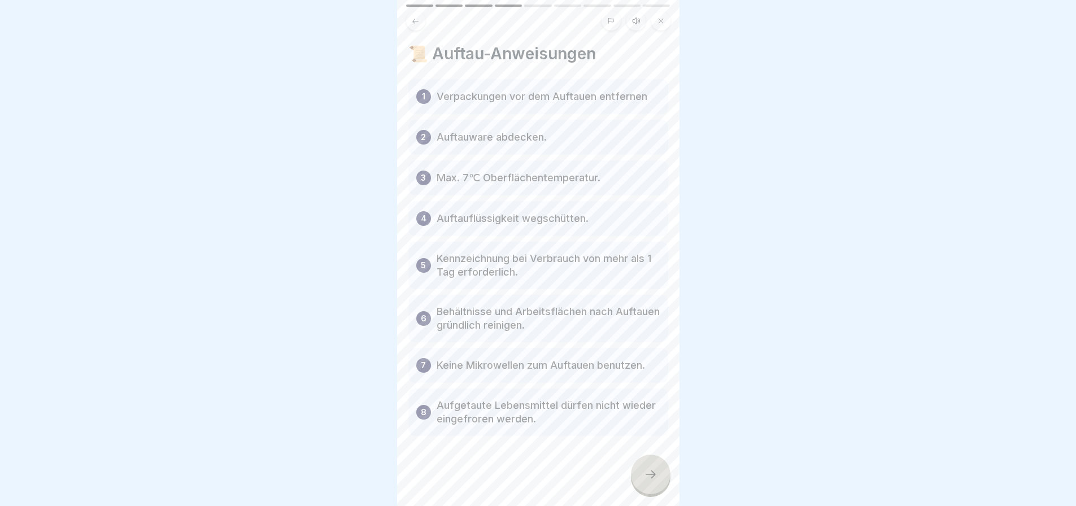
click at [647, 471] on icon at bounding box center [651, 475] width 14 height 14
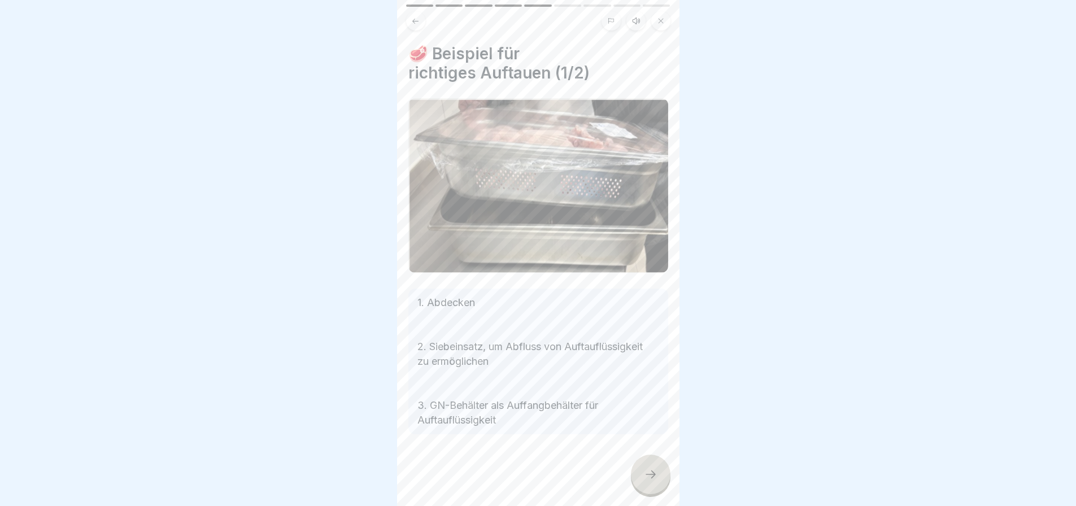
click at [649, 469] on icon at bounding box center [651, 475] width 14 height 14
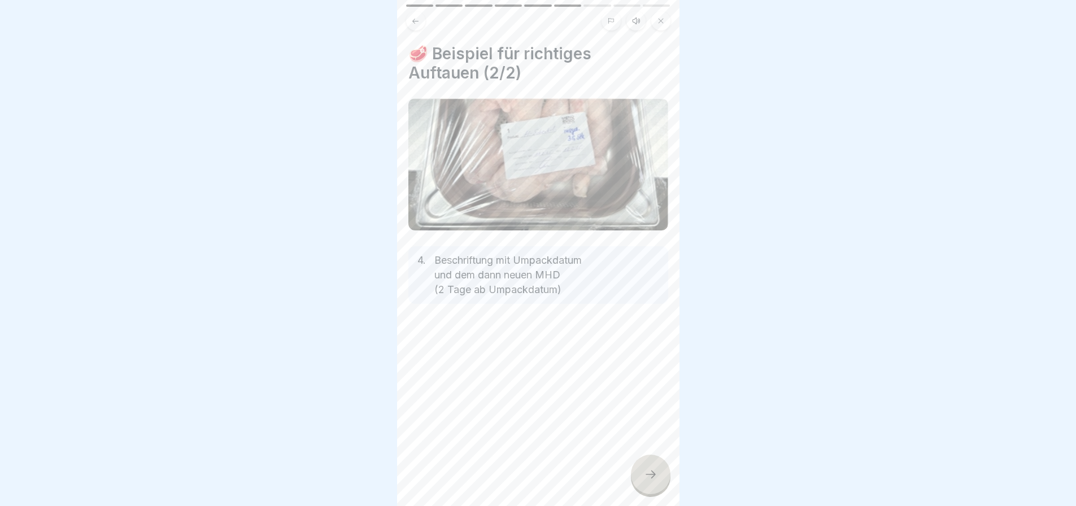
click at [646, 468] on icon at bounding box center [651, 475] width 14 height 14
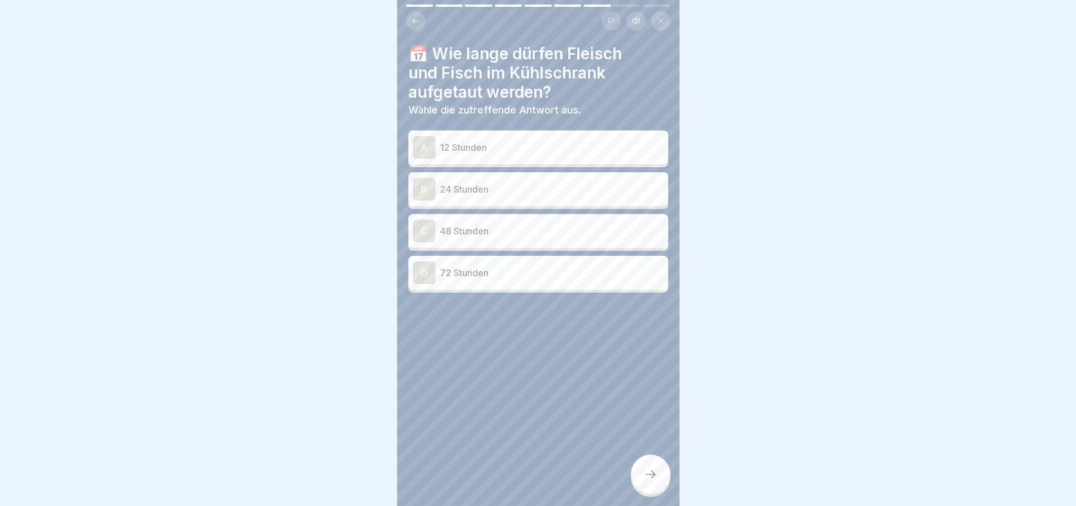
click at [415, 18] on icon at bounding box center [415, 20] width 6 height 5
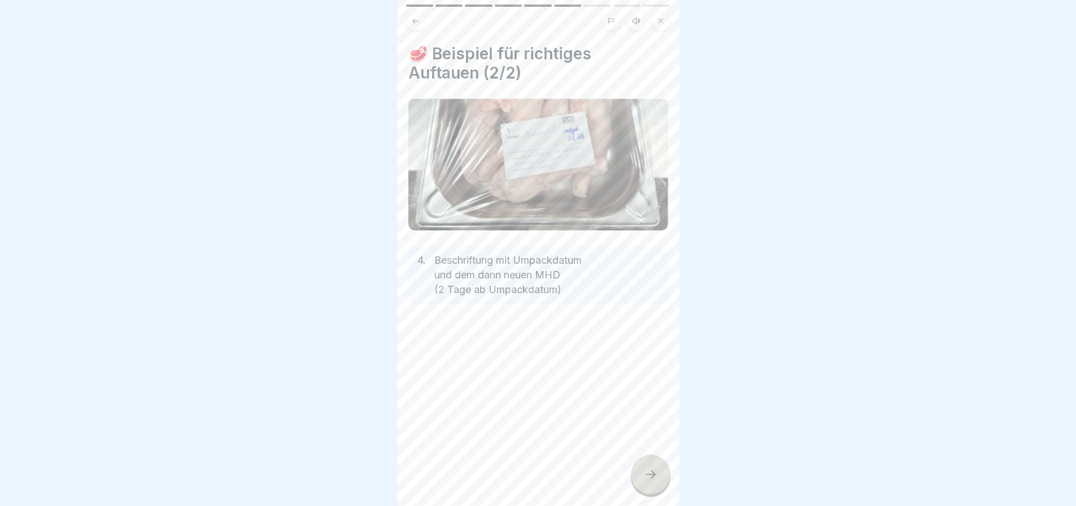
click at [414, 17] on icon at bounding box center [415, 21] width 8 height 8
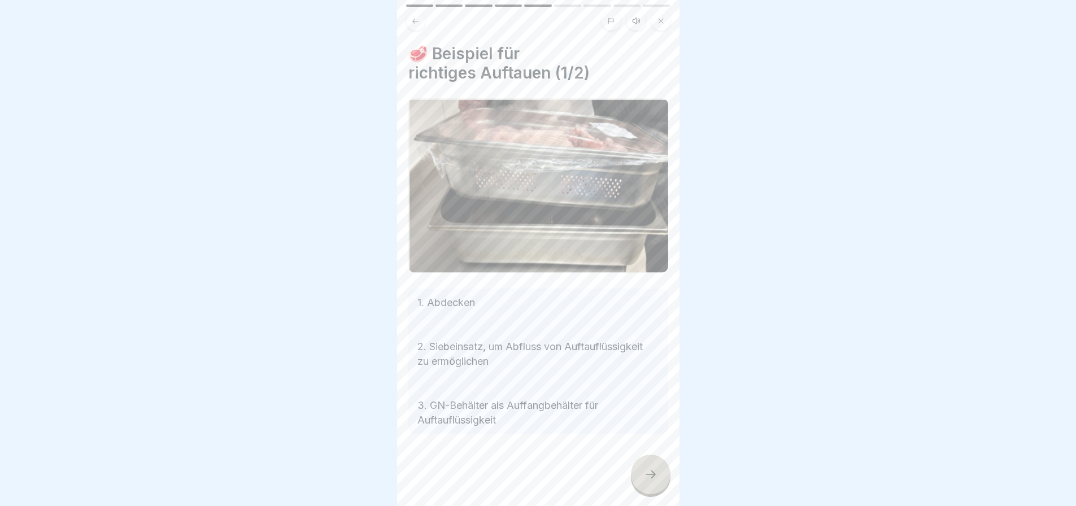
click at [414, 17] on icon at bounding box center [415, 21] width 8 height 8
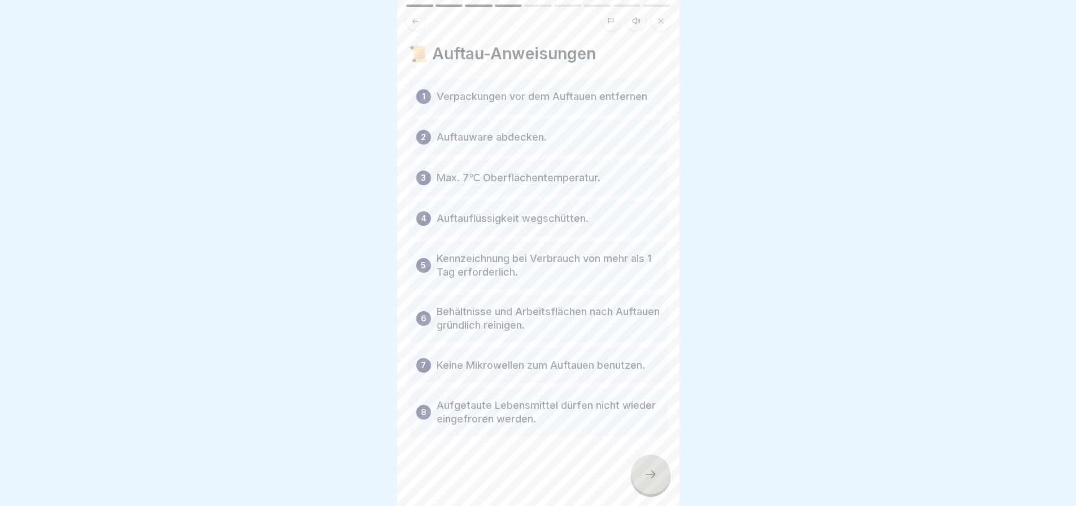
click at [414, 17] on icon at bounding box center [415, 21] width 8 height 8
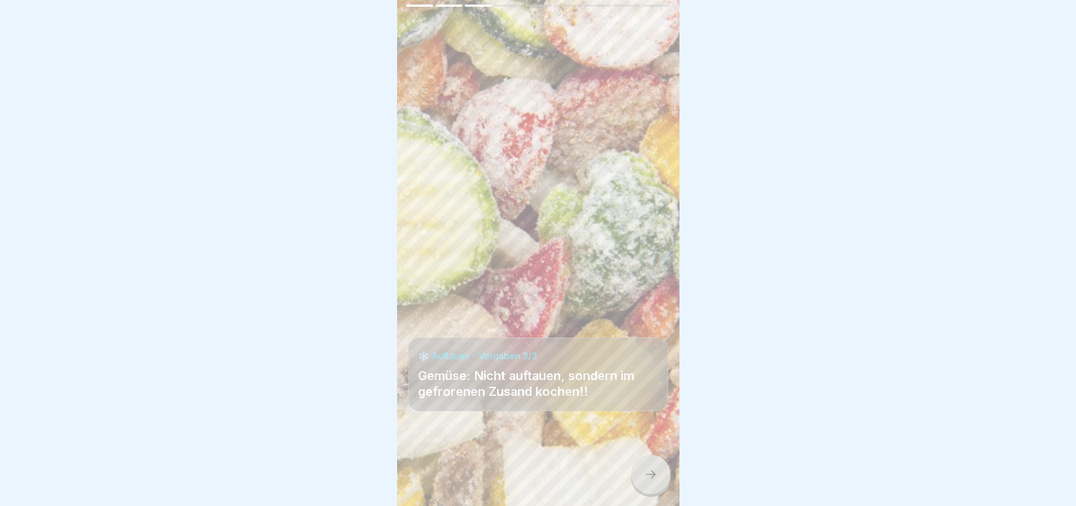
click at [414, 17] on icon at bounding box center [415, 21] width 8 height 8
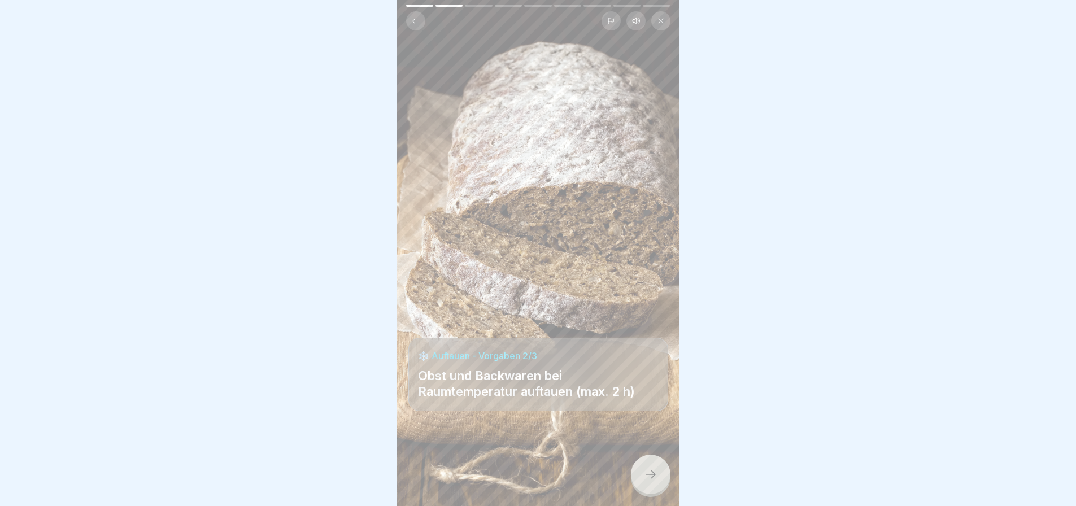
click at [414, 17] on icon at bounding box center [415, 21] width 8 height 8
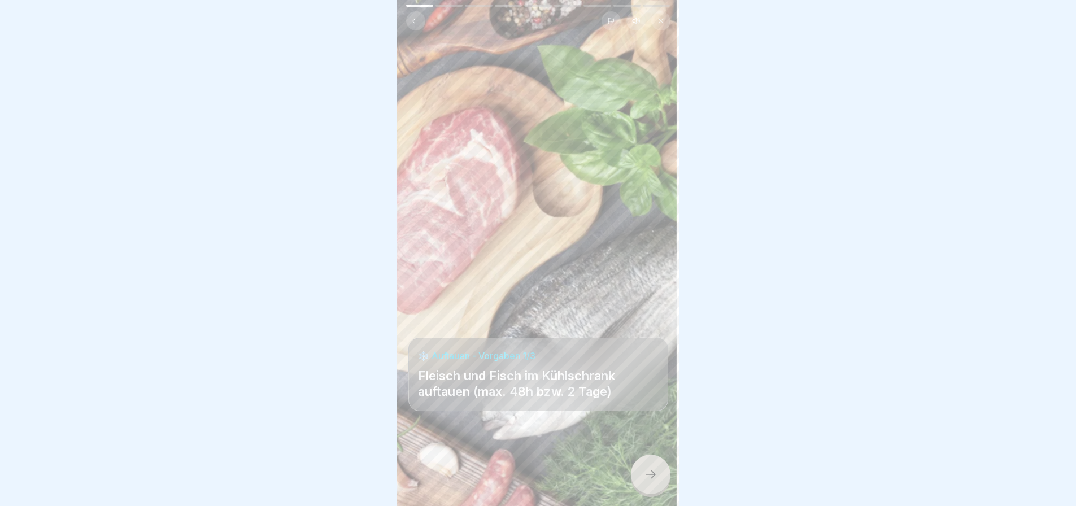
click at [651, 468] on icon at bounding box center [651, 475] width 14 height 14
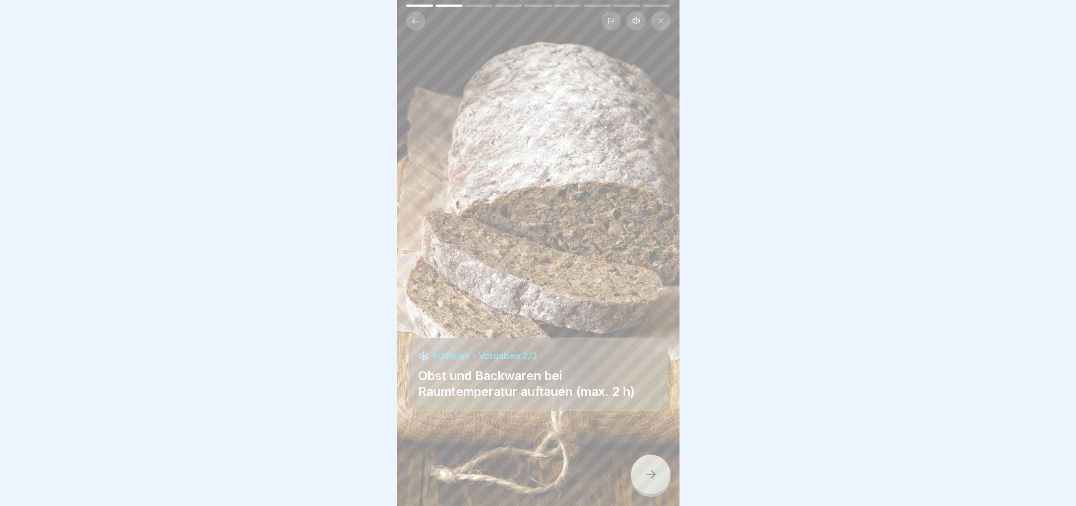
click at [651, 468] on icon at bounding box center [651, 475] width 14 height 14
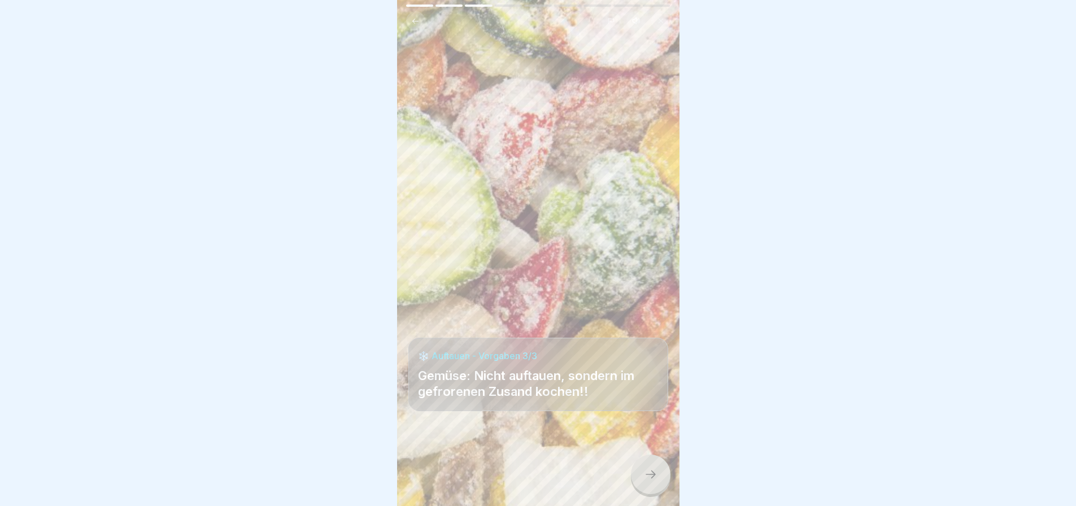
click at [651, 468] on icon at bounding box center [651, 475] width 14 height 14
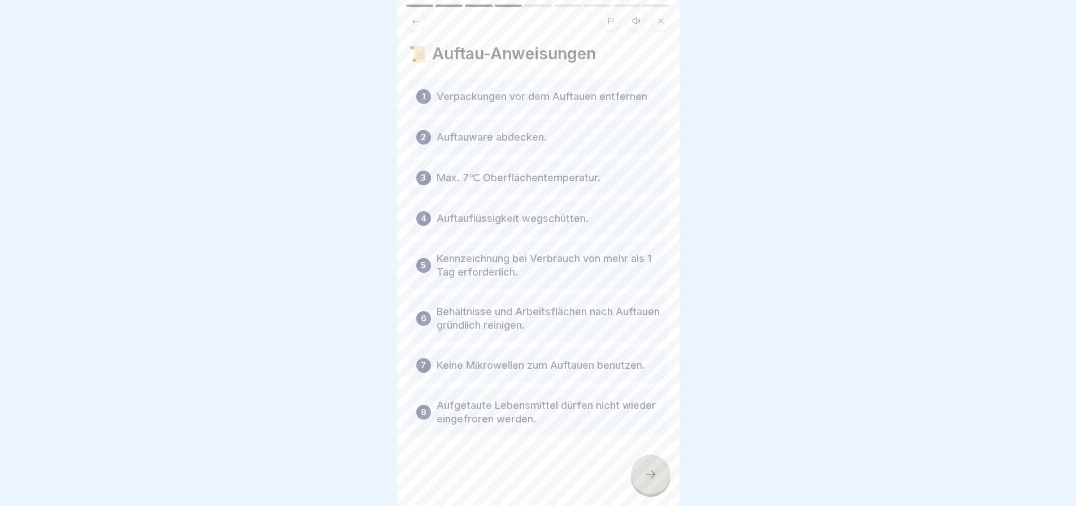
click at [651, 468] on icon at bounding box center [651, 475] width 14 height 14
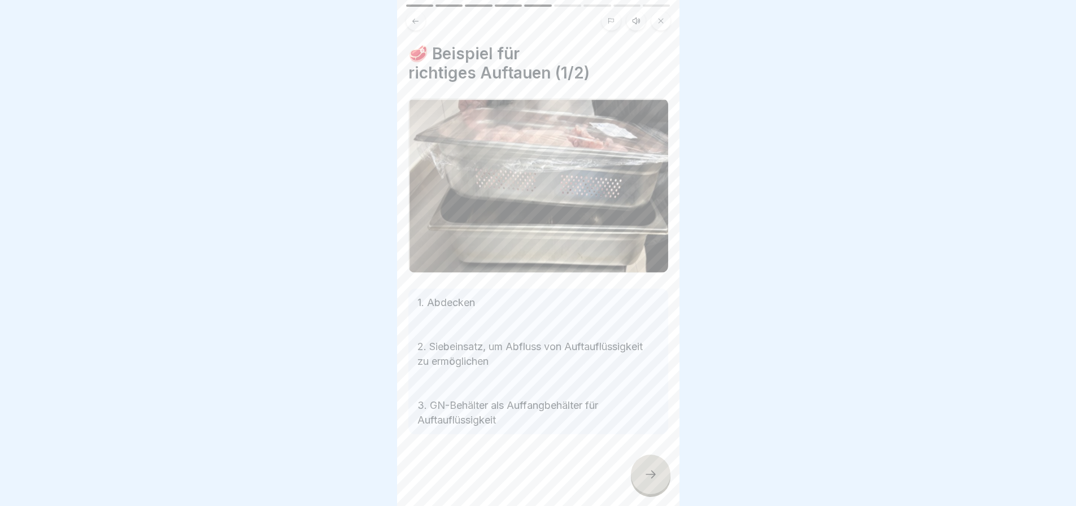
click at [651, 468] on icon at bounding box center [651, 475] width 14 height 14
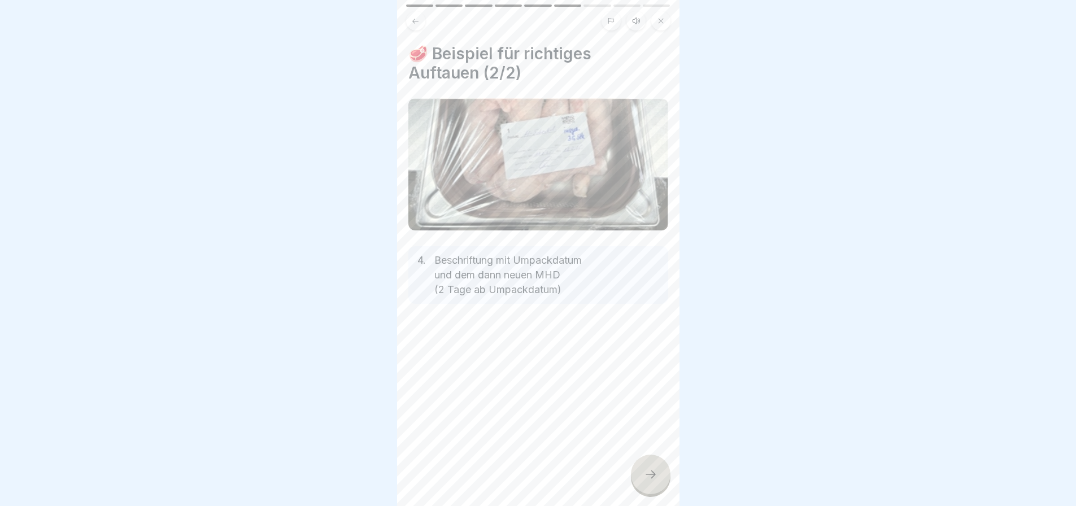
click at [651, 468] on icon at bounding box center [651, 475] width 14 height 14
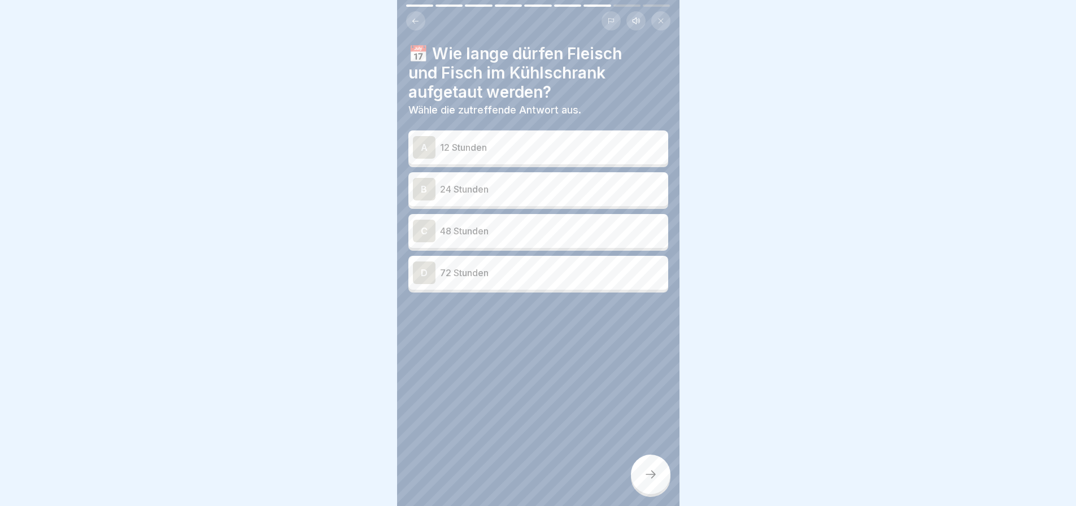
click at [501, 229] on p "48 Stunden" at bounding box center [552, 231] width 224 height 14
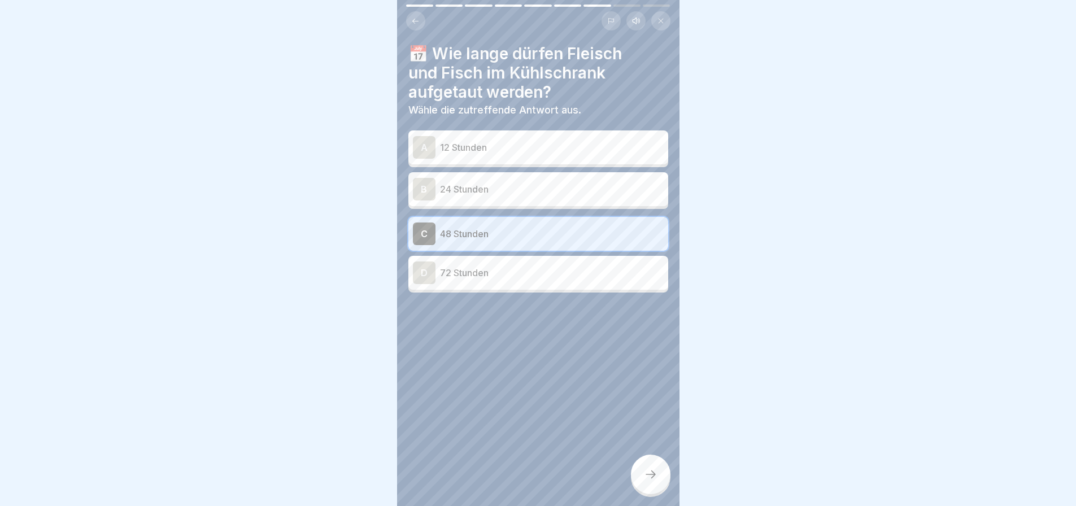
click at [645, 468] on icon at bounding box center [651, 475] width 14 height 14
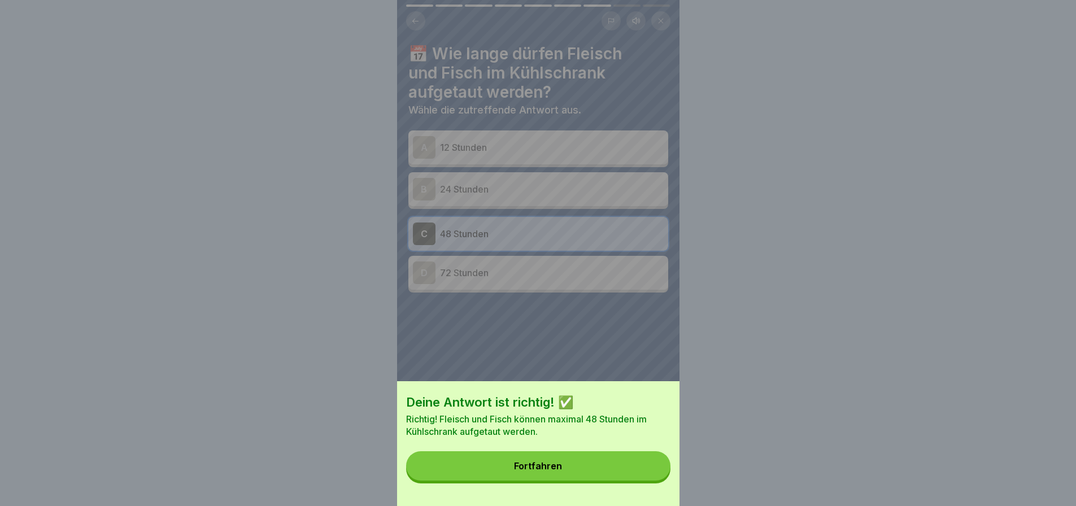
click at [611, 473] on button "Fortfahren" at bounding box center [538, 465] width 264 height 29
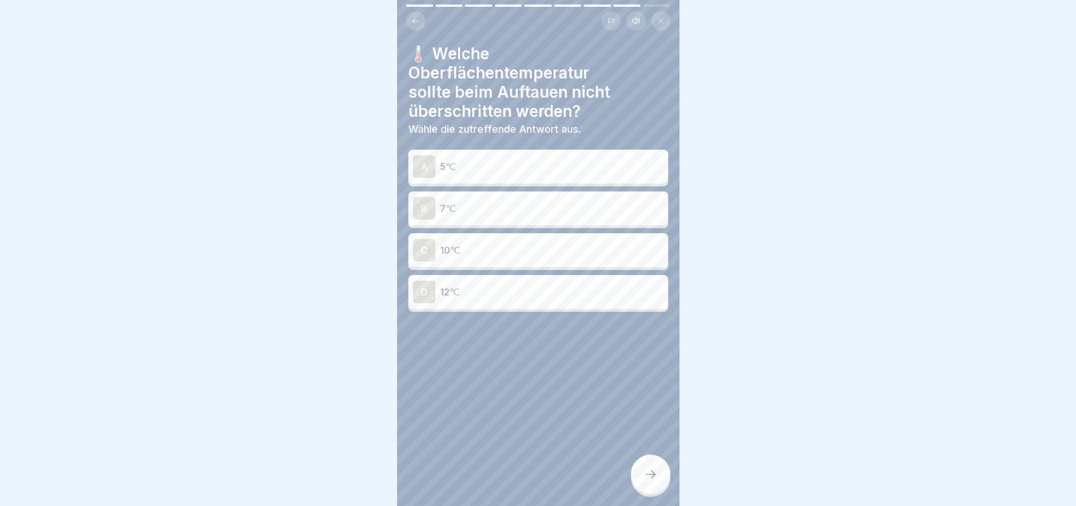
click at [501, 204] on p "7℃" at bounding box center [552, 209] width 224 height 14
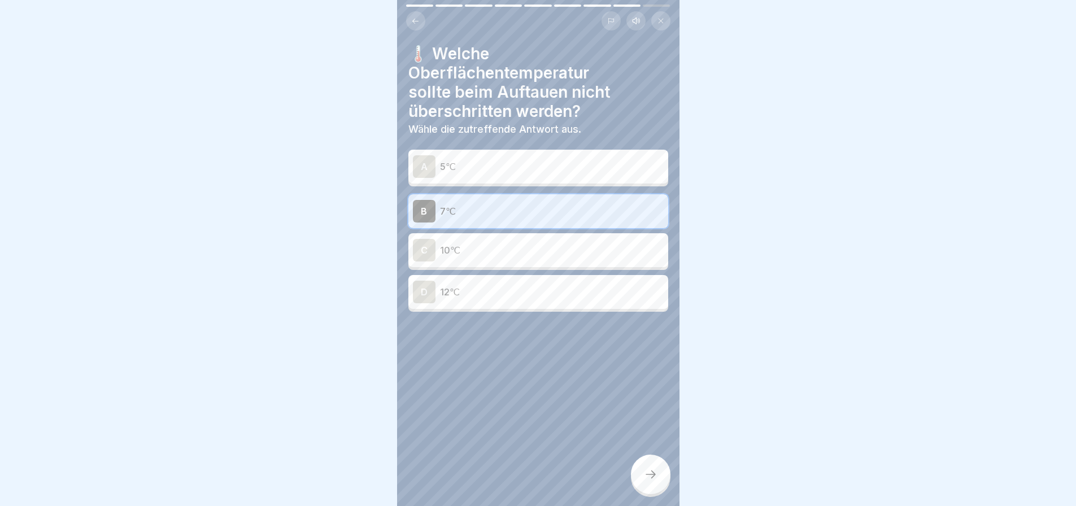
click at [640, 471] on div at bounding box center [651, 475] width 40 height 40
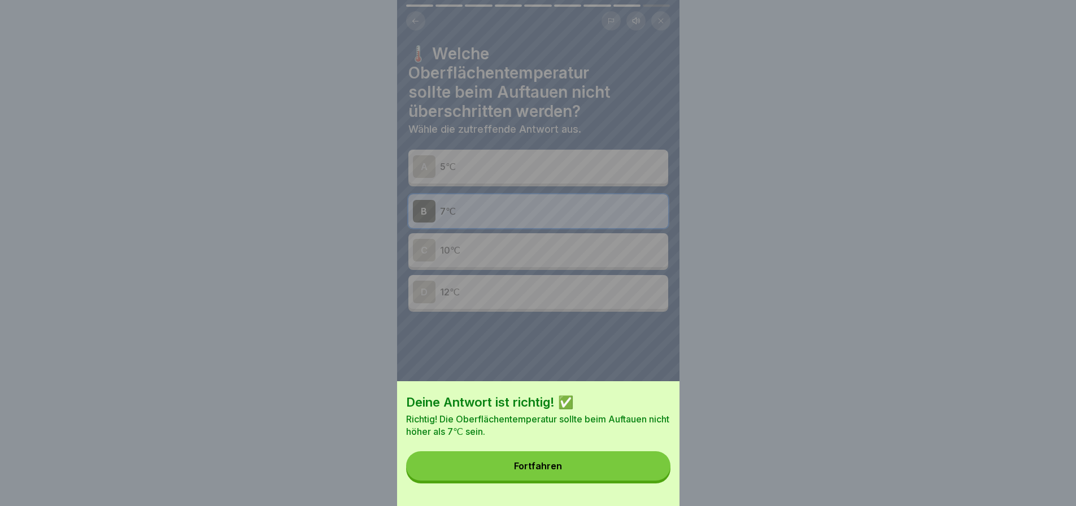
click at [580, 475] on button "Fortfahren" at bounding box center [538, 465] width 264 height 29
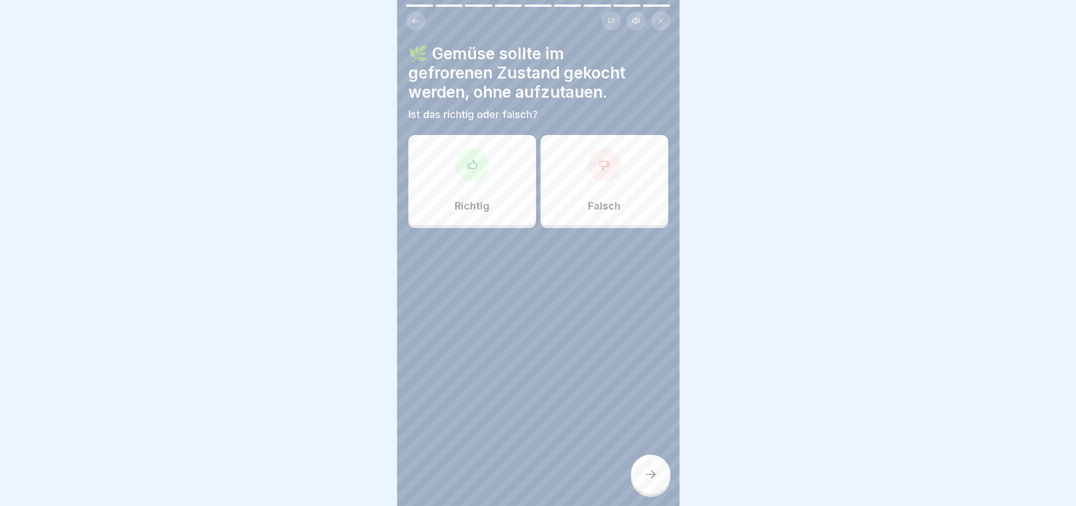
click at [474, 167] on div at bounding box center [472, 165] width 34 height 34
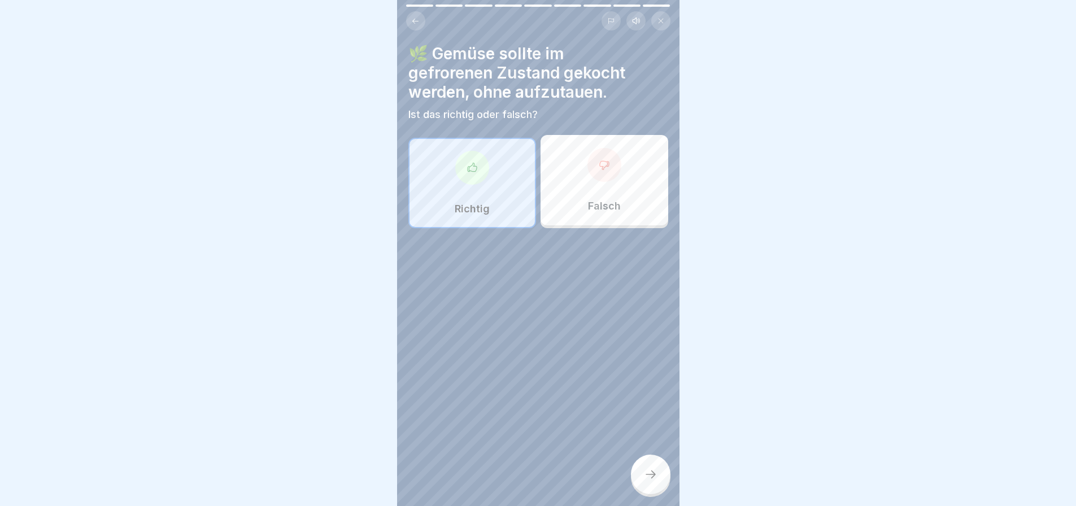
click at [647, 473] on icon at bounding box center [651, 475] width 14 height 14
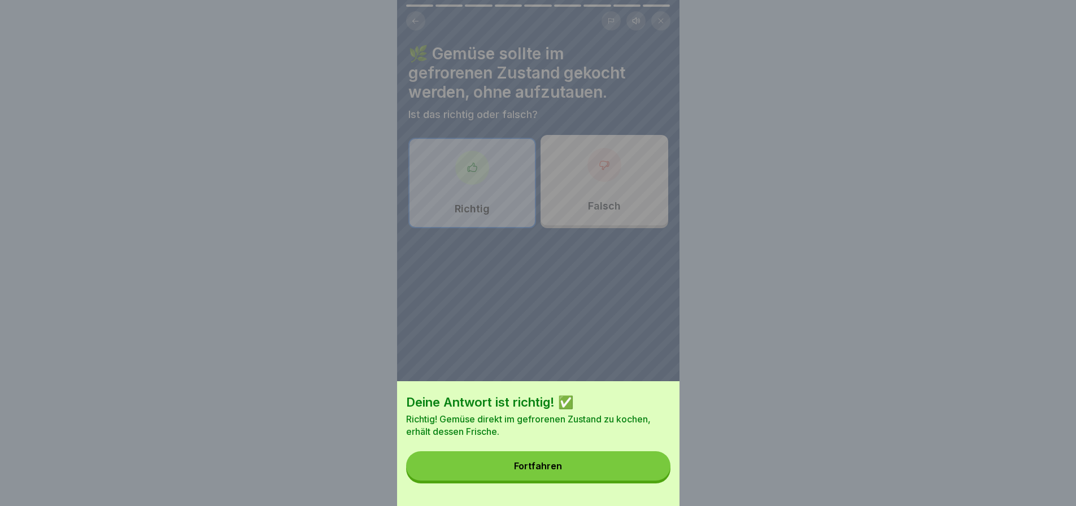
click at [610, 473] on button "Fortfahren" at bounding box center [538, 465] width 264 height 29
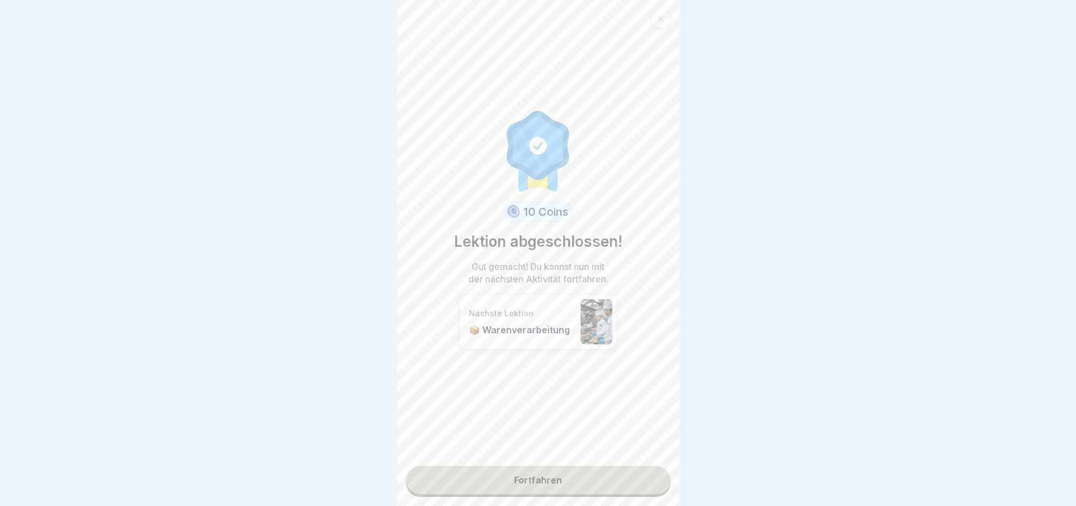
click at [573, 466] on link "Fortfahren" at bounding box center [538, 480] width 264 height 28
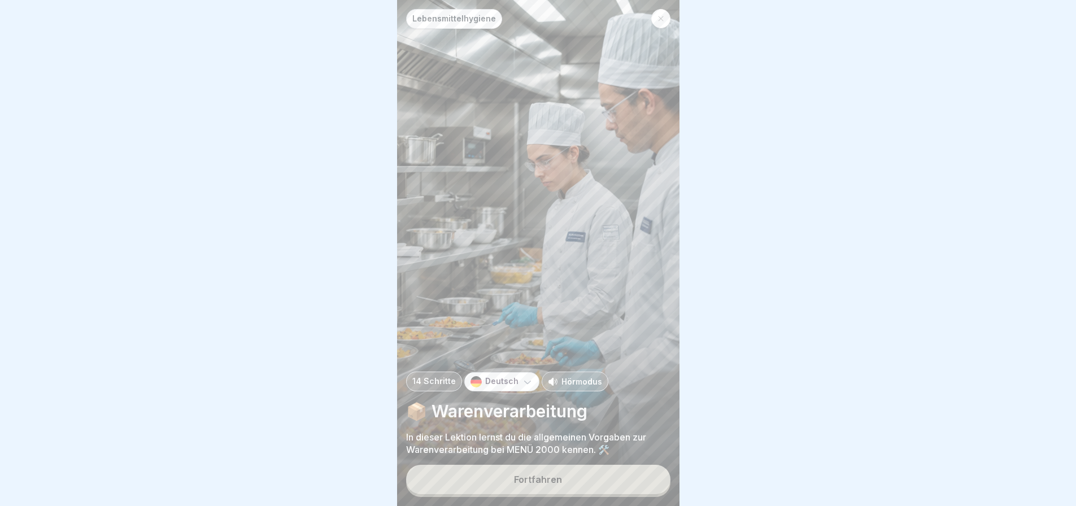
click at [581, 477] on button "Fortfahren" at bounding box center [538, 479] width 264 height 29
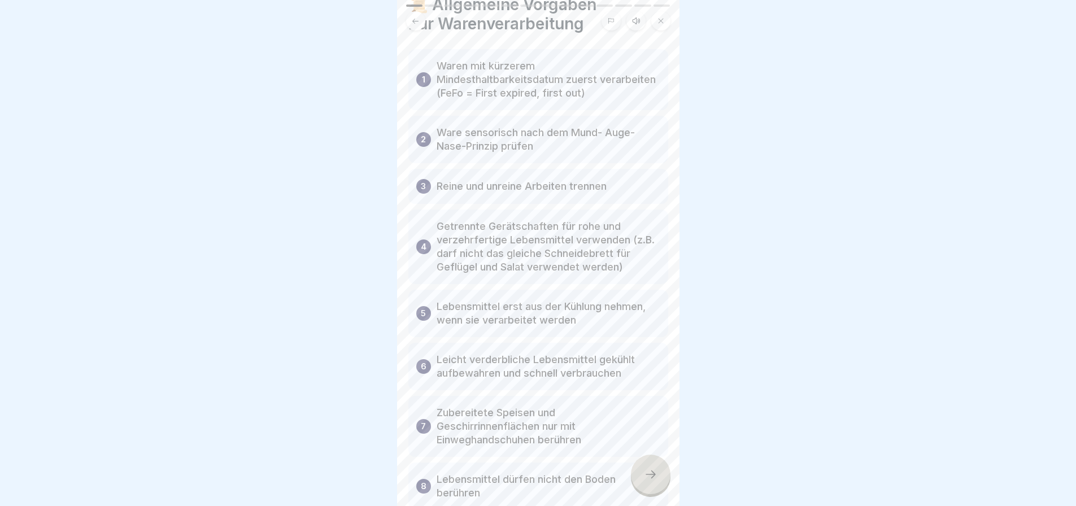
scroll to position [121, 0]
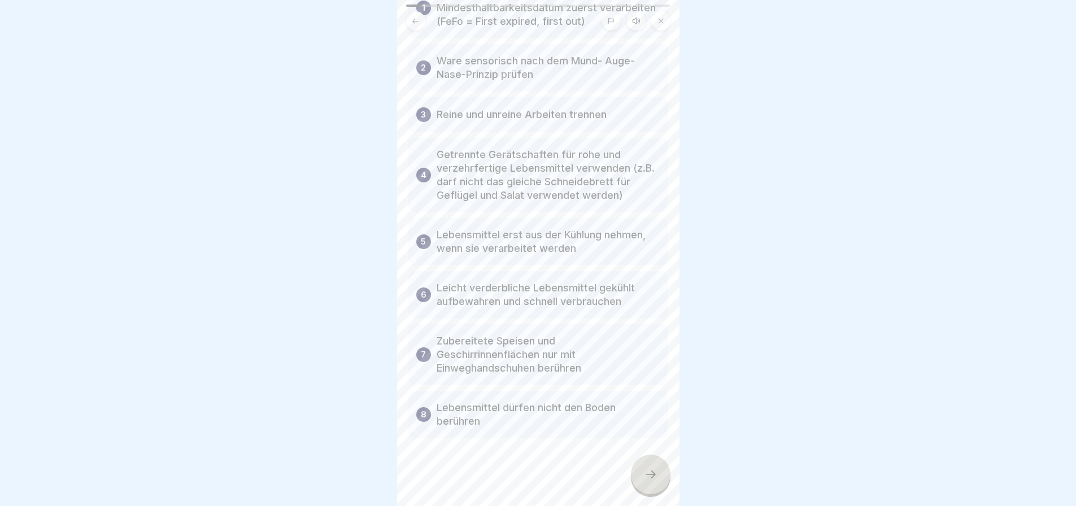
click at [644, 470] on icon at bounding box center [651, 475] width 14 height 14
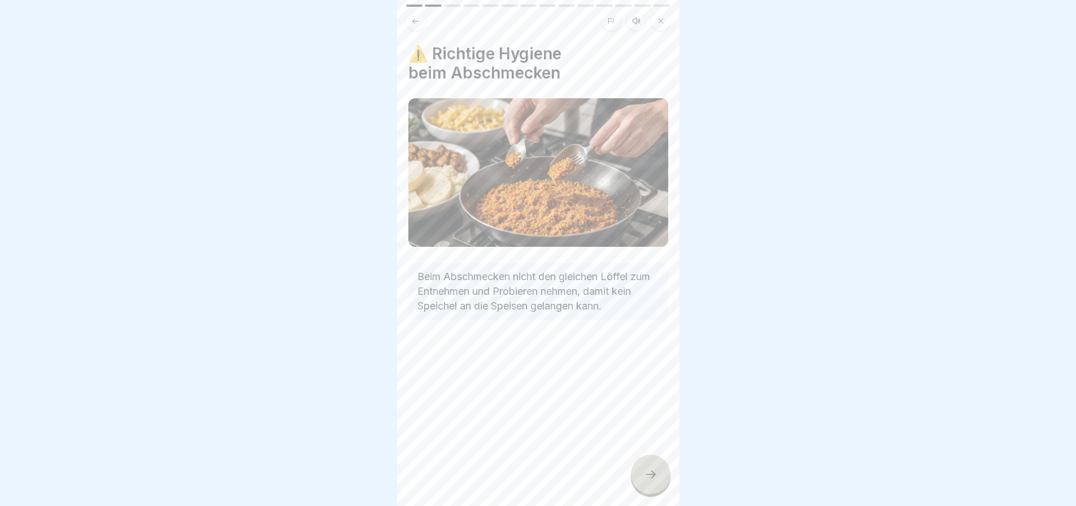
click at [660, 481] on div at bounding box center [651, 475] width 40 height 40
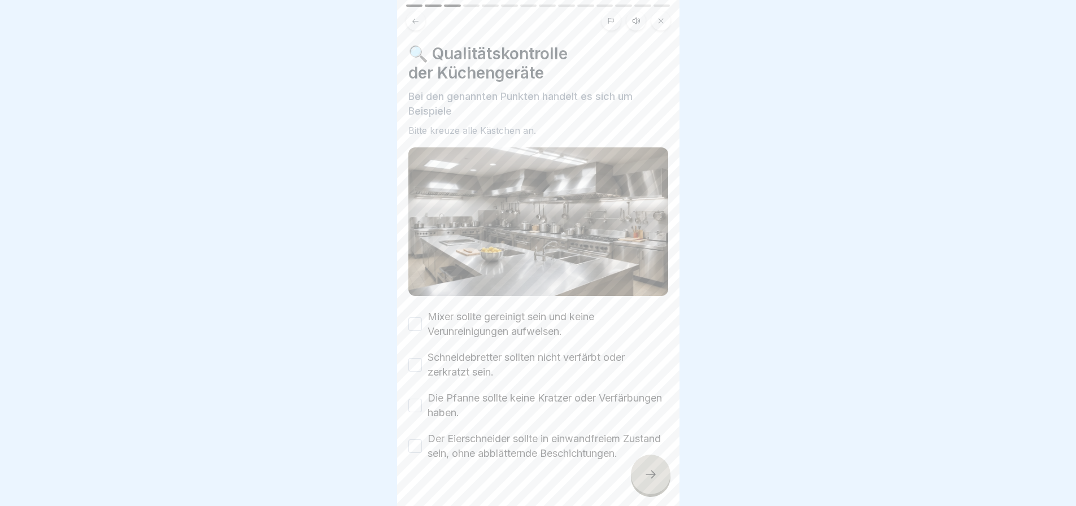
click at [414, 318] on button "Mixer sollte gereinigt sein und keine Verunreinigungen aufweisen." at bounding box center [415, 325] width 14 height 14
click at [415, 358] on button "Schneidebretter sollten nicht verfärbt oder zerkratzt sein." at bounding box center [415, 365] width 14 height 14
click at [419, 399] on button "Die Pfanne sollte keine Kratzer oder Verfärbungen haben." at bounding box center [415, 406] width 14 height 14
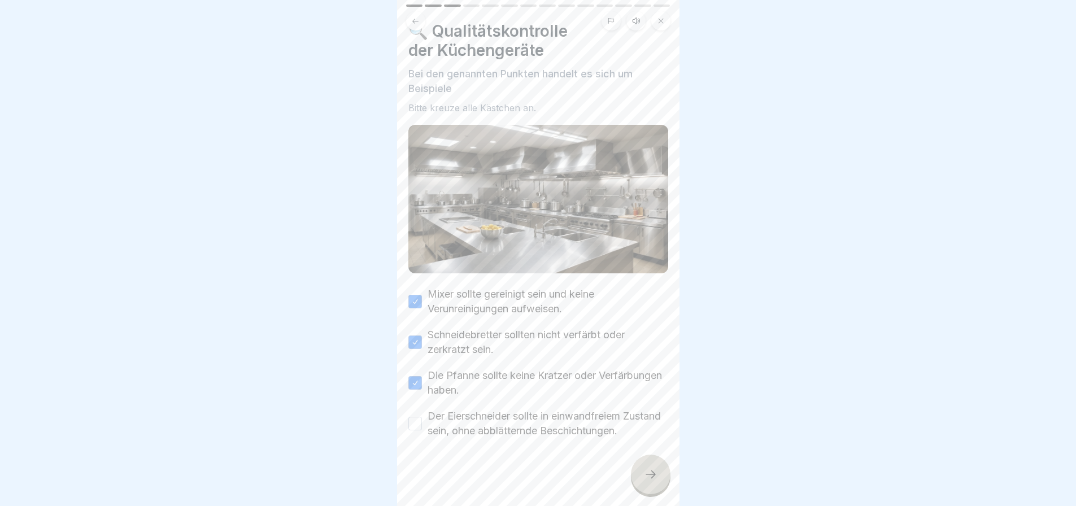
click at [414, 417] on button "Der Eierschneider sollte in einwandfreiem Zustand sein, ohne abblätternde Besch…" at bounding box center [415, 424] width 14 height 14
click at [650, 469] on icon at bounding box center [651, 475] width 14 height 14
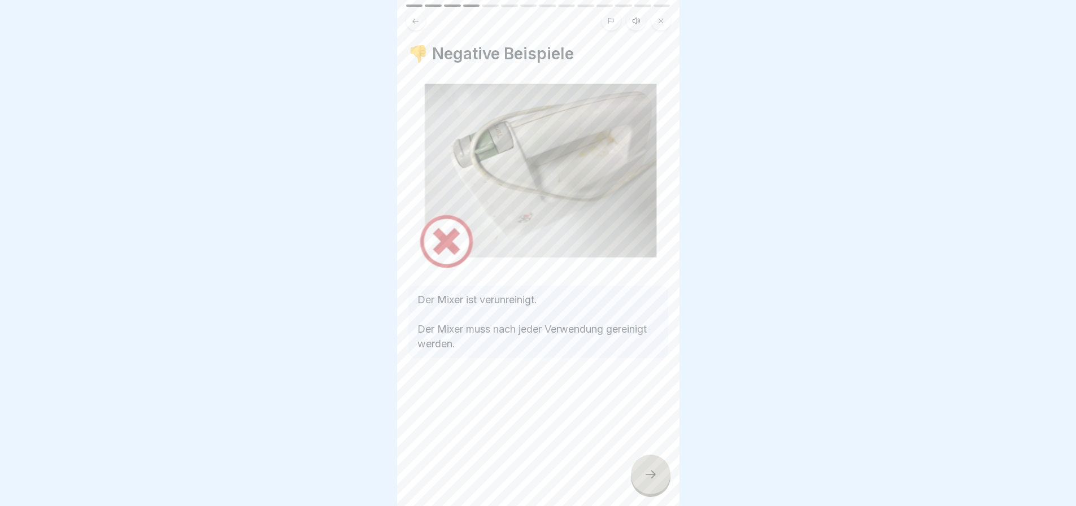
click at [653, 468] on icon at bounding box center [651, 475] width 14 height 14
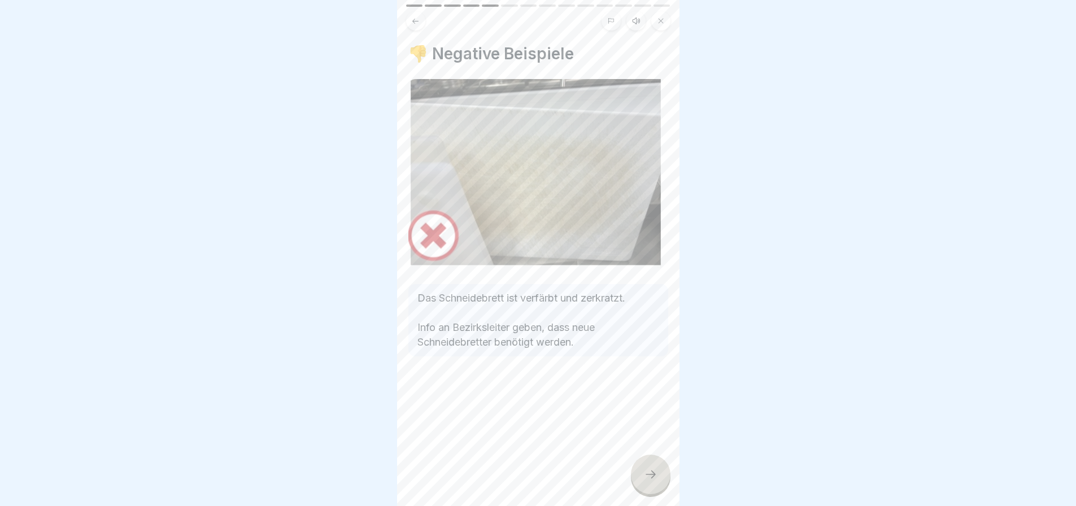
click at [644, 471] on icon at bounding box center [651, 475] width 14 height 14
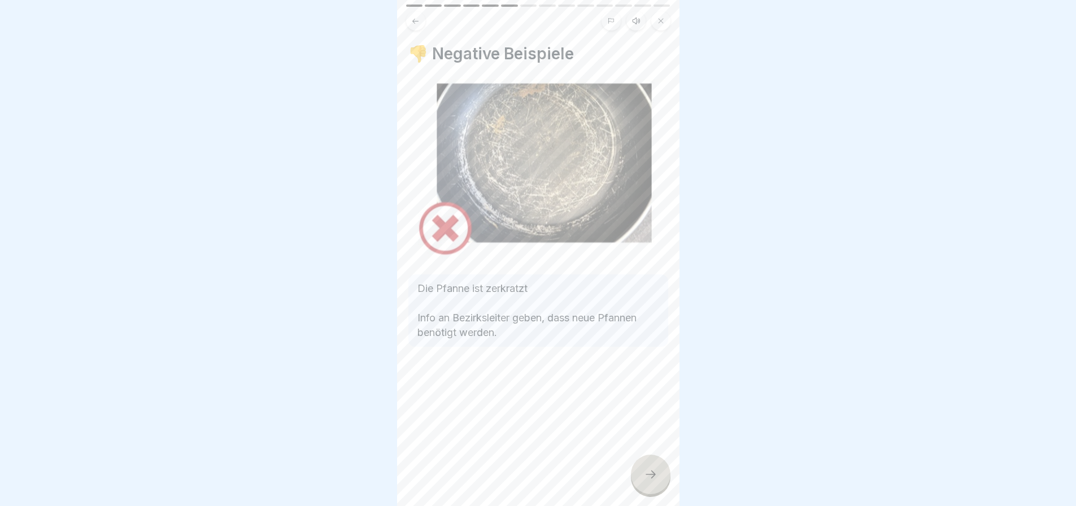
click at [644, 471] on icon at bounding box center [651, 475] width 14 height 14
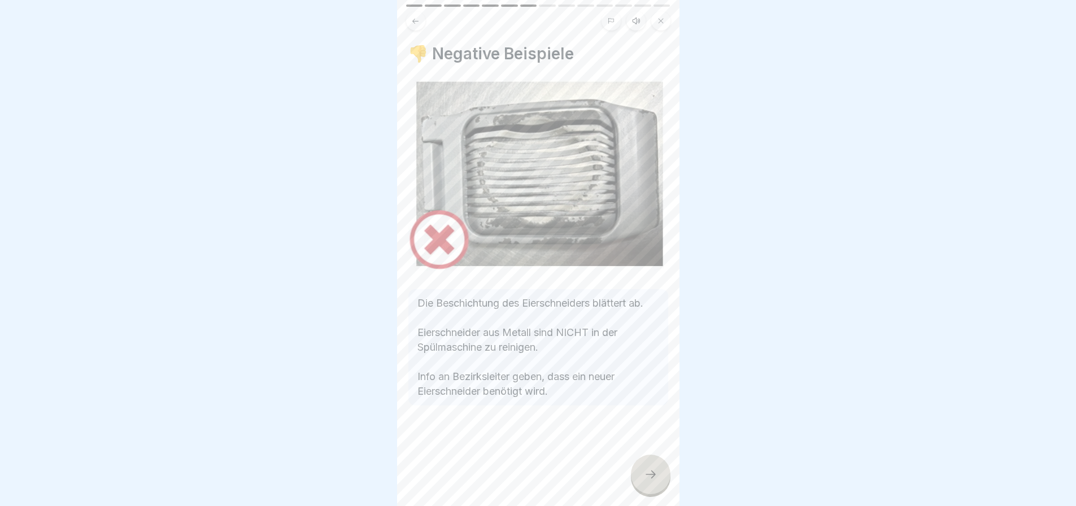
click at [644, 471] on icon at bounding box center [651, 475] width 14 height 14
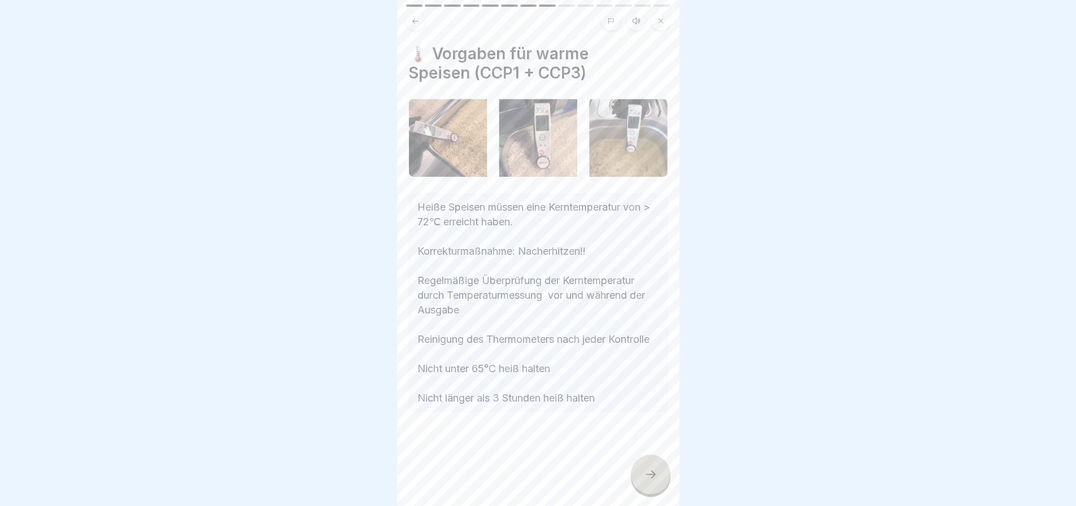
click at [644, 468] on icon at bounding box center [651, 475] width 14 height 14
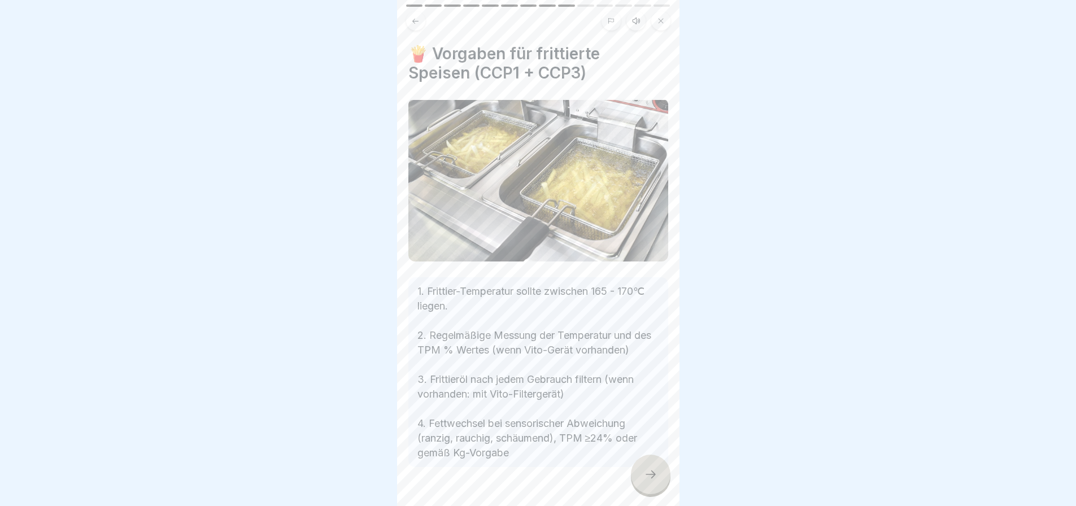
click at [641, 462] on div at bounding box center [651, 475] width 40 height 40
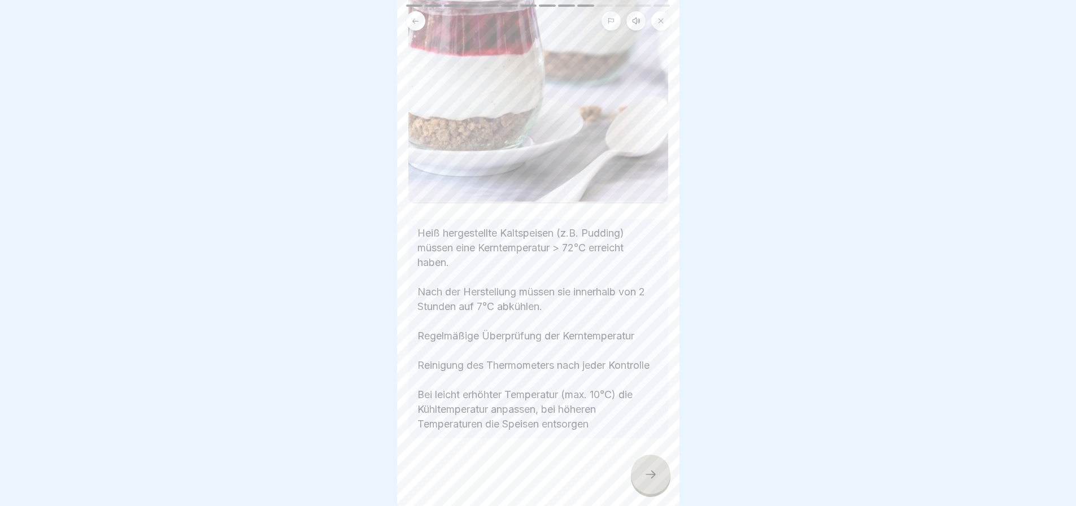
scroll to position [282, 0]
click at [650, 468] on icon at bounding box center [651, 475] width 14 height 14
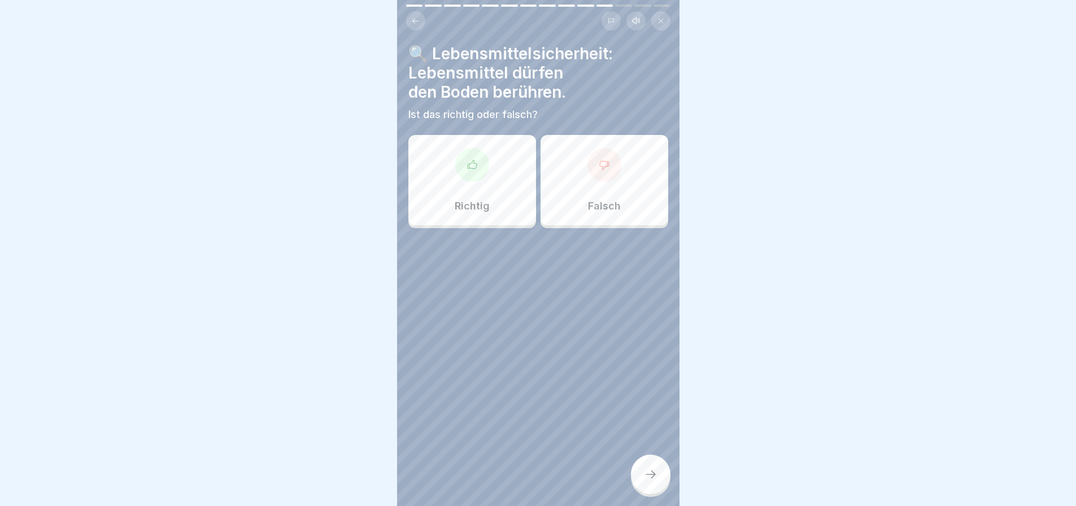
click at [600, 169] on div at bounding box center [605, 165] width 34 height 34
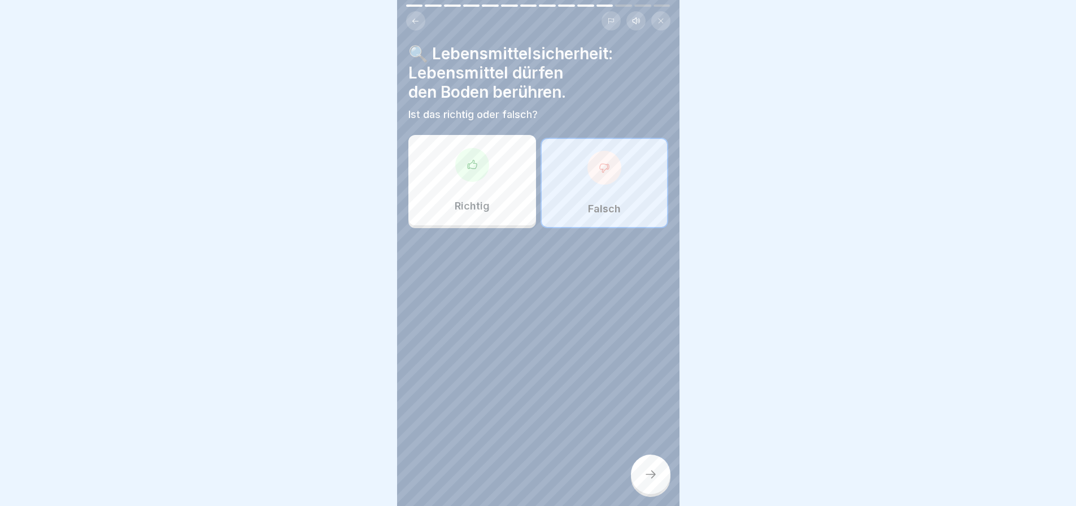
click at [645, 472] on icon at bounding box center [651, 475] width 14 height 14
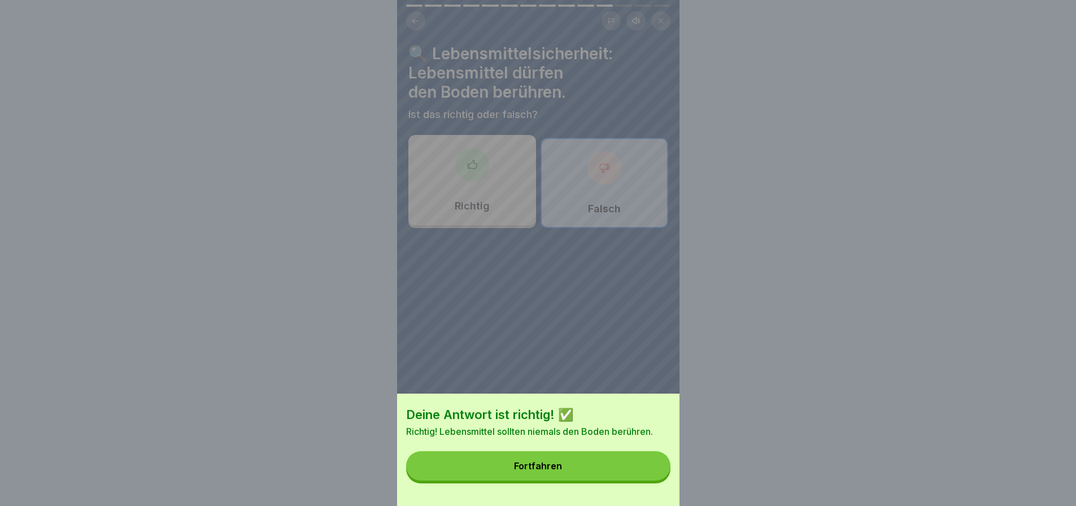
click at [617, 471] on button "Fortfahren" at bounding box center [538, 465] width 264 height 29
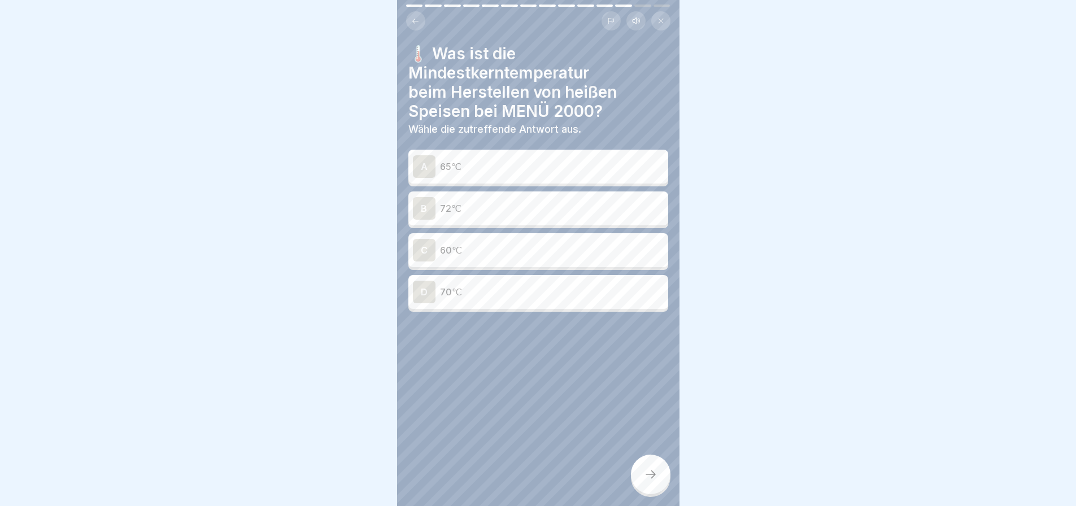
click at [541, 205] on p "72℃" at bounding box center [552, 209] width 224 height 14
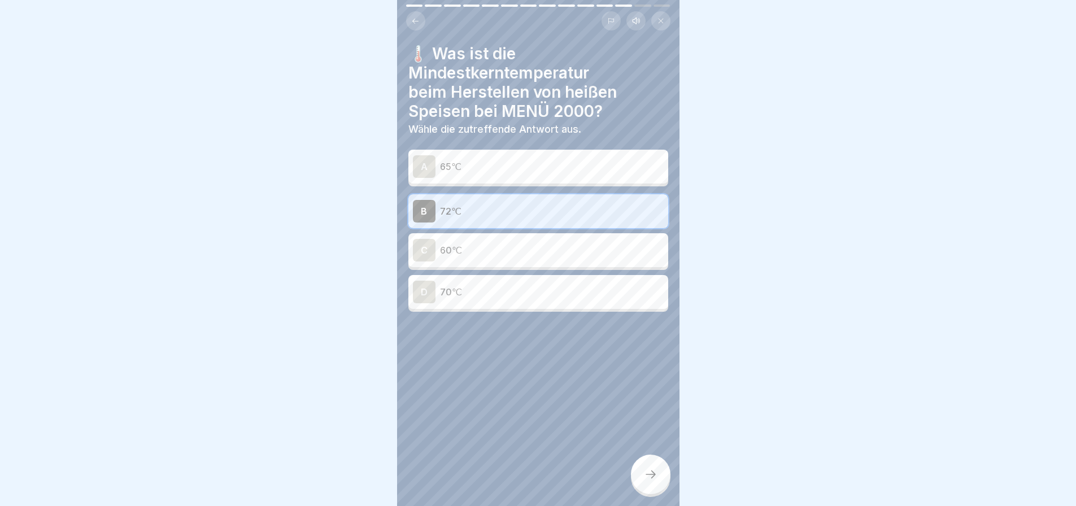
click at [646, 469] on icon at bounding box center [651, 475] width 14 height 14
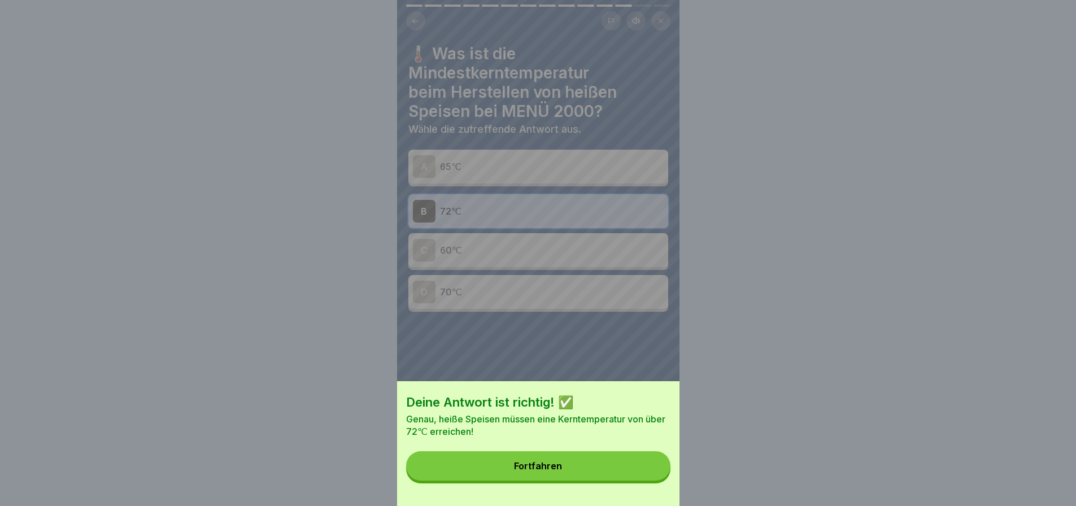
click at [612, 476] on button "Fortfahren" at bounding box center [538, 465] width 264 height 29
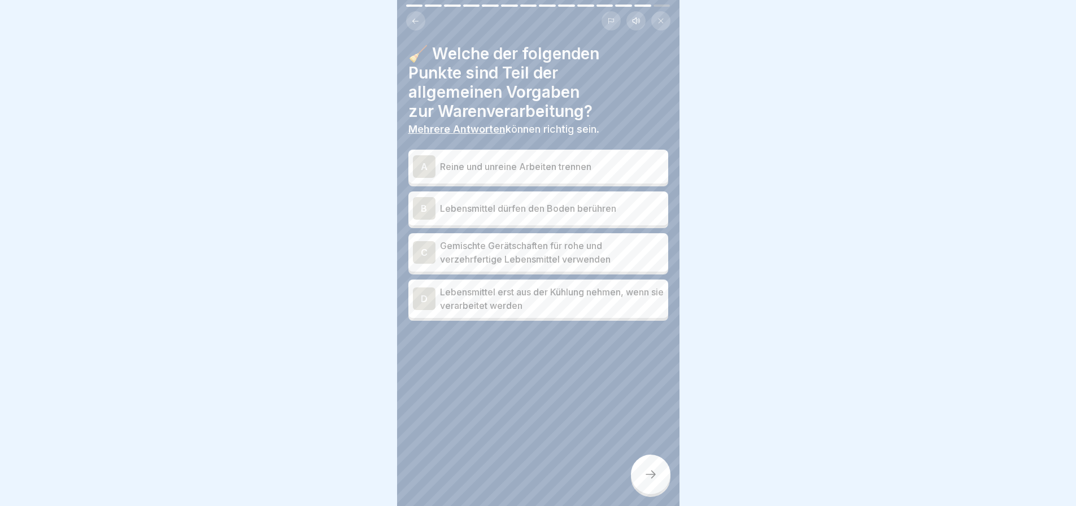
click at [611, 160] on p "Reine und unreine Arbeiten trennen" at bounding box center [552, 167] width 224 height 14
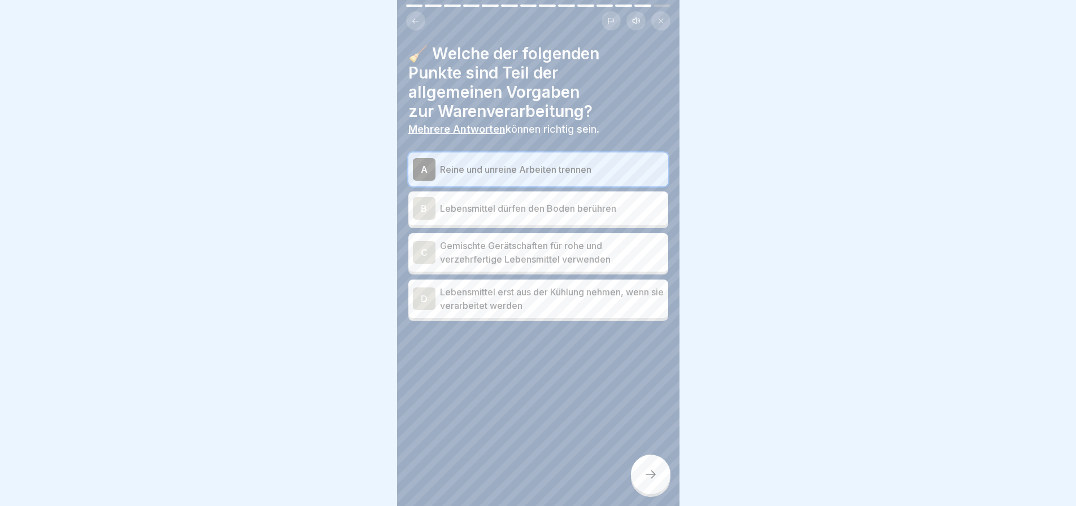
click at [580, 302] on p "Lebensmittel erst aus der Kühlung nehmen, wenn sie verarbeitet werden" at bounding box center [552, 298] width 224 height 27
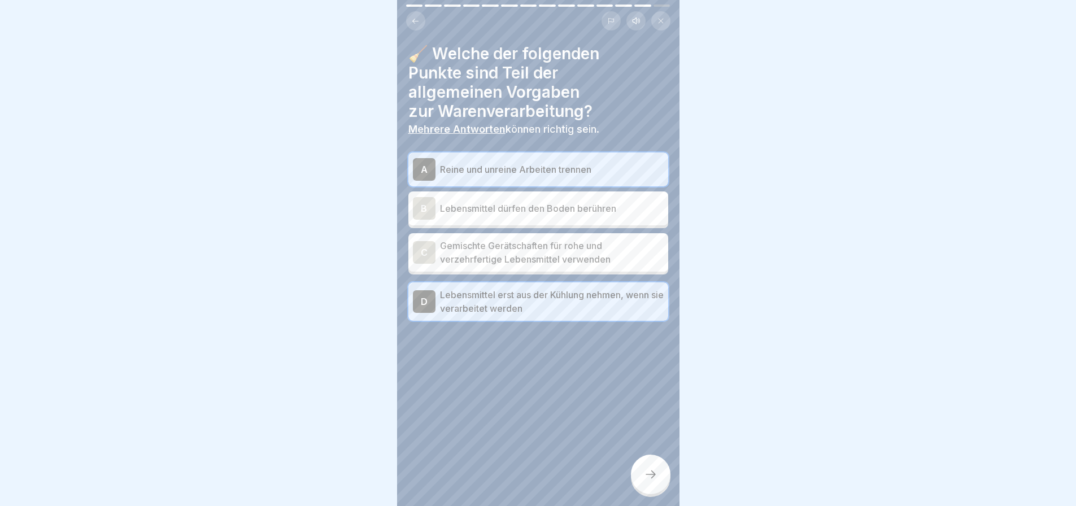
click at [651, 472] on icon at bounding box center [651, 475] width 10 height 8
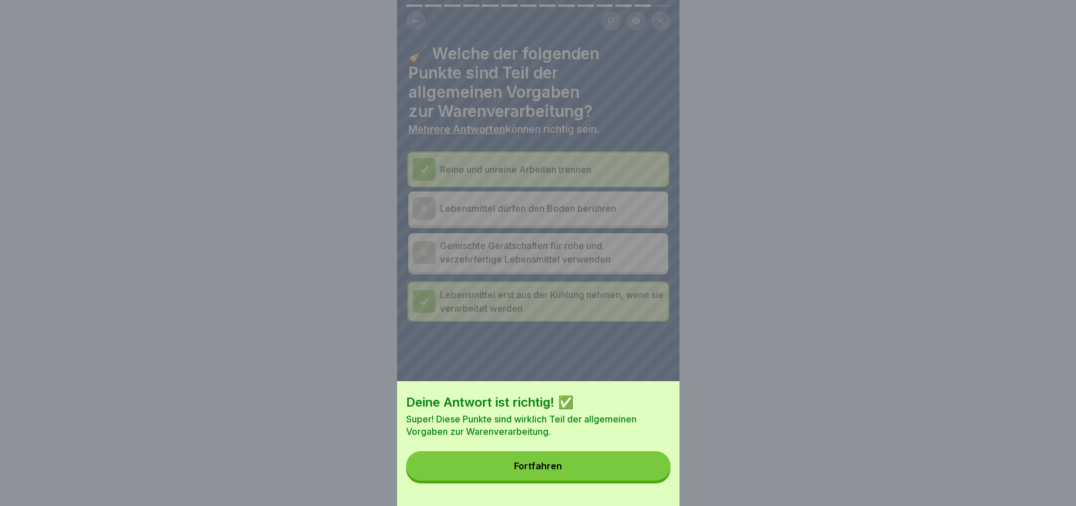
click at [611, 471] on button "Fortfahren" at bounding box center [538, 465] width 264 height 29
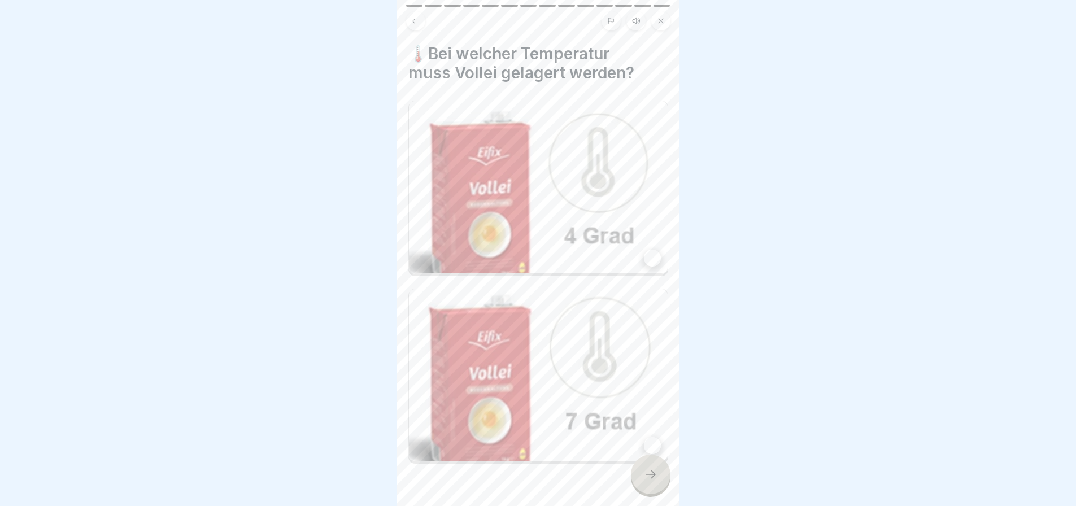
scroll to position [18, 0]
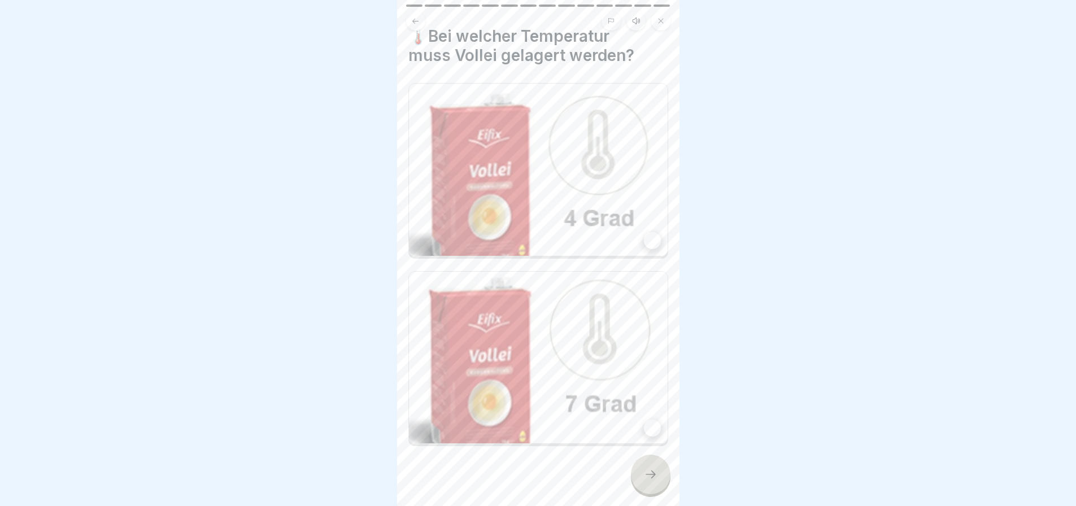
click at [644, 232] on div at bounding box center [652, 240] width 17 height 17
click at [654, 468] on icon at bounding box center [651, 475] width 14 height 14
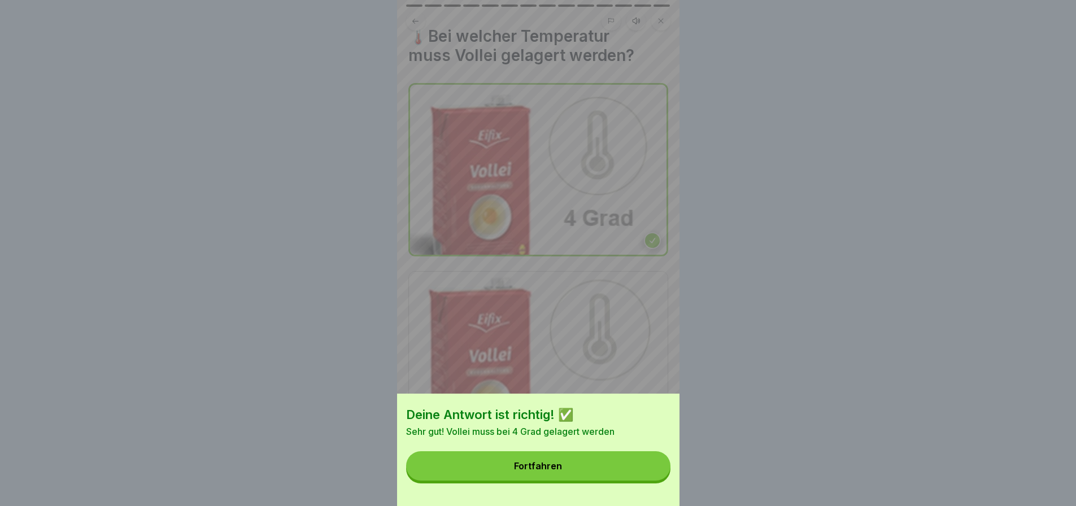
click at [629, 464] on button "Fortfahren" at bounding box center [538, 465] width 264 height 29
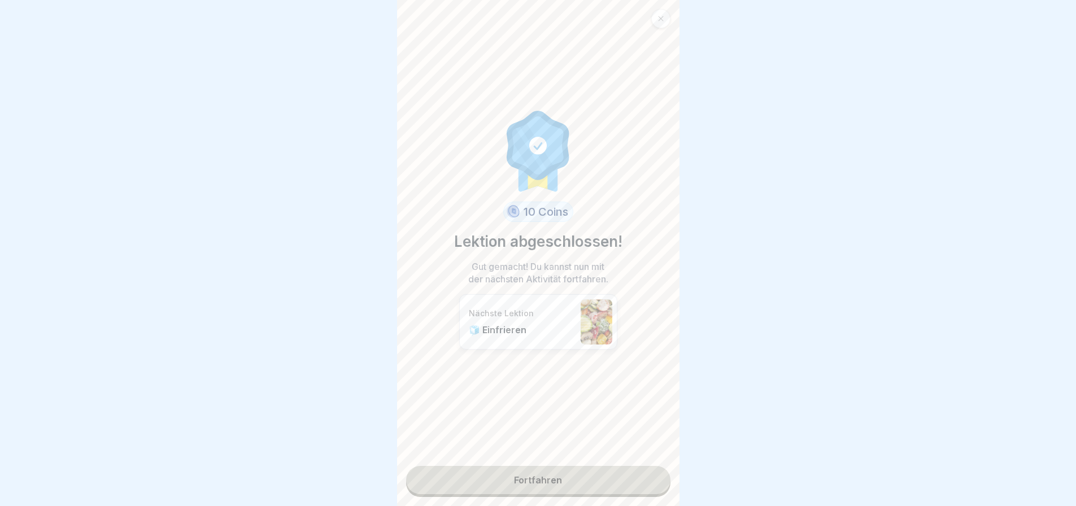
click at [566, 466] on link "Fortfahren" at bounding box center [538, 480] width 264 height 28
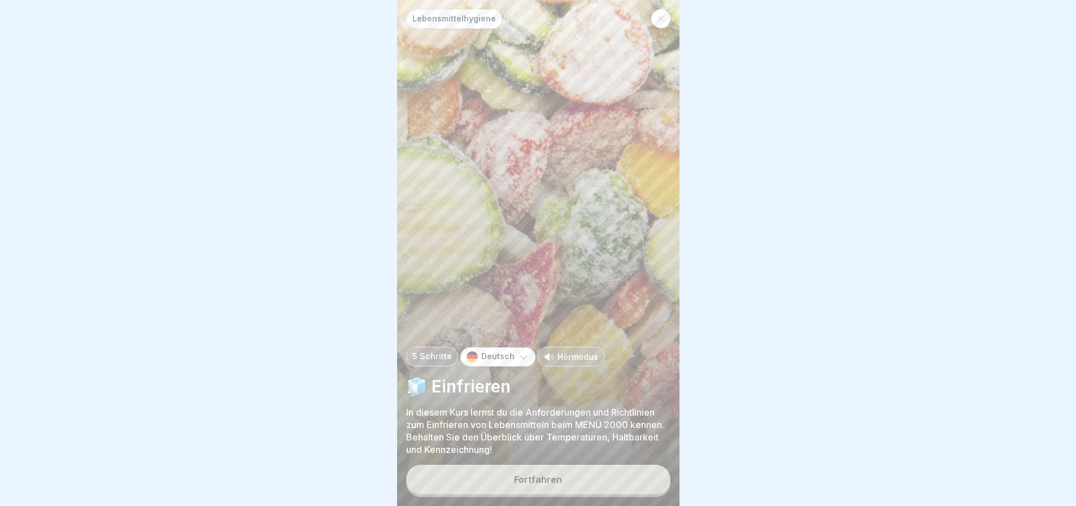
click at [567, 475] on button "Fortfahren" at bounding box center [538, 479] width 264 height 29
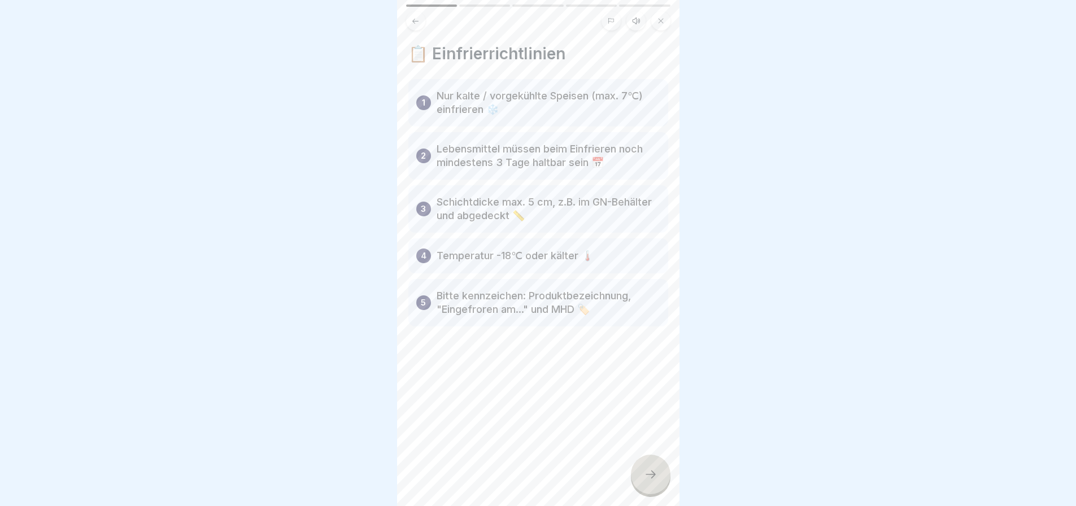
click at [644, 471] on icon at bounding box center [651, 475] width 14 height 14
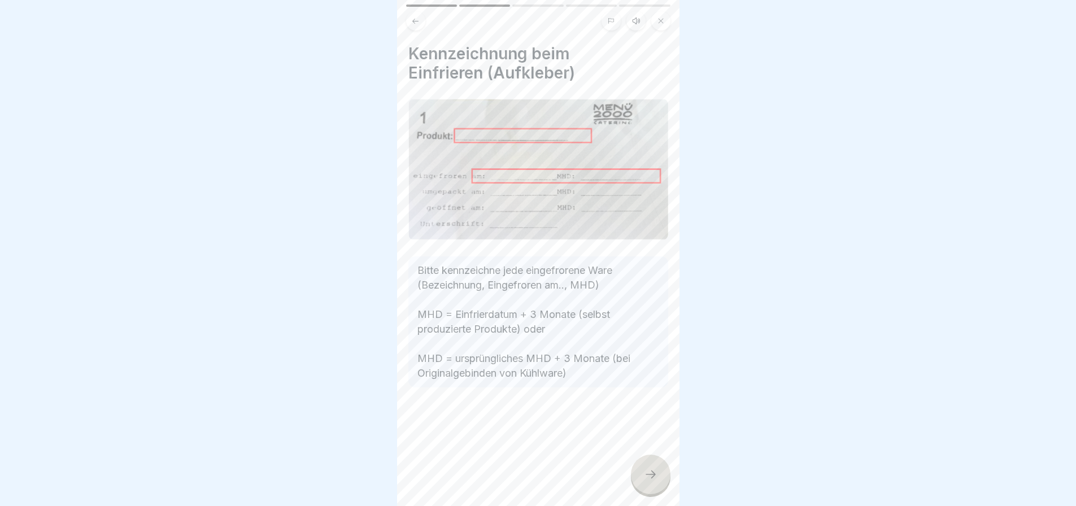
click at [645, 472] on icon at bounding box center [651, 475] width 14 height 14
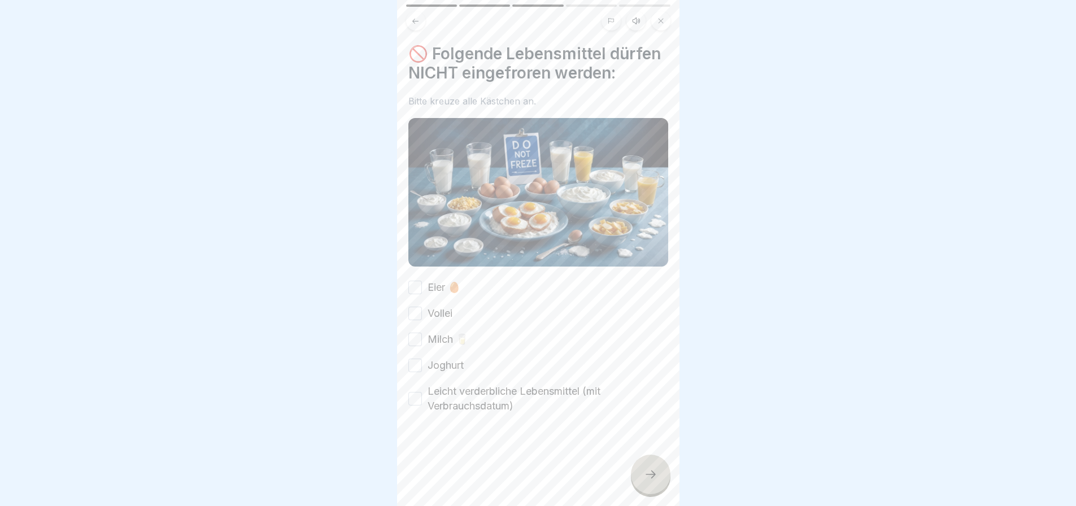
click at [410, 288] on button "Eier 🥚" at bounding box center [415, 288] width 14 height 14
click at [415, 320] on button "Vollei" at bounding box center [415, 314] width 14 height 14
click at [416, 345] on button "Milch 🥛" at bounding box center [415, 340] width 14 height 14
click at [418, 371] on button "Joghurt" at bounding box center [415, 366] width 14 height 14
click at [651, 470] on icon at bounding box center [651, 475] width 14 height 14
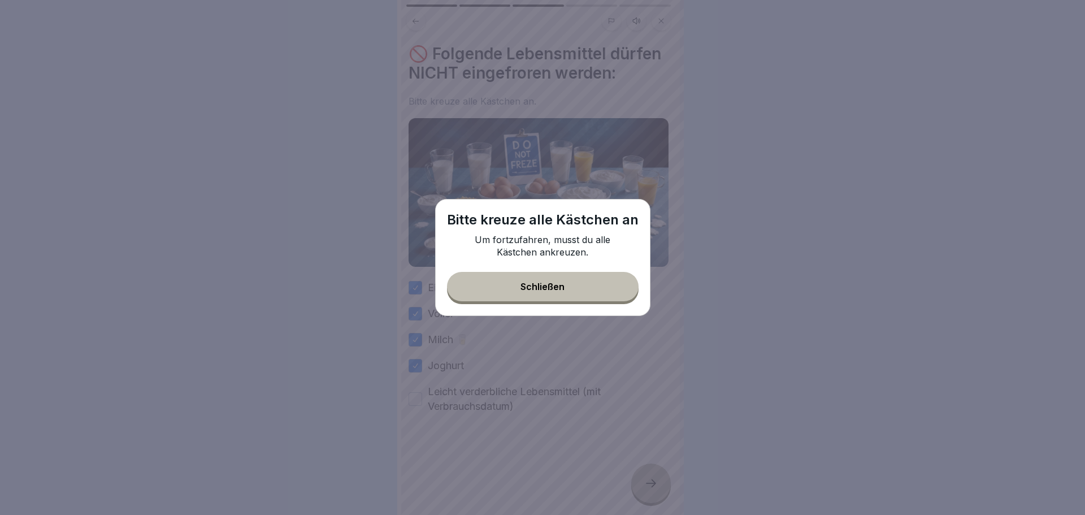
click at [581, 286] on button "Schließen" at bounding box center [543, 286] width 192 height 29
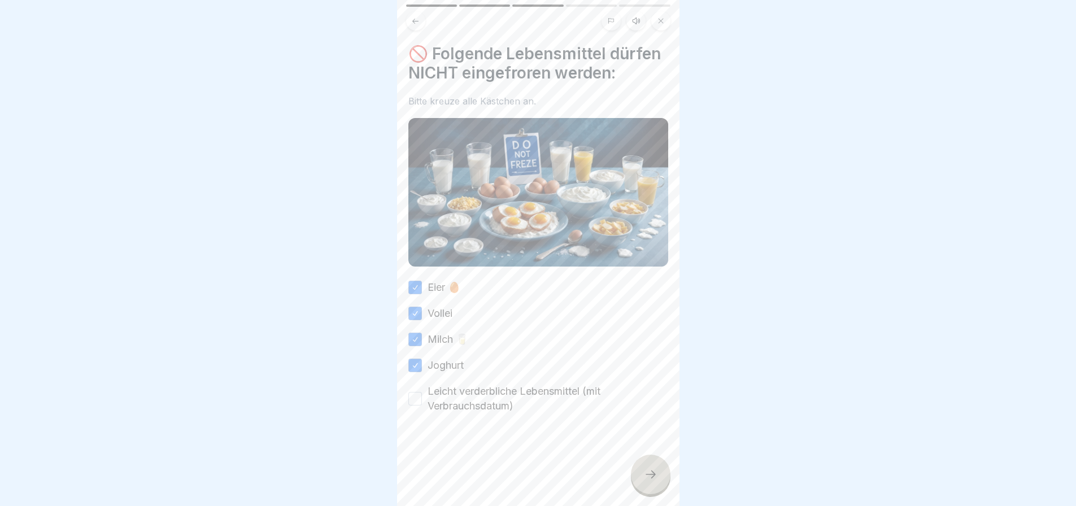
click at [416, 406] on button "Leicht verderbliche Lebensmittel (mit Verbrauchsdatum)" at bounding box center [415, 399] width 14 height 14
click at [646, 480] on icon at bounding box center [651, 475] width 14 height 14
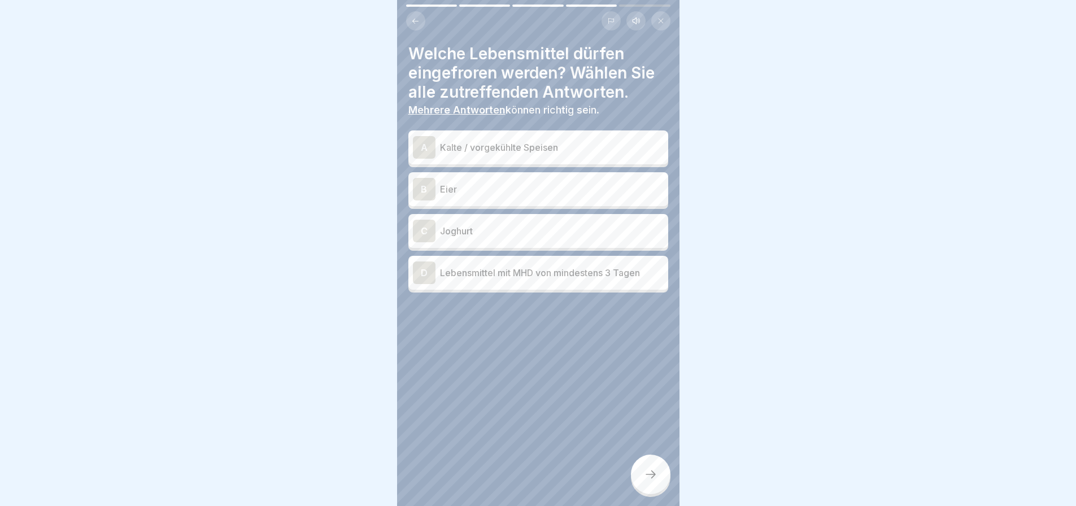
click at [534, 146] on p "Kalte / vorgekühlte Speisen" at bounding box center [552, 148] width 224 height 14
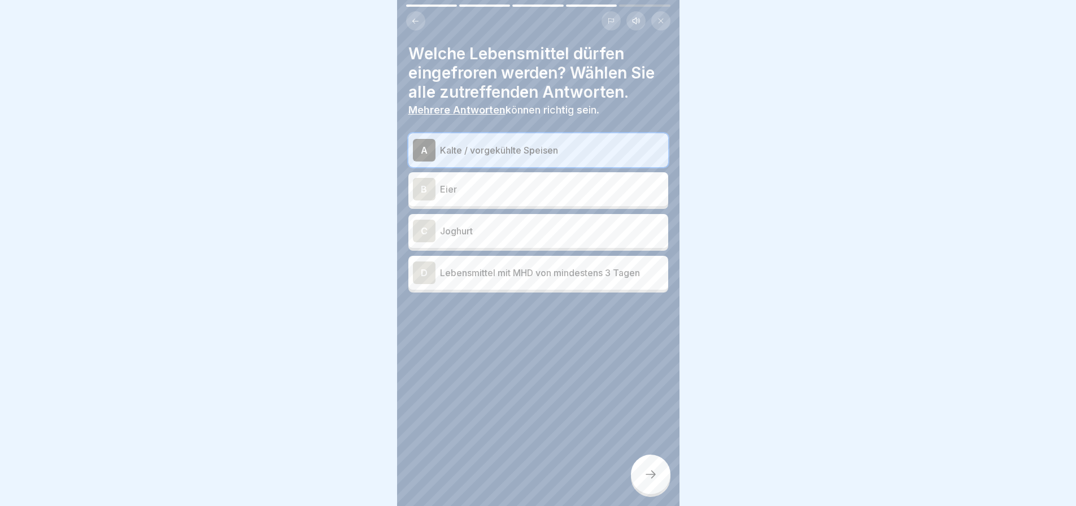
click at [539, 280] on p "Lebensmittel mit MHD von mindestens 3 Tagen" at bounding box center [552, 273] width 224 height 14
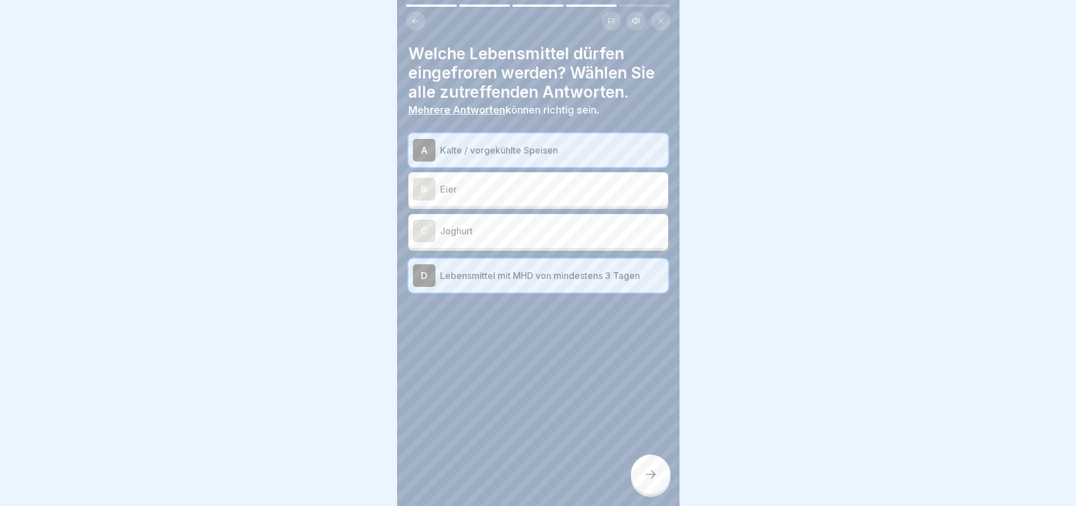
click at [651, 477] on icon at bounding box center [651, 475] width 14 height 14
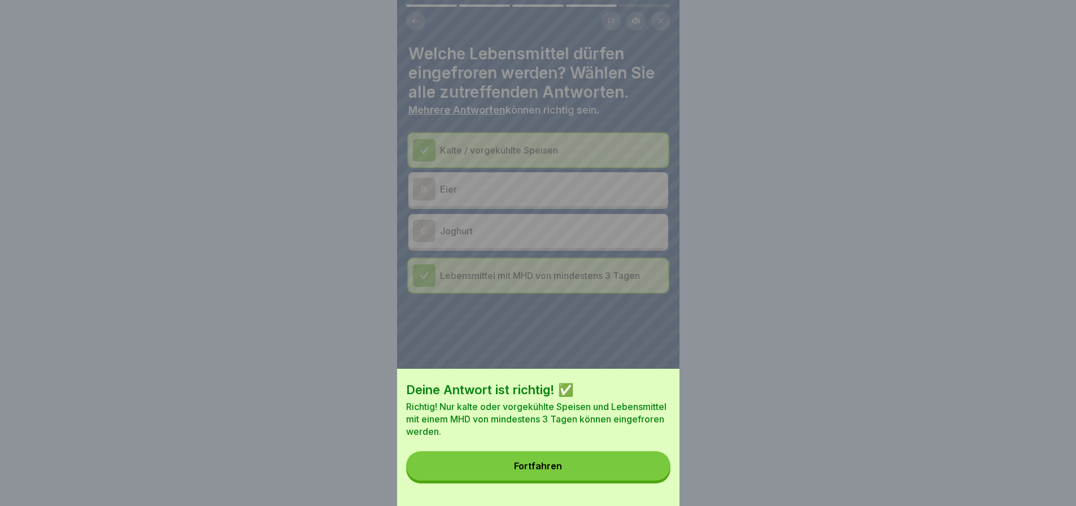
click at [611, 470] on button "Fortfahren" at bounding box center [538, 465] width 264 height 29
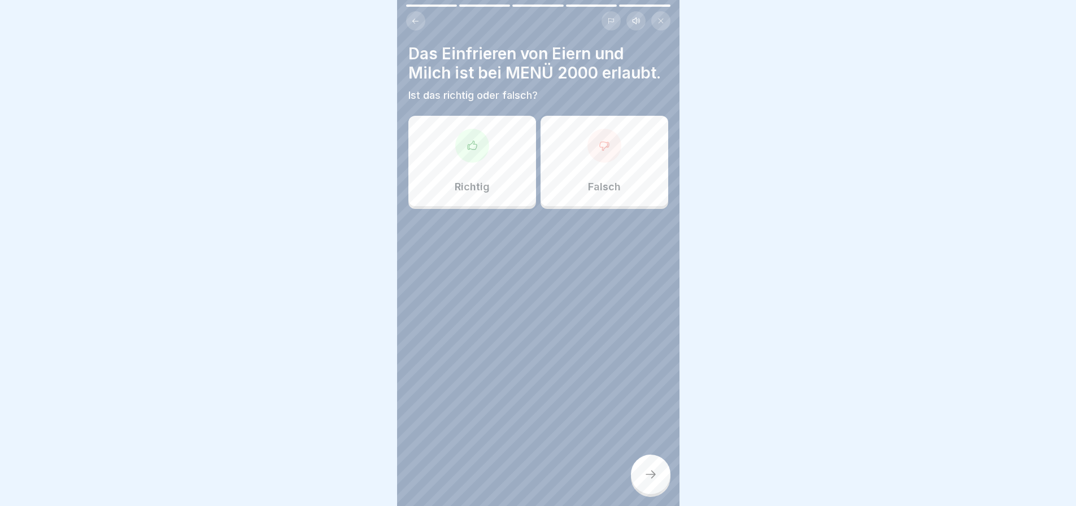
click at [599, 163] on div at bounding box center [605, 146] width 34 height 34
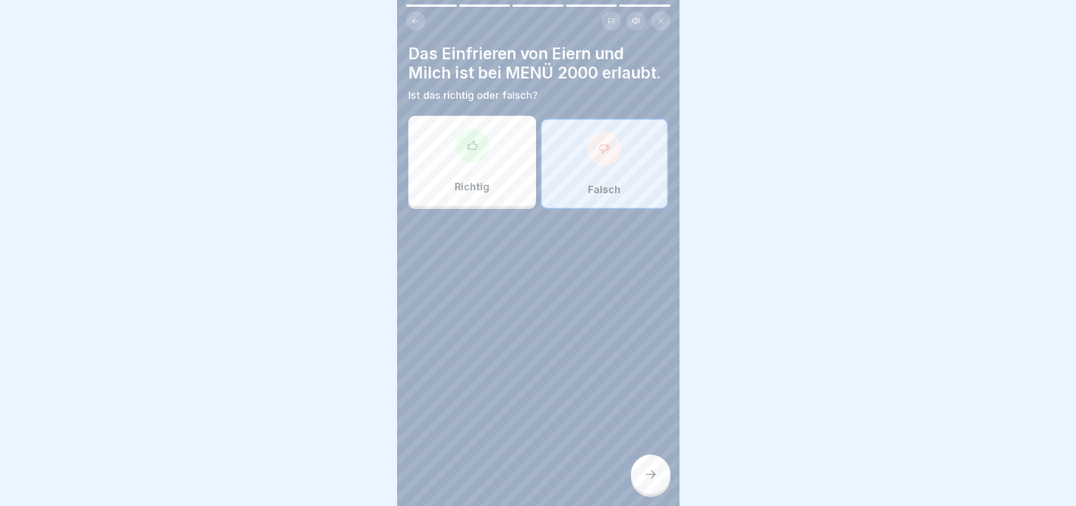
click at [641, 480] on div at bounding box center [651, 475] width 40 height 40
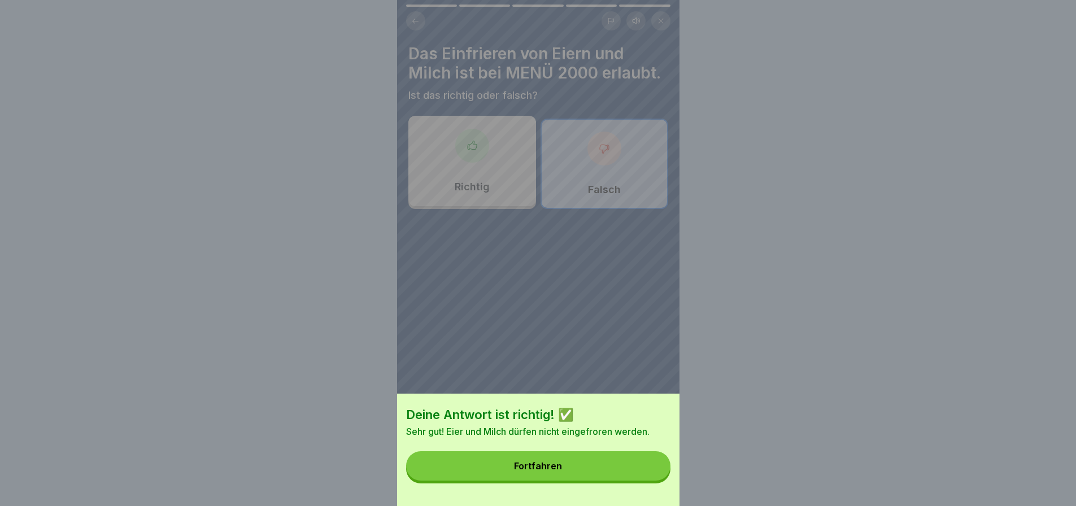
click at [619, 475] on button "Fortfahren" at bounding box center [538, 465] width 264 height 29
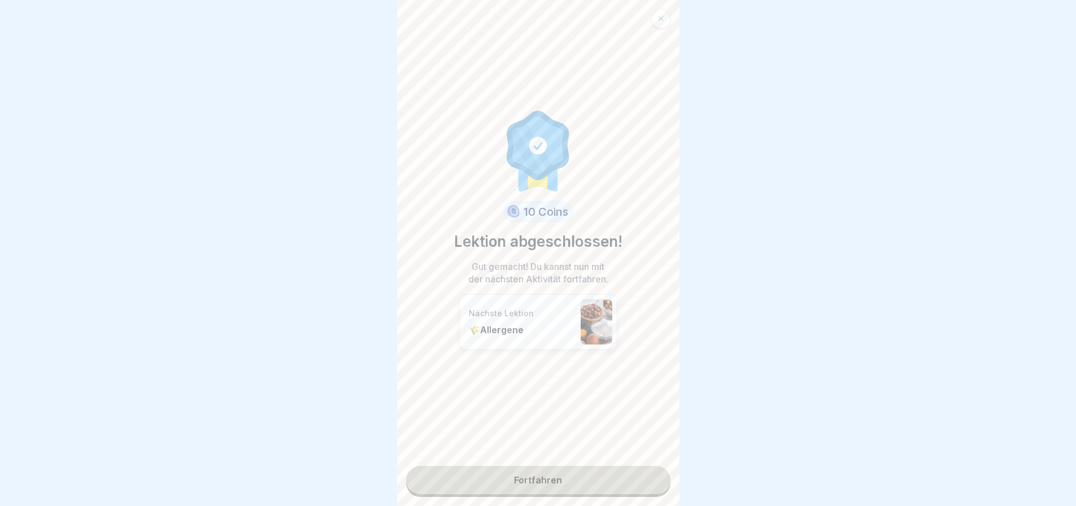
scroll to position [8, 0]
click at [590, 468] on link "Fortfahren" at bounding box center [538, 480] width 264 height 28
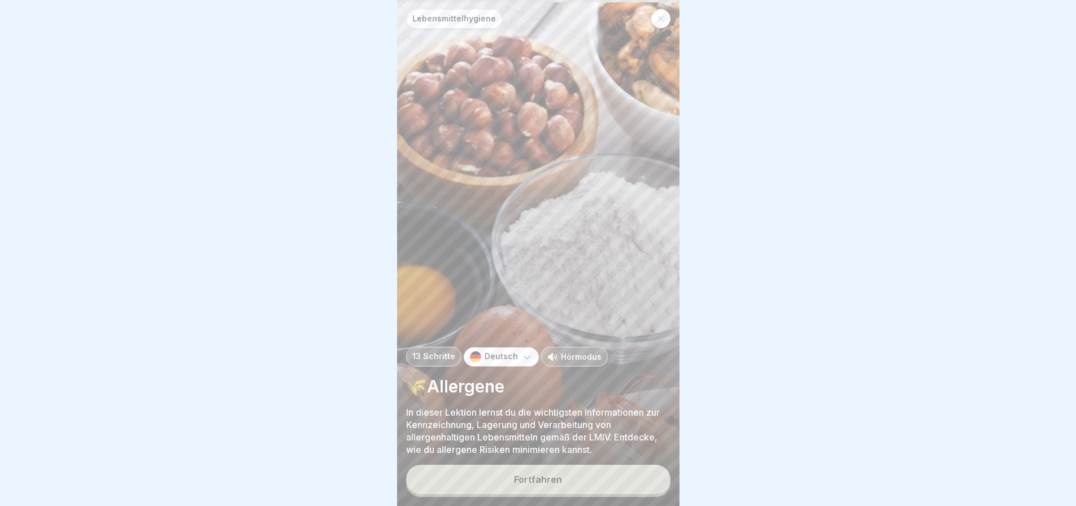
click at [558, 477] on div "Fortfahren" at bounding box center [538, 480] width 48 height 10
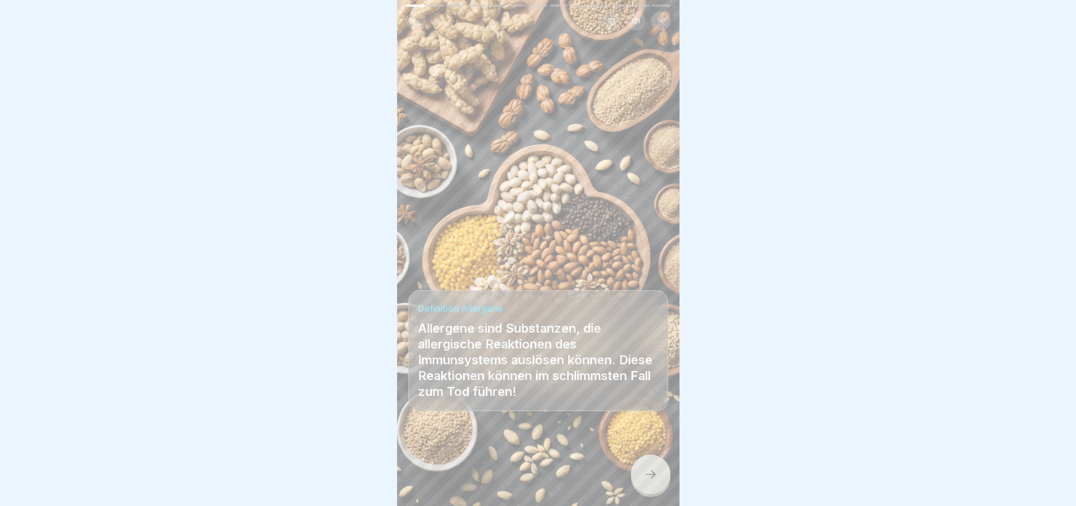
click at [644, 469] on icon at bounding box center [651, 475] width 14 height 14
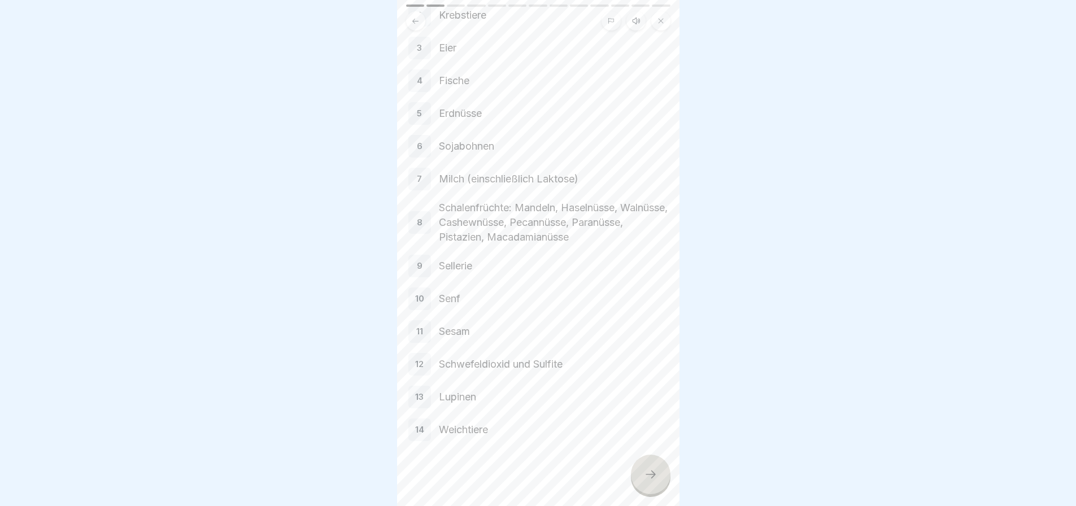
scroll to position [137, 0]
click at [644, 471] on icon at bounding box center [651, 475] width 14 height 14
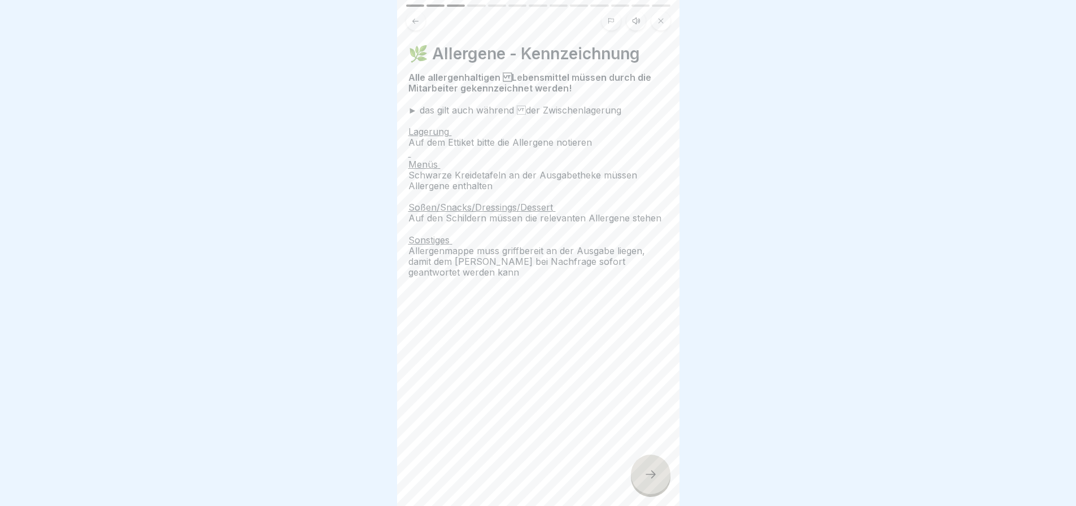
click at [648, 475] on icon at bounding box center [651, 475] width 14 height 14
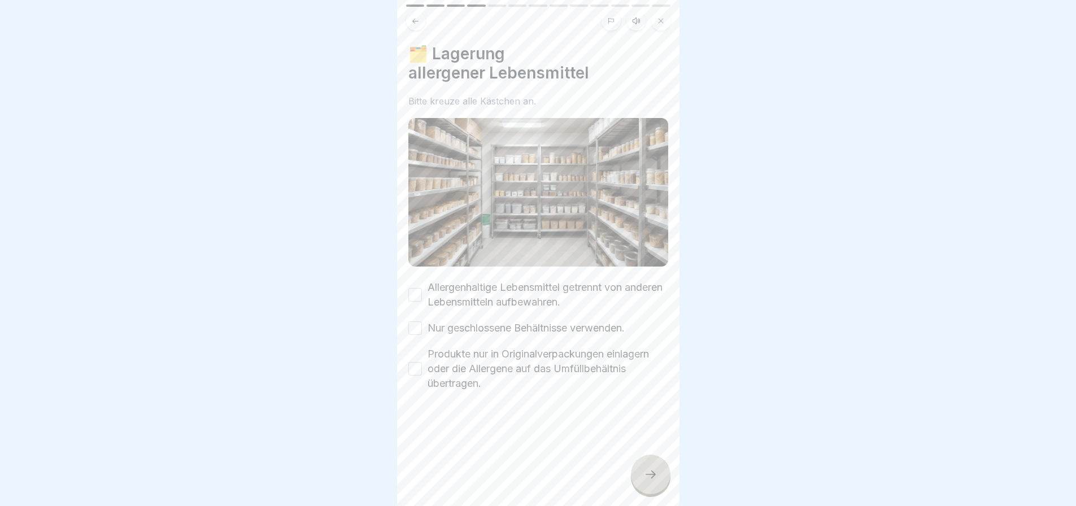
click at [418, 288] on button "Allergenhaltige Lebensmittel getrennt von anderen Lebensmitteln aufbewahren." at bounding box center [415, 295] width 14 height 14
click at [415, 321] on button "Nur geschlossene Behältnisse verwenden." at bounding box center [415, 328] width 14 height 14
drag, startPoint x: 413, startPoint y: 354, endPoint x: 449, endPoint y: 372, distance: 40.2
click at [416, 362] on button "Produkte nur in Originalverpackungen einlagern oder die Allergene auf das Umfül…" at bounding box center [415, 369] width 14 height 14
click at [649, 471] on icon at bounding box center [651, 475] width 14 height 14
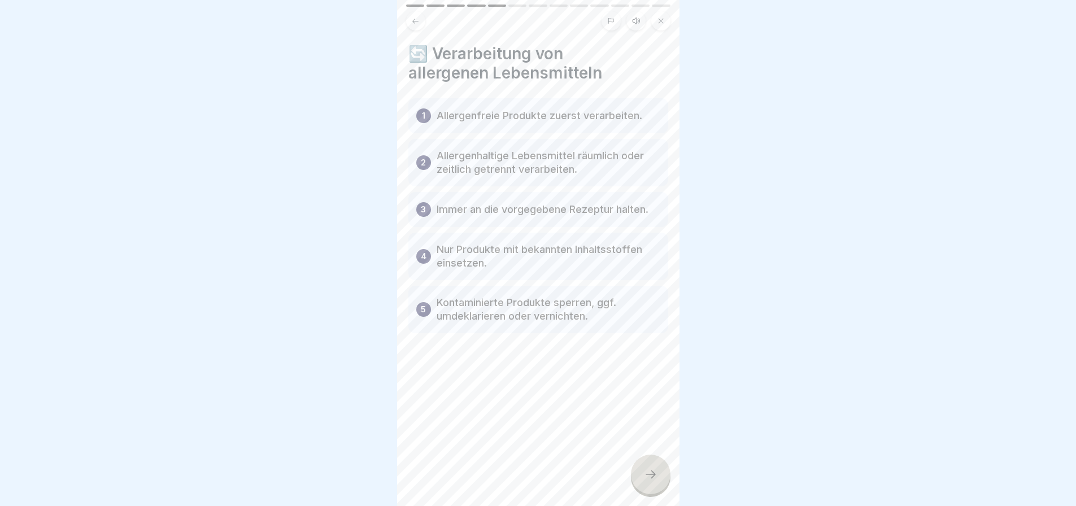
click at [651, 471] on icon at bounding box center [651, 475] width 14 height 14
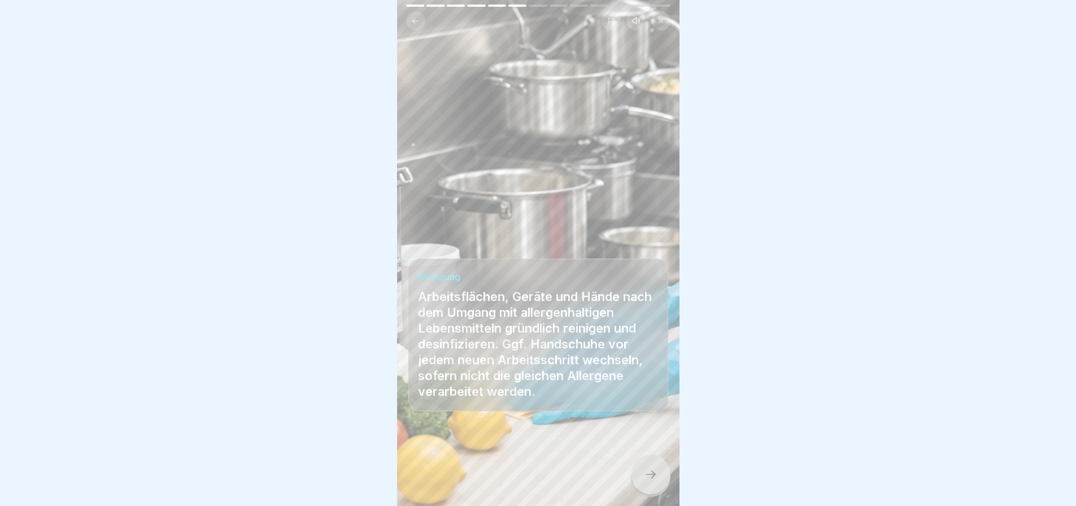
click at [649, 472] on icon at bounding box center [651, 475] width 14 height 14
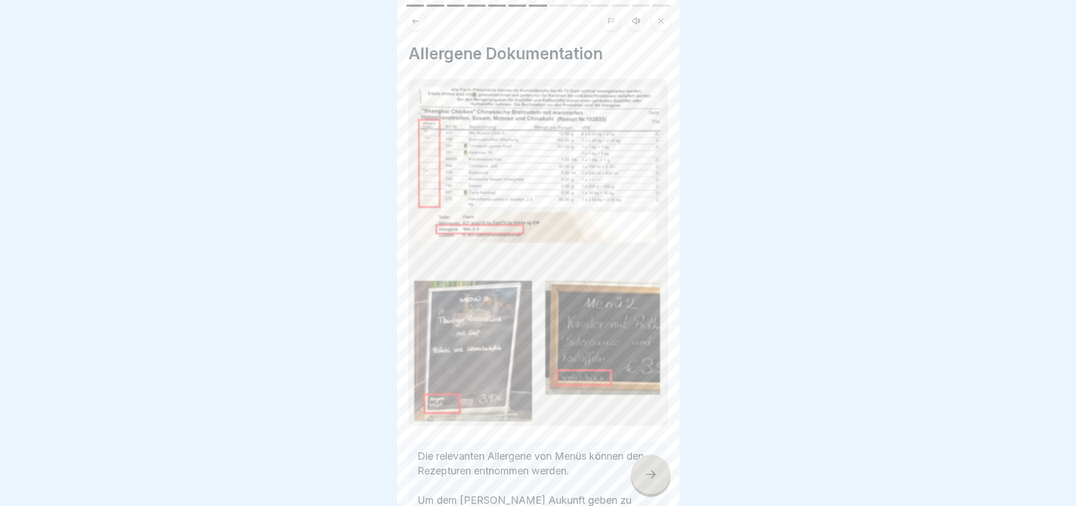
click at [649, 472] on icon at bounding box center [651, 475] width 14 height 14
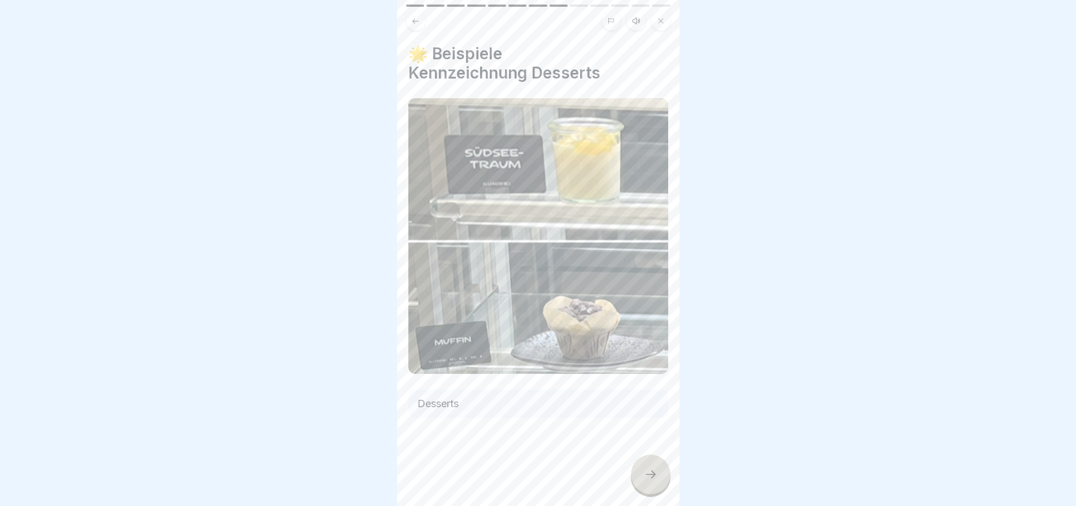
click at [649, 469] on icon at bounding box center [651, 475] width 14 height 14
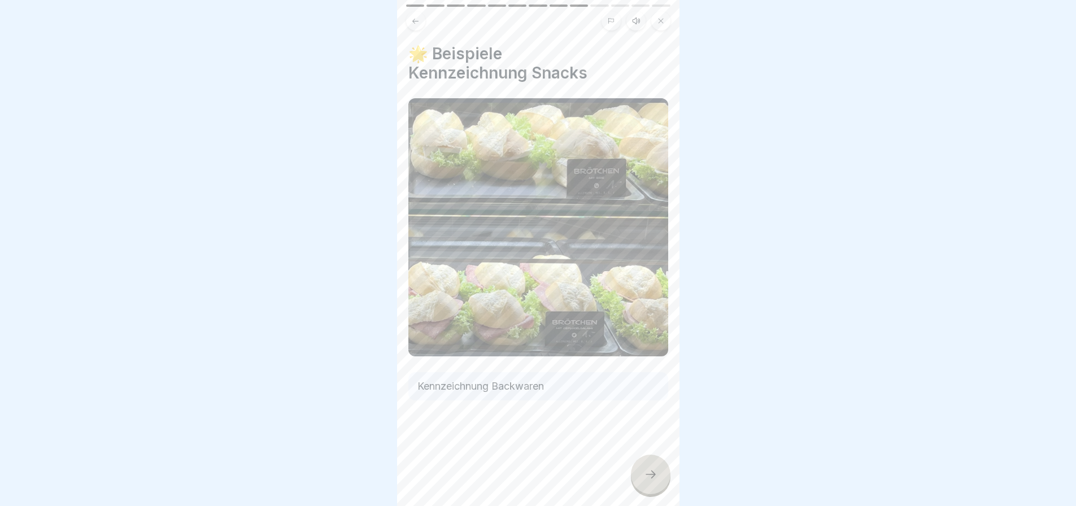
click at [649, 469] on icon at bounding box center [651, 475] width 14 height 14
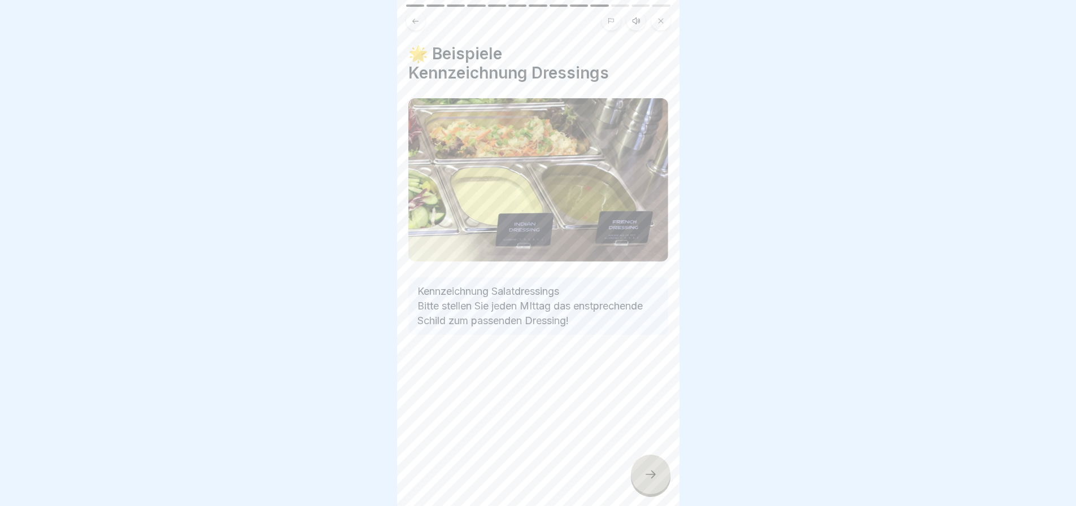
click at [649, 469] on icon at bounding box center [651, 475] width 14 height 14
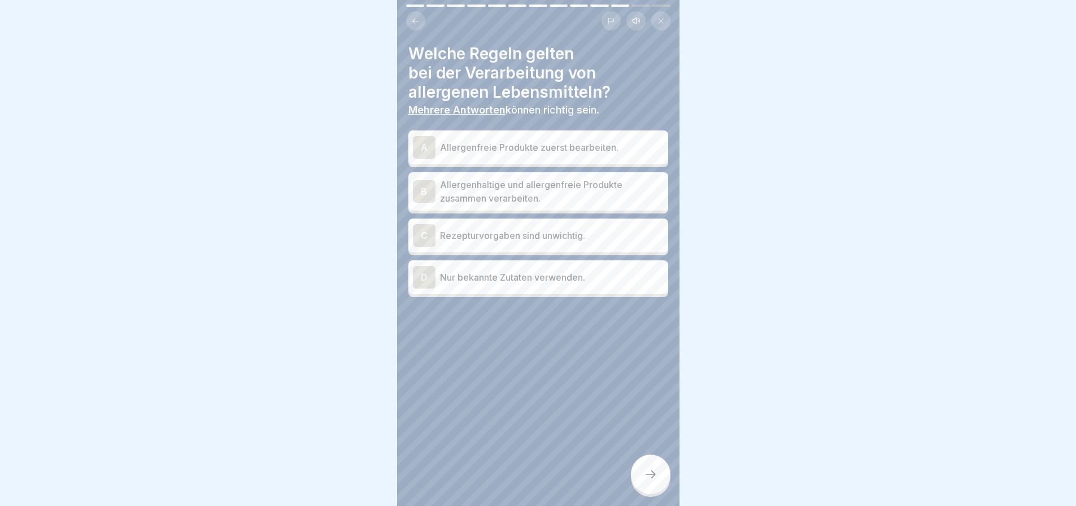
click at [553, 141] on p "Allergenfreie Produkte zuerst bearbeiten." at bounding box center [552, 148] width 224 height 14
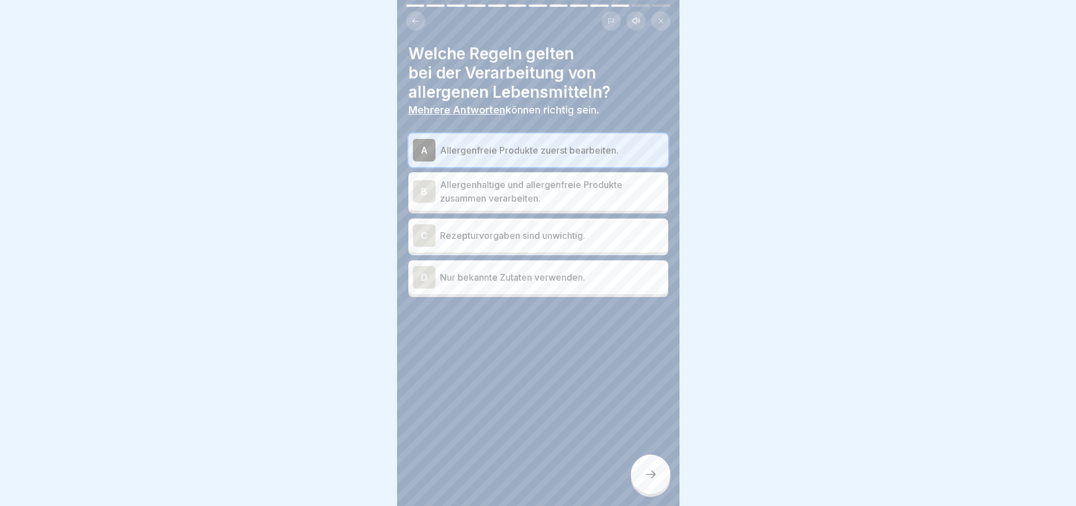
click at [553, 232] on p "Rezepturvorgaben sind unwichtig." at bounding box center [552, 236] width 224 height 14
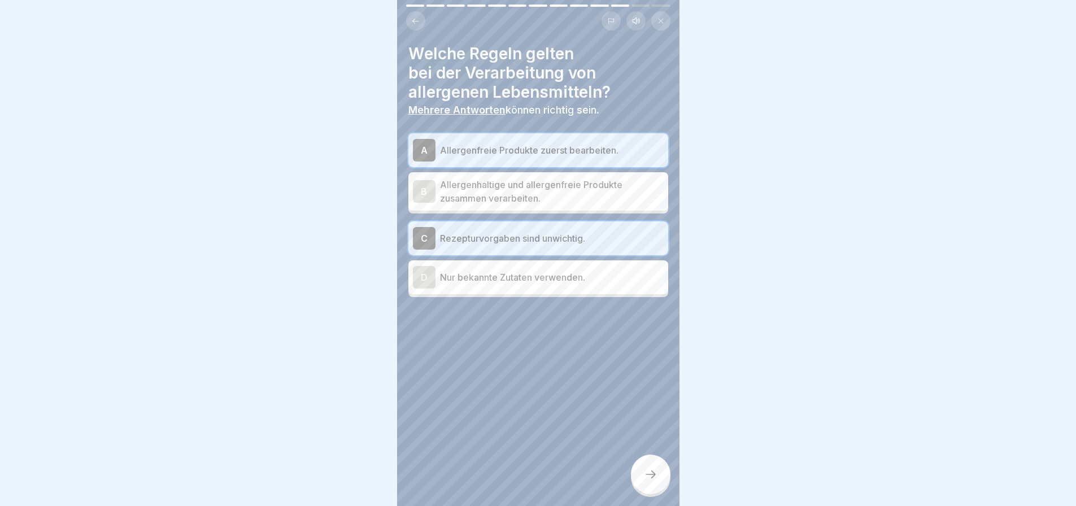
click at [594, 237] on p "Rezepturvorgaben sind unwichtig." at bounding box center [552, 239] width 224 height 14
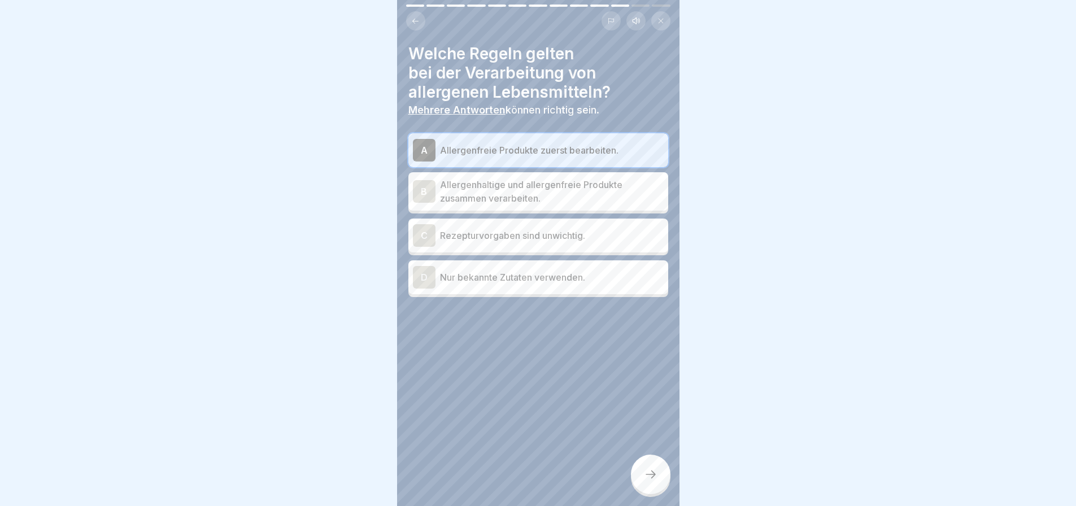
click at [563, 277] on p "Nur bekannte Zutaten verwenden." at bounding box center [552, 278] width 224 height 14
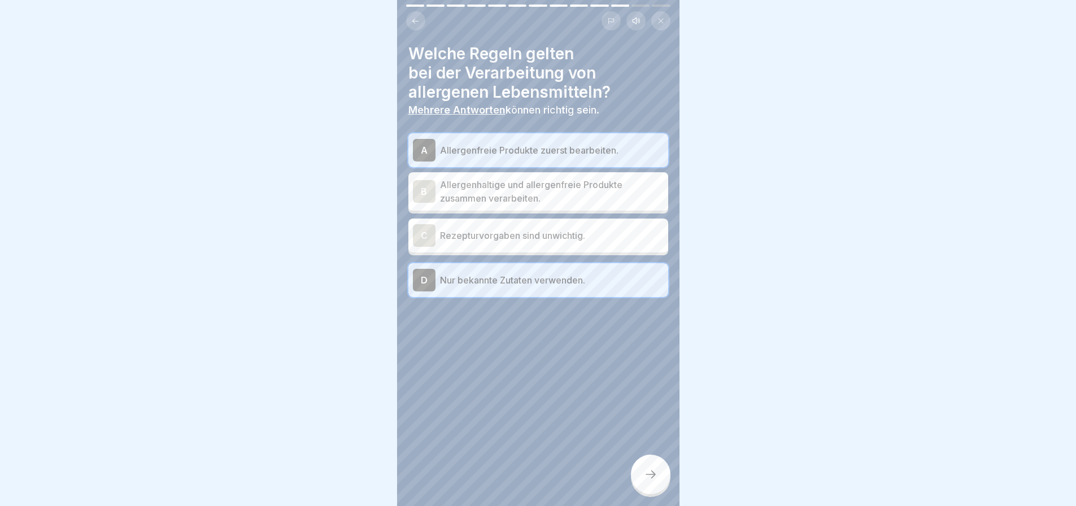
click at [646, 470] on icon at bounding box center [651, 475] width 14 height 14
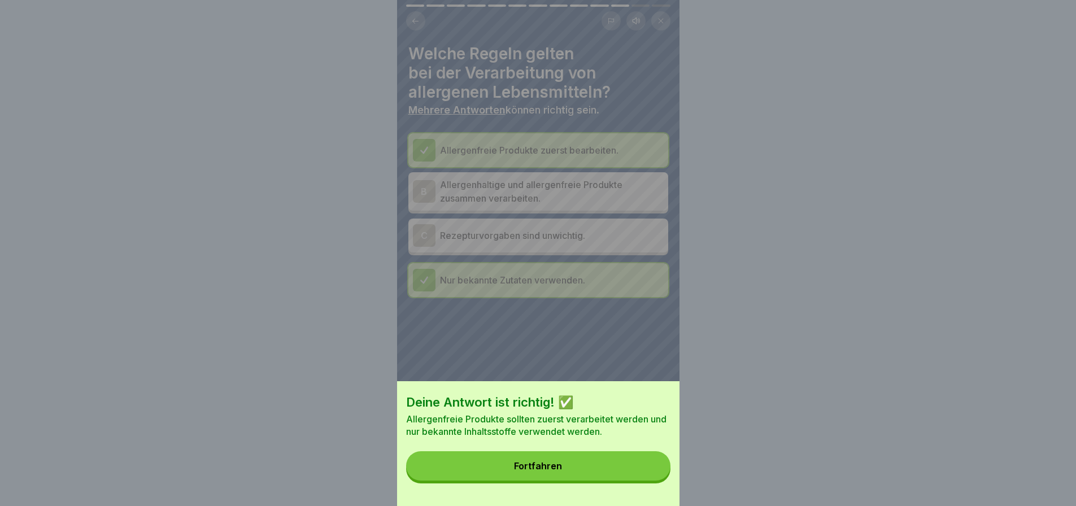
click at [573, 471] on button "Fortfahren" at bounding box center [538, 465] width 264 height 29
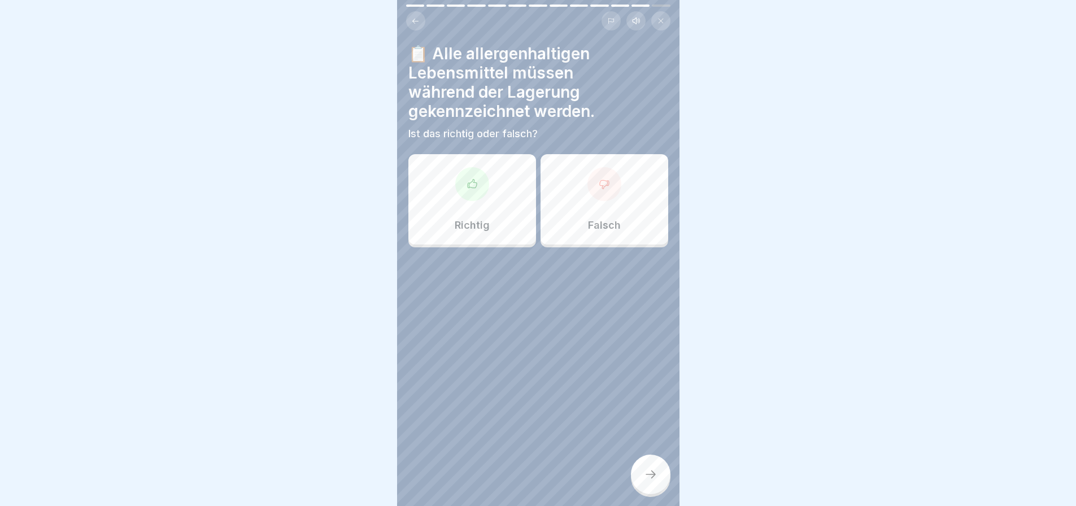
click at [469, 184] on div at bounding box center [472, 184] width 34 height 34
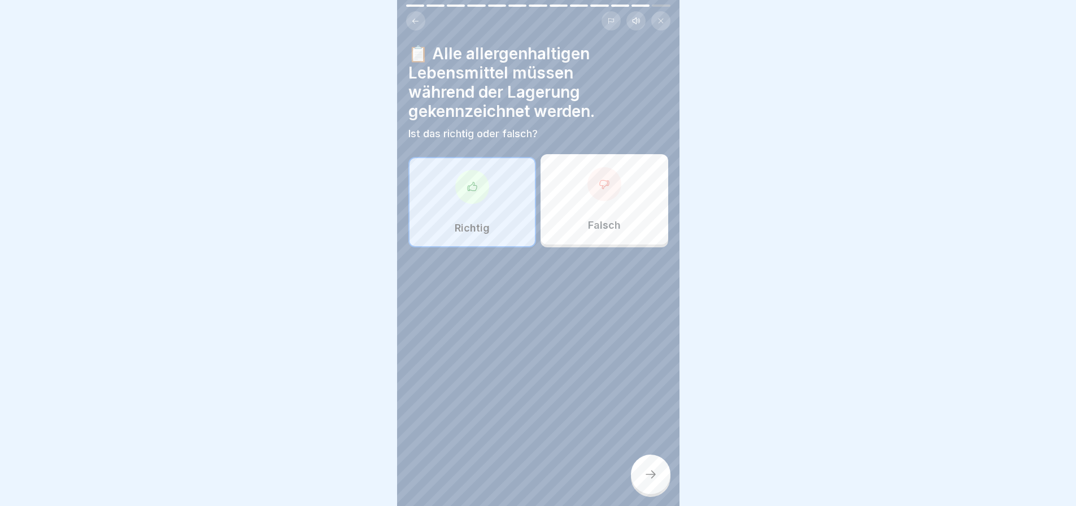
click at [648, 469] on icon at bounding box center [651, 475] width 14 height 14
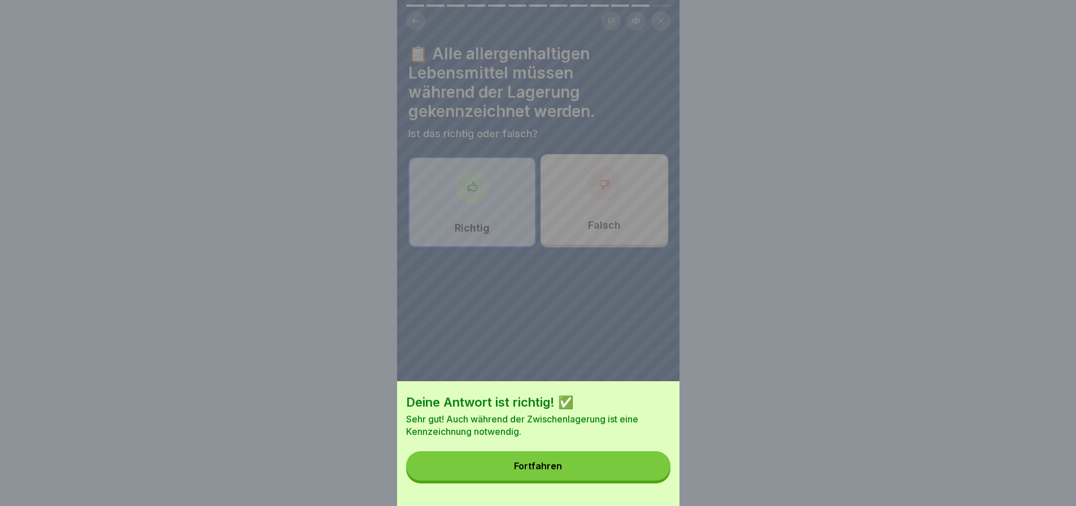
click at [612, 471] on button "Fortfahren" at bounding box center [538, 465] width 264 height 29
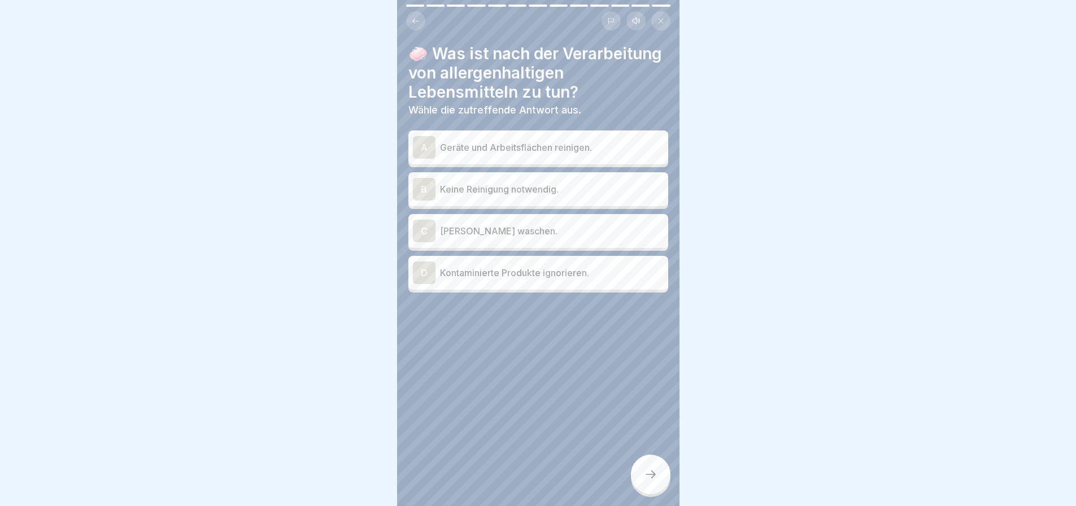
click at [575, 154] on p "Geräte und Arbeitsflächen reinigen." at bounding box center [552, 148] width 224 height 14
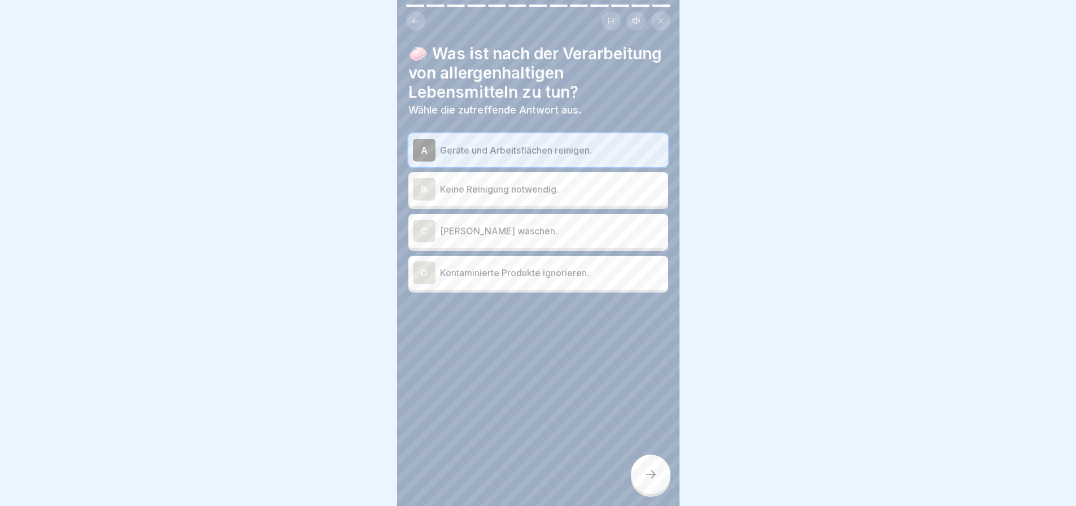
click at [557, 280] on p "Kontaminierte Produkte ignorieren." at bounding box center [552, 273] width 224 height 14
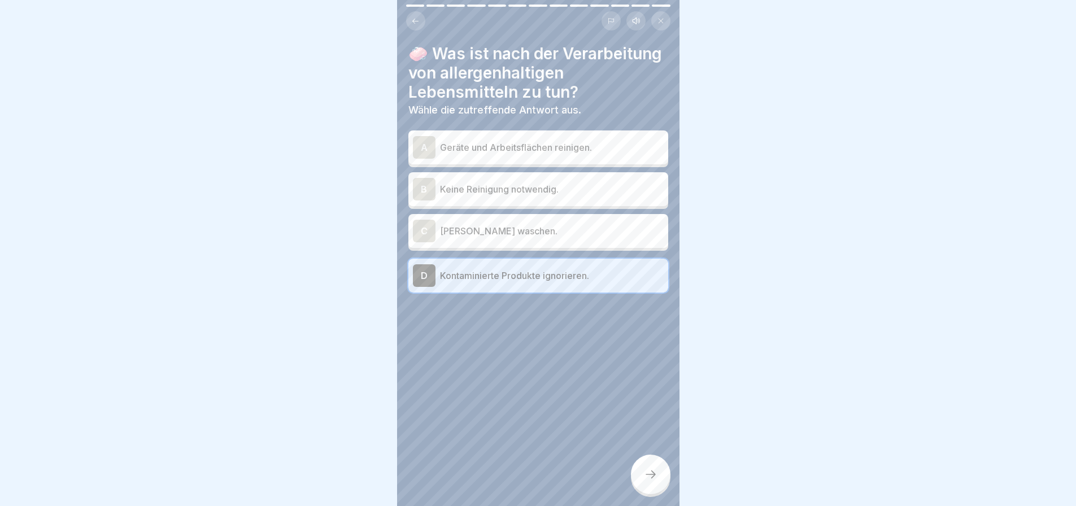
click at [556, 282] on p "Kontaminierte Produkte ignorieren." at bounding box center [552, 276] width 224 height 14
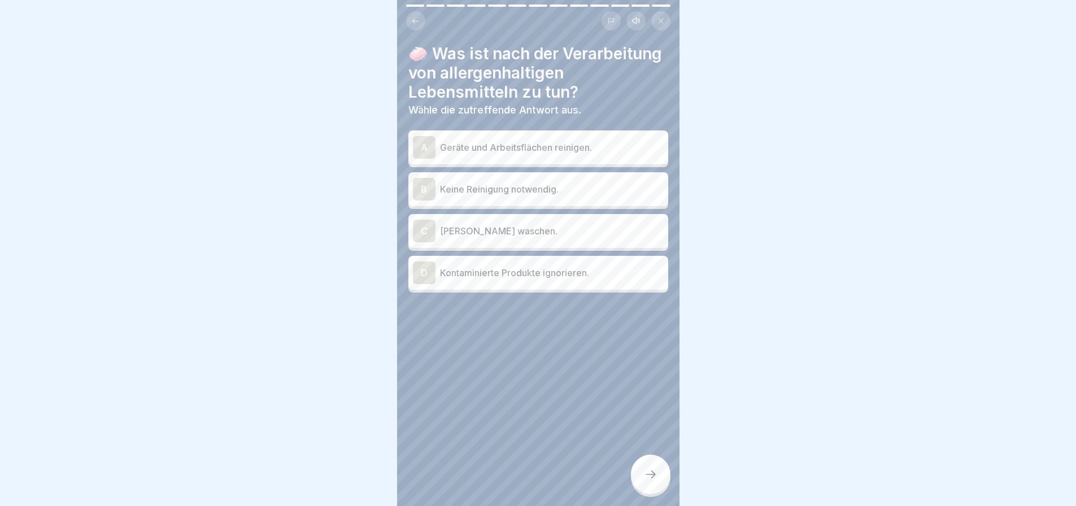
click at [566, 154] on p "Geräte und Arbeitsflächen reinigen." at bounding box center [552, 148] width 224 height 14
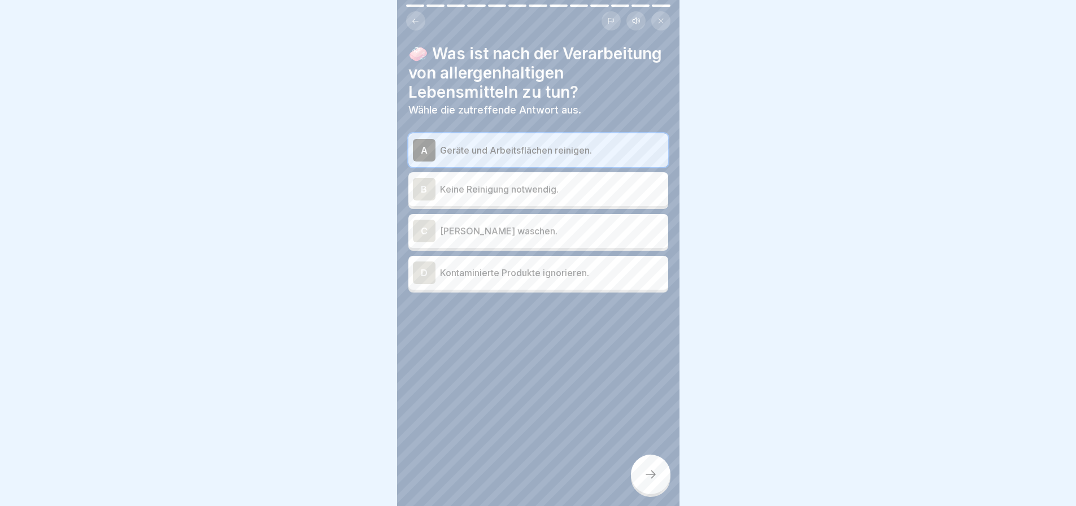
click at [648, 472] on icon at bounding box center [651, 475] width 14 height 14
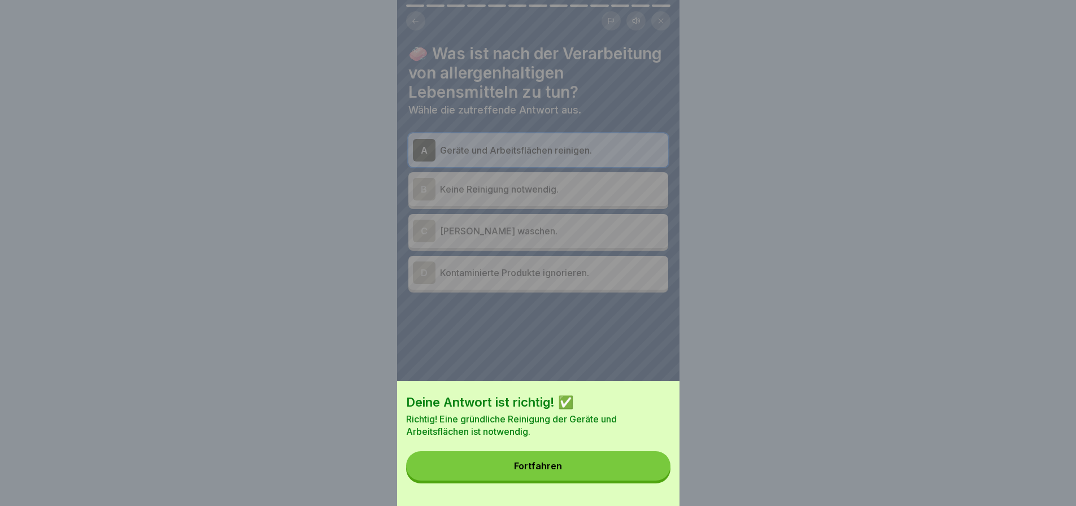
click at [624, 472] on button "Fortfahren" at bounding box center [538, 465] width 264 height 29
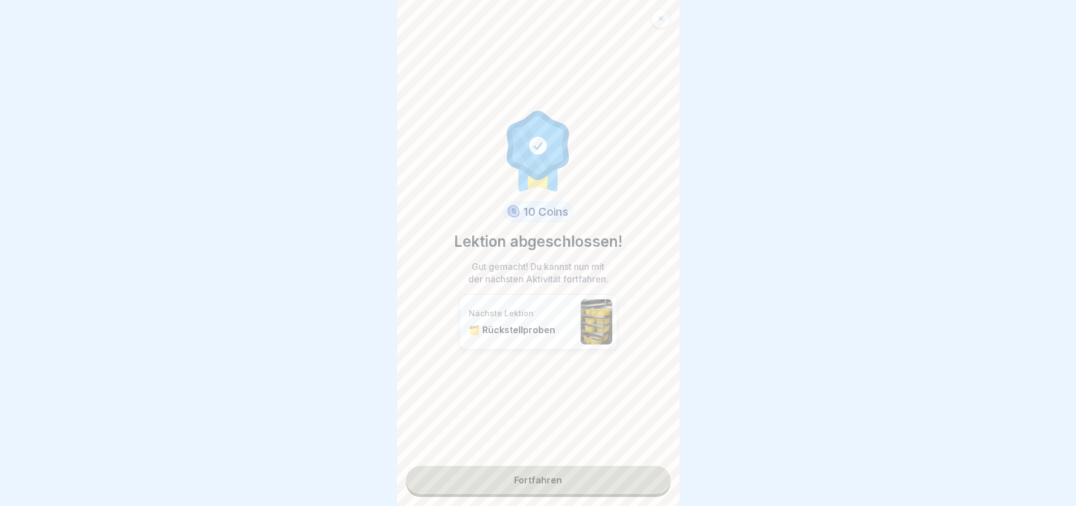
click at [542, 467] on link "Fortfahren" at bounding box center [538, 480] width 264 height 28
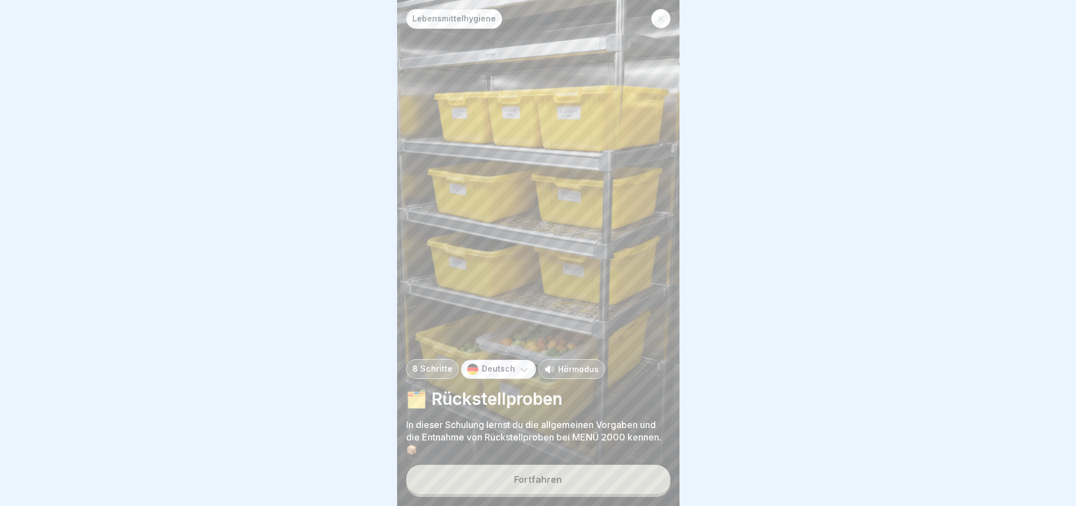
click at [556, 473] on button "Fortfahren" at bounding box center [538, 479] width 264 height 29
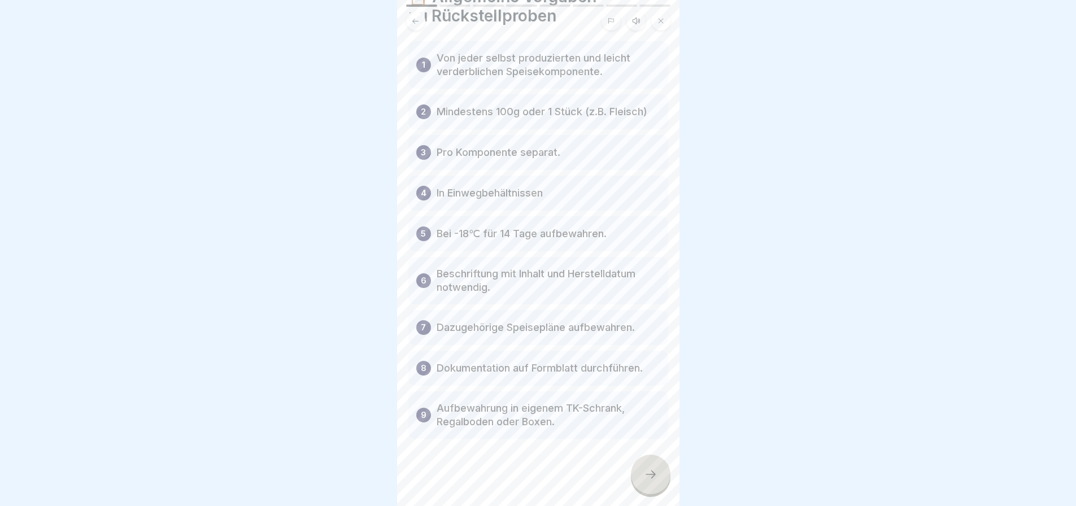
scroll to position [58, 0]
click at [646, 469] on icon at bounding box center [651, 475] width 14 height 14
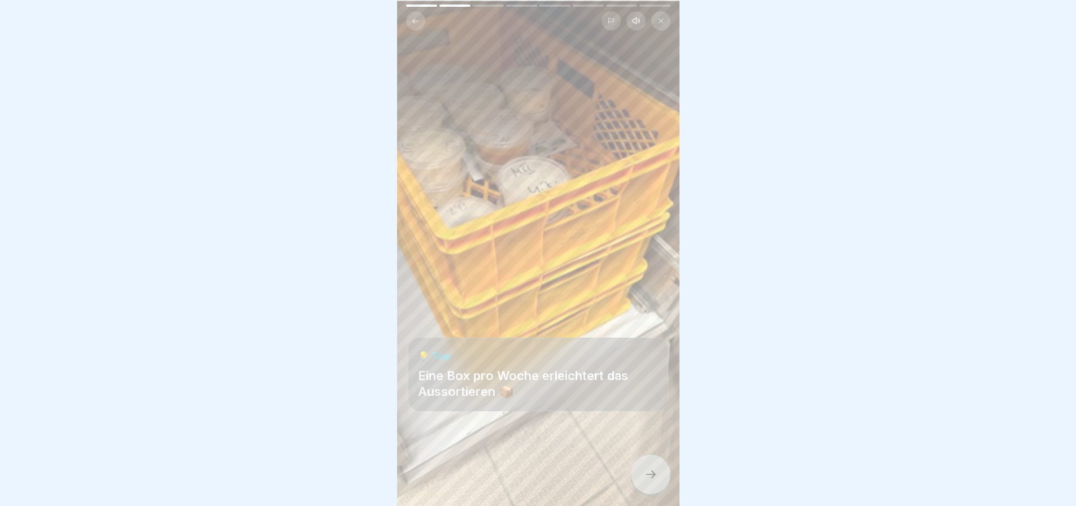
click at [645, 471] on icon at bounding box center [651, 475] width 14 height 14
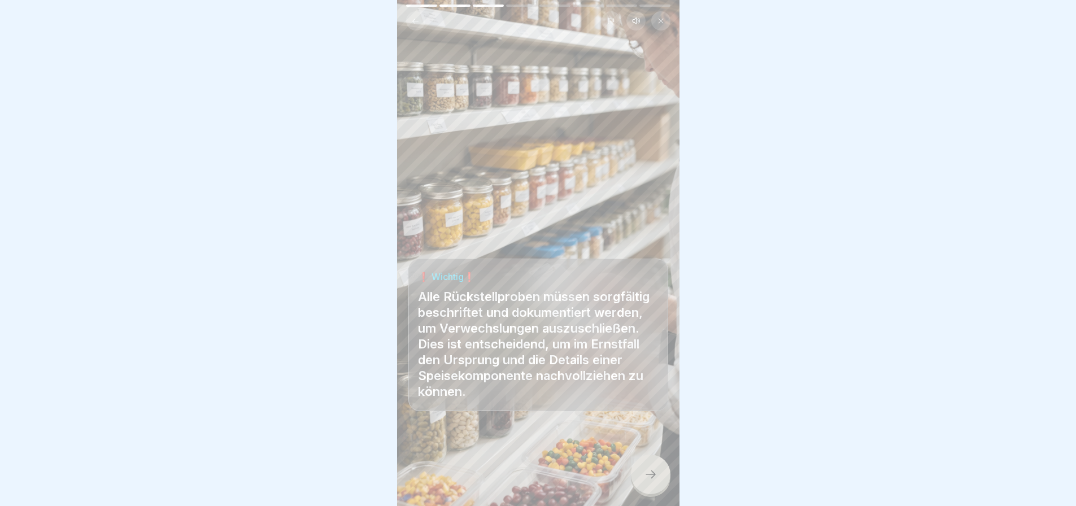
click at [645, 471] on icon at bounding box center [651, 475] width 14 height 14
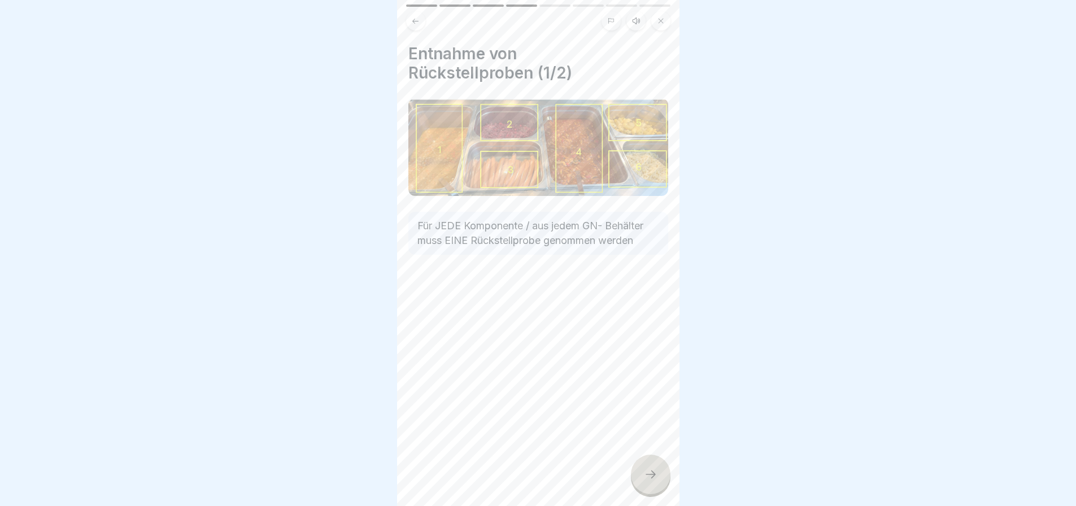
click at [653, 468] on icon at bounding box center [651, 475] width 14 height 14
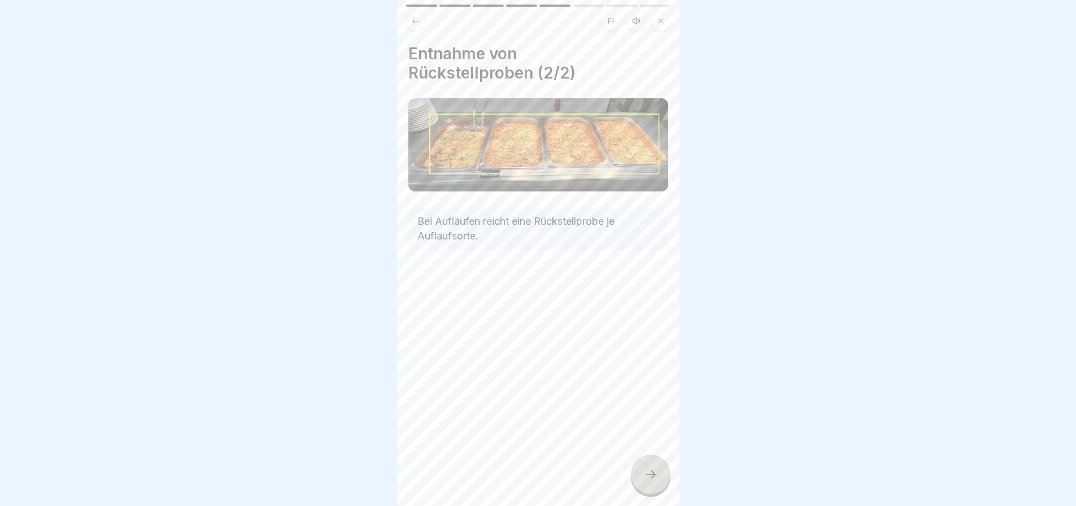
click at [650, 469] on icon at bounding box center [651, 475] width 14 height 14
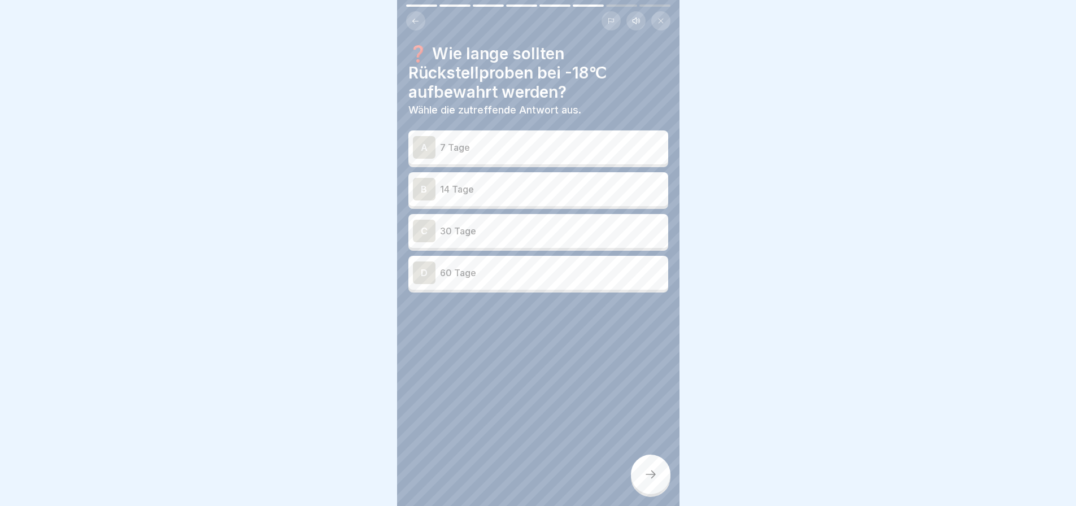
click at [584, 183] on p "14 Tage" at bounding box center [552, 189] width 224 height 14
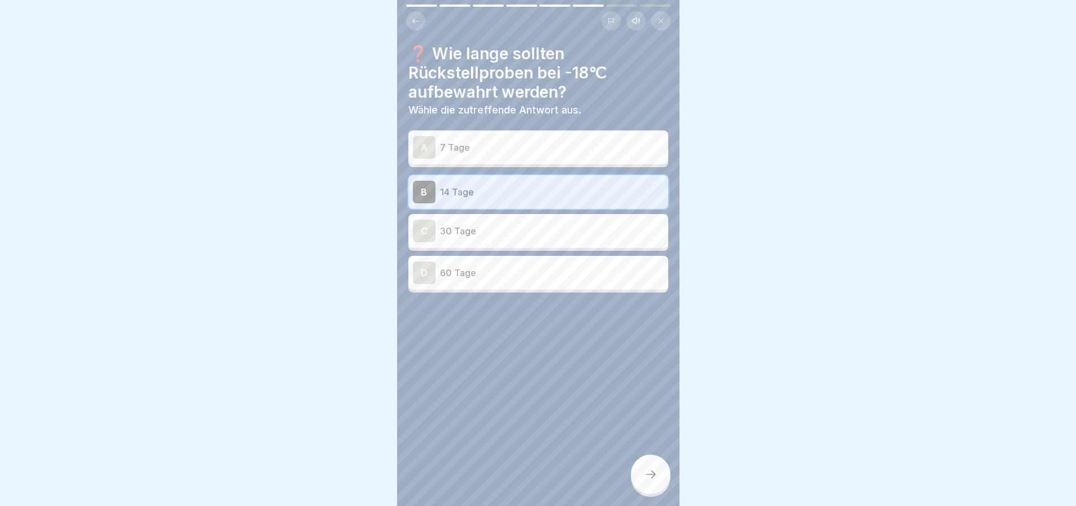
click at [644, 466] on div at bounding box center [651, 475] width 40 height 40
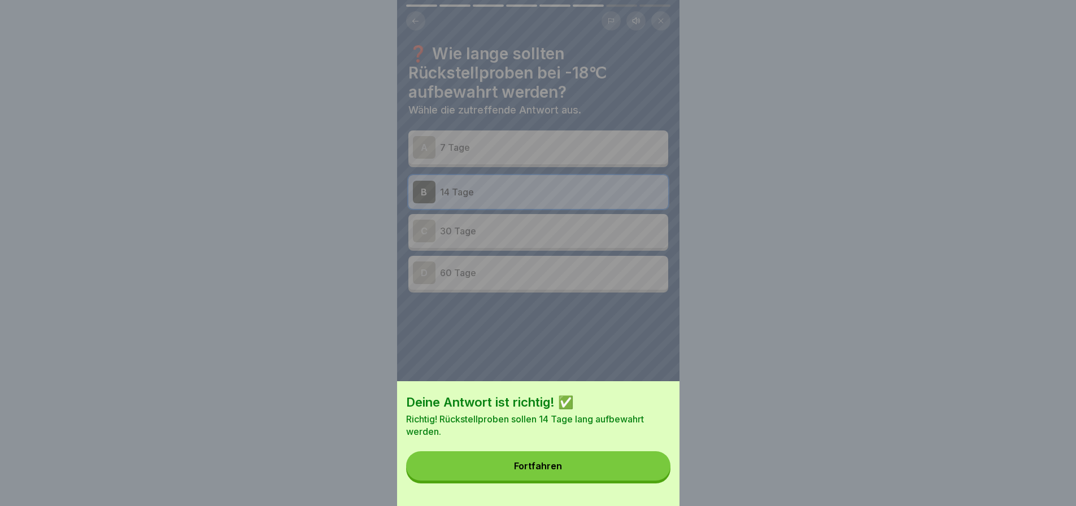
click at [619, 473] on button "Fortfahren" at bounding box center [538, 465] width 264 height 29
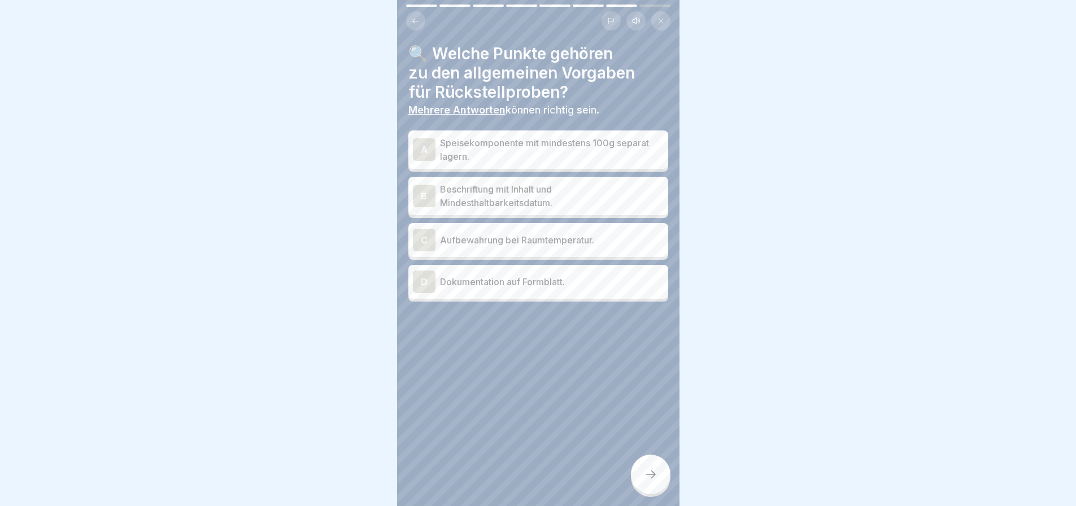
click at [614, 140] on p "Speisekomponente mit mindestens 100g separat lagern." at bounding box center [552, 149] width 224 height 27
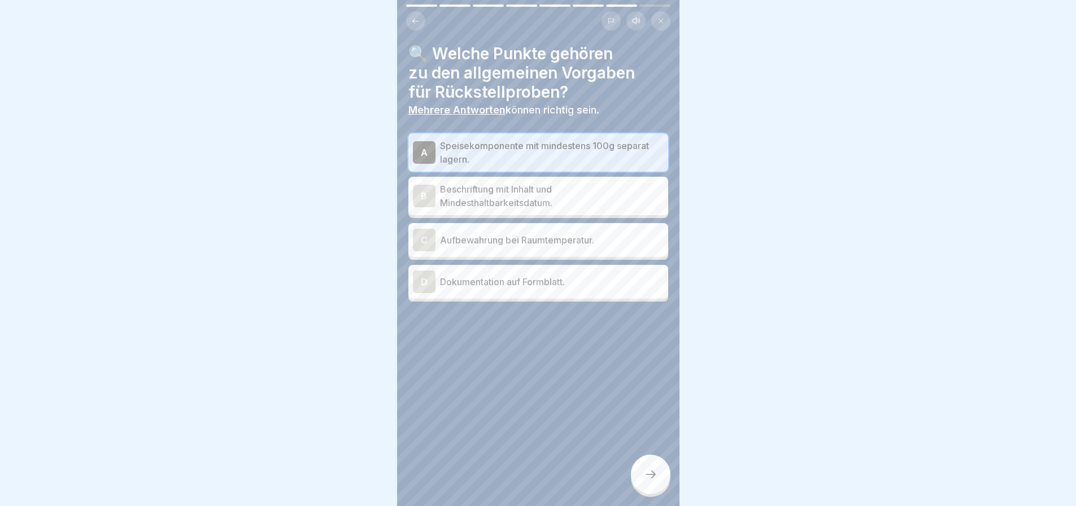
click at [579, 193] on p "Beschriftung mit Inhalt und Mindesthaltbarkeitsdatum." at bounding box center [552, 195] width 224 height 27
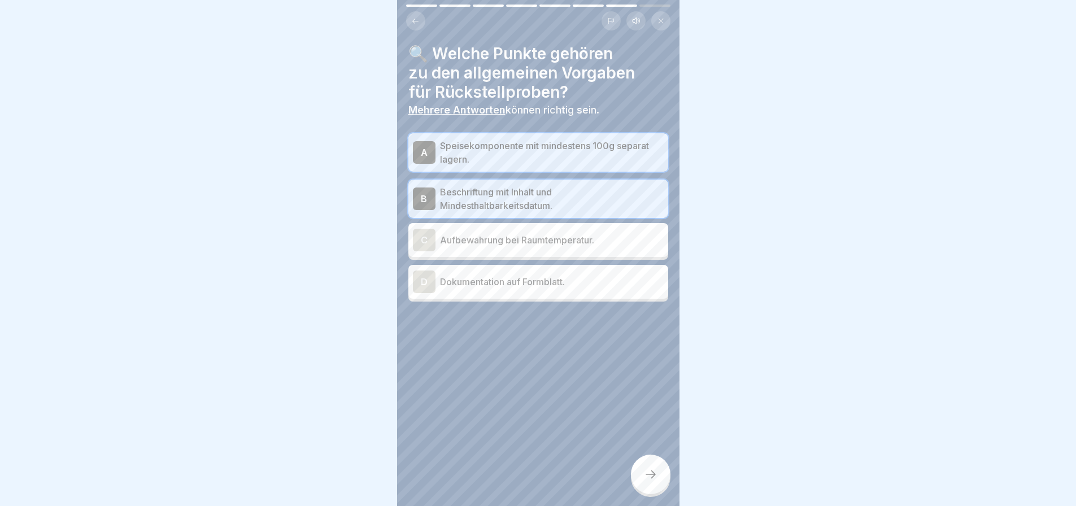
click at [583, 285] on p "Dokumentation auf Formblatt." at bounding box center [552, 282] width 224 height 14
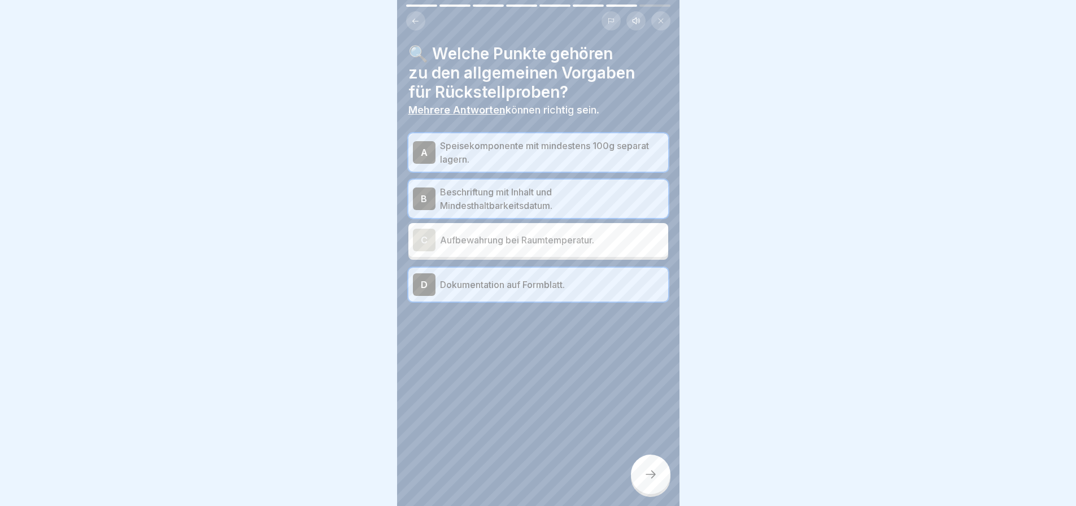
click at [644, 472] on icon at bounding box center [651, 475] width 14 height 14
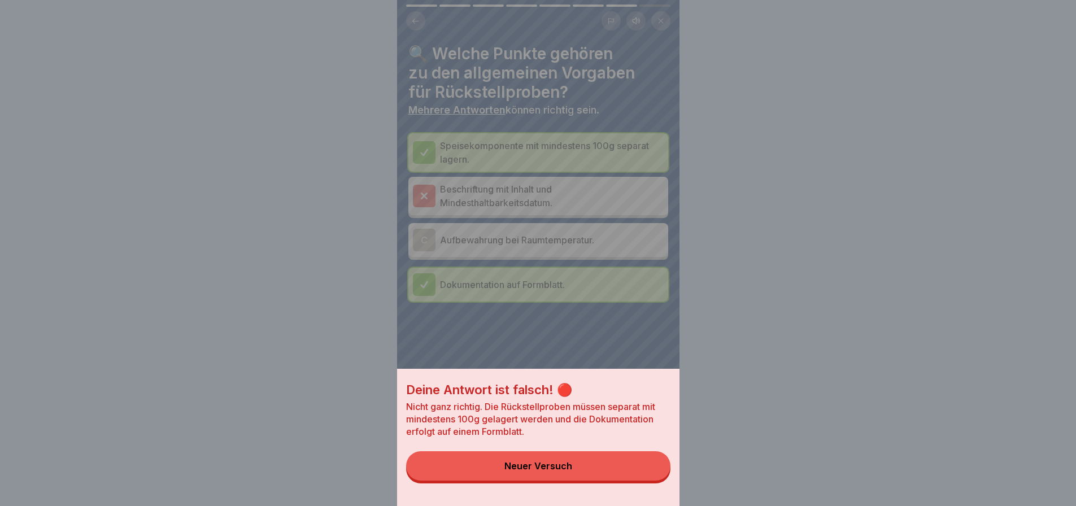
click at [740, 277] on div "Deine Antwort ist falsch! 🔴 Nicht ganz richtig. Die Rückstellproben müssen sepa…" at bounding box center [538, 253] width 1076 height 506
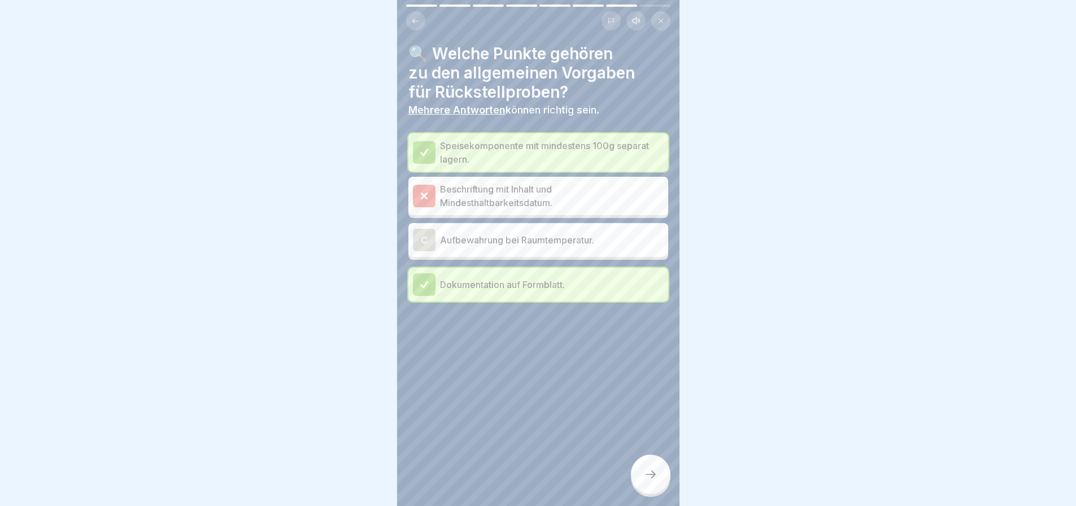
click at [580, 286] on p "Dokumentation auf Formblatt." at bounding box center [552, 285] width 224 height 14
click at [426, 278] on div at bounding box center [424, 284] width 23 height 23
click at [420, 283] on icon at bounding box center [424, 285] width 10 height 10
click at [416, 24] on icon at bounding box center [415, 21] width 8 height 8
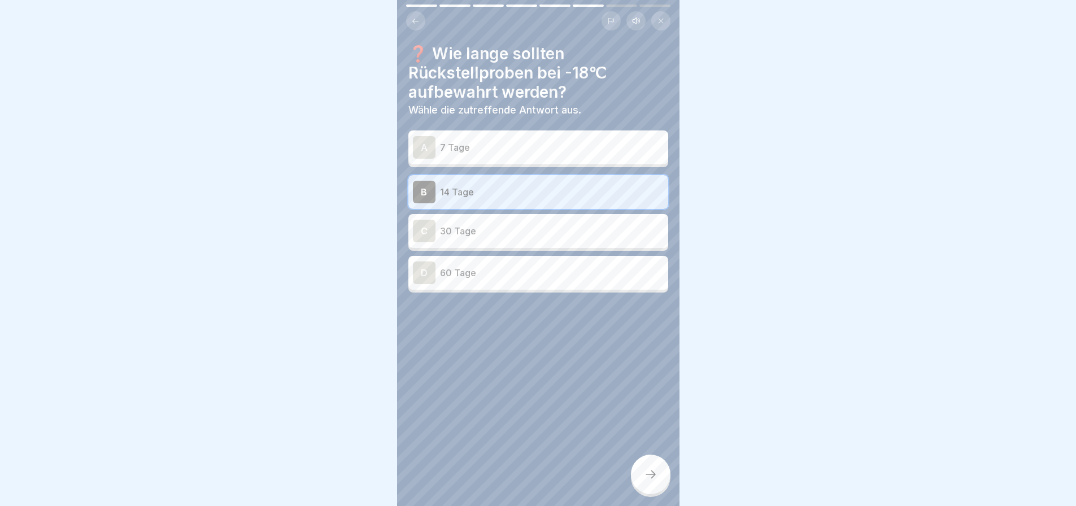
click at [647, 476] on icon at bounding box center [651, 475] width 14 height 14
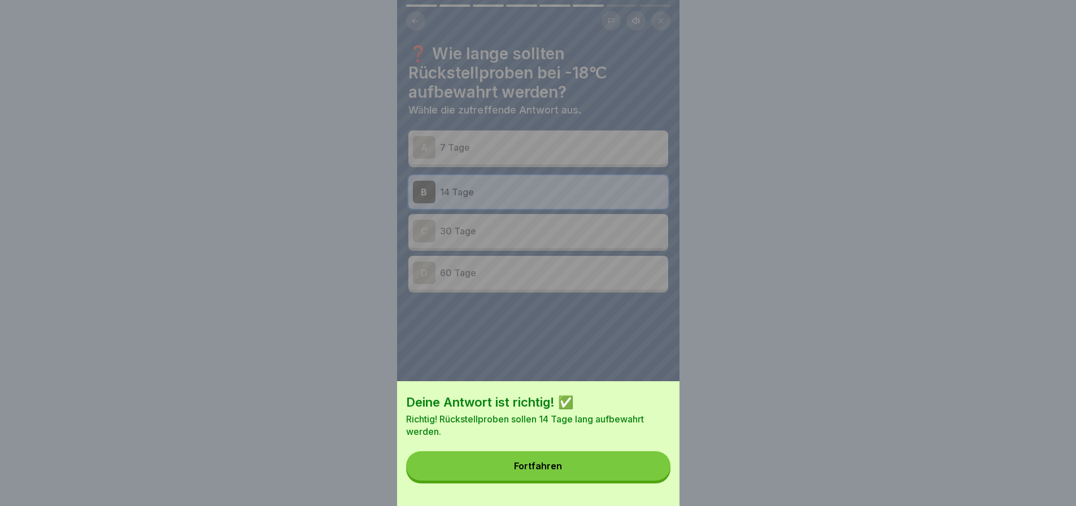
click at [539, 471] on div "Fortfahren" at bounding box center [538, 466] width 48 height 10
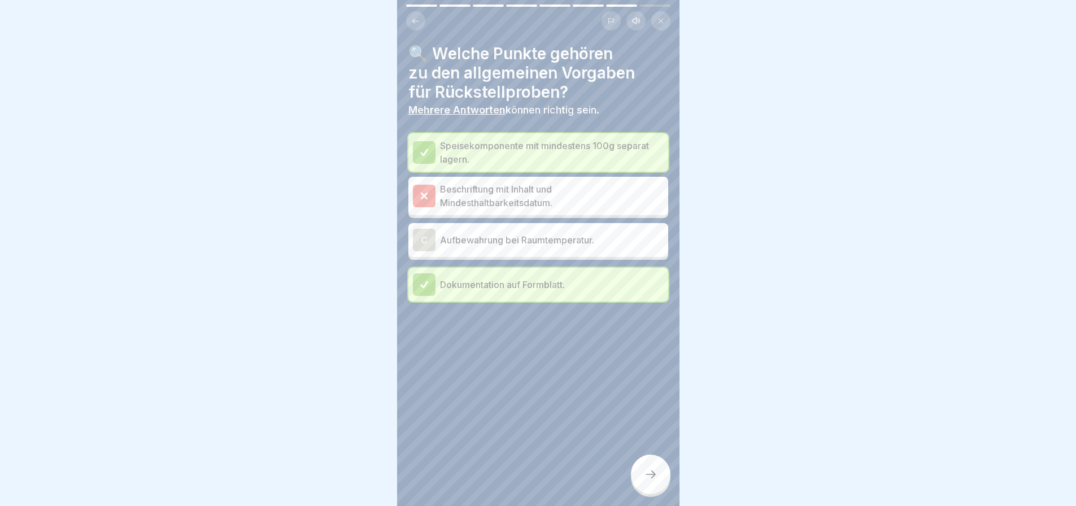
click at [536, 194] on p "Beschriftung mit Inhalt und Mindesthaltbarkeitsdatum." at bounding box center [552, 195] width 224 height 27
click at [424, 198] on icon at bounding box center [423, 195] width 5 height 5
click at [525, 195] on p "Beschriftung mit Inhalt und Mindesthaltbarkeitsdatum." at bounding box center [552, 195] width 224 height 27
click at [648, 481] on icon at bounding box center [651, 475] width 14 height 14
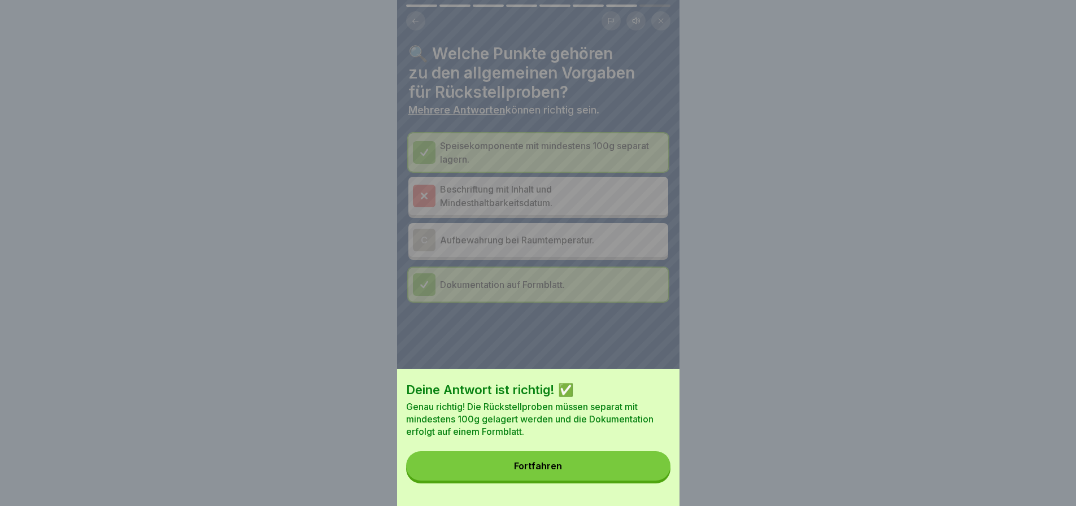
click at [597, 470] on button "Fortfahren" at bounding box center [538, 465] width 264 height 29
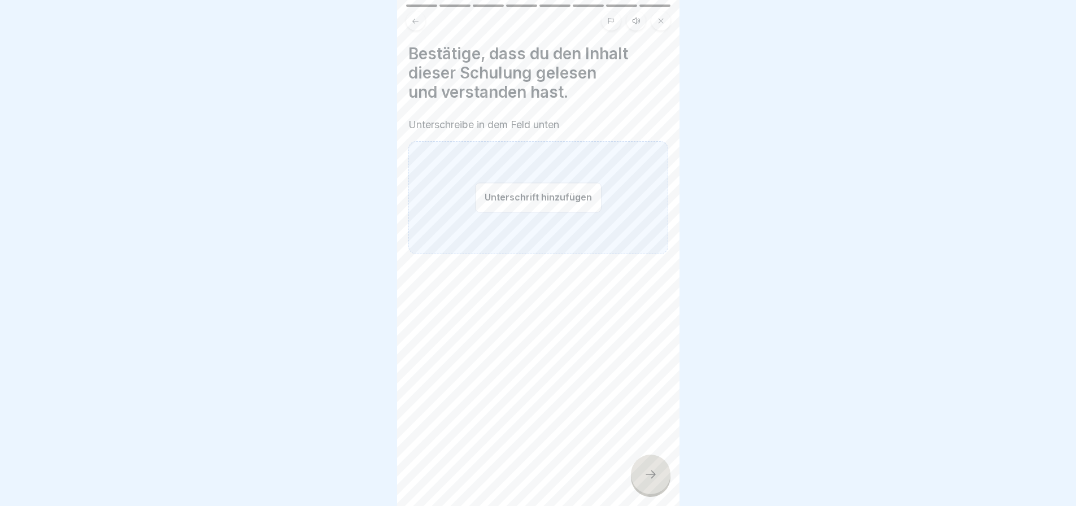
click at [551, 199] on button "Unterschrift hinzufügen" at bounding box center [538, 197] width 127 height 30
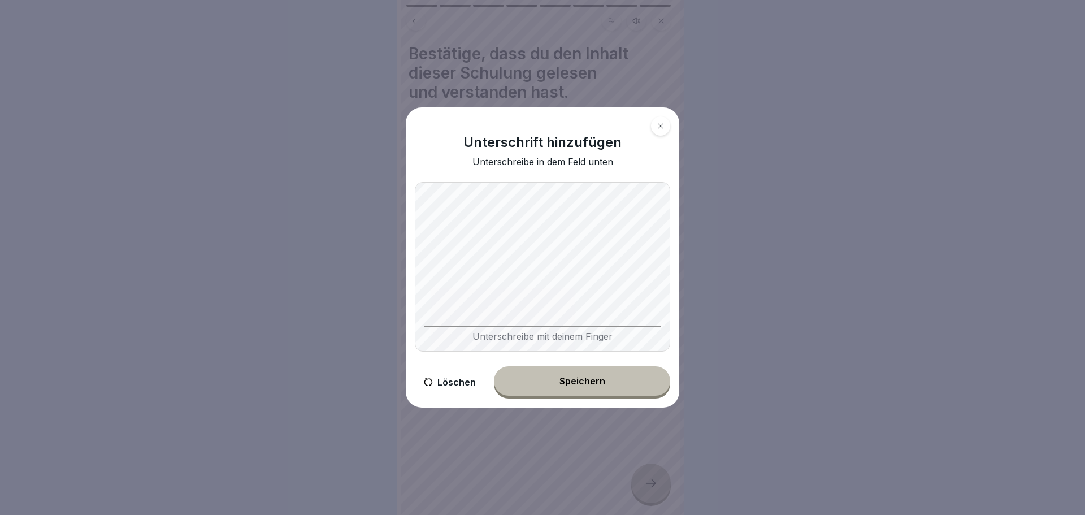
click at [603, 386] on div "Speichern" at bounding box center [582, 381] width 46 height 10
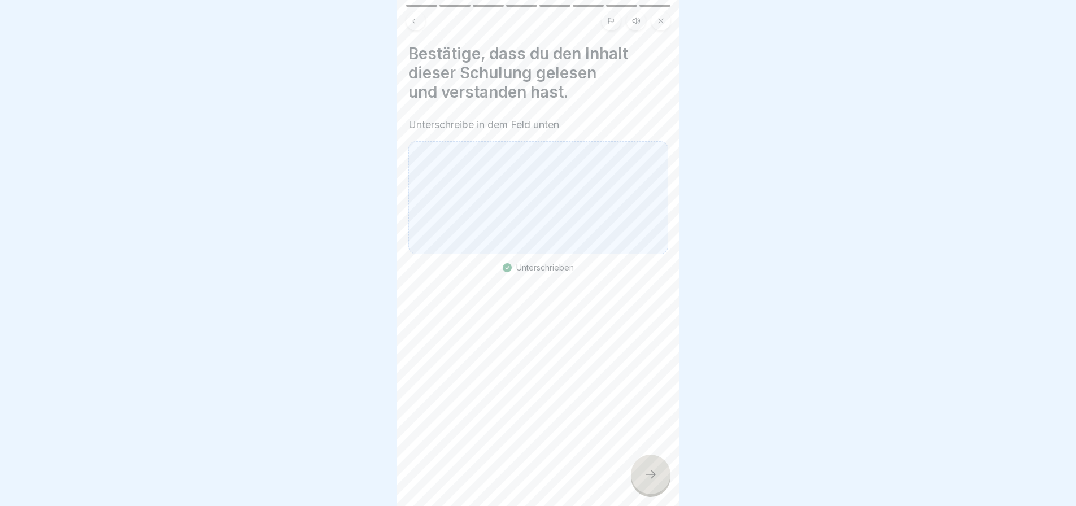
click at [542, 215] on div at bounding box center [538, 197] width 260 height 113
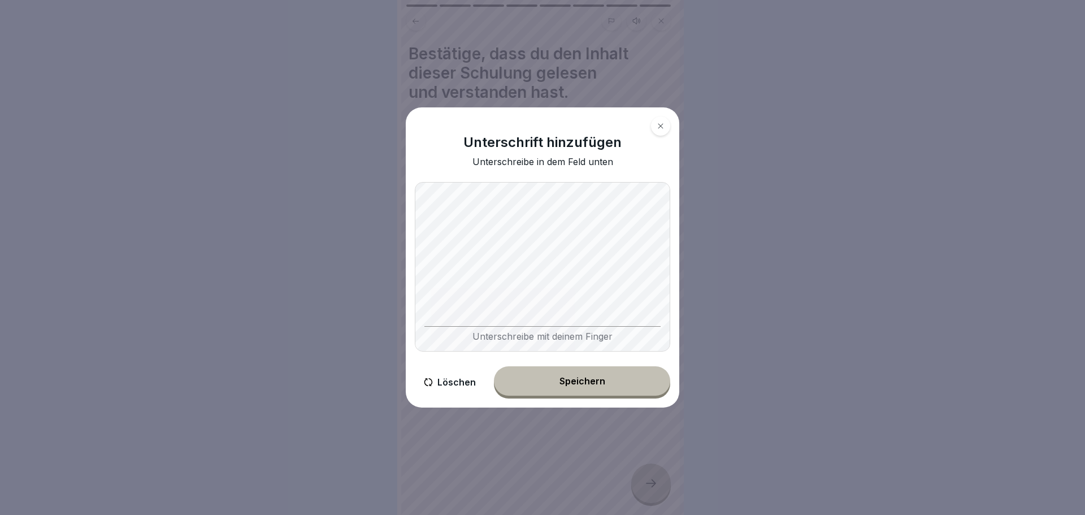
click at [588, 385] on div "Speichern" at bounding box center [582, 381] width 46 height 10
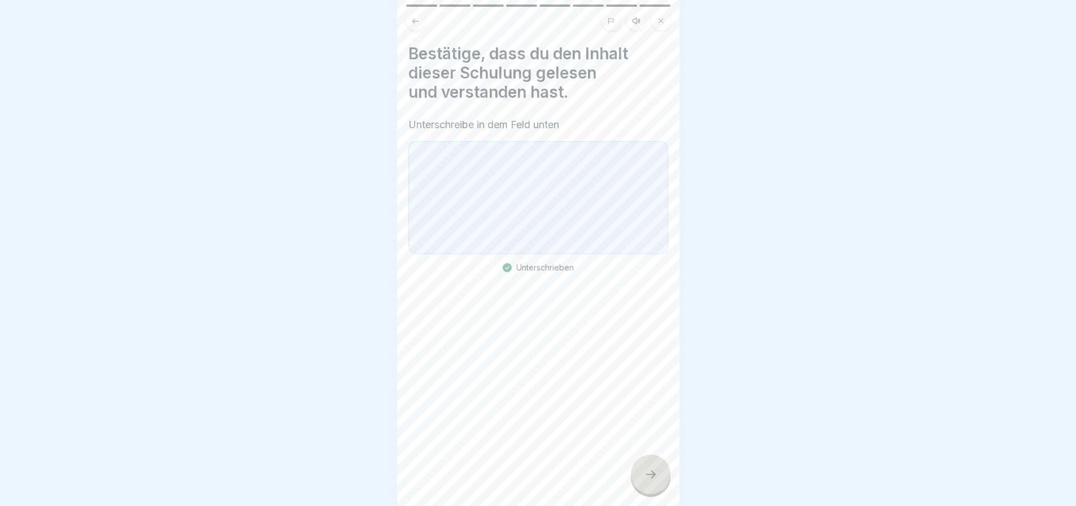
click at [651, 481] on icon at bounding box center [651, 475] width 14 height 14
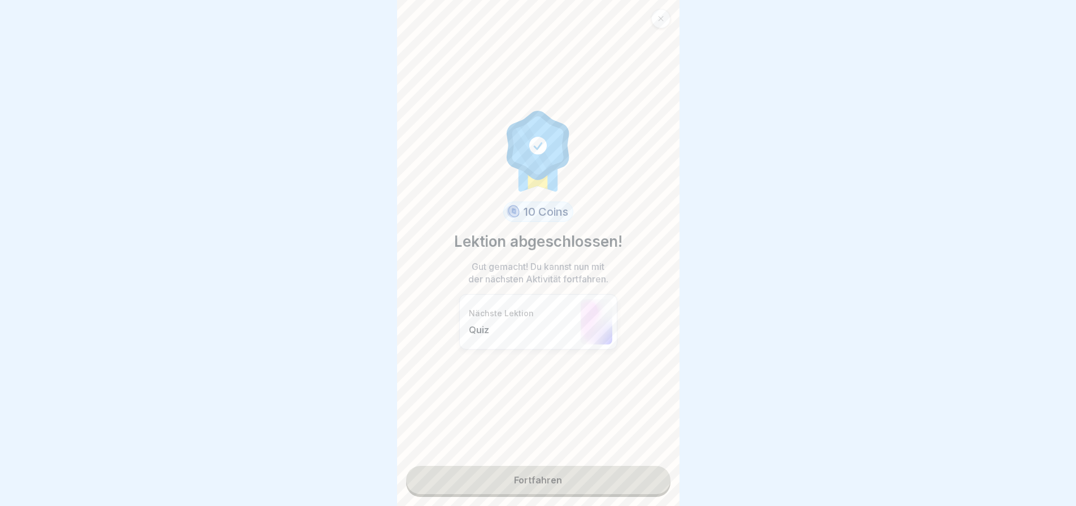
click at [537, 478] on link "Fortfahren" at bounding box center [538, 480] width 264 height 28
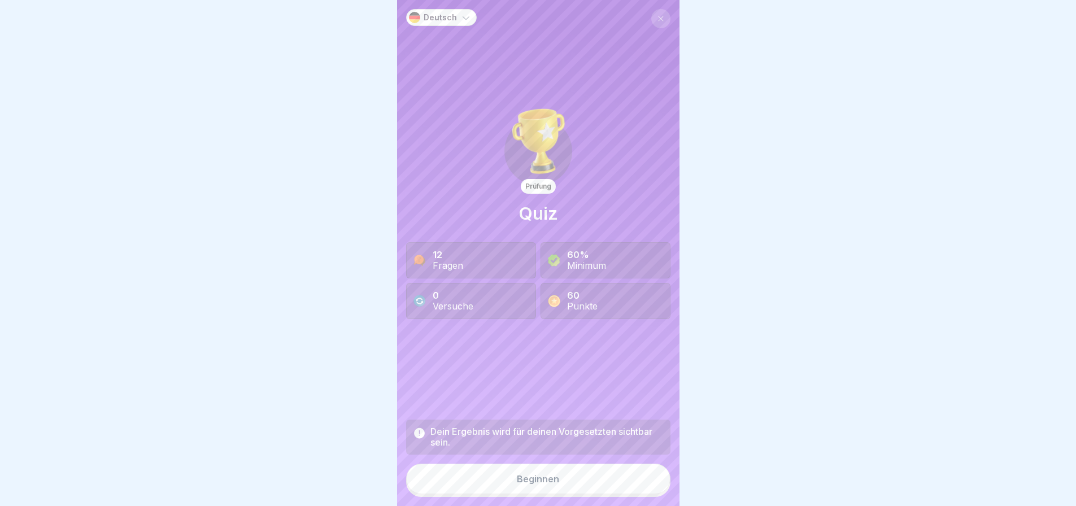
click at [485, 264] on div "12 Fragen" at bounding box center [471, 260] width 130 height 36
click at [541, 476] on div "Beginnen" at bounding box center [538, 479] width 42 height 10
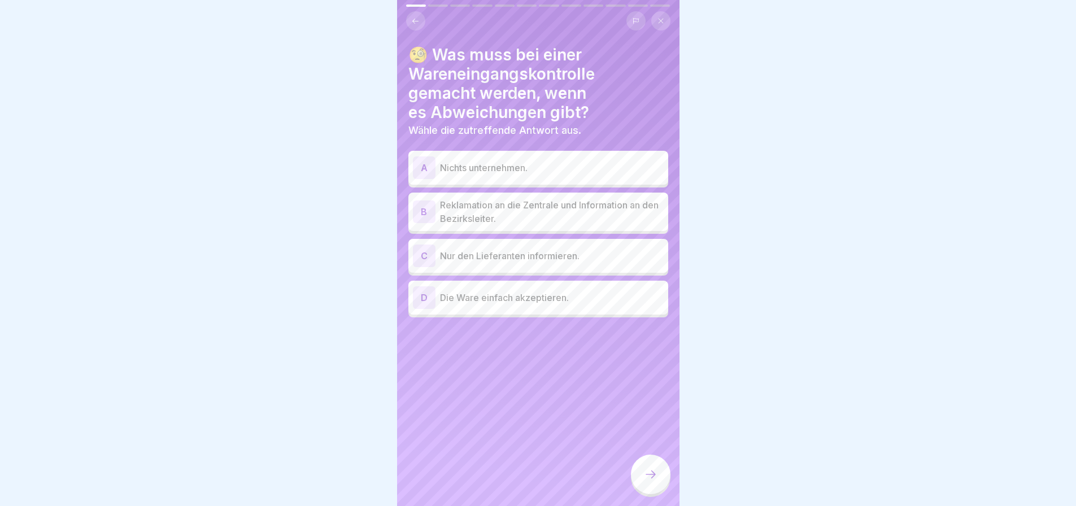
click at [545, 224] on p "Reklamation an die Zentrale und Information an den Bezirksleiter." at bounding box center [552, 211] width 224 height 27
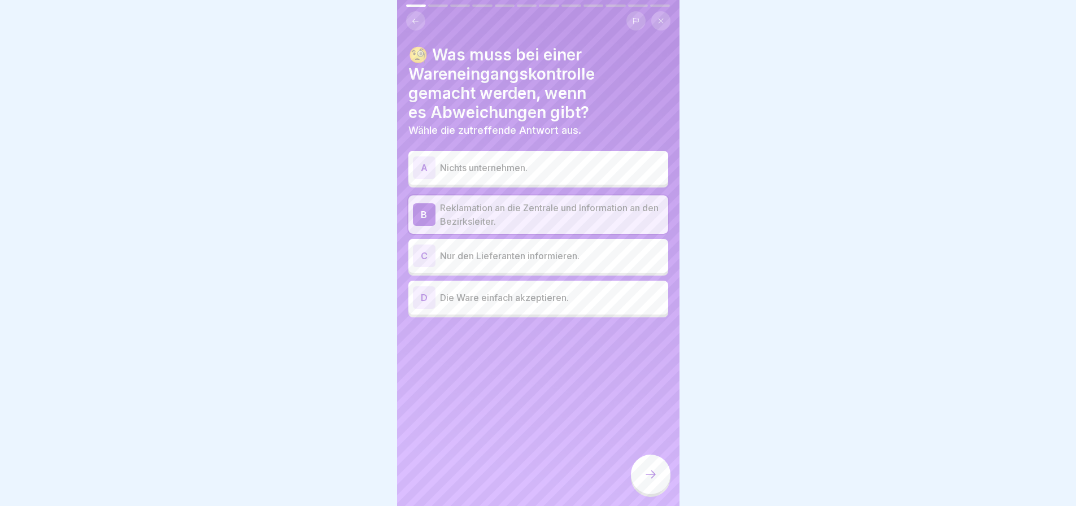
click at [653, 468] on icon at bounding box center [651, 475] width 14 height 14
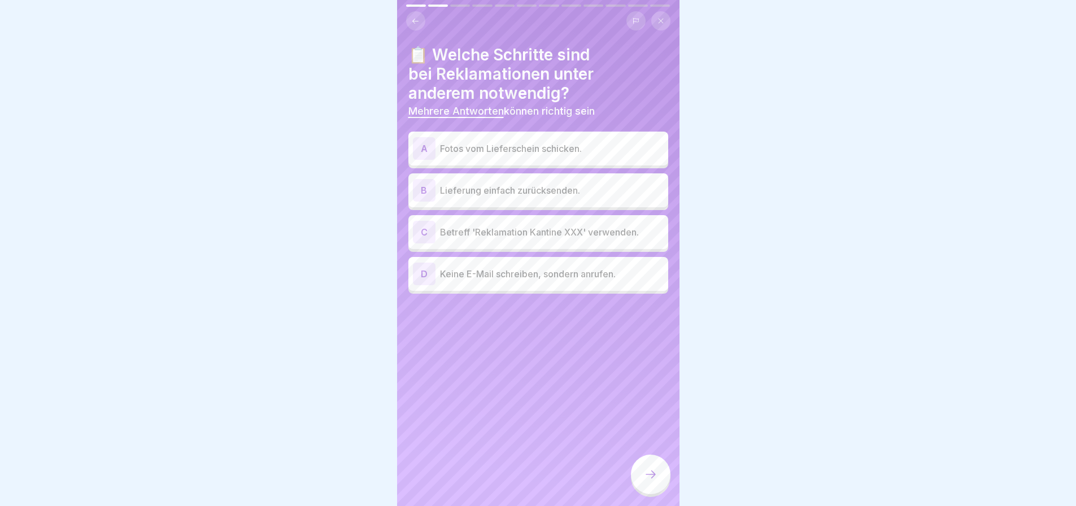
click at [564, 150] on p "Fotos vom Lieferschein schicken." at bounding box center [552, 149] width 224 height 14
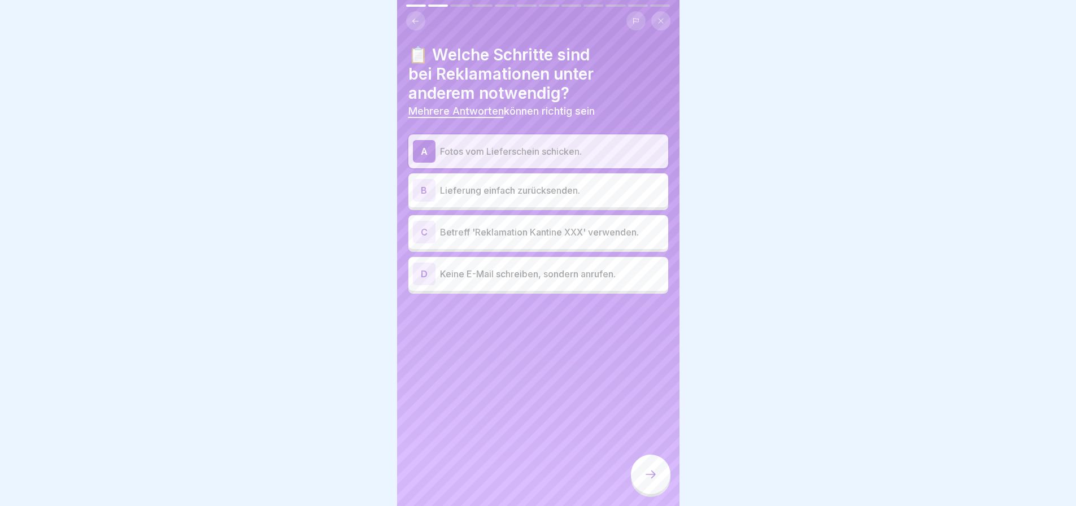
click at [562, 239] on p "Betreff 'Reklamation Kantine XXX' verwenden." at bounding box center [552, 232] width 224 height 14
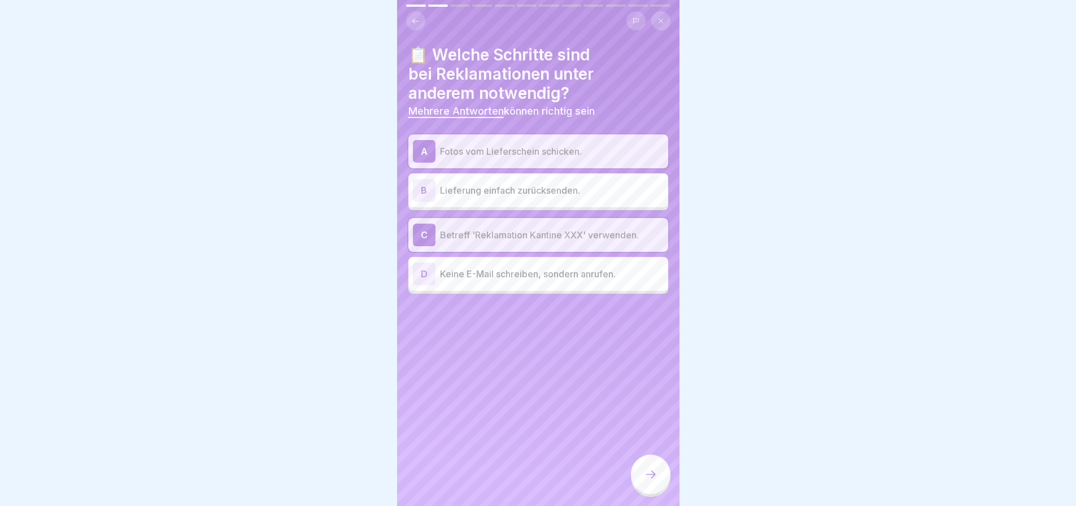
click at [644, 475] on icon at bounding box center [651, 475] width 14 height 14
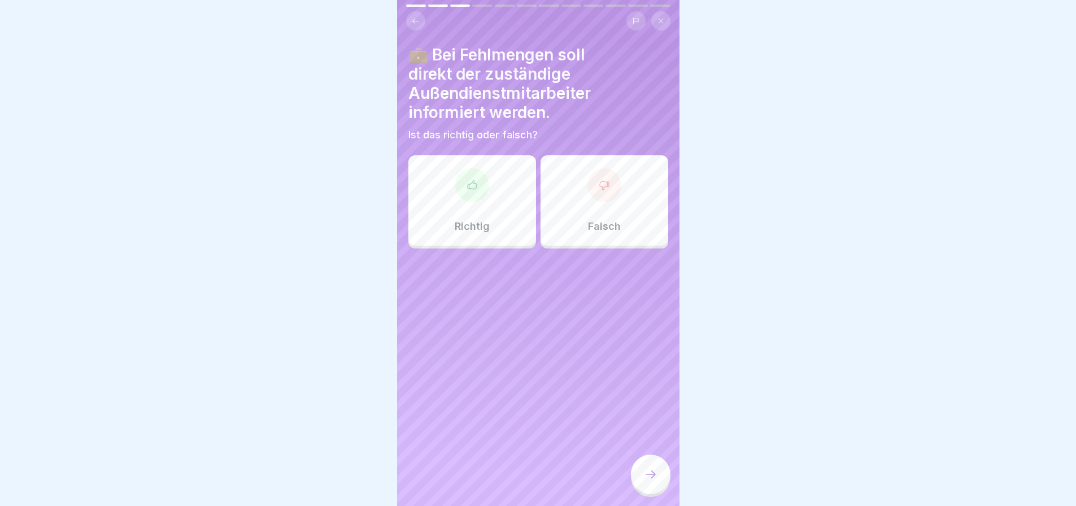
click at [468, 197] on div at bounding box center [472, 185] width 34 height 34
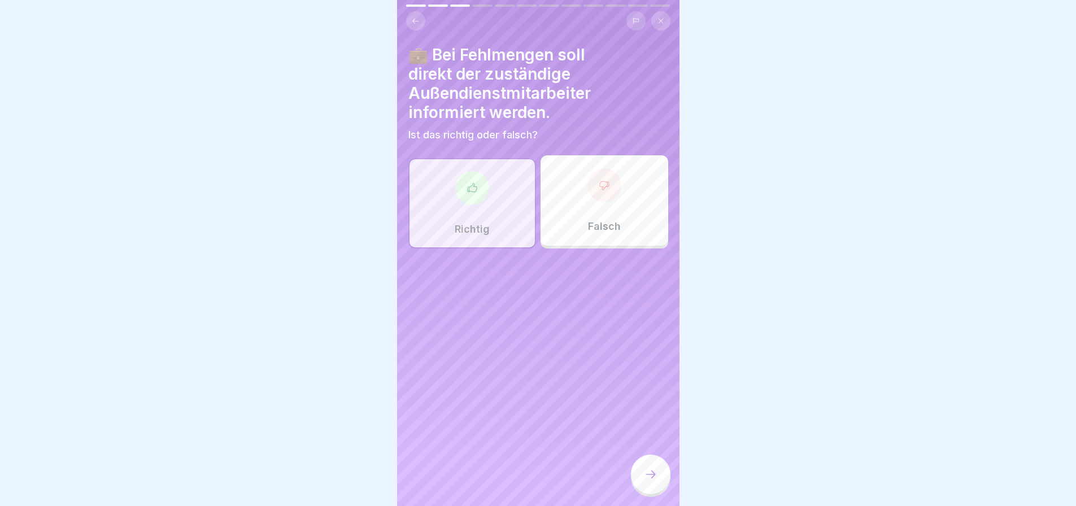
click at [653, 470] on icon at bounding box center [651, 475] width 14 height 14
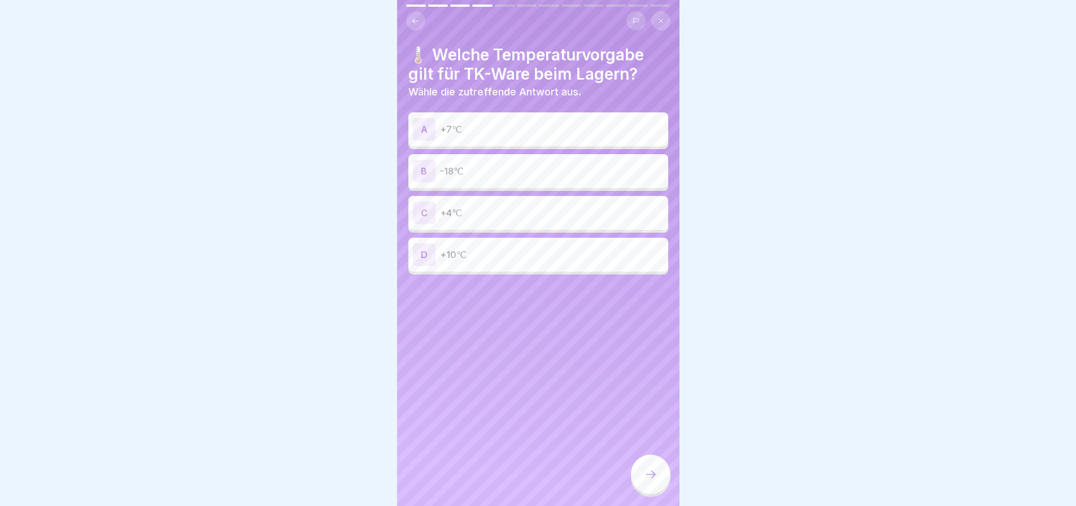
click at [519, 178] on p "-18℃" at bounding box center [552, 171] width 224 height 14
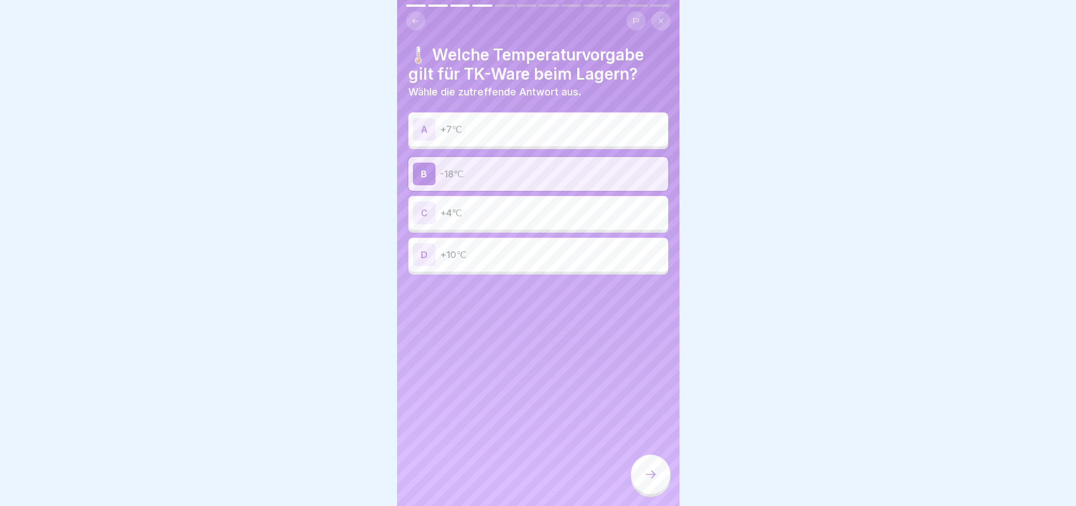
click at [651, 471] on icon at bounding box center [651, 475] width 14 height 14
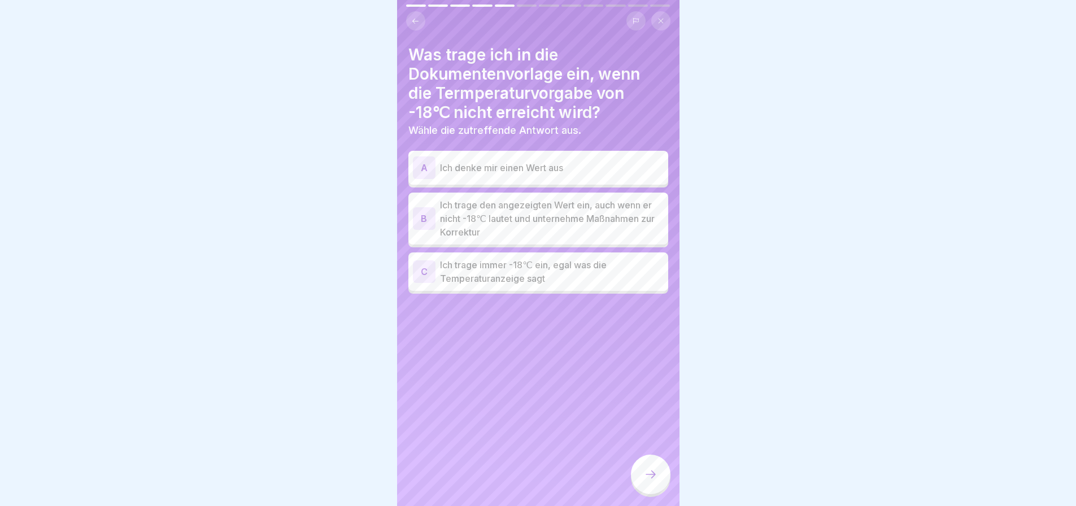
click at [613, 229] on p "Ich trage den angezeigten Wert ein, auch wenn er nicht -18℃ lautet und unterneh…" at bounding box center [552, 218] width 224 height 41
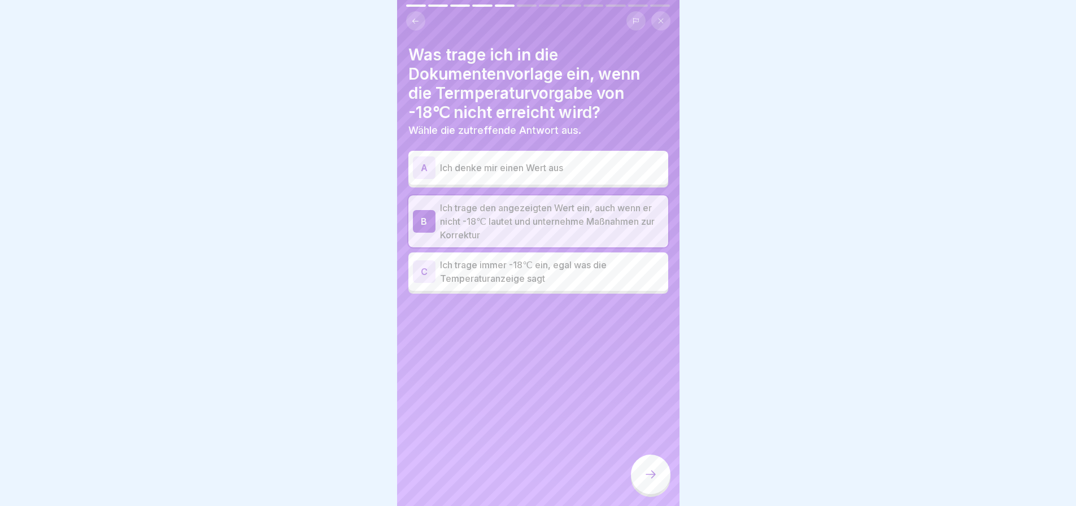
click at [647, 475] on icon at bounding box center [651, 475] width 14 height 14
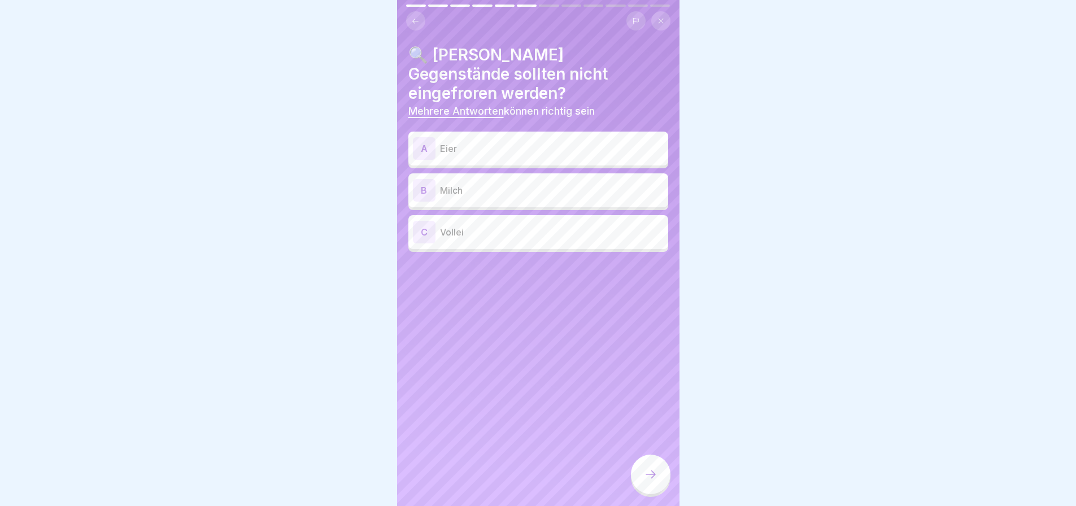
click at [574, 142] on p "Eier" at bounding box center [552, 149] width 224 height 14
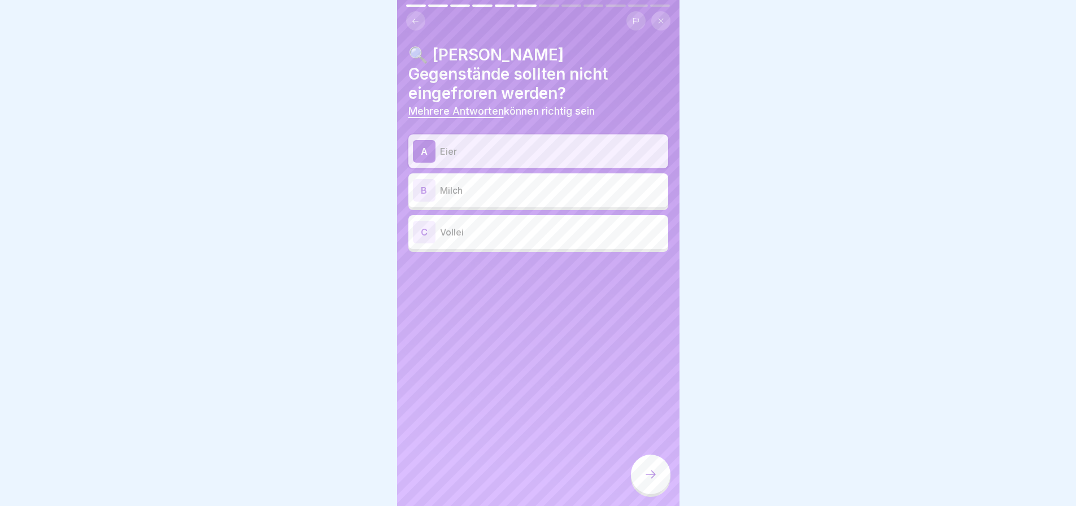
click at [550, 184] on p "Milch" at bounding box center [552, 191] width 224 height 14
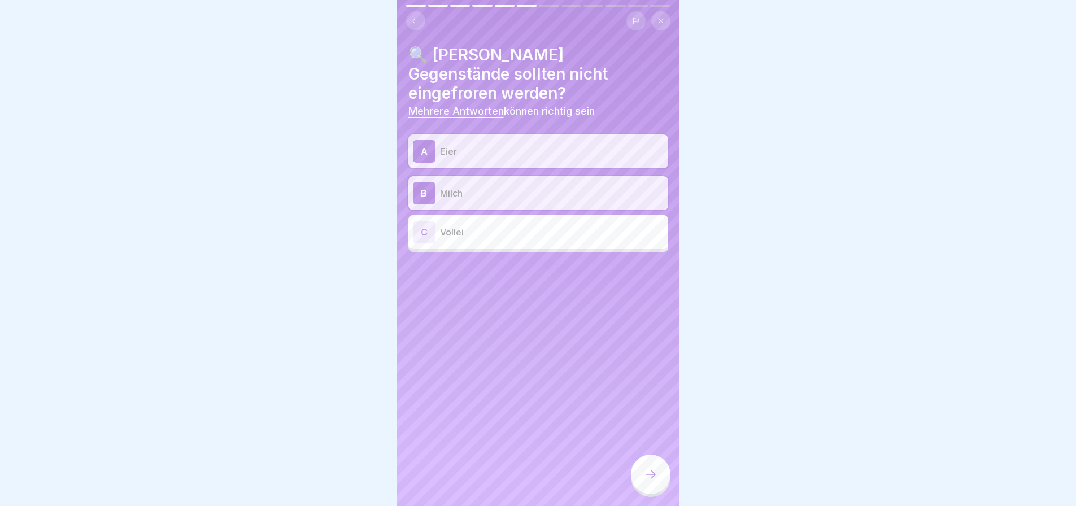
click at [537, 225] on p "Vollei" at bounding box center [552, 232] width 224 height 14
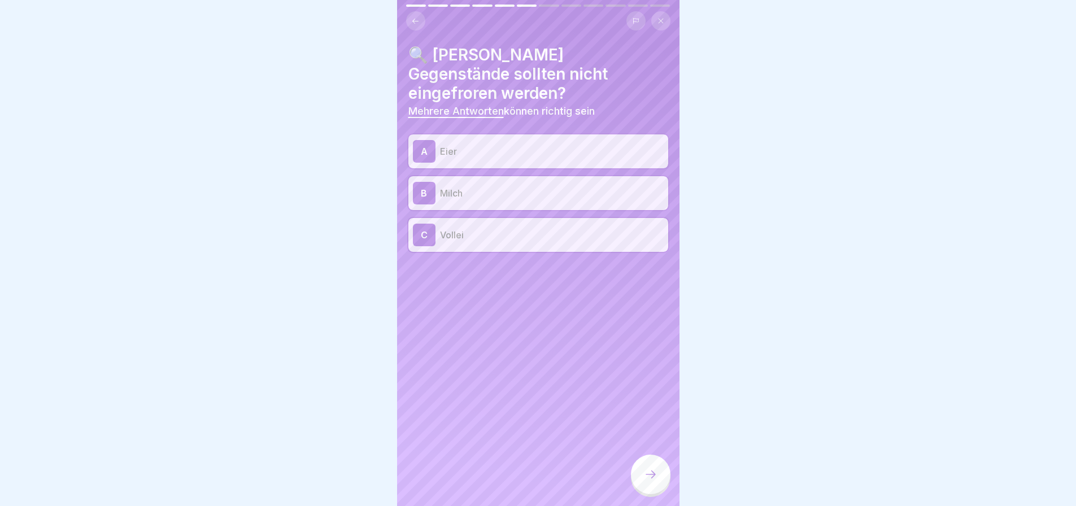
click at [649, 468] on icon at bounding box center [651, 475] width 14 height 14
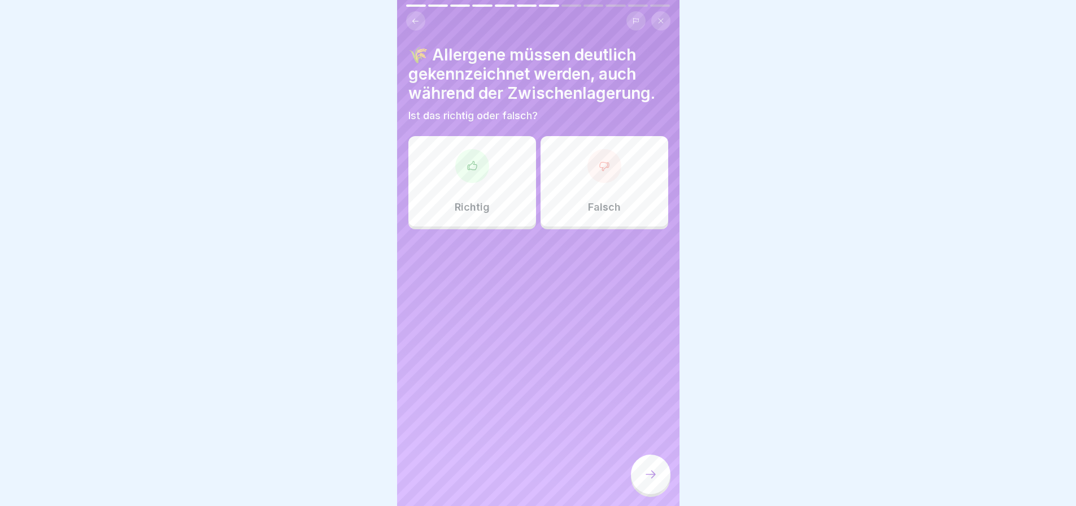
click at [467, 181] on div at bounding box center [472, 166] width 34 height 34
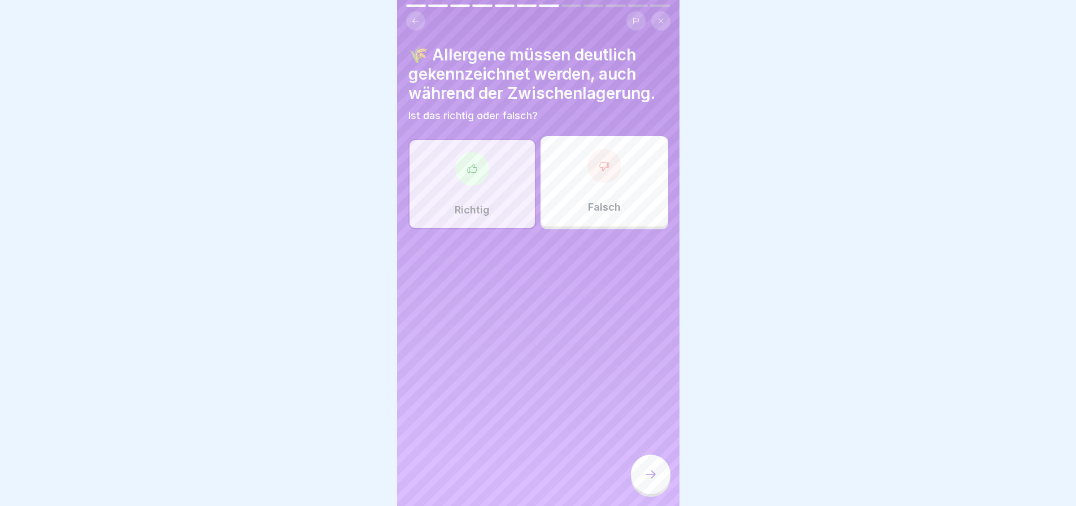
click at [648, 471] on icon at bounding box center [651, 475] width 14 height 14
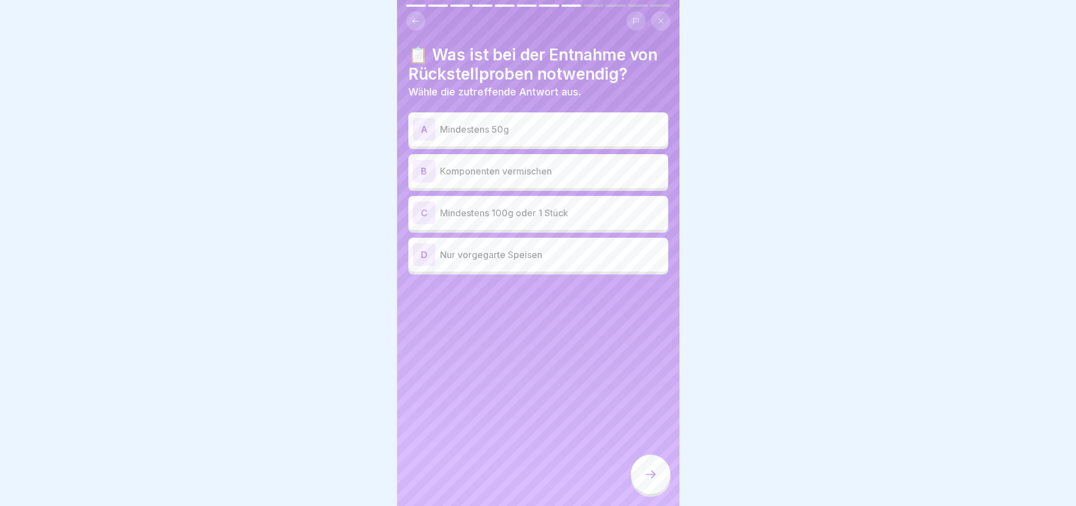
click at [546, 220] on p "Mindestens 100g oder 1 Stück" at bounding box center [552, 213] width 224 height 14
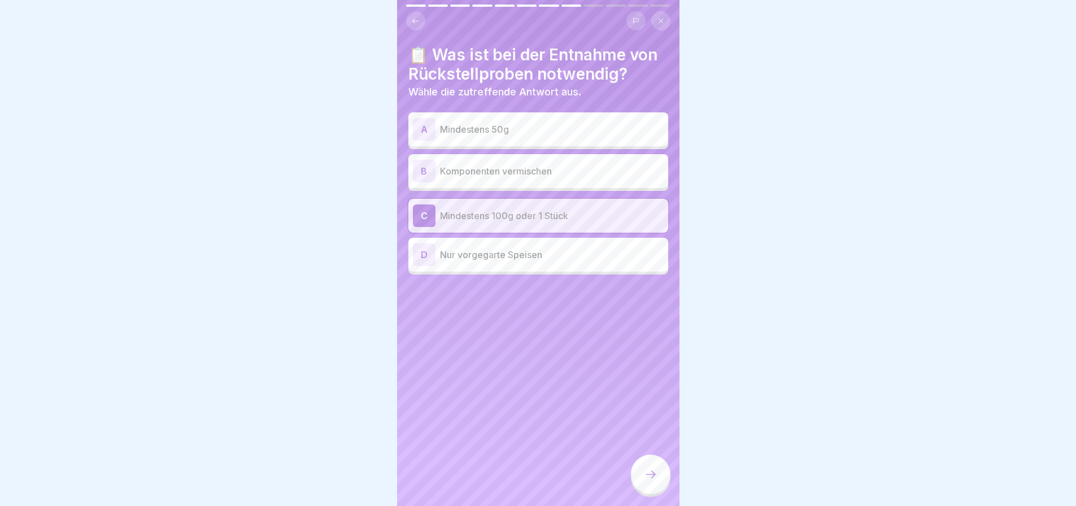
click at [648, 469] on icon at bounding box center [651, 475] width 14 height 14
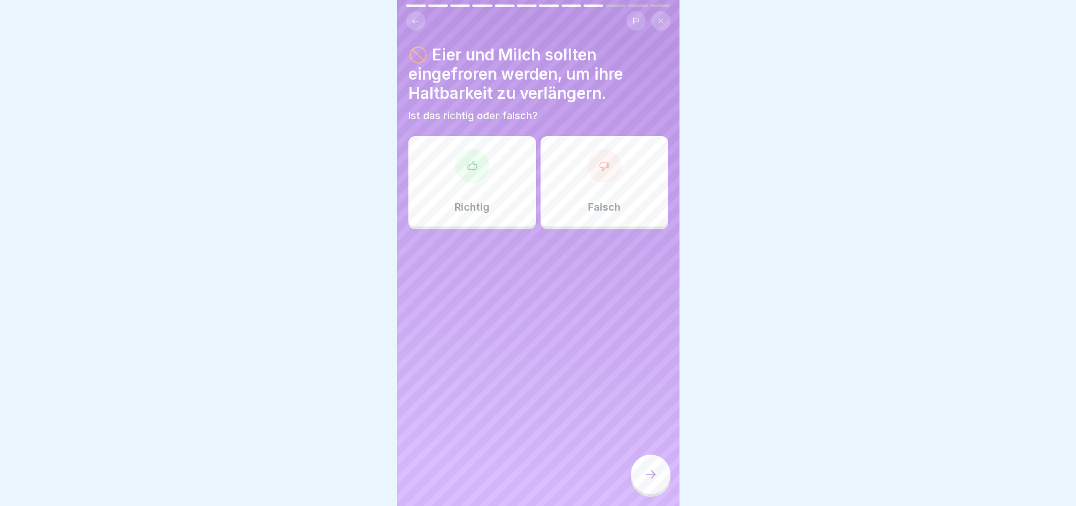
click at [599, 176] on div at bounding box center [605, 166] width 34 height 34
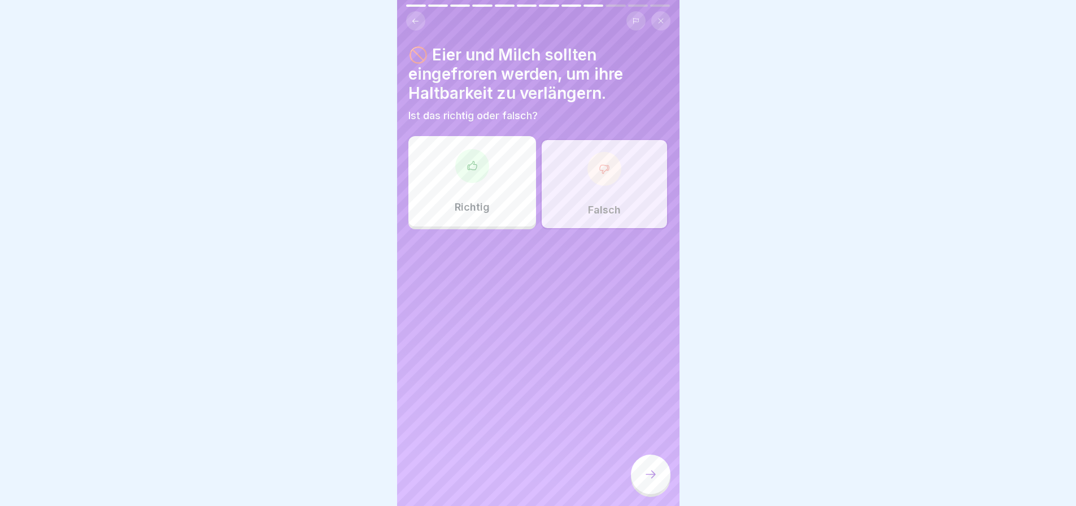
click at [645, 470] on icon at bounding box center [651, 475] width 14 height 14
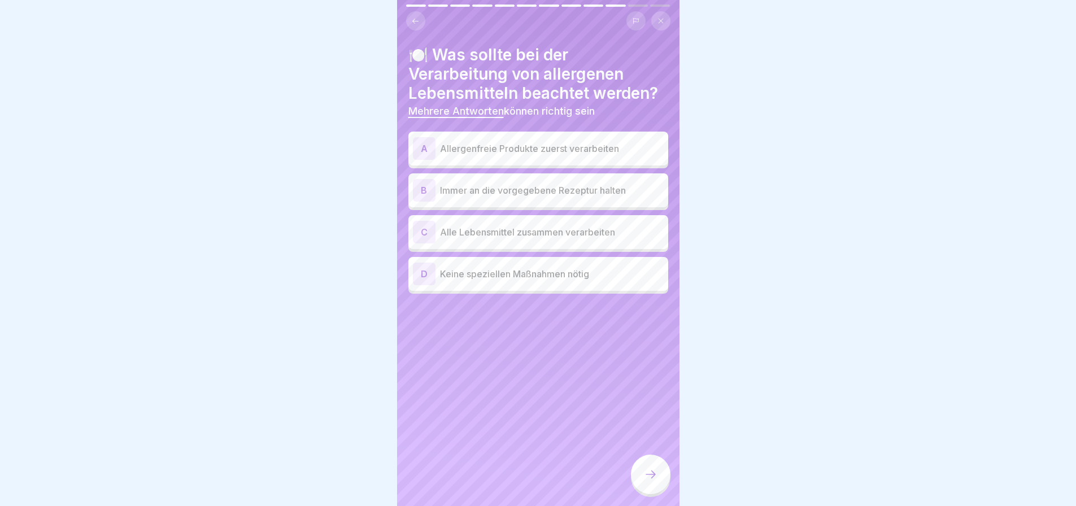
click at [593, 149] on p "Allergenfreie Produkte zuerst verarbeiten" at bounding box center [552, 149] width 224 height 14
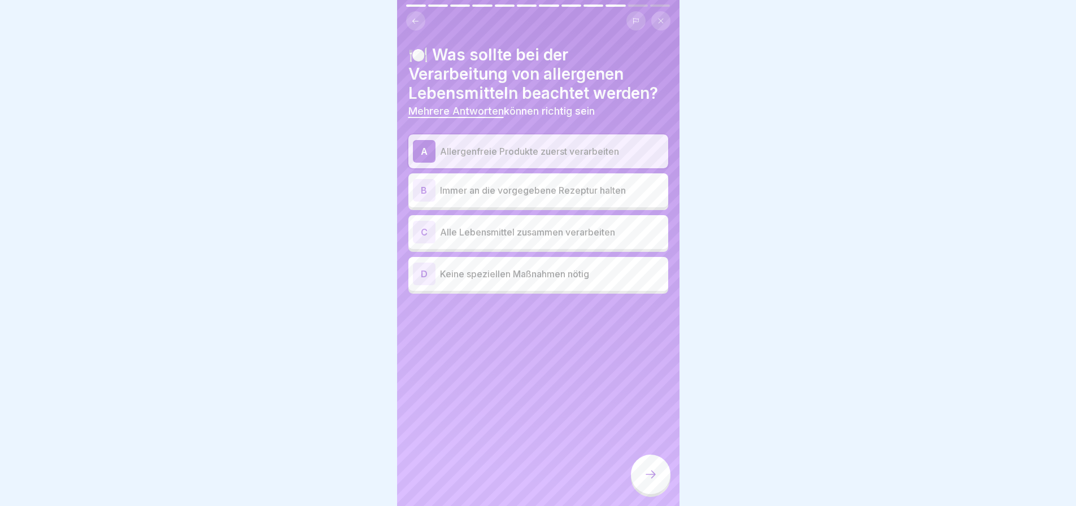
click at [614, 196] on p "Immer an die vorgegebene Rezeptur halten" at bounding box center [552, 191] width 224 height 14
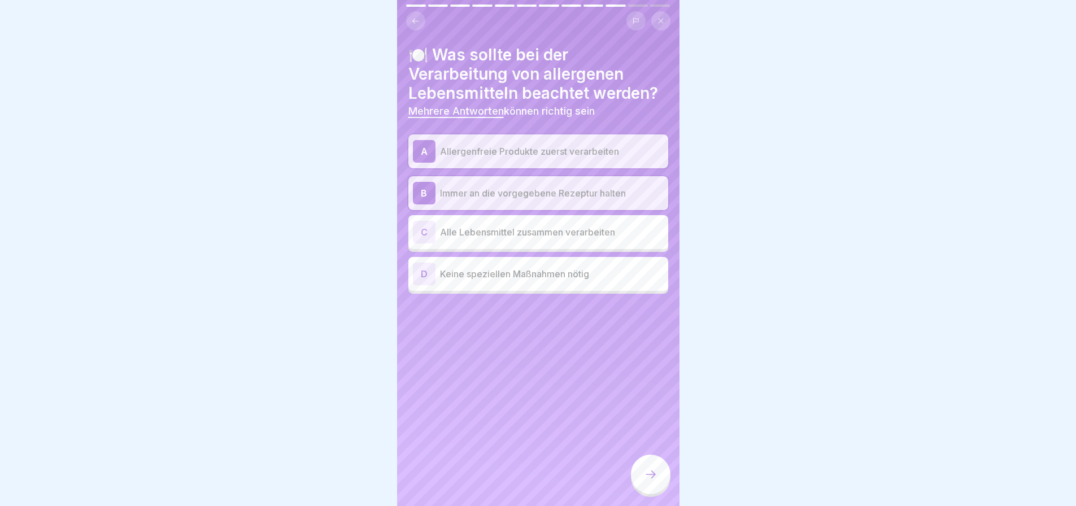
click at [647, 470] on icon at bounding box center [651, 475] width 14 height 14
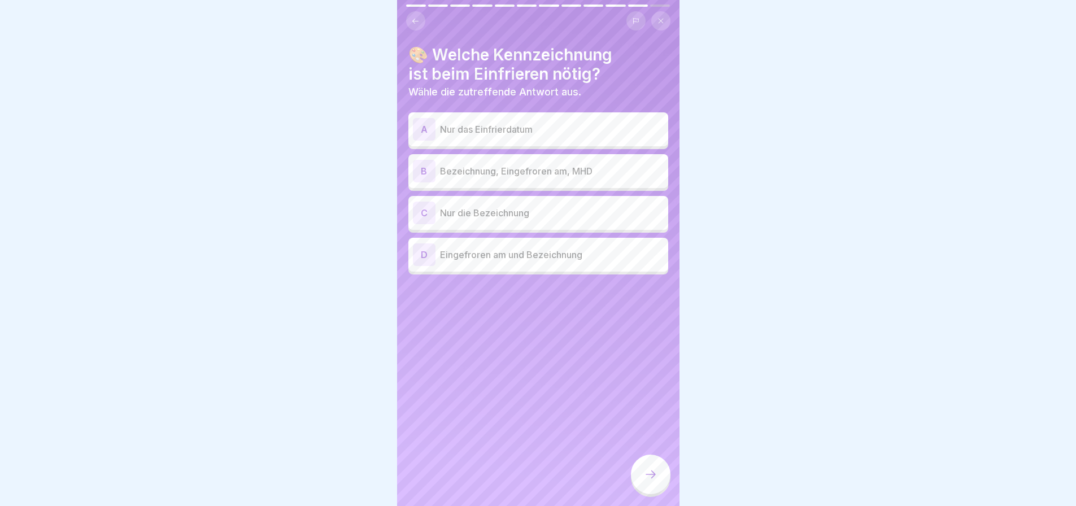
click at [571, 174] on p "Bezeichnung, Eingefroren am, MHD" at bounding box center [552, 171] width 224 height 14
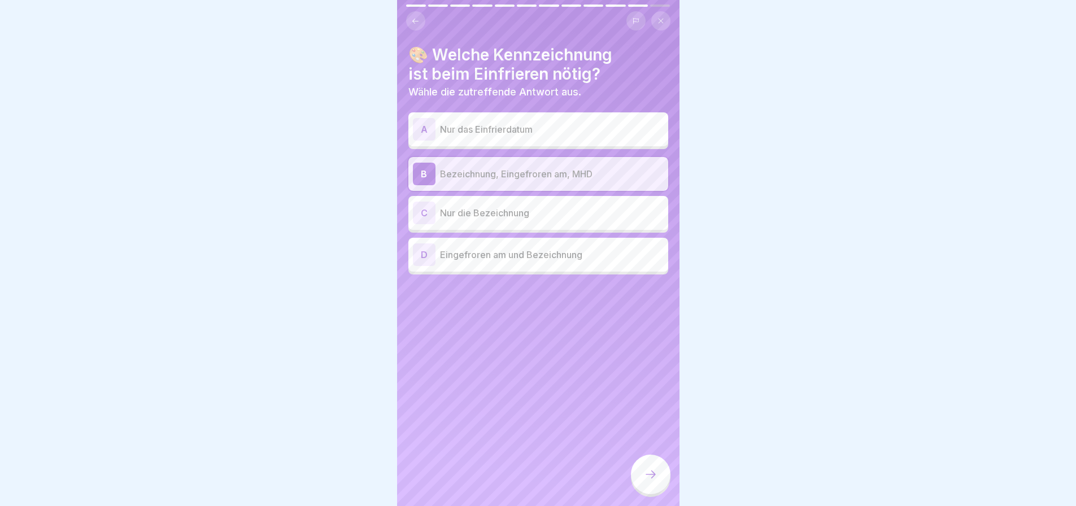
click at [654, 470] on icon at bounding box center [651, 475] width 14 height 14
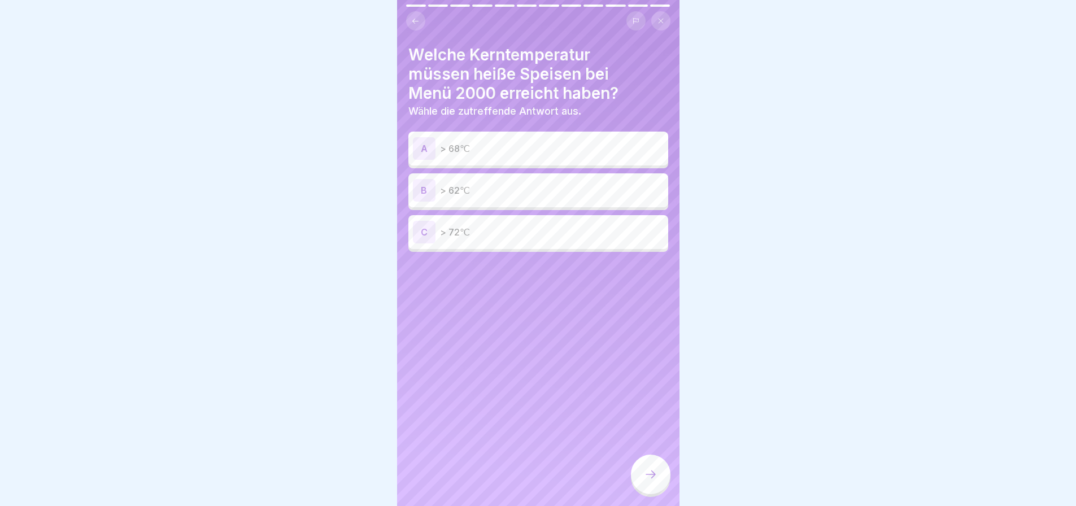
click at [498, 239] on p "> 72℃" at bounding box center [552, 232] width 224 height 14
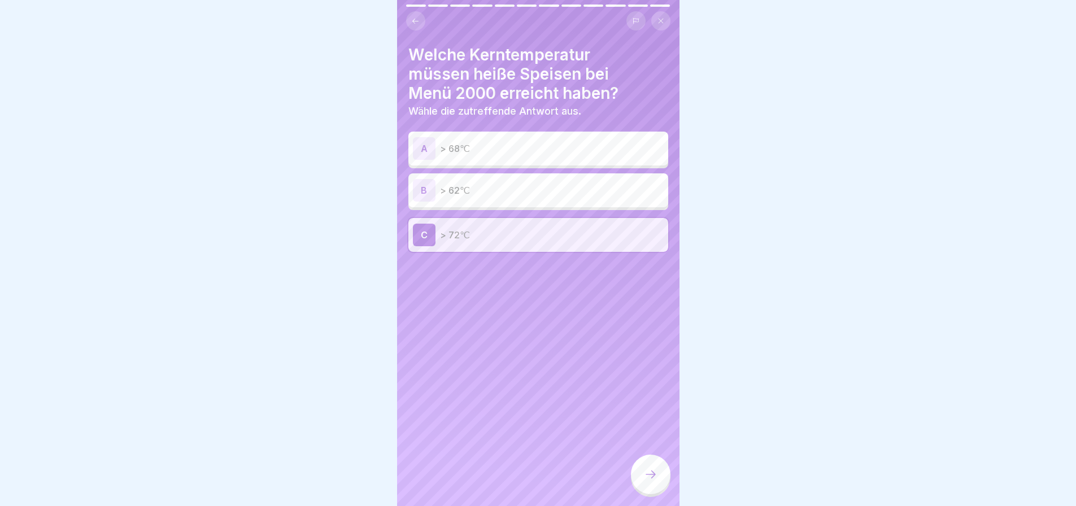
click at [647, 468] on icon at bounding box center [651, 475] width 14 height 14
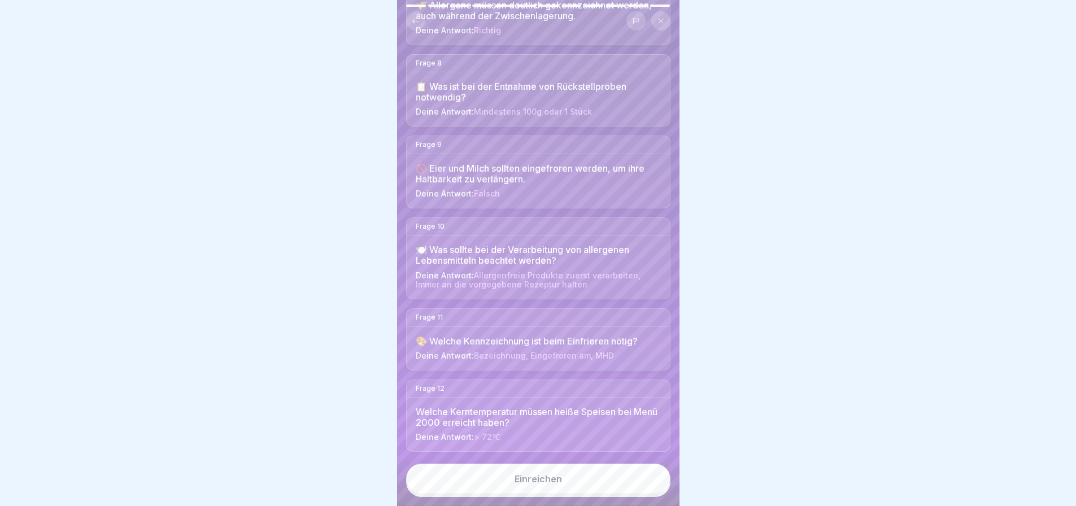
scroll to position [832, 0]
click at [542, 472] on button "Einreichen" at bounding box center [538, 479] width 264 height 31
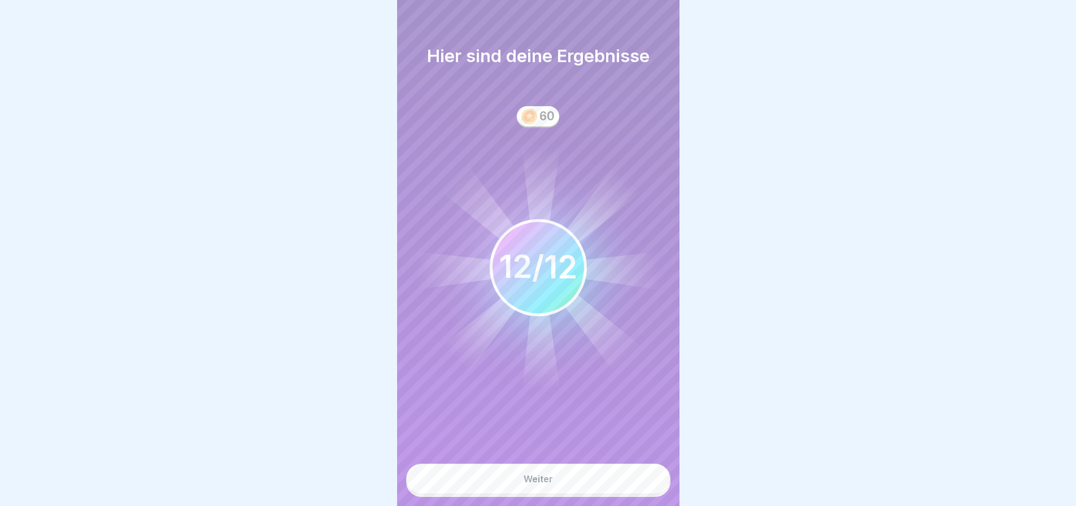
click at [551, 475] on div "Weiter" at bounding box center [538, 479] width 29 height 10
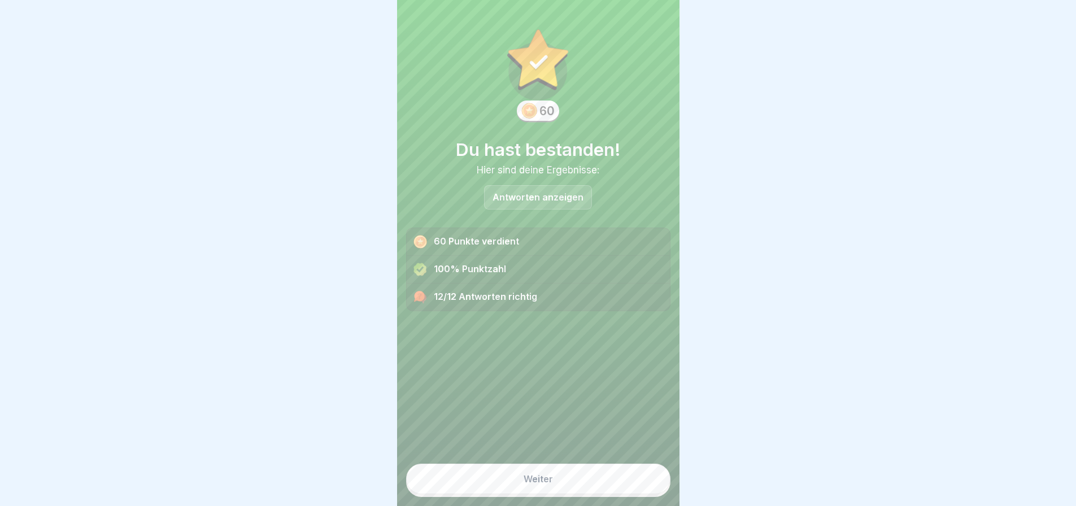
click at [540, 469] on button "Weiter" at bounding box center [538, 479] width 264 height 31
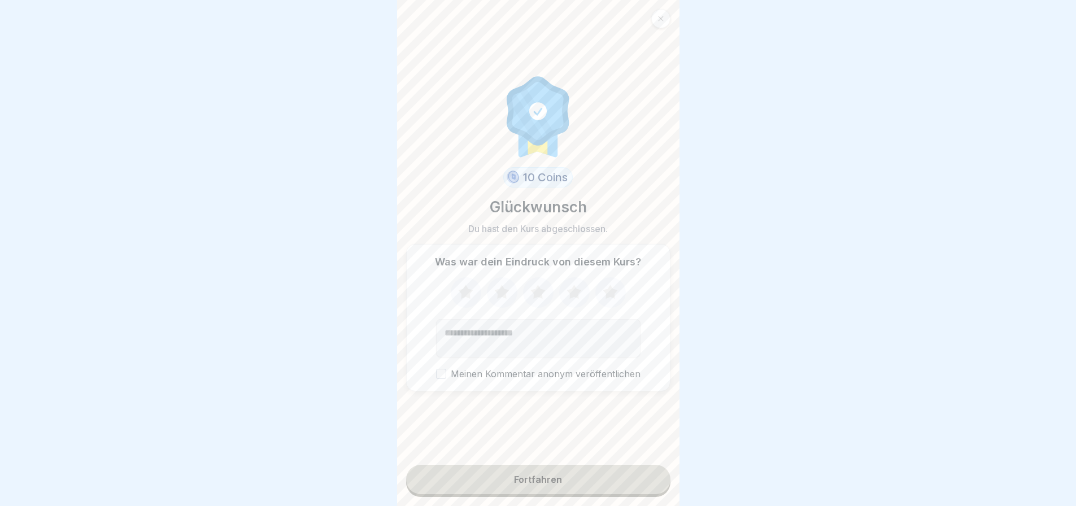
click at [464, 278] on icon at bounding box center [466, 292] width 30 height 29
click at [502, 284] on icon at bounding box center [502, 292] width 30 height 29
click at [542, 285] on icon at bounding box center [538, 292] width 30 height 29
click at [573, 285] on icon at bounding box center [574, 292] width 15 height 14
click at [615, 285] on icon at bounding box center [610, 292] width 30 height 29
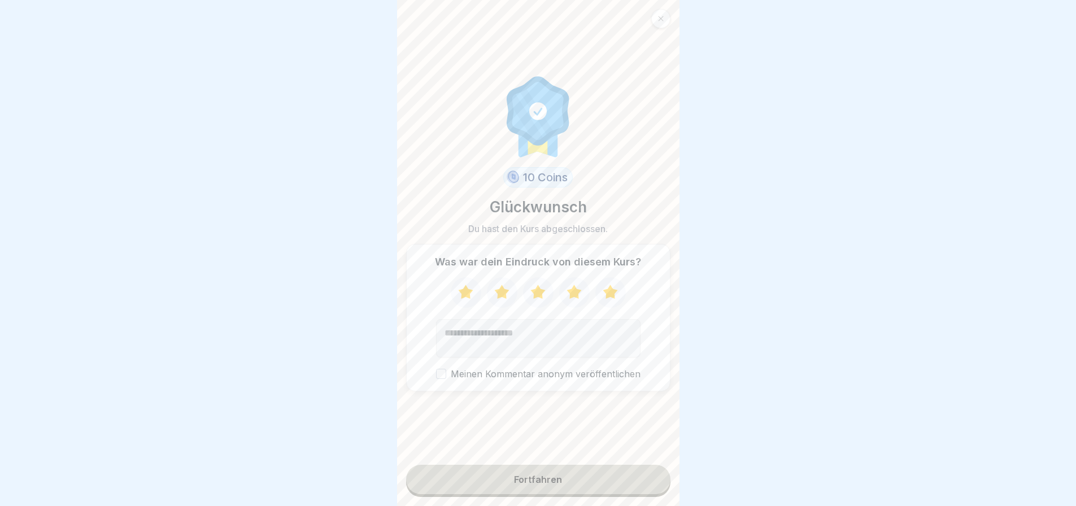
drag, startPoint x: 425, startPoint y: 364, endPoint x: 456, endPoint y: 417, distance: 61.0
click at [436, 369] on button "Meinen Kommentar anonym veröffentlichen" at bounding box center [441, 374] width 10 height 10
click at [538, 470] on button "Fortfahren" at bounding box center [538, 479] width 264 height 29
click at [559, 477] on button "Fortfahren" at bounding box center [538, 479] width 264 height 29
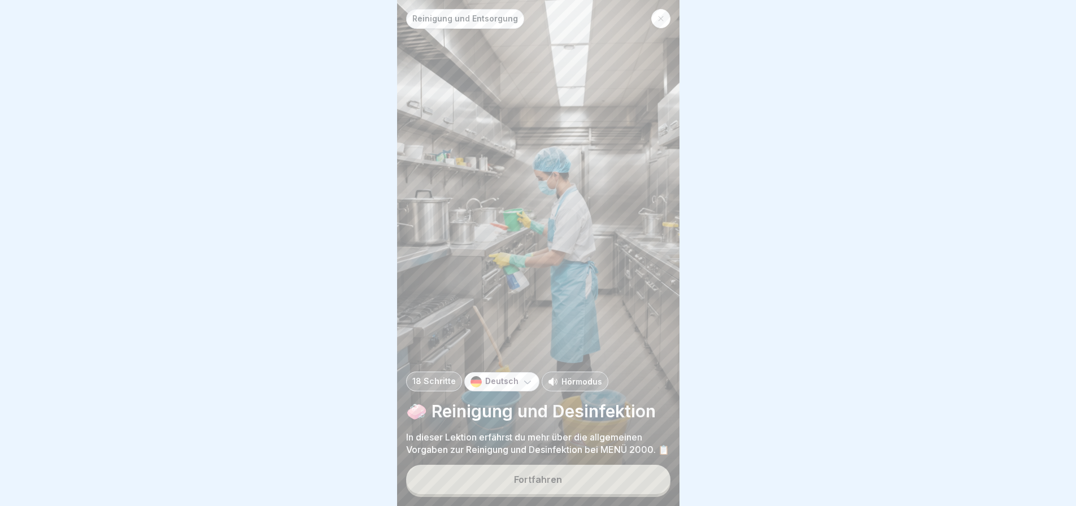
click at [551, 480] on div "Fortfahren" at bounding box center [538, 480] width 48 height 10
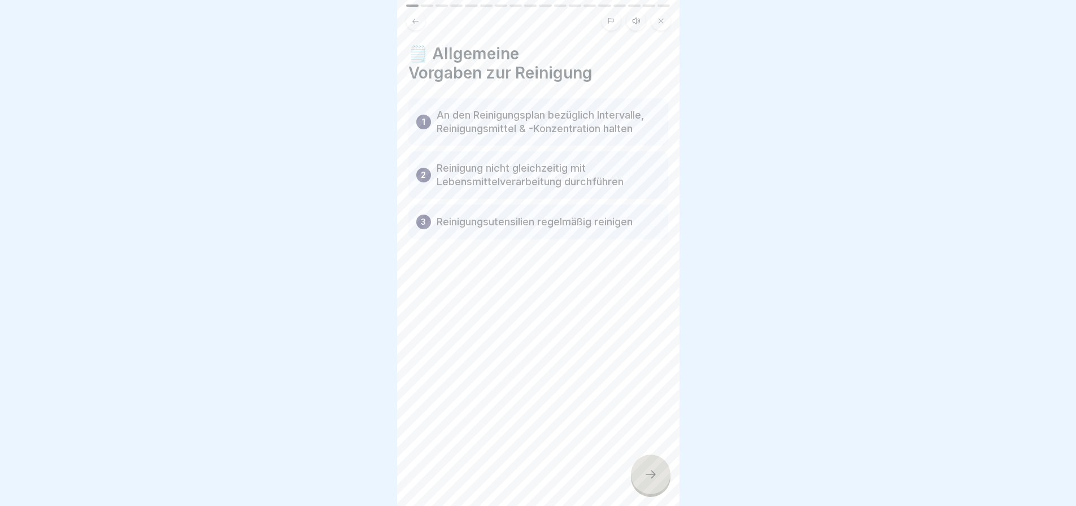
click at [647, 475] on icon at bounding box center [651, 475] width 14 height 14
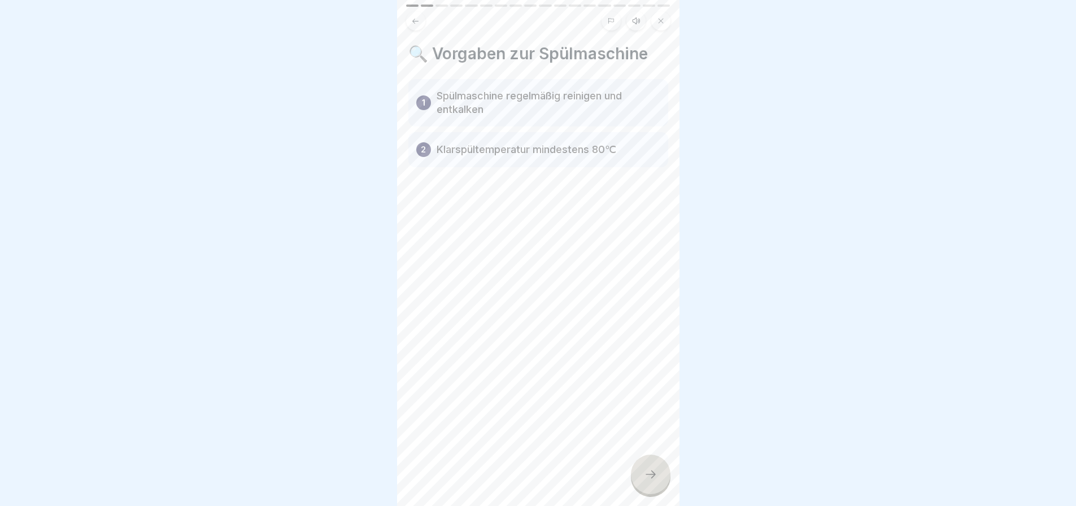
click at [647, 468] on icon at bounding box center [651, 475] width 14 height 14
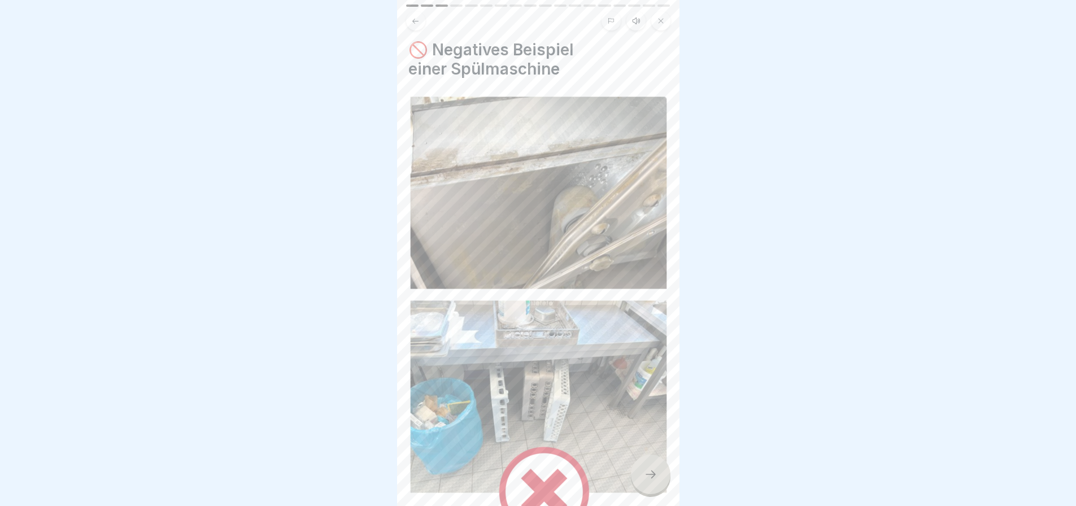
scroll to position [117, 0]
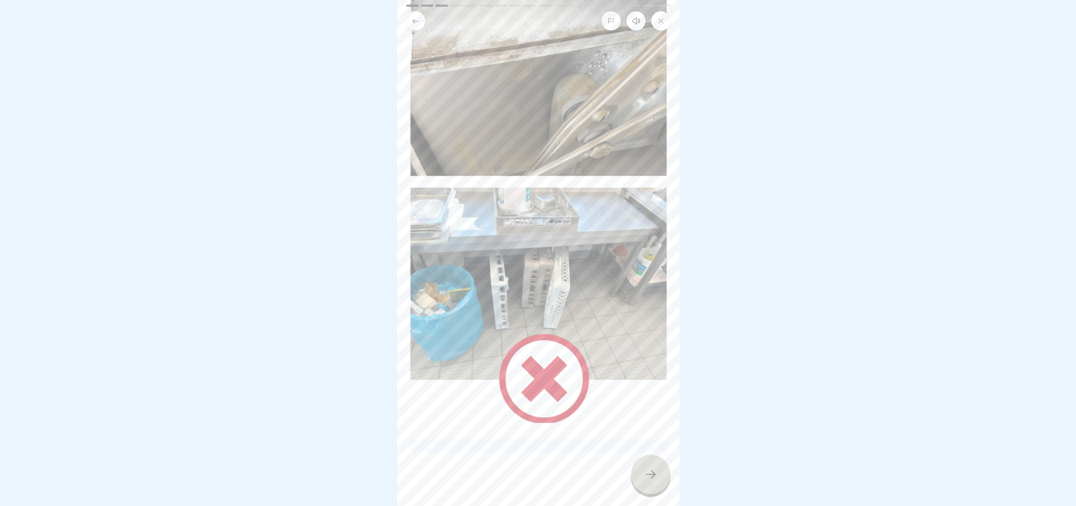
click at [645, 469] on icon at bounding box center [651, 475] width 14 height 14
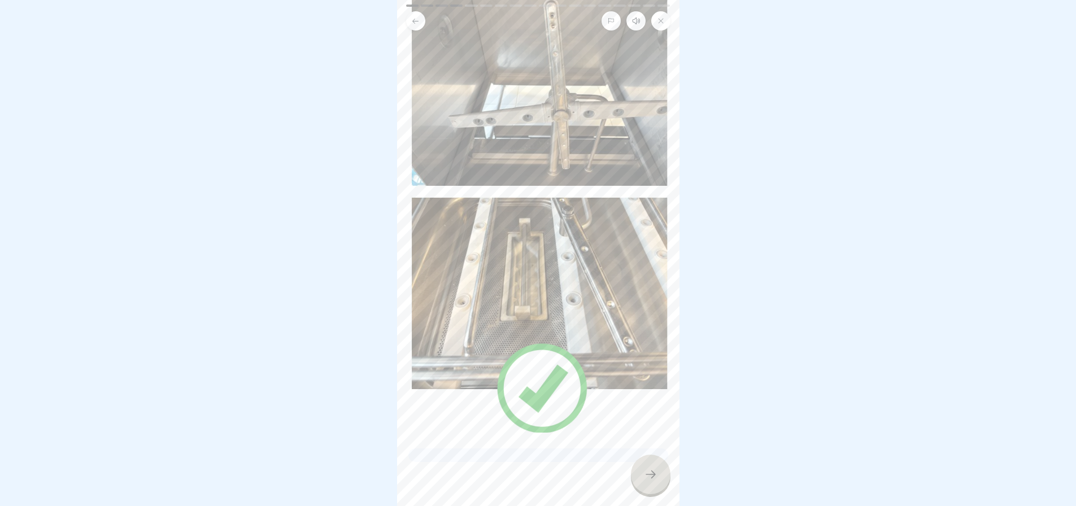
scroll to position [115, 0]
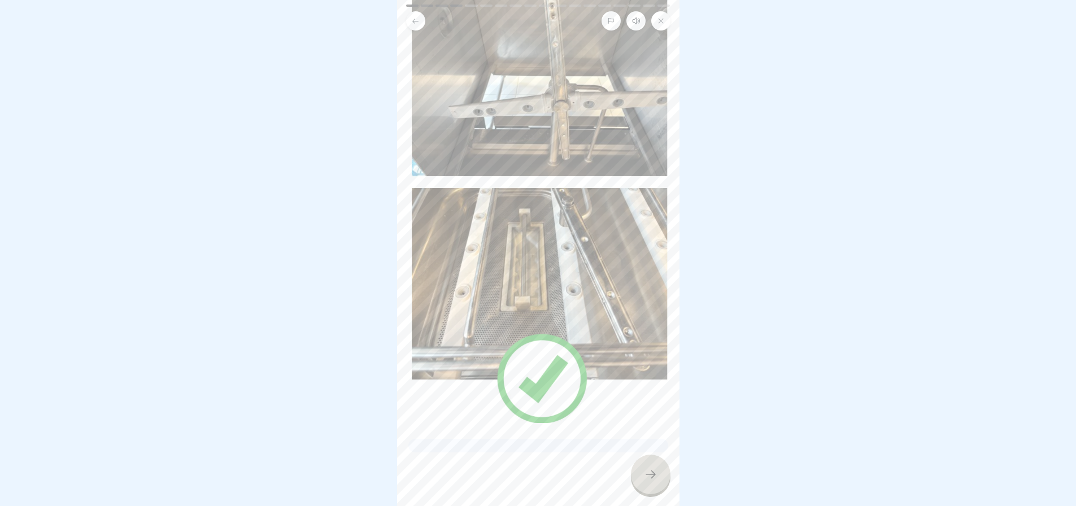
click at [649, 475] on icon at bounding box center [651, 475] width 14 height 14
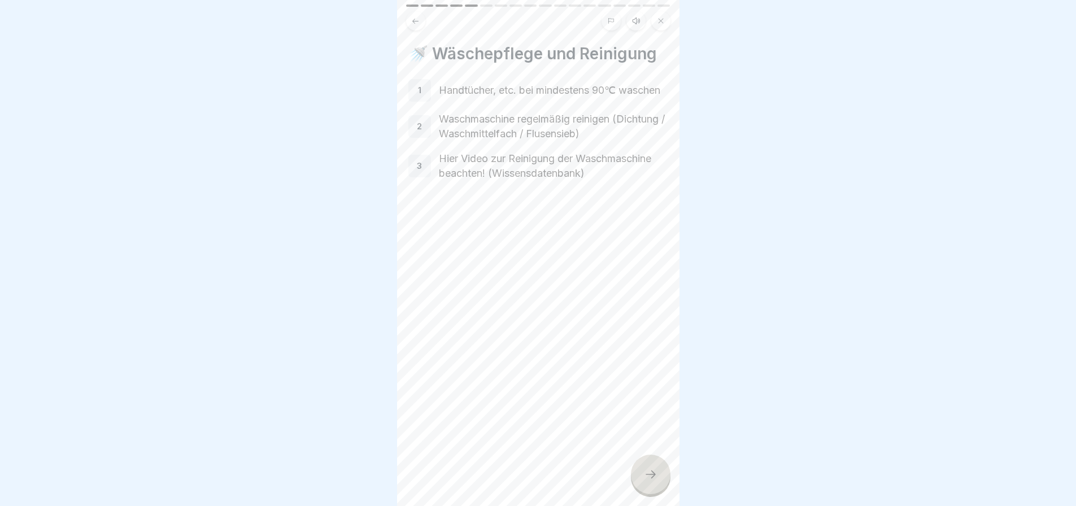
click at [644, 471] on icon at bounding box center [651, 475] width 14 height 14
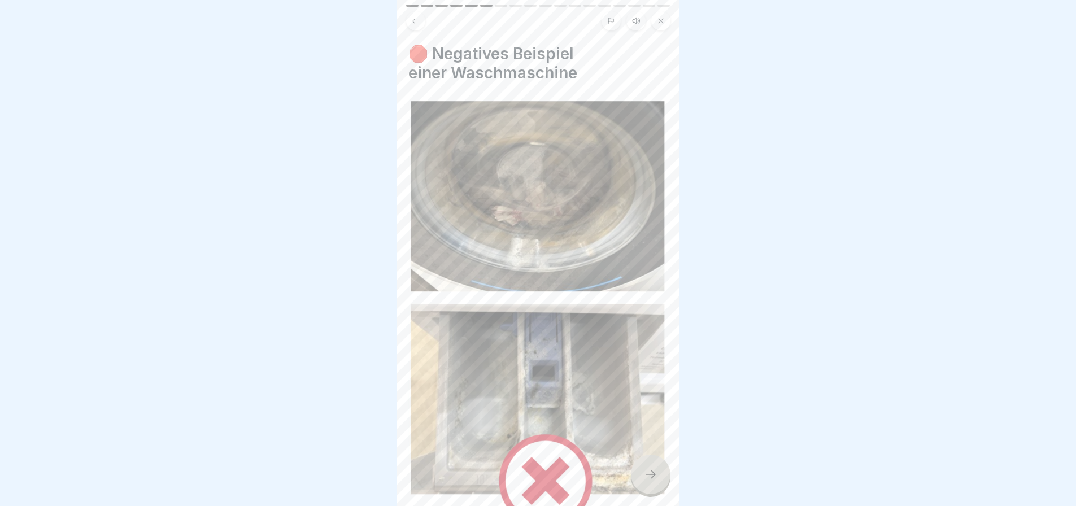
scroll to position [106, 0]
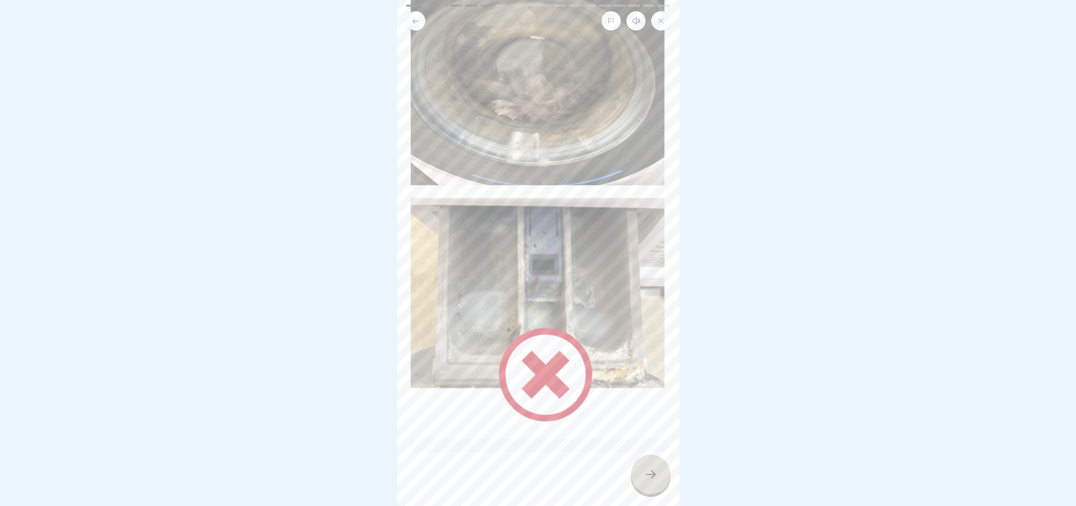
click at [645, 474] on icon at bounding box center [651, 475] width 14 height 14
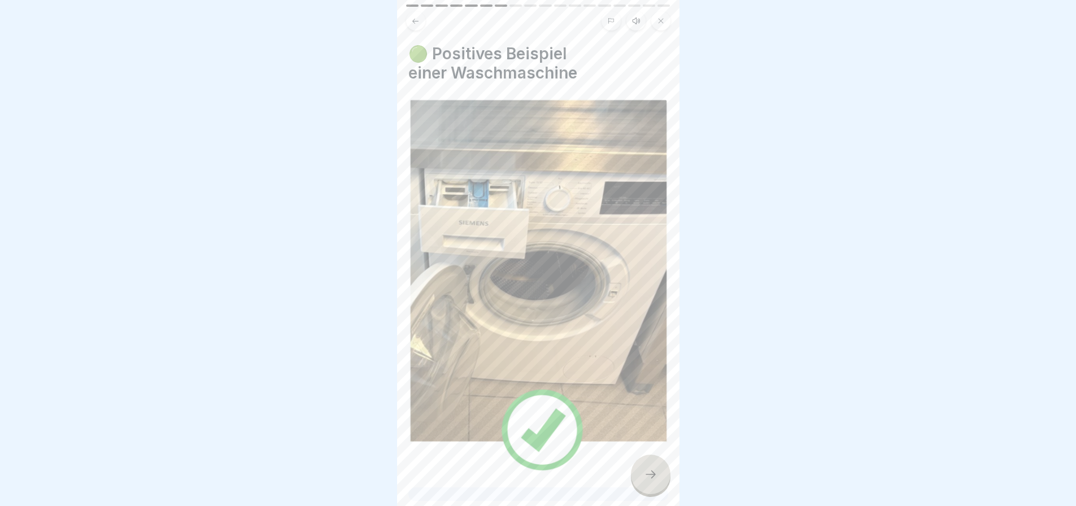
click at [645, 471] on icon at bounding box center [651, 475] width 14 height 14
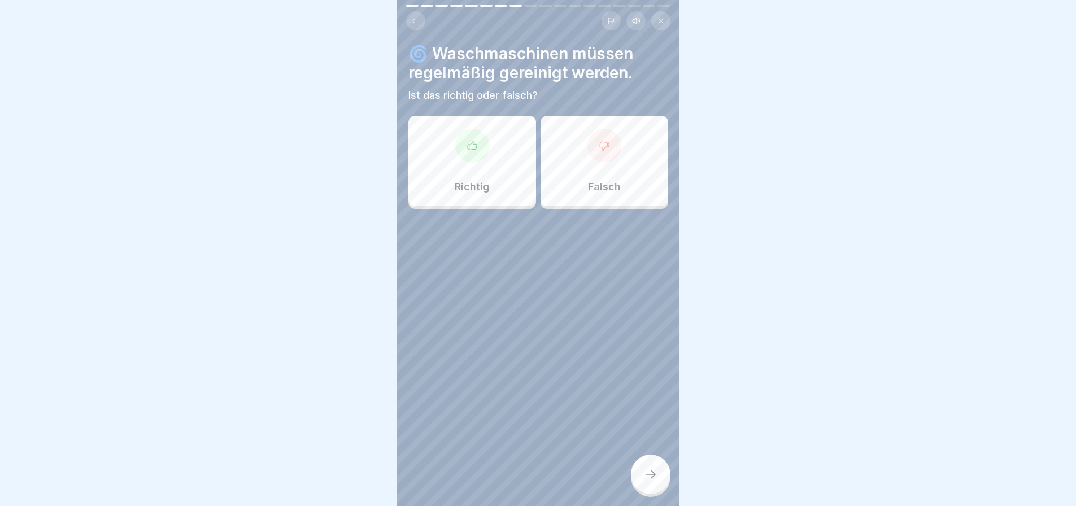
click at [476, 149] on div at bounding box center [472, 146] width 34 height 34
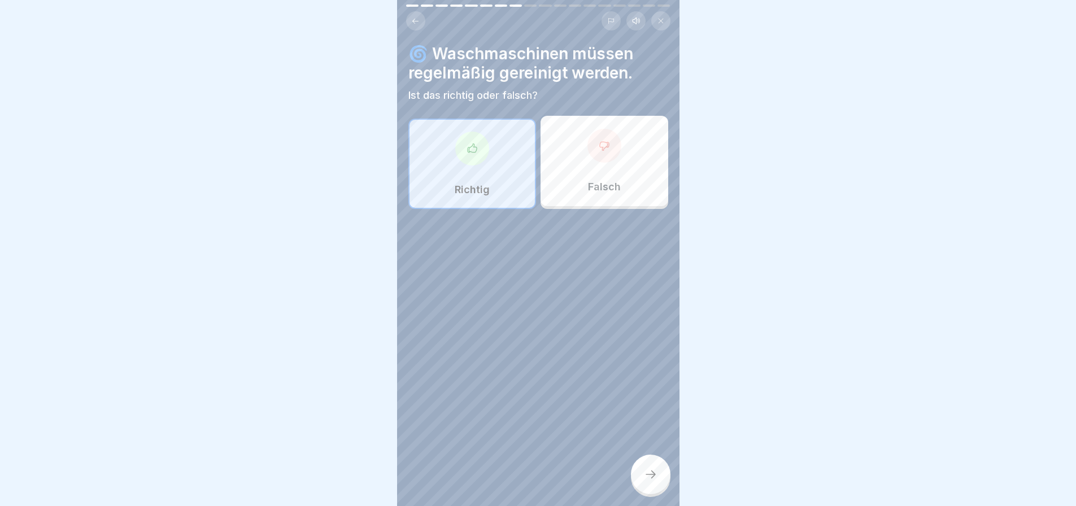
click at [649, 472] on icon at bounding box center [651, 475] width 14 height 14
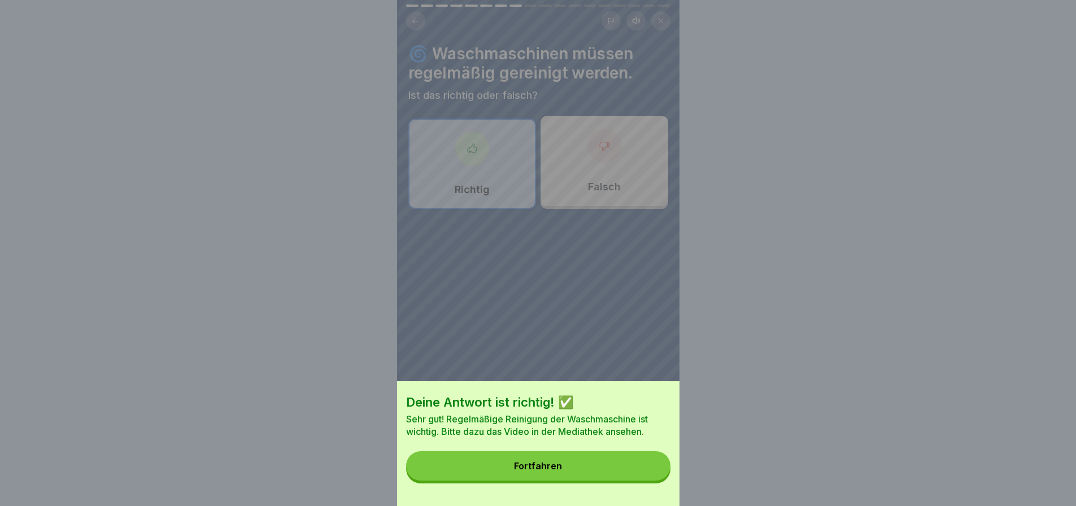
click at [607, 475] on button "Fortfahren" at bounding box center [538, 465] width 264 height 29
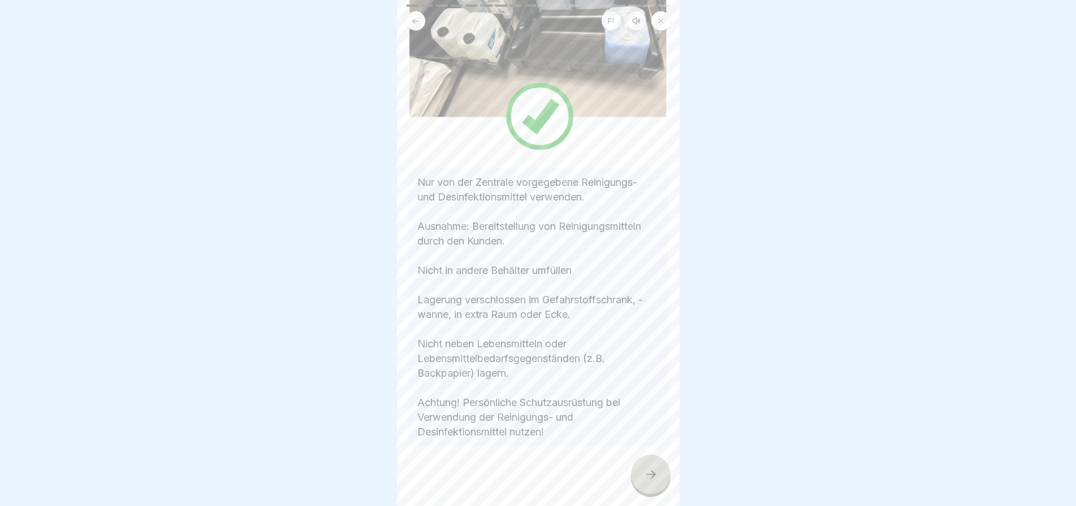
scroll to position [175, 0]
click at [648, 468] on icon at bounding box center [651, 475] width 14 height 14
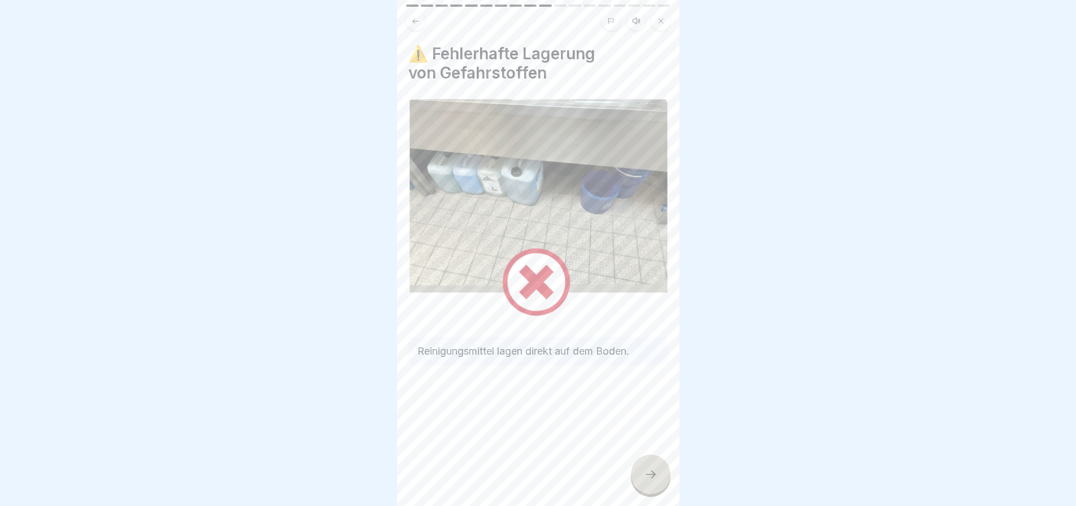
click at [648, 468] on icon at bounding box center [651, 475] width 14 height 14
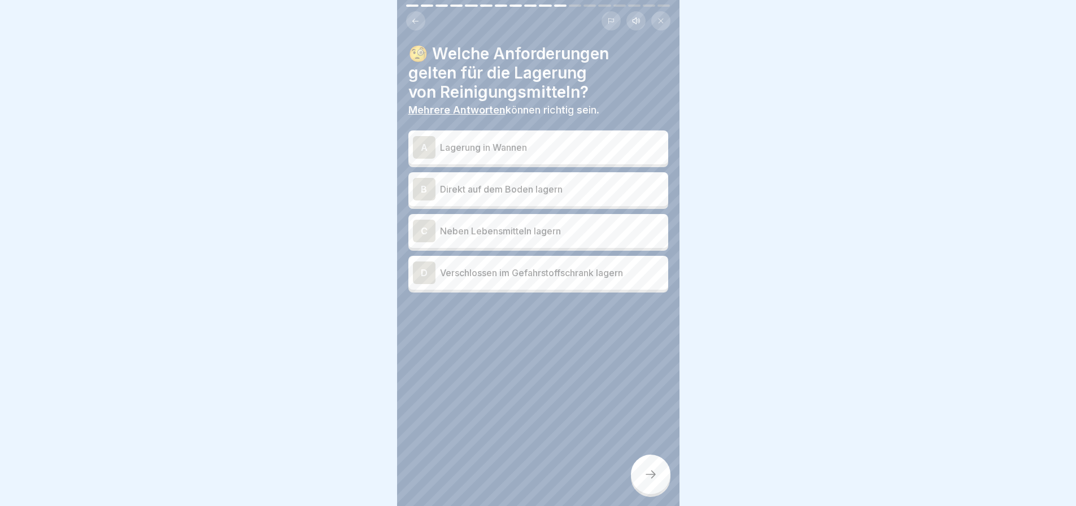
click at [532, 141] on p "Lagerung in Wannen" at bounding box center [552, 148] width 224 height 14
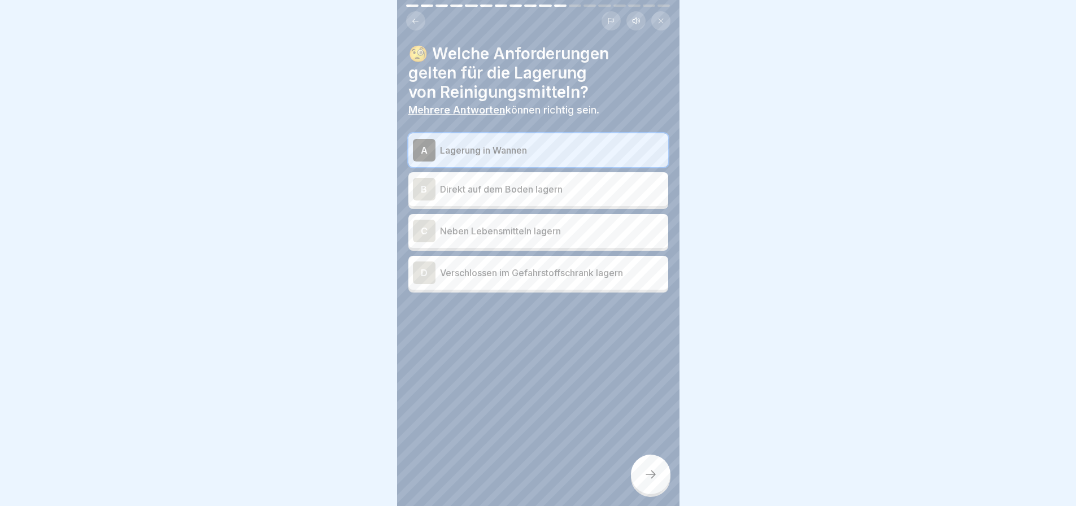
click at [521, 275] on p "Verschlossen im Gefahrstoffschrank lagern" at bounding box center [552, 273] width 224 height 14
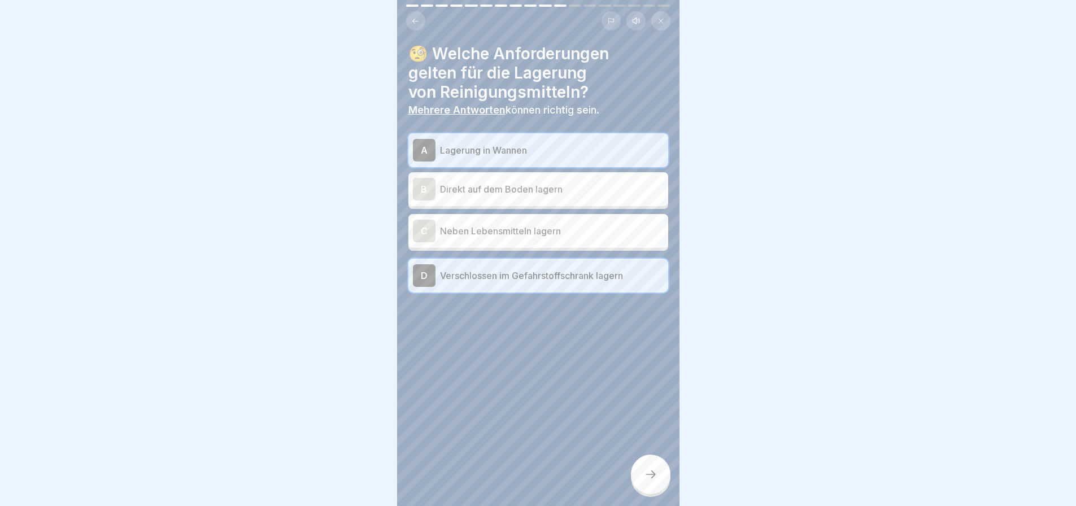
click at [647, 469] on icon at bounding box center [651, 475] width 14 height 14
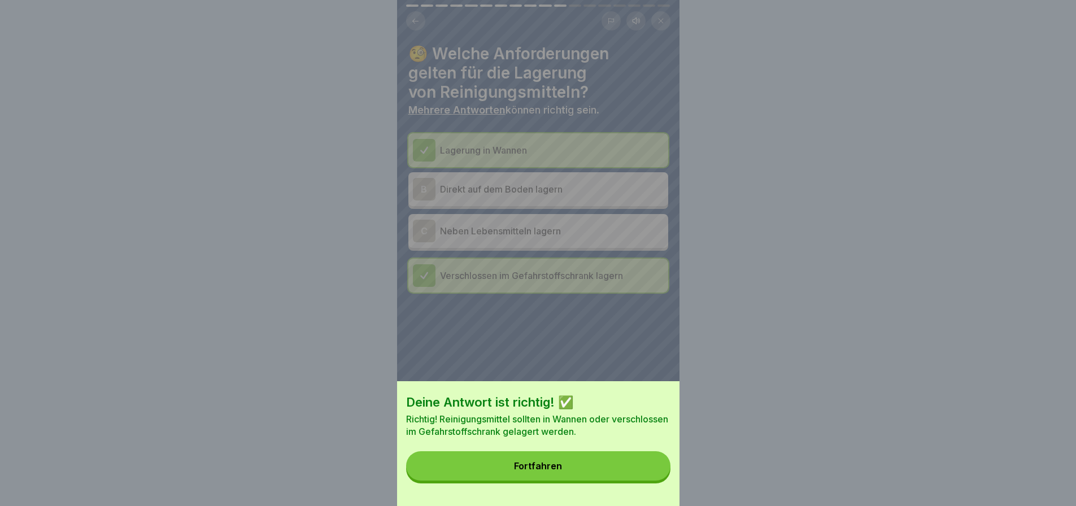
click at [588, 470] on button "Fortfahren" at bounding box center [538, 465] width 264 height 29
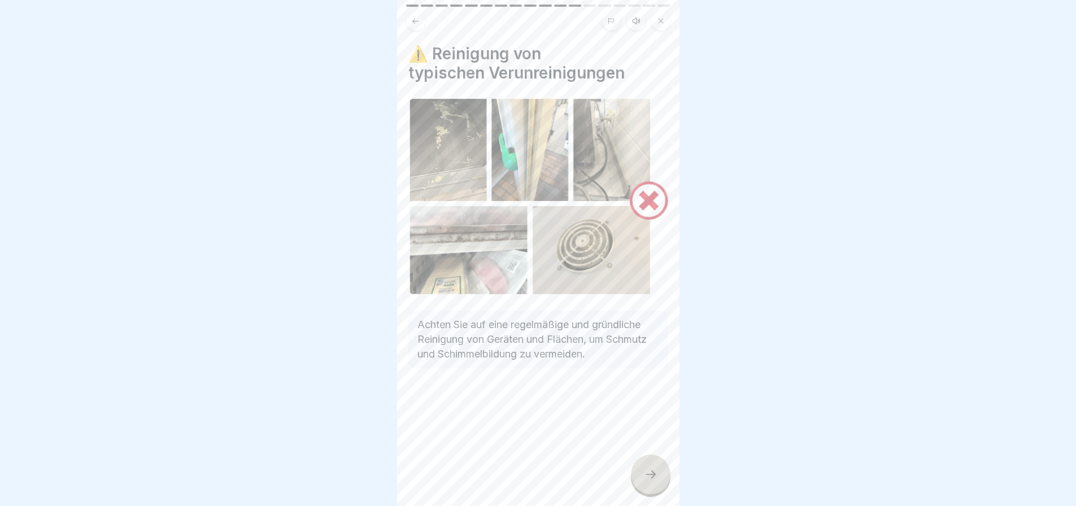
click at [647, 471] on icon at bounding box center [651, 475] width 14 height 14
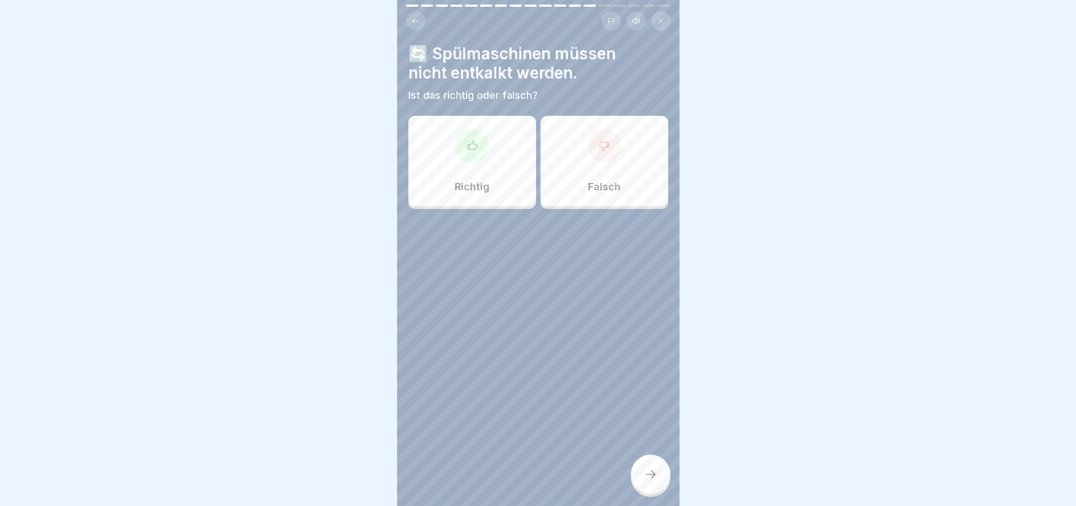
click at [597, 147] on div at bounding box center [605, 146] width 34 height 34
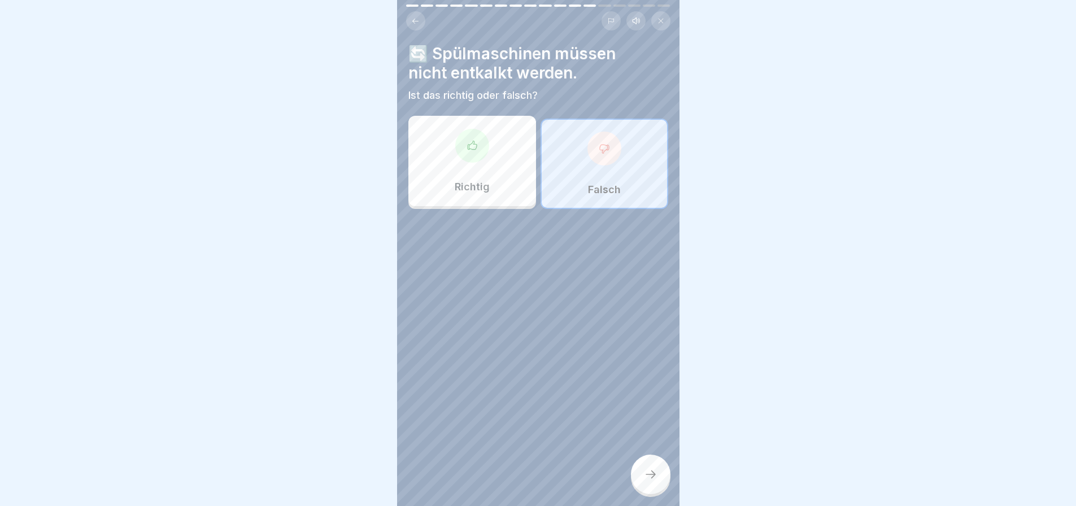
click at [650, 473] on icon at bounding box center [651, 475] width 14 height 14
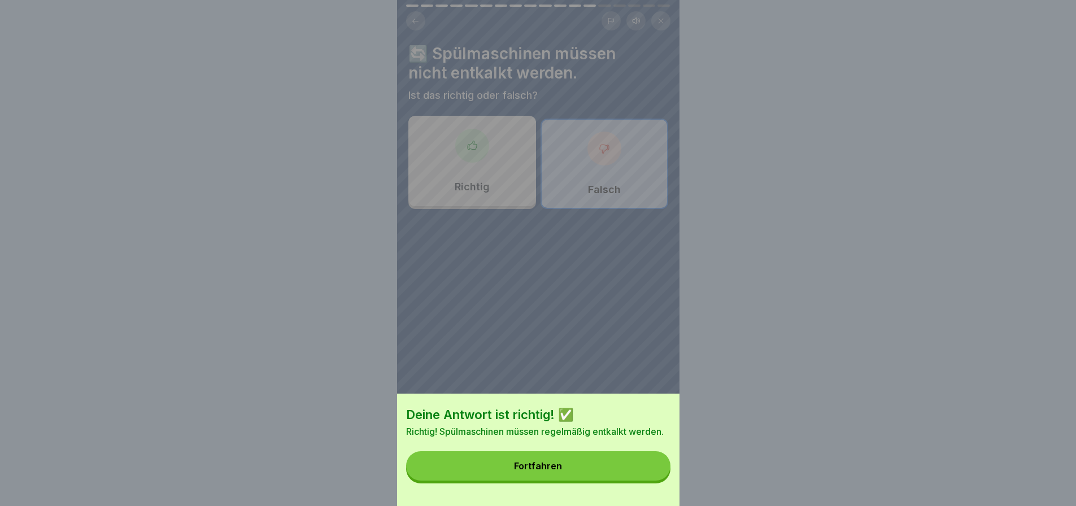
click at [627, 470] on button "Fortfahren" at bounding box center [538, 465] width 264 height 29
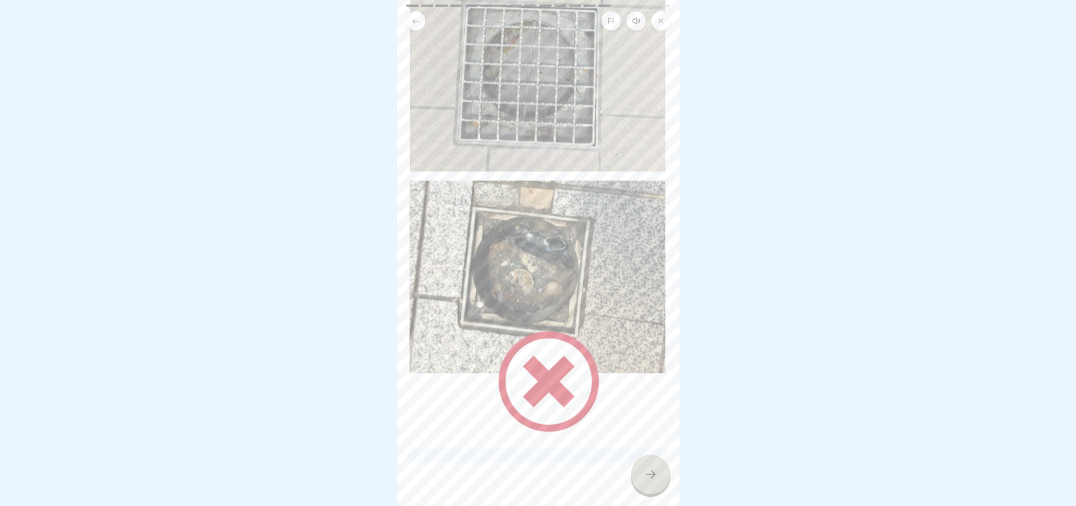
scroll to position [129, 0]
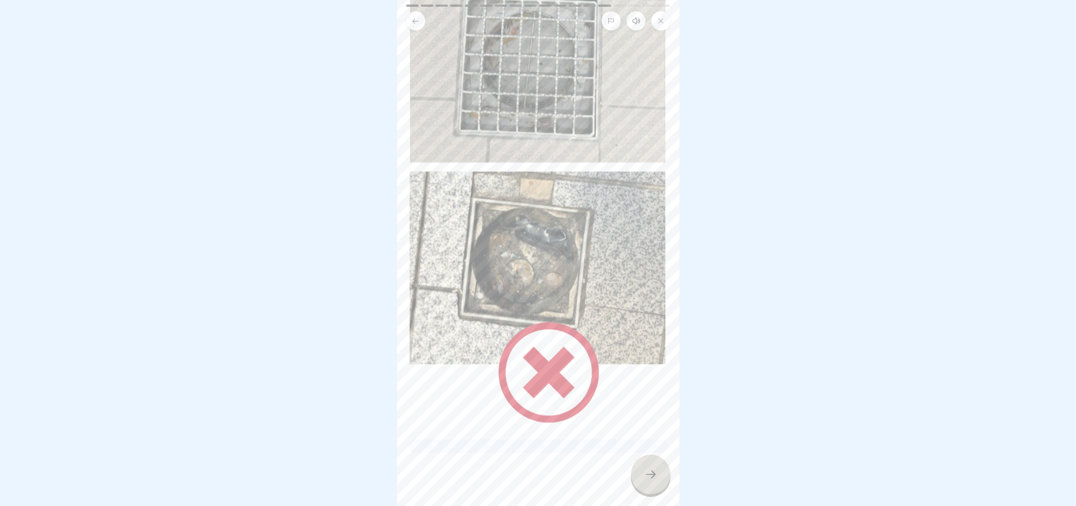
click at [653, 473] on icon at bounding box center [651, 475] width 14 height 14
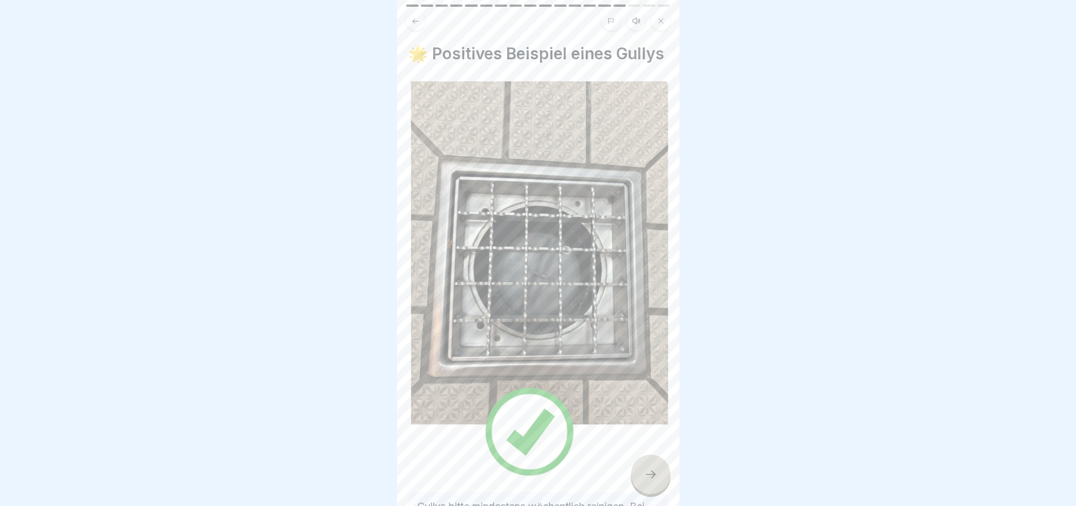
click at [645, 471] on icon at bounding box center [651, 475] width 14 height 14
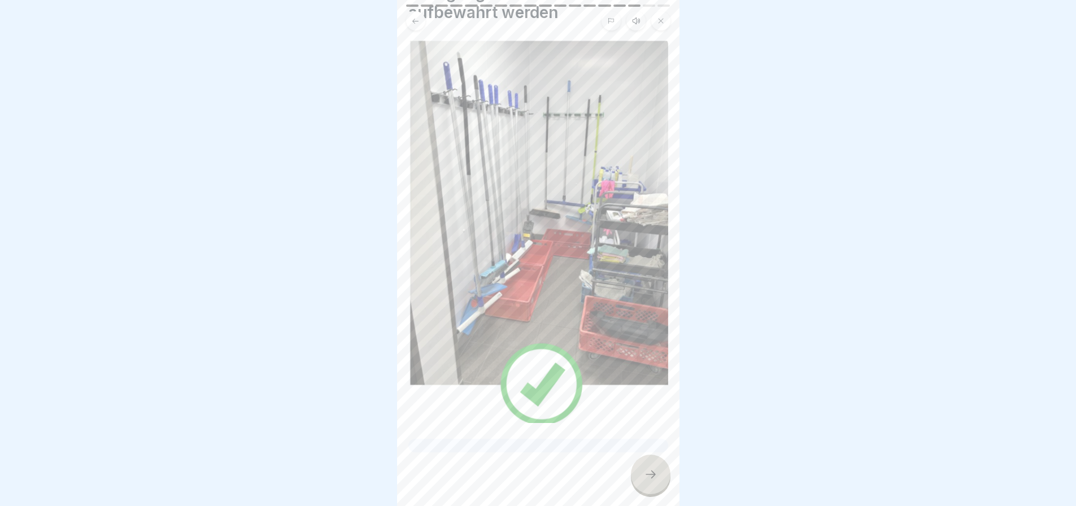
scroll to position [81, 0]
click at [652, 463] on div at bounding box center [651, 475] width 40 height 40
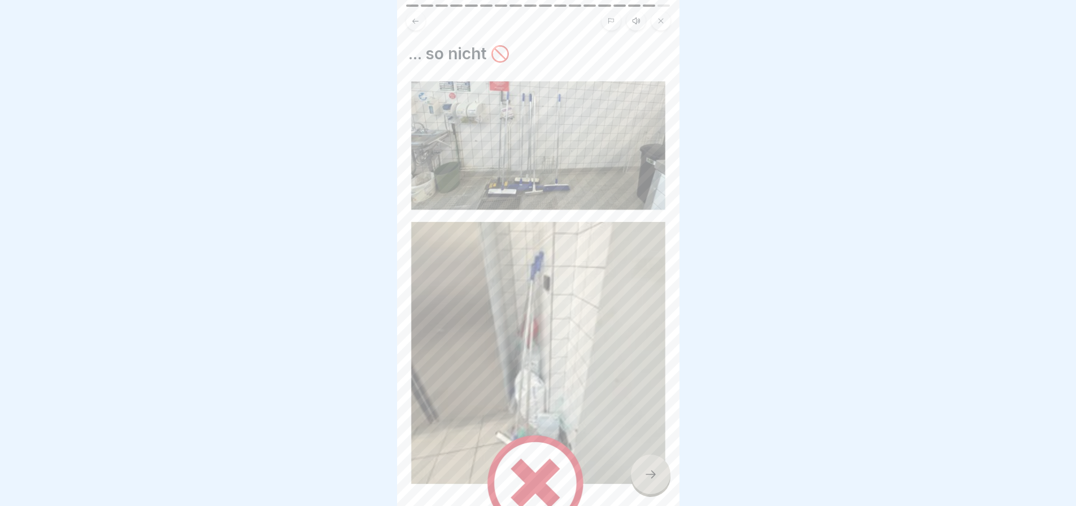
click at [646, 471] on icon at bounding box center [651, 475] width 14 height 14
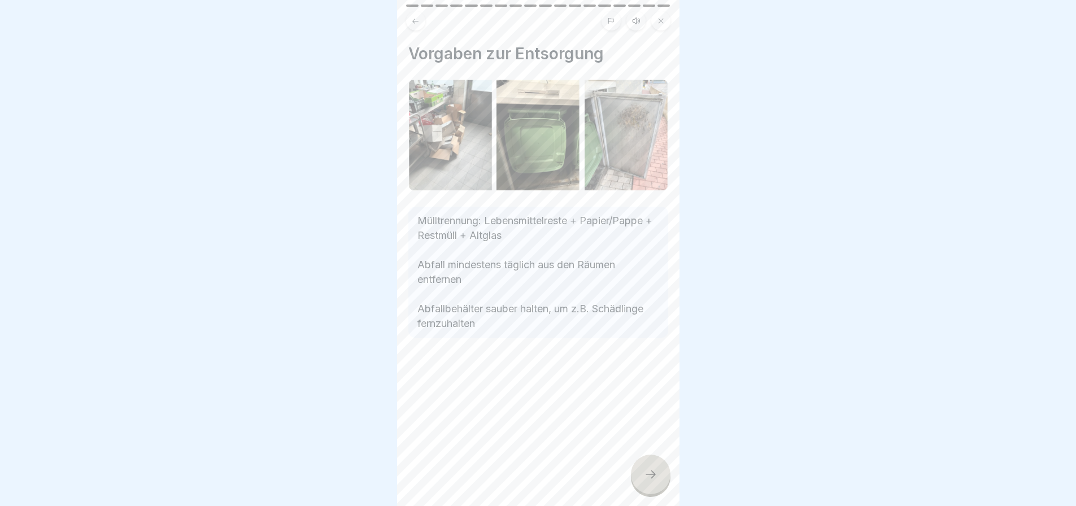
click at [651, 466] on div at bounding box center [651, 475] width 40 height 40
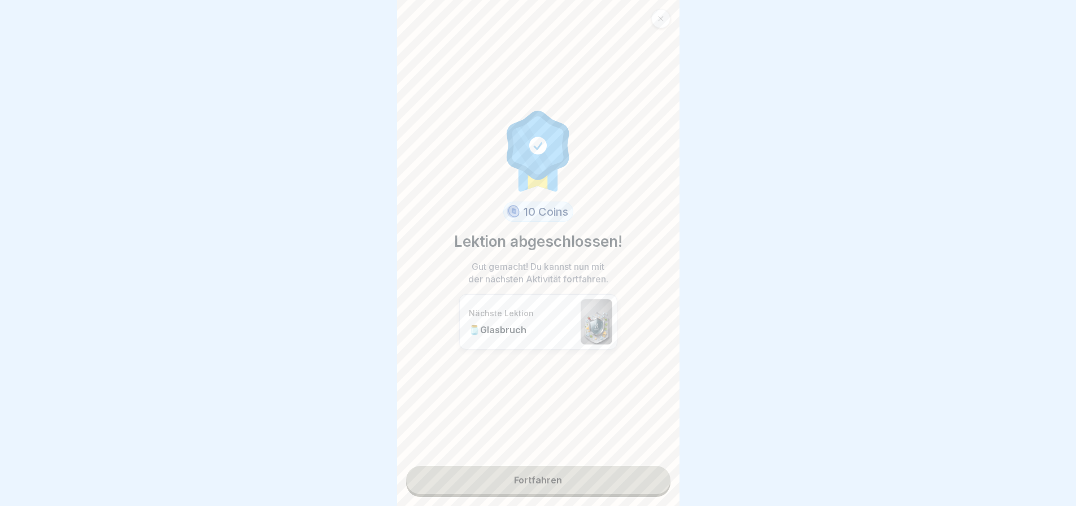
click at [535, 467] on link "Fortfahren" at bounding box center [538, 480] width 264 height 28
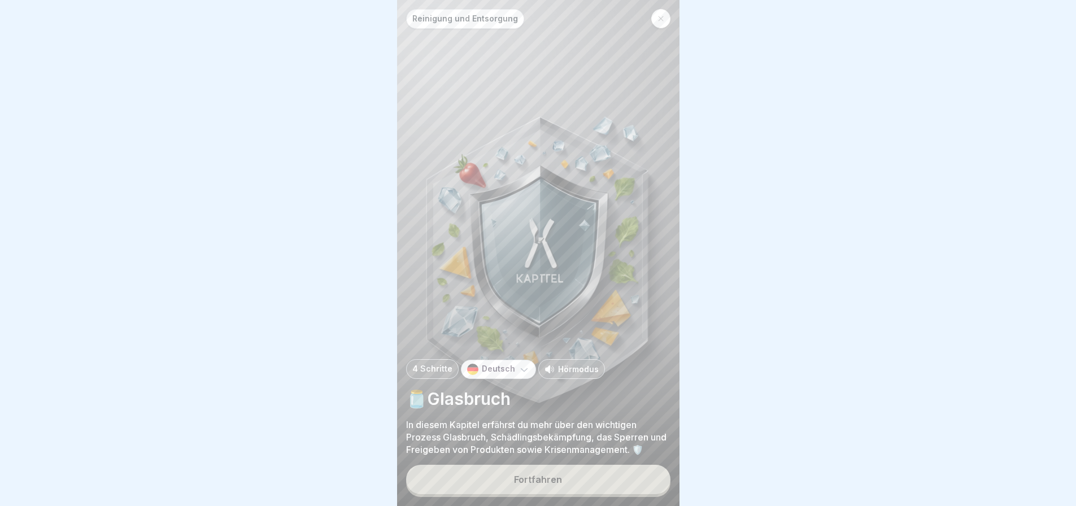
click at [555, 469] on button "Fortfahren" at bounding box center [538, 479] width 264 height 29
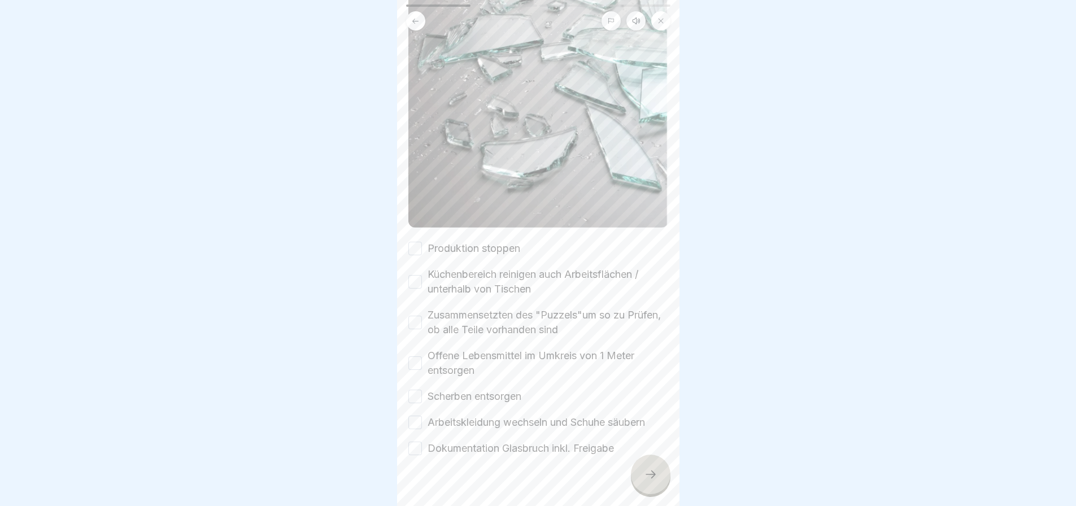
scroll to position [256, 0]
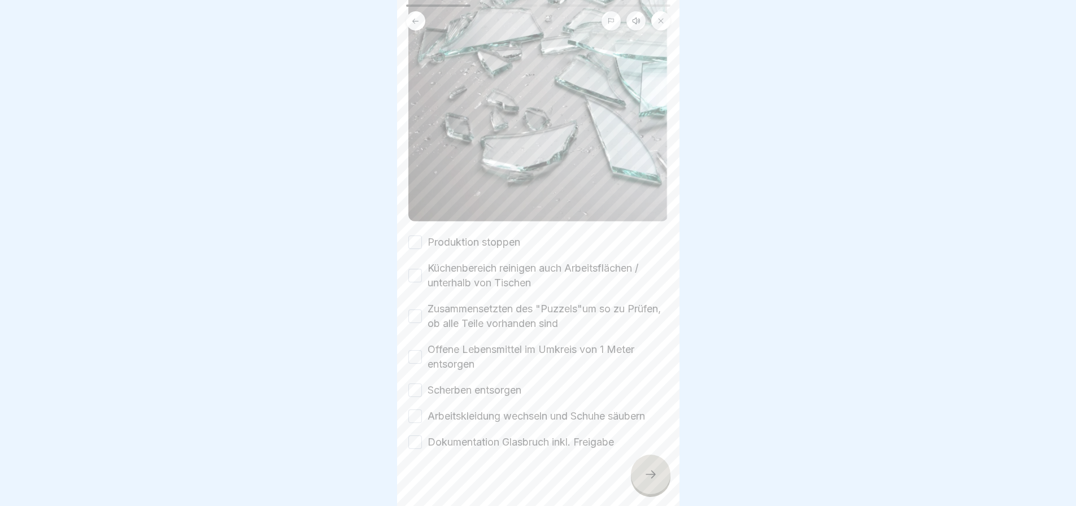
click at [417, 236] on button "Produktion stoppen" at bounding box center [415, 243] width 14 height 14
click at [414, 269] on button "Küchenbereich reinigen auch Arbeitsflächen / unterhalb von Tischen" at bounding box center [415, 276] width 14 height 14
click at [420, 310] on button "Zusammensetzten des "Puzzels"um so zu Prüfen, ob alle Teile vorhanden sind" at bounding box center [415, 317] width 14 height 14
click at [415, 350] on button "Offene Lebensmittel im Umkreis von 1 Meter entsorgen" at bounding box center [415, 357] width 14 height 14
click at [419, 384] on button "Scherben entsorgen" at bounding box center [415, 391] width 14 height 14
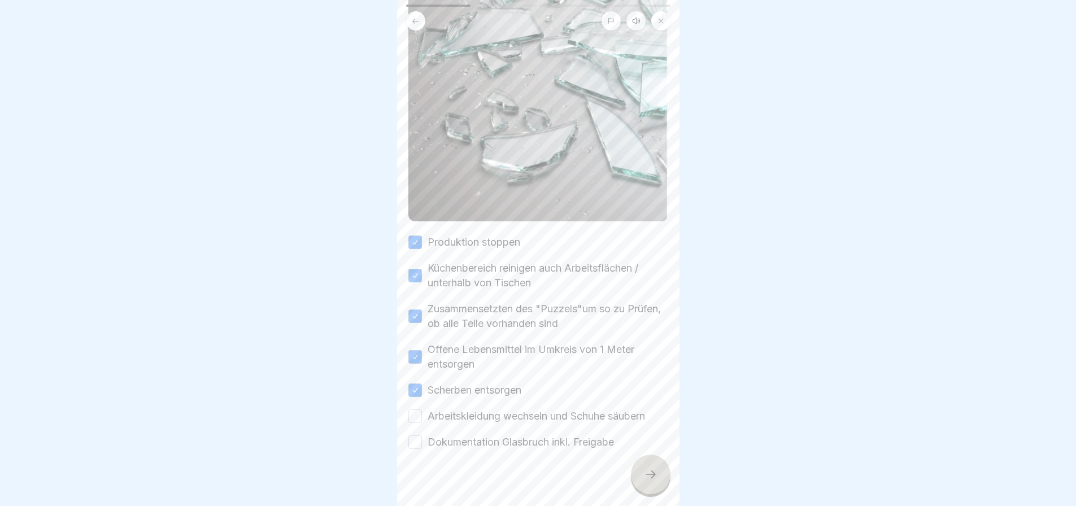
click at [415, 410] on button "Arbeitskleidung wechseln und Schuhe säubern" at bounding box center [415, 417] width 14 height 14
click at [418, 436] on button "Dokumentation Glasbruch inkl. Freigabe" at bounding box center [415, 443] width 14 height 14
click at [649, 473] on icon at bounding box center [651, 475] width 14 height 14
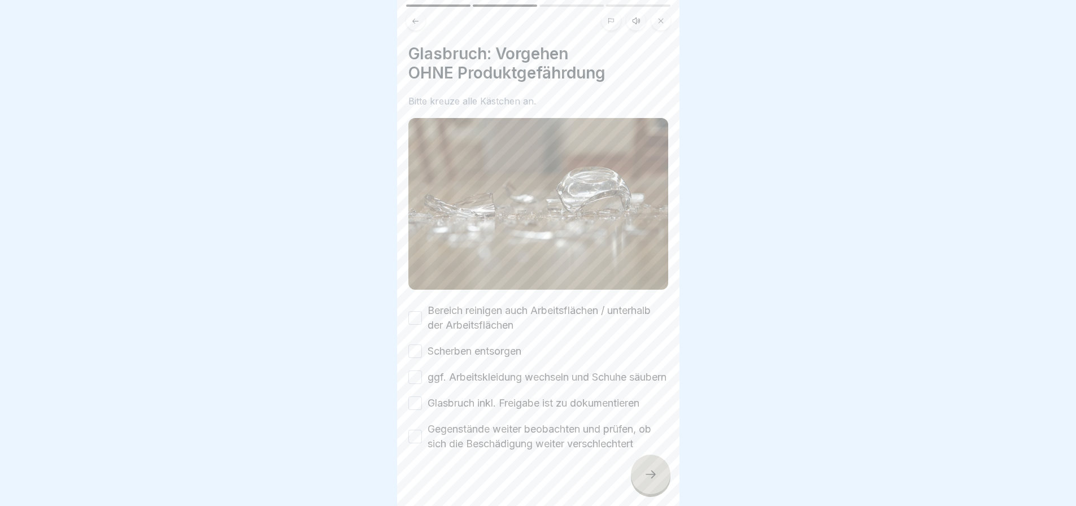
click at [416, 311] on button "Bereich reinigen auch Arbeitsflächen / unterhalb der Arbeitsflächen" at bounding box center [415, 318] width 14 height 14
click at [412, 345] on button "Scherben entsorgen" at bounding box center [415, 352] width 14 height 14
click at [415, 371] on button "ggf. Arbeitskleidung wechseln und Schuhe säubern" at bounding box center [415, 378] width 14 height 14
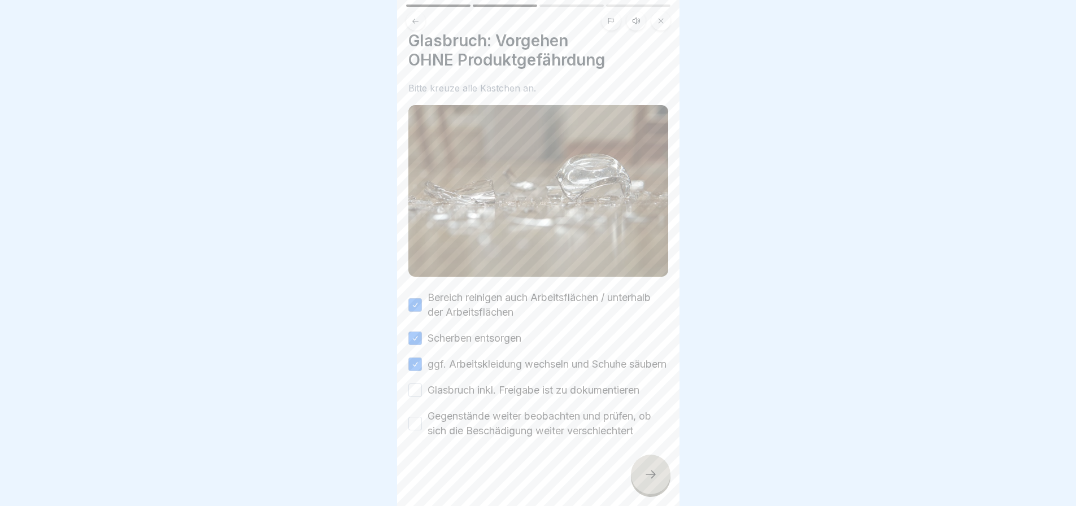
scroll to position [22, 0]
click at [416, 384] on button "Glasbruch inkl. Freigabe ist zu dokumentieren" at bounding box center [415, 391] width 14 height 14
click at [417, 417] on button "Gegenstände weiter beobachten und prüfen, ob sich die Beschädigung weiter versc…" at bounding box center [415, 424] width 14 height 14
click at [644, 468] on icon at bounding box center [651, 475] width 14 height 14
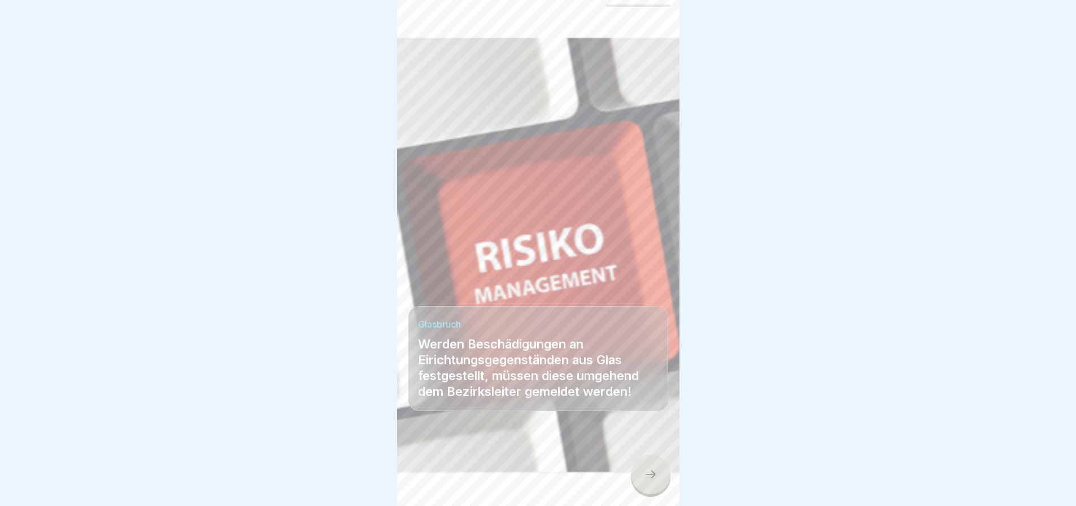
click at [649, 466] on div at bounding box center [651, 475] width 40 height 40
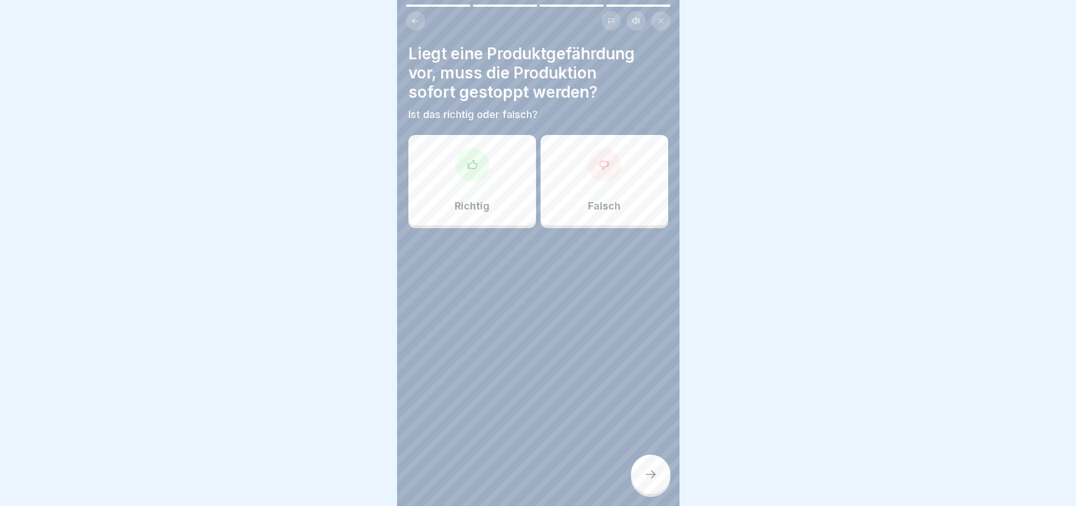
click at [475, 172] on div "Richtig" at bounding box center [472, 180] width 128 height 90
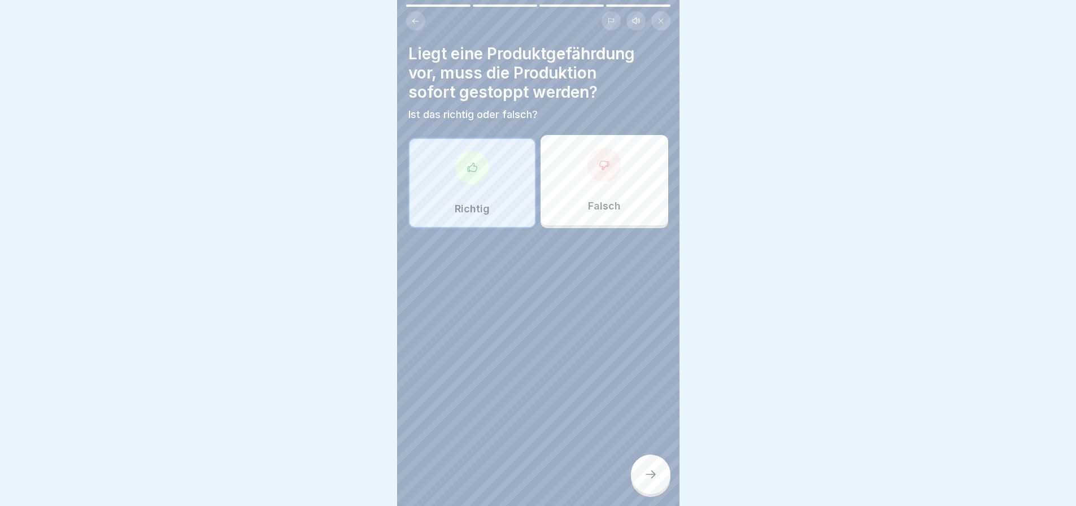
click at [645, 467] on div at bounding box center [651, 475] width 40 height 40
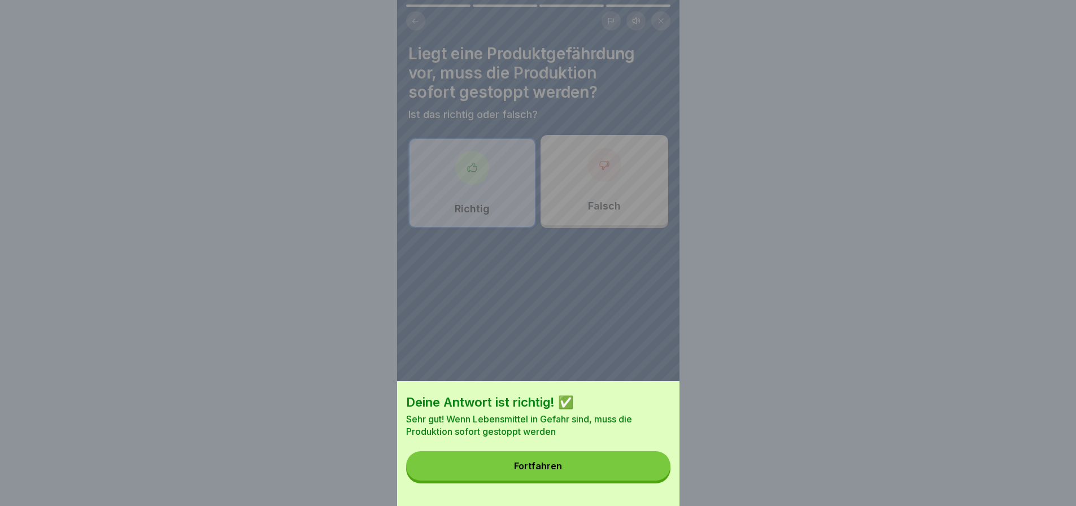
click at [642, 469] on button "Fortfahren" at bounding box center [538, 465] width 264 height 29
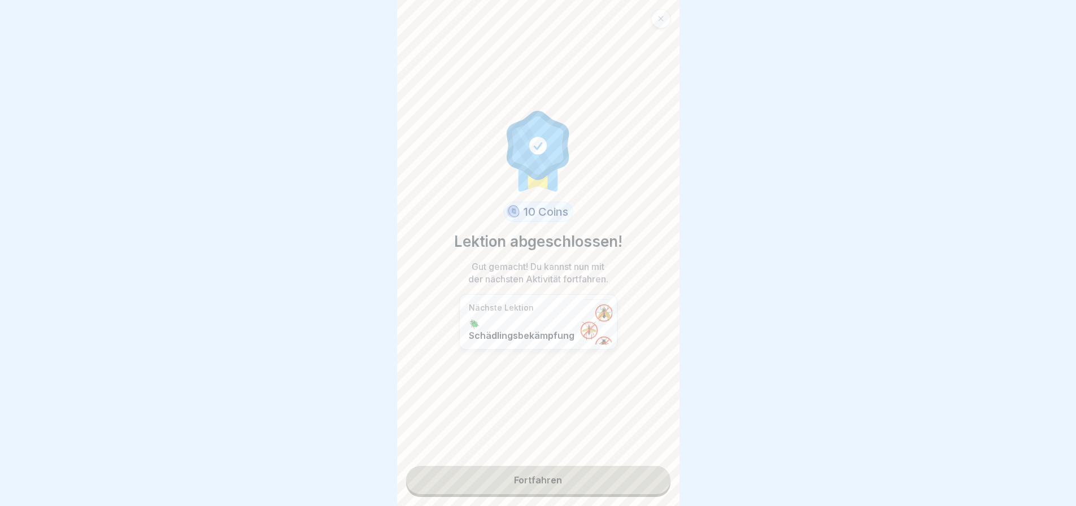
click at [553, 468] on link "Fortfahren" at bounding box center [538, 480] width 264 height 28
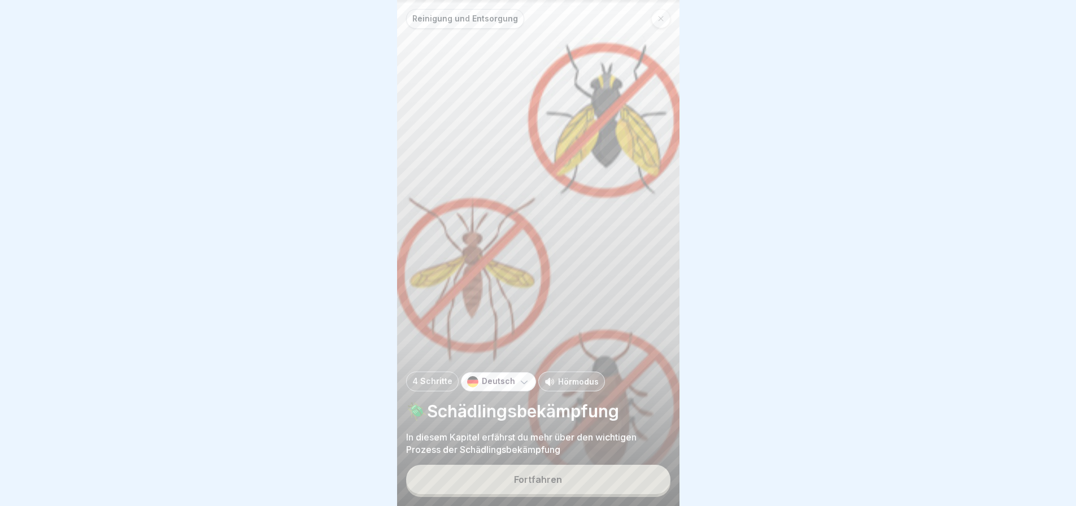
click at [558, 473] on button "Fortfahren" at bounding box center [538, 479] width 264 height 29
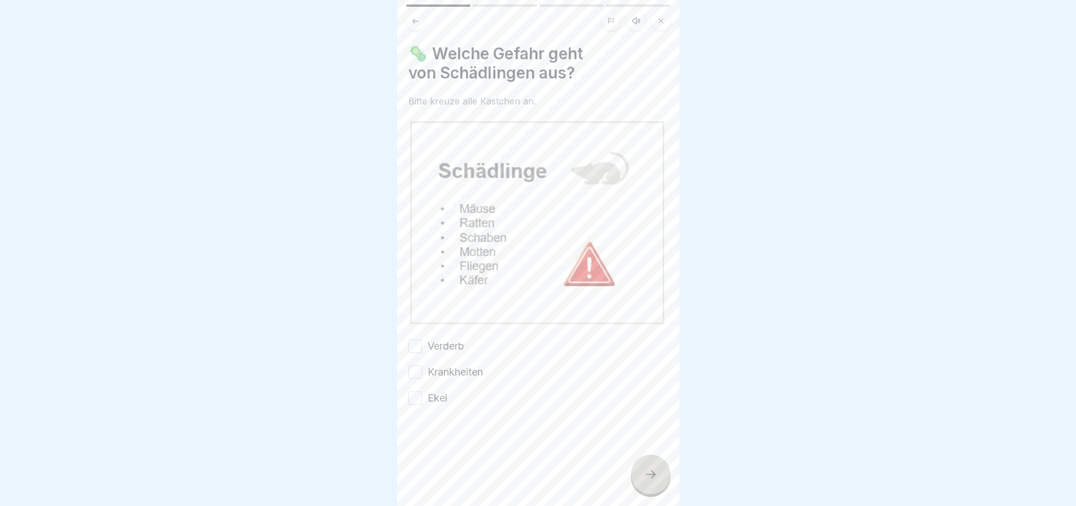
click at [418, 340] on button "Verderb" at bounding box center [415, 347] width 14 height 14
drag, startPoint x: 414, startPoint y: 359, endPoint x: 413, endPoint y: 366, distance: 6.9
click at [414, 366] on button "Krankheiten" at bounding box center [415, 373] width 14 height 14
click at [416, 392] on button "Ekel" at bounding box center [415, 399] width 14 height 14
click at [645, 473] on icon at bounding box center [651, 475] width 14 height 14
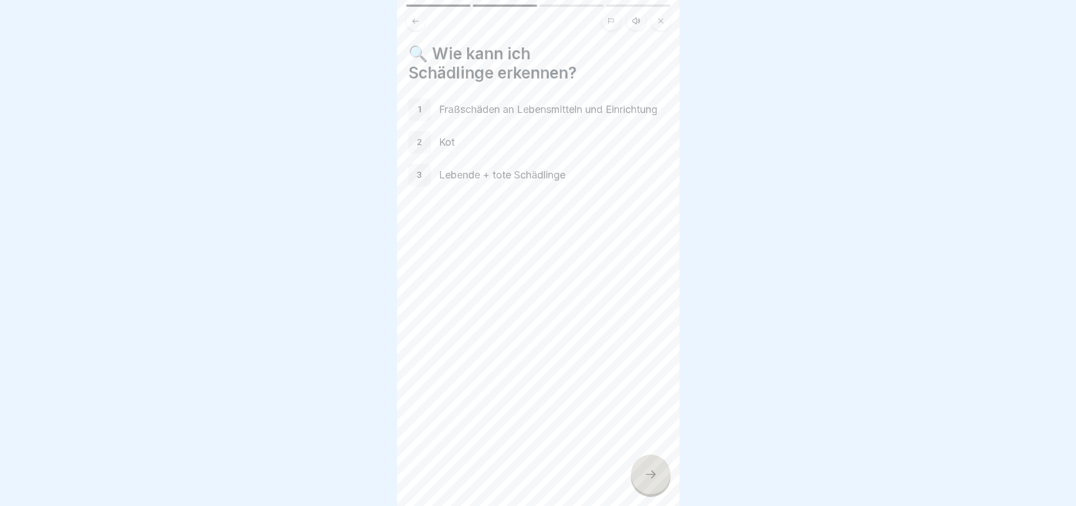
click at [646, 466] on div at bounding box center [651, 475] width 40 height 40
click at [647, 467] on div at bounding box center [651, 475] width 40 height 40
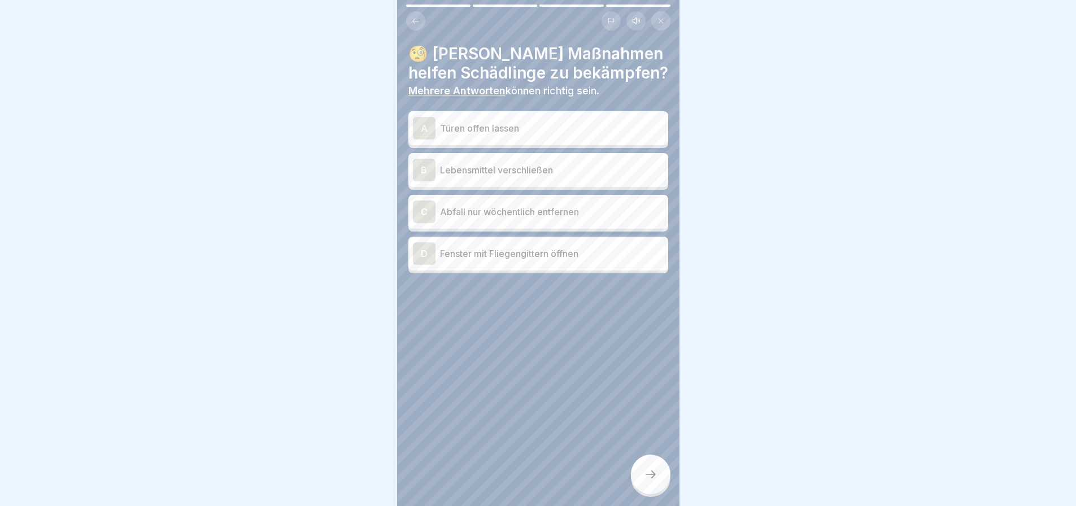
click at [547, 163] on p "Lebensmittel verschließen" at bounding box center [552, 170] width 224 height 14
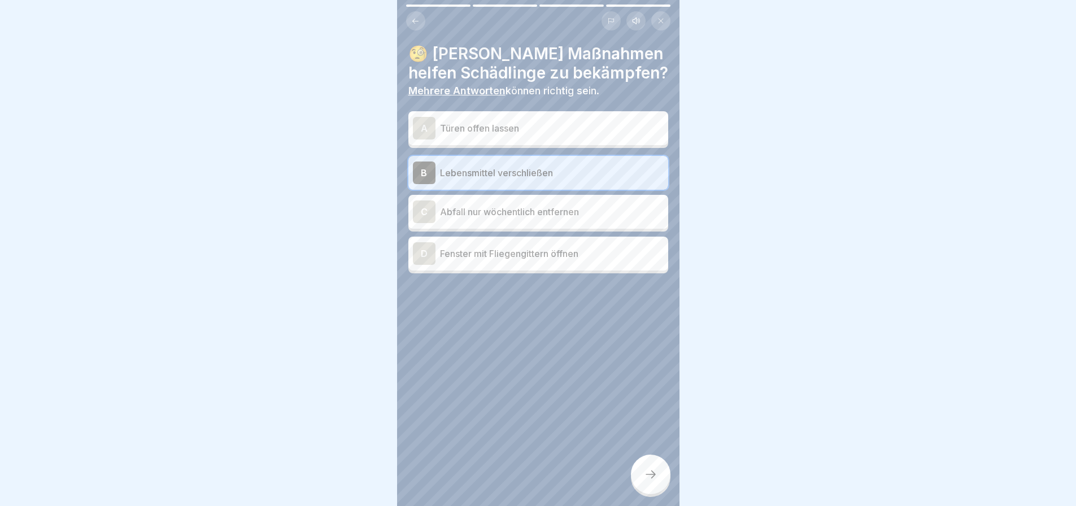
click at [542, 257] on p "Fenster mit Fliegengittern öffnen" at bounding box center [552, 254] width 224 height 14
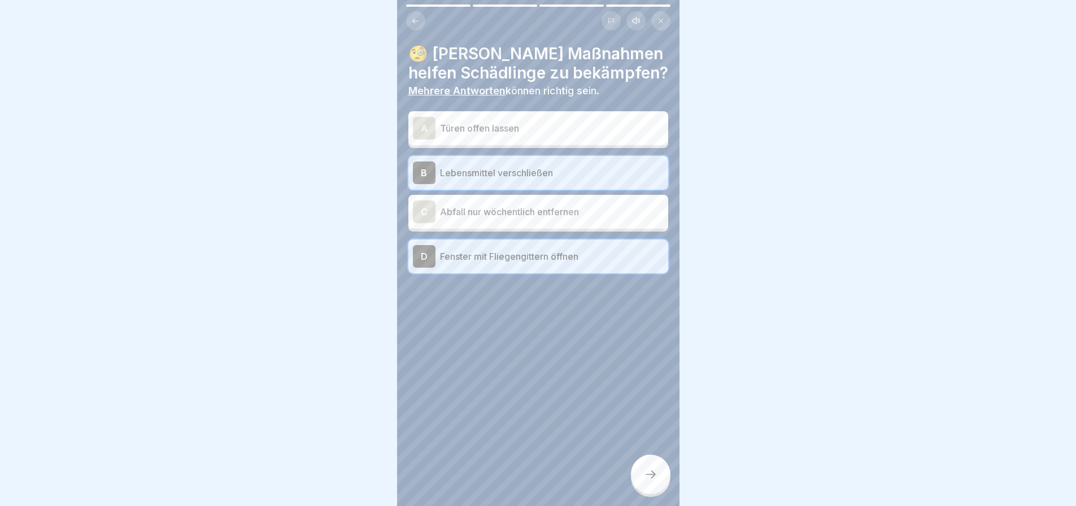
click at [645, 465] on div at bounding box center [651, 475] width 40 height 40
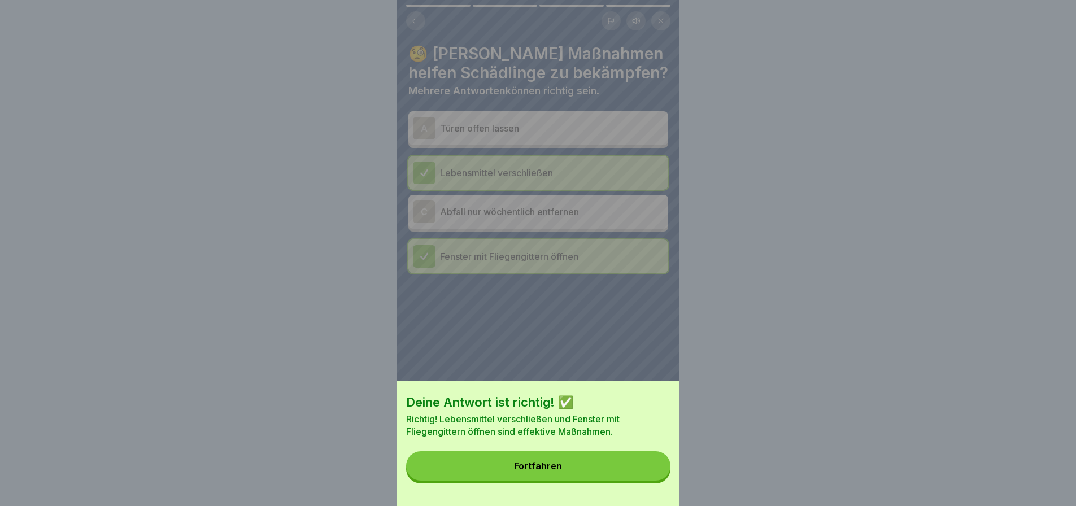
click at [633, 473] on button "Fortfahren" at bounding box center [538, 465] width 264 height 29
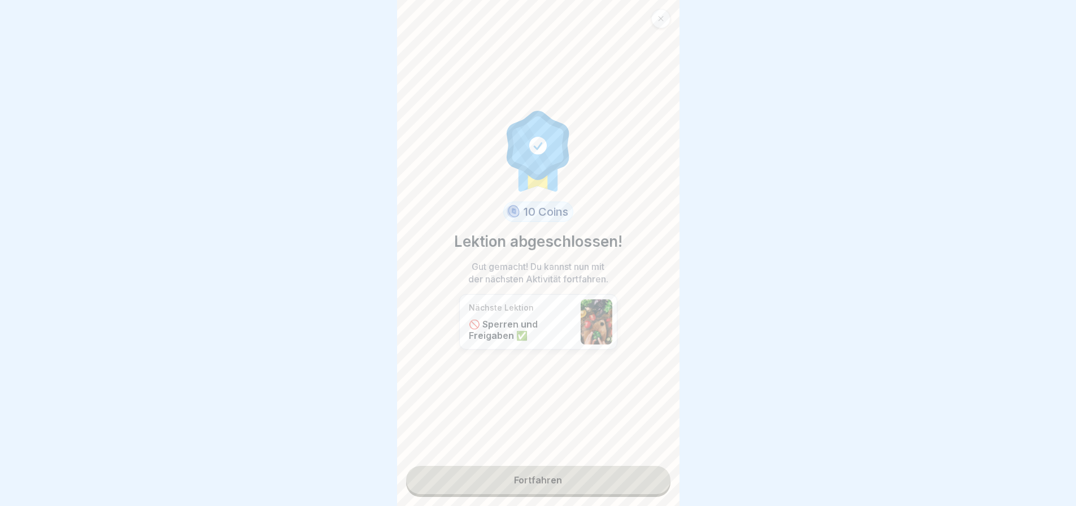
click at [546, 466] on link "Fortfahren" at bounding box center [538, 480] width 264 height 28
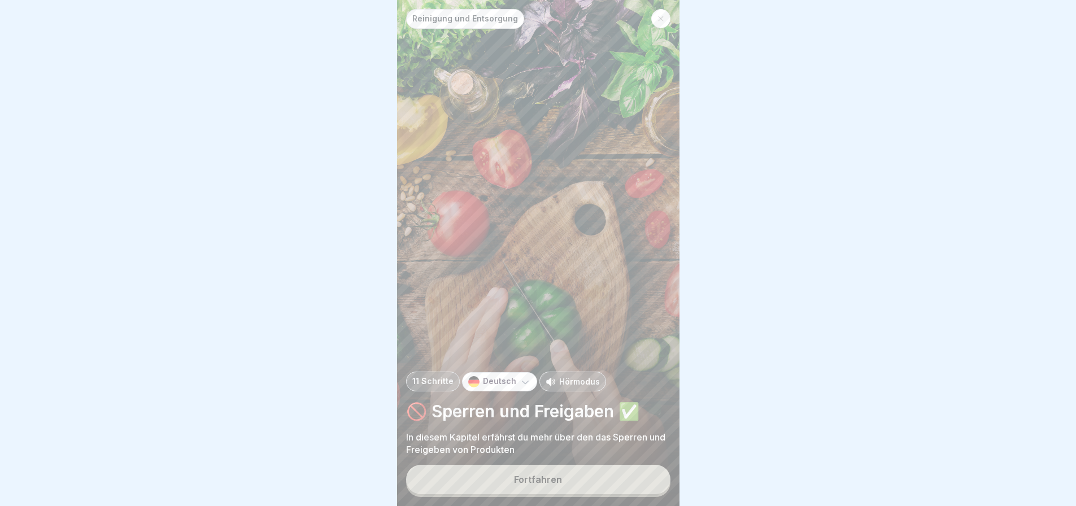
click at [569, 469] on button "Fortfahren" at bounding box center [538, 479] width 264 height 29
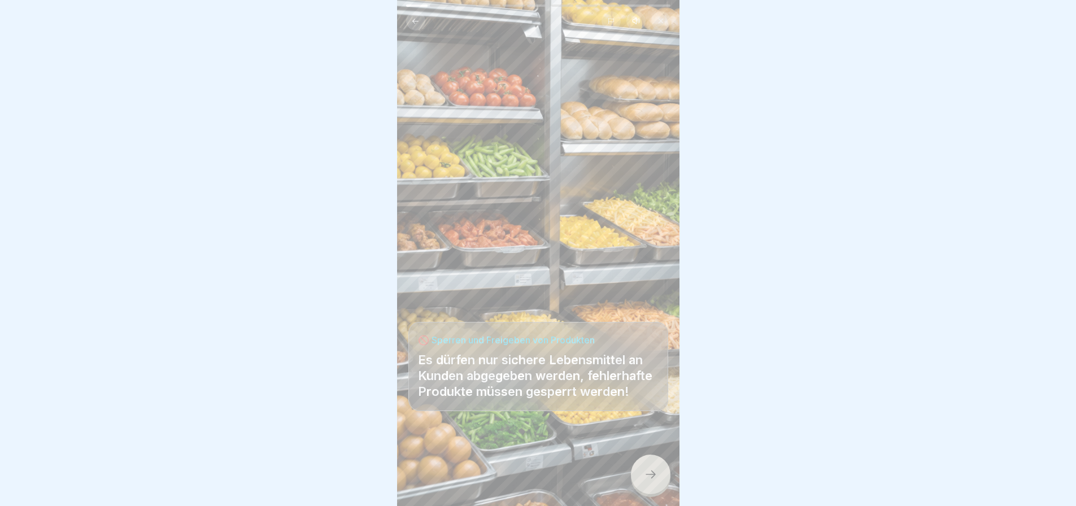
click at [647, 466] on div at bounding box center [651, 475] width 40 height 40
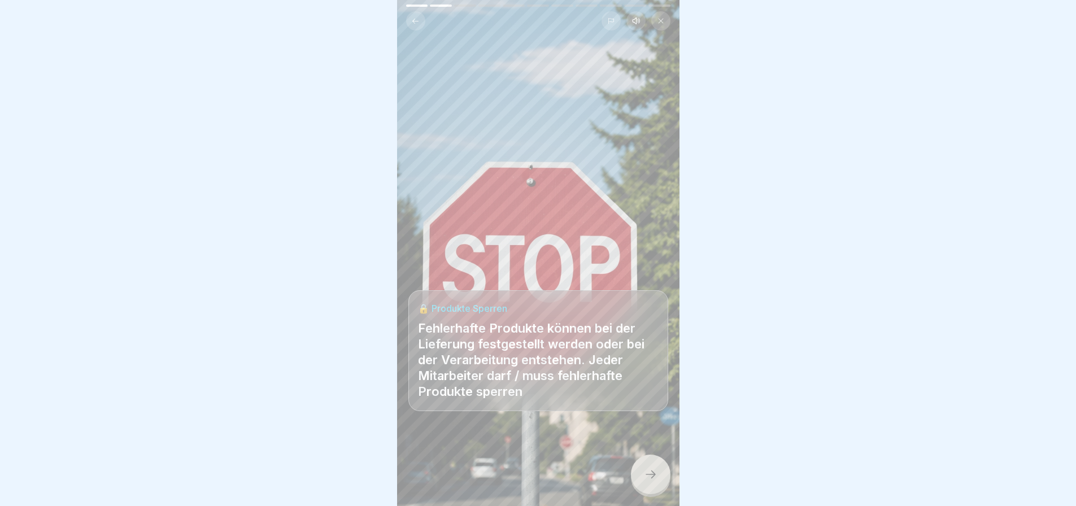
click at [644, 473] on icon at bounding box center [651, 475] width 14 height 14
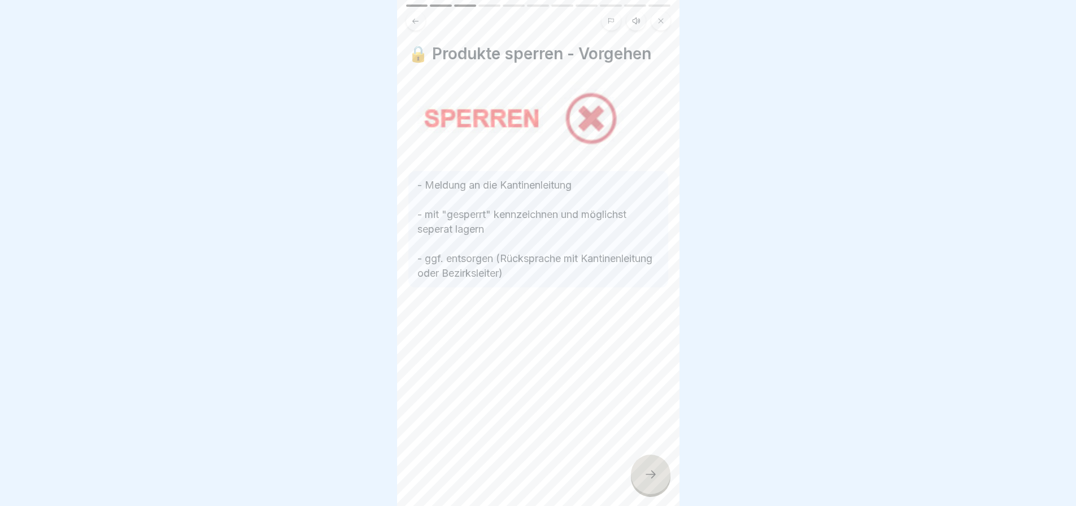
click at [646, 471] on icon at bounding box center [651, 475] width 14 height 14
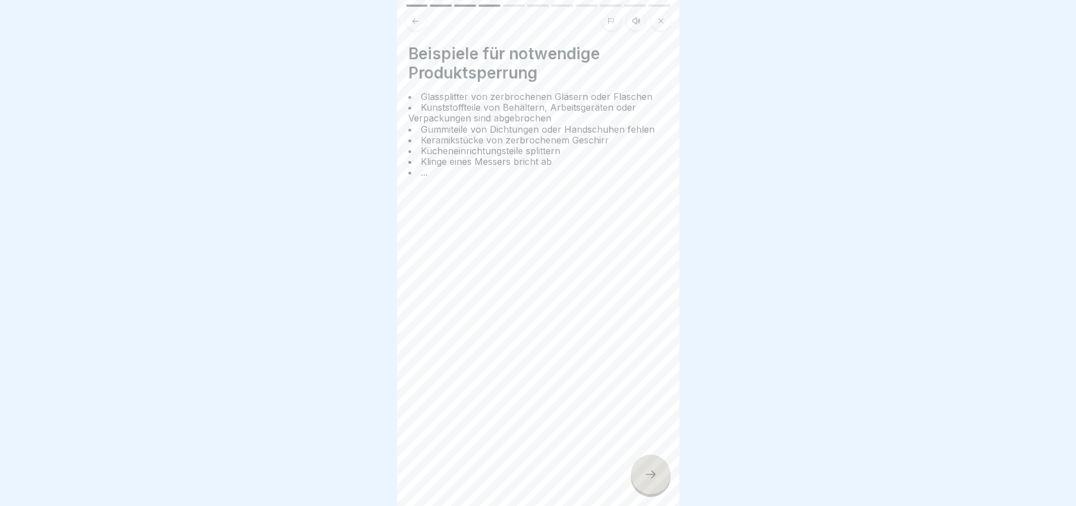
click at [646, 471] on icon at bounding box center [651, 475] width 14 height 14
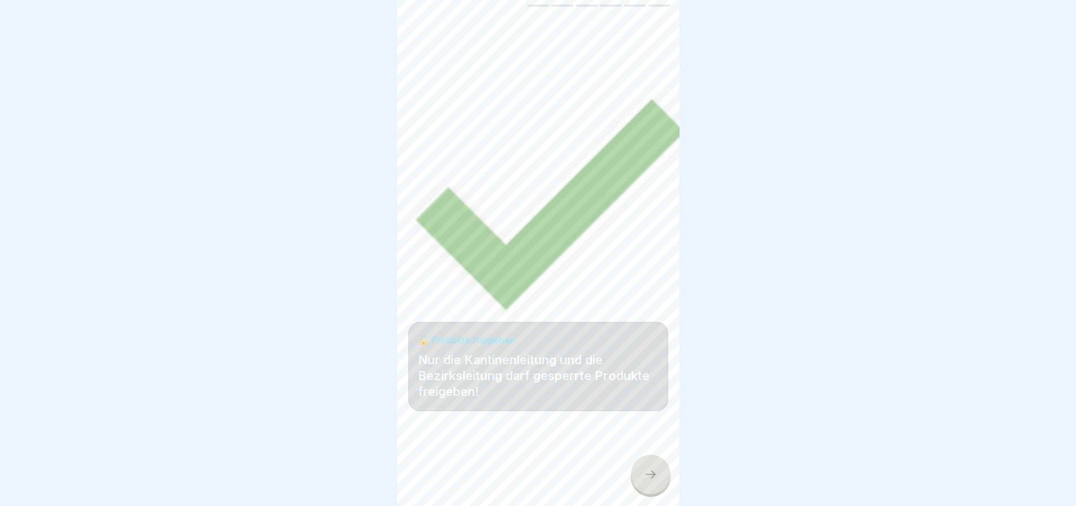
click at [646, 471] on icon at bounding box center [651, 475] width 14 height 14
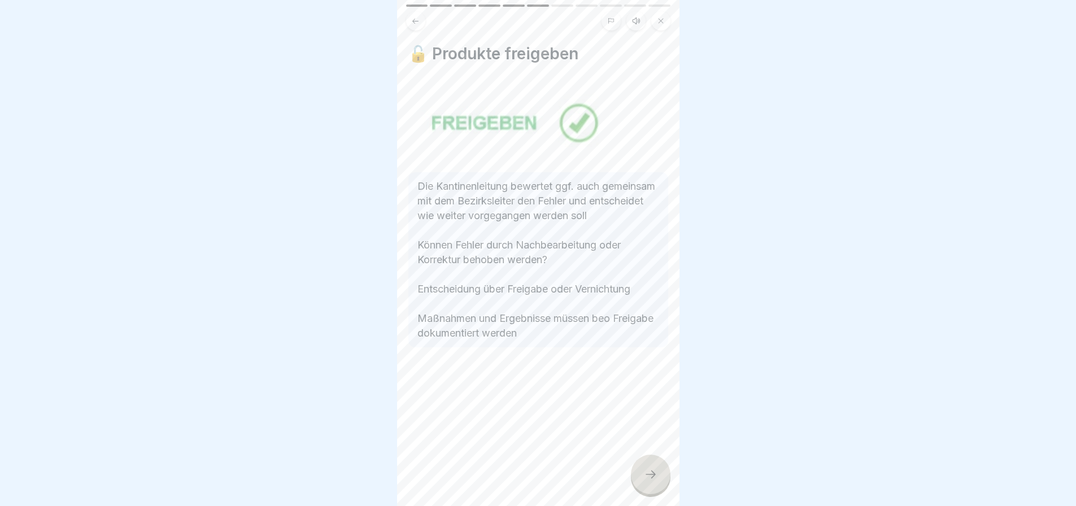
click at [646, 471] on icon at bounding box center [651, 475] width 14 height 14
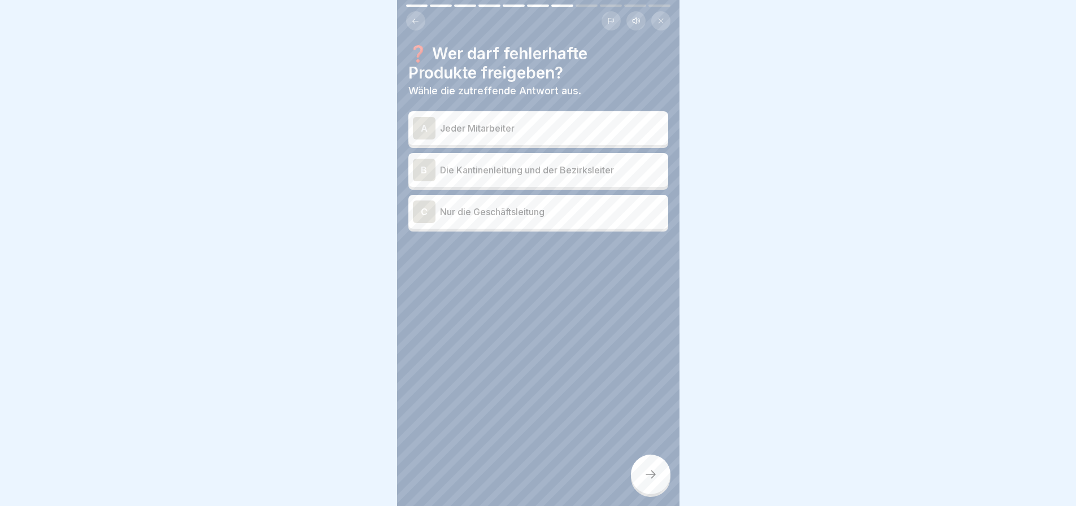
click at [569, 168] on p "Die Kantinenleitung und der Bezirksleiter" at bounding box center [552, 170] width 224 height 14
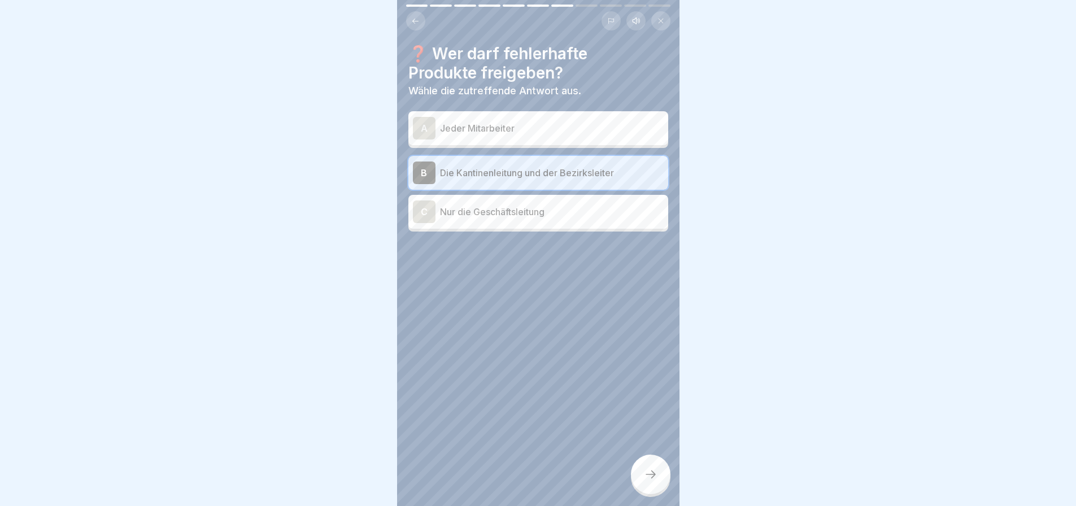
click at [651, 471] on icon at bounding box center [651, 475] width 14 height 14
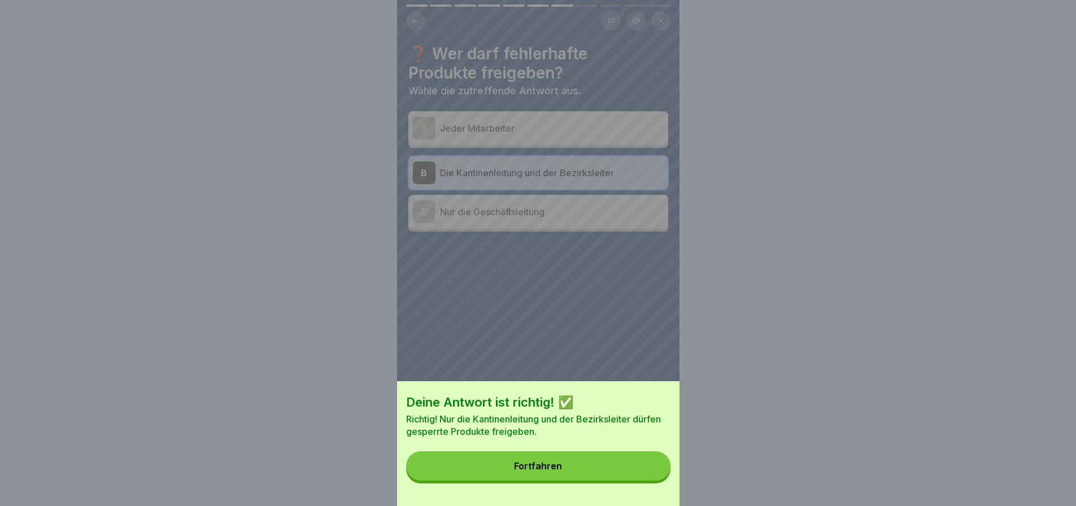
click at [630, 471] on button "Fortfahren" at bounding box center [538, 465] width 264 height 29
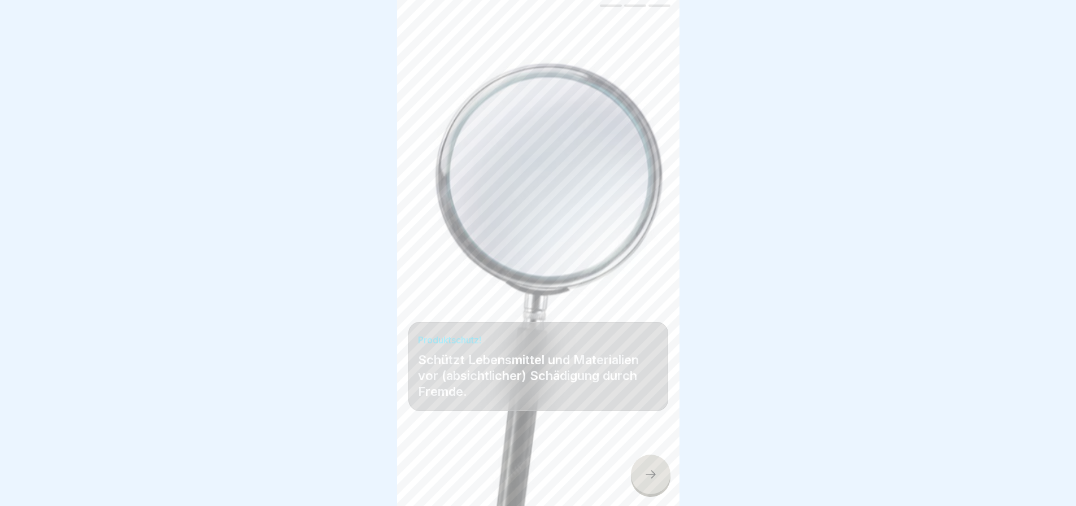
click at [649, 467] on div at bounding box center [651, 475] width 40 height 40
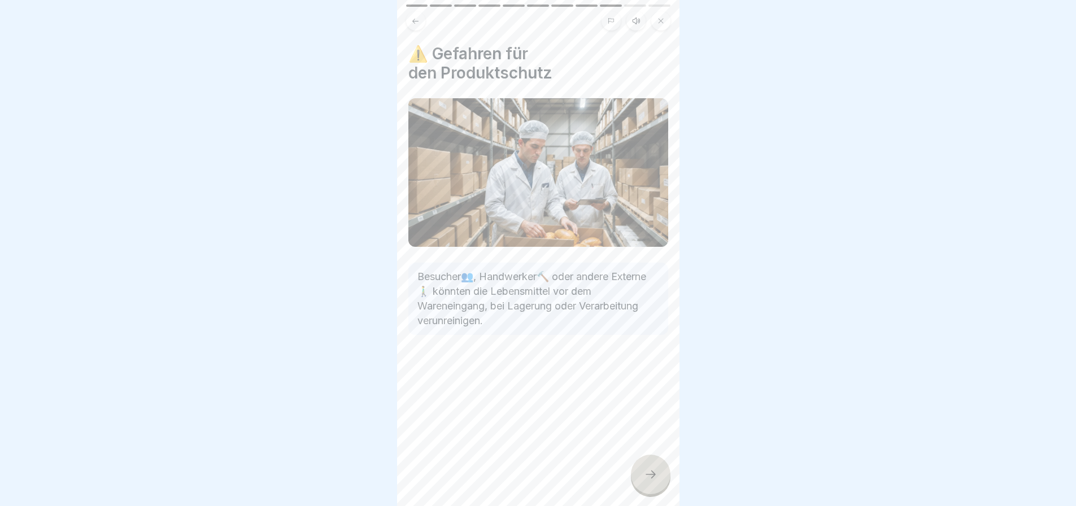
click at [649, 467] on div at bounding box center [651, 475] width 40 height 40
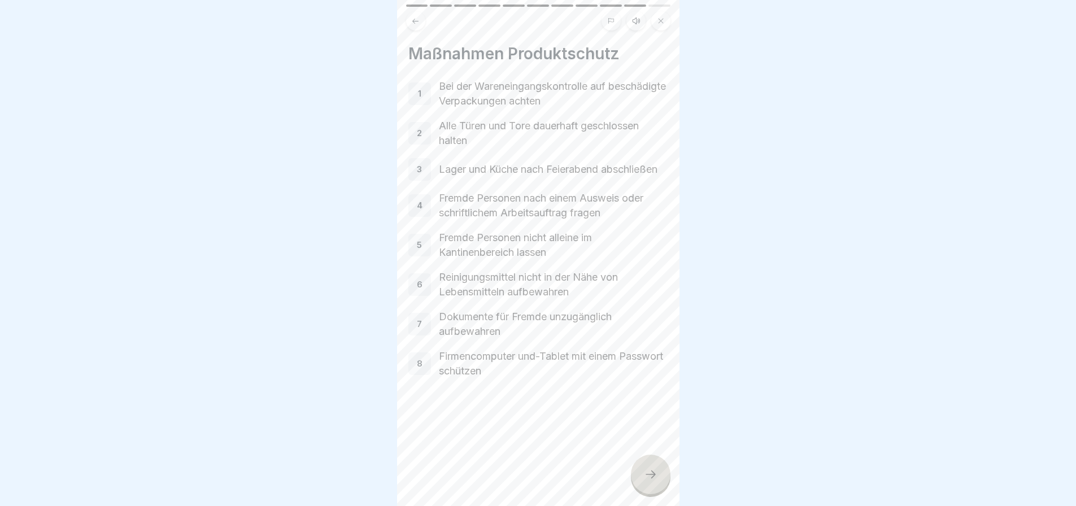
click at [649, 467] on div at bounding box center [651, 475] width 40 height 40
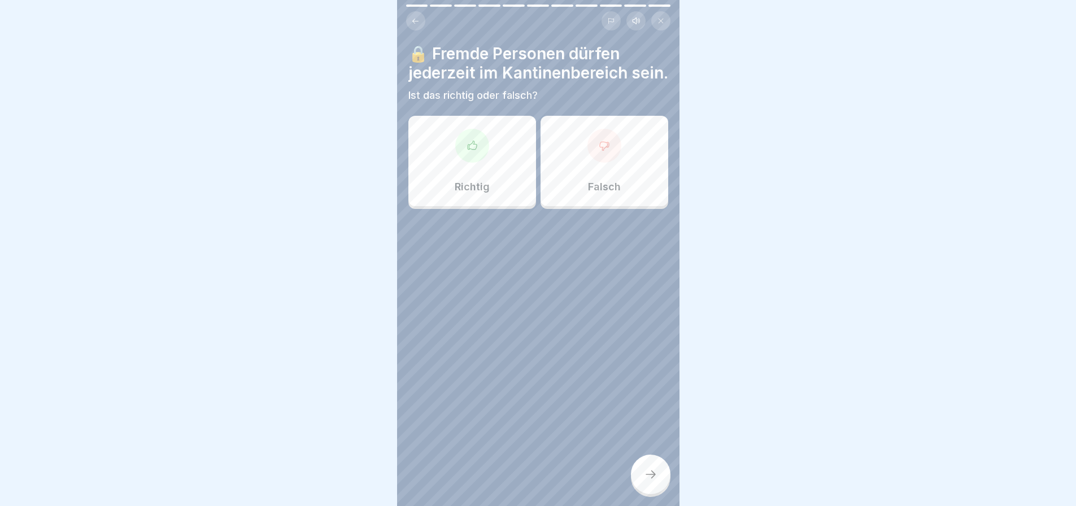
click at [594, 163] on div at bounding box center [605, 146] width 34 height 34
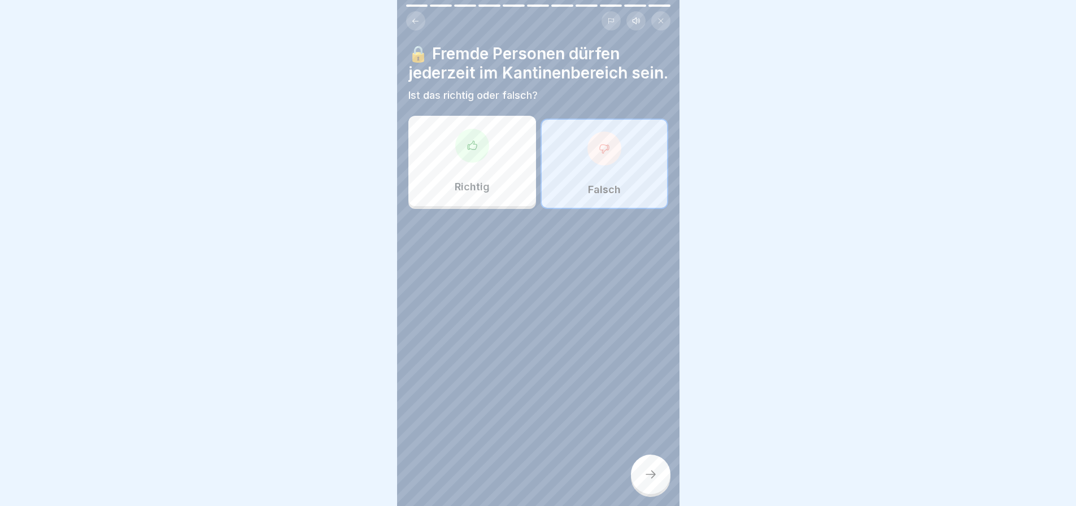
click at [647, 471] on icon at bounding box center [651, 475] width 14 height 14
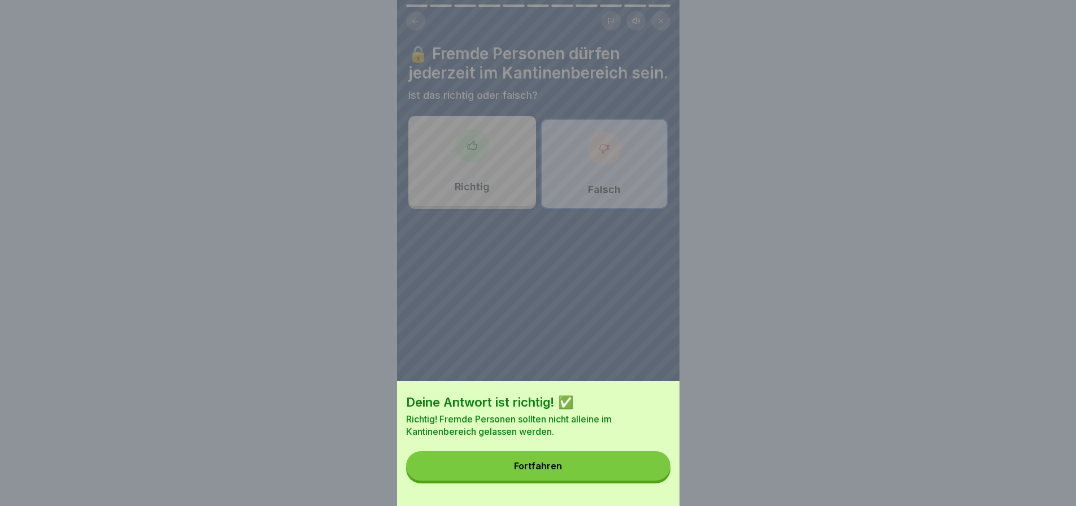
click at [629, 477] on button "Fortfahren" at bounding box center [538, 465] width 264 height 29
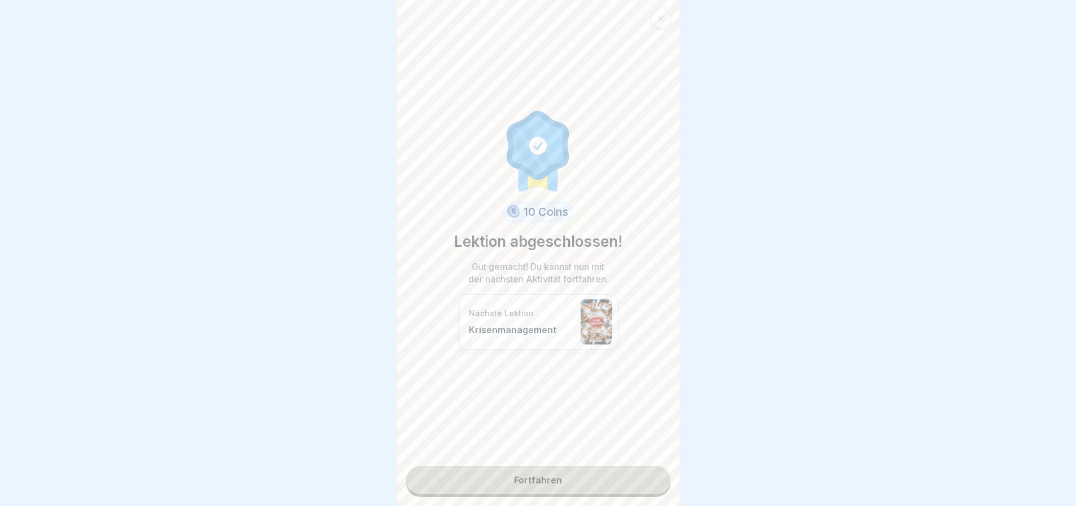
click at [555, 466] on link "Fortfahren" at bounding box center [538, 480] width 264 height 28
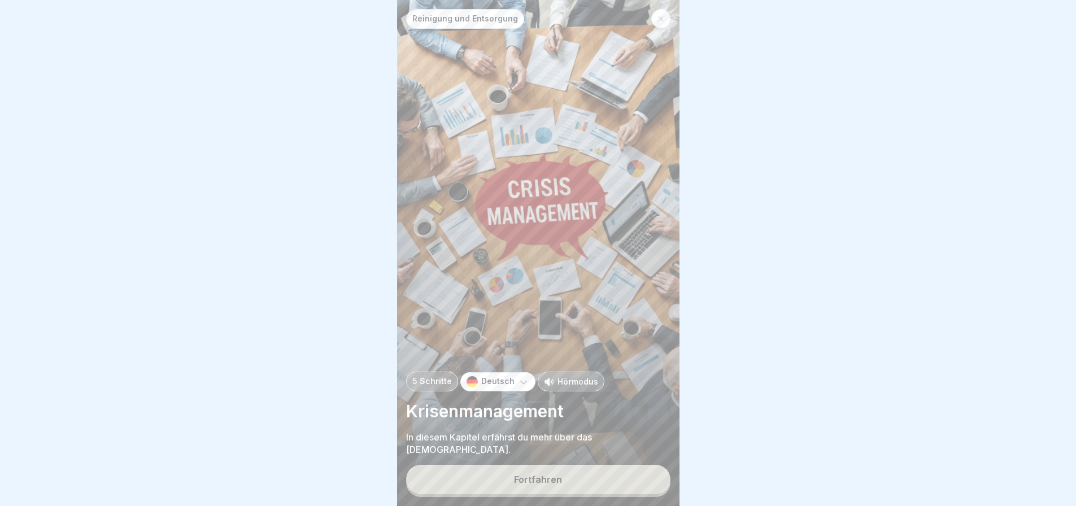
click at [559, 471] on button "Fortfahren" at bounding box center [538, 479] width 264 height 29
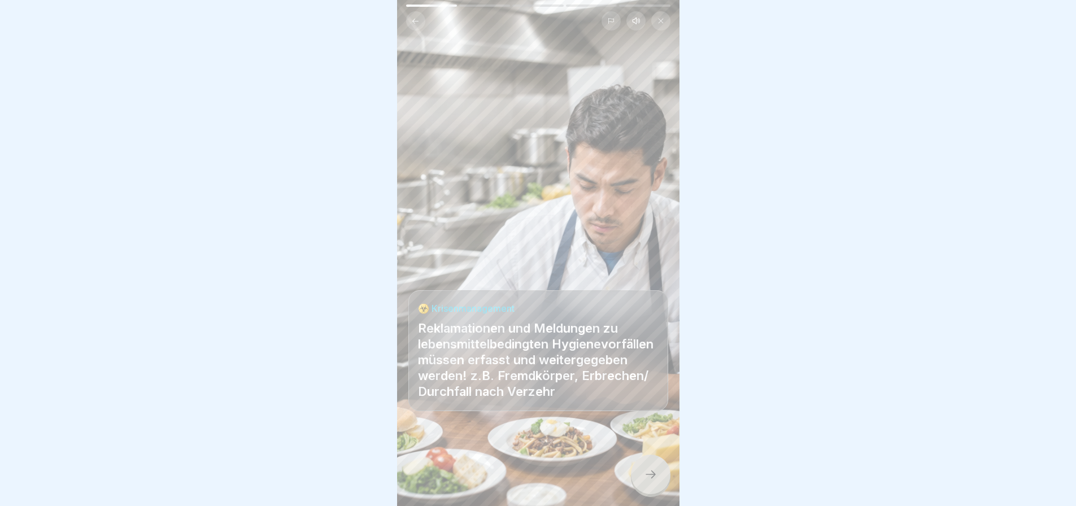
click at [651, 468] on icon at bounding box center [651, 475] width 14 height 14
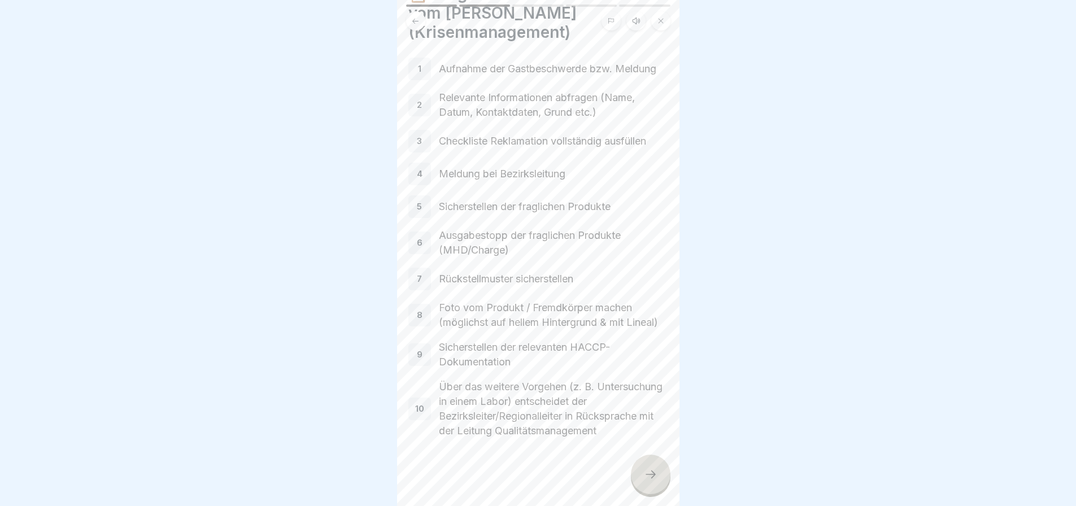
scroll to position [77, 0]
click at [646, 472] on icon at bounding box center [651, 475] width 14 height 14
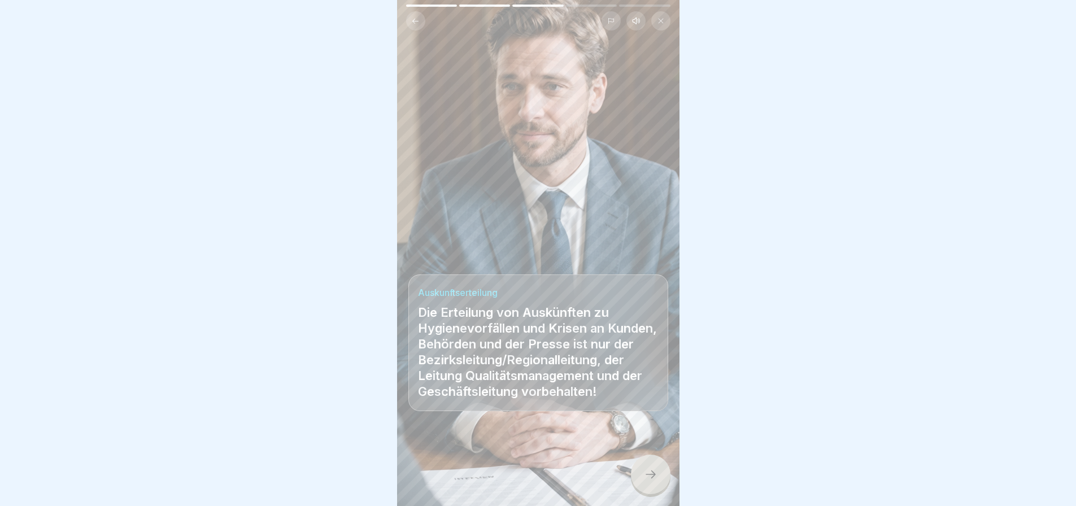
click at [647, 469] on icon at bounding box center [651, 475] width 14 height 14
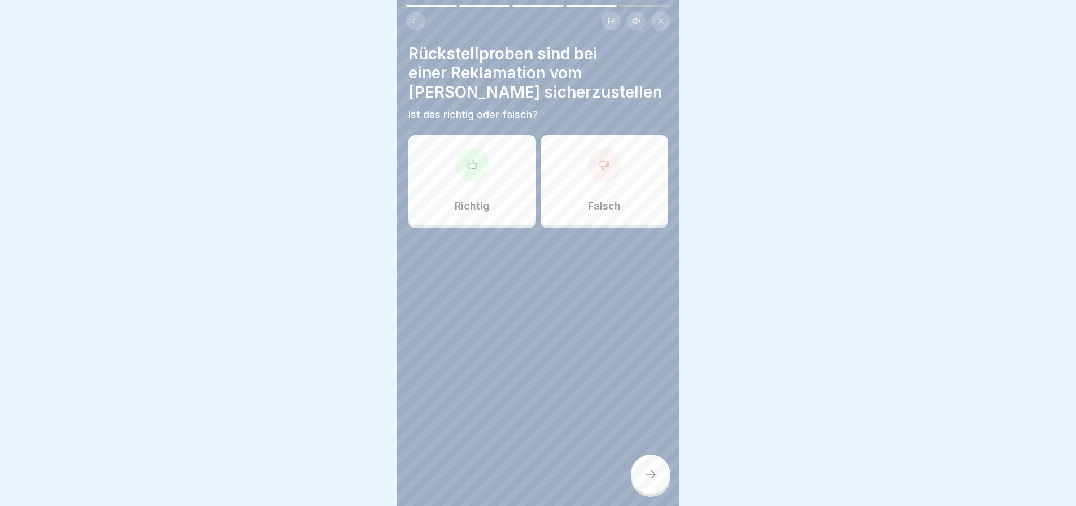
click at [477, 172] on div "Richtig" at bounding box center [472, 180] width 128 height 90
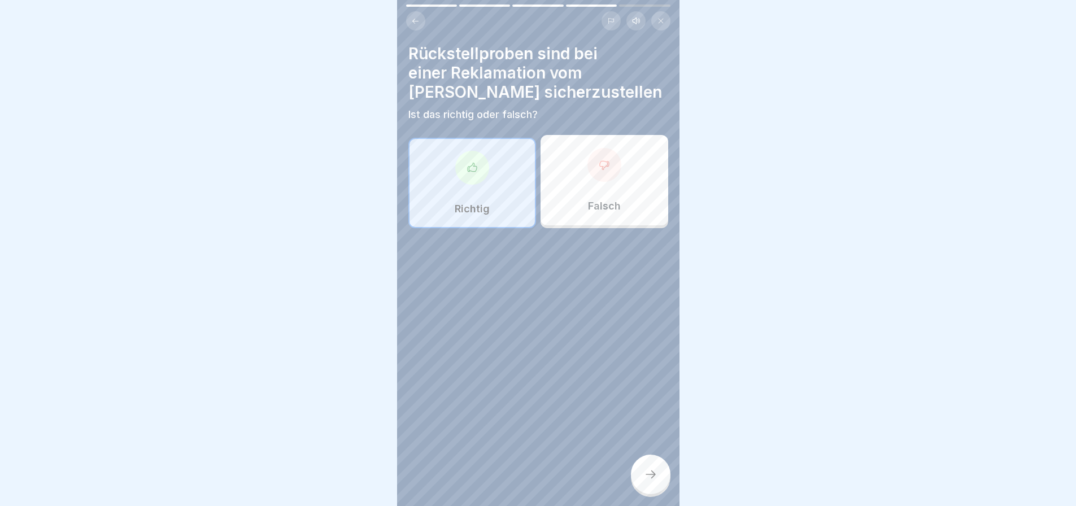
click at [649, 469] on icon at bounding box center [651, 475] width 14 height 14
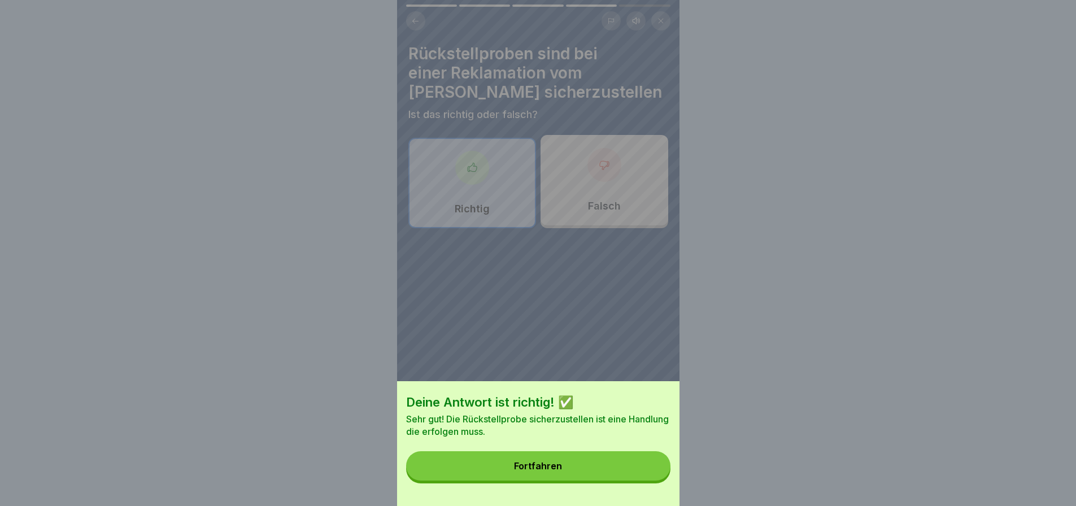
click at [576, 468] on button "Fortfahren" at bounding box center [538, 465] width 264 height 29
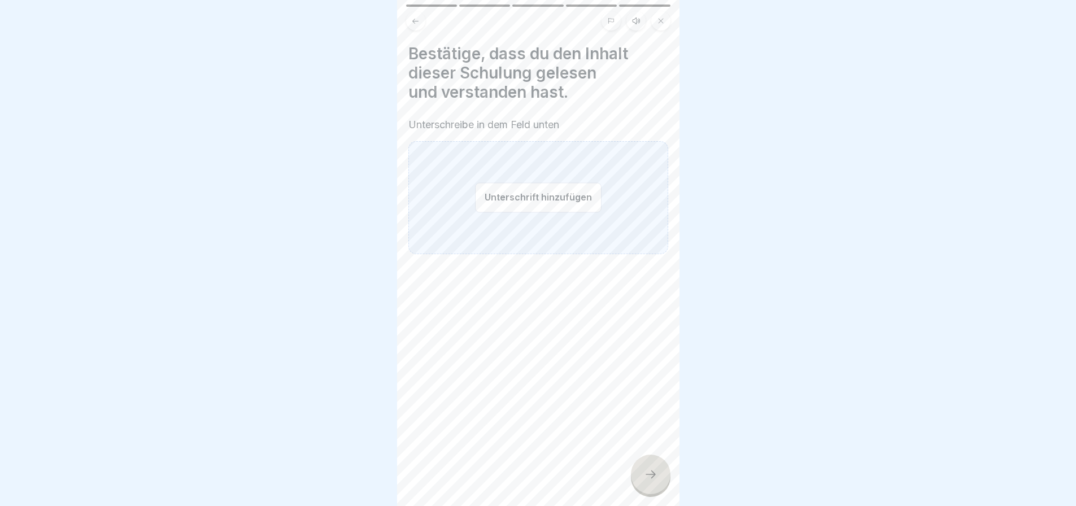
click at [539, 182] on button "Unterschrift hinzufügen" at bounding box center [538, 197] width 127 height 30
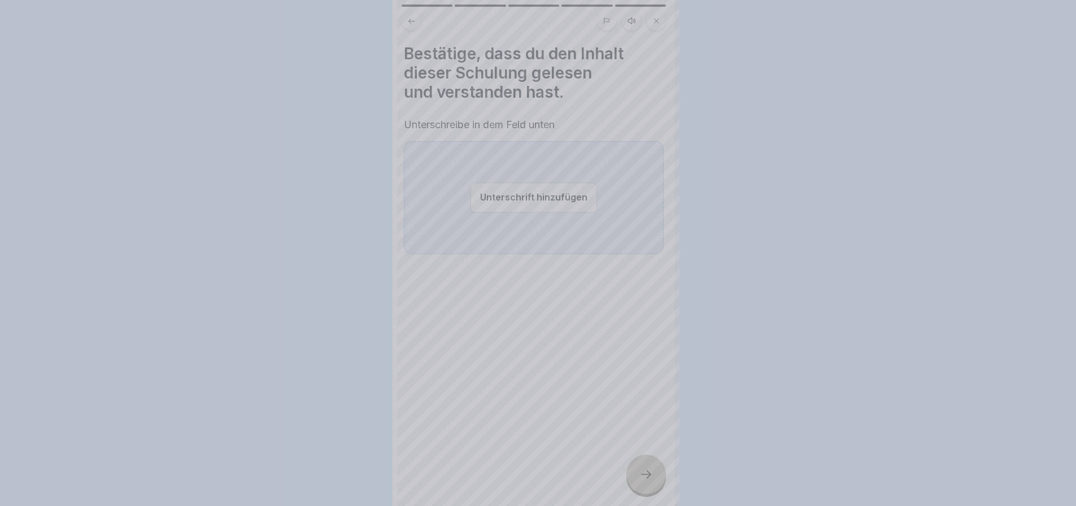
scroll to position [0, 0]
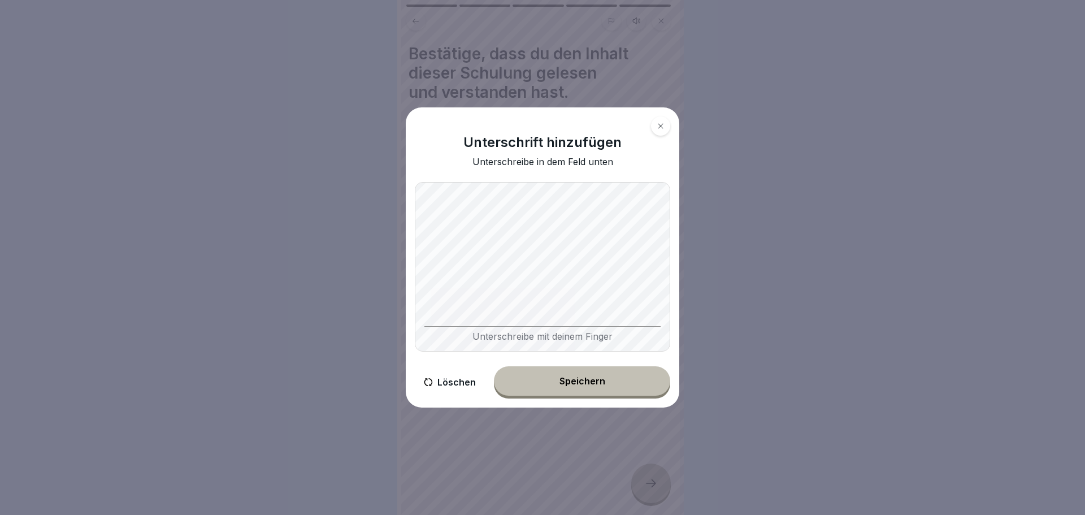
click at [584, 379] on button "Speichern" at bounding box center [582, 380] width 176 height 29
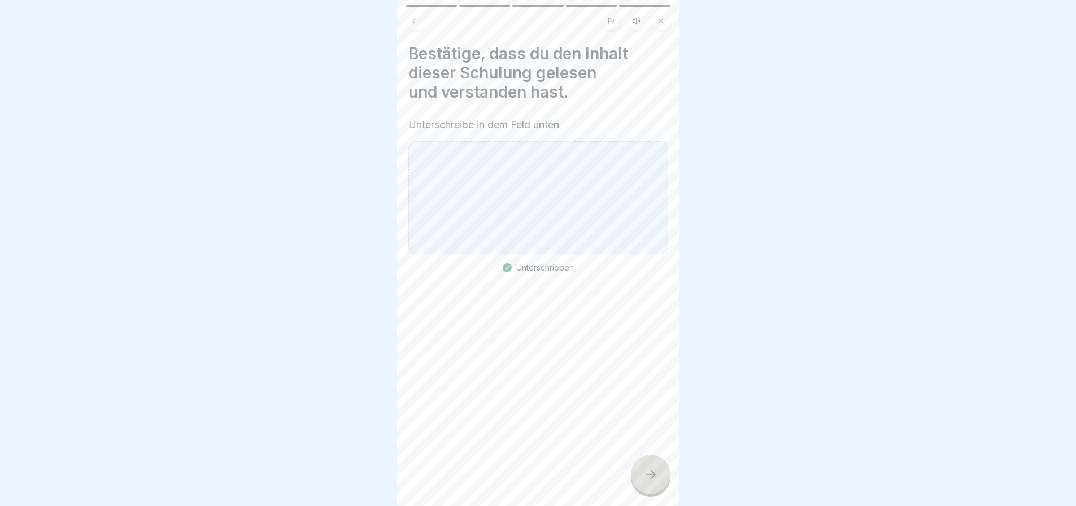
click at [581, 232] on div at bounding box center [538, 197] width 260 height 113
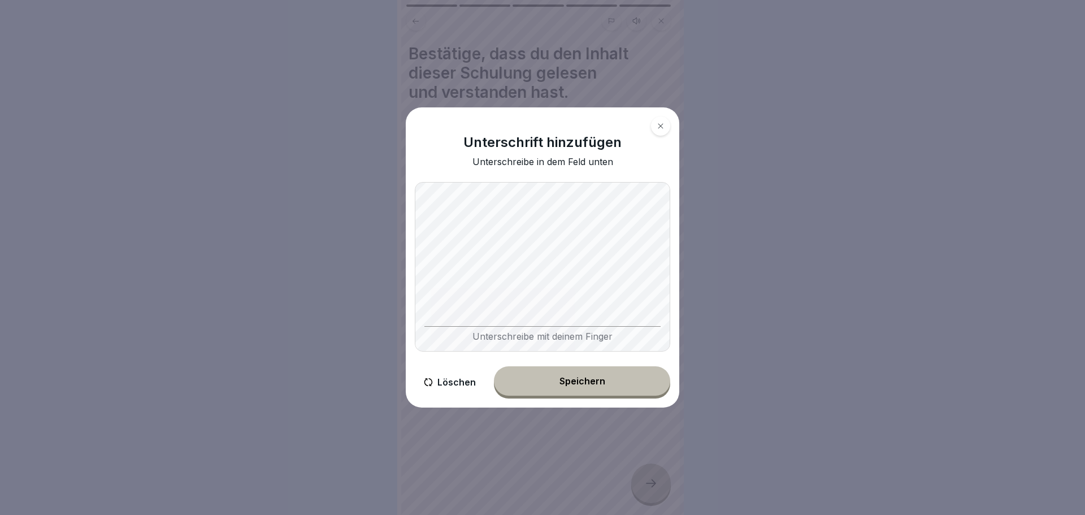
click at [597, 382] on div "Speichern" at bounding box center [582, 381] width 46 height 10
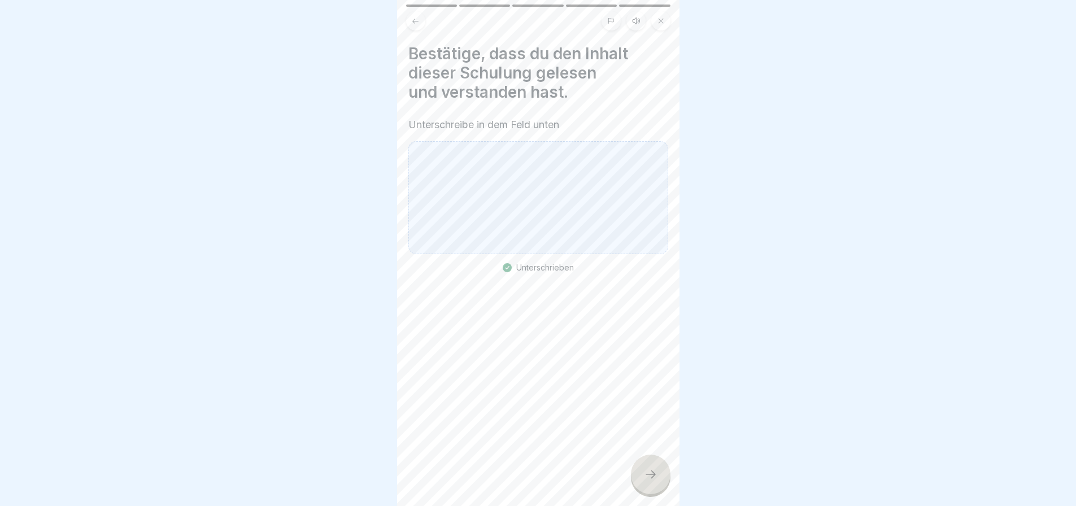
scroll to position [8, 0]
click at [650, 473] on icon at bounding box center [651, 475] width 14 height 14
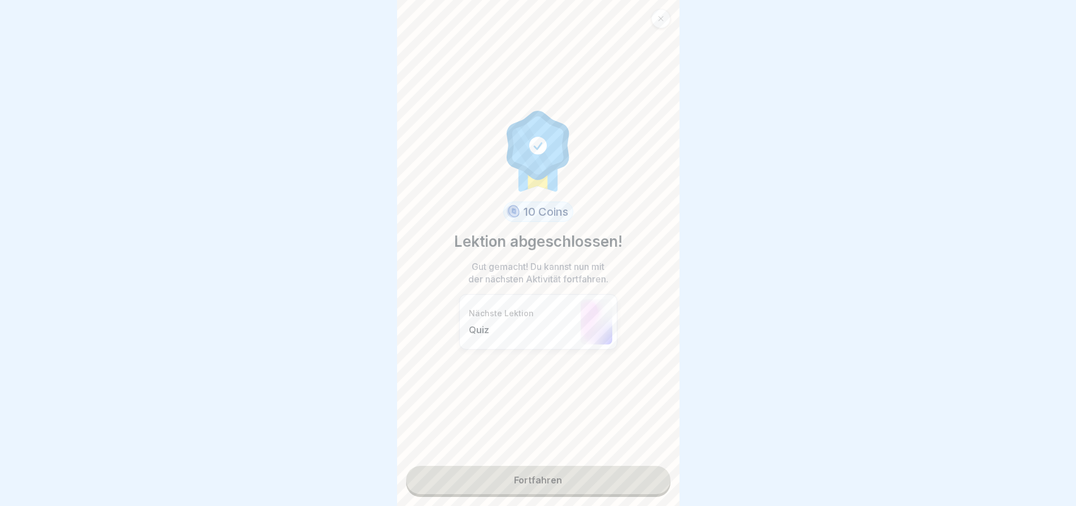
click at [560, 466] on link "Fortfahren" at bounding box center [538, 480] width 264 height 28
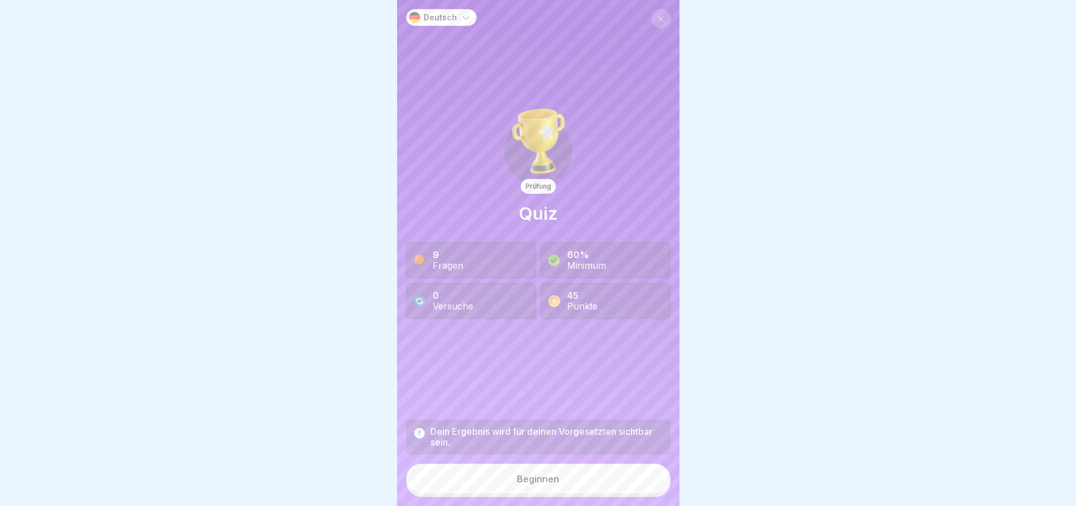
click at [501, 255] on div "9 Fragen" at bounding box center [471, 260] width 130 height 36
click at [549, 475] on div "Beginnen" at bounding box center [538, 479] width 42 height 10
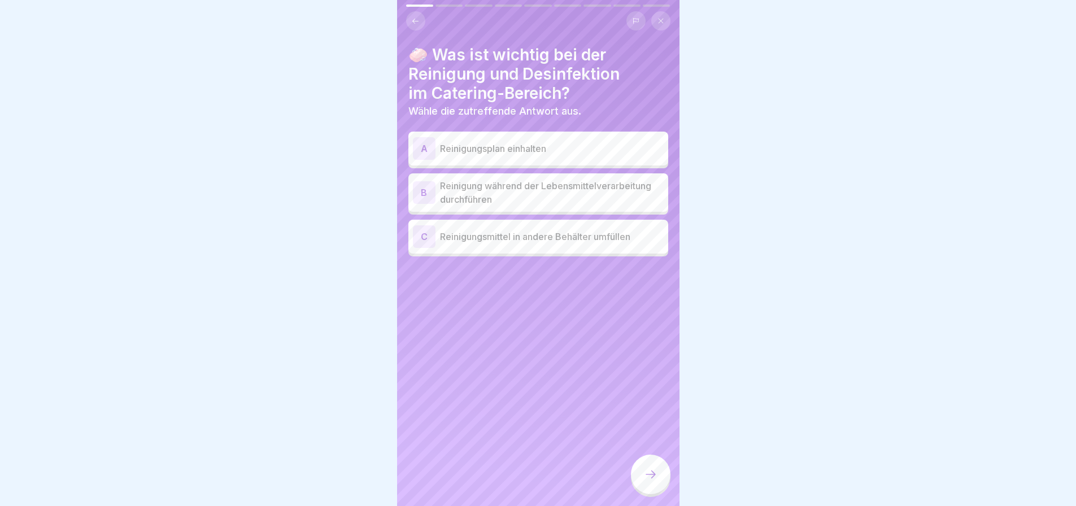
click at [545, 153] on p "Reinigungsplan einhalten" at bounding box center [552, 149] width 224 height 14
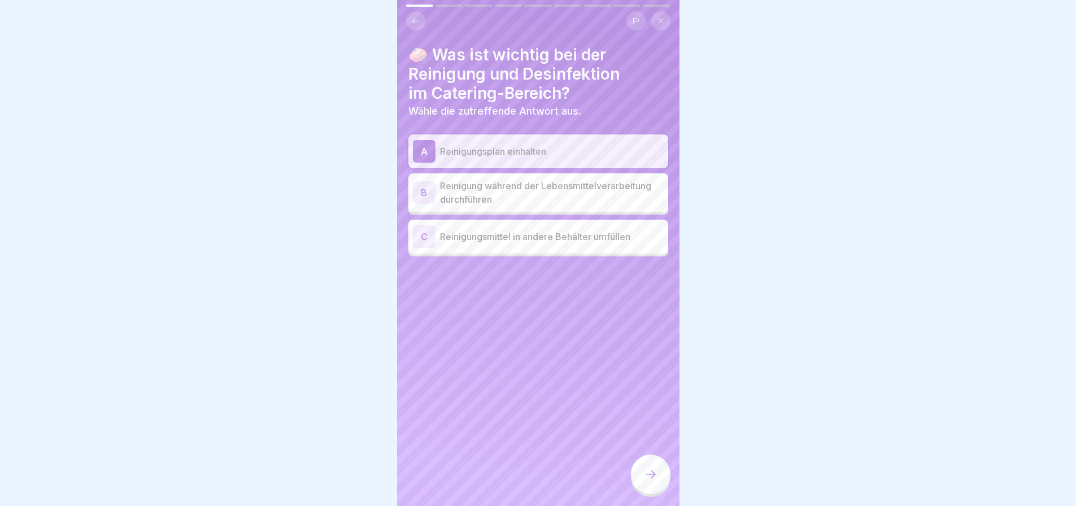
click at [650, 474] on icon at bounding box center [651, 475] width 14 height 14
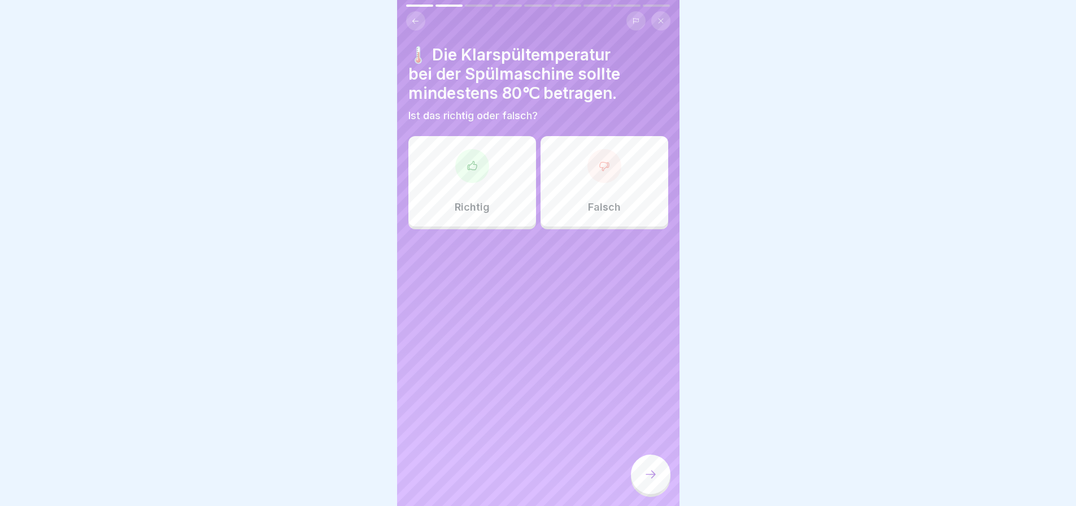
click at [471, 169] on icon at bounding box center [471, 165] width 9 height 8
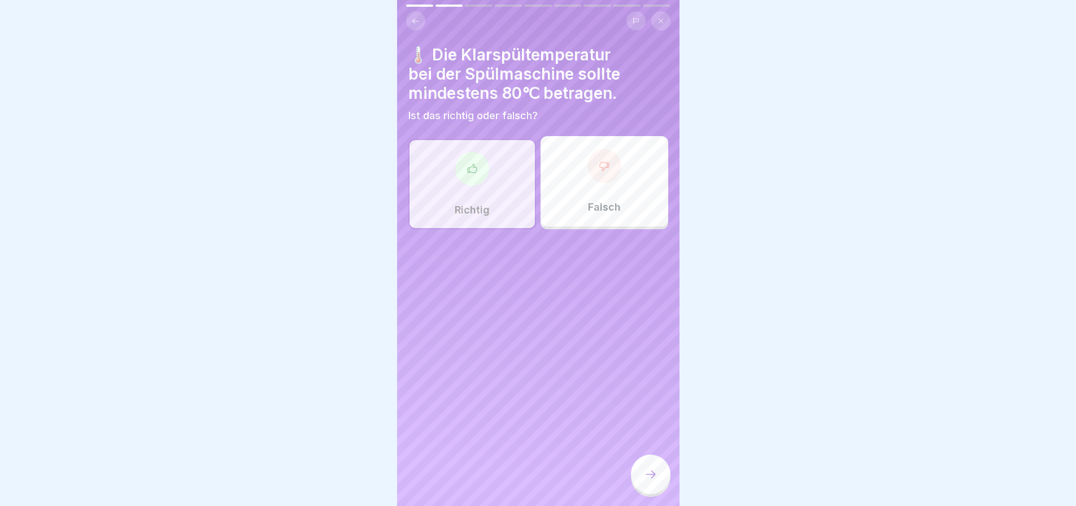
click at [648, 476] on icon at bounding box center [651, 475] width 14 height 14
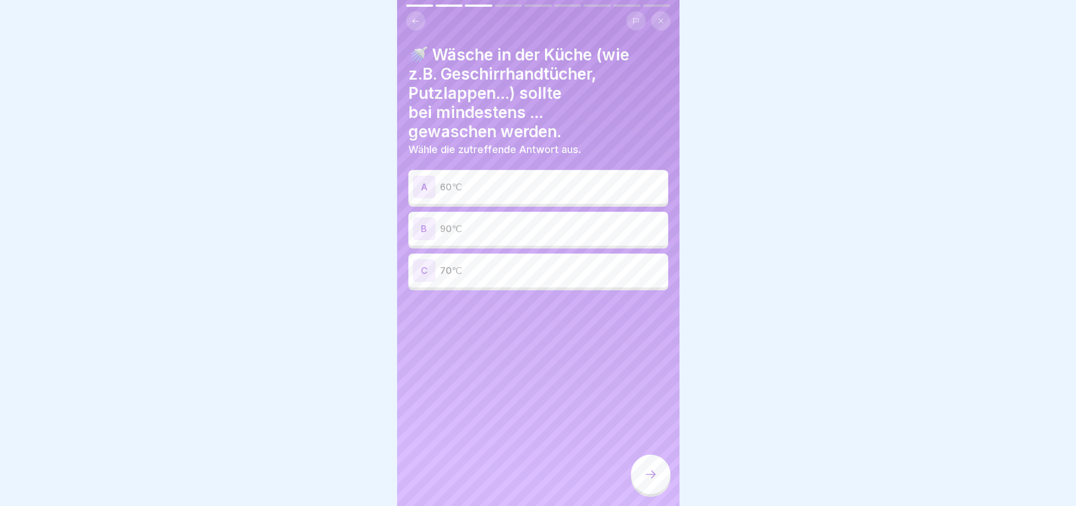
click at [522, 236] on p "90℃" at bounding box center [552, 229] width 224 height 14
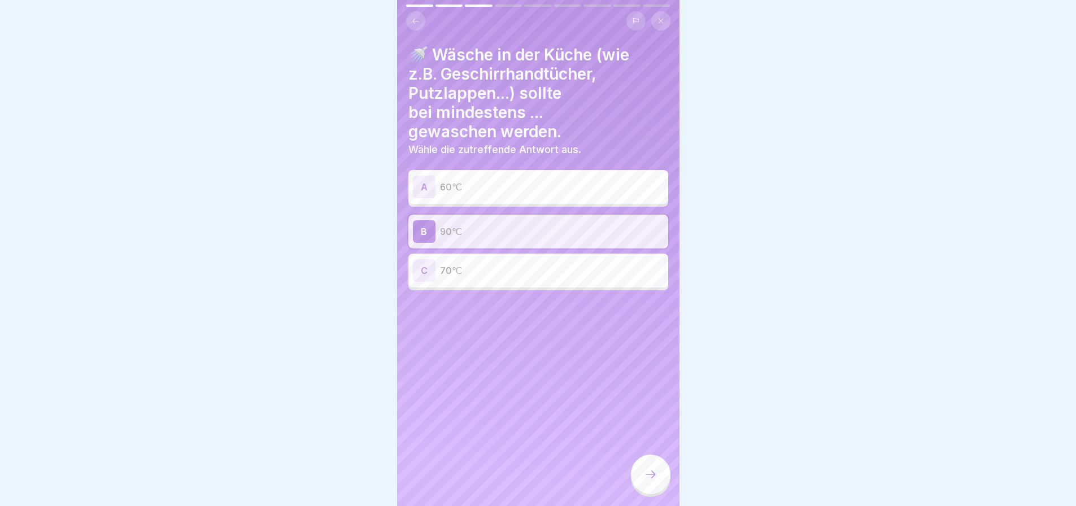
click at [645, 472] on icon at bounding box center [651, 475] width 14 height 14
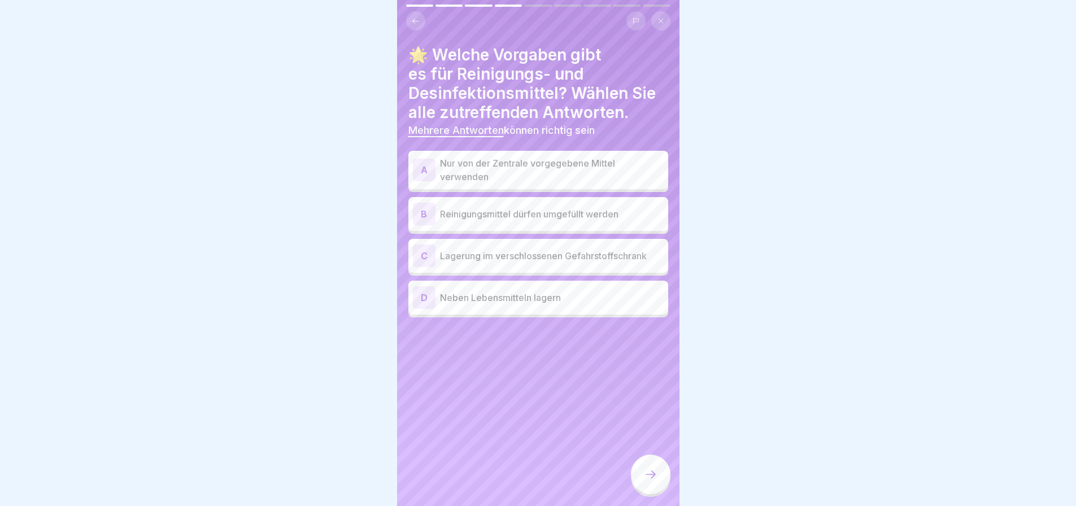
click at [592, 175] on p "Nur von der Zentrale vorgegebene Mittel verwenden" at bounding box center [552, 169] width 224 height 27
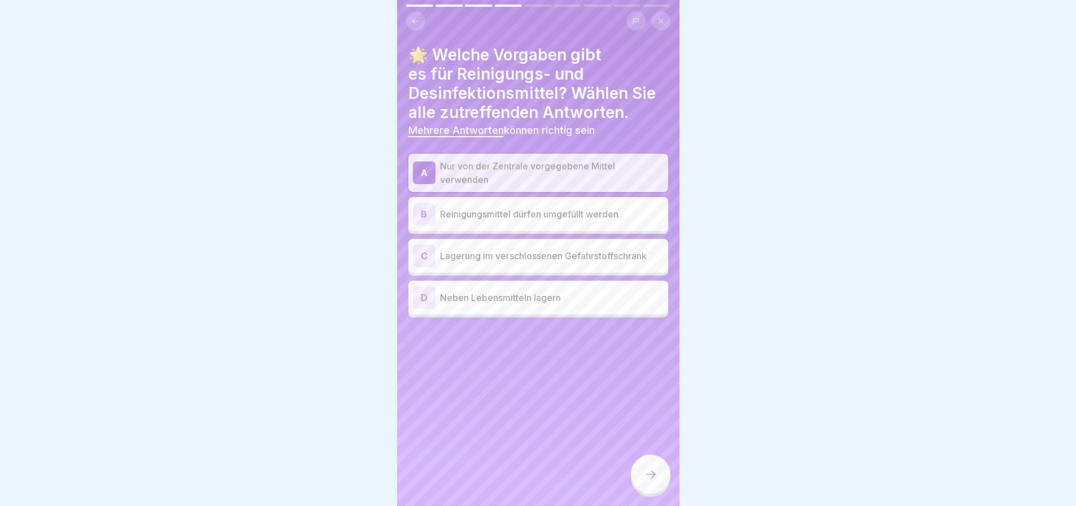
click at [586, 263] on p "Lagerung im verschlossenen Gefahrstoffschrank" at bounding box center [552, 256] width 224 height 14
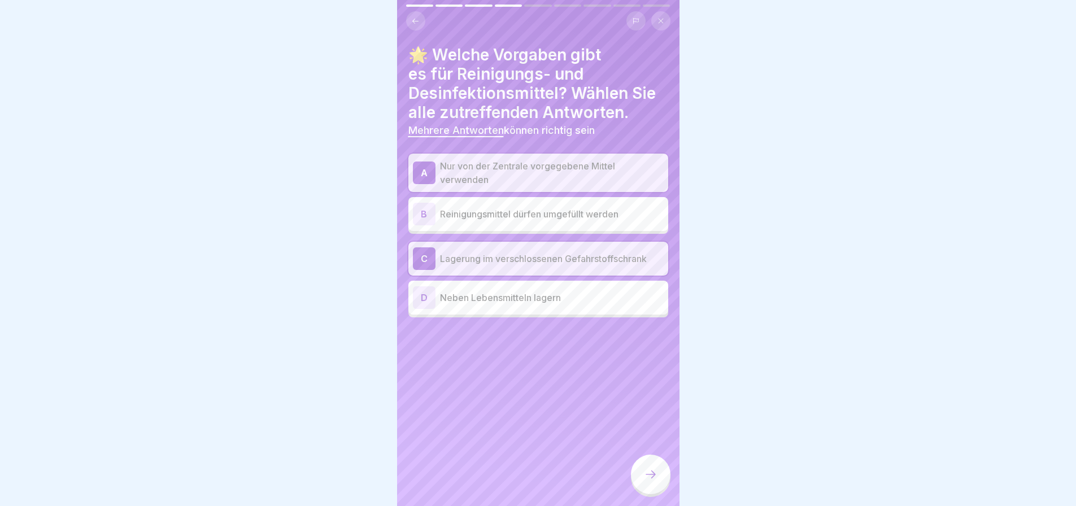
click at [646, 468] on icon at bounding box center [651, 475] width 14 height 14
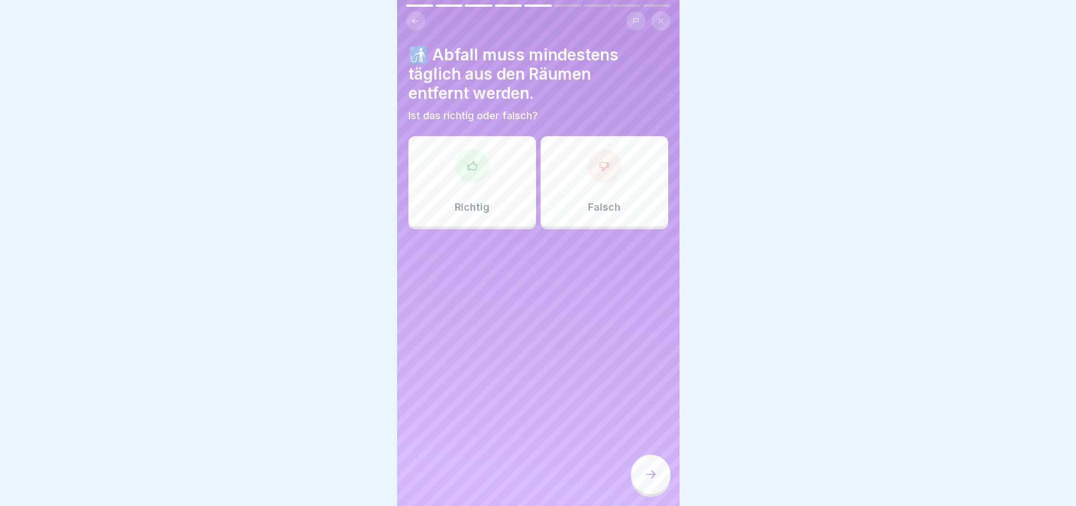
click at [475, 178] on div at bounding box center [472, 166] width 34 height 34
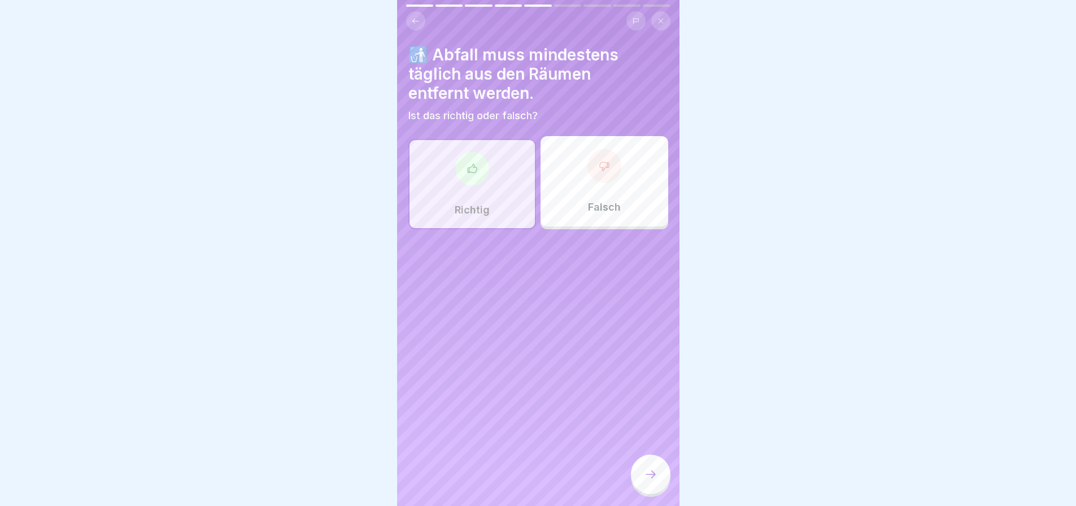
click at [647, 468] on icon at bounding box center [651, 475] width 14 height 14
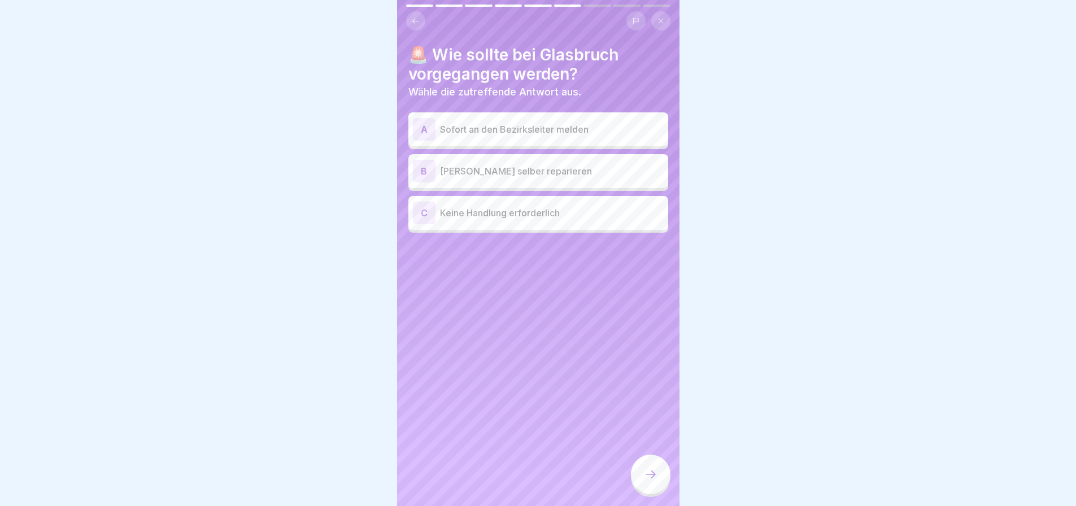
click at [598, 136] on p "Sofort an den Bezirksleiter melden" at bounding box center [552, 130] width 224 height 14
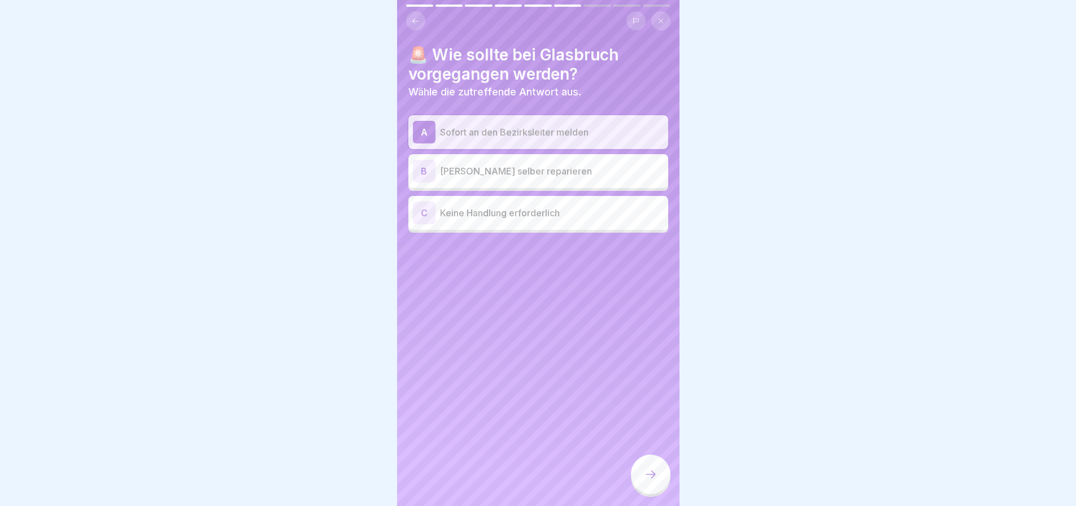
click at [644, 468] on icon at bounding box center [651, 475] width 14 height 14
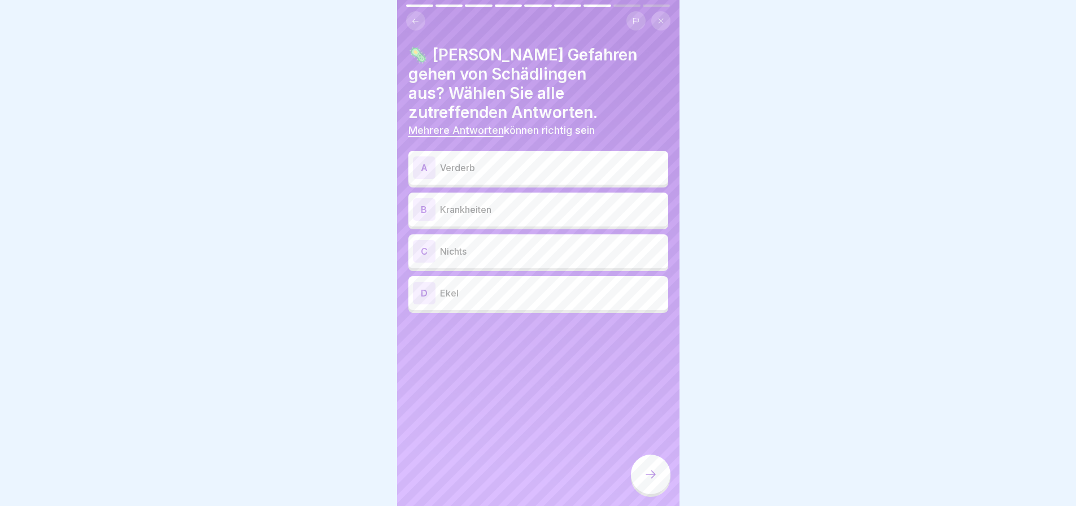
click at [599, 161] on p "Verderb" at bounding box center [552, 168] width 224 height 14
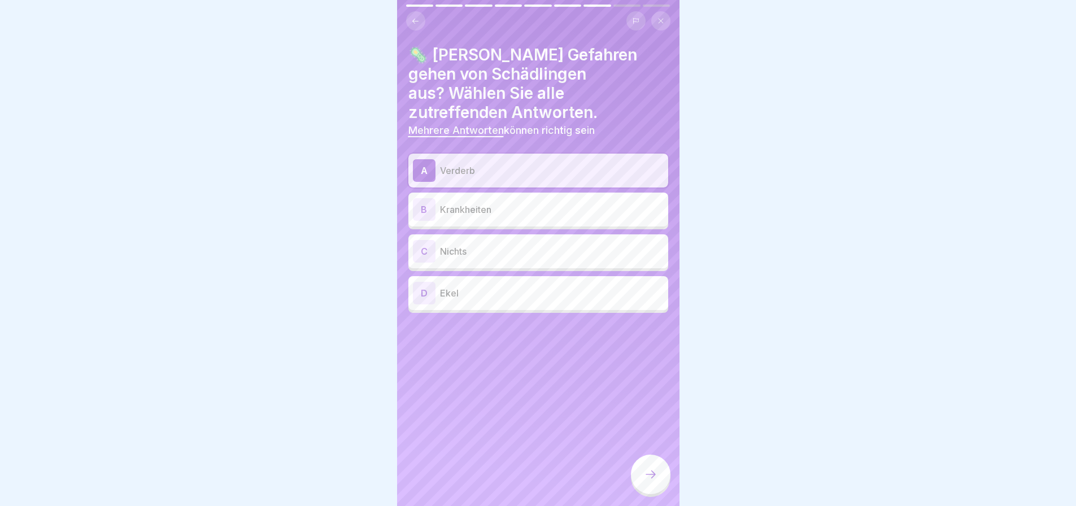
click at [575, 203] on p "Krankheiten" at bounding box center [552, 210] width 224 height 14
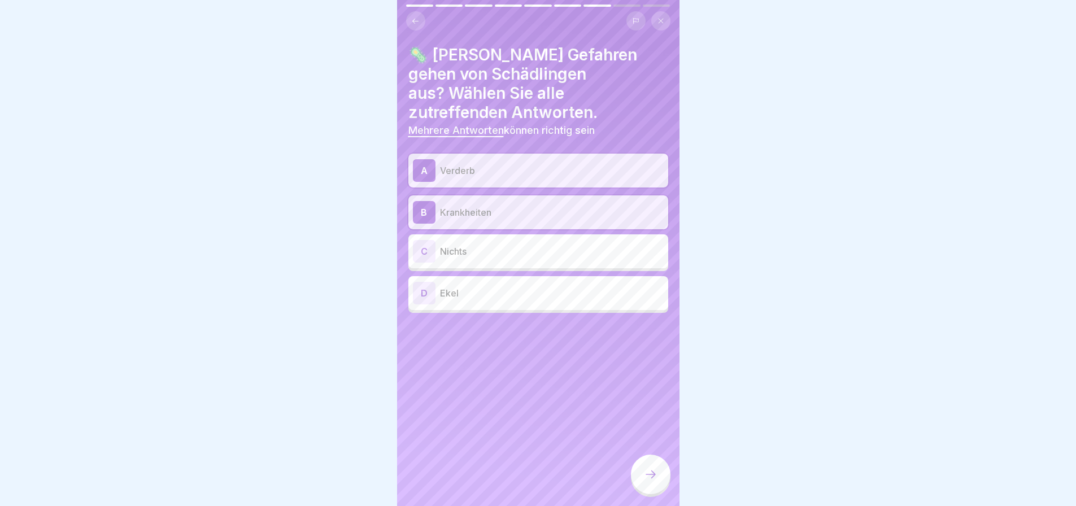
click at [548, 288] on p "Ekel" at bounding box center [552, 293] width 224 height 14
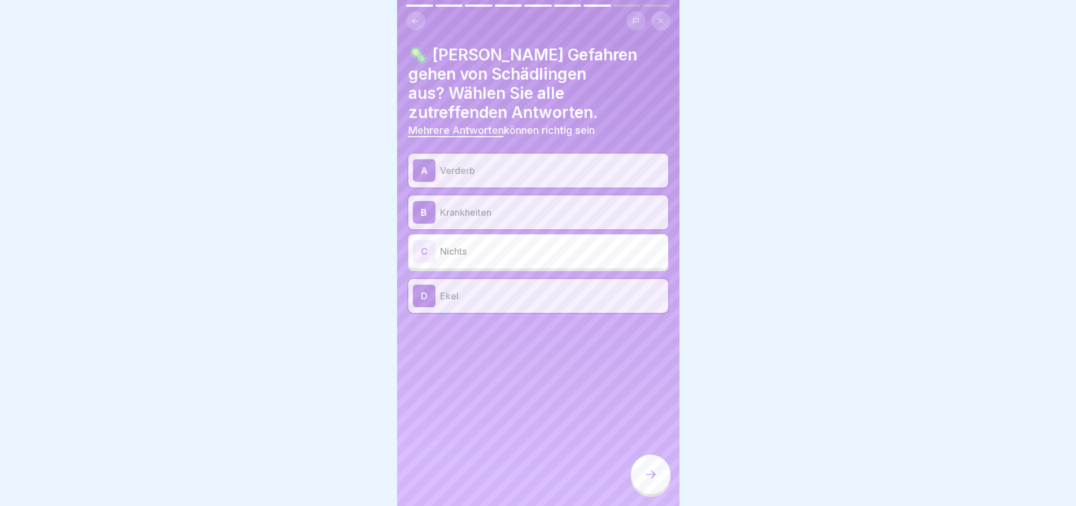
click at [646, 471] on icon at bounding box center [651, 475] width 14 height 14
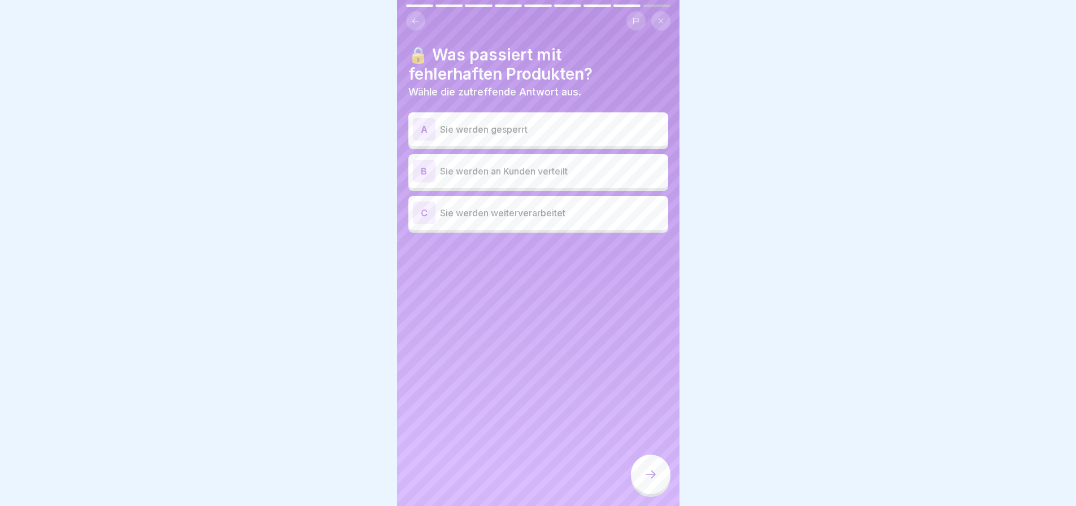
click at [553, 130] on p "Sie werden gesperrt" at bounding box center [552, 130] width 224 height 14
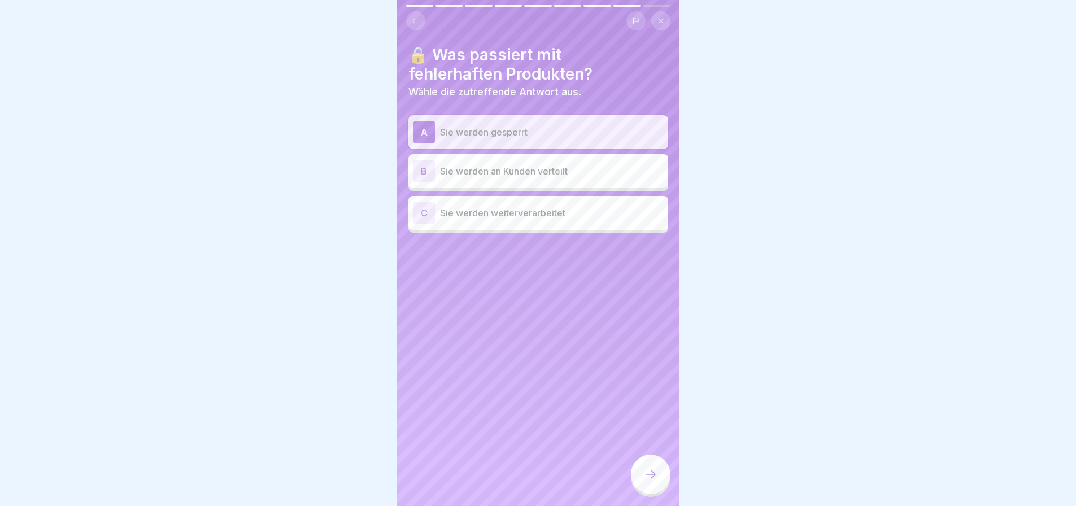
click at [650, 468] on icon at bounding box center [651, 475] width 14 height 14
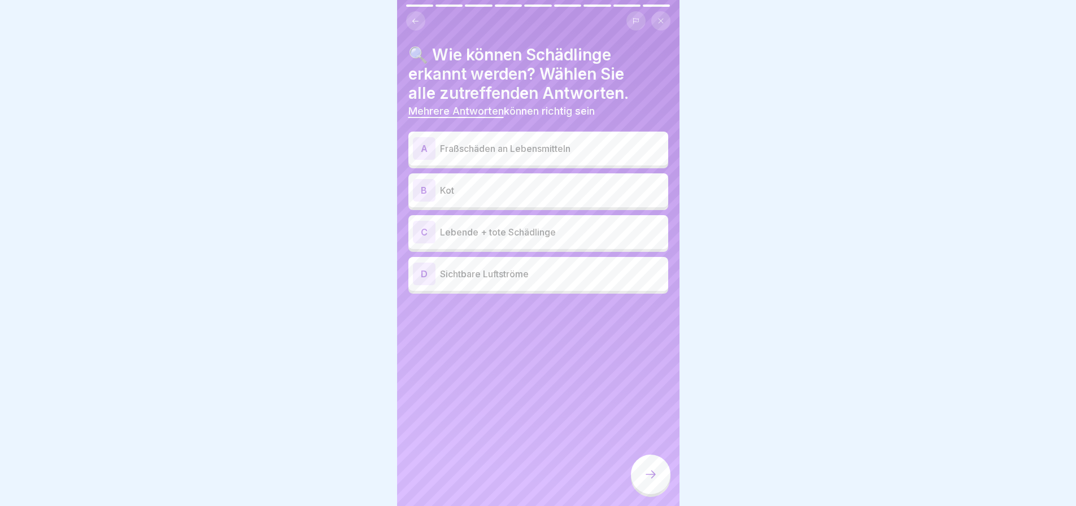
click at [564, 155] on p "Fraßschäden an Lebensmitteln" at bounding box center [552, 149] width 224 height 14
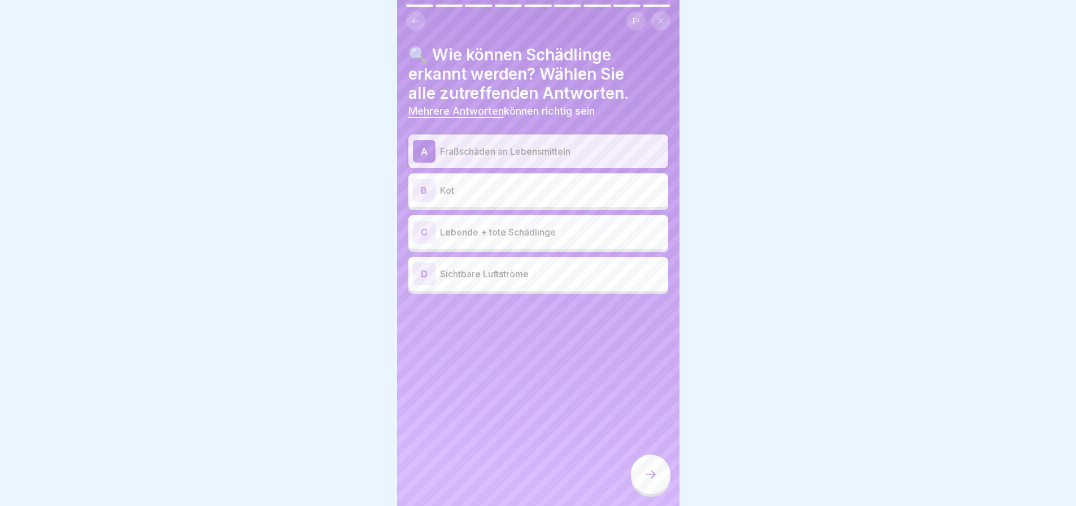
click at [532, 197] on p "Kot" at bounding box center [552, 191] width 224 height 14
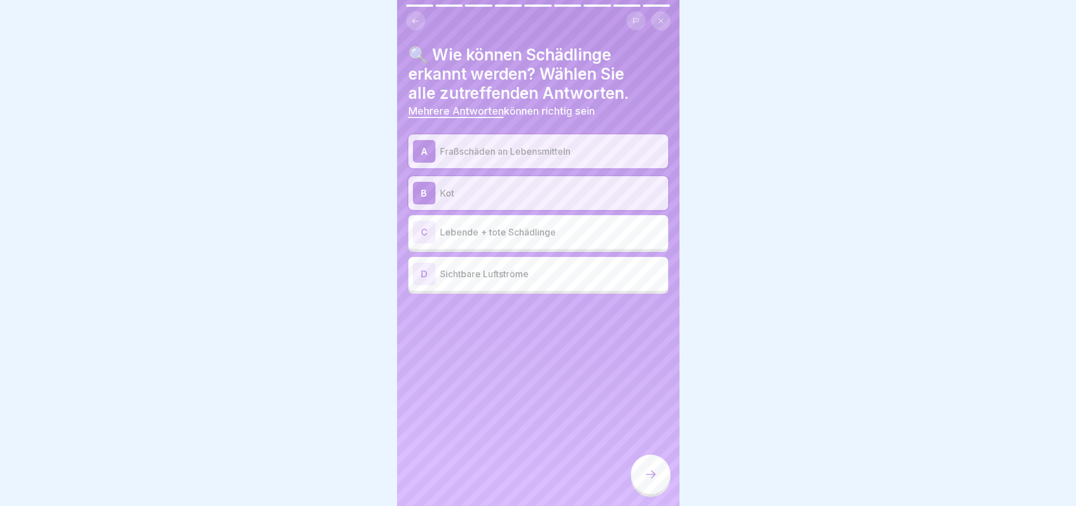
click at [525, 239] on p "Lebende + tote Schädlinge" at bounding box center [552, 232] width 224 height 14
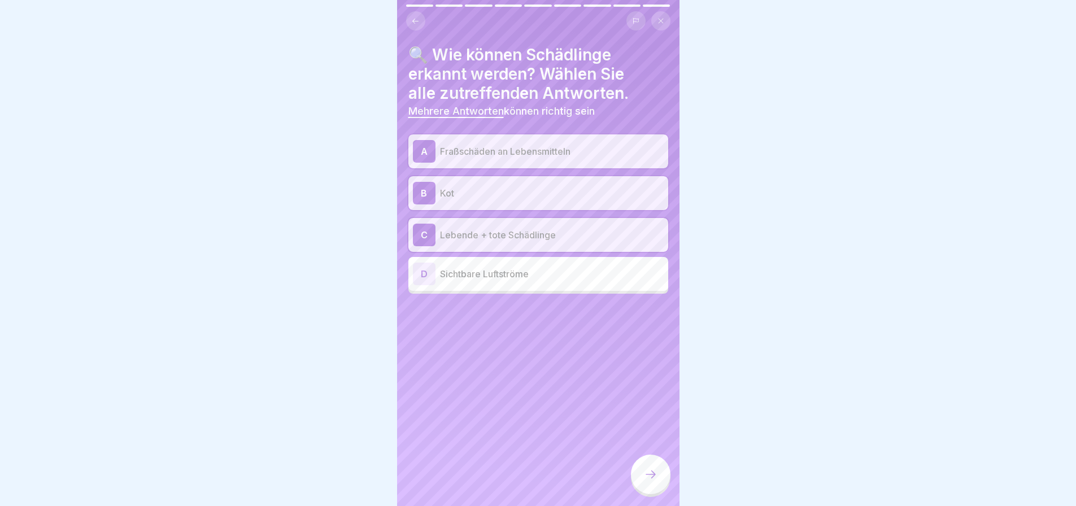
click at [646, 471] on icon at bounding box center [651, 475] width 14 height 14
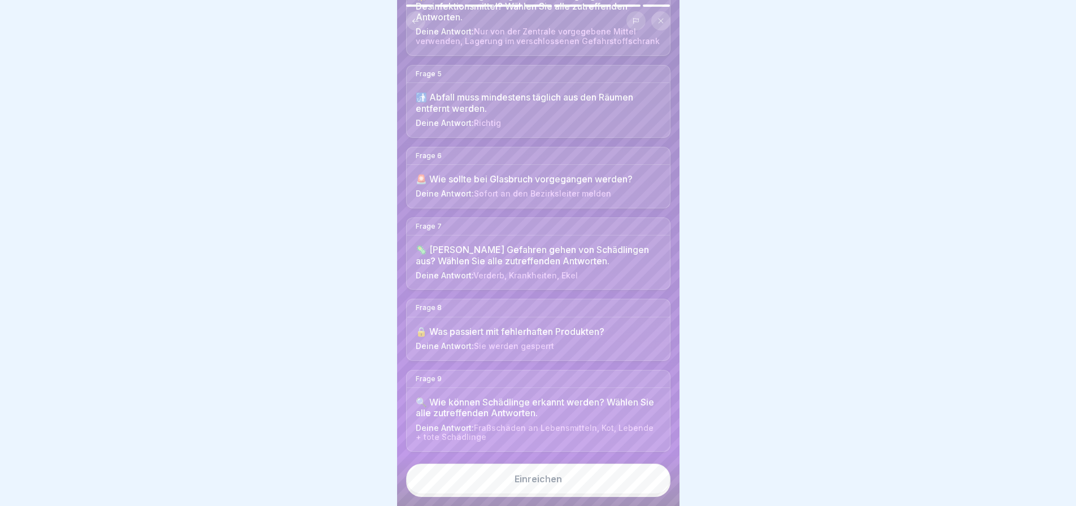
scroll to position [537, 0]
click at [555, 475] on div "Einreichen" at bounding box center [538, 479] width 47 height 10
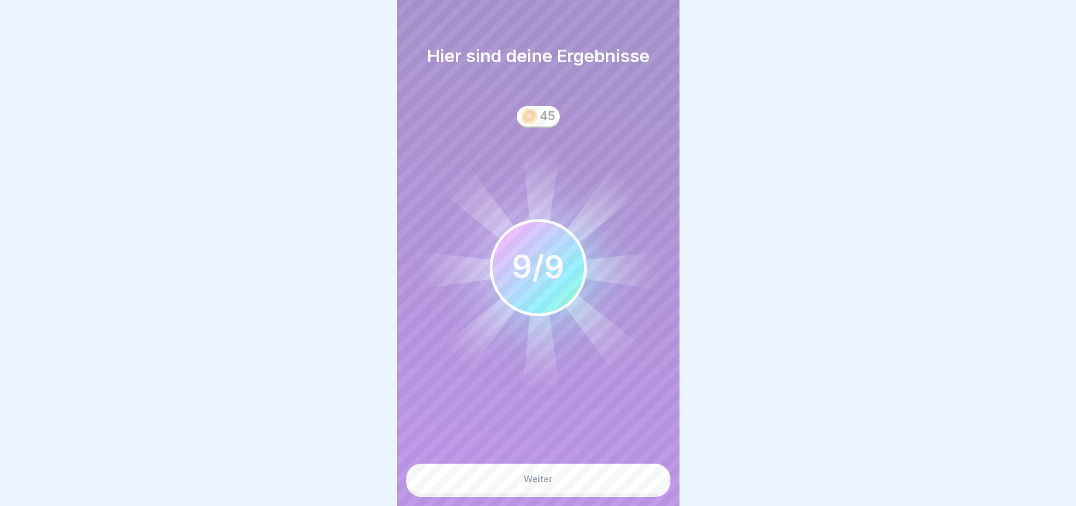
click at [556, 473] on button "Weiter" at bounding box center [538, 479] width 264 height 31
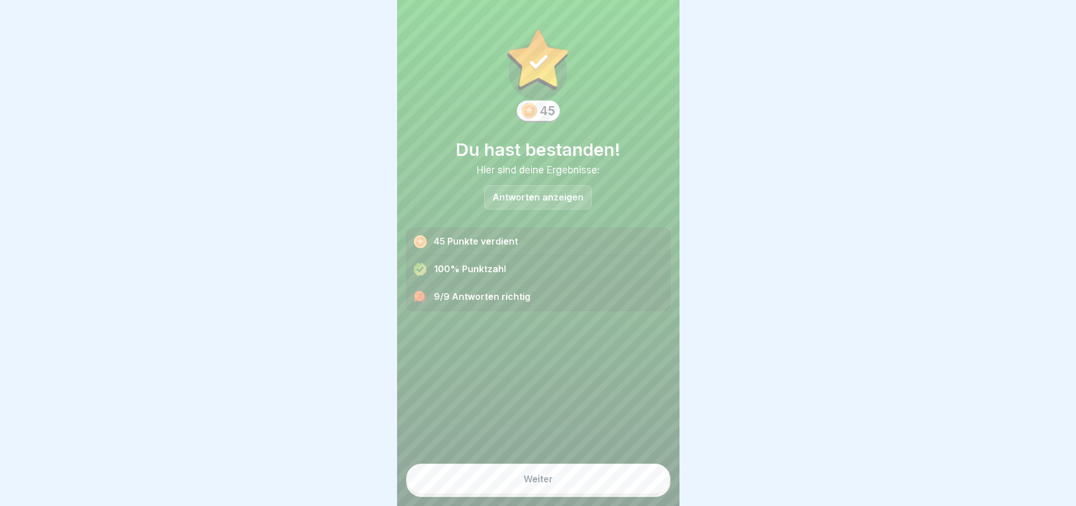
click at [542, 477] on div "Weiter" at bounding box center [538, 479] width 29 height 10
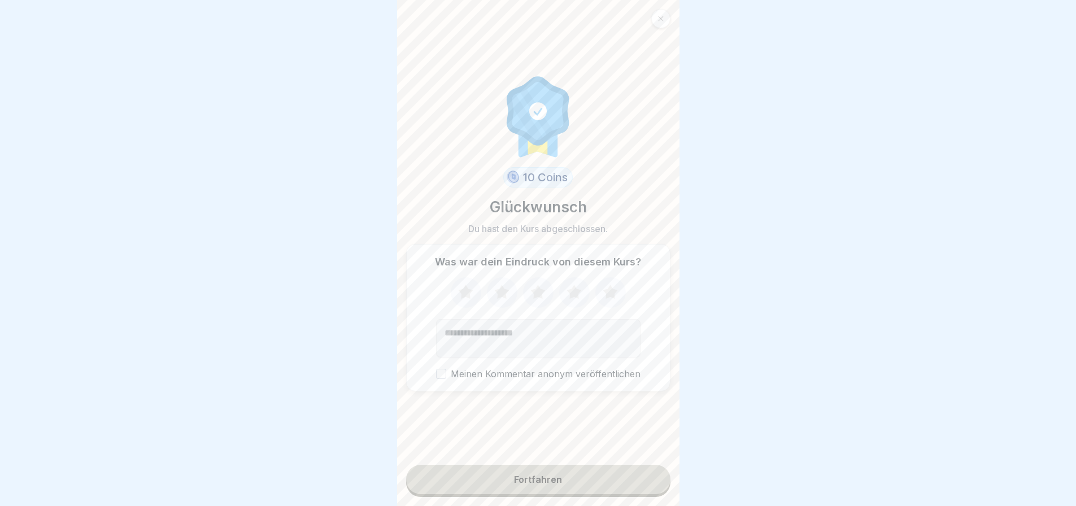
click at [459, 288] on icon at bounding box center [466, 292] width 30 height 29
click at [500, 285] on icon at bounding box center [501, 292] width 15 height 14
click at [537, 285] on icon at bounding box center [538, 292] width 15 height 14
click at [575, 281] on icon at bounding box center [574, 292] width 30 height 29
click at [611, 285] on icon at bounding box center [610, 292] width 30 height 29
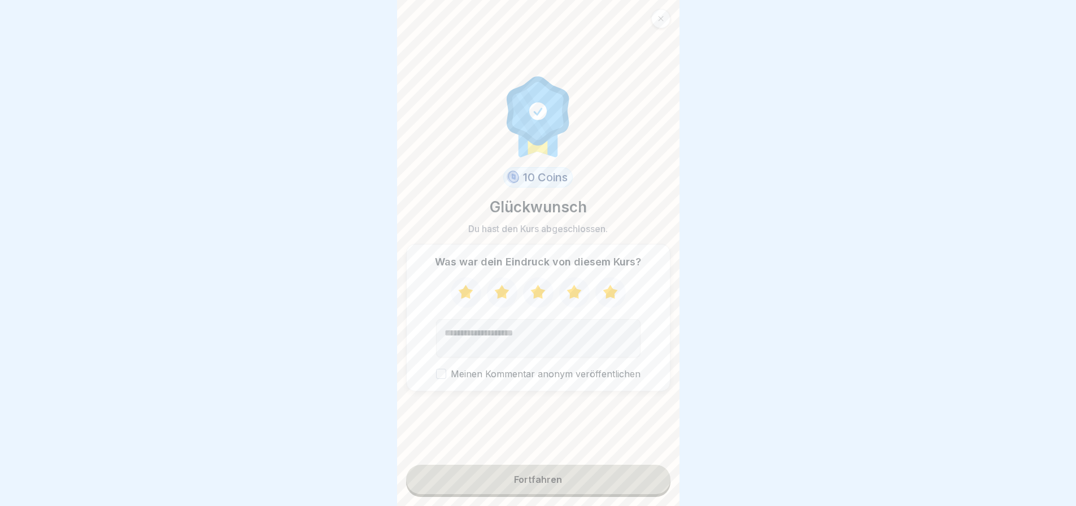
click at [436, 369] on button "Meinen Kommentar anonym veröffentlichen" at bounding box center [441, 374] width 10 height 10
click at [514, 475] on div "Fortfahren" at bounding box center [538, 480] width 48 height 10
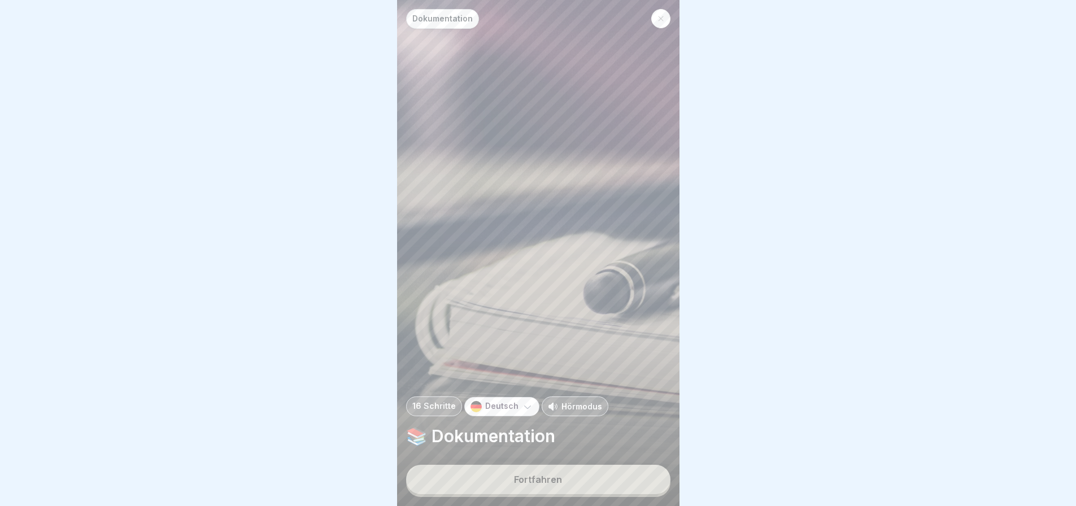
click at [550, 477] on div "Fortfahren" at bounding box center [538, 480] width 48 height 10
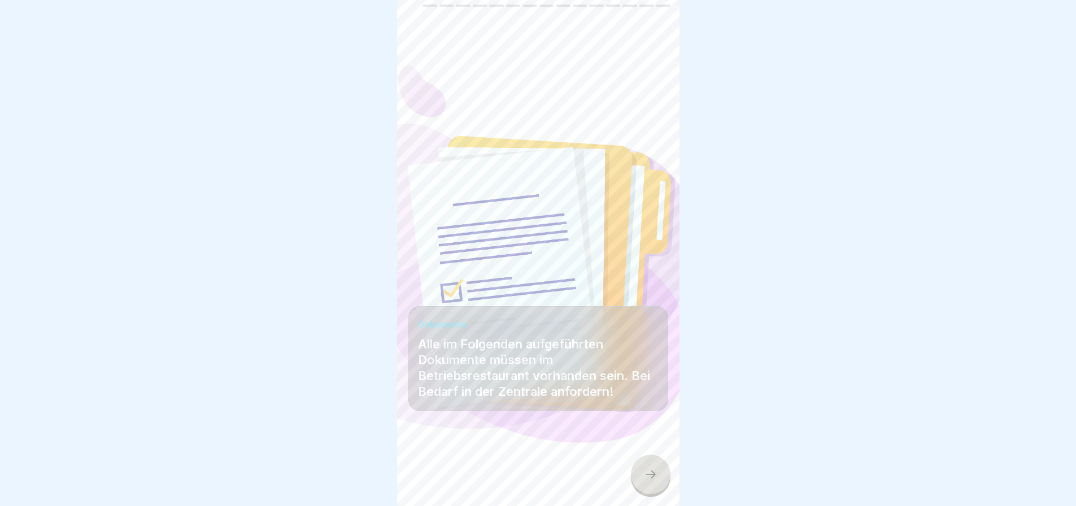
click at [647, 468] on icon at bounding box center [651, 475] width 14 height 14
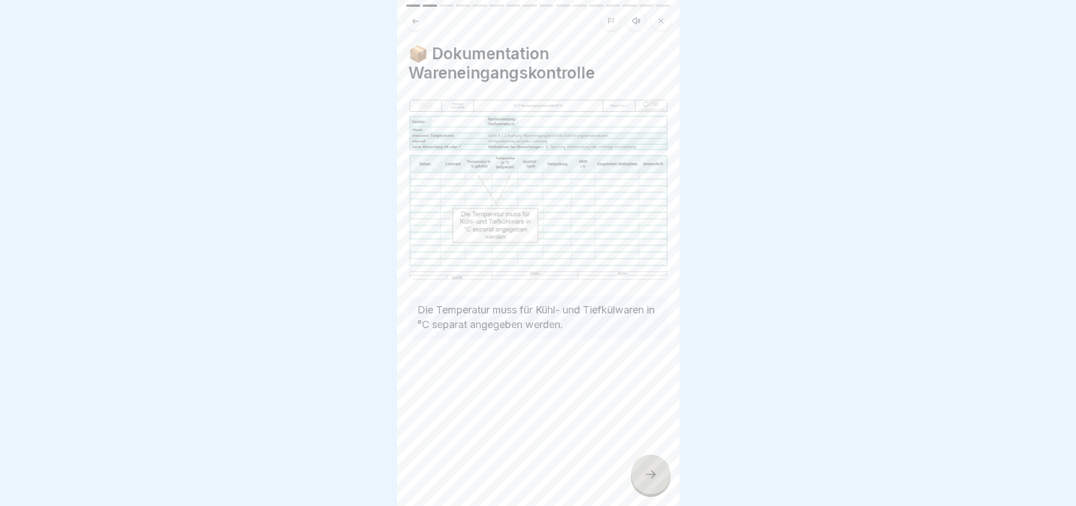
click at [645, 475] on icon at bounding box center [651, 475] width 14 height 14
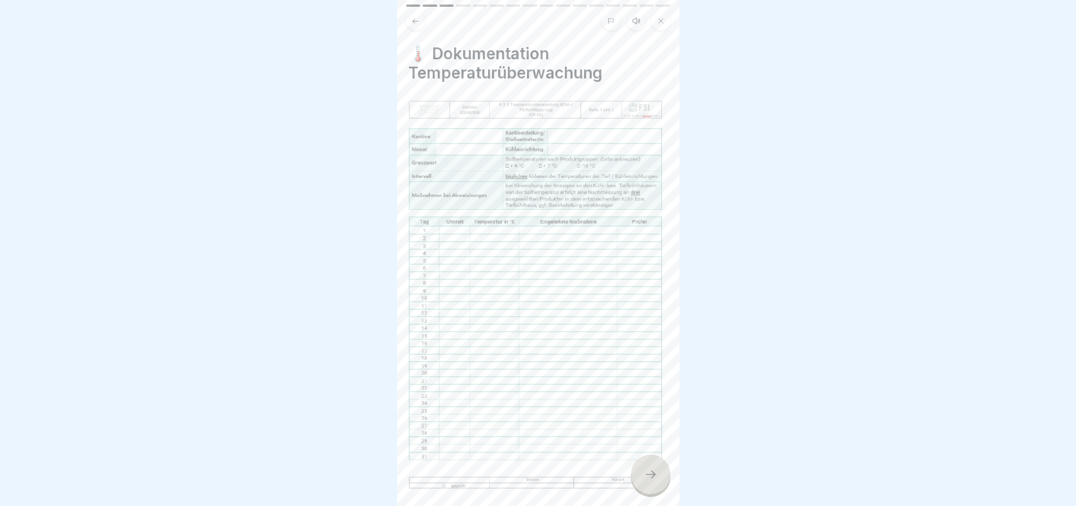
click at [645, 467] on div at bounding box center [651, 475] width 40 height 40
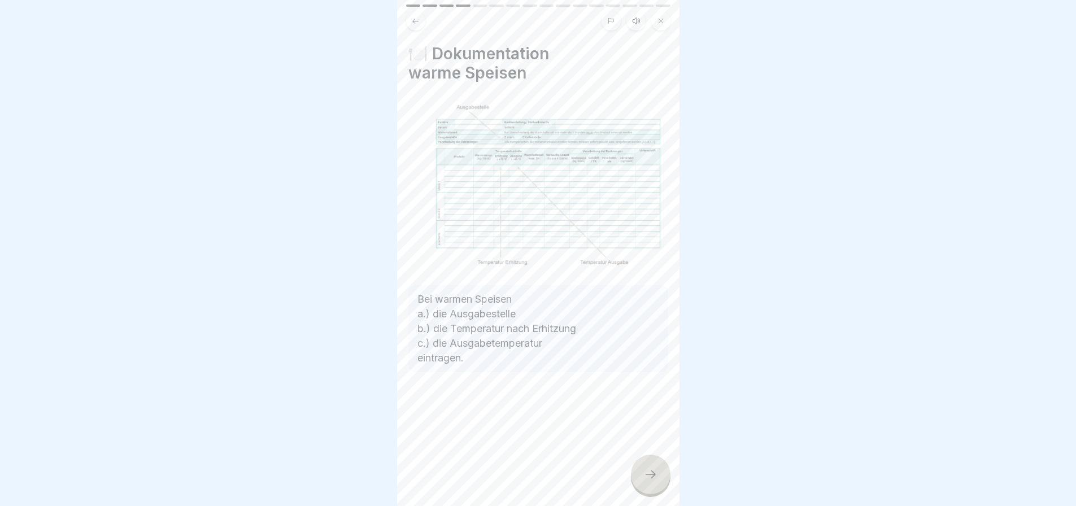
click at [645, 467] on div at bounding box center [651, 475] width 40 height 40
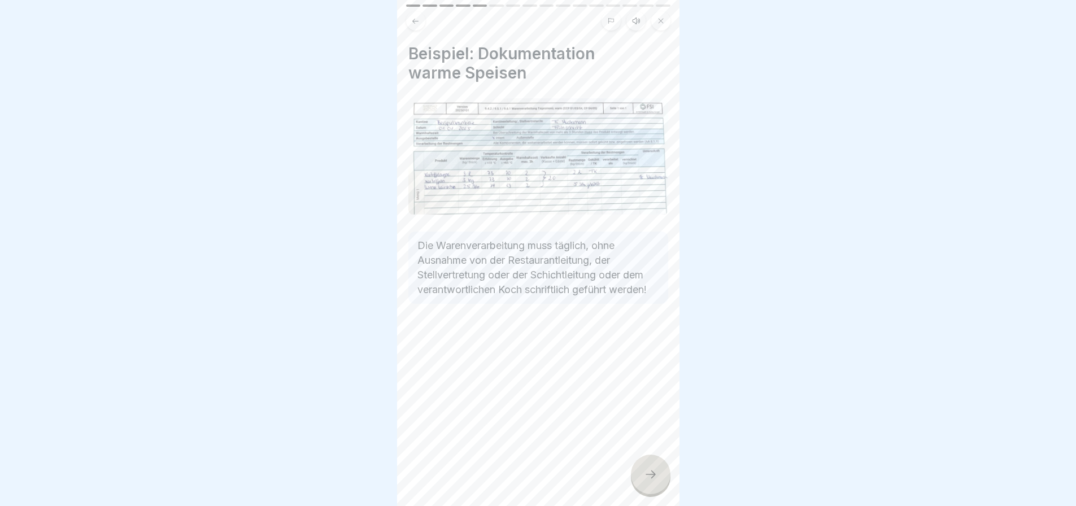
click at [645, 467] on div at bounding box center [651, 475] width 40 height 40
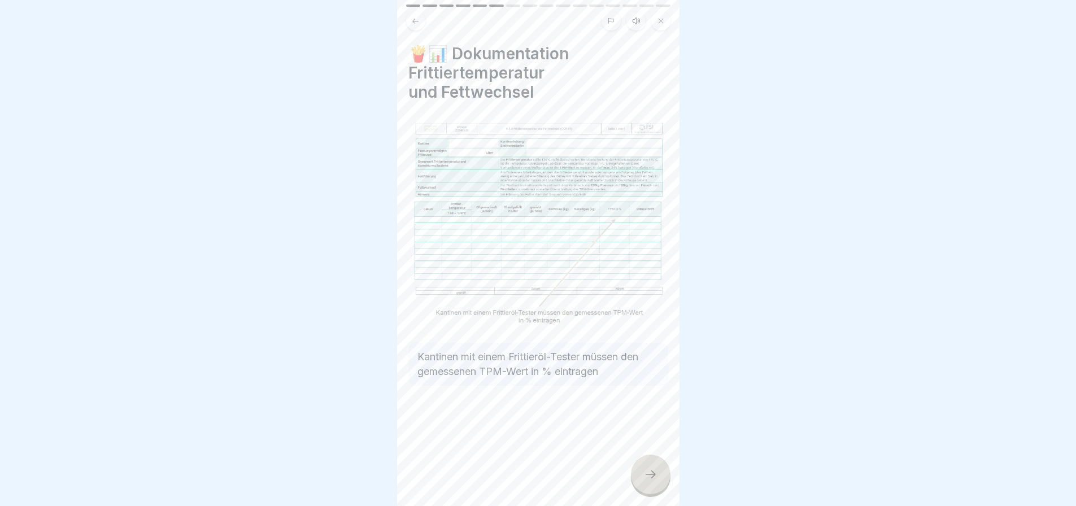
click at [645, 467] on div at bounding box center [651, 475] width 40 height 40
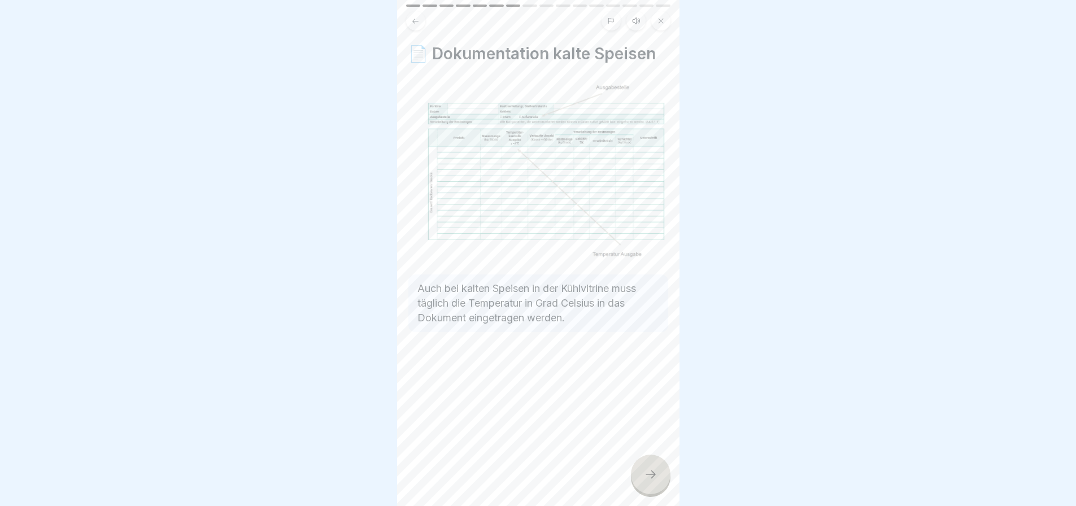
click at [645, 467] on div at bounding box center [651, 475] width 40 height 40
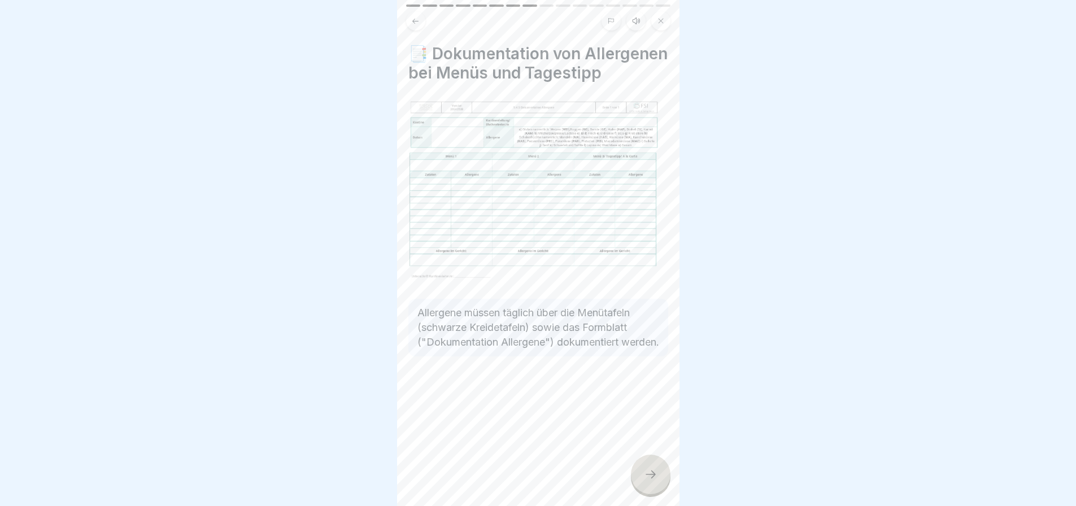
click at [645, 467] on div at bounding box center [651, 475] width 40 height 40
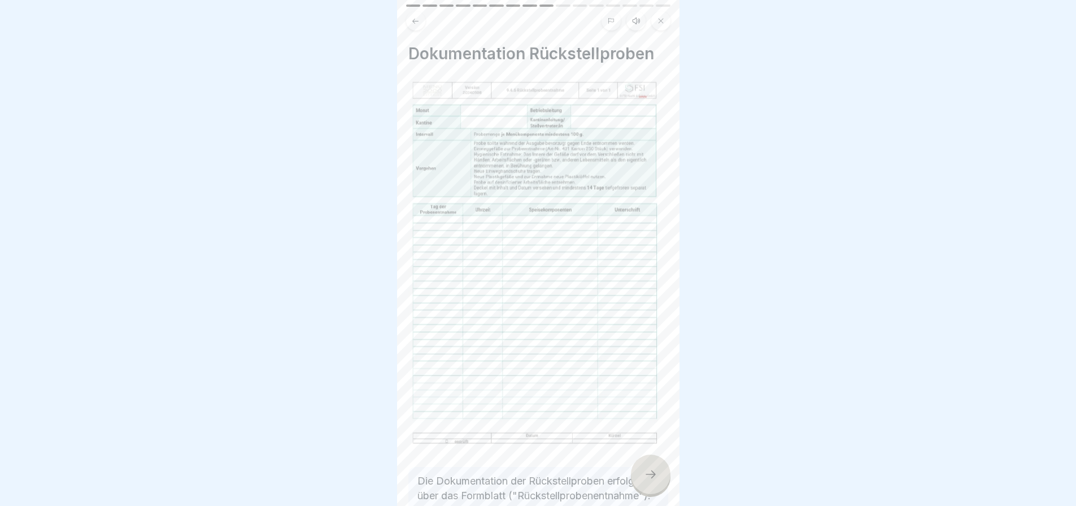
click at [645, 467] on div at bounding box center [651, 475] width 40 height 40
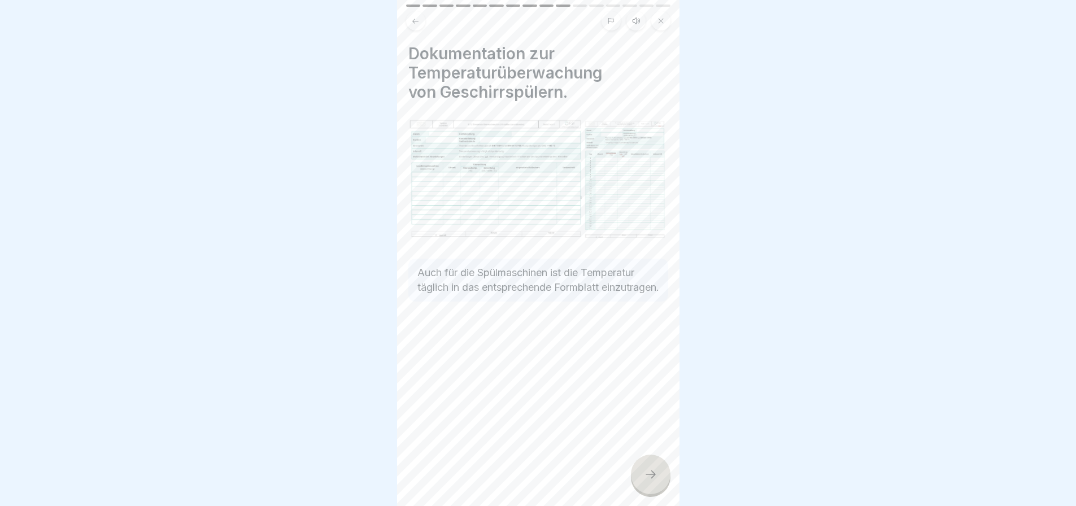
click at [645, 467] on div at bounding box center [651, 475] width 40 height 40
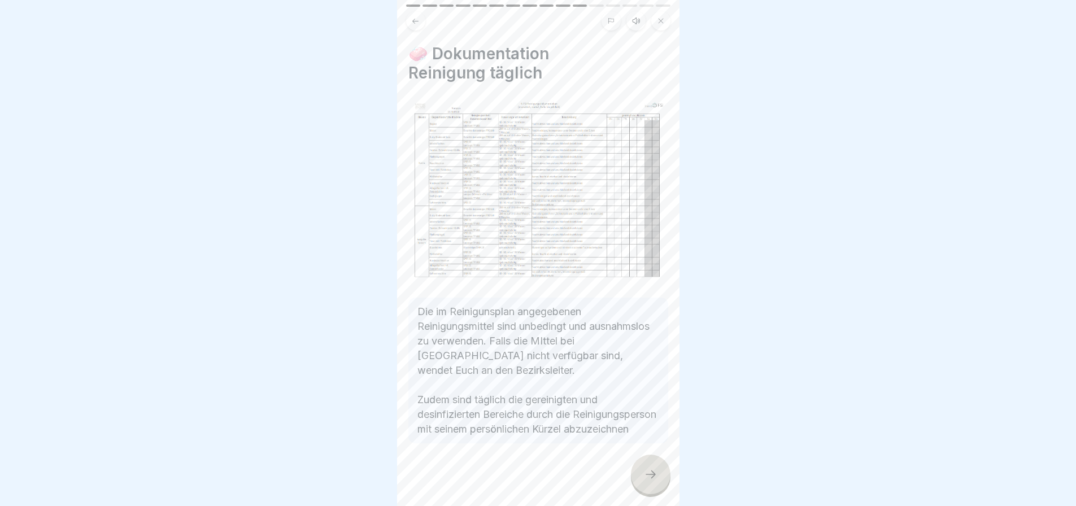
click at [645, 467] on div at bounding box center [651, 475] width 40 height 40
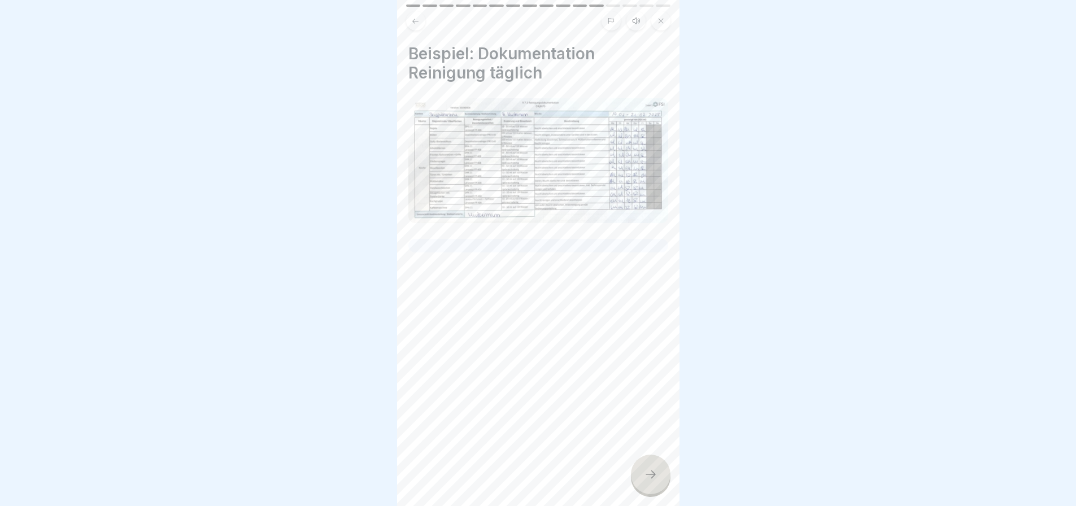
click at [645, 467] on div at bounding box center [651, 475] width 40 height 40
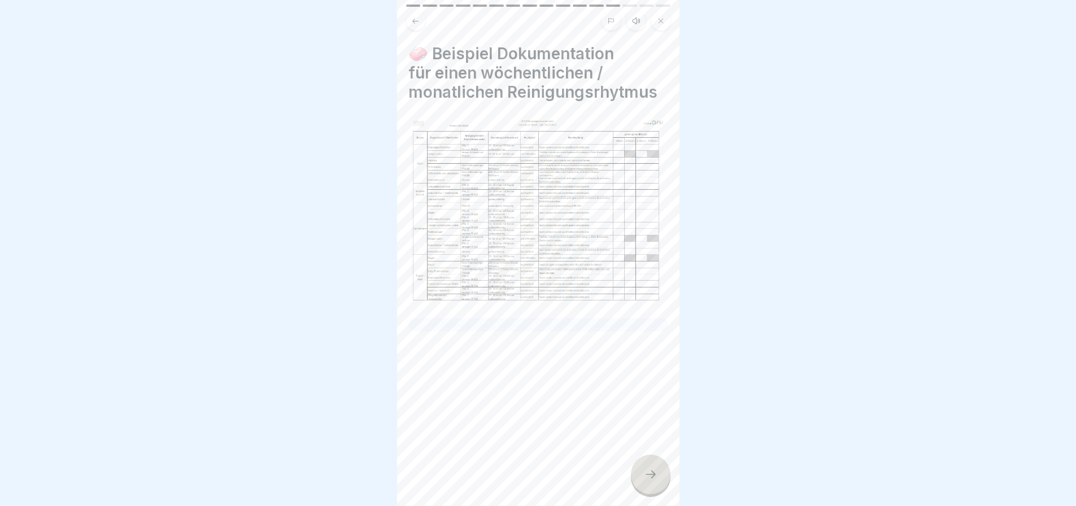
click at [645, 466] on div at bounding box center [651, 475] width 40 height 40
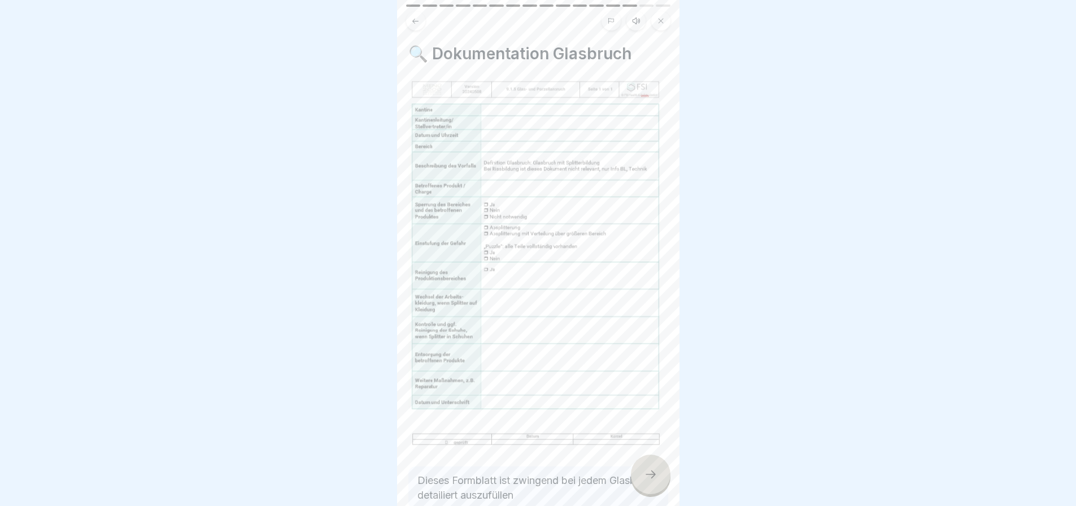
click at [651, 467] on div at bounding box center [651, 475] width 40 height 40
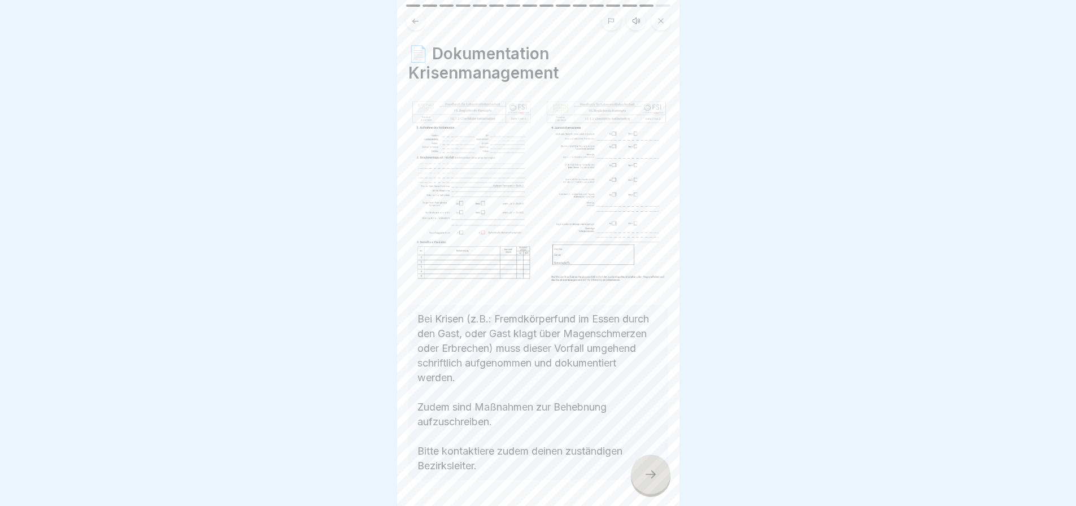
click at [651, 467] on div at bounding box center [651, 475] width 40 height 40
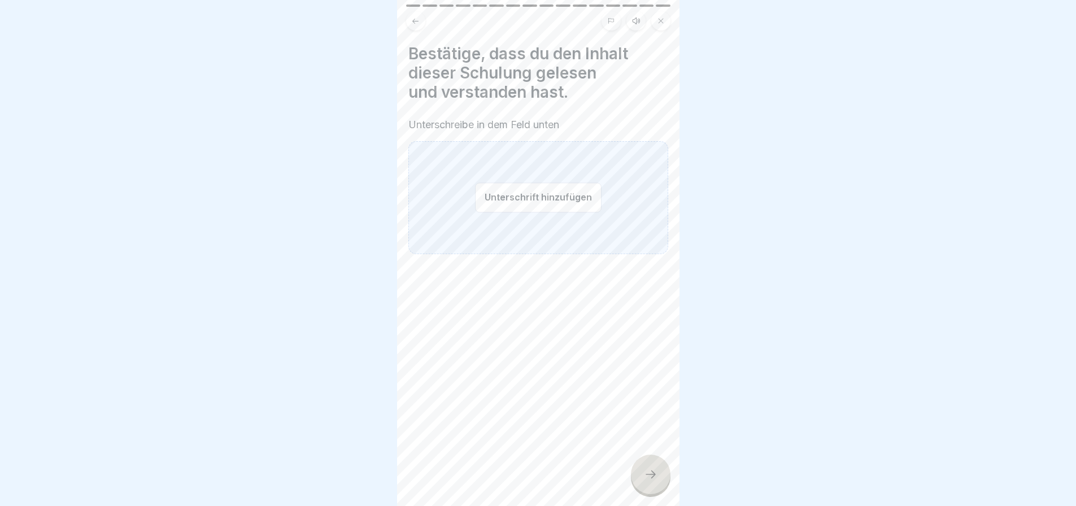
click at [536, 190] on button "Unterschrift hinzufügen" at bounding box center [538, 197] width 127 height 30
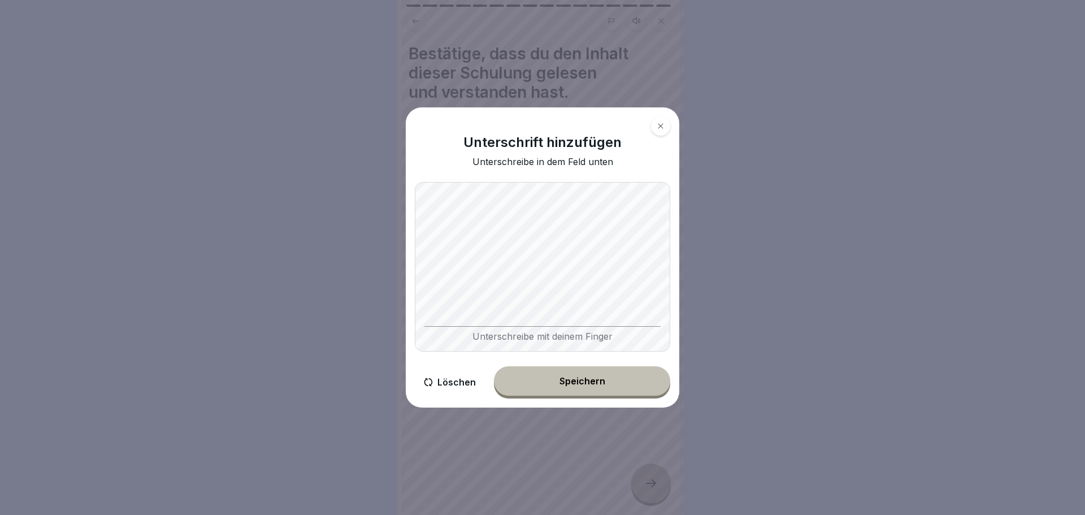
click at [583, 382] on div "Speichern" at bounding box center [582, 381] width 46 height 10
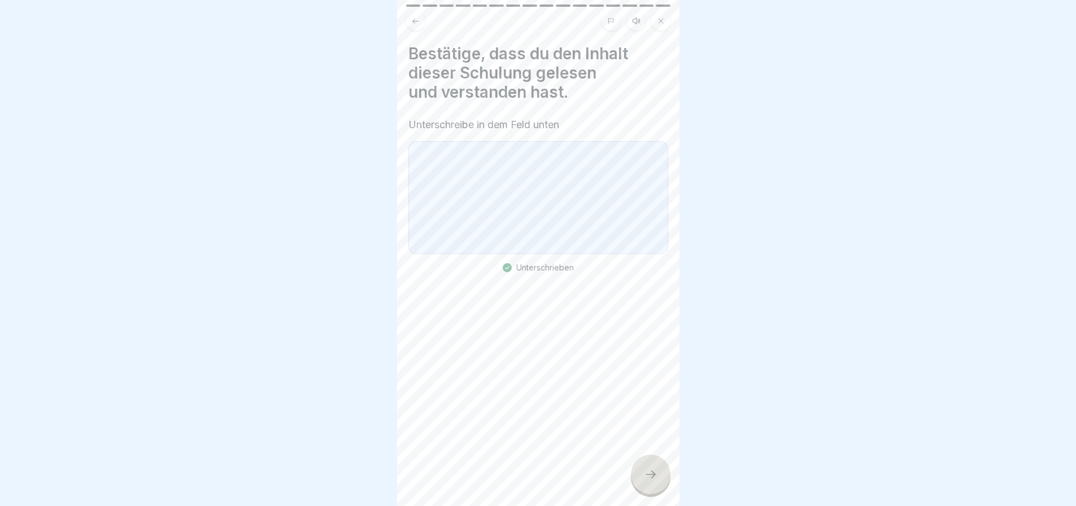
click at [648, 481] on icon at bounding box center [651, 475] width 14 height 14
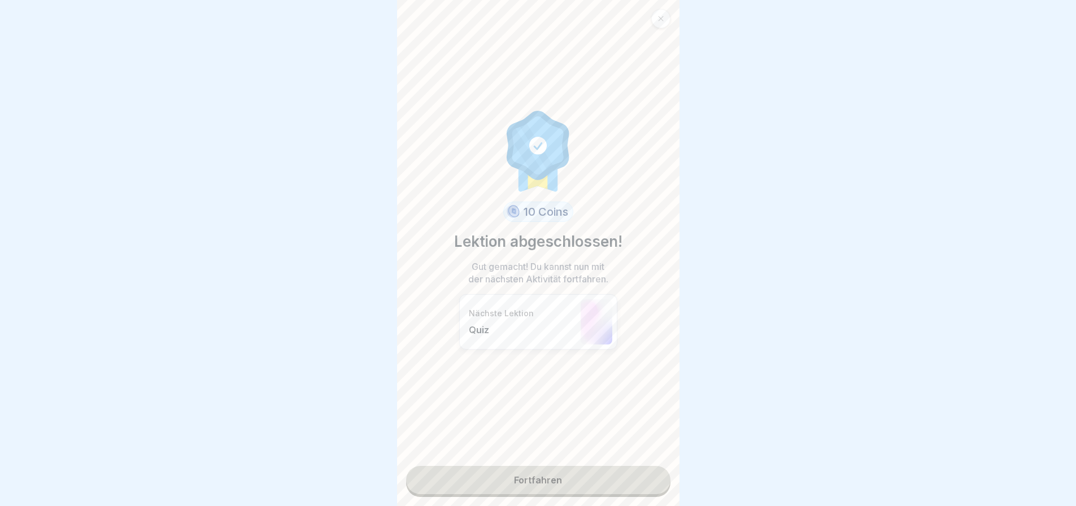
scroll to position [8, 0]
click at [540, 469] on link "Fortfahren" at bounding box center [538, 480] width 264 height 28
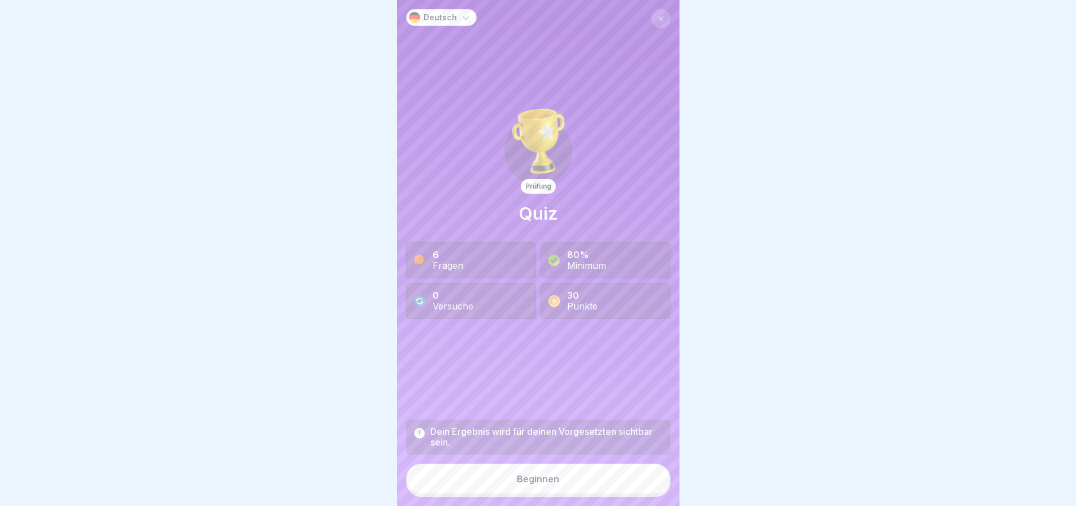
click at [479, 254] on div "6 Fragen" at bounding box center [471, 260] width 130 height 36
click at [549, 474] on div "Beginnen" at bounding box center [538, 479] width 42 height 10
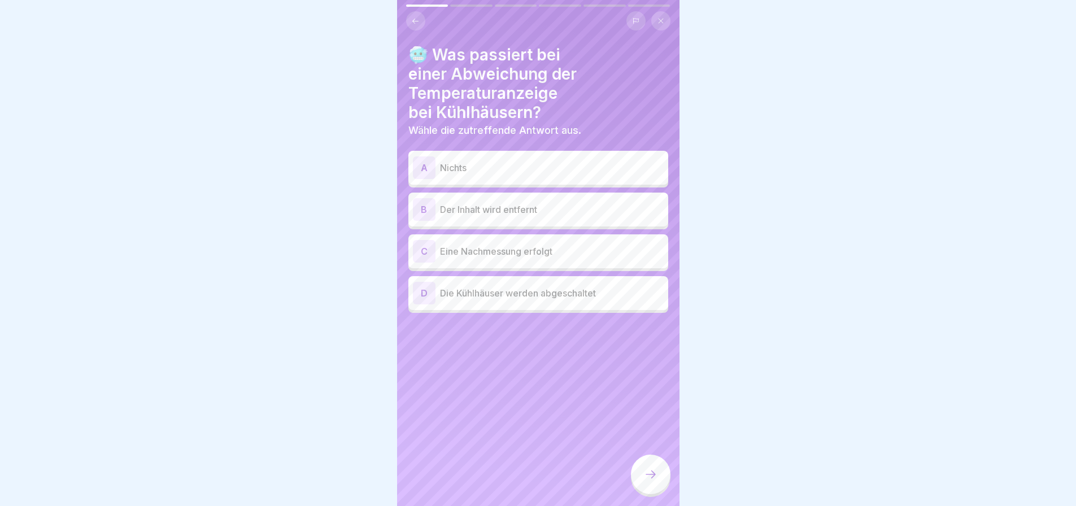
click at [540, 258] on p "Eine Nachmessung erfolgt" at bounding box center [552, 252] width 224 height 14
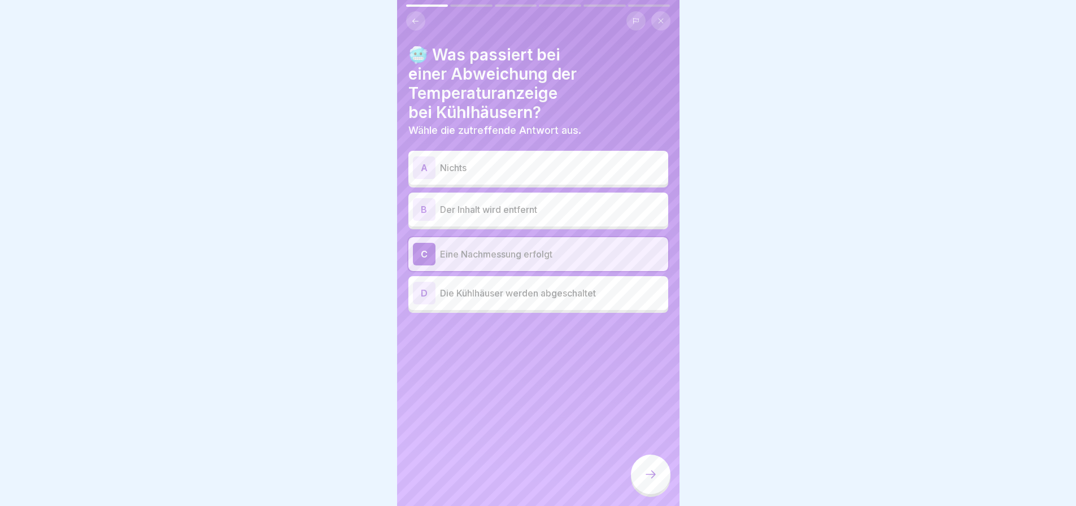
click at [647, 468] on icon at bounding box center [651, 475] width 14 height 14
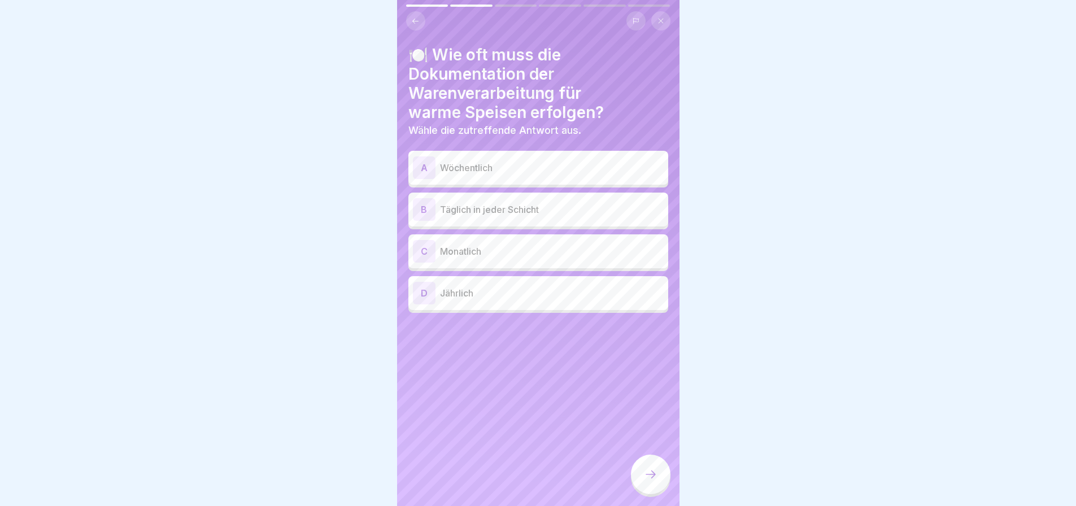
click at [416, 18] on icon at bounding box center [415, 21] width 8 height 8
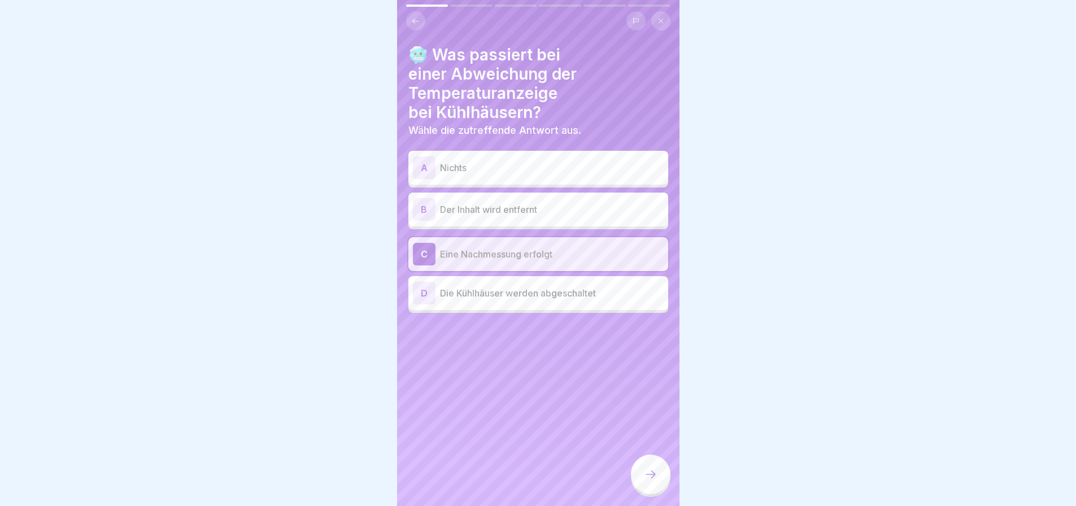
click at [416, 18] on icon at bounding box center [415, 21] width 8 height 8
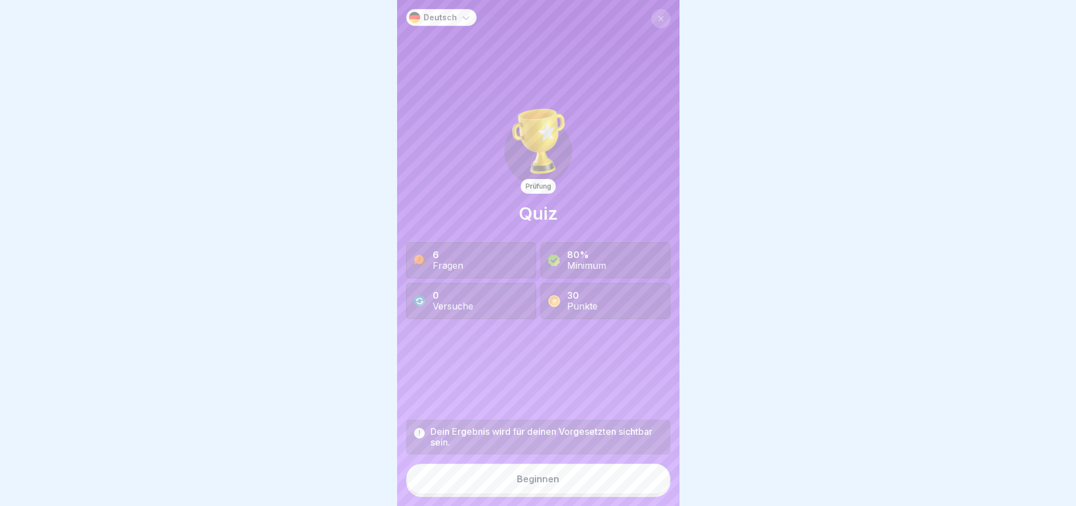
scroll to position [8, 0]
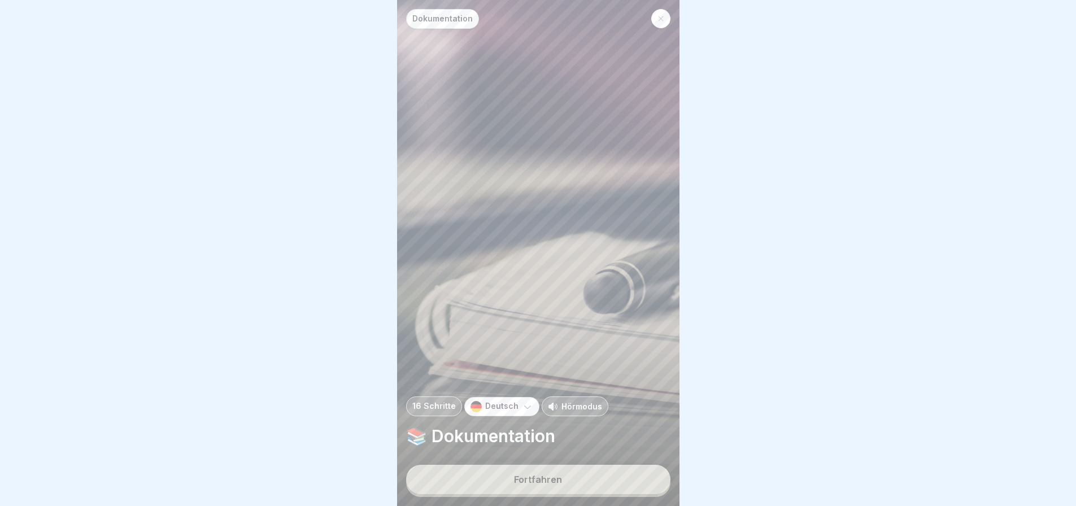
click at [541, 477] on div "Fortfahren" at bounding box center [538, 480] width 48 height 10
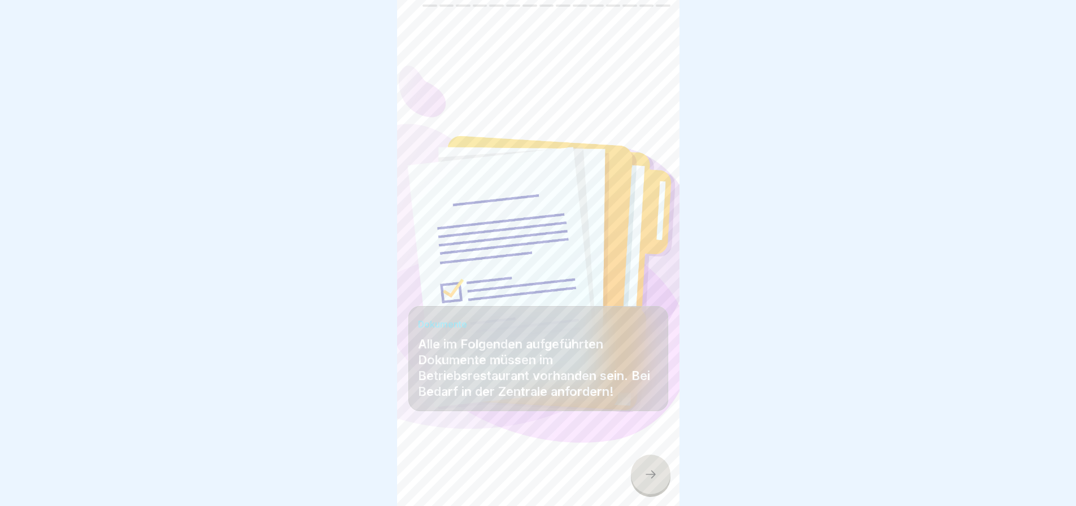
click at [644, 471] on icon at bounding box center [651, 475] width 14 height 14
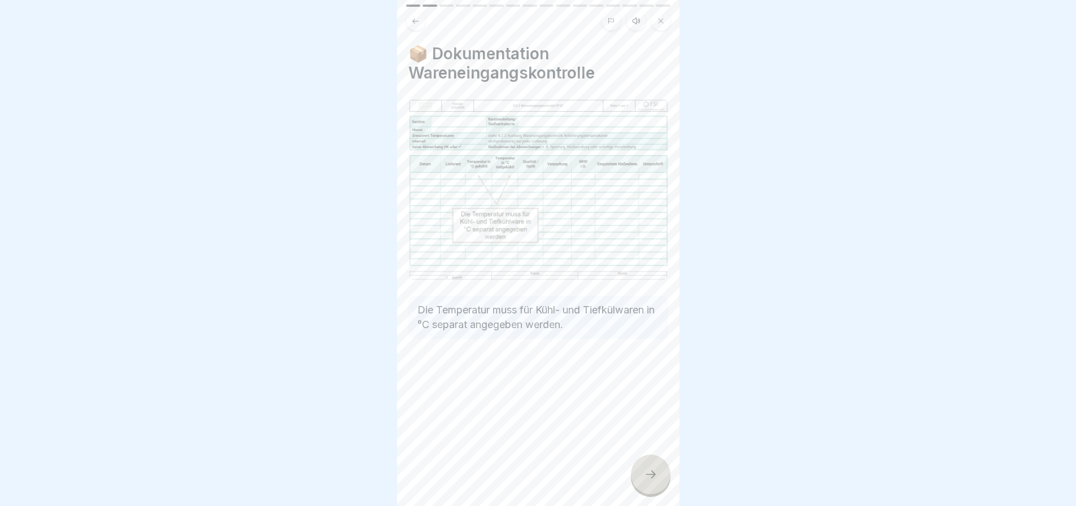
click at [648, 471] on icon at bounding box center [651, 475] width 14 height 14
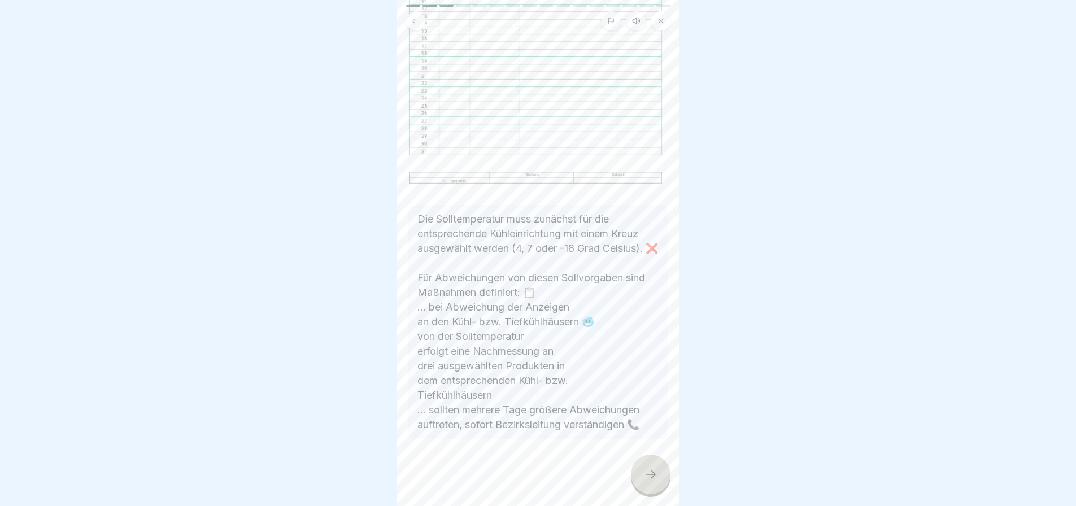
scroll to position [322, 0]
click at [645, 468] on icon at bounding box center [651, 475] width 14 height 14
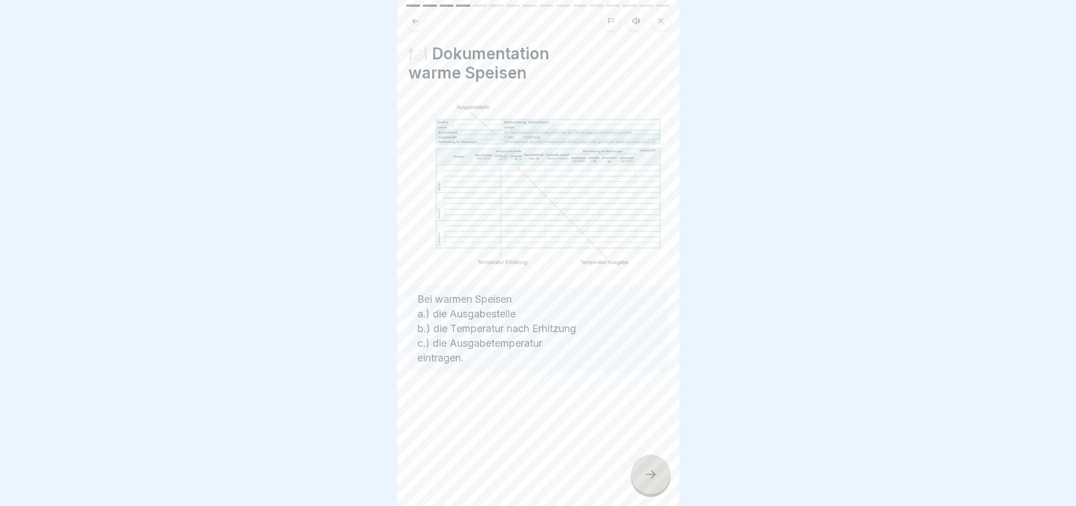
scroll to position [0, 0]
click at [646, 479] on icon at bounding box center [651, 475] width 14 height 14
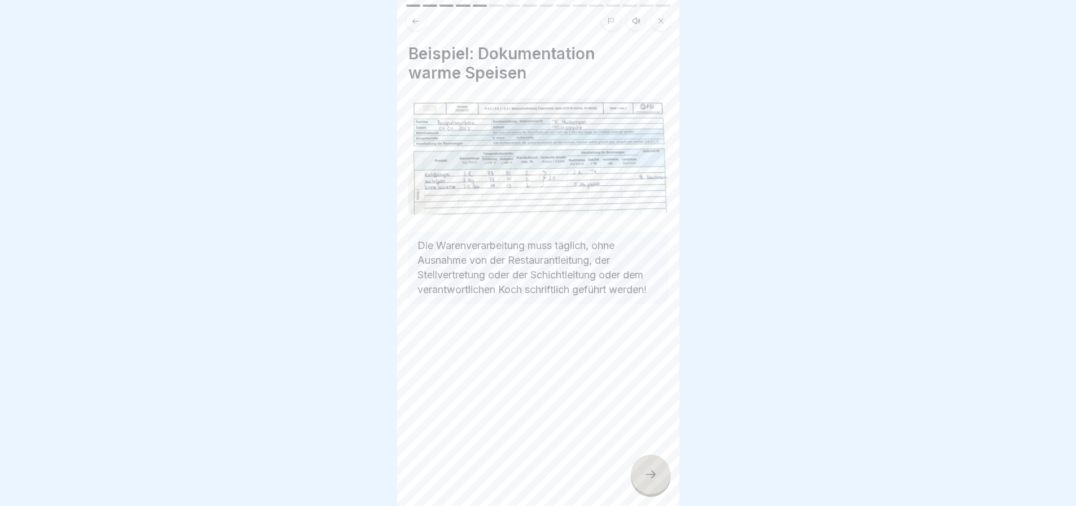
click at [646, 476] on icon at bounding box center [651, 475] width 14 height 14
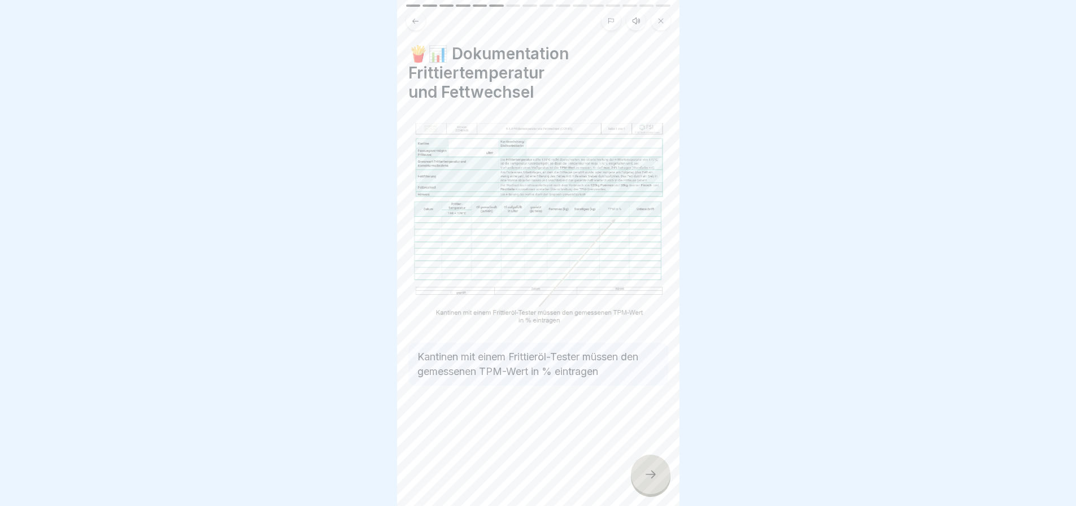
click at [646, 476] on icon at bounding box center [651, 475] width 14 height 14
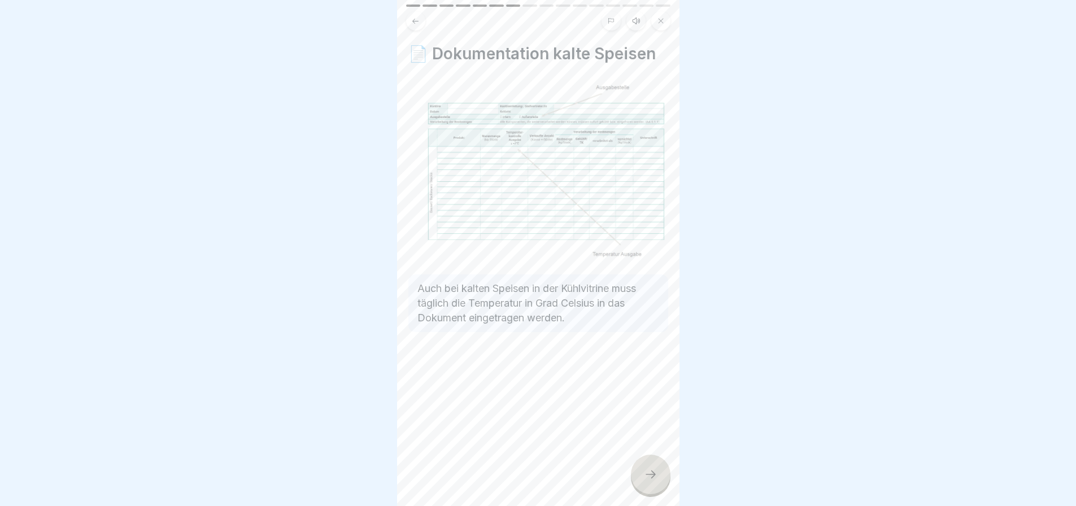
click at [646, 476] on icon at bounding box center [651, 475] width 14 height 14
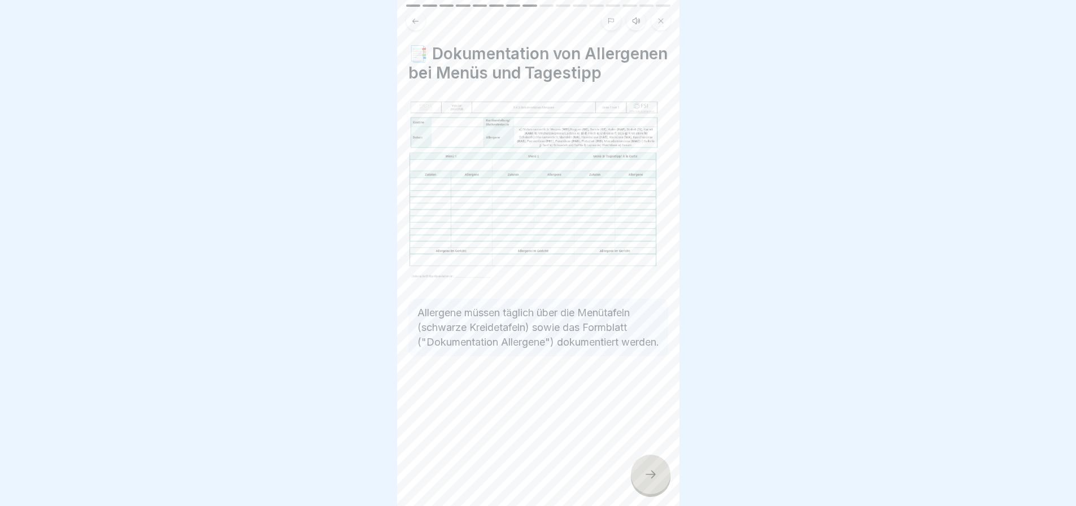
click at [645, 477] on icon at bounding box center [651, 475] width 14 height 14
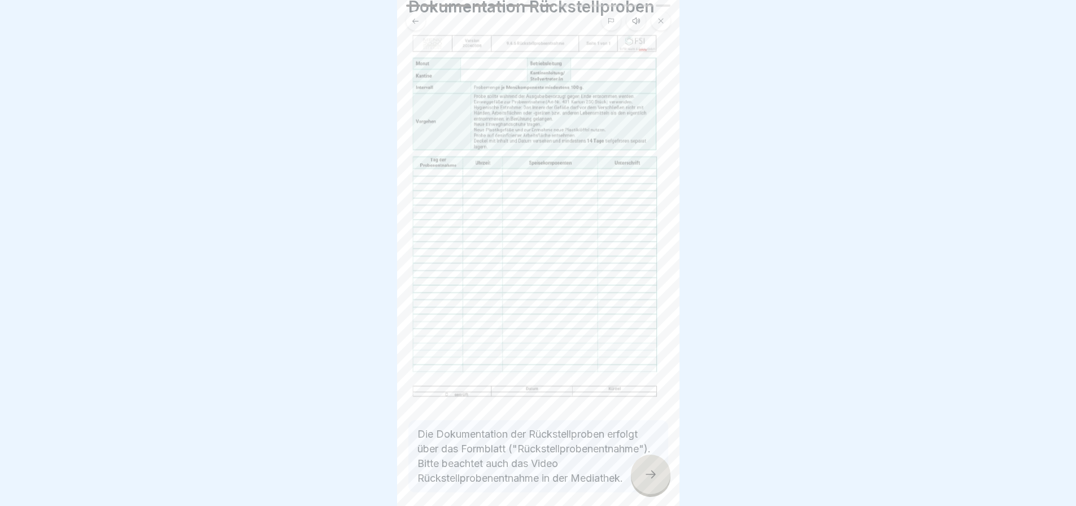
scroll to position [103, 0]
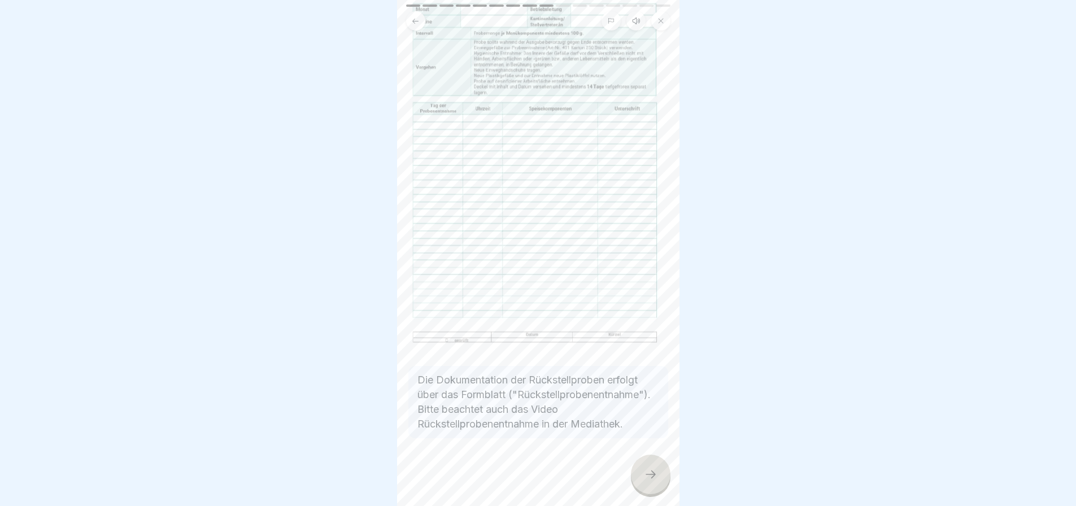
click at [645, 476] on icon at bounding box center [651, 475] width 14 height 14
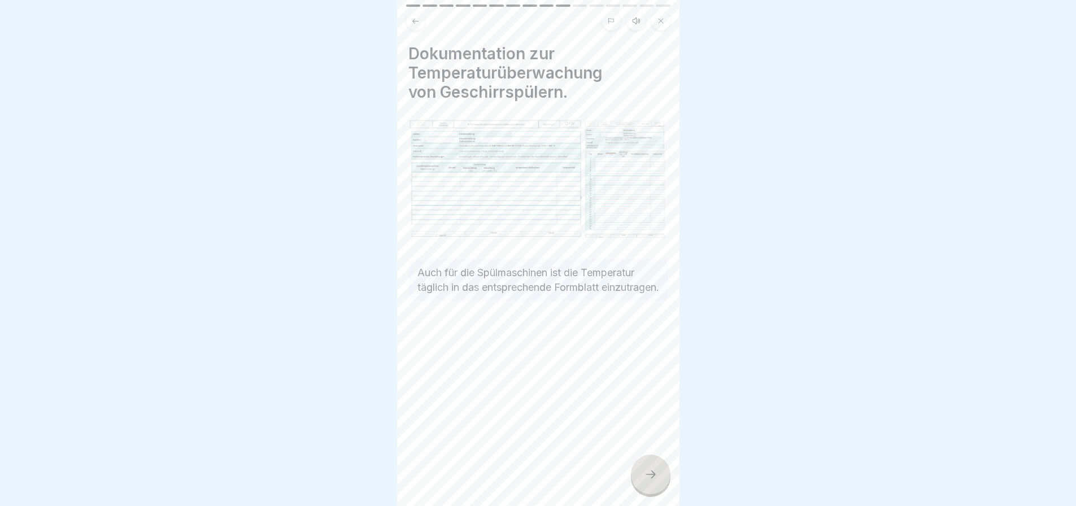
click at [651, 480] on icon at bounding box center [651, 475] width 14 height 14
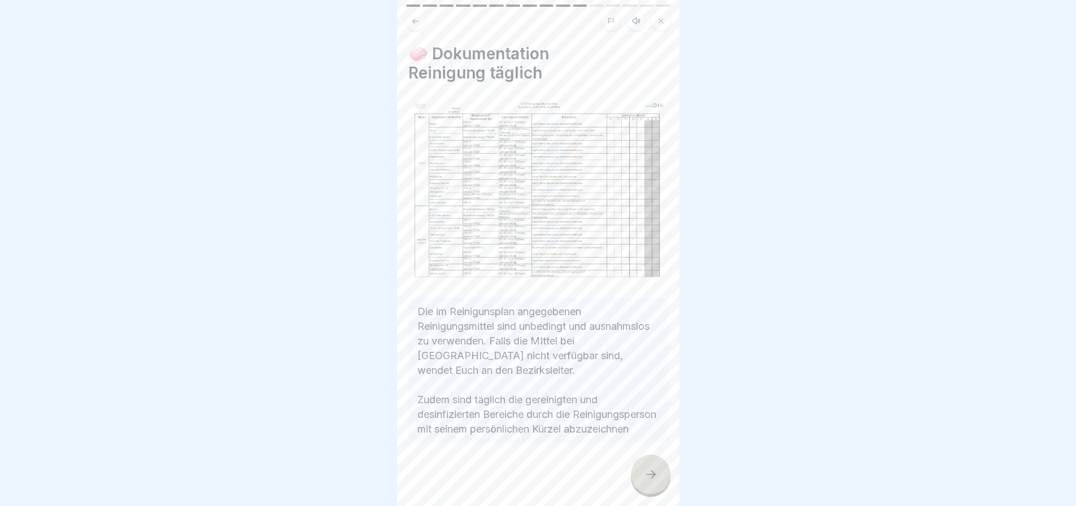
scroll to position [14, 0]
click at [648, 476] on icon at bounding box center [651, 475] width 14 height 14
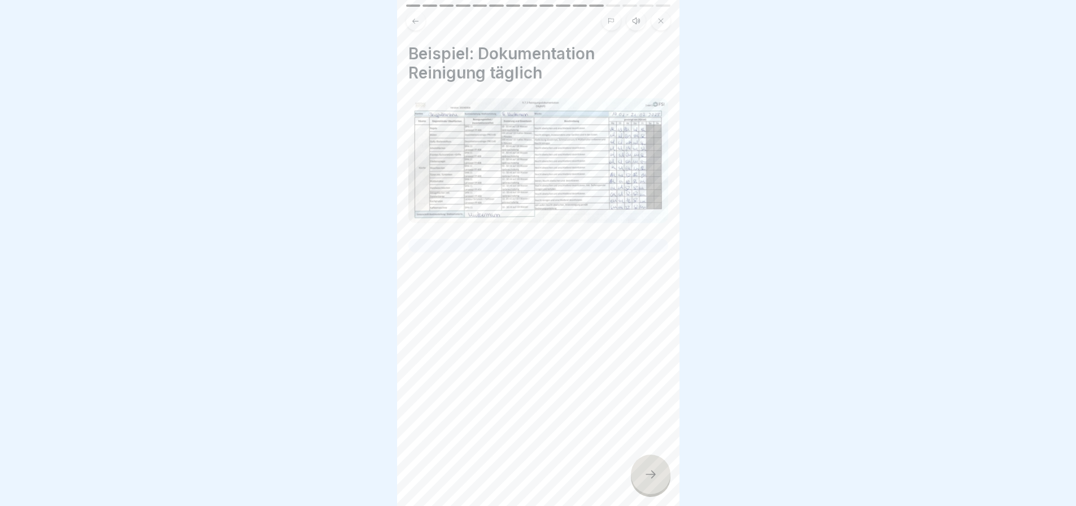
click at [646, 480] on icon at bounding box center [651, 475] width 14 height 14
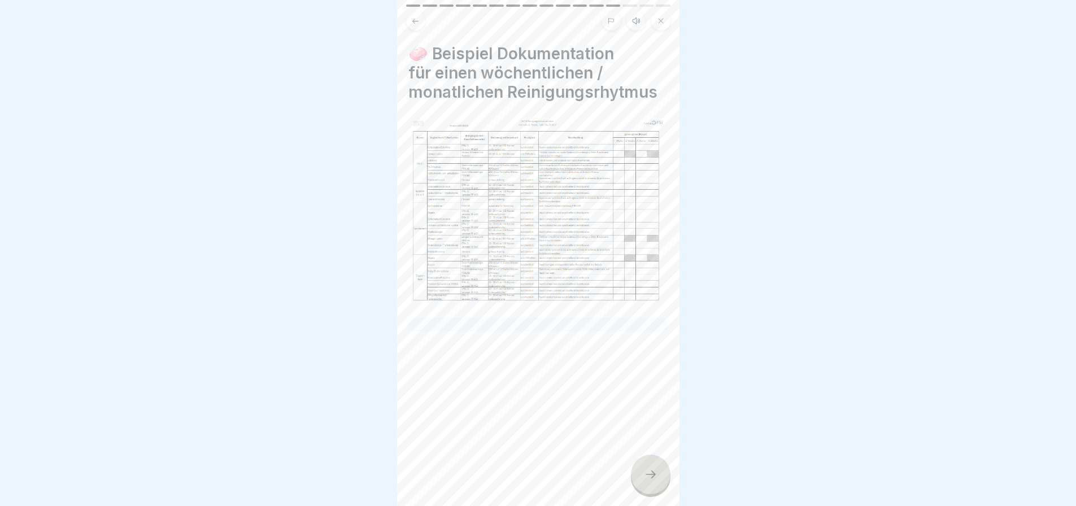
click at [650, 477] on icon at bounding box center [651, 475] width 14 height 14
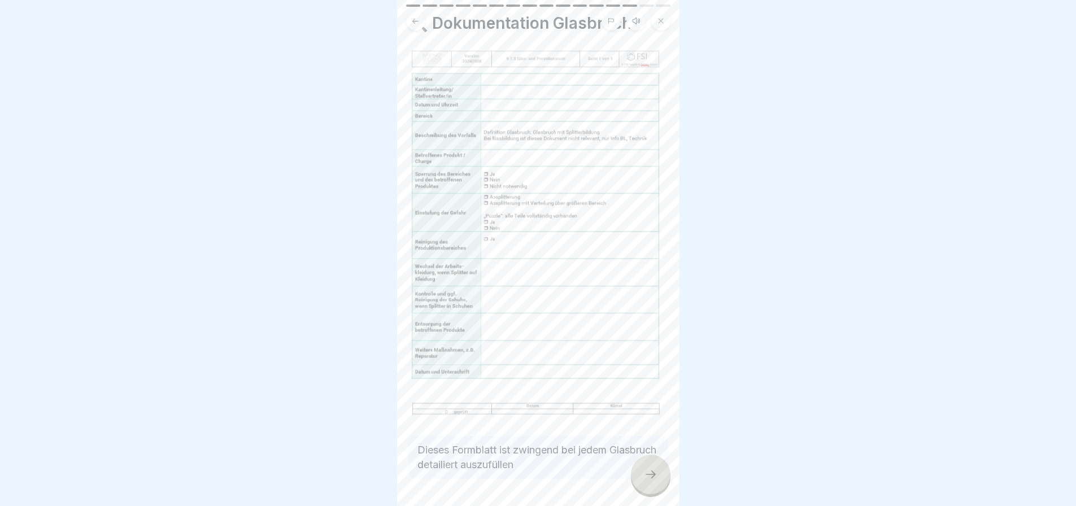
scroll to position [59, 0]
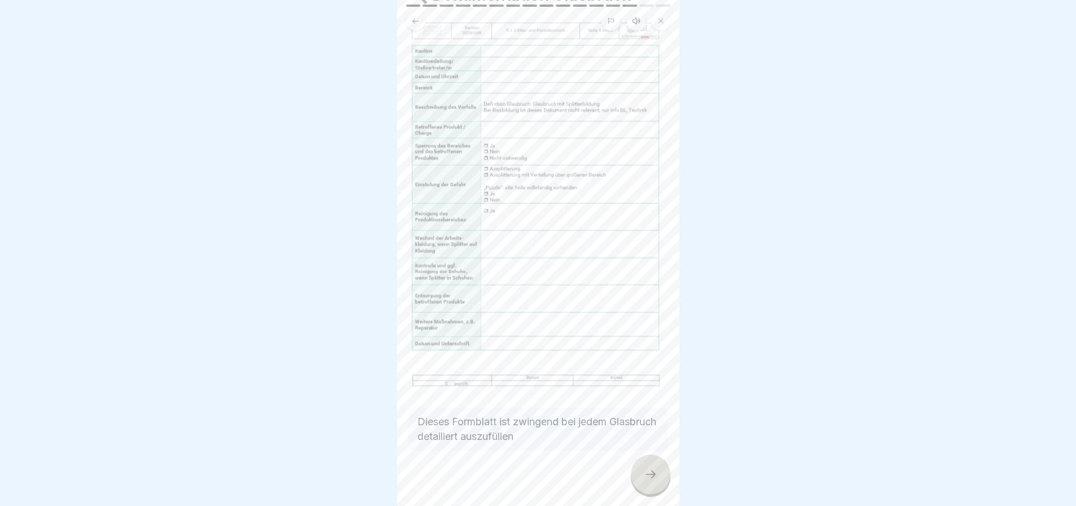
click at [646, 479] on icon at bounding box center [651, 475] width 14 height 14
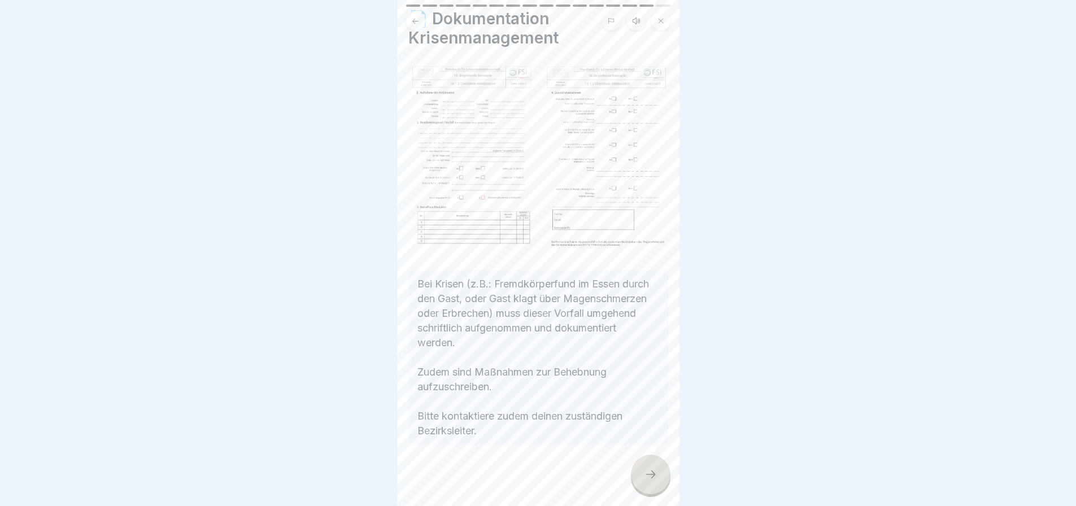
scroll to position [36, 0]
click at [647, 479] on icon at bounding box center [651, 475] width 14 height 14
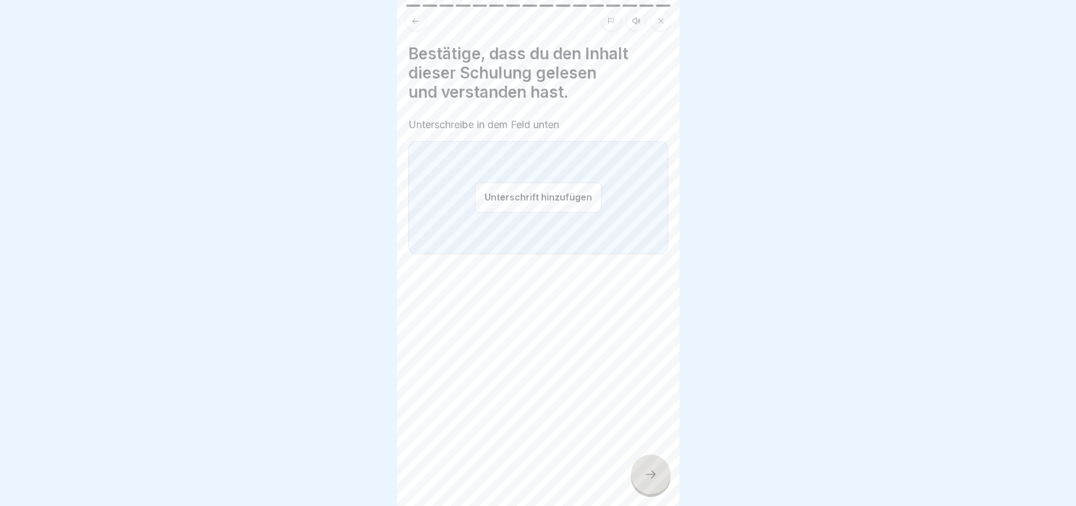
click at [604, 208] on div "Unterschrift hinzufügen" at bounding box center [538, 197] width 260 height 113
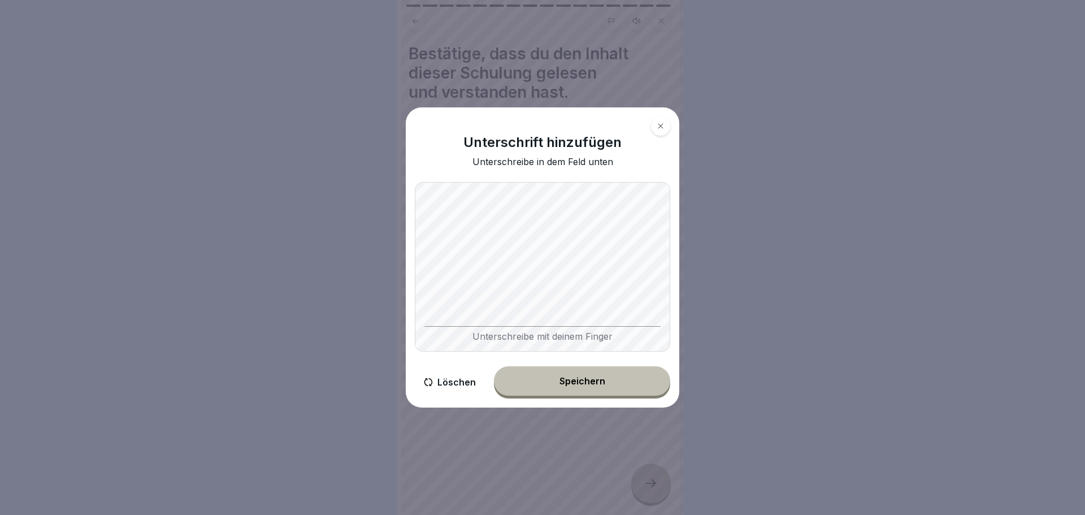
click at [610, 386] on button "Speichern" at bounding box center [582, 380] width 176 height 29
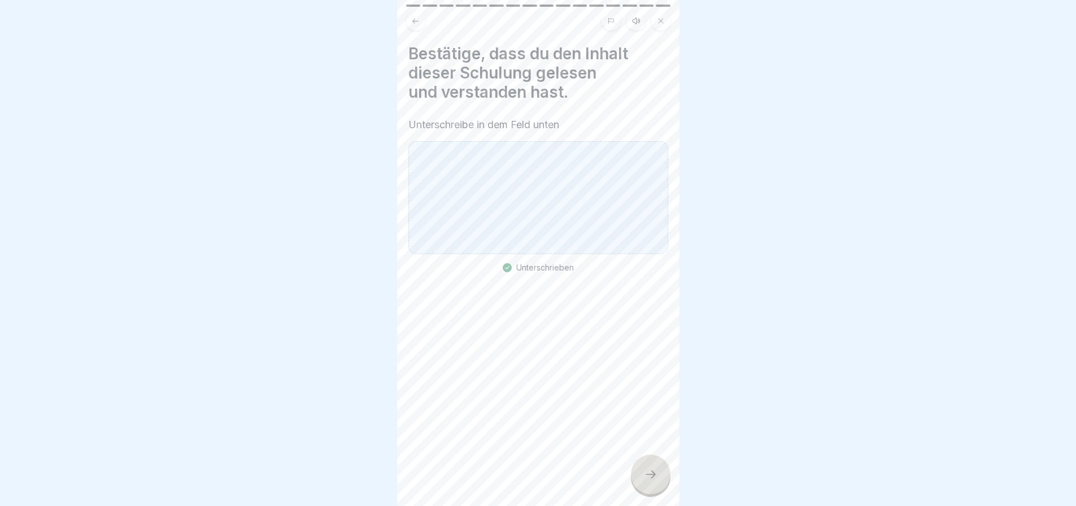
click at [648, 479] on icon at bounding box center [651, 475] width 14 height 14
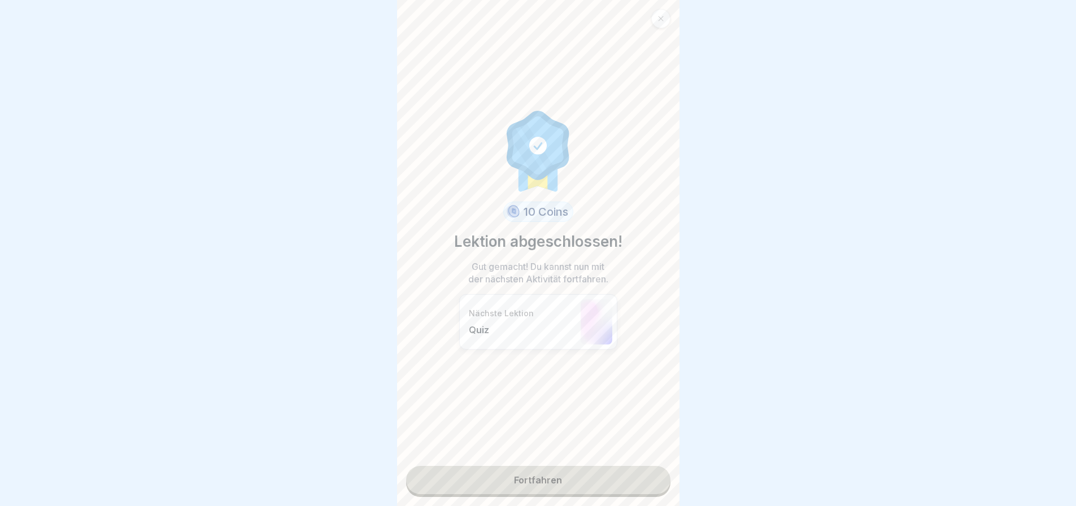
click at [570, 475] on link "Fortfahren" at bounding box center [538, 480] width 264 height 28
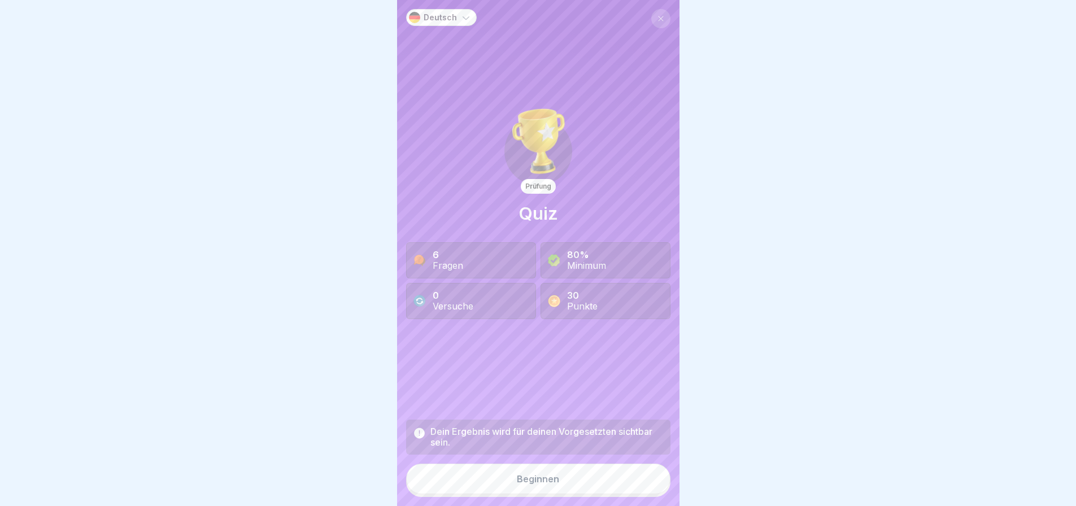
click at [497, 253] on div "6 Fragen" at bounding box center [471, 260] width 130 height 36
click at [498, 264] on div "6 Fragen" at bounding box center [471, 260] width 130 height 36
click at [536, 484] on div "Beginnen" at bounding box center [538, 479] width 42 height 10
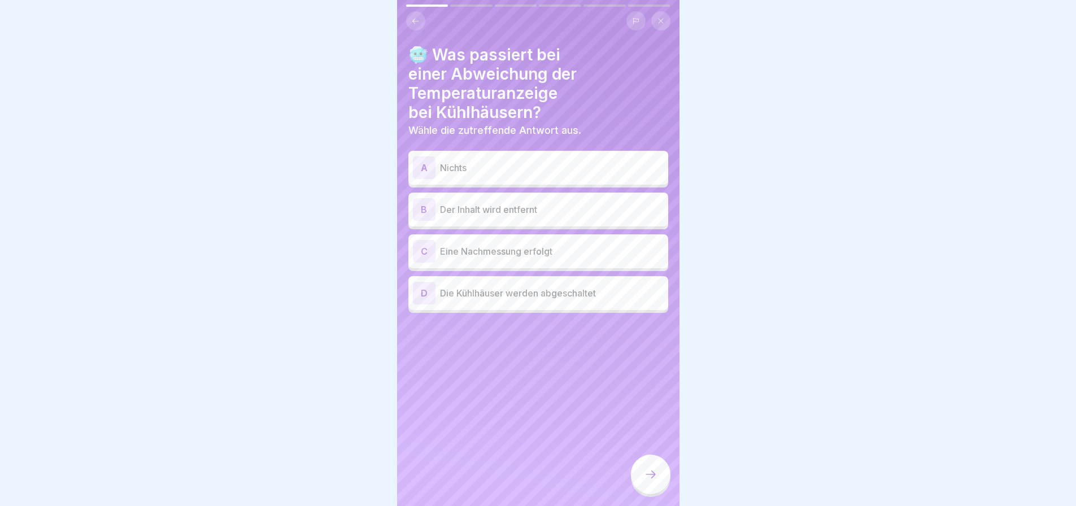
click at [594, 258] on p "Eine Nachmessung erfolgt" at bounding box center [552, 252] width 224 height 14
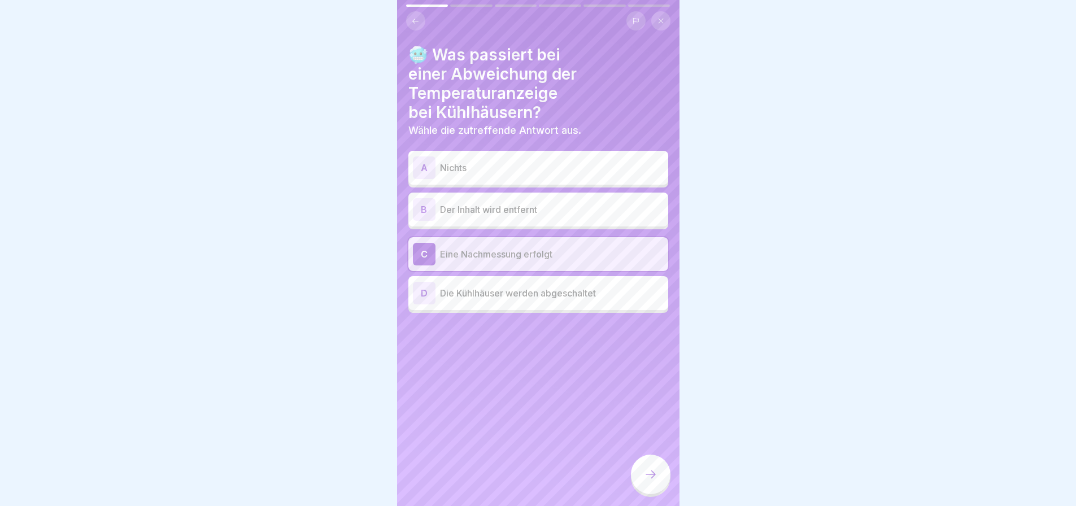
click at [652, 479] on icon at bounding box center [651, 475] width 10 height 8
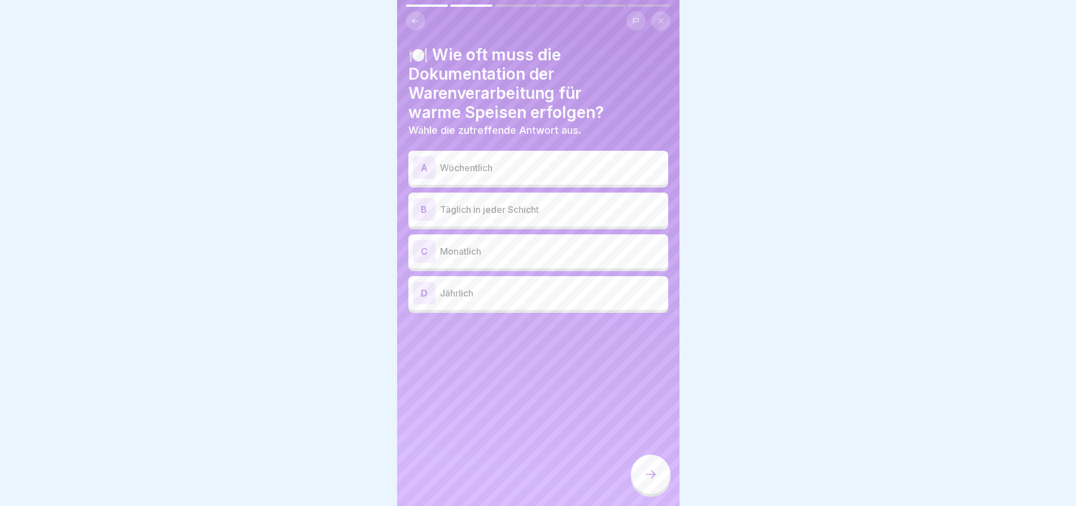
click at [564, 216] on p "Täglich in jeder Schicht" at bounding box center [552, 210] width 224 height 14
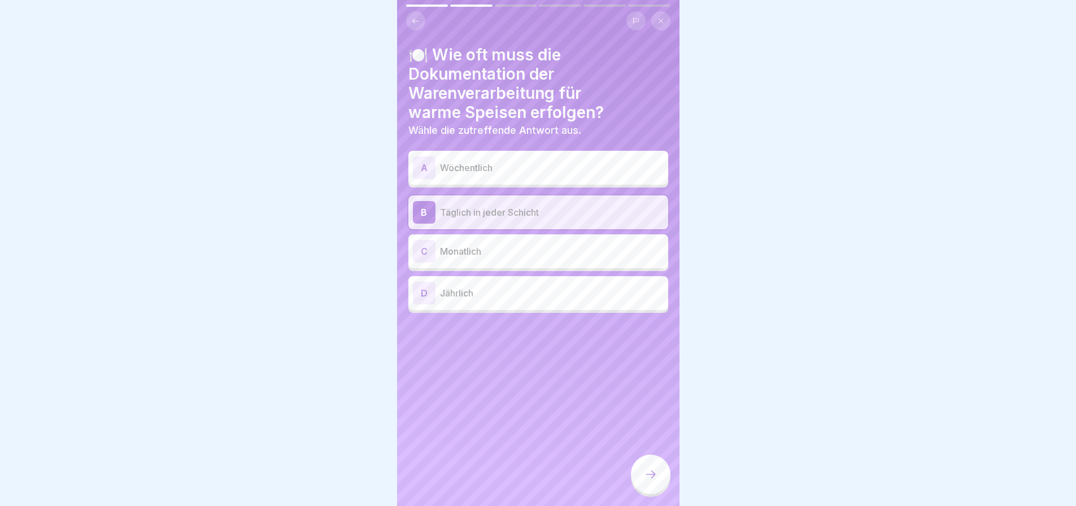
click at [651, 479] on icon at bounding box center [651, 475] width 14 height 14
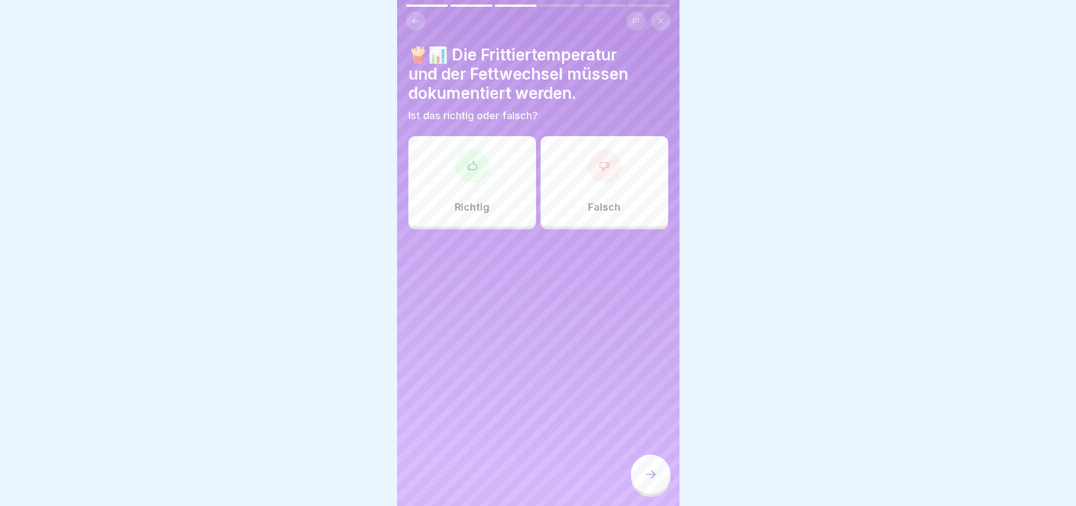
click at [471, 202] on div "Richtig" at bounding box center [472, 181] width 128 height 90
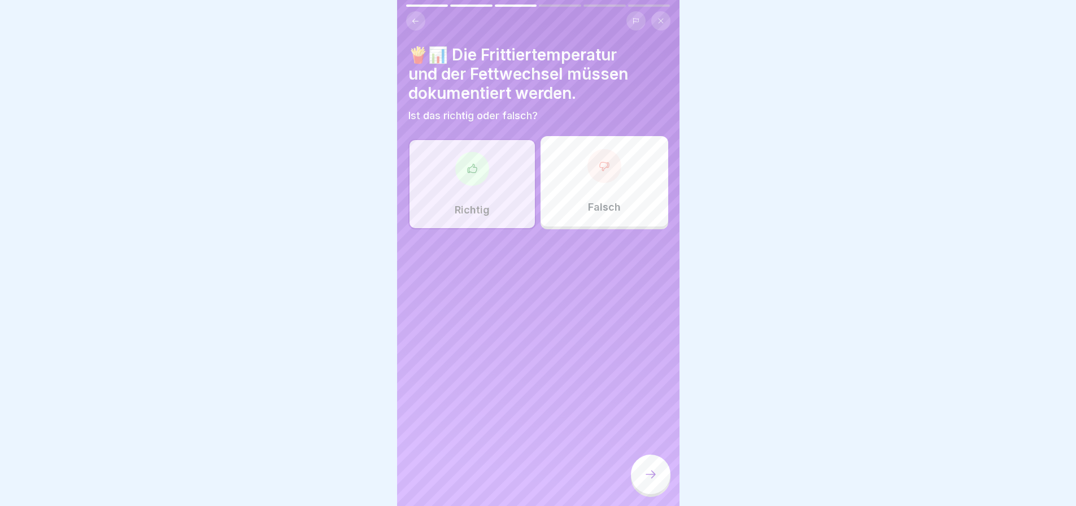
click at [646, 478] on icon at bounding box center [651, 475] width 14 height 14
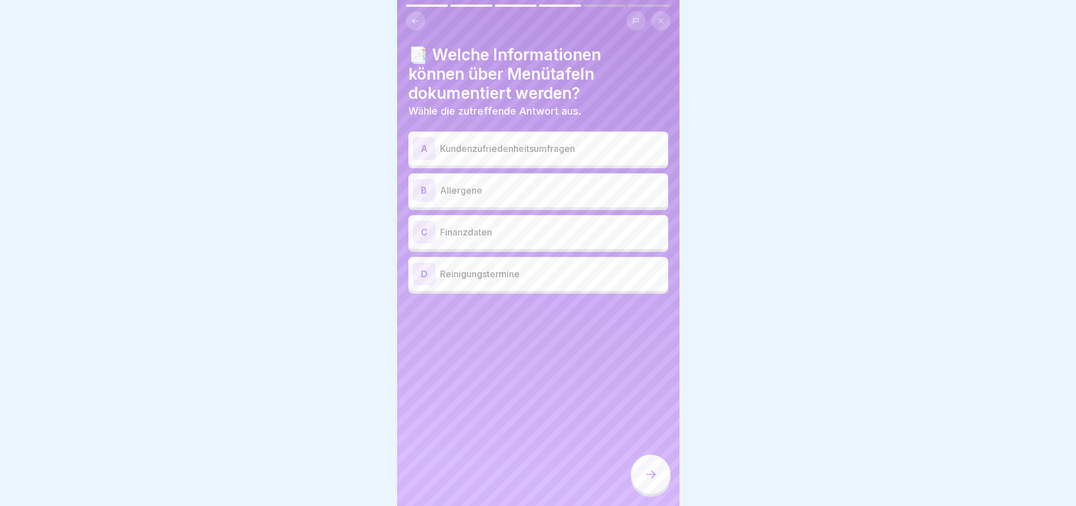
click at [558, 197] on p "Allergene" at bounding box center [552, 191] width 224 height 14
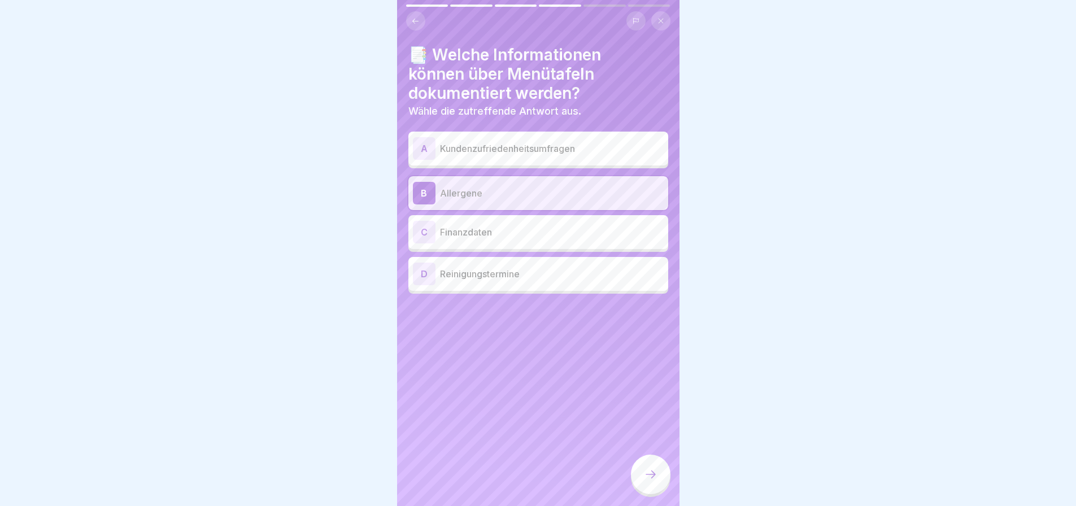
click at [648, 481] on icon at bounding box center [651, 475] width 14 height 14
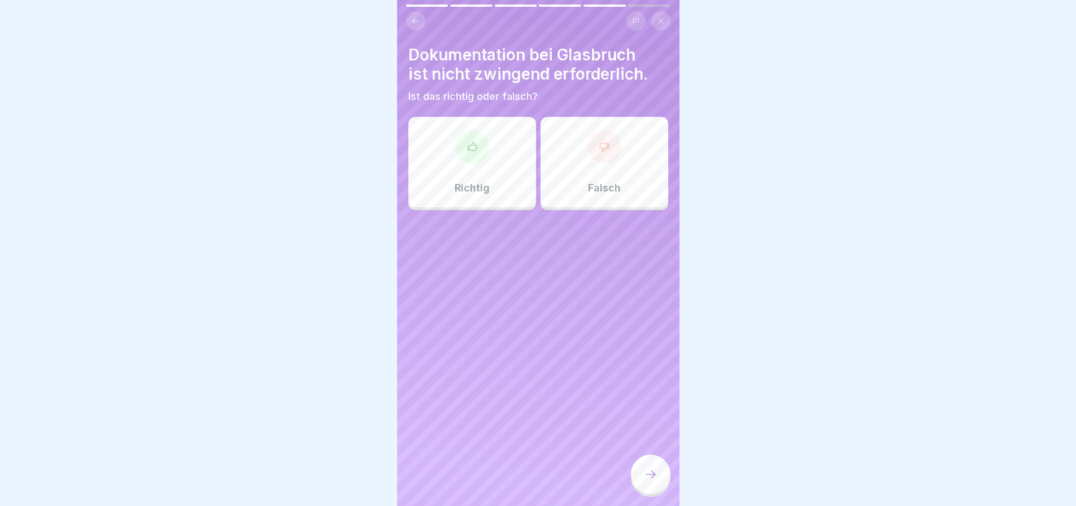
click at [605, 164] on div at bounding box center [605, 147] width 34 height 34
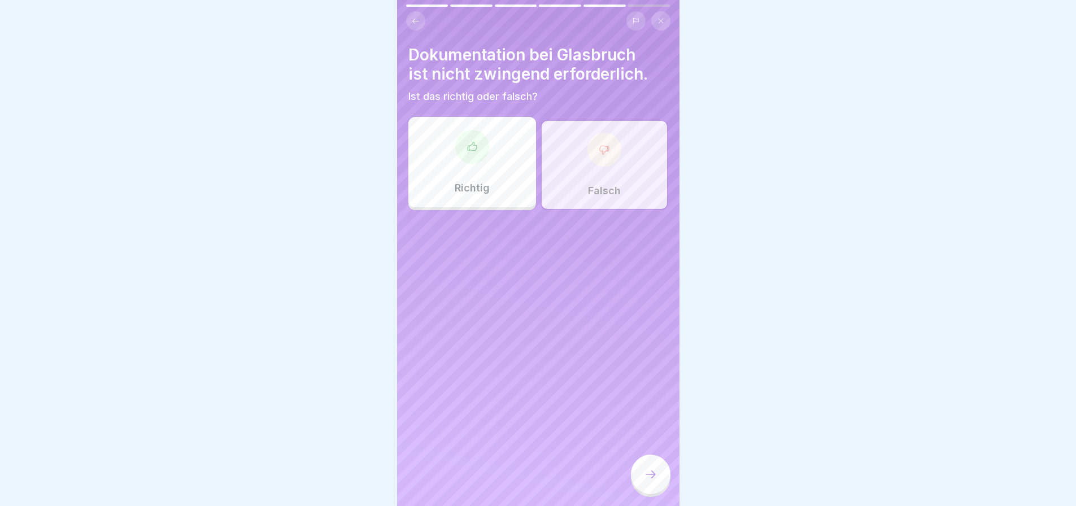
click at [650, 481] on icon at bounding box center [651, 475] width 14 height 14
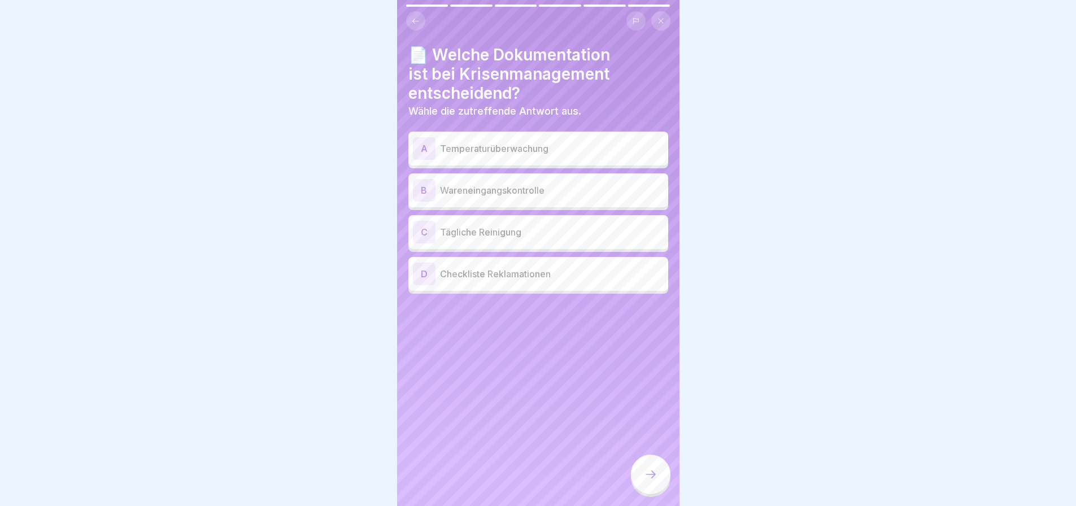
click at [579, 155] on p "Temperaturüberwachung" at bounding box center [552, 149] width 224 height 14
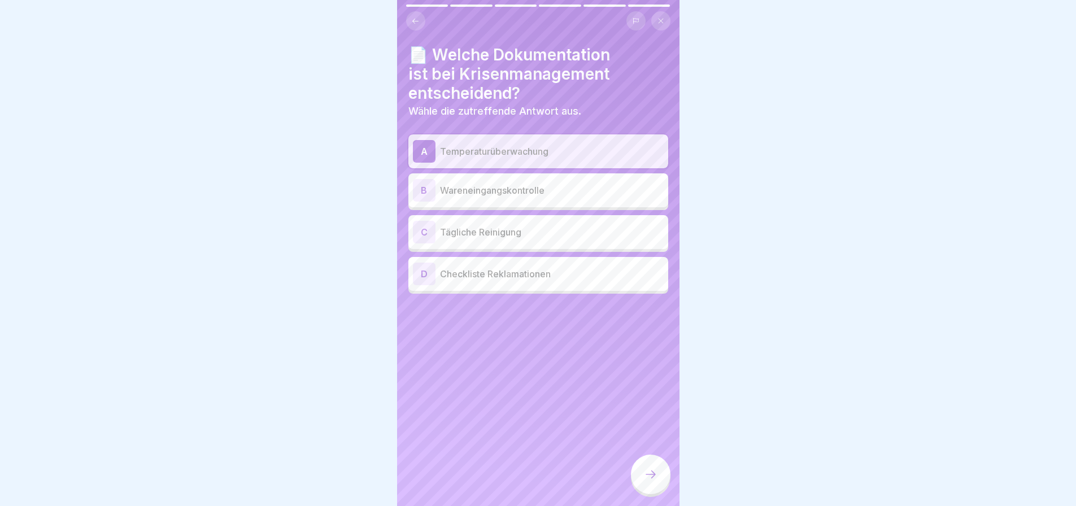
click at [532, 239] on p "Tägliche Reinigung" at bounding box center [552, 232] width 224 height 14
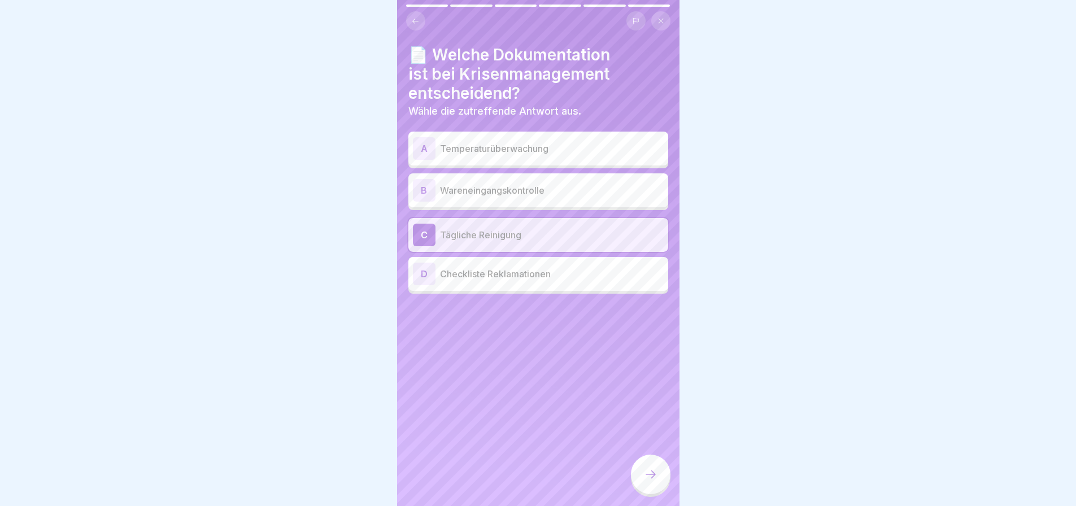
click at [592, 155] on p "Temperaturüberwachung" at bounding box center [552, 149] width 224 height 14
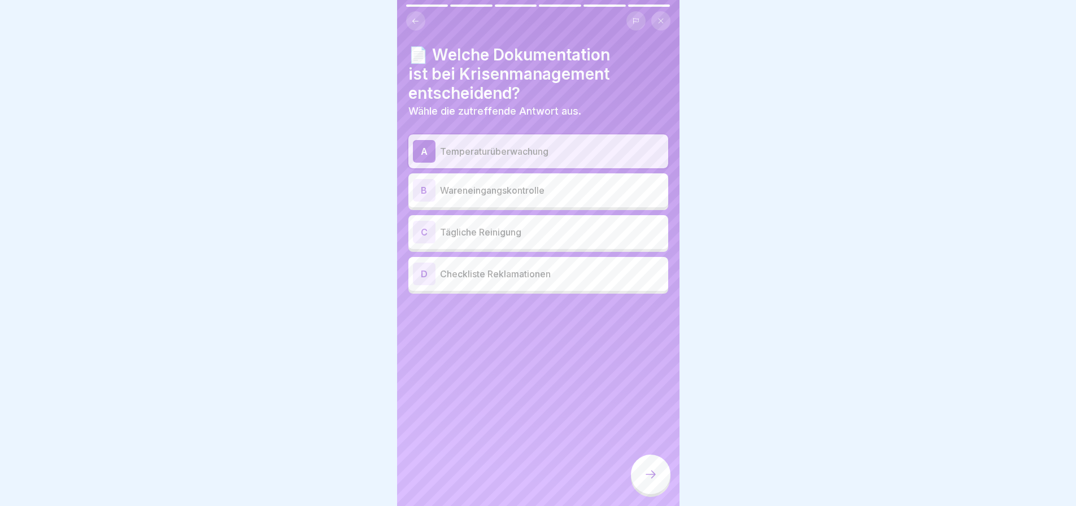
click at [644, 480] on icon at bounding box center [651, 475] width 14 height 14
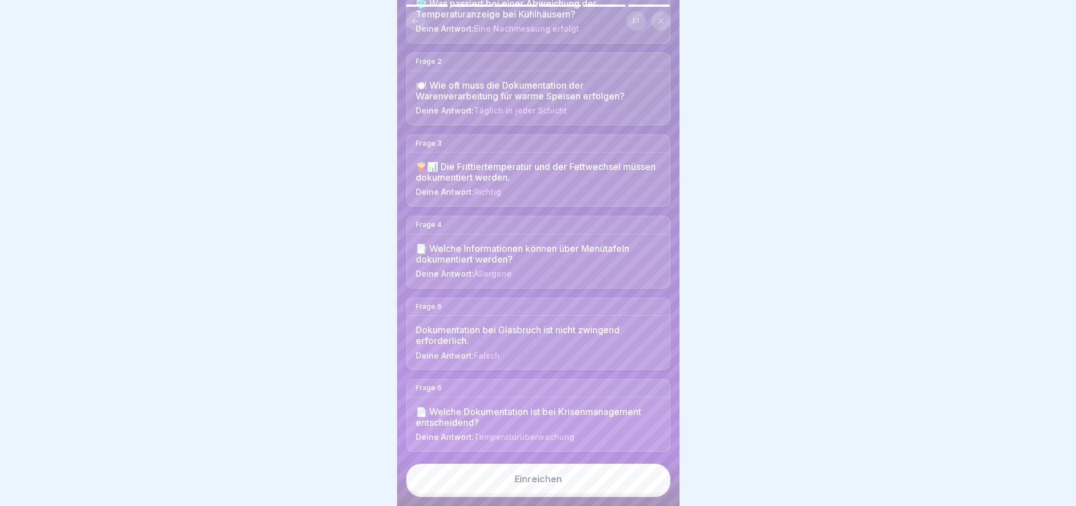
scroll to position [8, 0]
click at [558, 477] on div "Einreichen" at bounding box center [538, 479] width 47 height 10
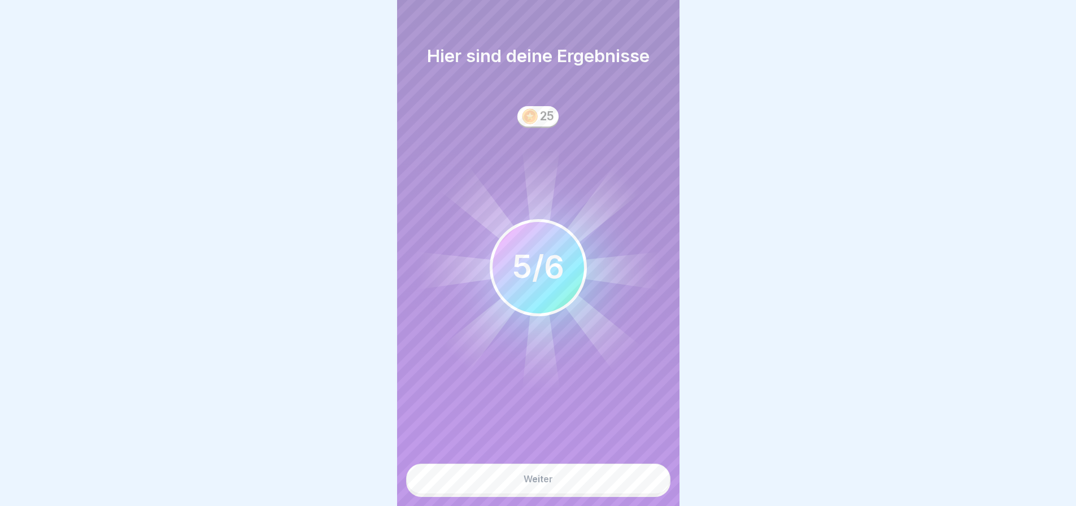
click at [551, 477] on div "Weiter" at bounding box center [538, 479] width 29 height 10
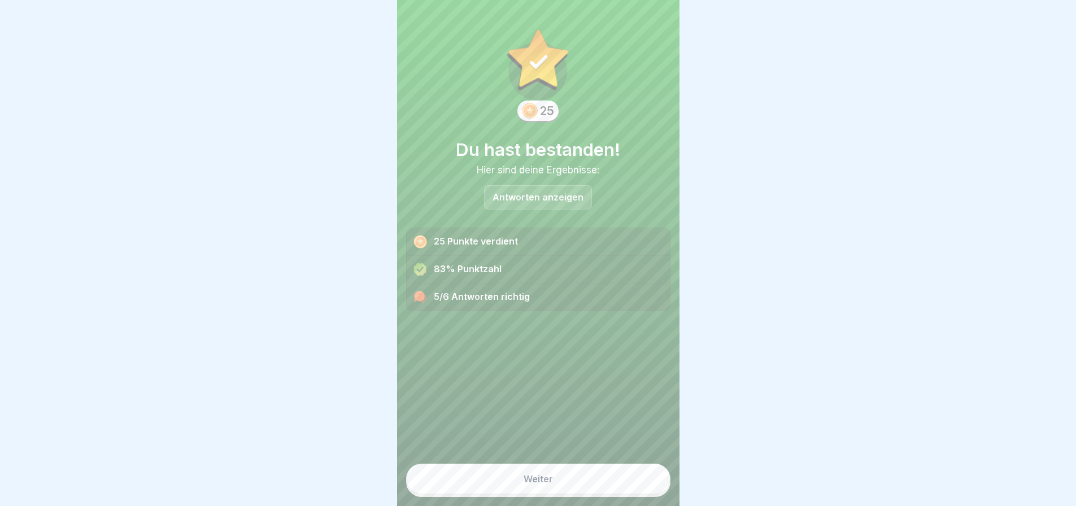
click at [542, 477] on div "Weiter" at bounding box center [538, 479] width 29 height 10
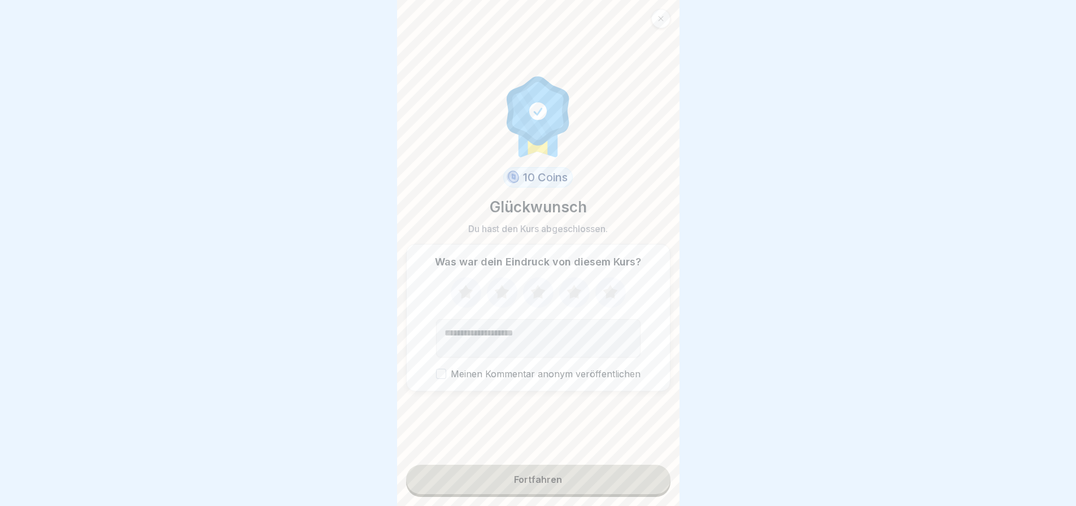
click at [460, 278] on icon at bounding box center [466, 292] width 30 height 29
click at [494, 285] on icon at bounding box center [501, 292] width 15 height 14
click at [535, 285] on icon at bounding box center [538, 292] width 15 height 14
click at [573, 285] on icon at bounding box center [574, 292] width 15 height 14
click at [616, 282] on icon at bounding box center [610, 292] width 30 height 29
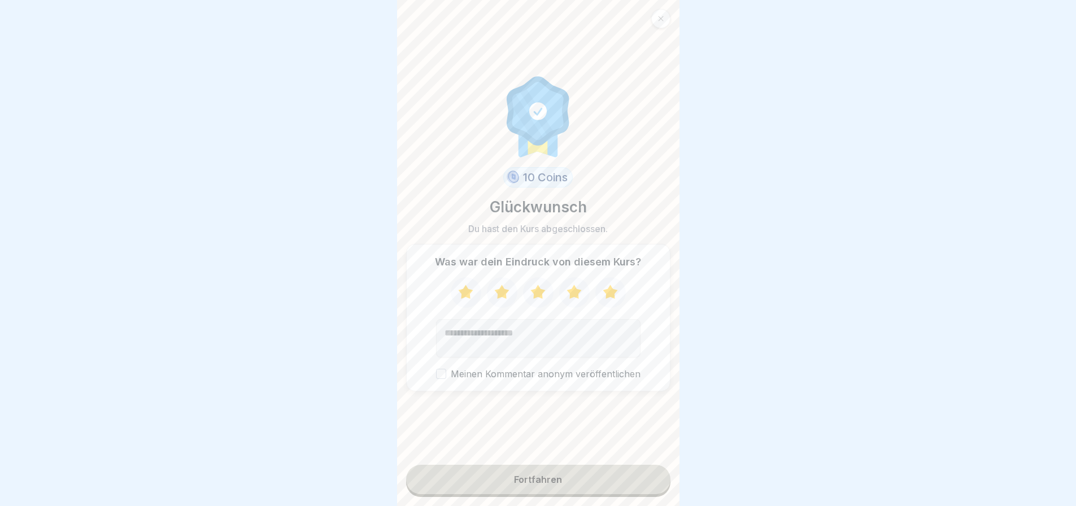
click at [436, 369] on button "Meinen Kommentar anonym veröffentlichen" at bounding box center [441, 374] width 10 height 10
click at [544, 475] on div "Fortfahren" at bounding box center [538, 480] width 48 height 10
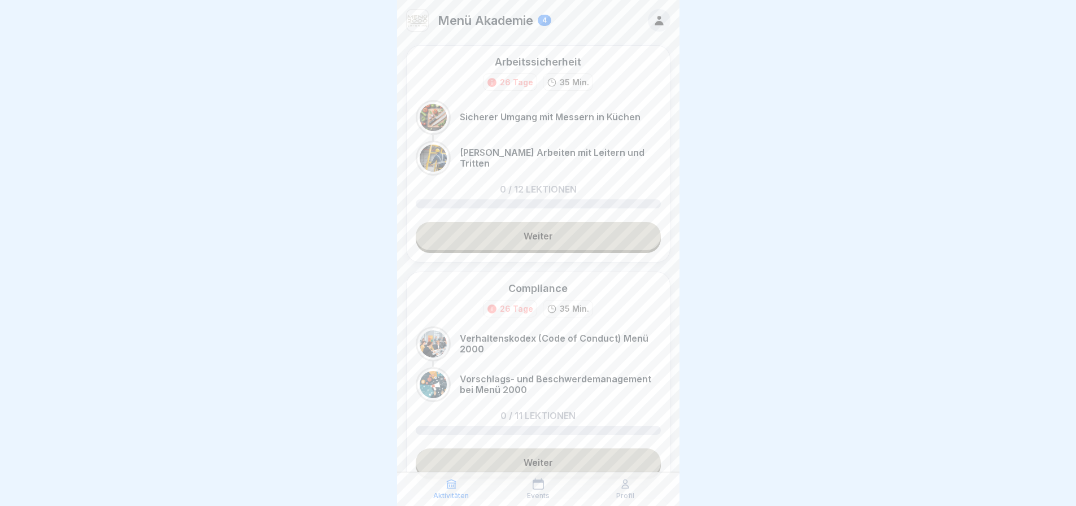
click at [579, 250] on link "Weiter" at bounding box center [538, 236] width 245 height 28
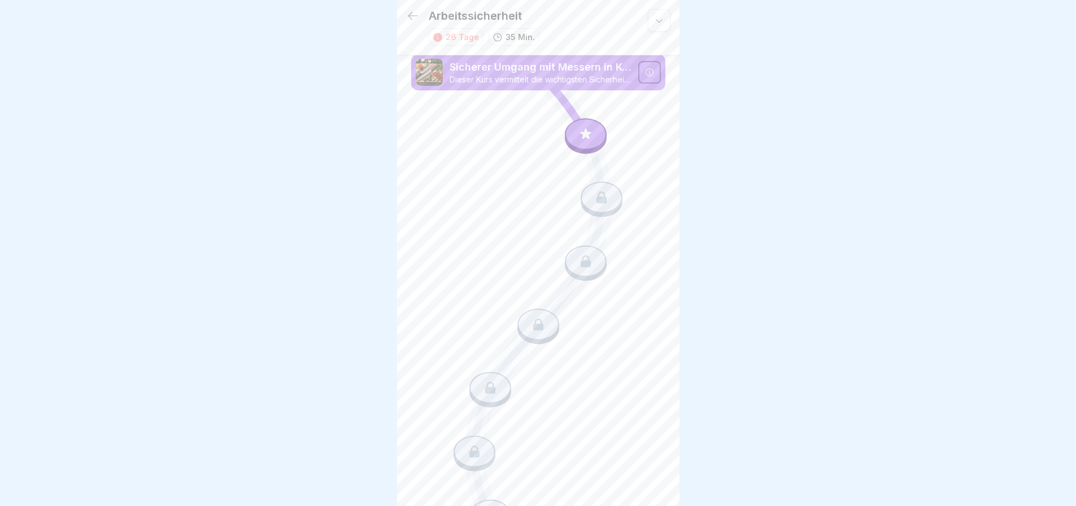
click at [412, 20] on icon at bounding box center [413, 16] width 10 height 8
